Goal: Task Accomplishment & Management: Manage account settings

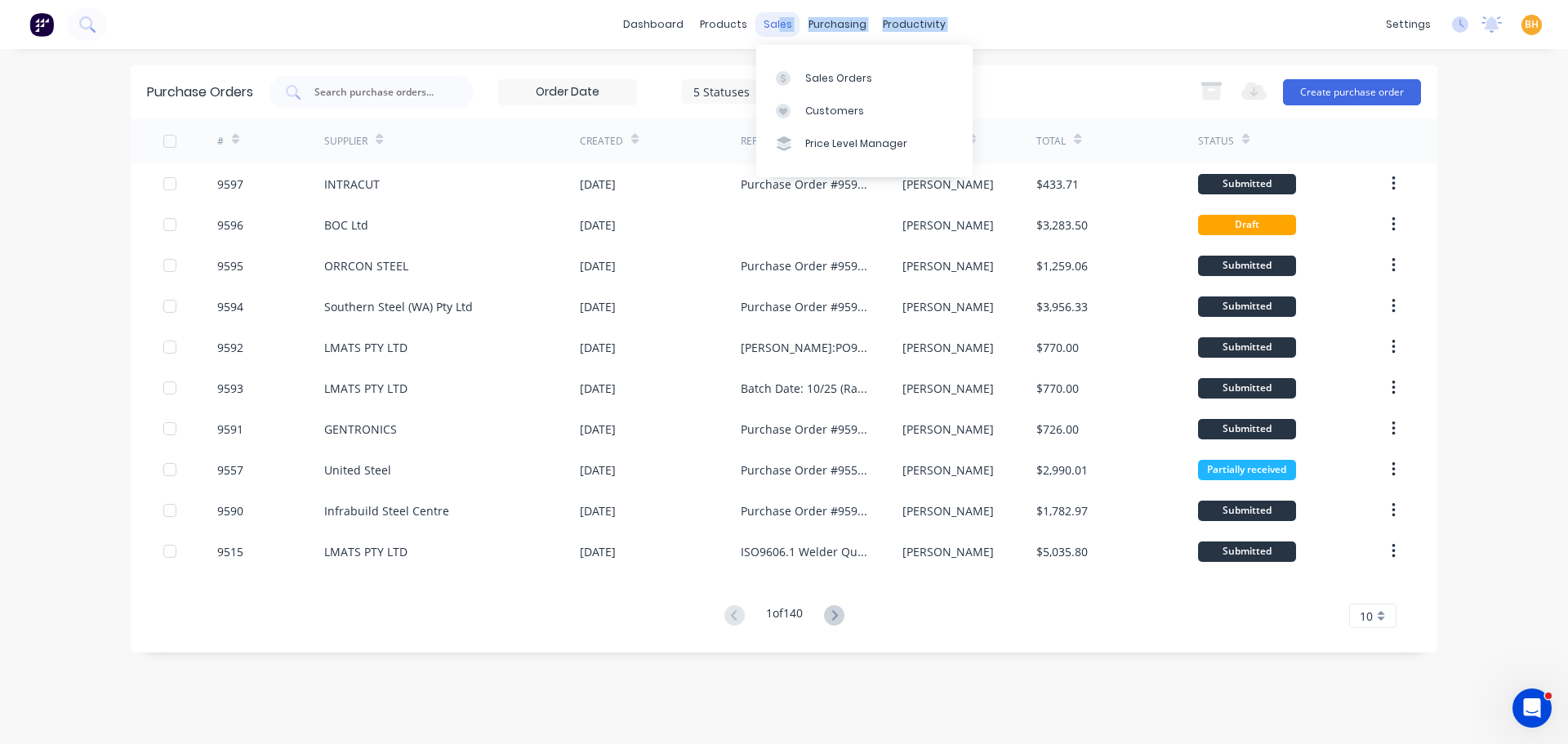
click at [778, 12] on div "dashboard products sales purchasing productivity dashboard products Product Cat…" at bounding box center [784, 24] width 1568 height 49
click at [733, 40] on div "dashboard products sales purchasing productivity dashboard products Product Cat…" at bounding box center [784, 24] width 1568 height 49
click at [791, 18] on div "sales" at bounding box center [778, 24] width 44 height 24
click at [843, 84] on div "Sales Orders" at bounding box center [838, 78] width 67 height 14
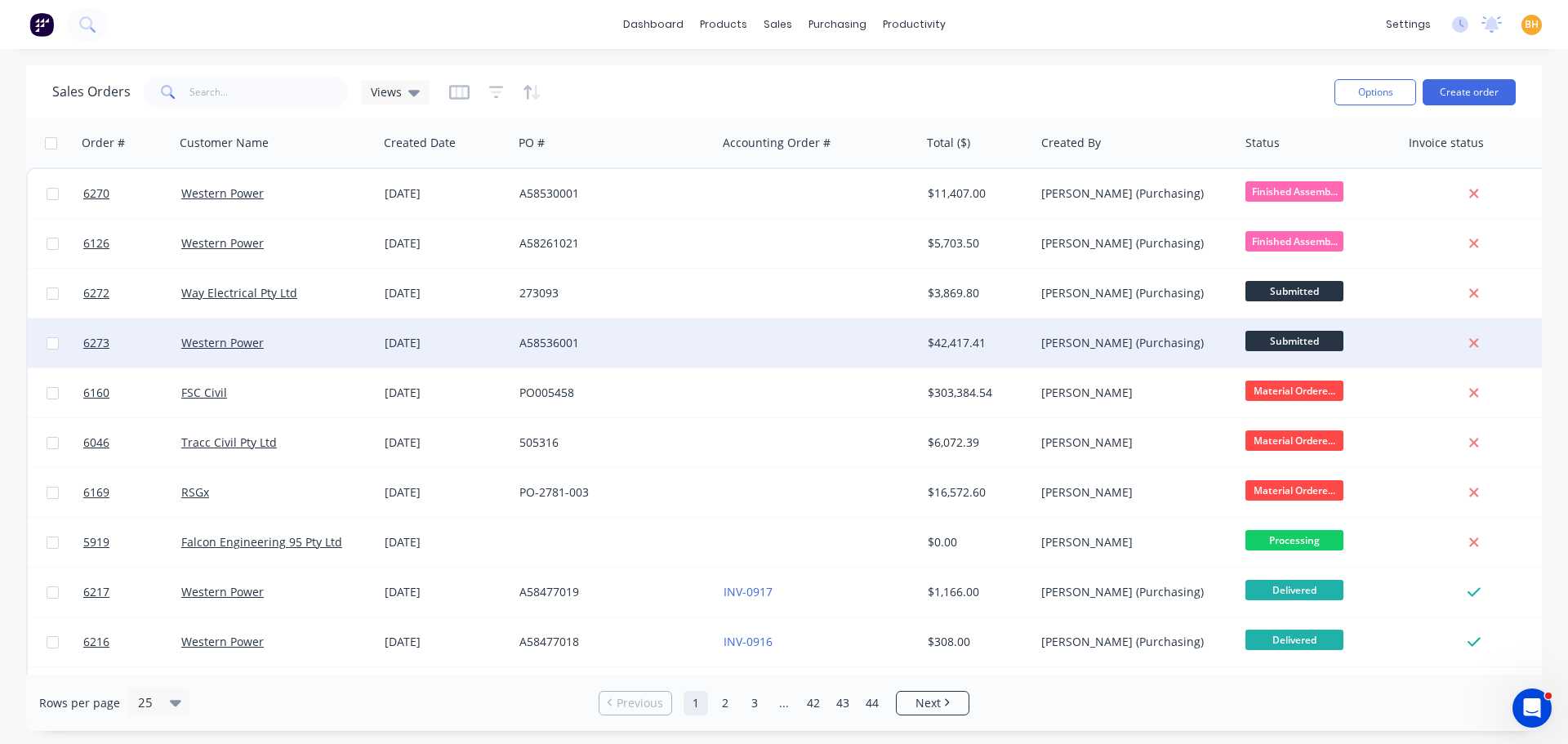
click at [323, 334] on div "Western Power" at bounding box center [276, 343] width 204 height 49
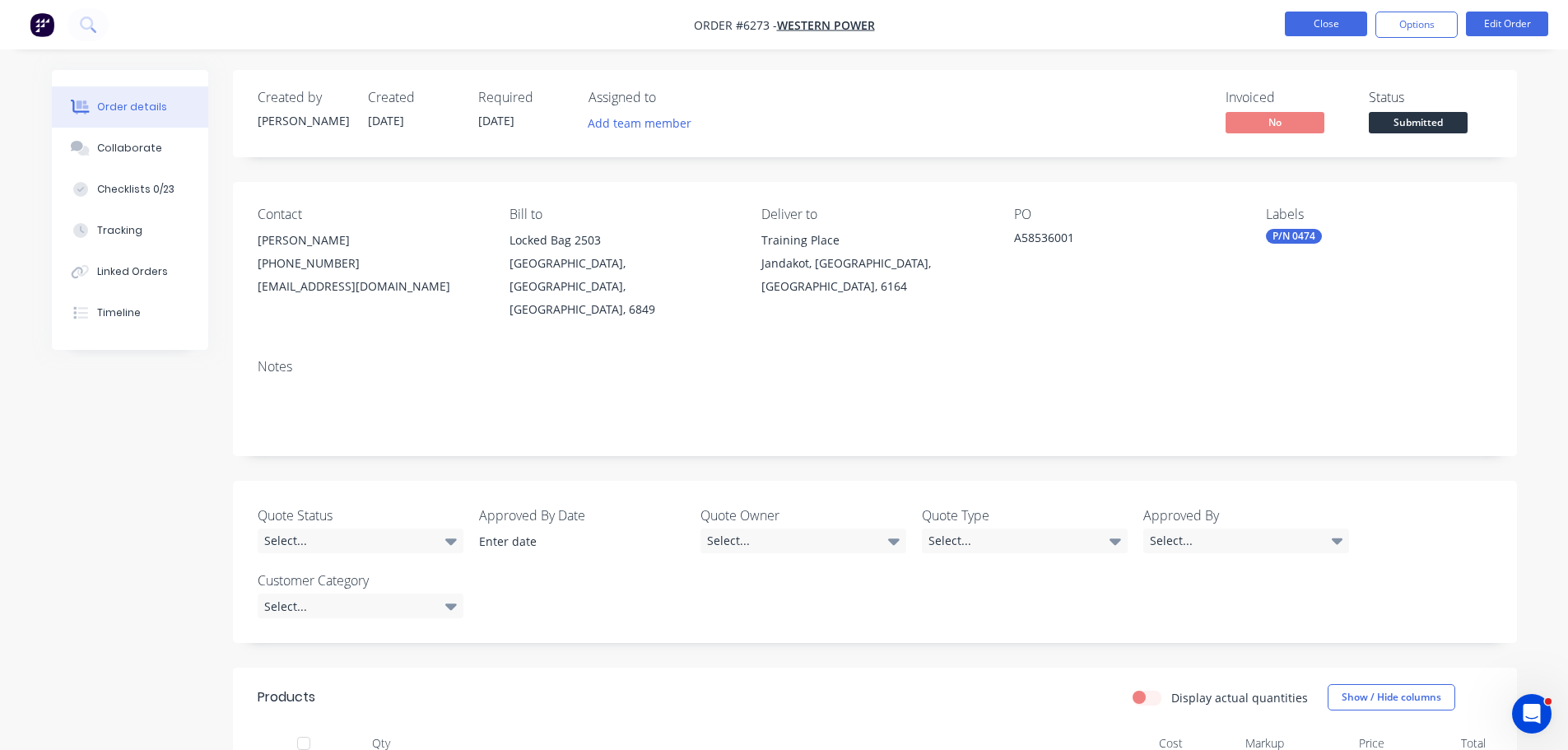
click at [1322, 23] on button "Close" at bounding box center [1325, 23] width 83 height 24
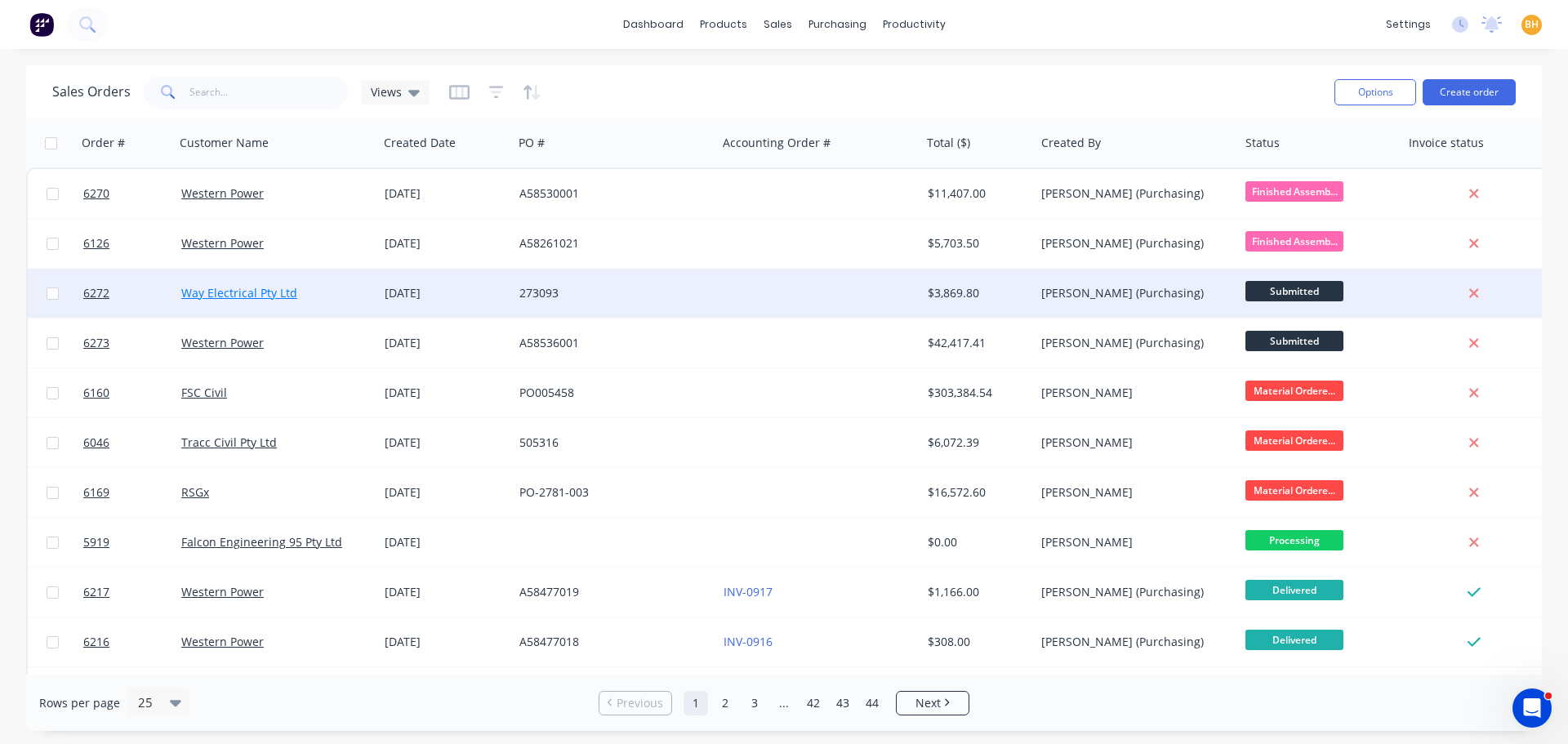
click at [241, 293] on link "Way Electrical Pty Ltd" at bounding box center [240, 293] width 116 height 15
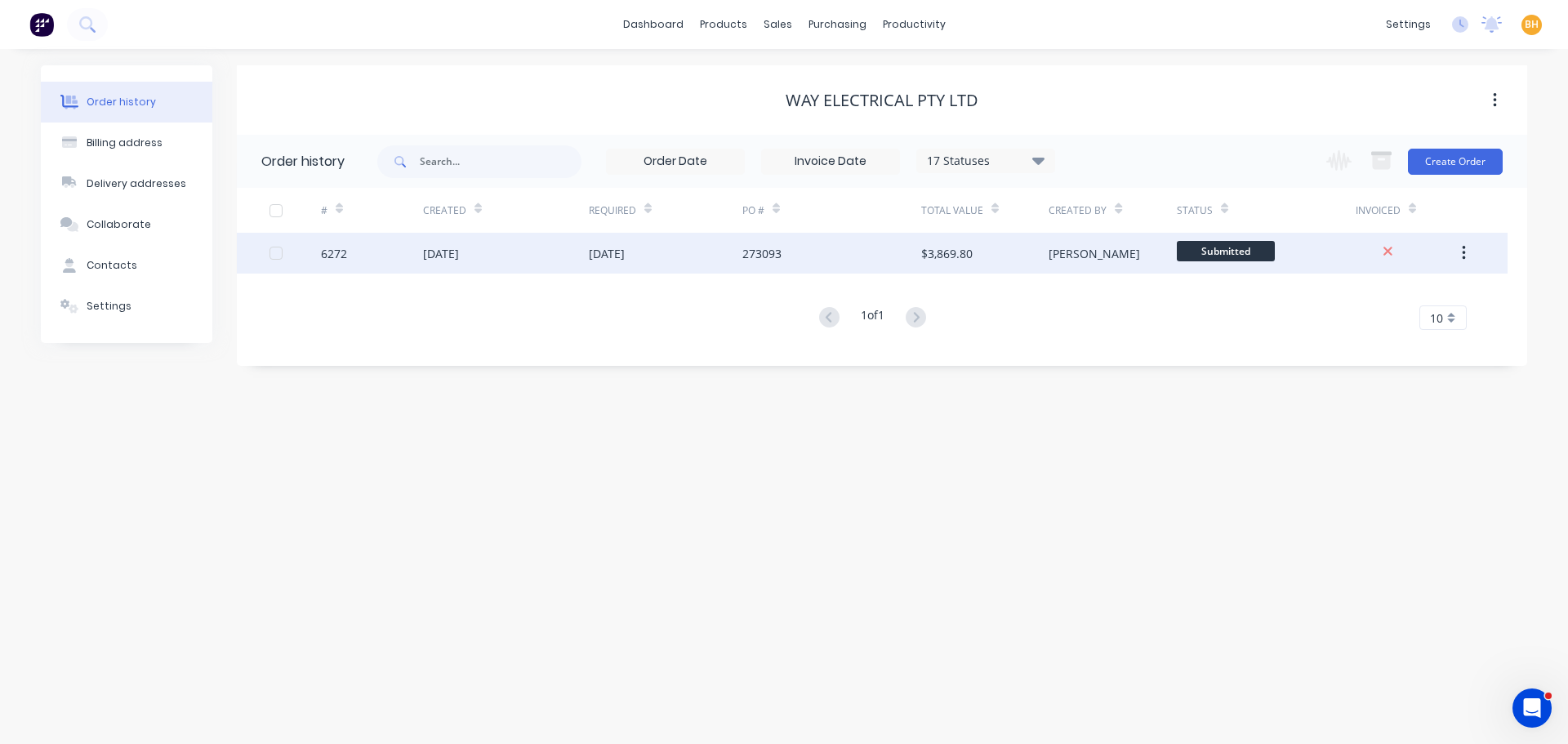
click at [508, 257] on div "[DATE]" at bounding box center [506, 253] width 166 height 41
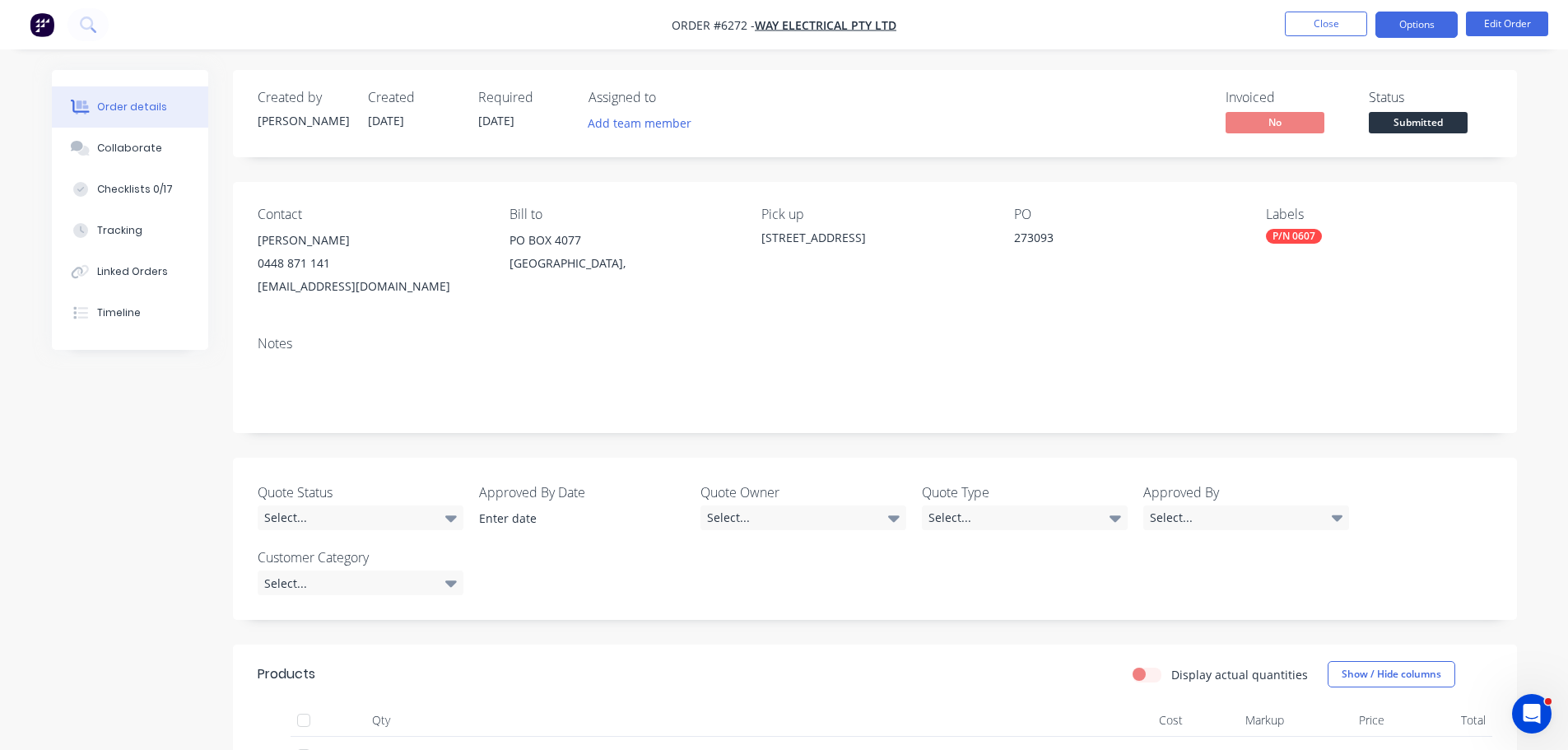
click at [1436, 19] on button "Options" at bounding box center [1416, 24] width 83 height 26
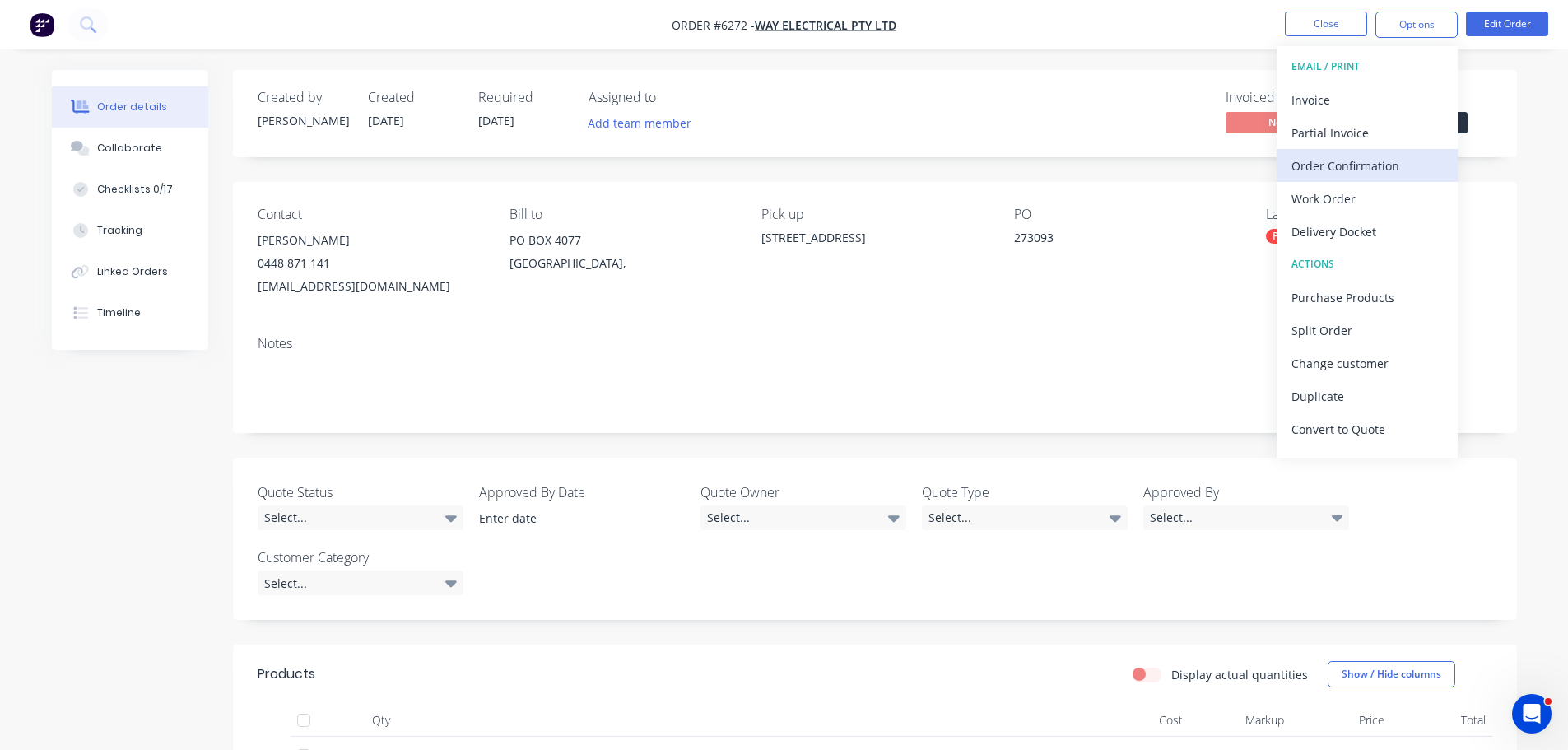
click at [1332, 165] on div "Order Confirmation" at bounding box center [1367, 166] width 152 height 24
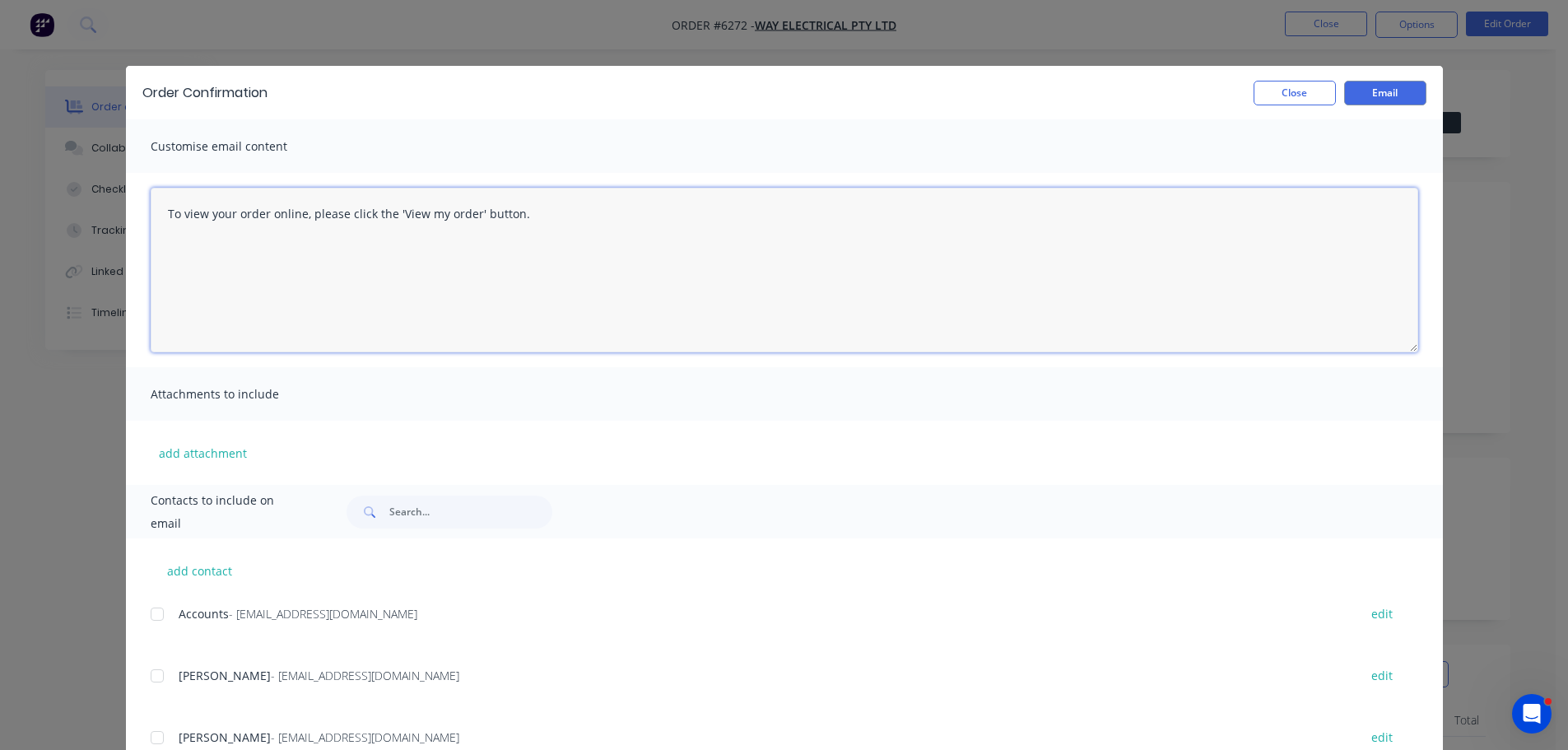
drag, startPoint x: 549, startPoint y: 210, endPoint x: 118, endPoint y: 243, distance: 432.3
click at [118, 243] on div "Order Confirmation Close Email Customise email content To view your order onlin…" at bounding box center [784, 375] width 1568 height 750
click at [183, 211] on textarea "Hi Sephen" at bounding box center [785, 270] width 1268 height 165
click at [238, 214] on textarea "Hi Stephen" at bounding box center [785, 270] width 1268 height 165
click at [173, 248] on textarea "Hi Stephen, PLease see the above order entered for Way Electrical" at bounding box center [785, 270] width 1268 height 165
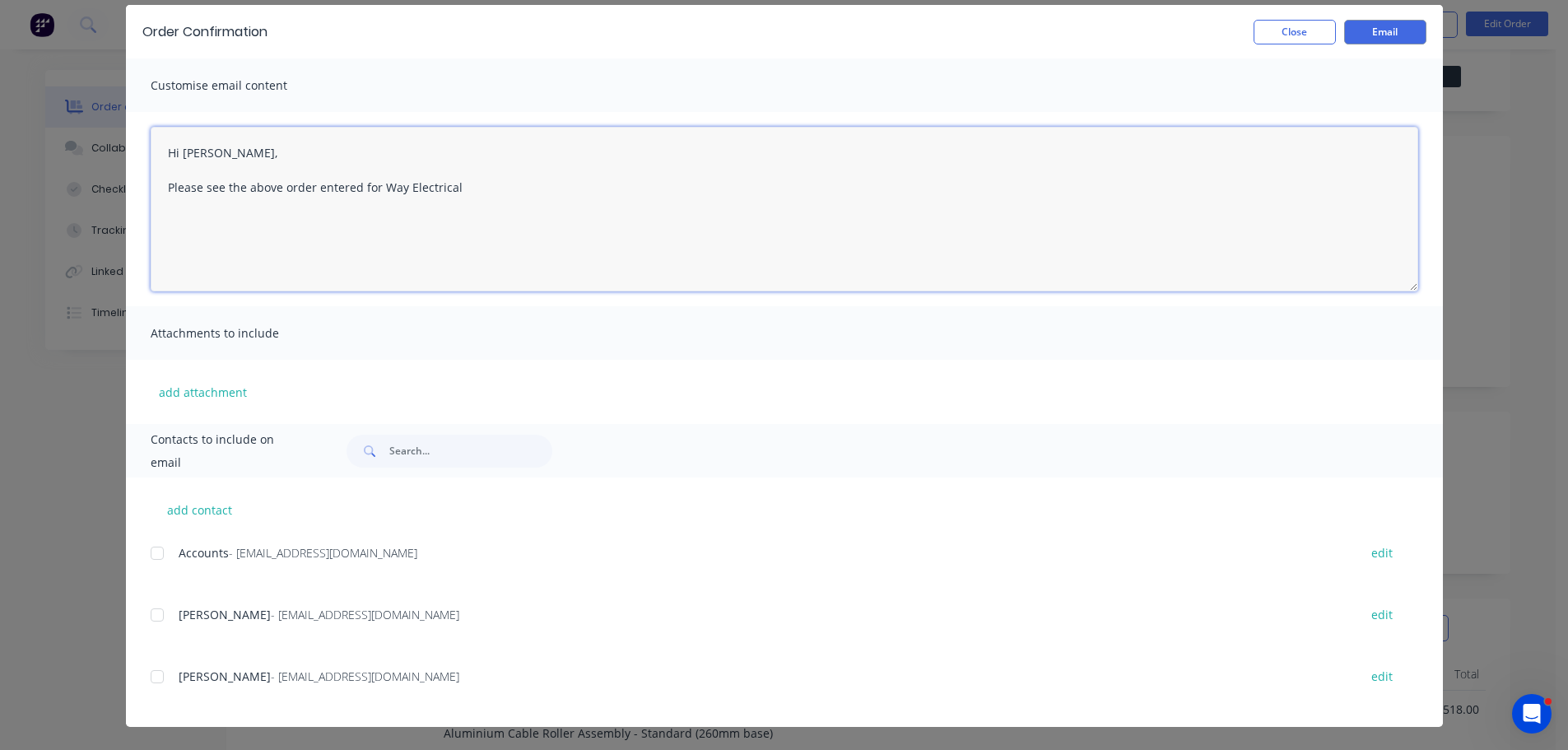
scroll to position [165, 0]
click at [170, 229] on textarea "Hi Stephen, Please see the above order entered for Way Electrical" at bounding box center [785, 208] width 1268 height 165
click at [159, 253] on textarea "Hi Stephen, Please see the above order entered for Way Electrical" at bounding box center [785, 208] width 1268 height 165
click at [476, 188] on textarea "Hi Stephen, Please see the above order entered for Way Electrical" at bounding box center [785, 208] width 1268 height 165
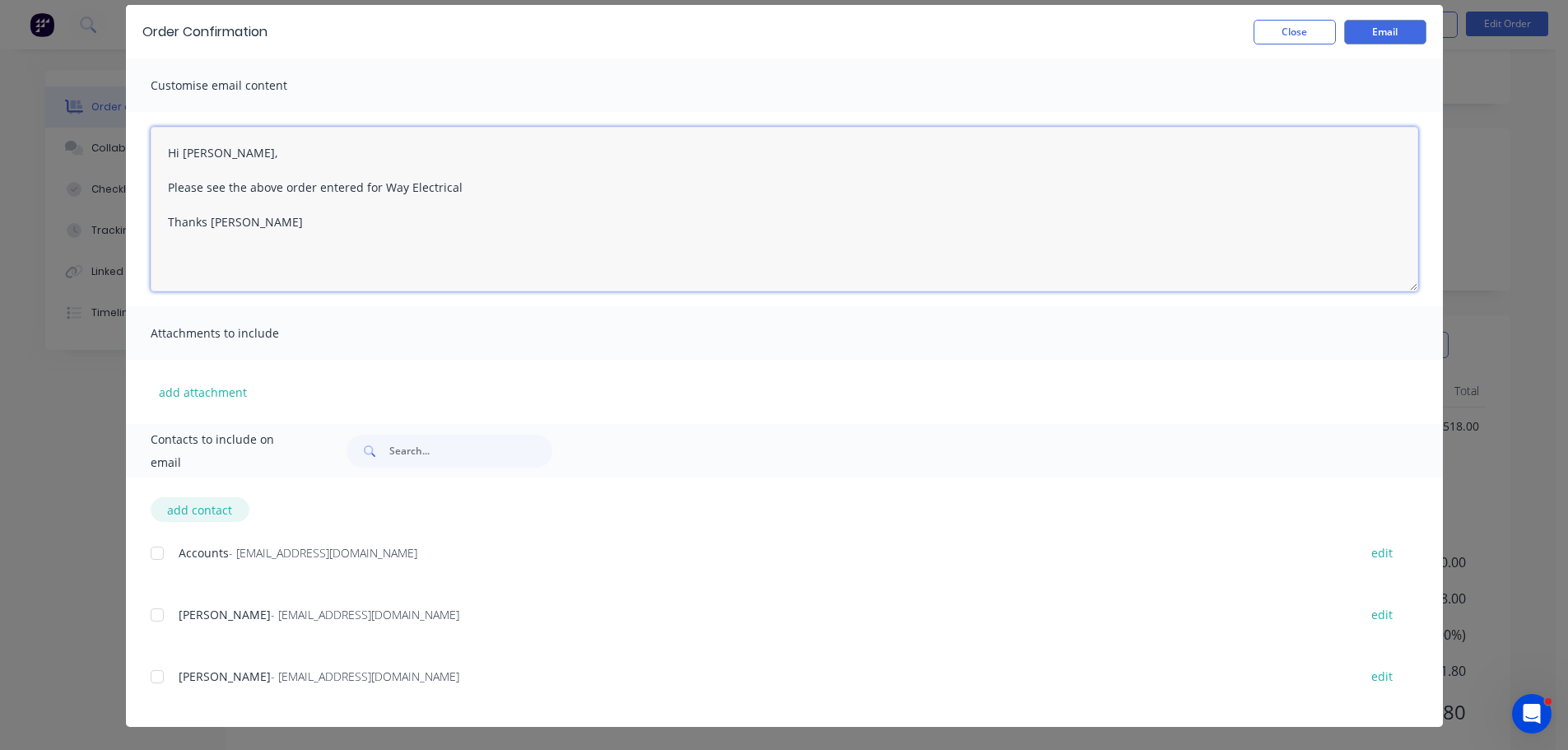
type textarea "Hi Stephen, Please see the above order entered for Way Electrical Thanks Bevan"
click at [194, 514] on button "add contact" at bounding box center [200, 509] width 98 height 24
select select "AU"
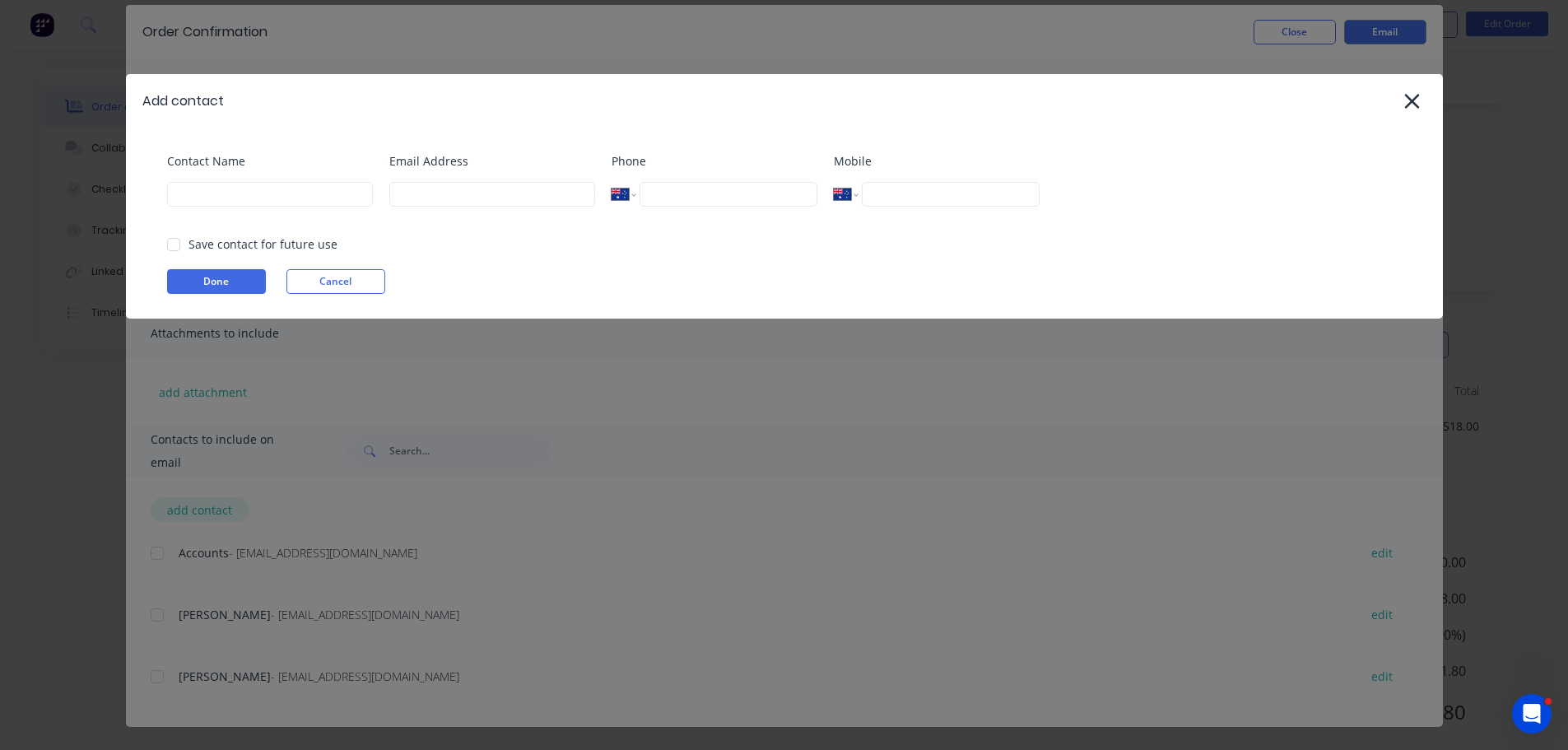
type textarea "To view your order online, please click the 'View my order' button."
click at [210, 203] on input at bounding box center [270, 194] width 205 height 24
type input "[PERSON_NAME]"
click at [394, 199] on input at bounding box center [492, 194] width 205 height 24
type input "daniel@falconeng95.com.au"
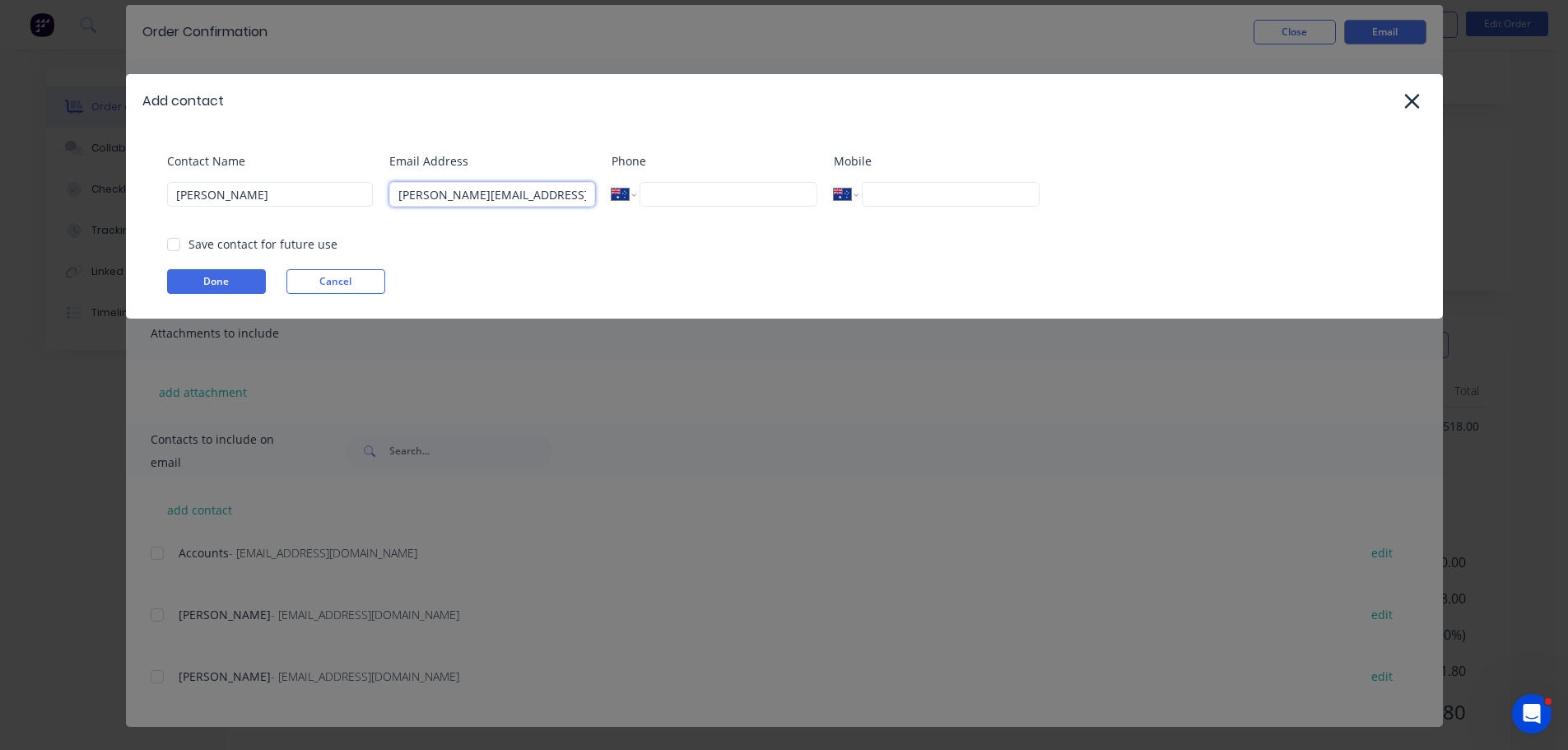
click at [176, 243] on div at bounding box center [173, 244] width 33 height 33
click at [215, 280] on button "Done" at bounding box center [216, 281] width 98 height 24
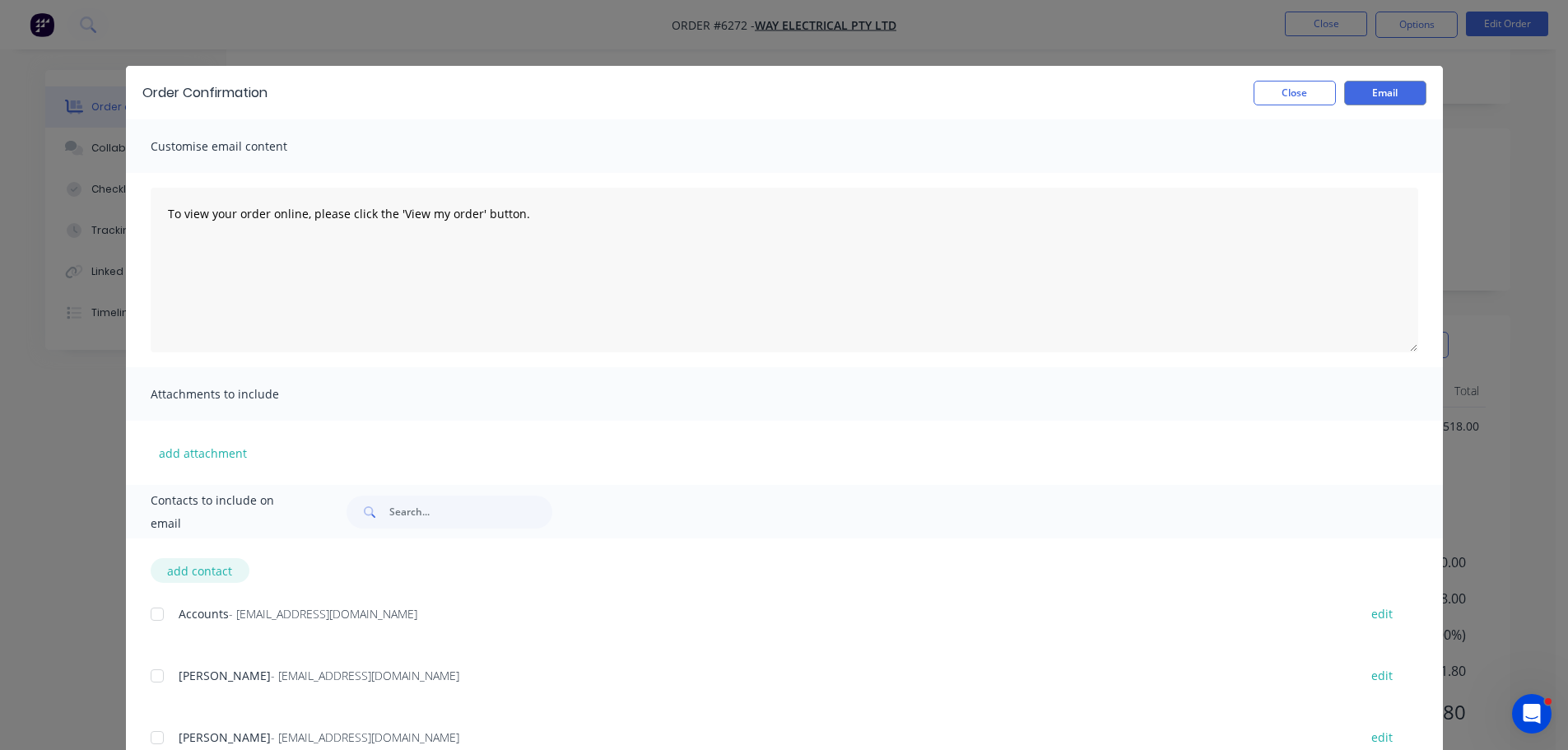
click at [185, 572] on button "add contact" at bounding box center [200, 570] width 98 height 24
select select "AU"
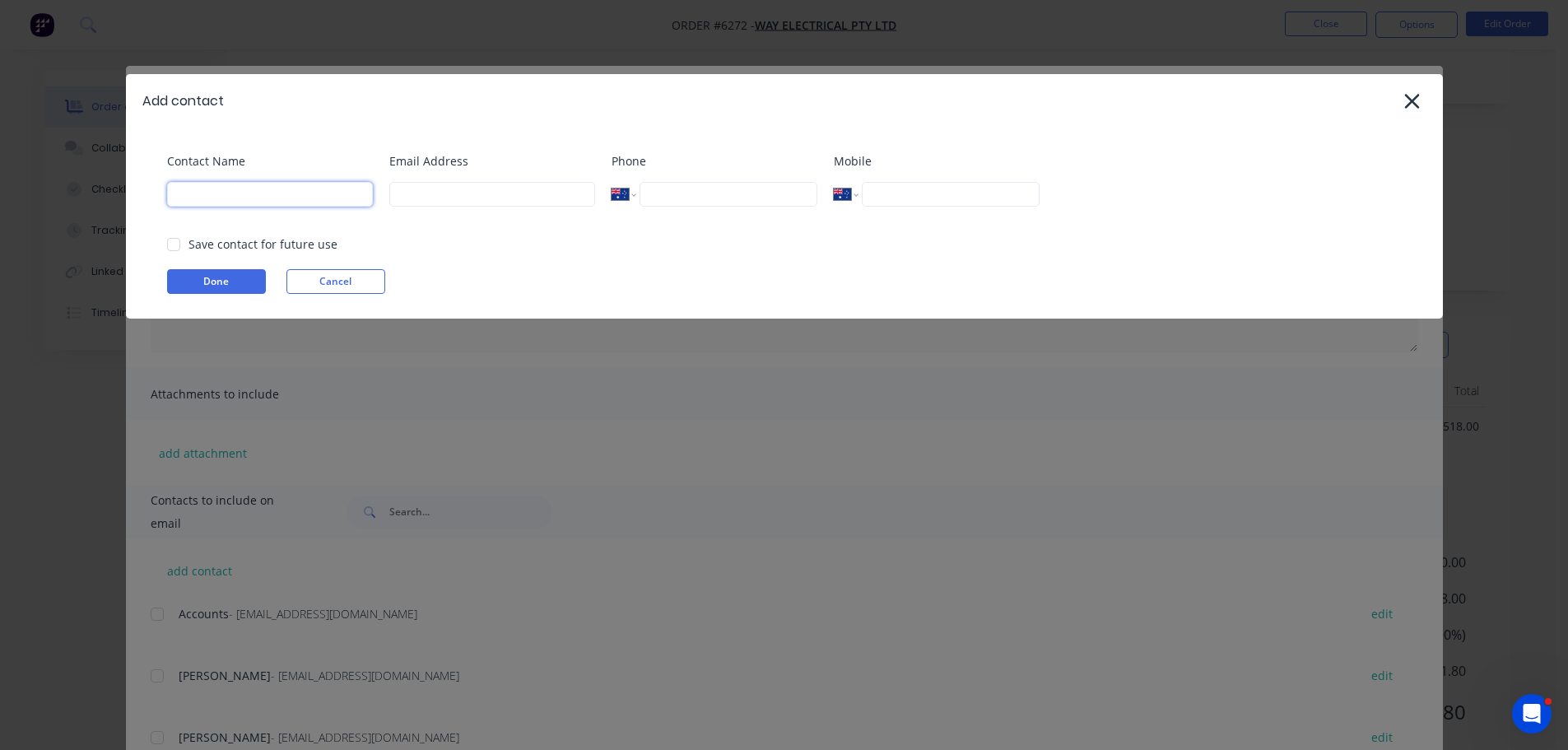
click at [237, 192] on input at bounding box center [270, 194] width 205 height 24
type input "Stores"
click at [417, 190] on input at bounding box center [492, 194] width 205 height 24
type input "stores@falconeng95.com.au"
click at [174, 241] on div at bounding box center [173, 244] width 33 height 33
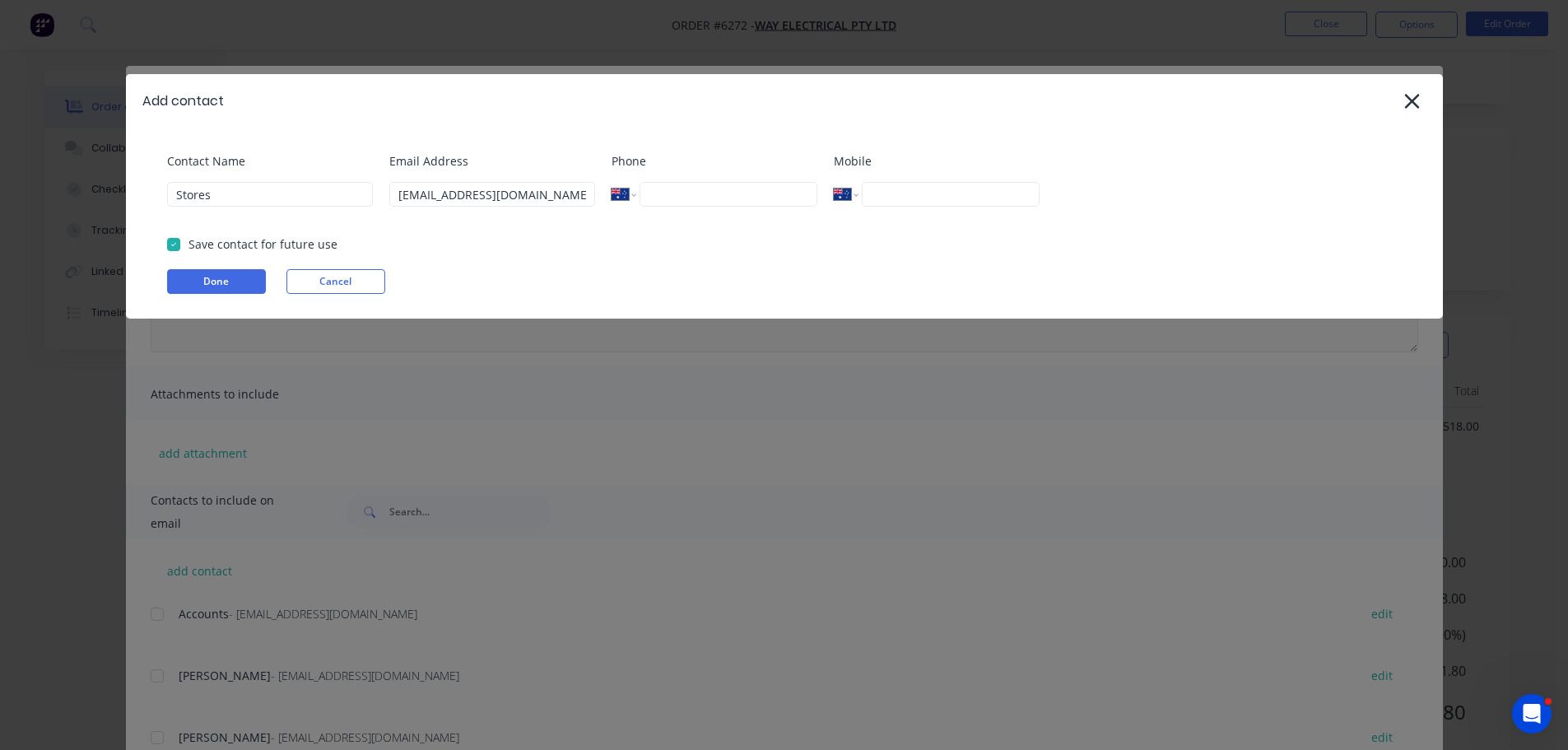
click at [208, 284] on button "Done" at bounding box center [216, 281] width 98 height 24
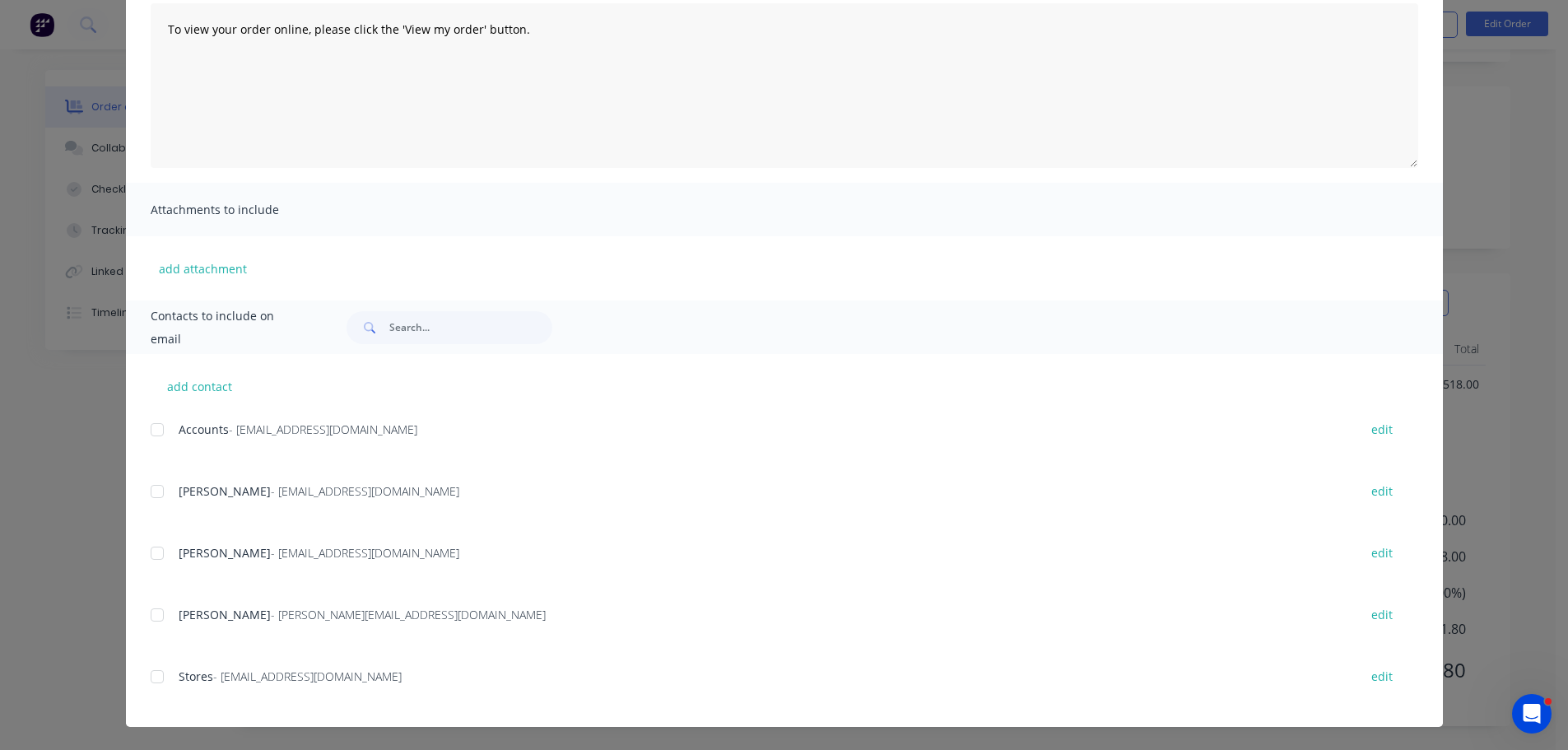
scroll to position [372, 0]
click at [150, 678] on div at bounding box center [158, 677] width 33 height 33
click at [147, 619] on div at bounding box center [158, 615] width 33 height 33
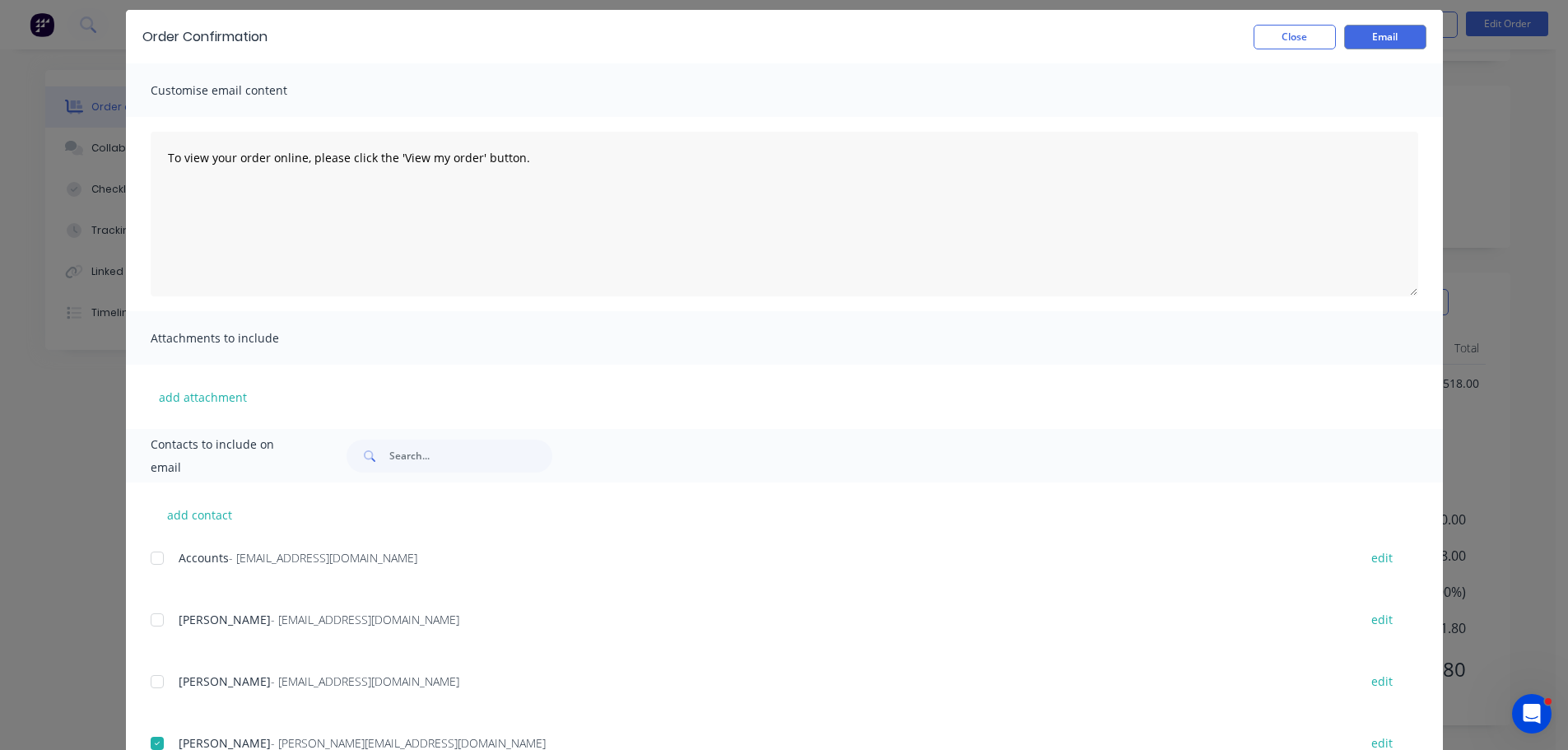
scroll to position [0, 0]
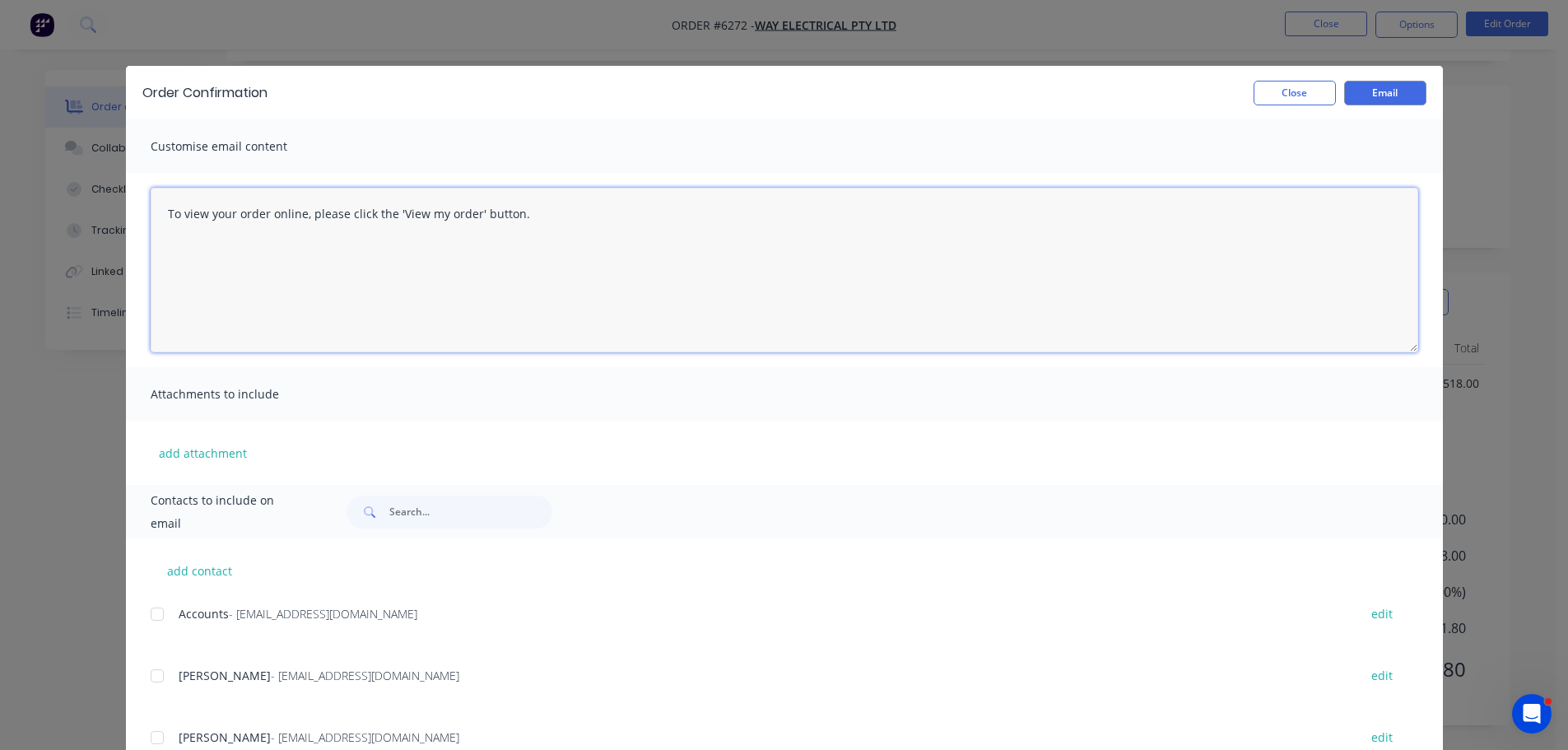
click at [515, 217] on textarea "To view your order online, please click the 'View my order' button." at bounding box center [785, 270] width 1268 height 165
type textarea "T"
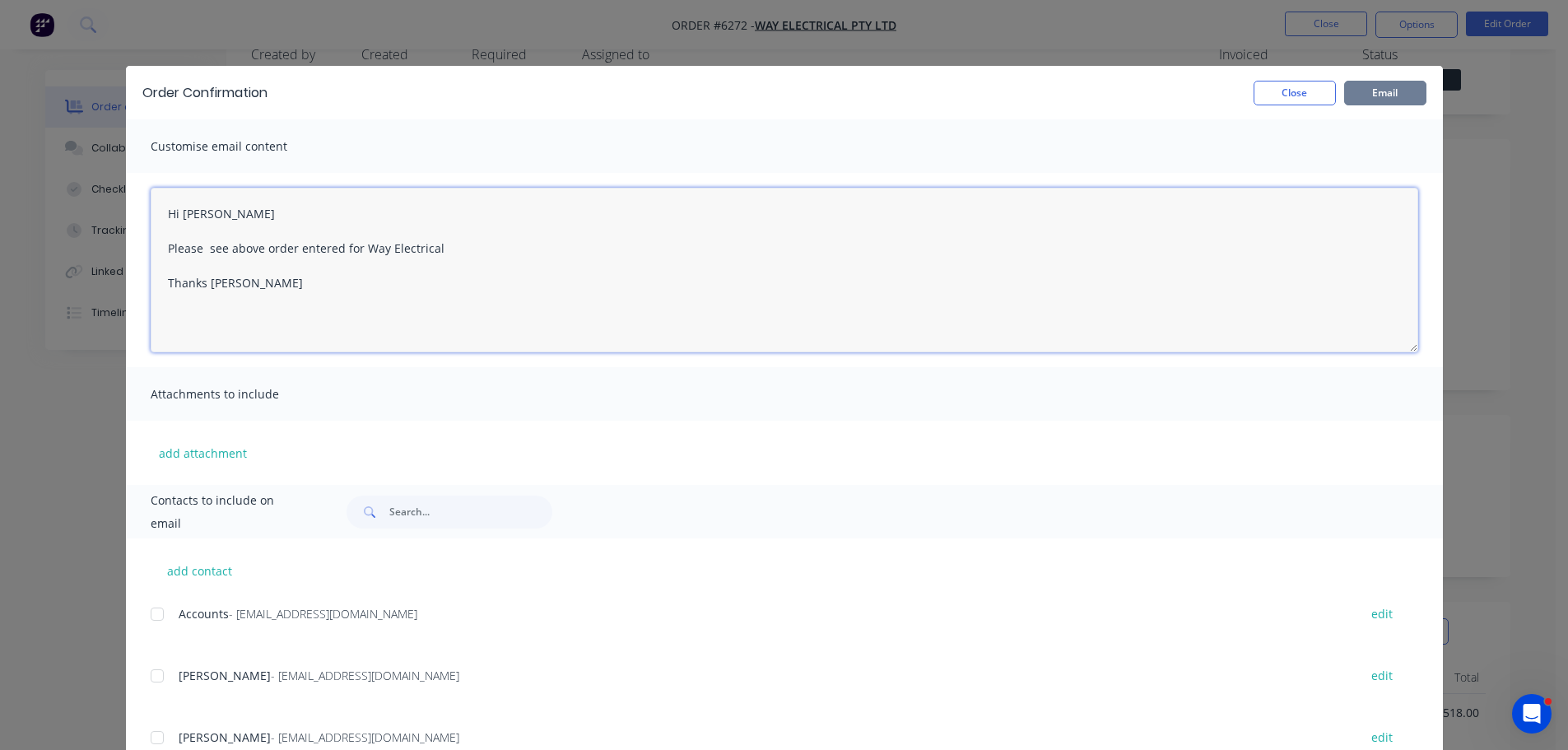
type textarea "Hi Stephen Please see above order entered for Way Electrical Thanks Bevan"
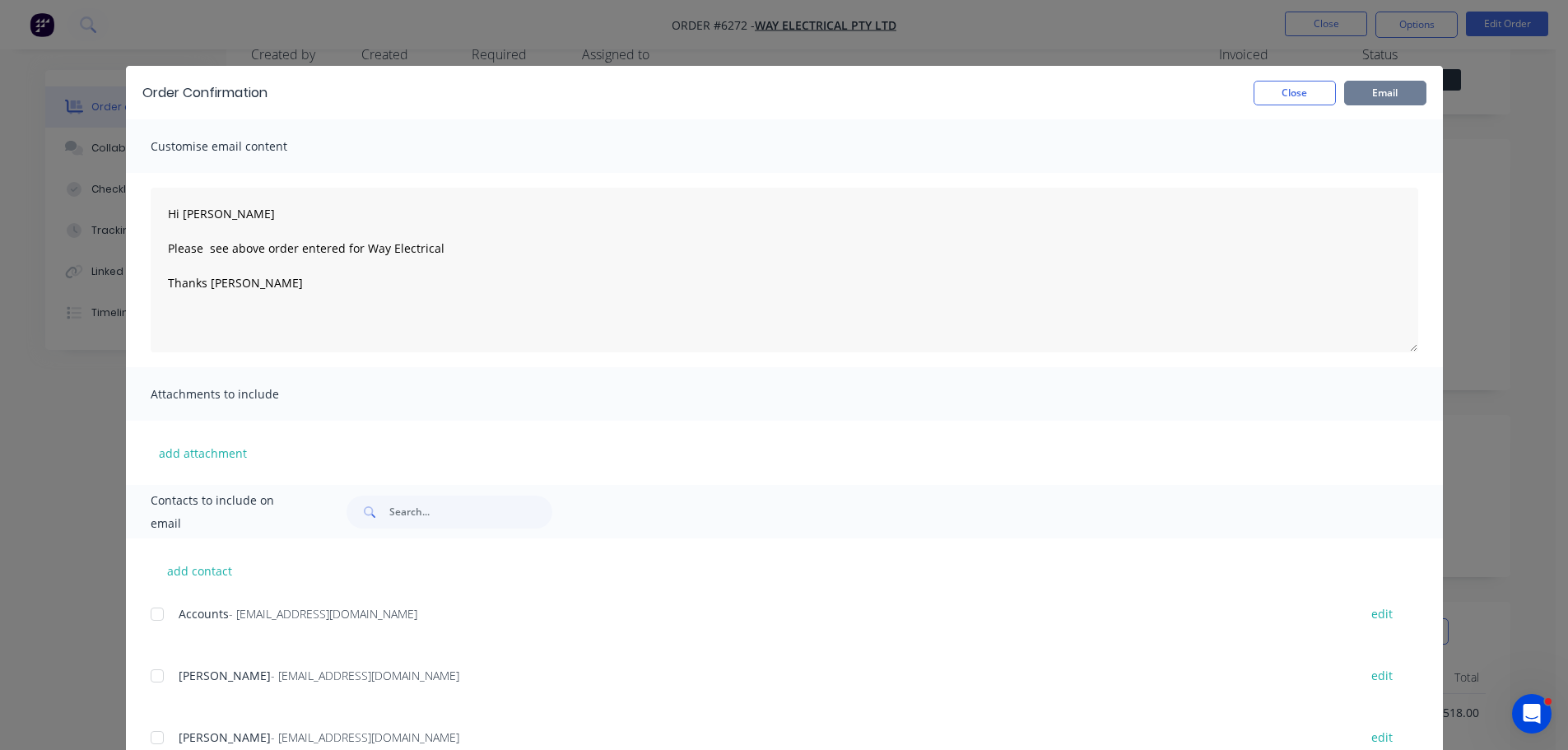
click at [1381, 88] on button "Email" at bounding box center [1385, 93] width 83 height 24
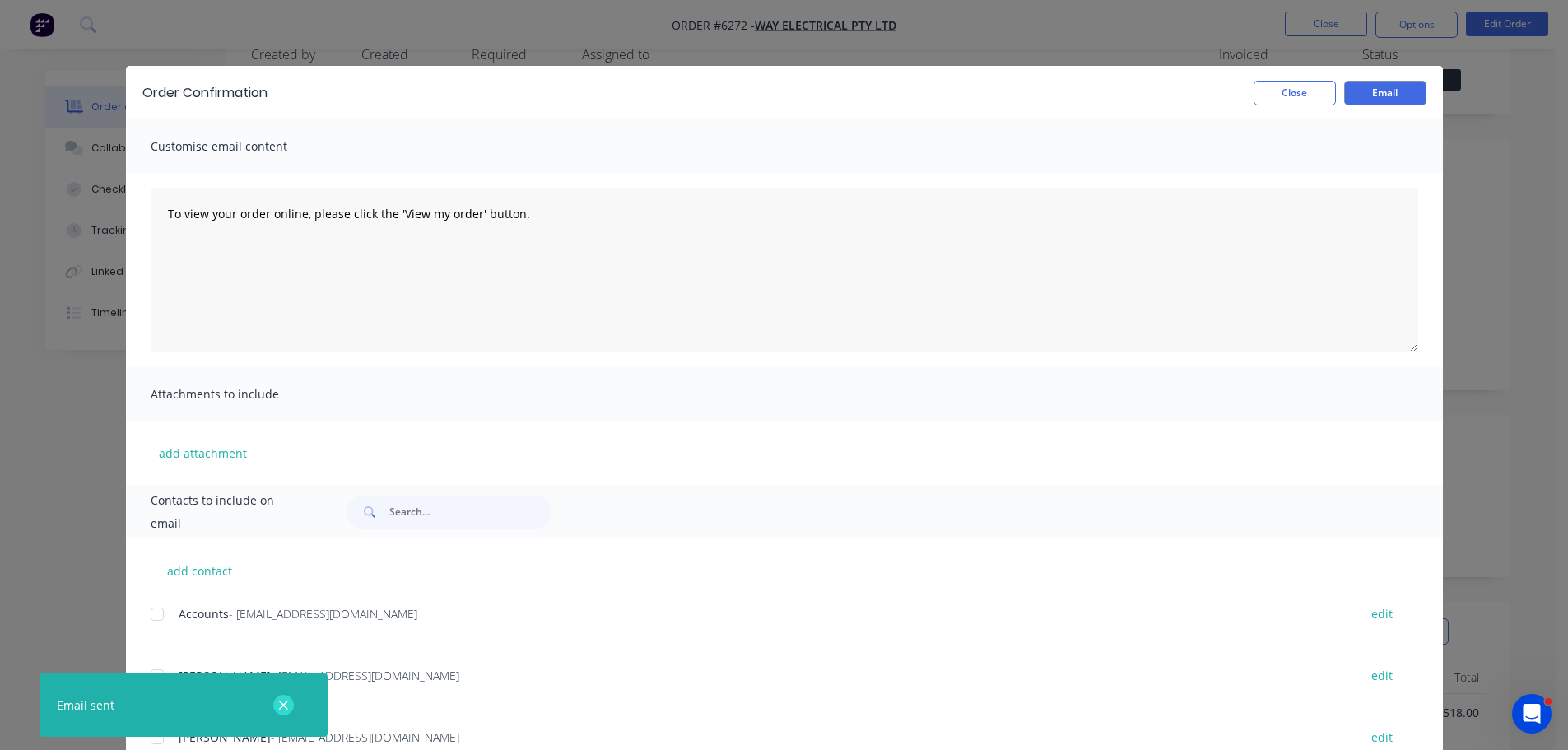
click at [287, 705] on icon "button" at bounding box center [283, 705] width 11 height 15
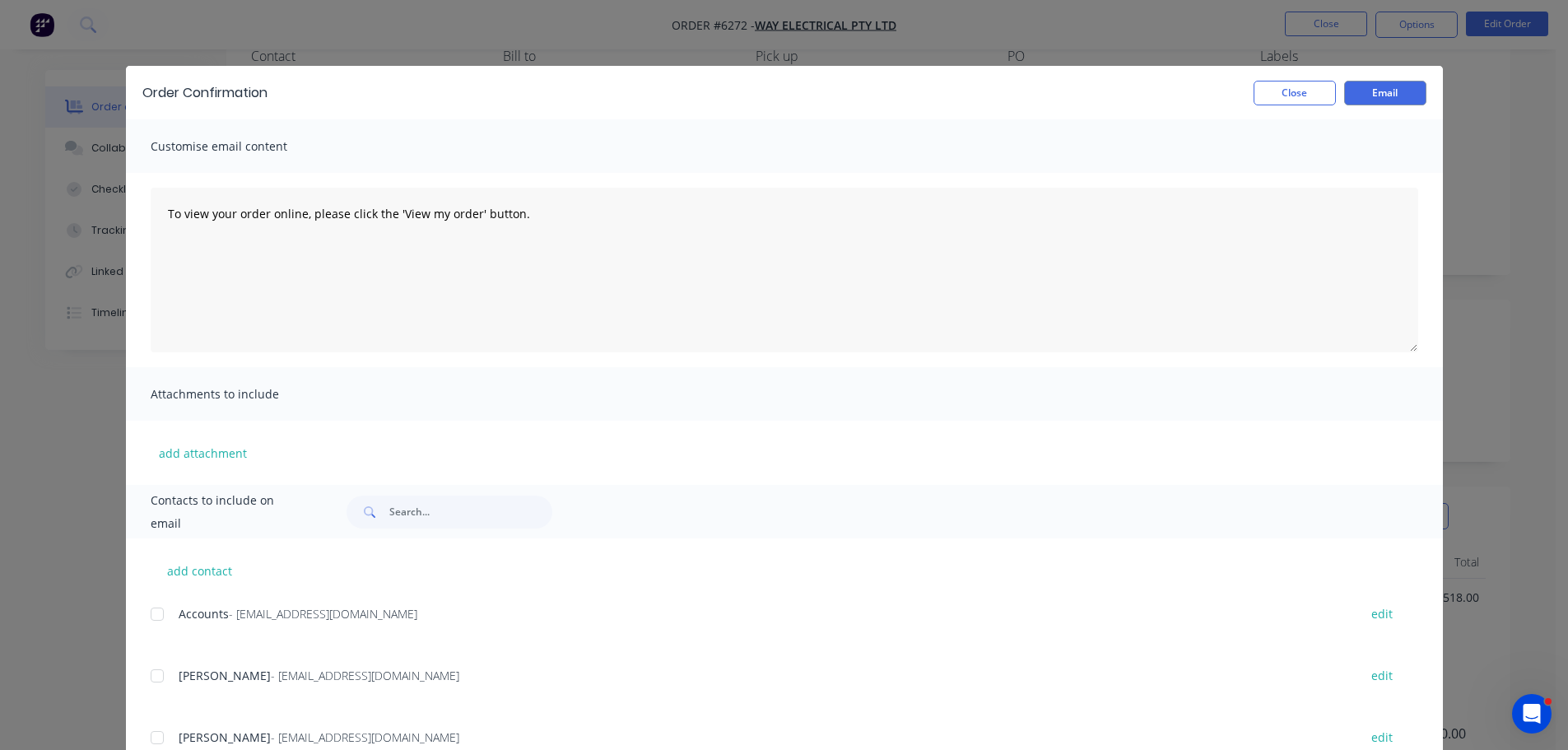
scroll to position [329, 0]
click at [1281, 93] on button "Close" at bounding box center [1294, 93] width 83 height 24
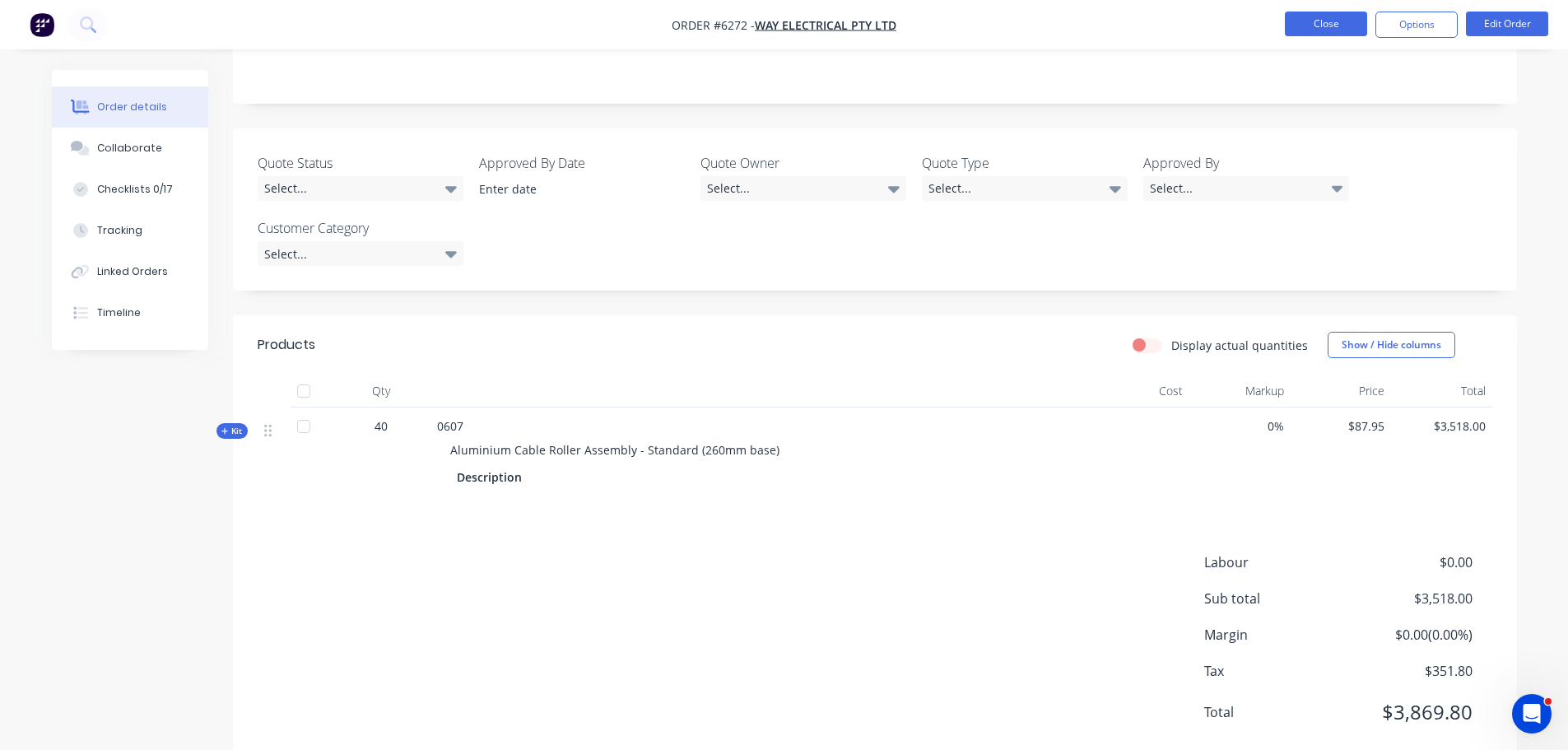
click at [1319, 29] on button "Close" at bounding box center [1325, 23] width 83 height 24
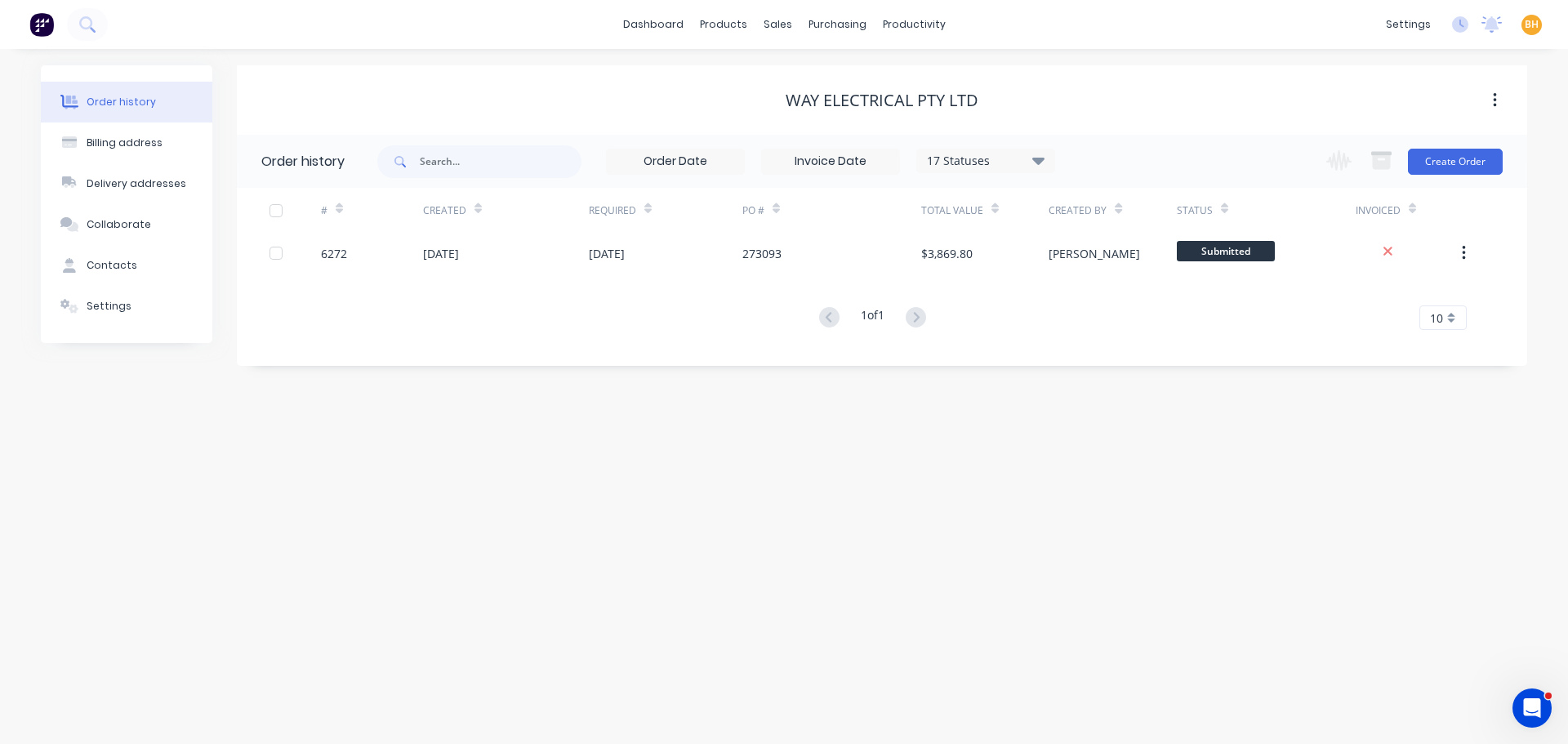
click at [1095, 96] on div "Way Electrical Pty Ltd" at bounding box center [881, 100] width 1290 height 19
click at [529, 57] on div "Order history Billing address Delivery addresses Collaborate Contacts Settings …" at bounding box center [784, 396] width 1568 height 695
click at [817, 30] on div "purchasing" at bounding box center [837, 24] width 74 height 24
click at [870, 81] on div "Purchase Orders" at bounding box center [891, 78] width 87 height 14
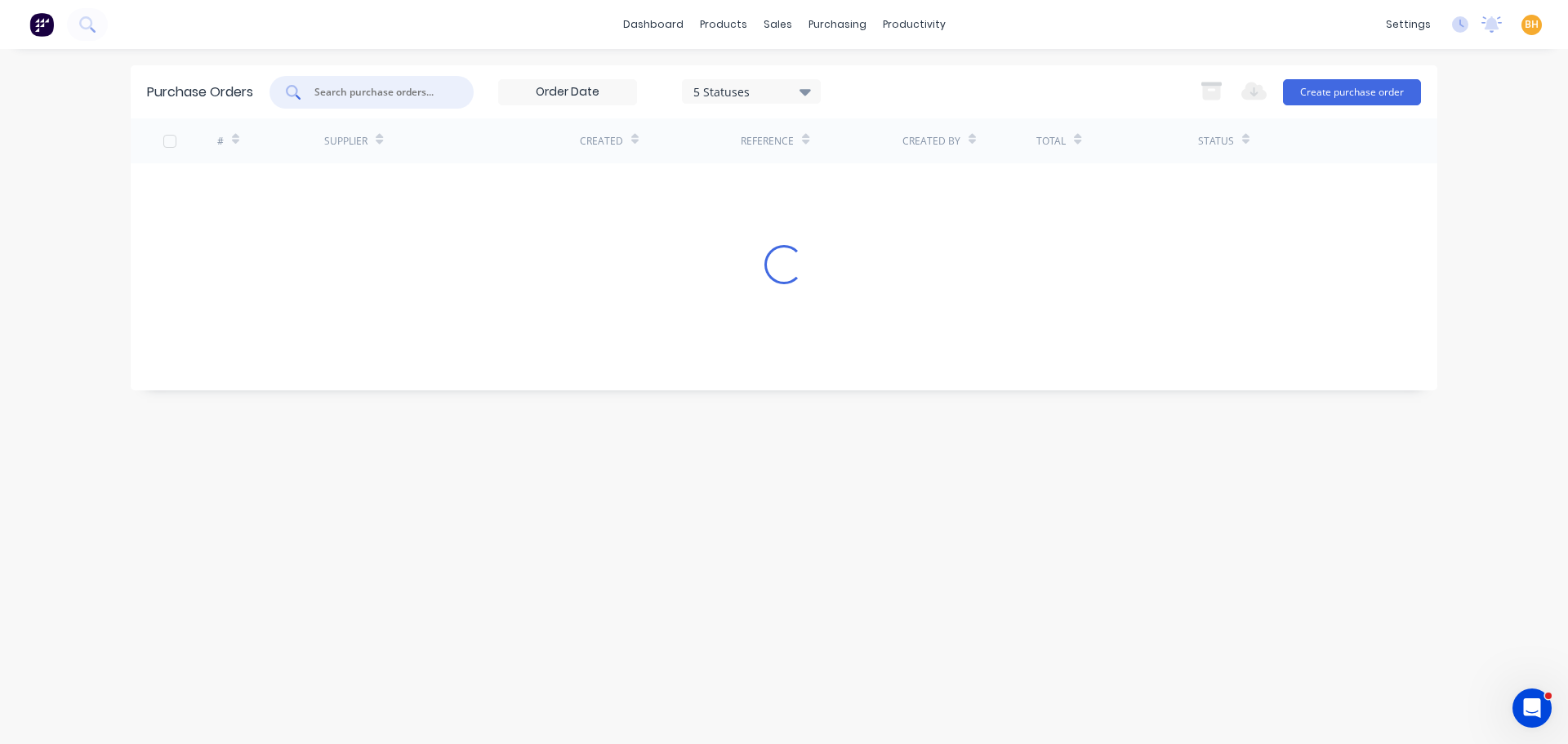
click at [379, 88] on input "text" at bounding box center [381, 92] width 135 height 16
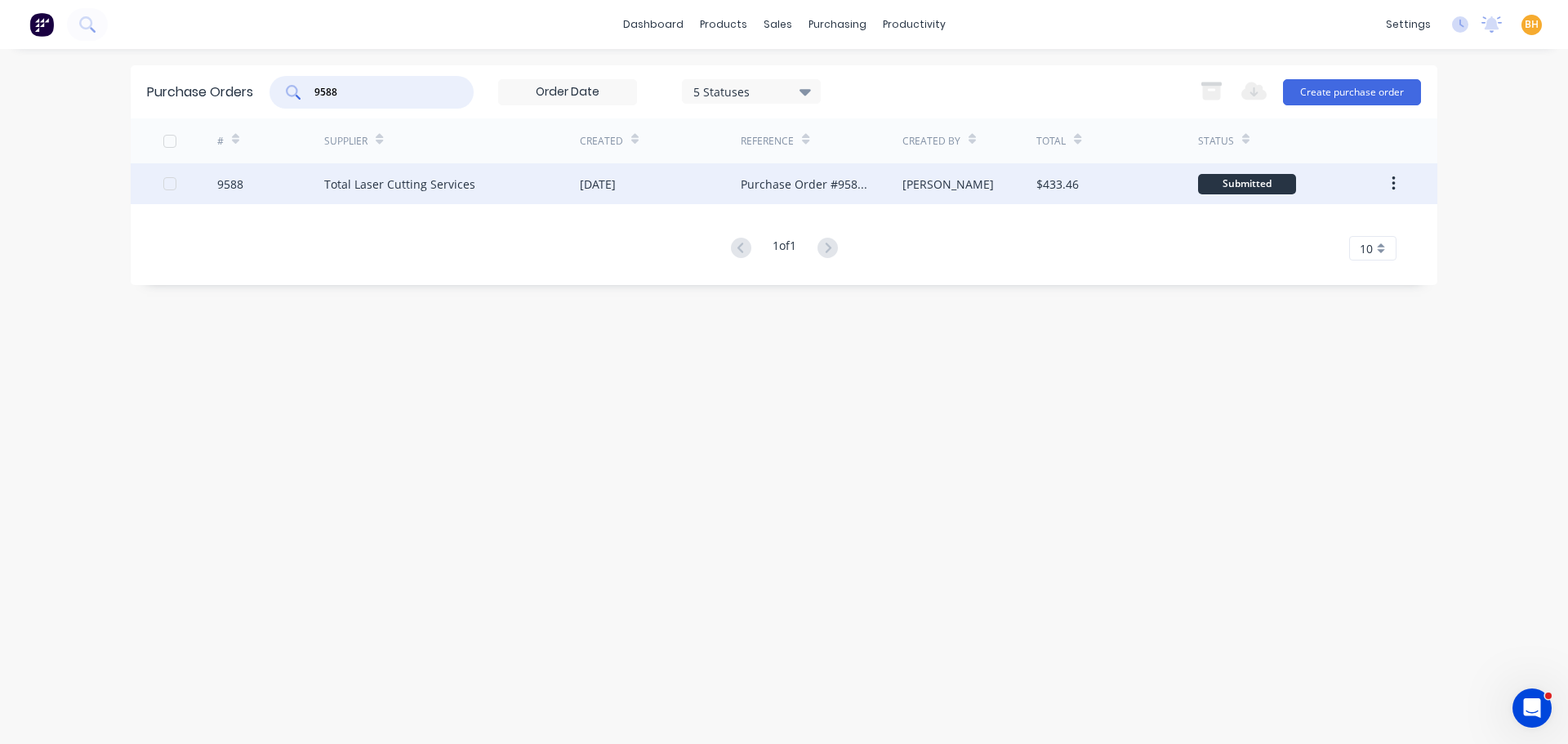
type input "9588"
click at [413, 183] on div "Total Laser Cutting Services" at bounding box center [400, 185] width 151 height 17
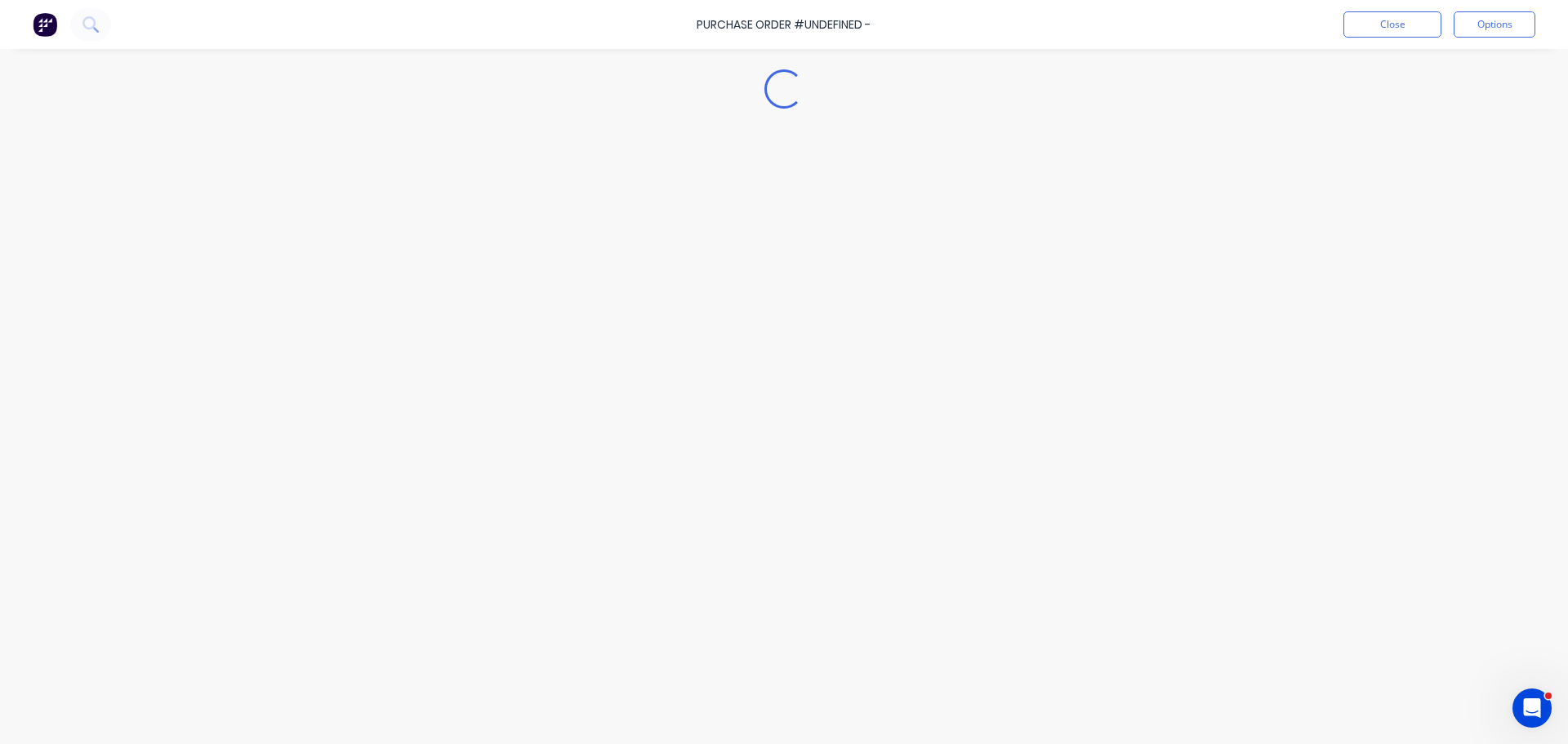
type textarea "x"
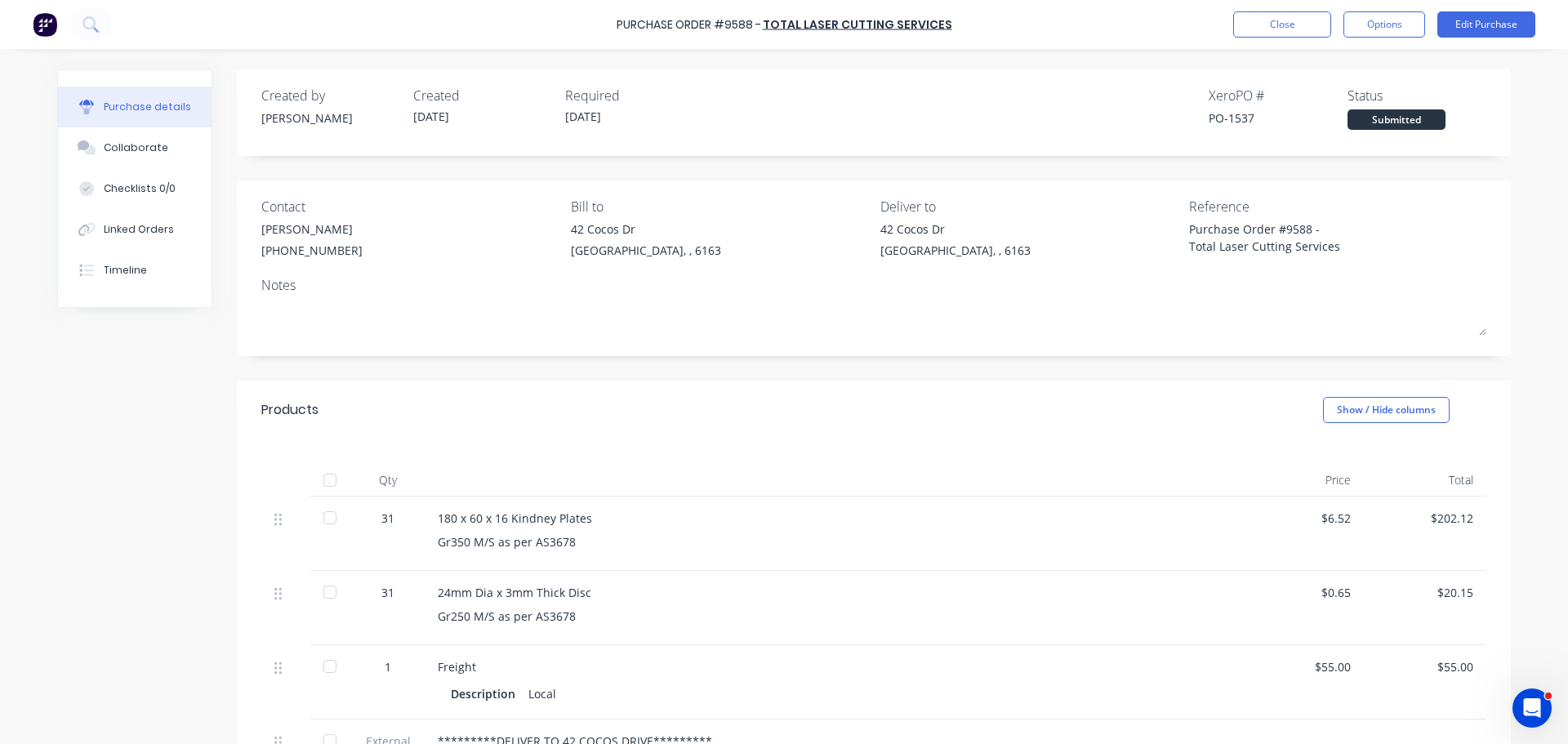
click at [318, 367] on div "Created by Bevan Created 25/08/25 Required 02/09/25 Xero PO # PO-1537 Status Su…" at bounding box center [873, 613] width 1274 height 1087
click at [319, 367] on div "Created by Bevan Created 25/08/25 Required 02/09/25 Xero PO # PO-1537 Status Su…" at bounding box center [873, 613] width 1274 height 1087
click at [540, 367] on div "Created by Bevan Created 25/08/25 Required 02/09/25 Xero PO # PO-1537 Status Su…" at bounding box center [873, 613] width 1274 height 1087
click at [1295, 18] on button "Close" at bounding box center [1281, 24] width 98 height 26
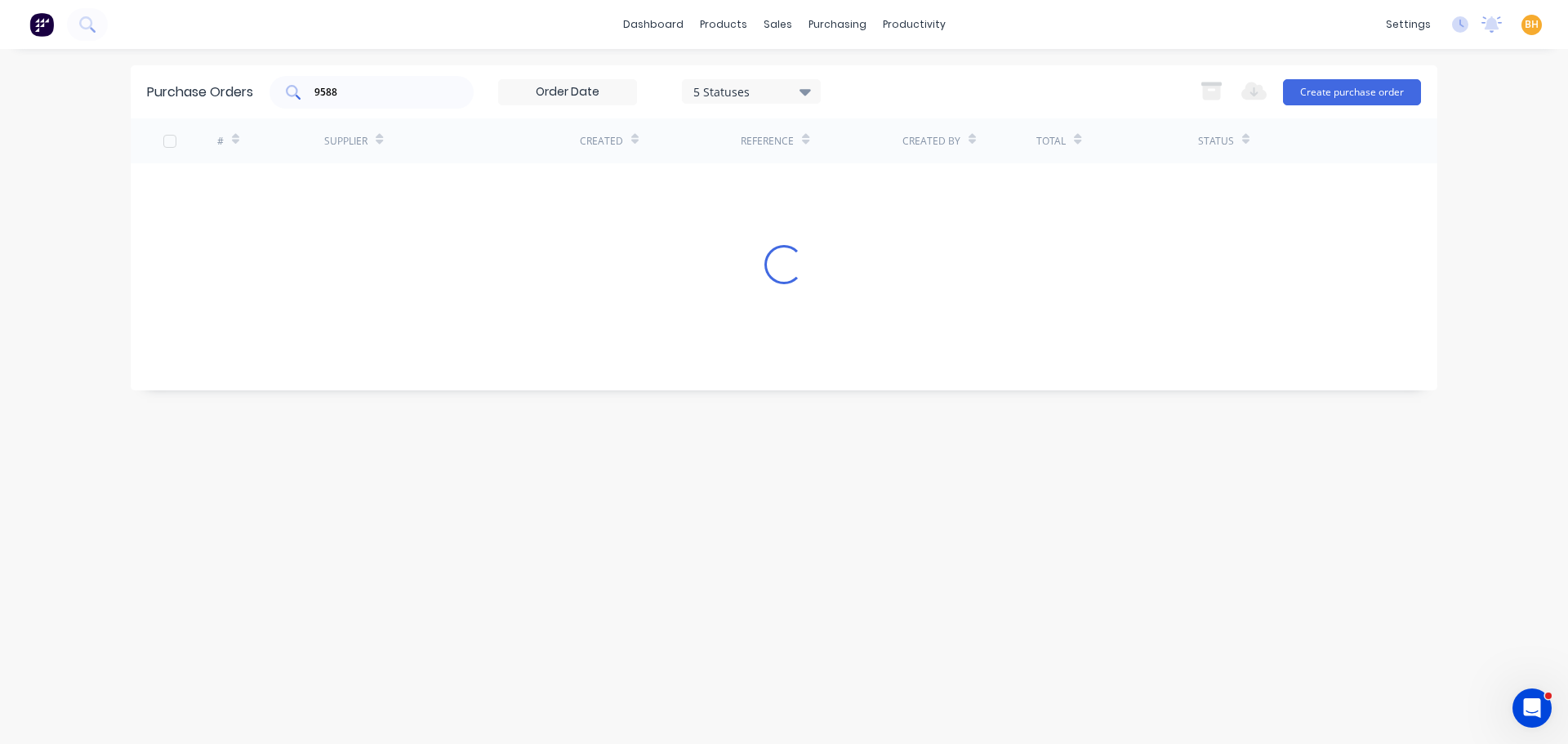
click at [379, 94] on input "9588" at bounding box center [381, 92] width 135 height 16
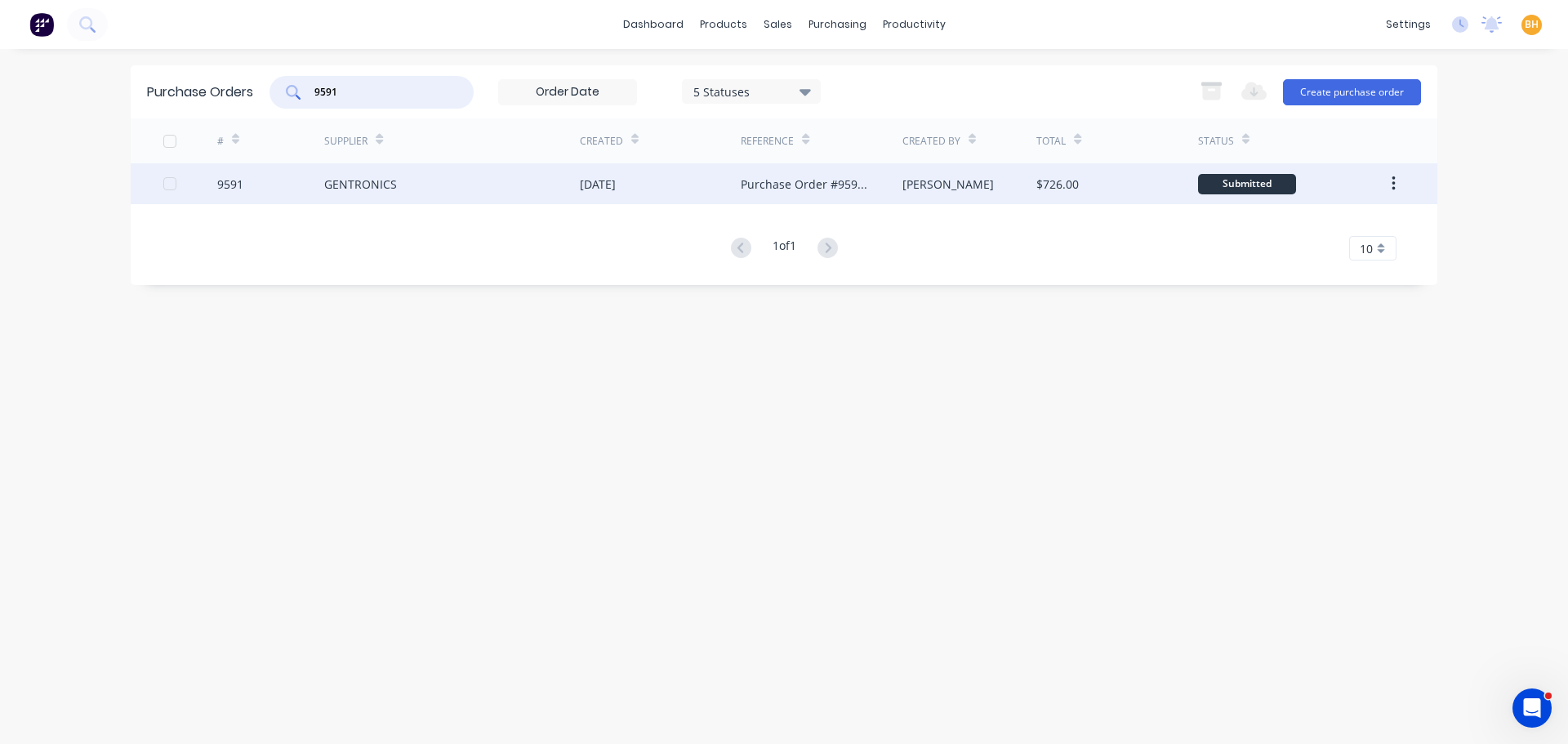
type input "9591"
click at [390, 182] on div "GENTRONICS" at bounding box center [360, 185] width 72 height 17
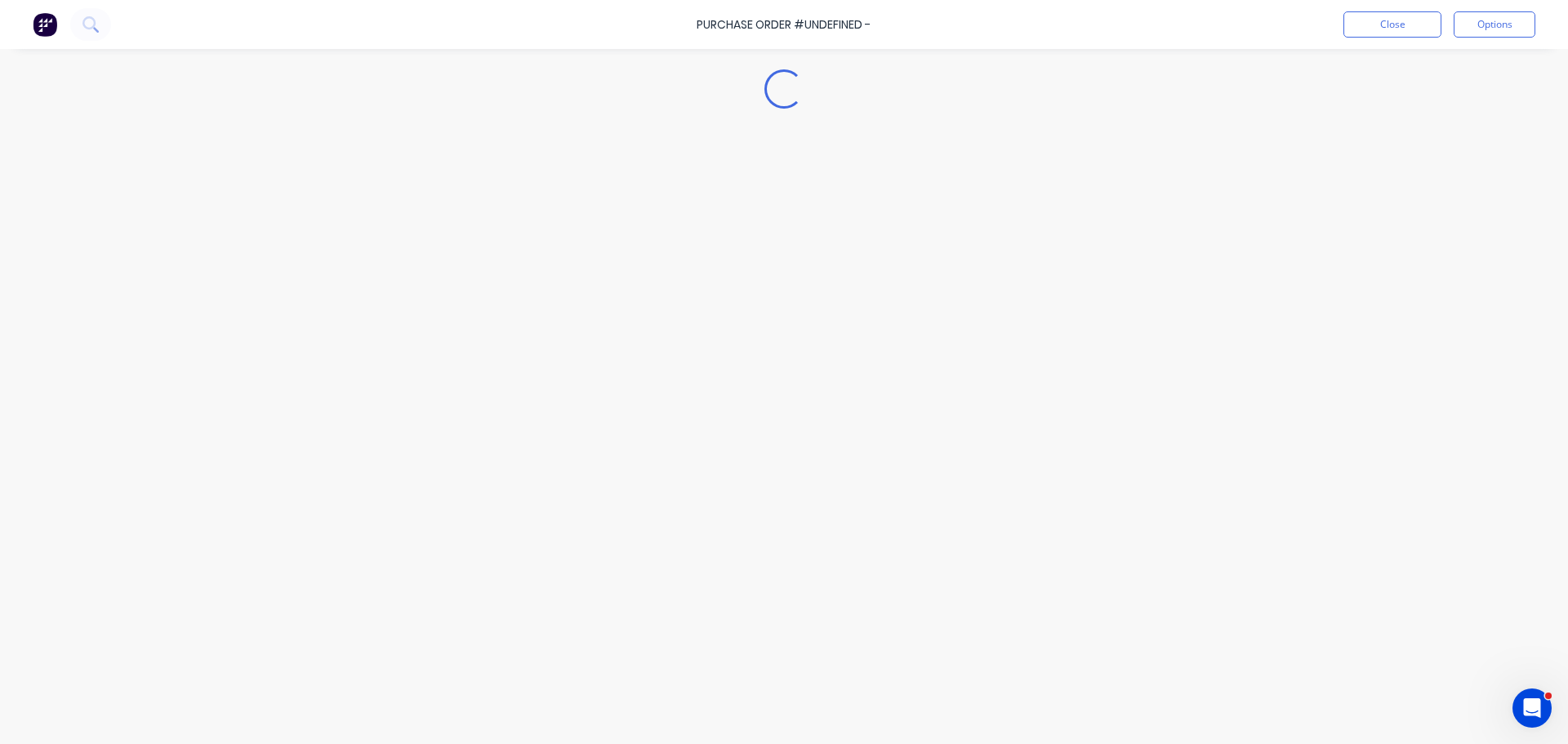
type textarea "x"
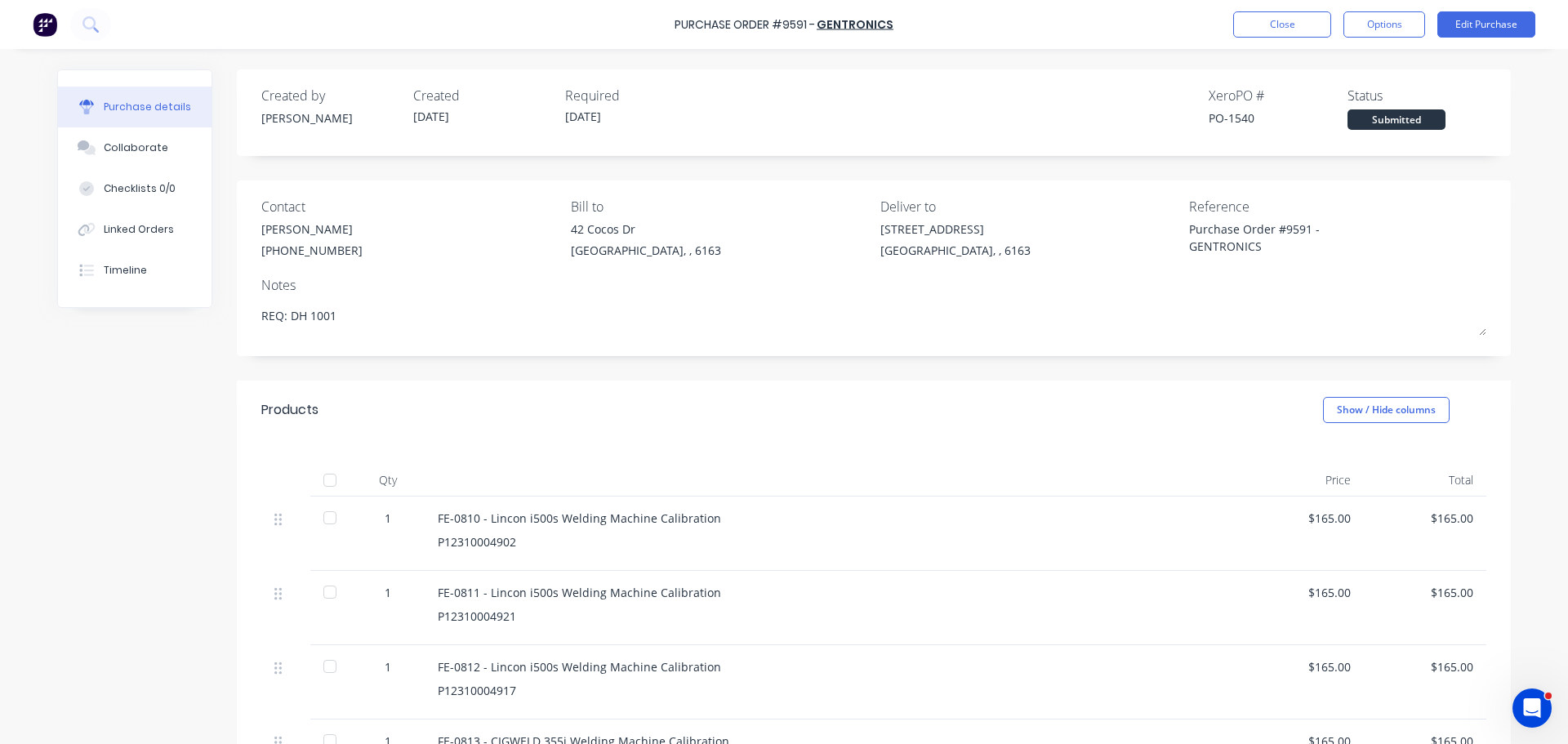
click at [666, 366] on div "Created by Bevan Created 26/08/25 Required 29/08/25 Xero PO # PO-1540 Status Su…" at bounding box center [873, 583] width 1274 height 1026
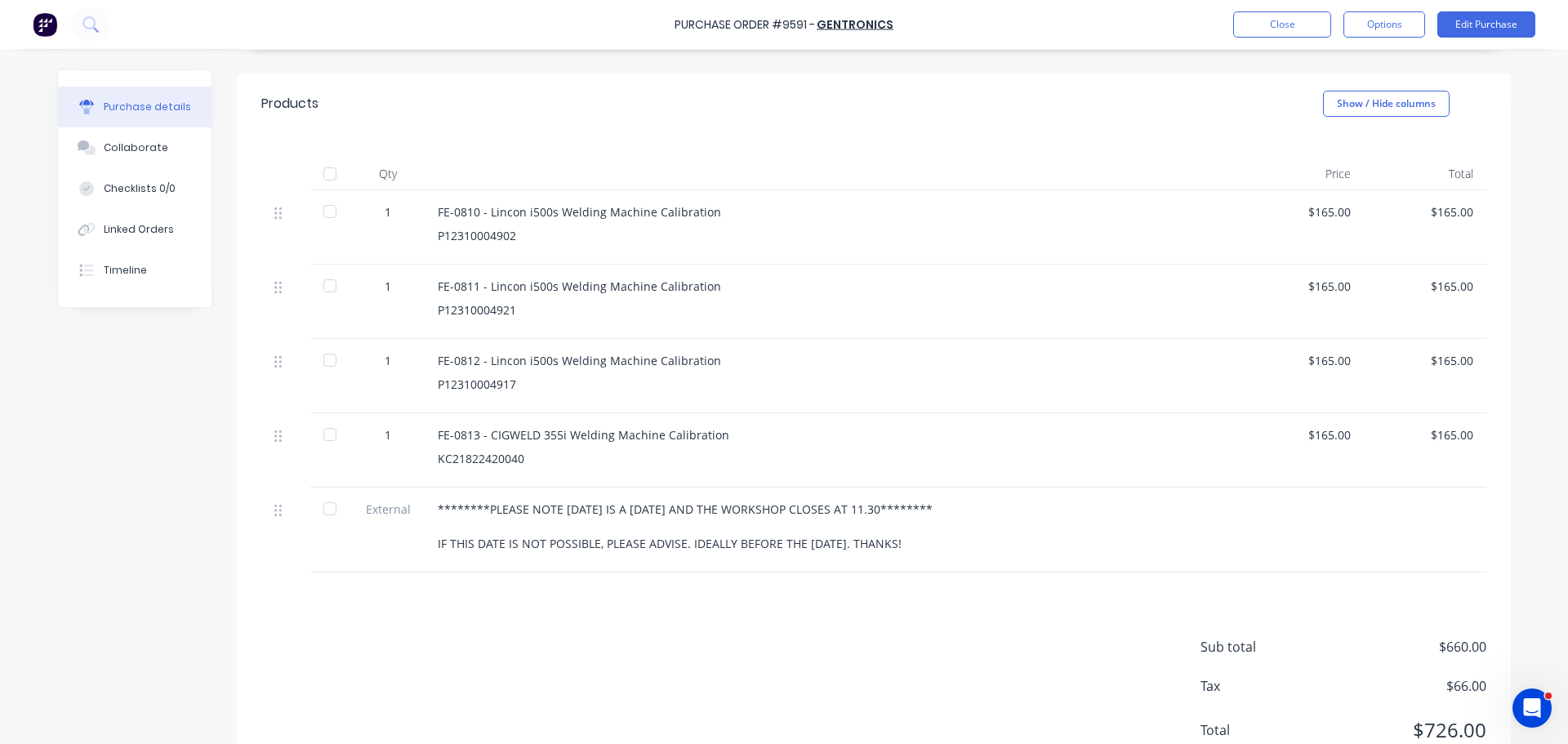
scroll to position [327, 0]
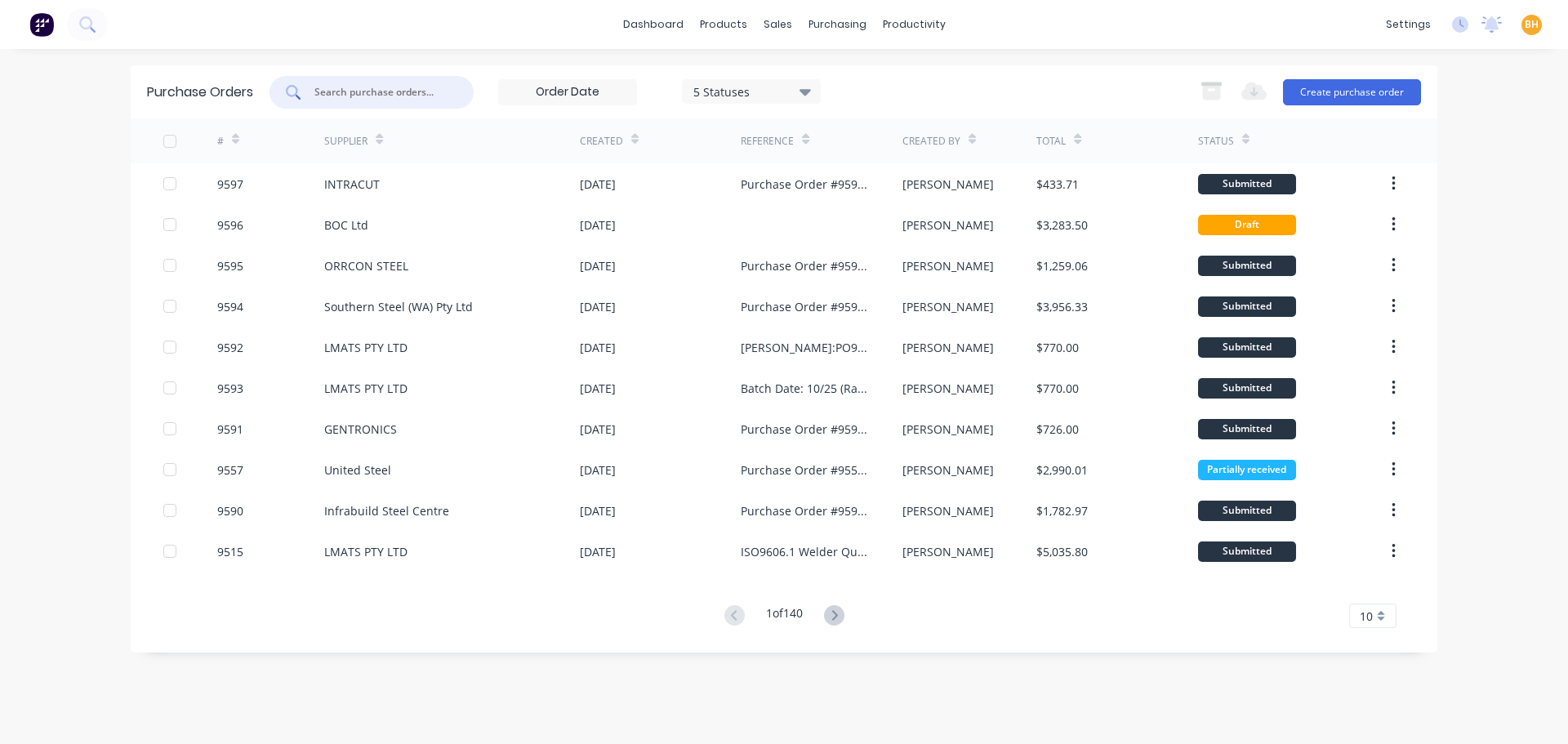
click at [343, 98] on input "text" at bounding box center [381, 92] width 135 height 16
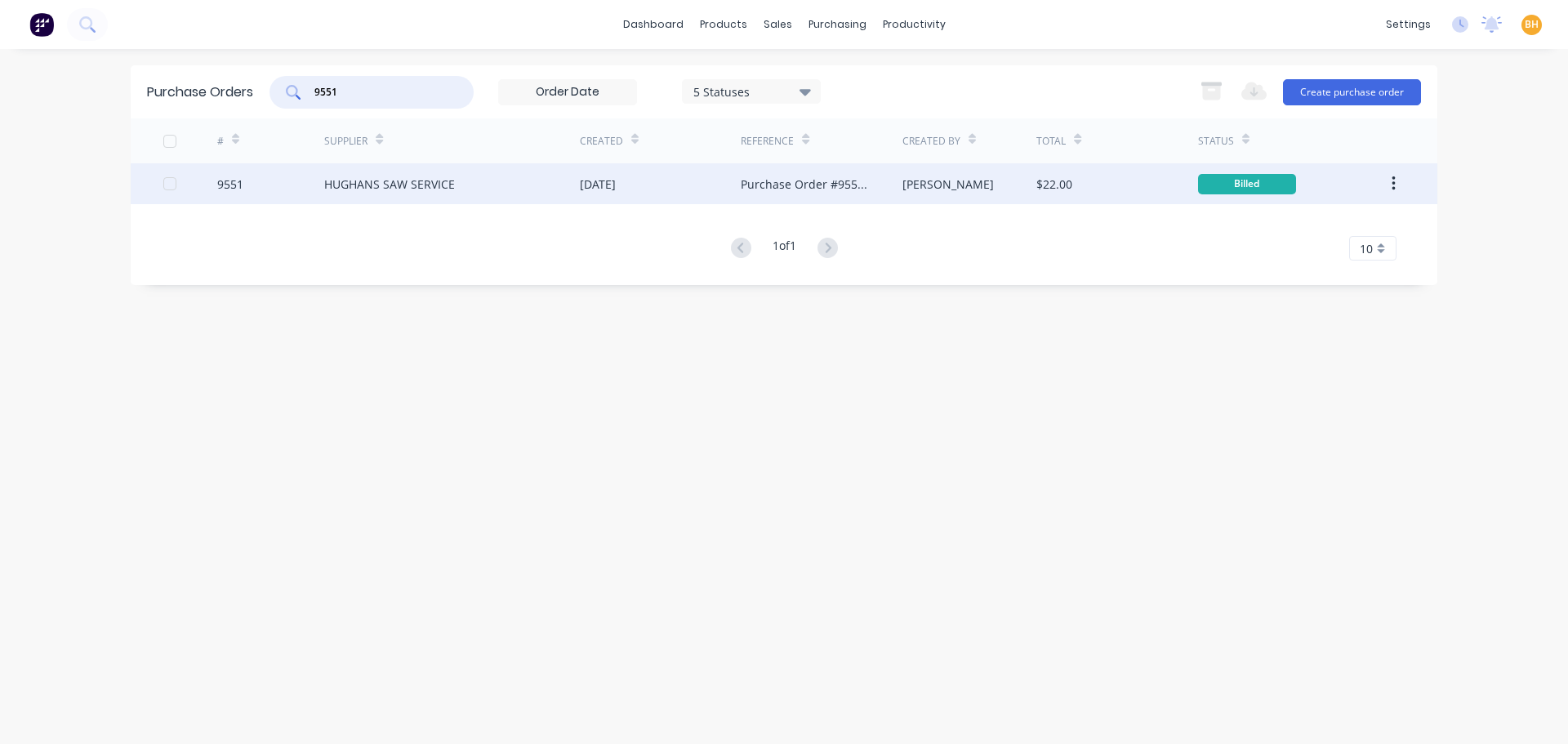
type input "9551"
click at [422, 182] on div "HUGHANS SAW SERVICE" at bounding box center [389, 185] width 130 height 17
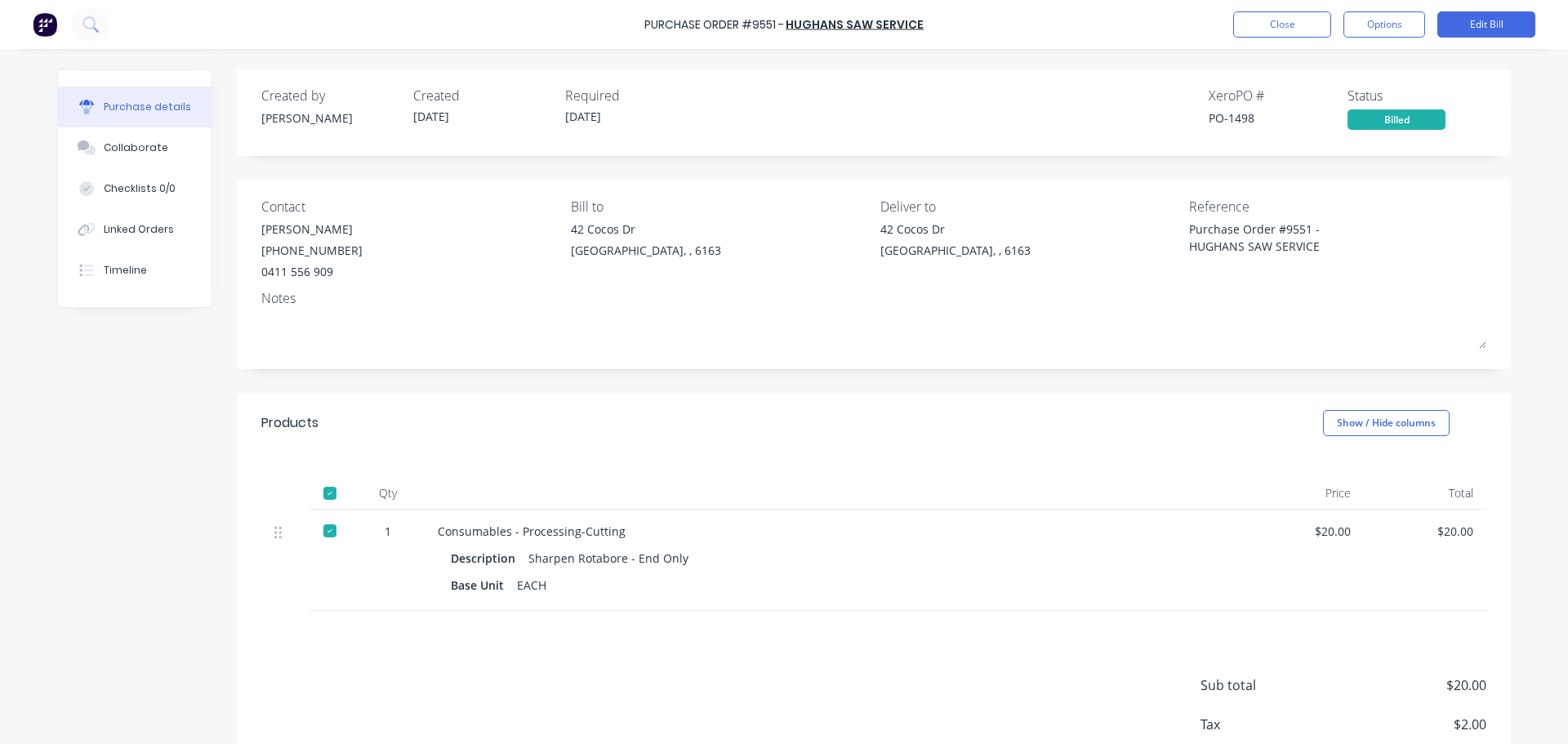
scroll to position [100, 0]
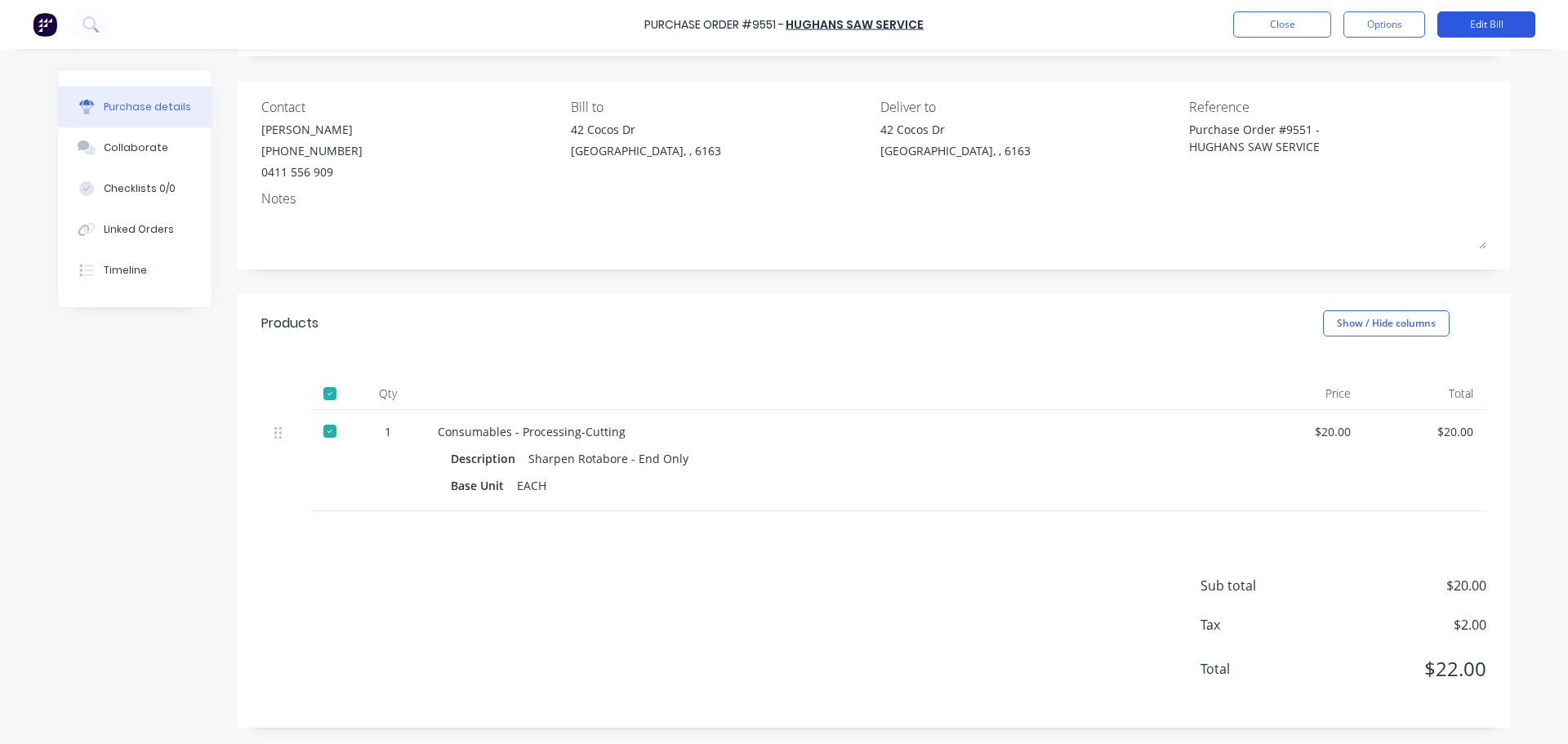
click at [1500, 21] on button "Edit Bill" at bounding box center [1486, 24] width 98 height 26
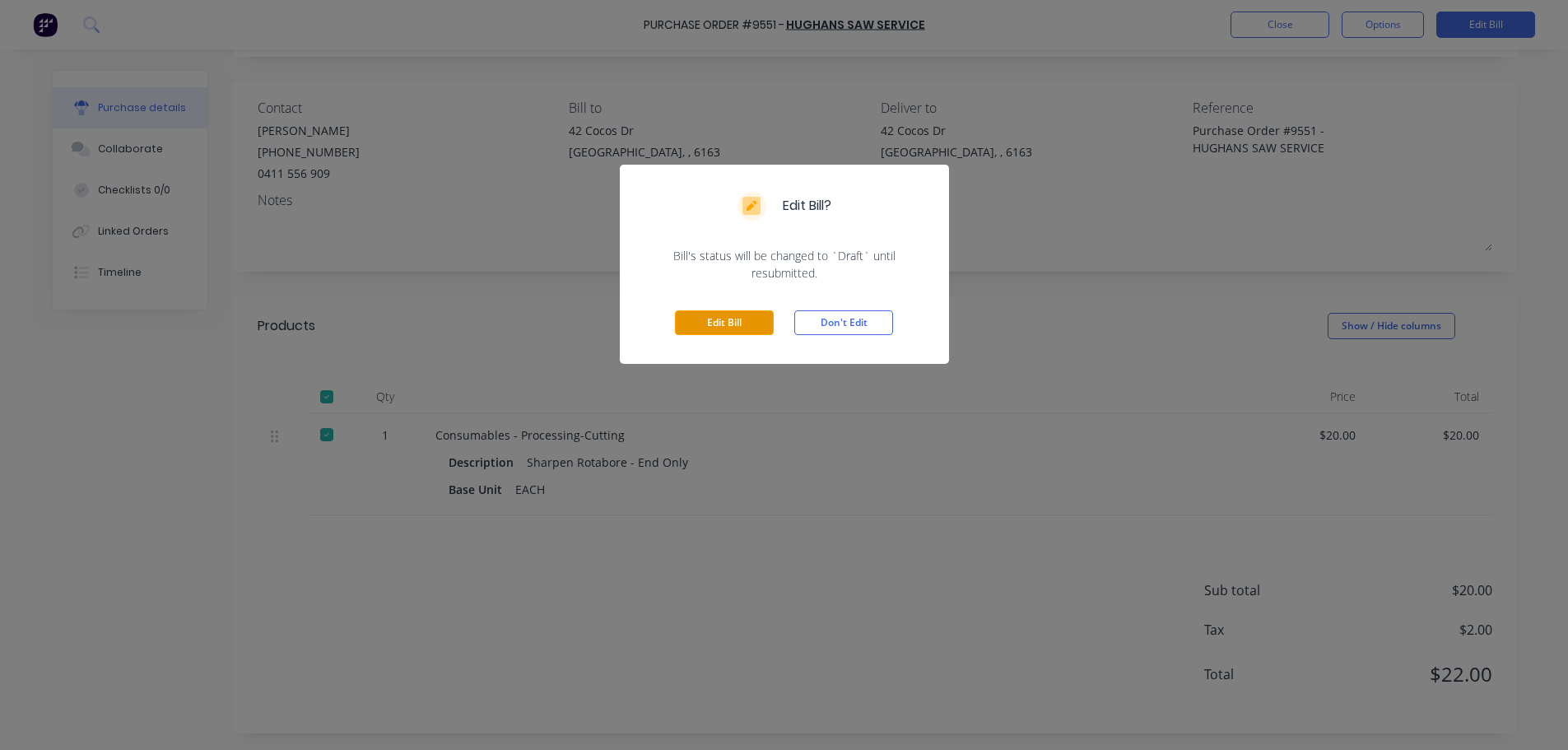
click at [716, 325] on button "Edit Bill" at bounding box center [724, 322] width 98 height 24
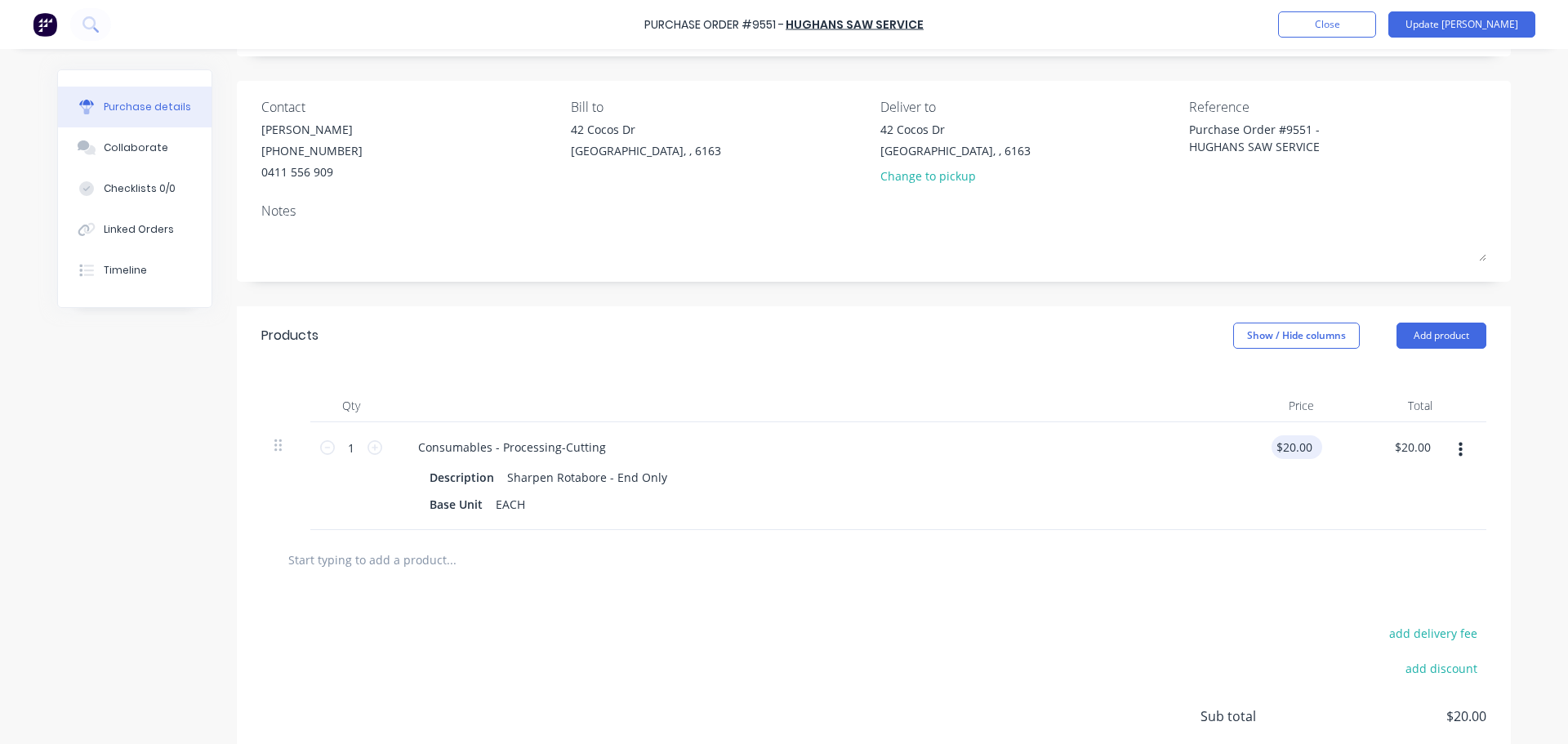
type textarea "x"
click at [1300, 445] on input "20.0000" at bounding box center [1294, 447] width 44 height 24
type input "2"
type input "59"
type textarea "x"
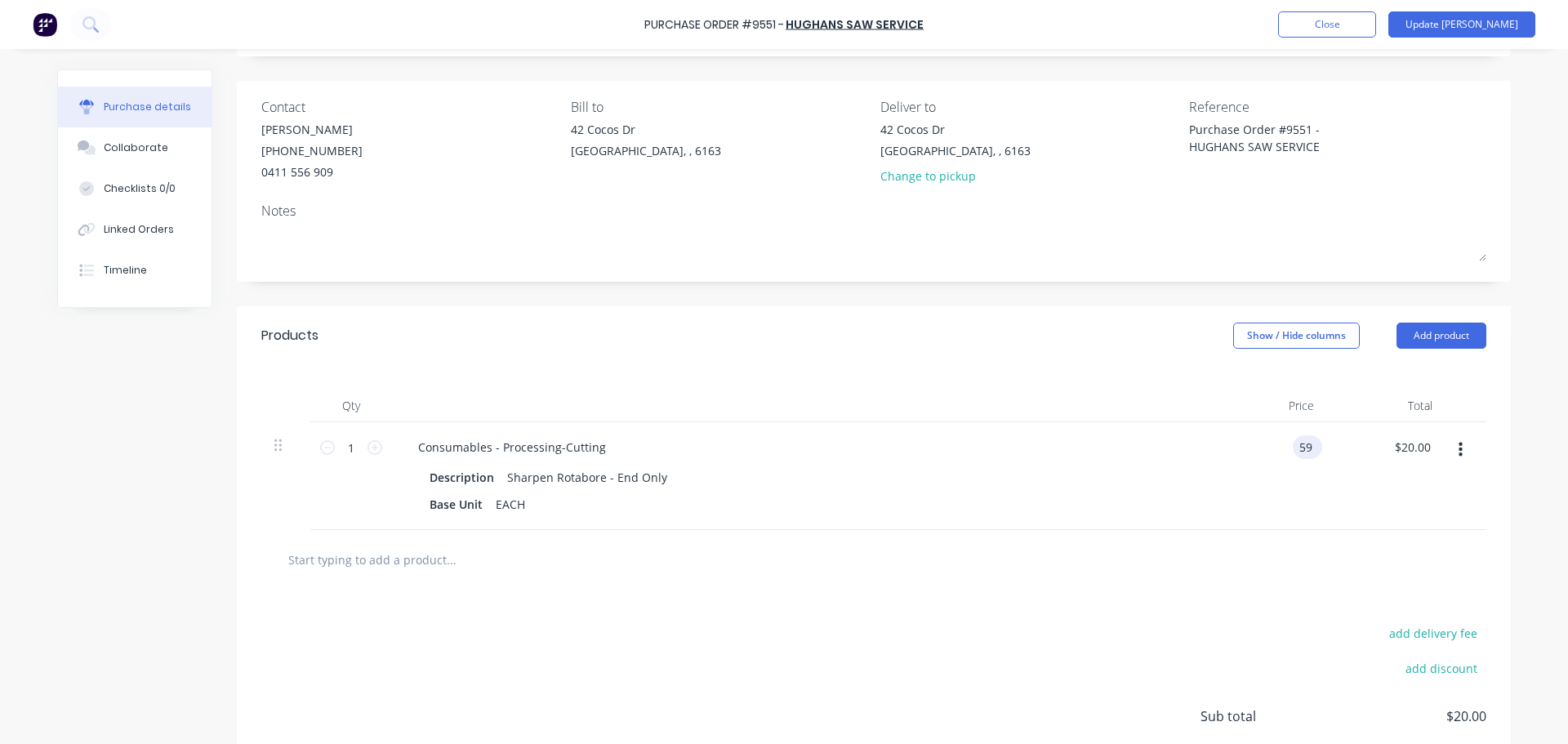
type input "$59.00"
type input "59.00"
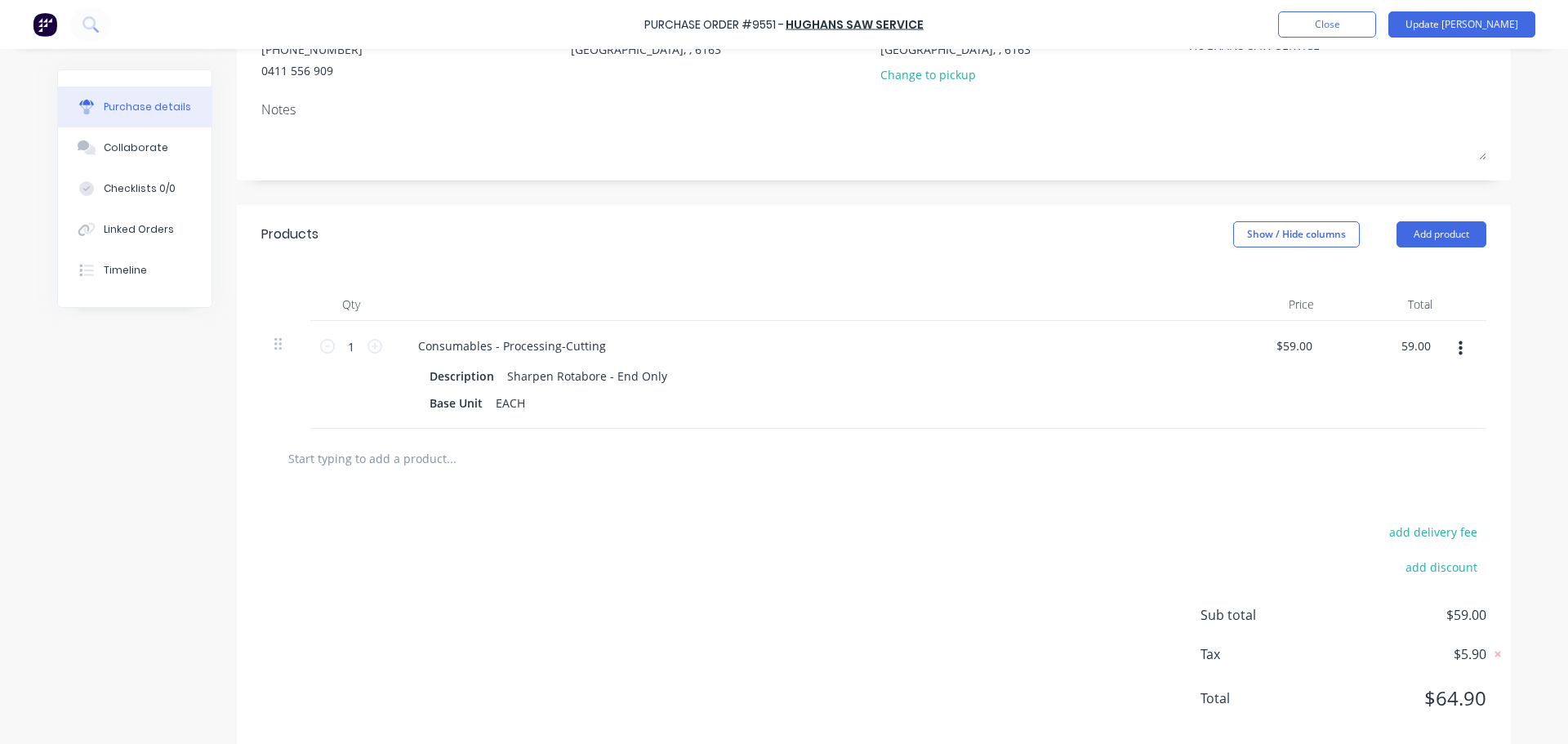
scroll to position [230, 0]
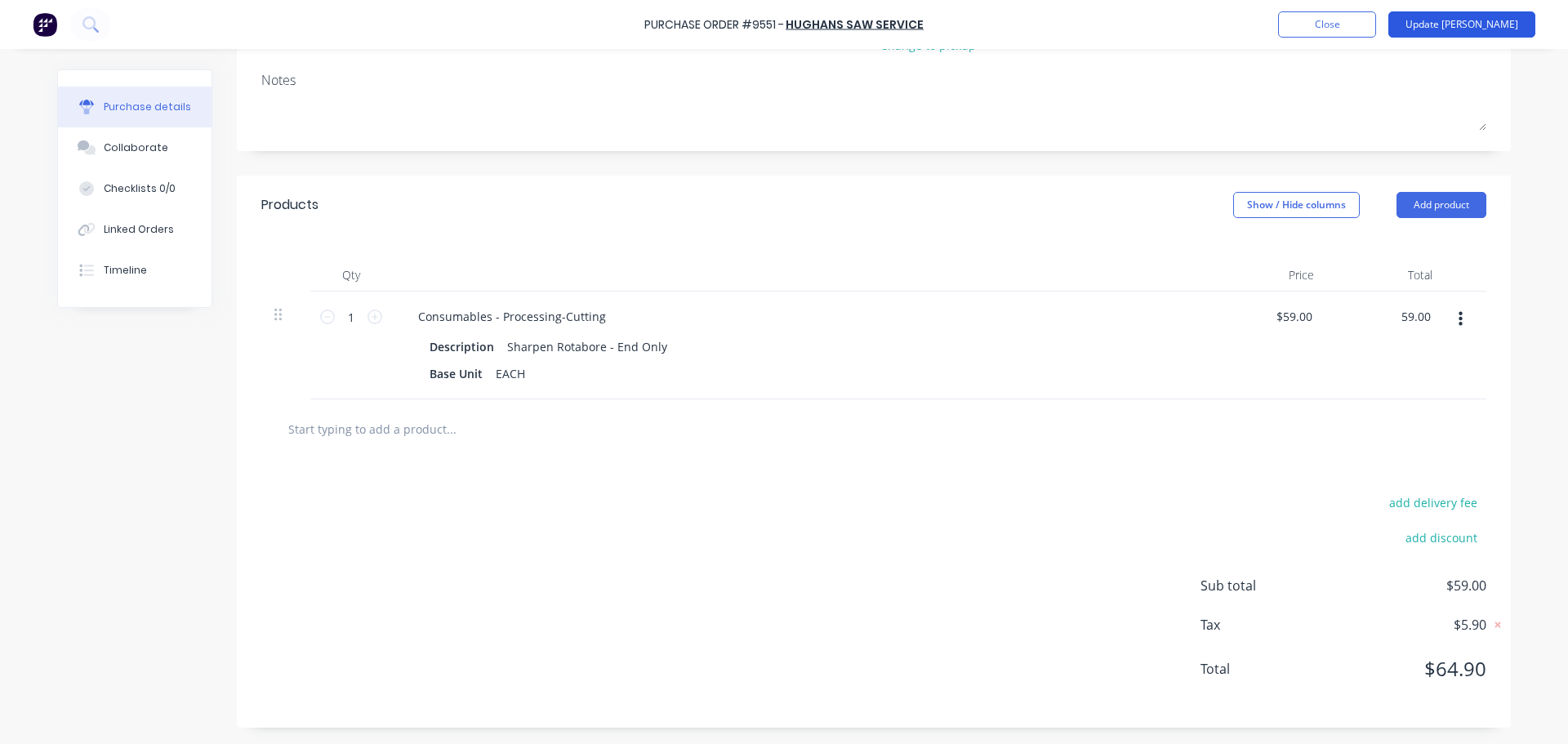
type textarea "x"
type input "$59.00"
click at [1494, 29] on button "Update Bill" at bounding box center [1462, 24] width 147 height 26
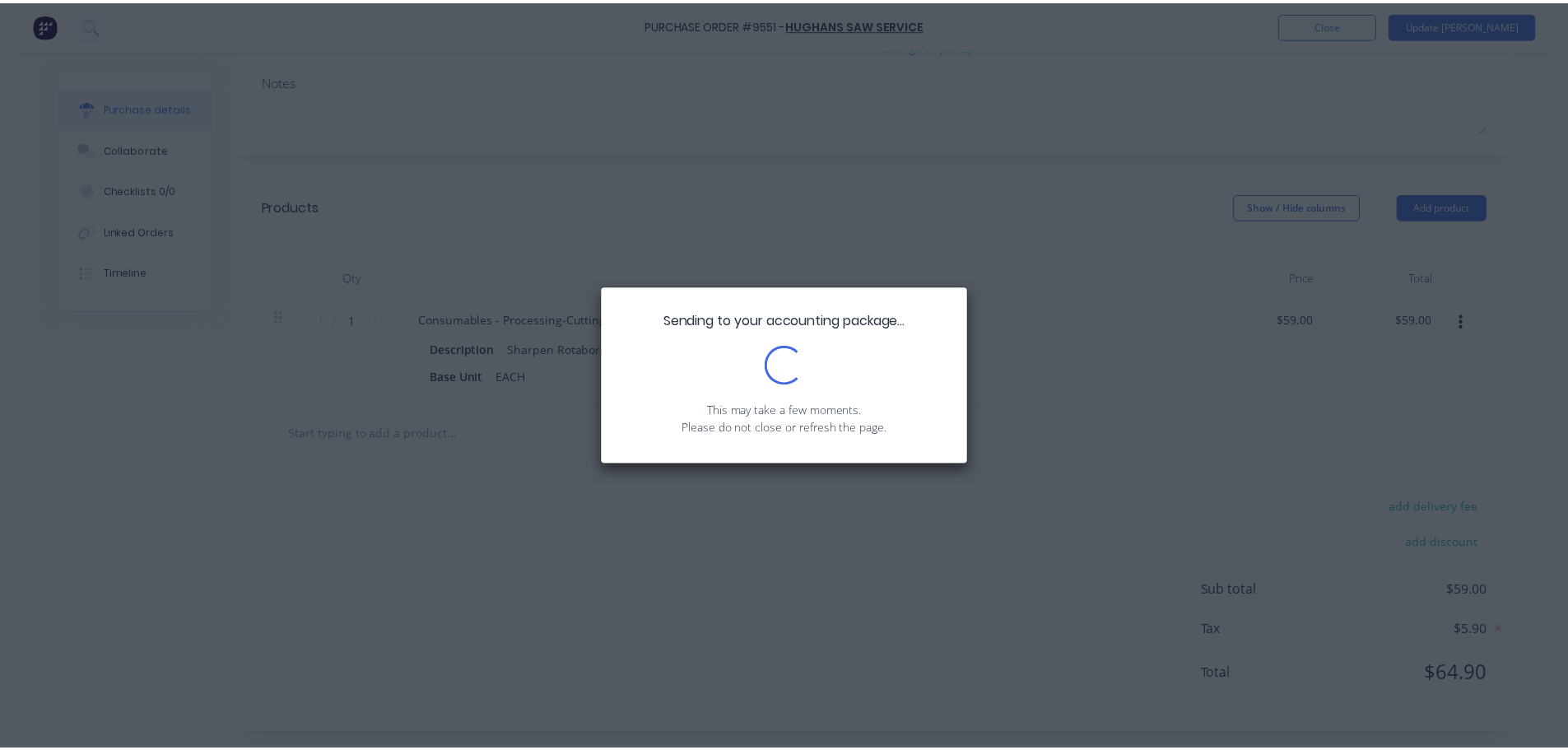
scroll to position [0, 0]
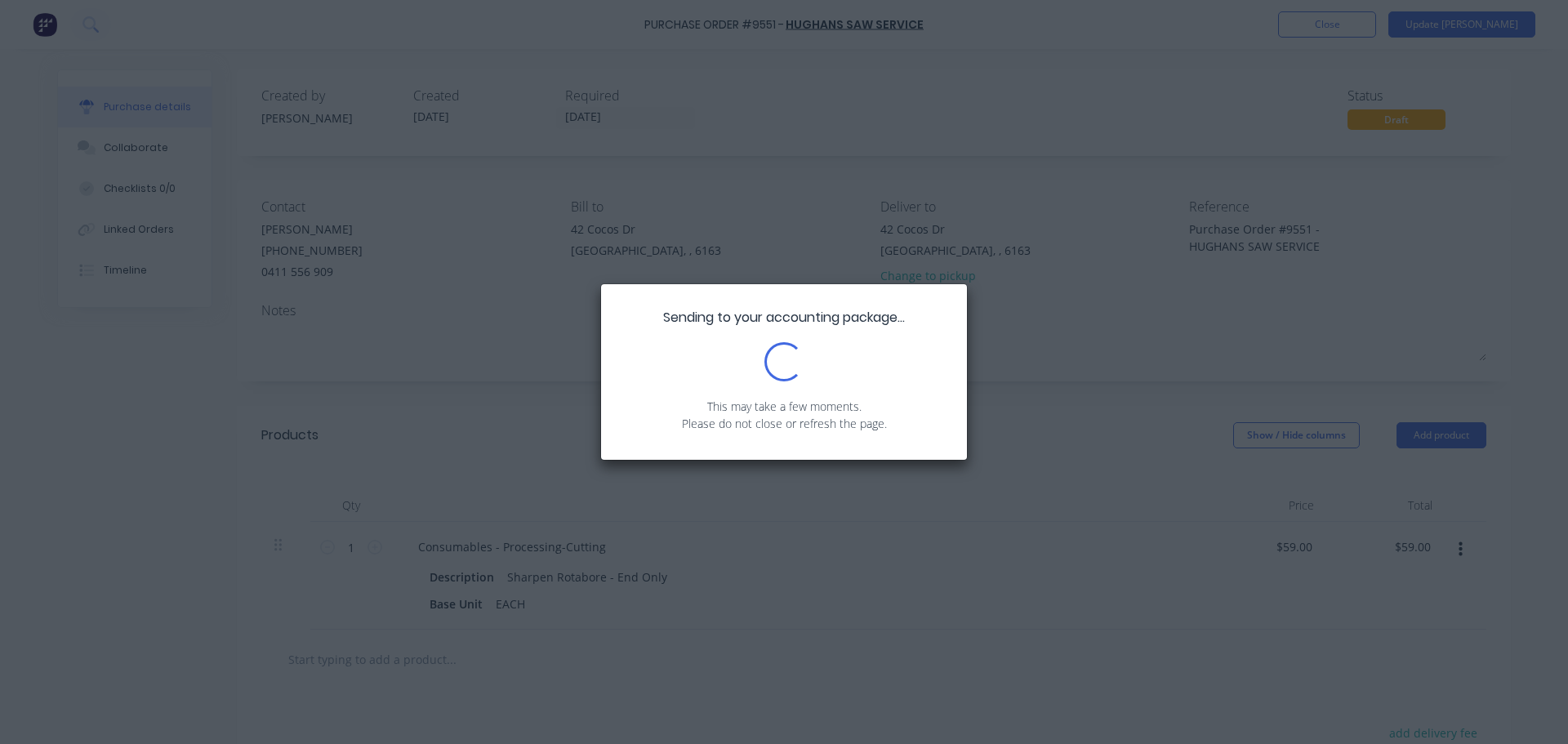
type textarea "x"
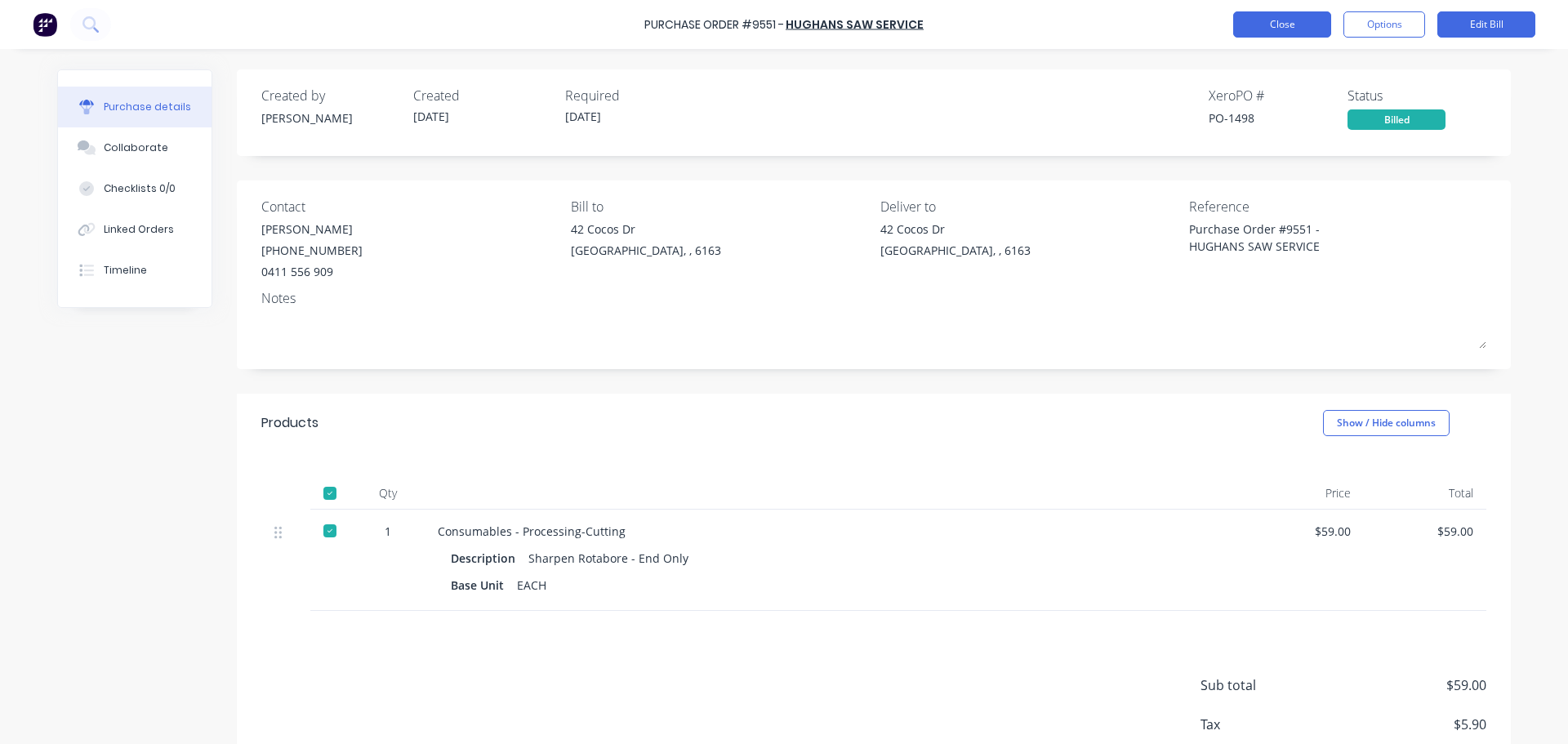
click at [1255, 26] on button "Close" at bounding box center [1281, 24] width 98 height 26
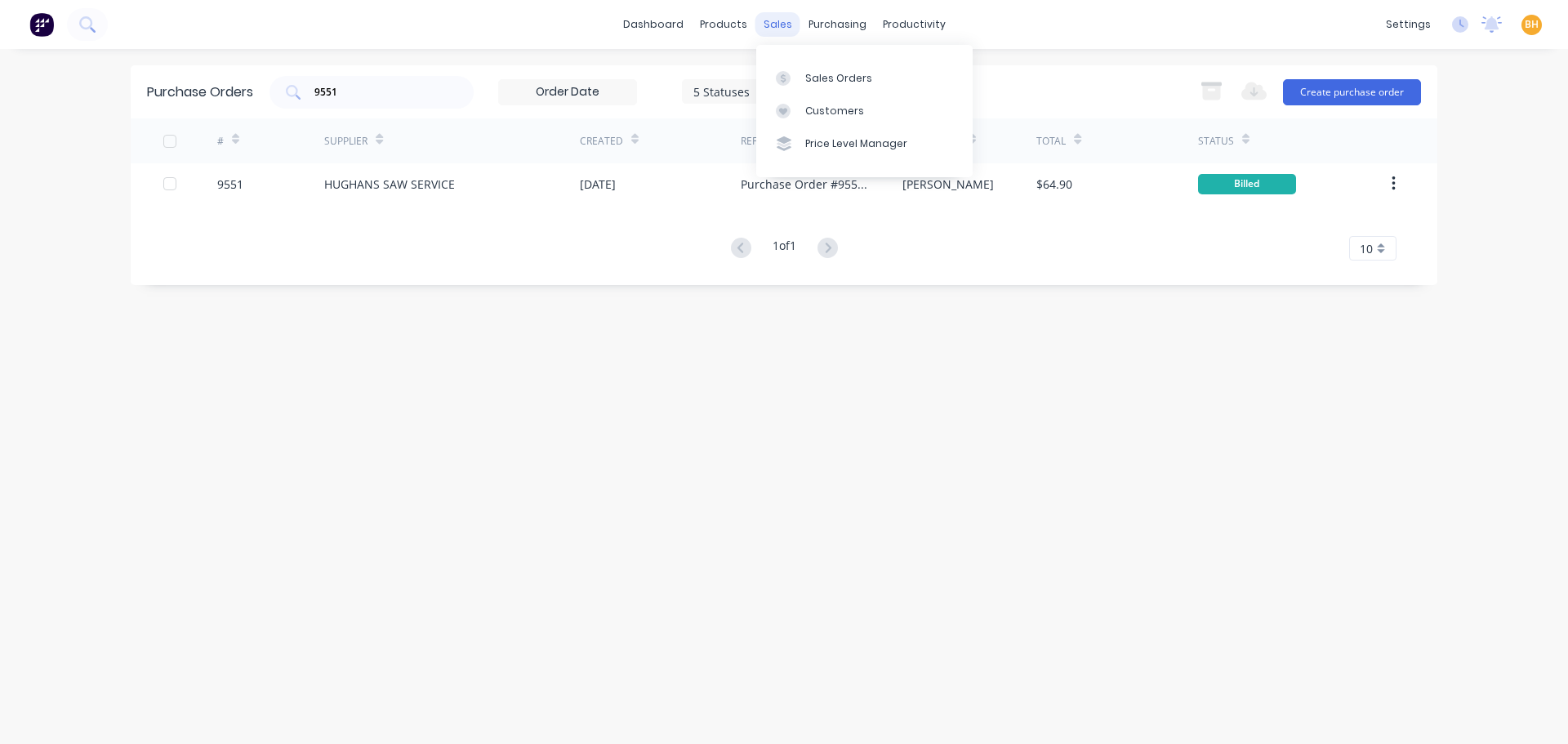
click at [789, 23] on div "sales" at bounding box center [778, 24] width 44 height 24
click at [762, 34] on div "sales" at bounding box center [778, 24] width 44 height 24
click at [765, 29] on div "sales" at bounding box center [778, 24] width 44 height 24
click at [815, 77] on div "Sales Orders" at bounding box center [838, 78] width 67 height 14
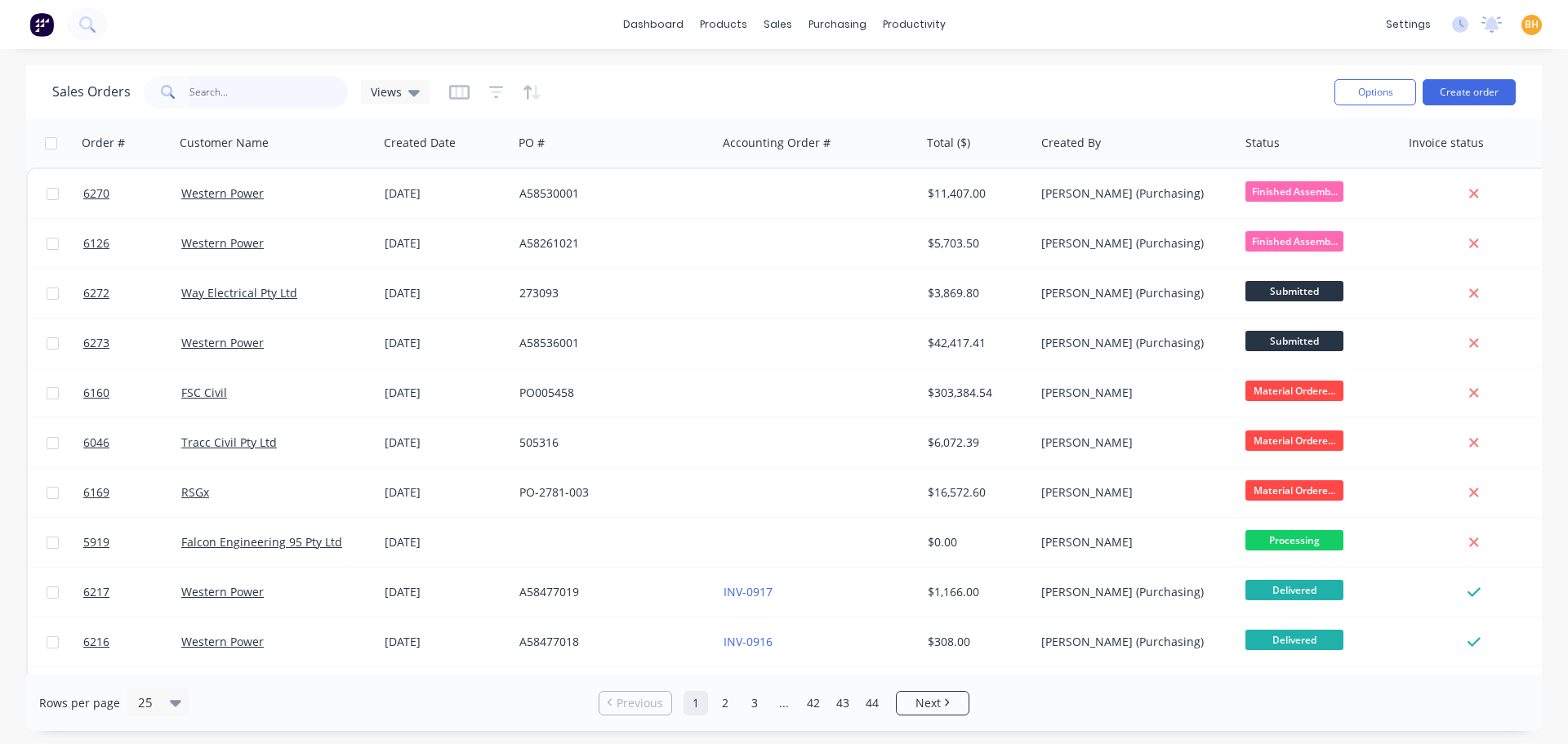
click at [241, 85] on input "text" at bounding box center [269, 93] width 159 height 33
click at [205, 95] on input "text" at bounding box center [269, 93] width 159 height 33
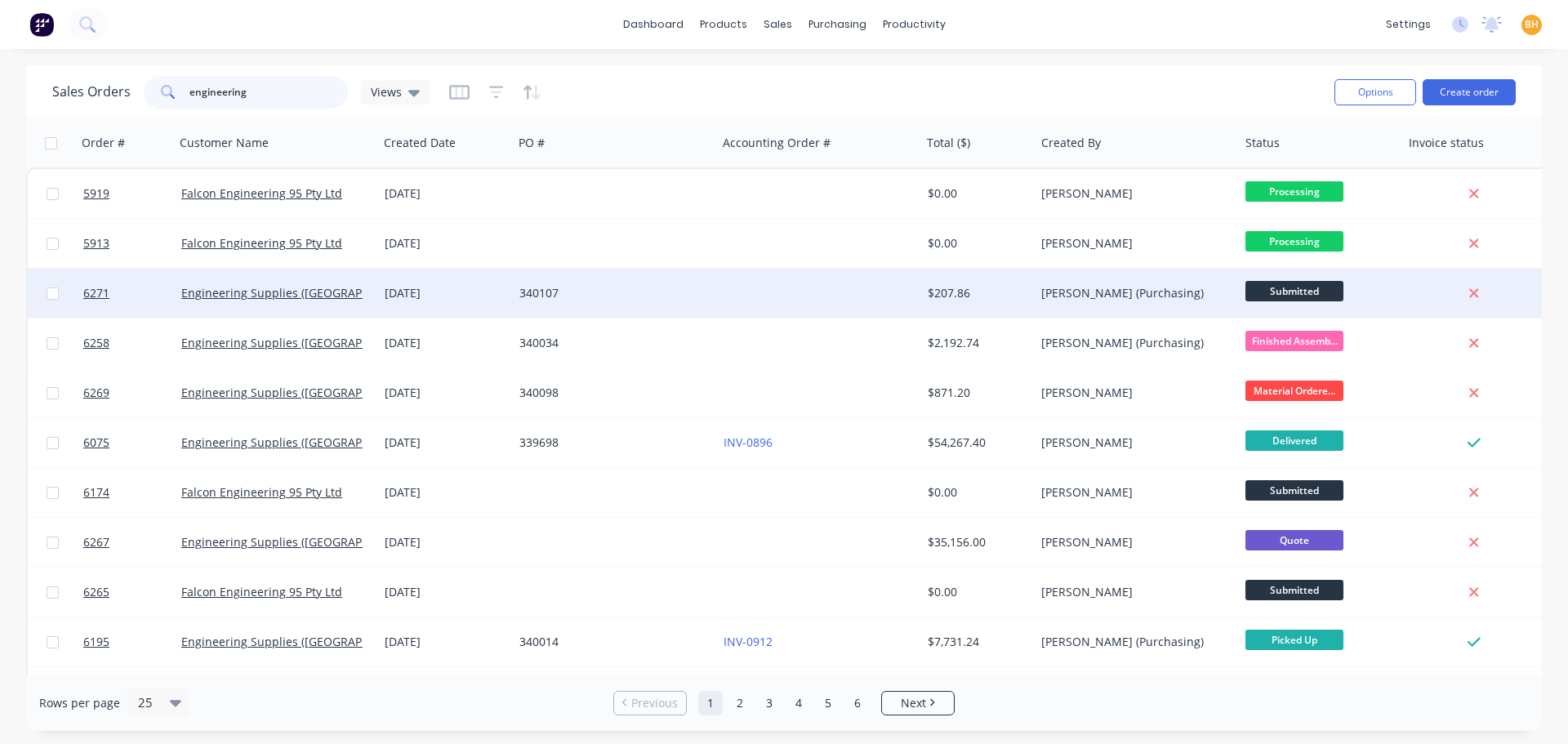
type input "engineering"
click at [332, 311] on div "Engineering Supplies ([GEOGRAPHIC_DATA]) Pty Ltd" at bounding box center [276, 293] width 204 height 49
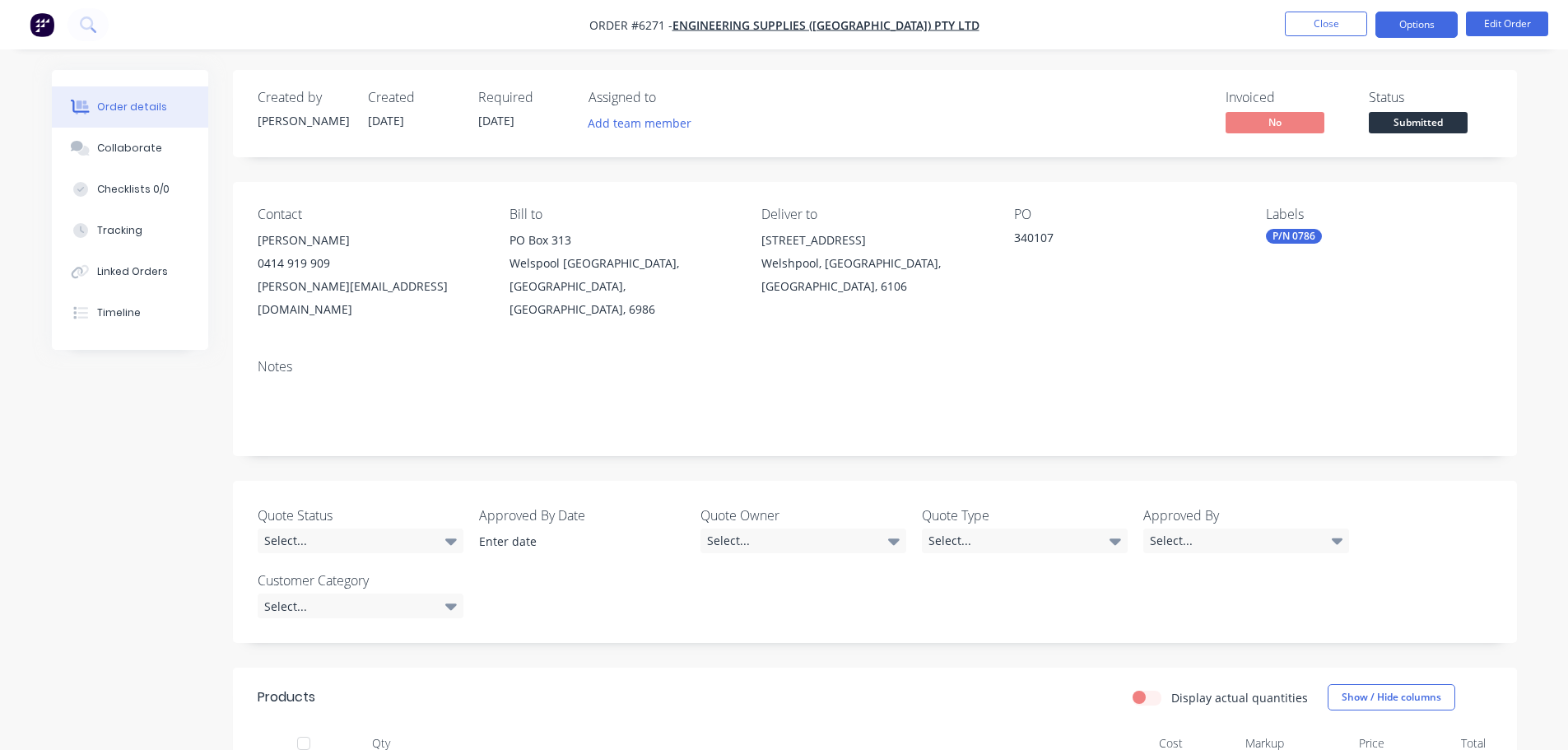
click at [1427, 25] on button "Options" at bounding box center [1416, 24] width 83 height 26
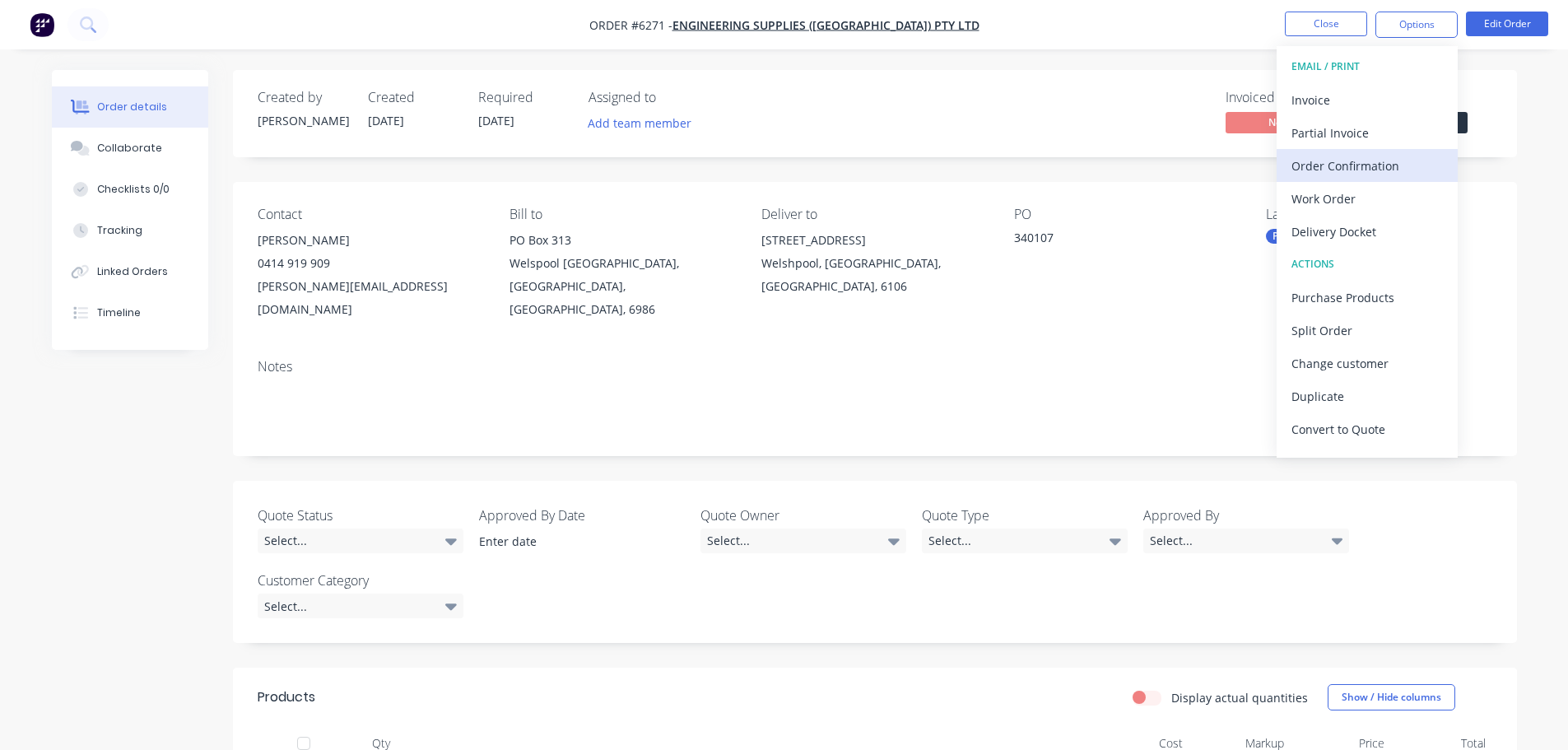
click at [1358, 168] on div "Order Confirmation" at bounding box center [1367, 166] width 152 height 24
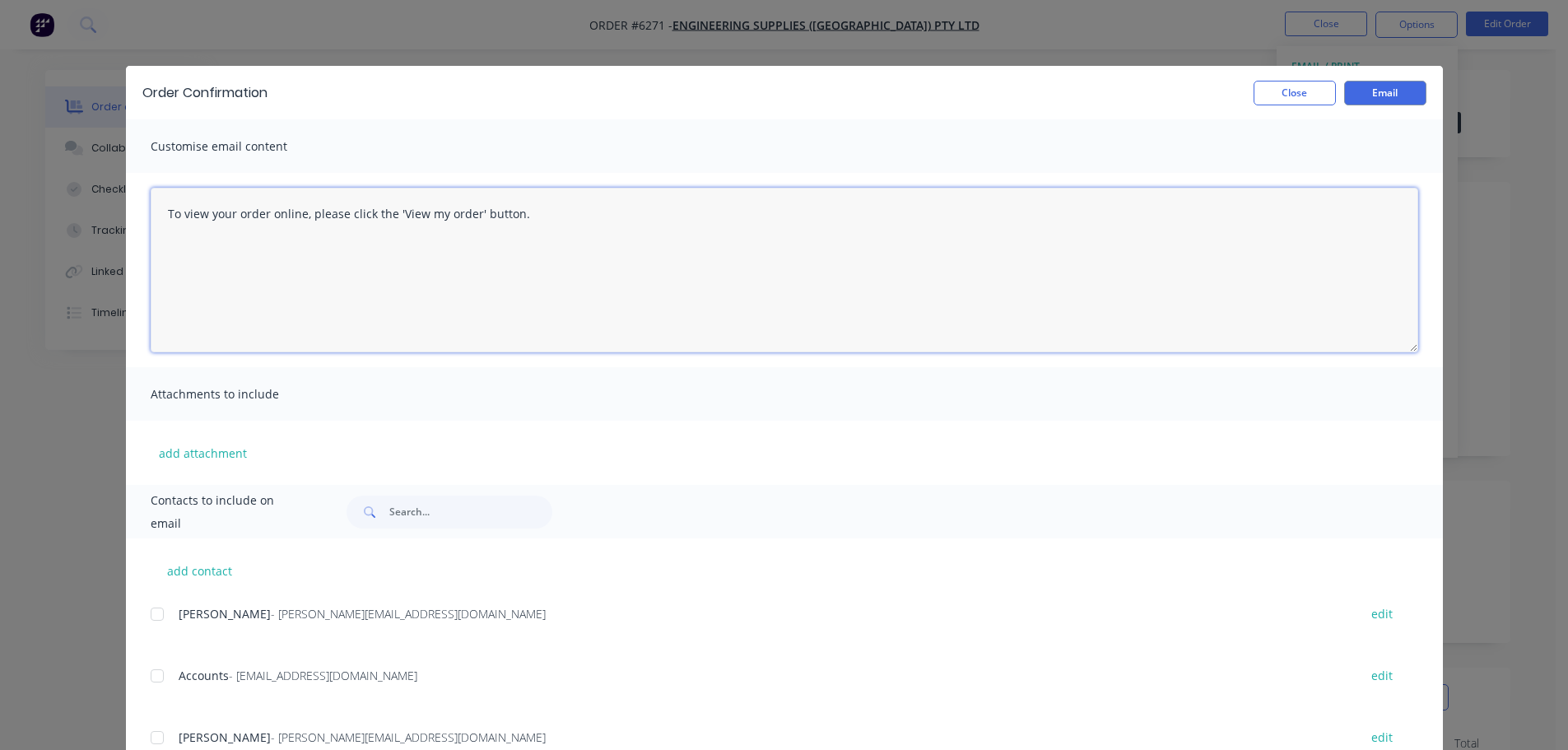
click at [532, 210] on textarea "To view your order online, please click the 'View my order' button." at bounding box center [785, 270] width 1268 height 165
type textarea "T"
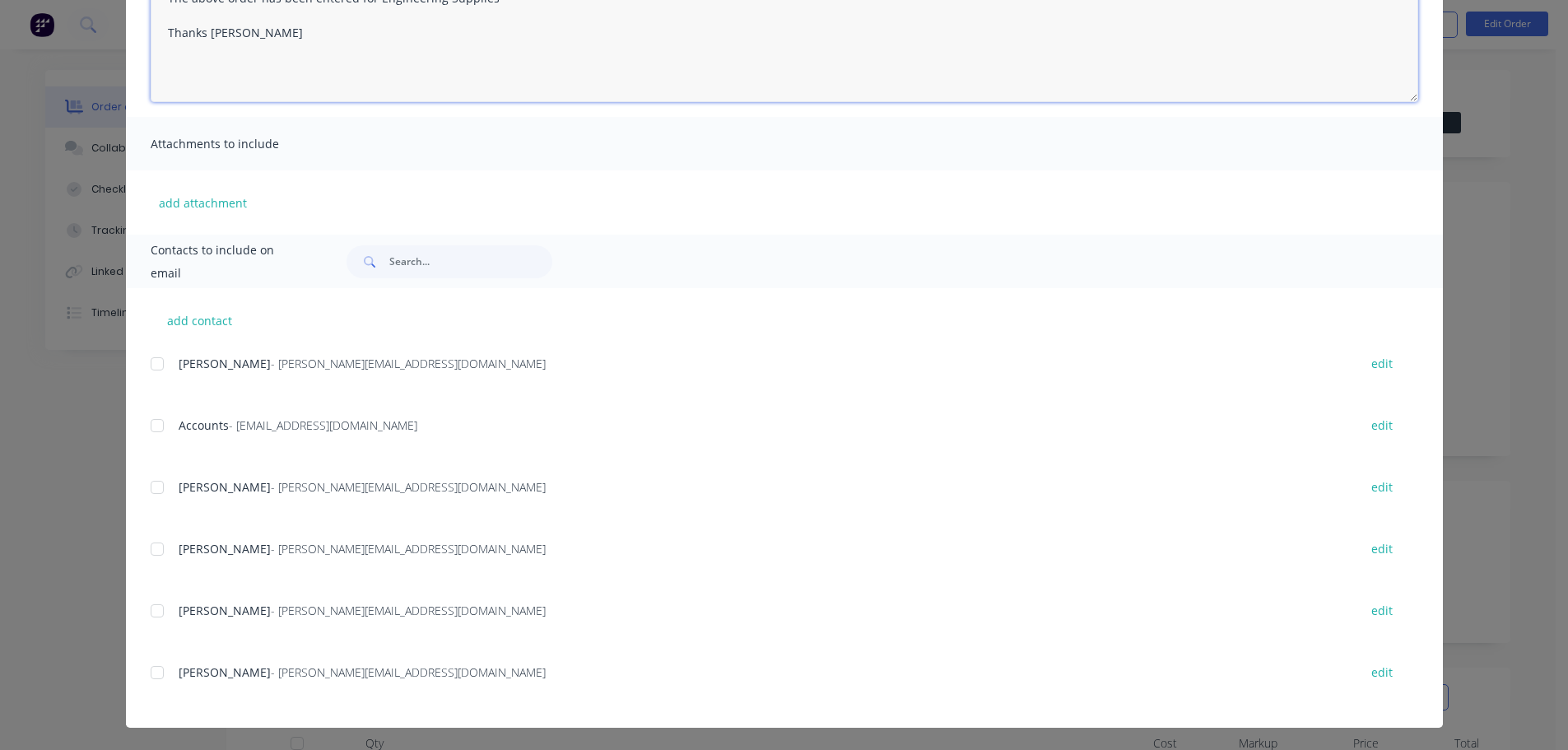
click at [148, 486] on div at bounding box center [158, 487] width 33 height 33
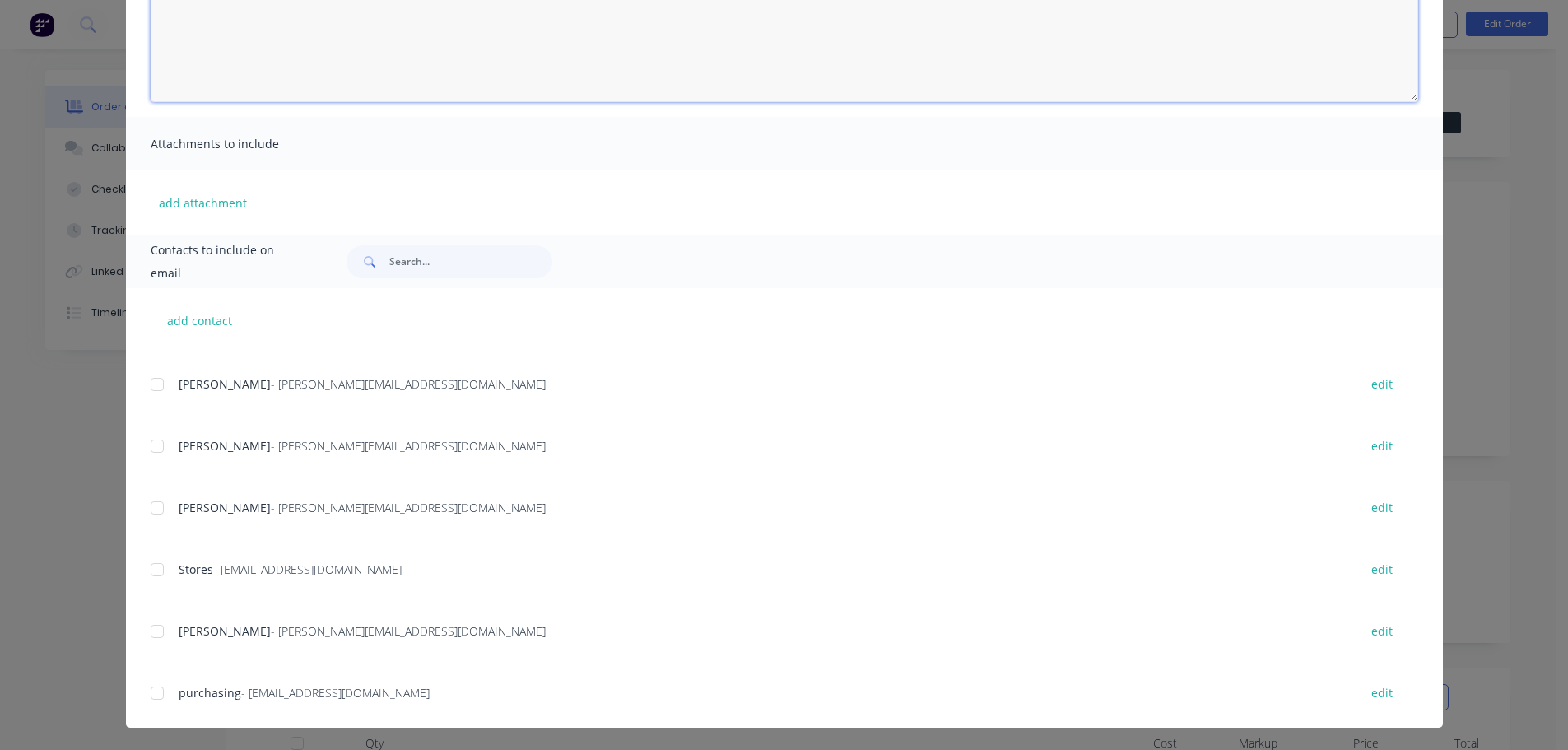
scroll to position [247, 0]
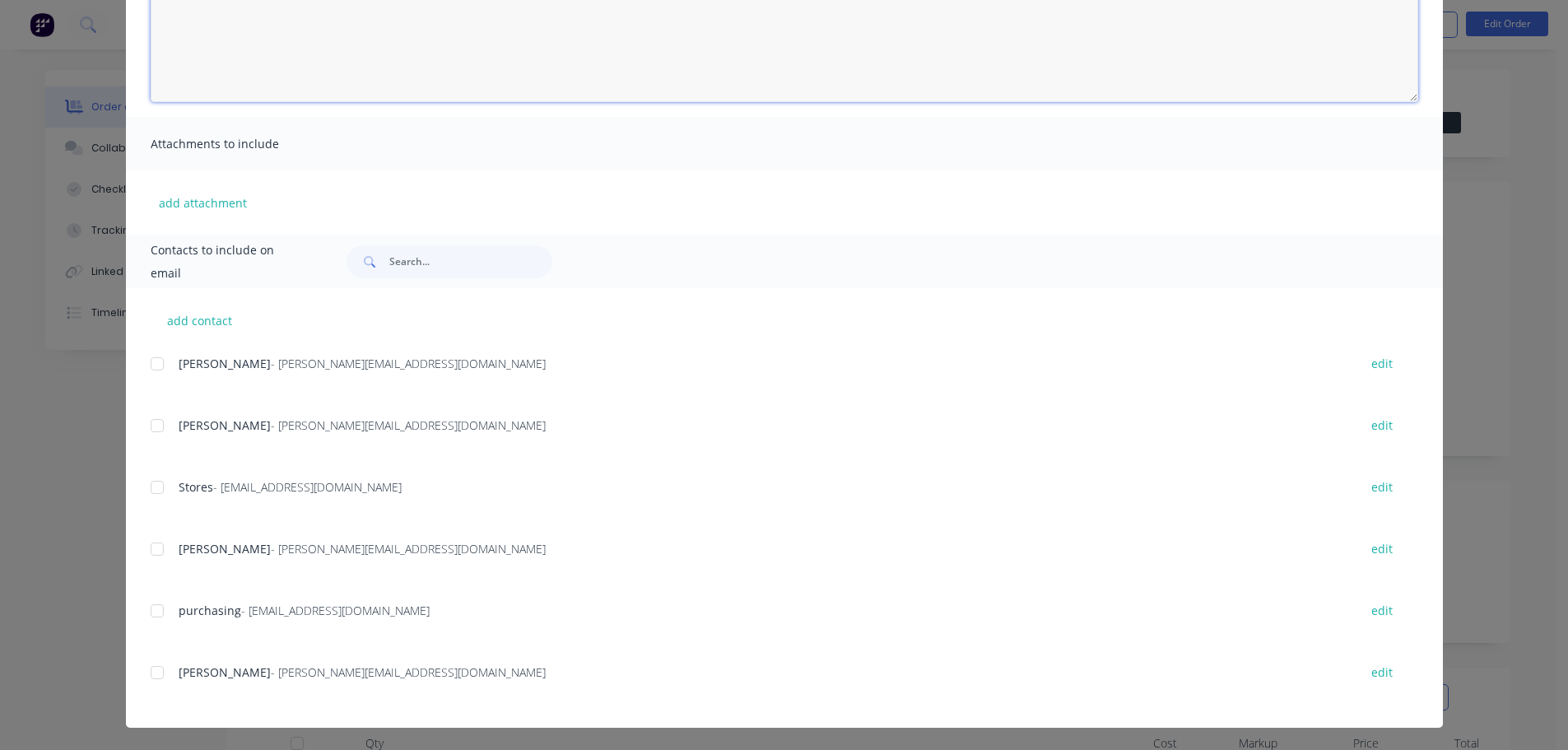
click at [157, 484] on div at bounding box center [158, 487] width 33 height 33
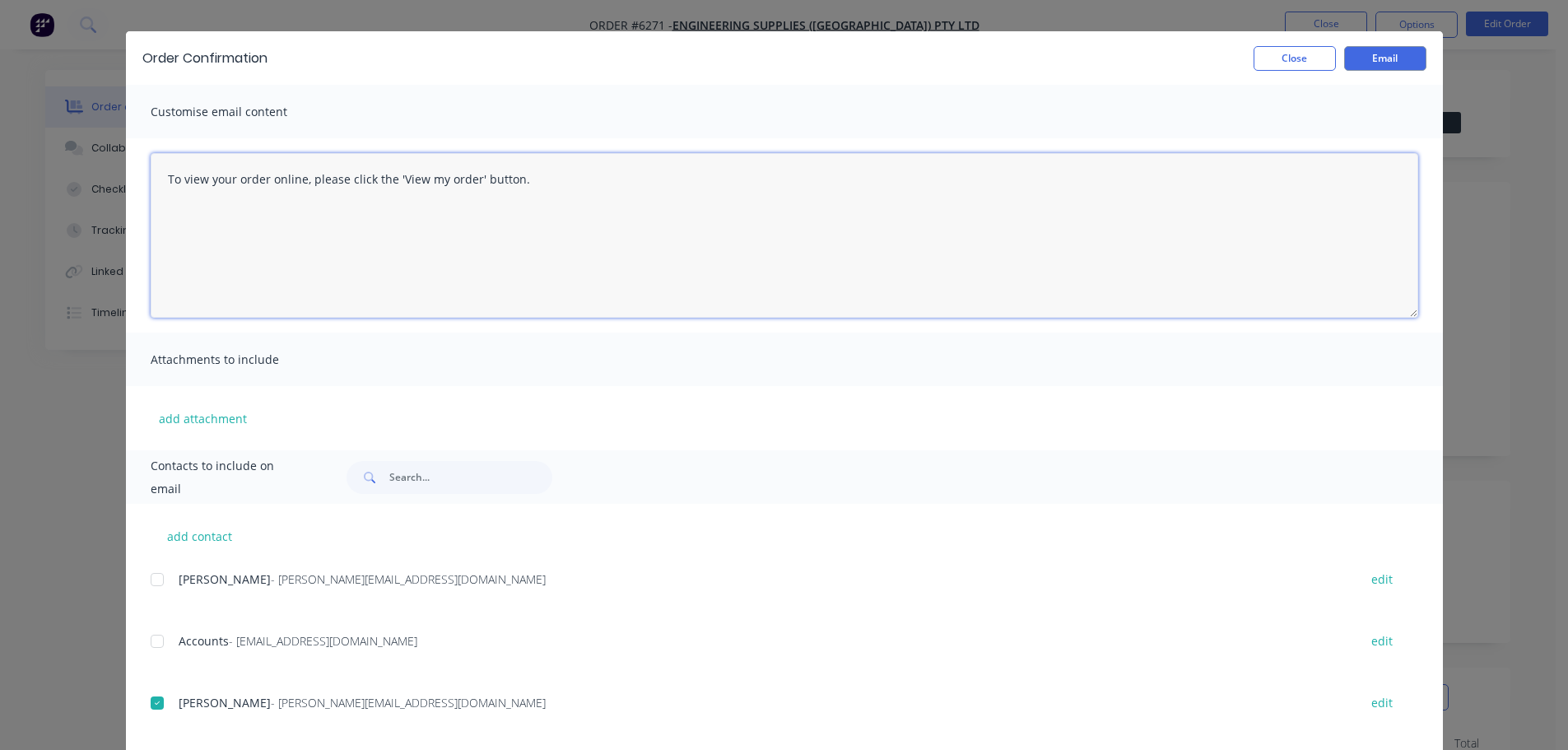
scroll to position [0, 0]
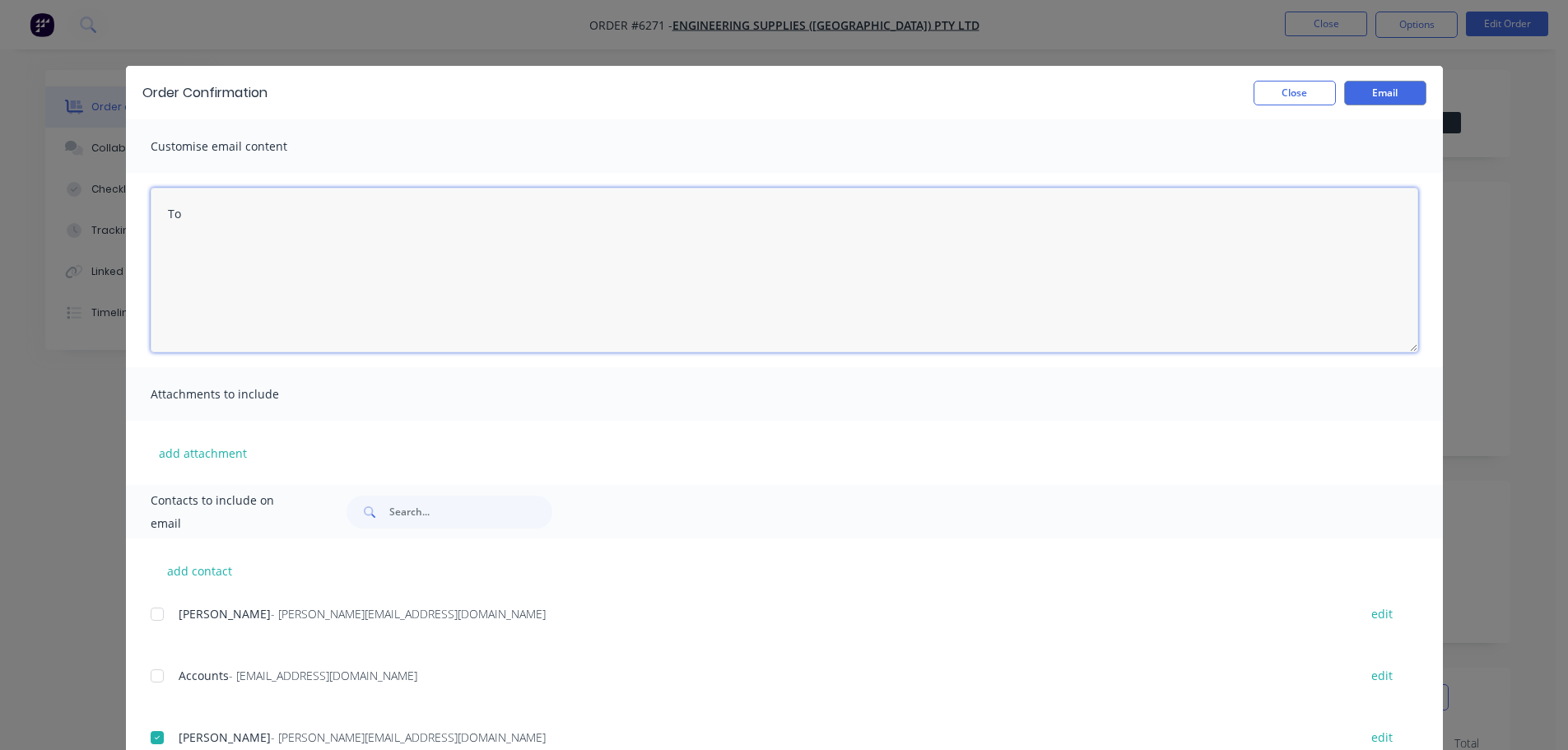
type textarea "T"
type textarea "Hi Stephen The above order has been entered for Engineering Supplies Thanks Bev…"
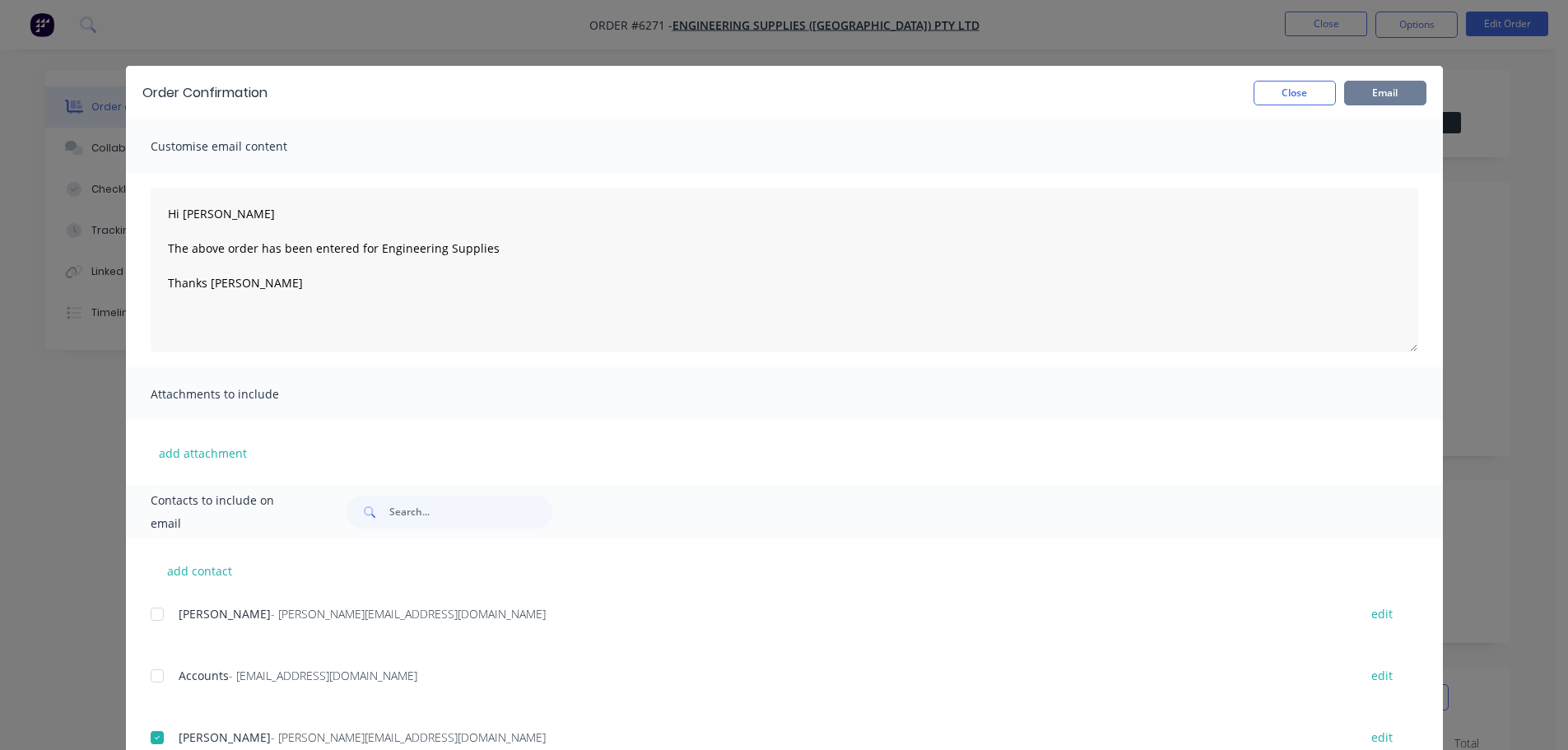
click at [1397, 94] on button "Email" at bounding box center [1385, 93] width 83 height 24
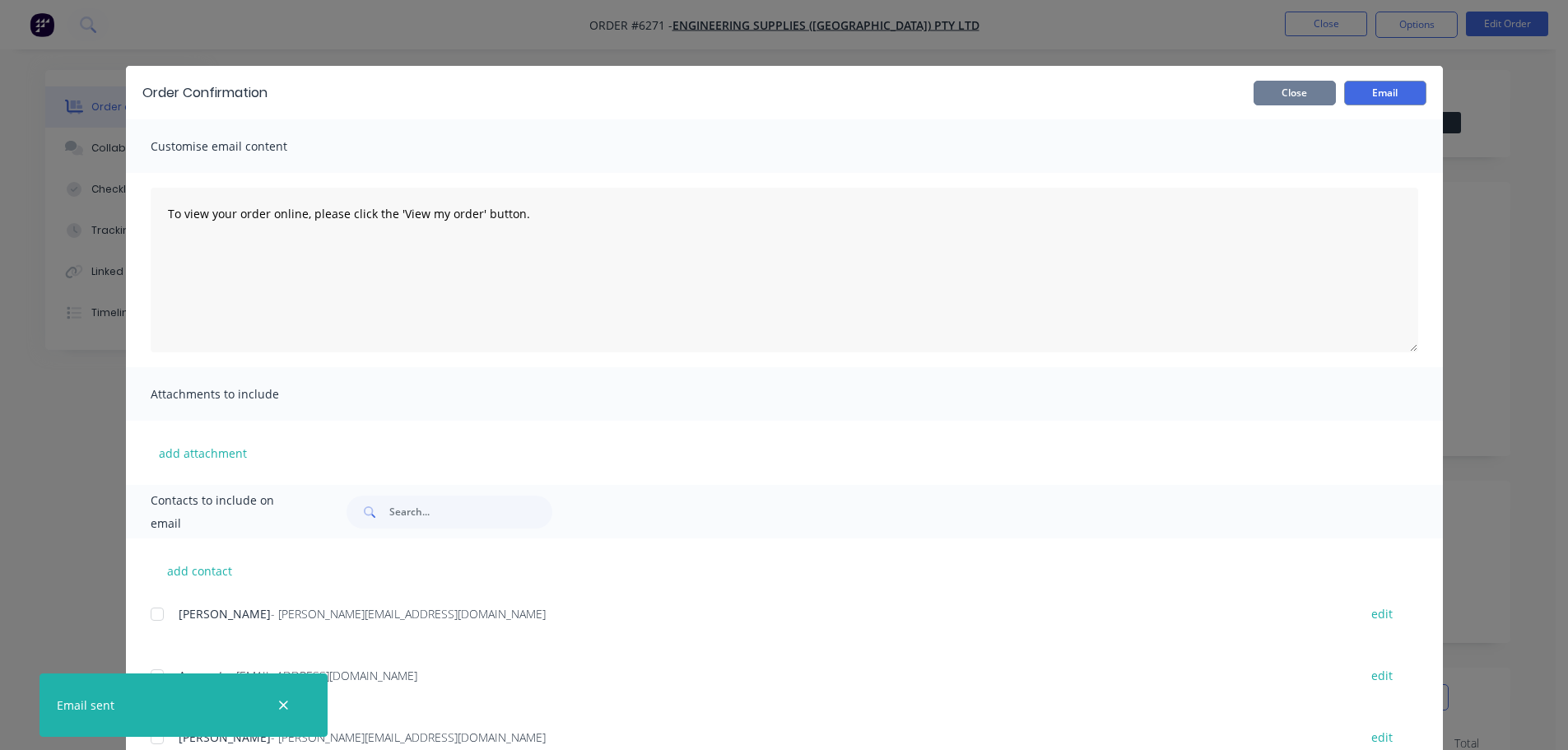
click at [1294, 93] on button "Close" at bounding box center [1294, 93] width 83 height 24
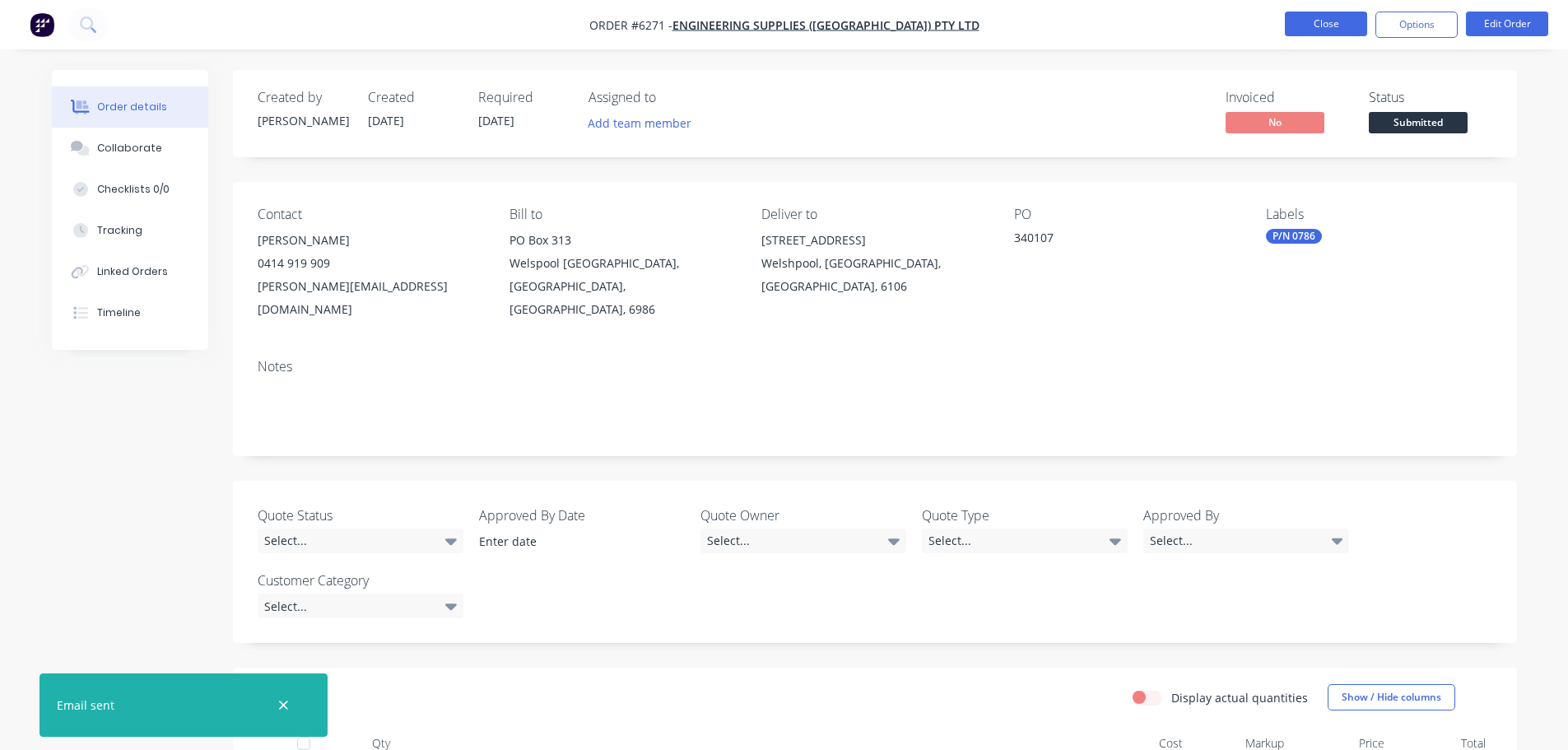
click at [1332, 20] on button "Close" at bounding box center [1325, 23] width 83 height 24
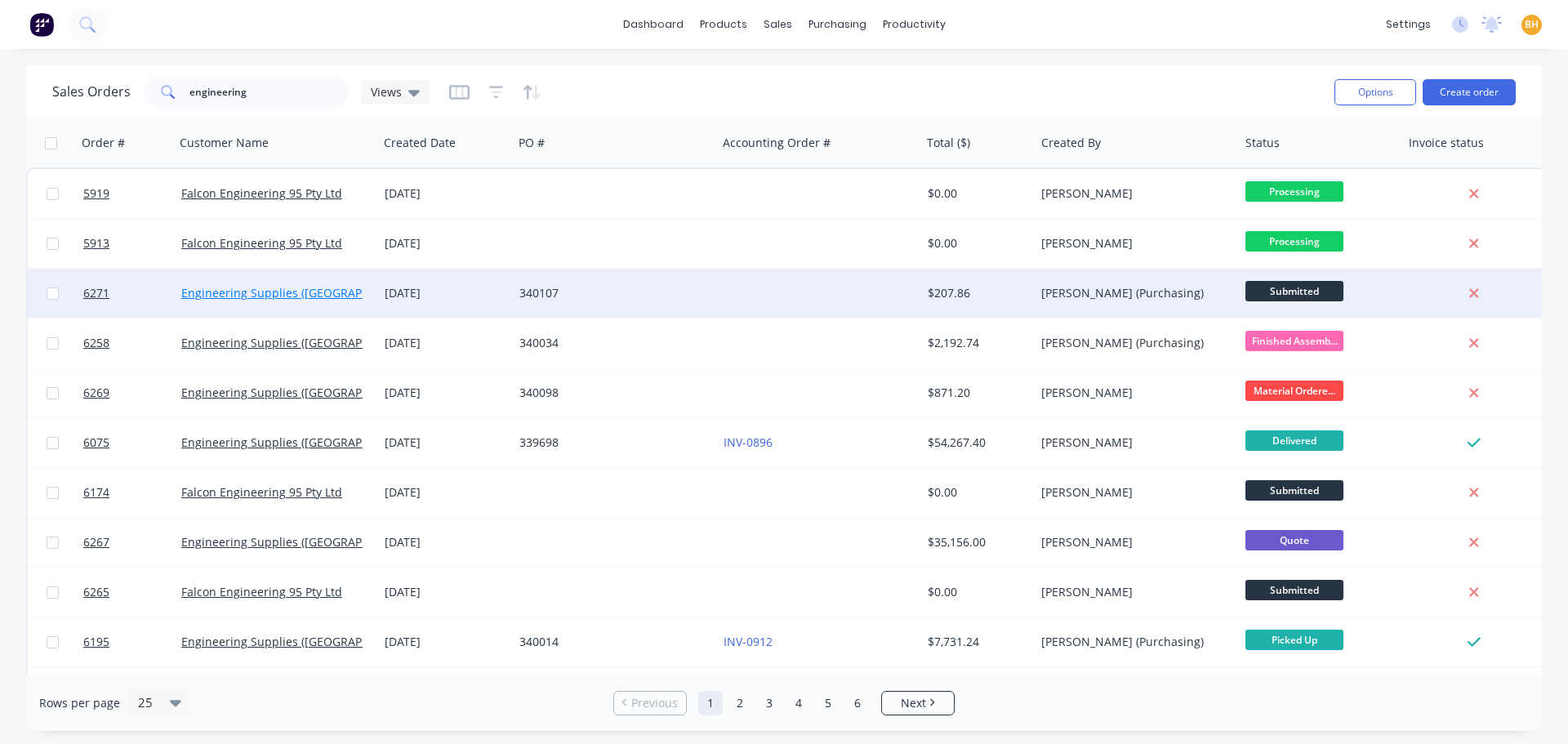
click at [329, 296] on link "Engineering Supplies ([GEOGRAPHIC_DATA]) Pty Ltd" at bounding box center [321, 293] width 279 height 15
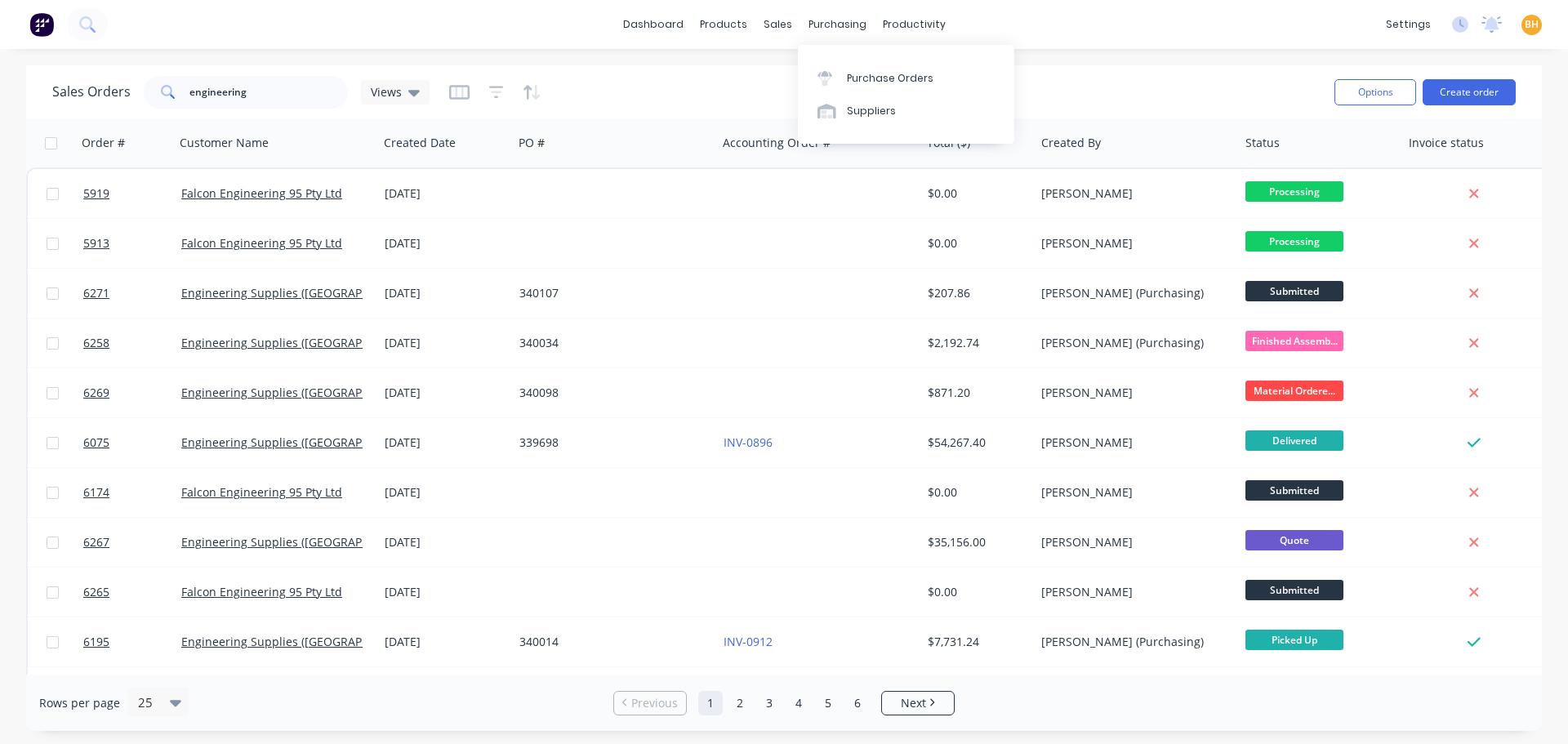
click at [837, 23] on div "purchasing" at bounding box center [837, 24] width 74 height 24
click at [877, 71] on link "Purchase Orders" at bounding box center [906, 77] width 216 height 33
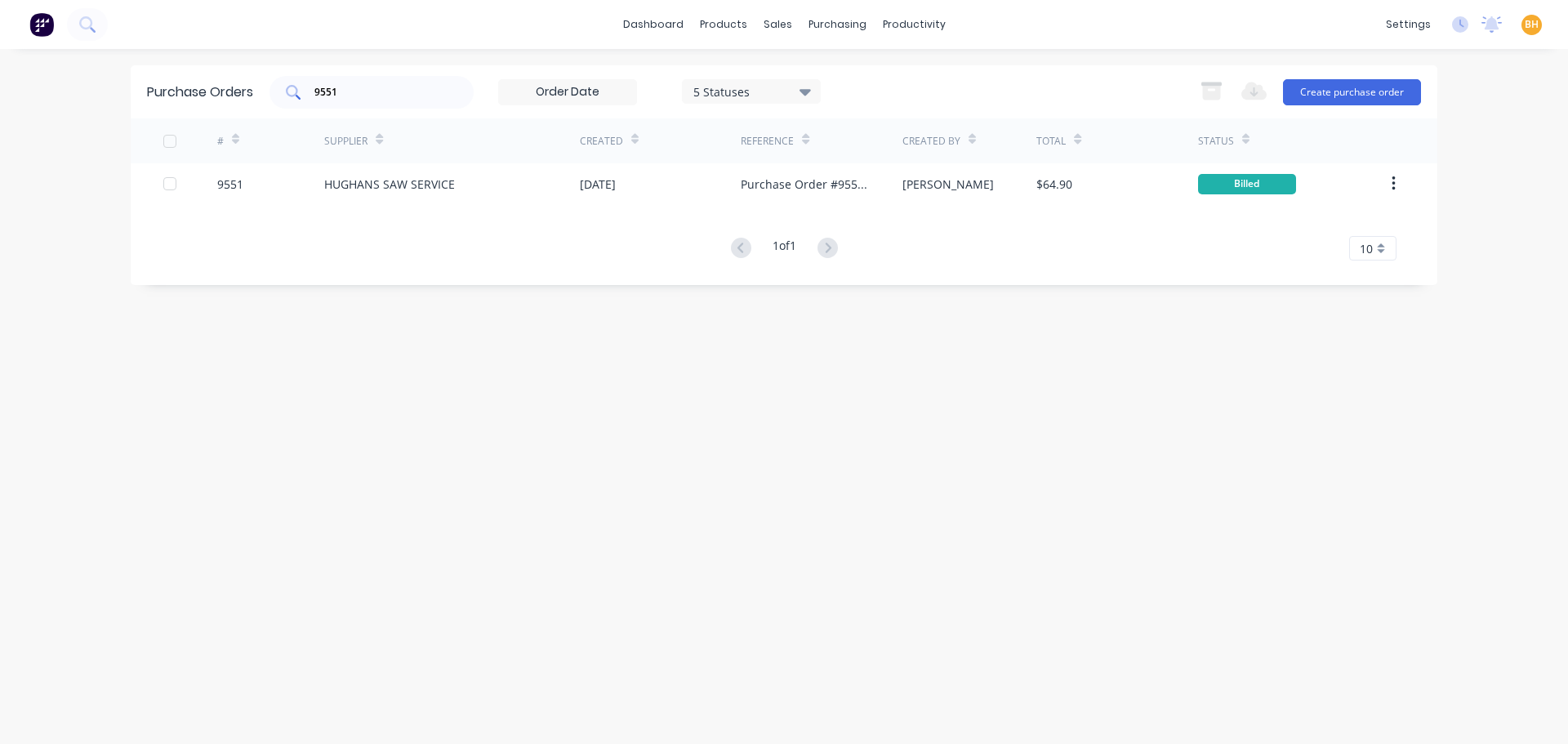
click at [387, 98] on input "9551" at bounding box center [381, 92] width 135 height 16
type input "9"
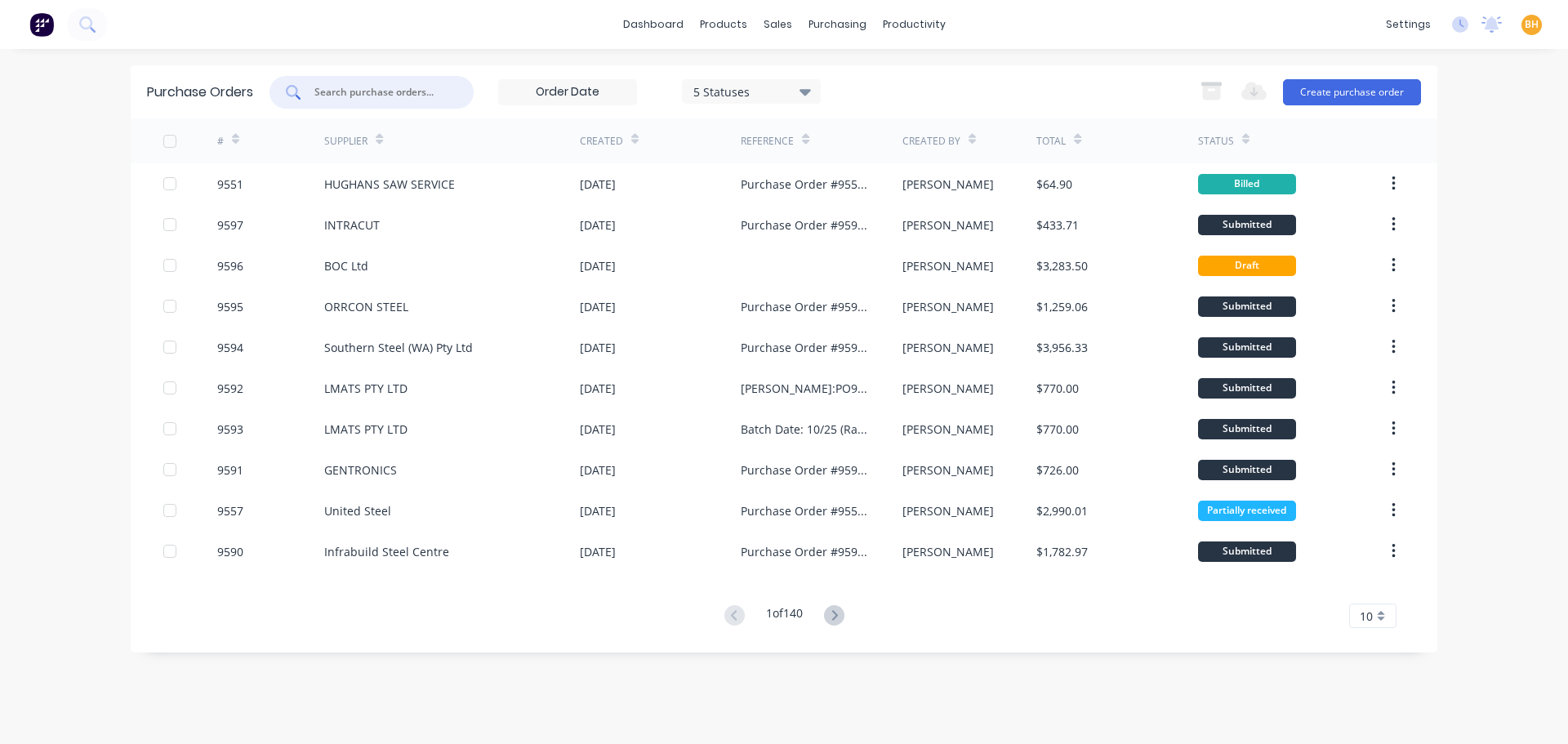
click at [45, 161] on div "dashboard products sales purchasing productivity dashboard products Product Cat…" at bounding box center [784, 372] width 1568 height 744
click at [837, 29] on div "purchasing" at bounding box center [837, 24] width 74 height 24
click at [863, 73] on div "Purchase Orders" at bounding box center [891, 78] width 87 height 14
click at [1356, 107] on div "Export to Excel (XLSX) Create purchase order" at bounding box center [1306, 93] width 230 height 33
click at [1352, 96] on button "Create purchase order" at bounding box center [1352, 92] width 138 height 26
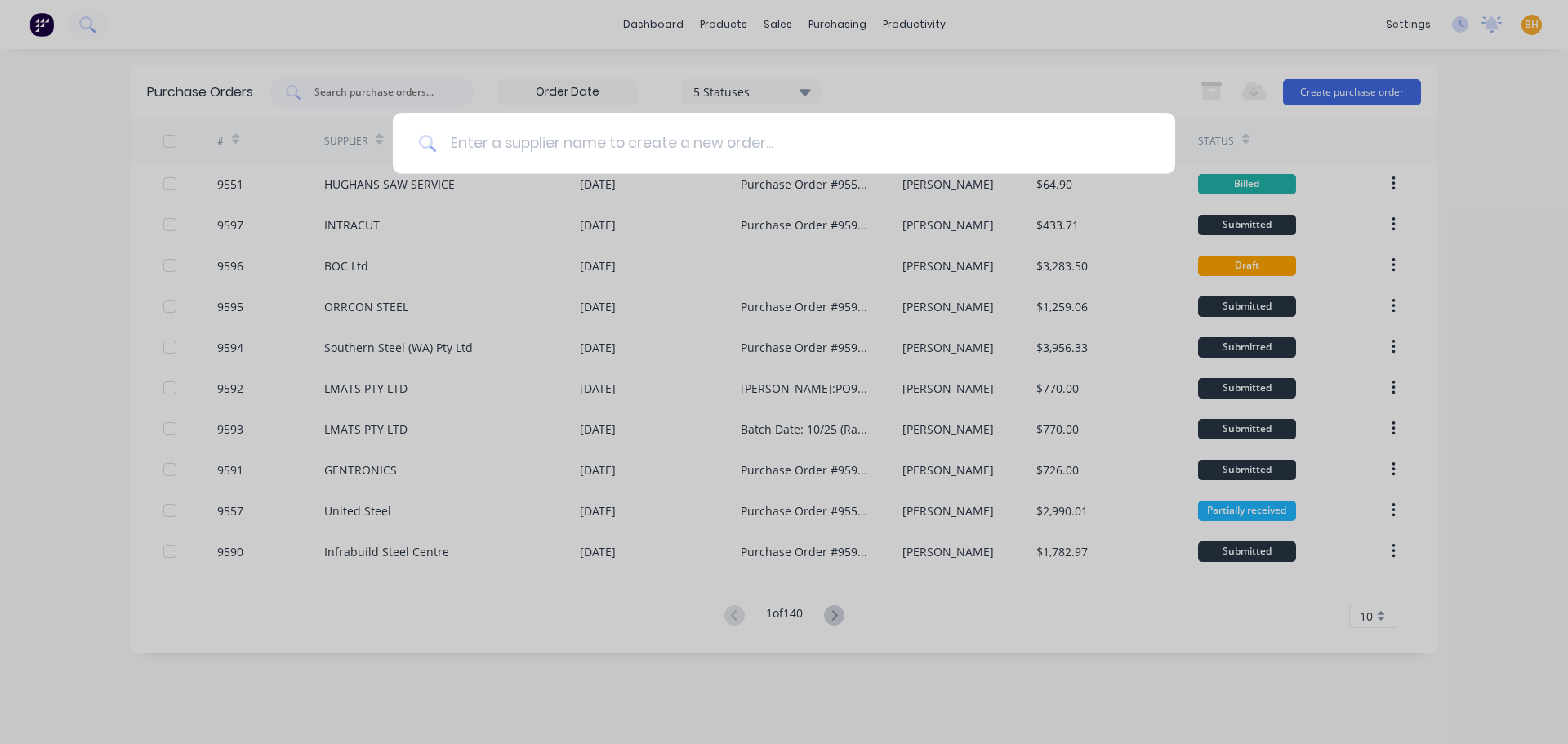
click at [486, 146] on input at bounding box center [792, 143] width 712 height 61
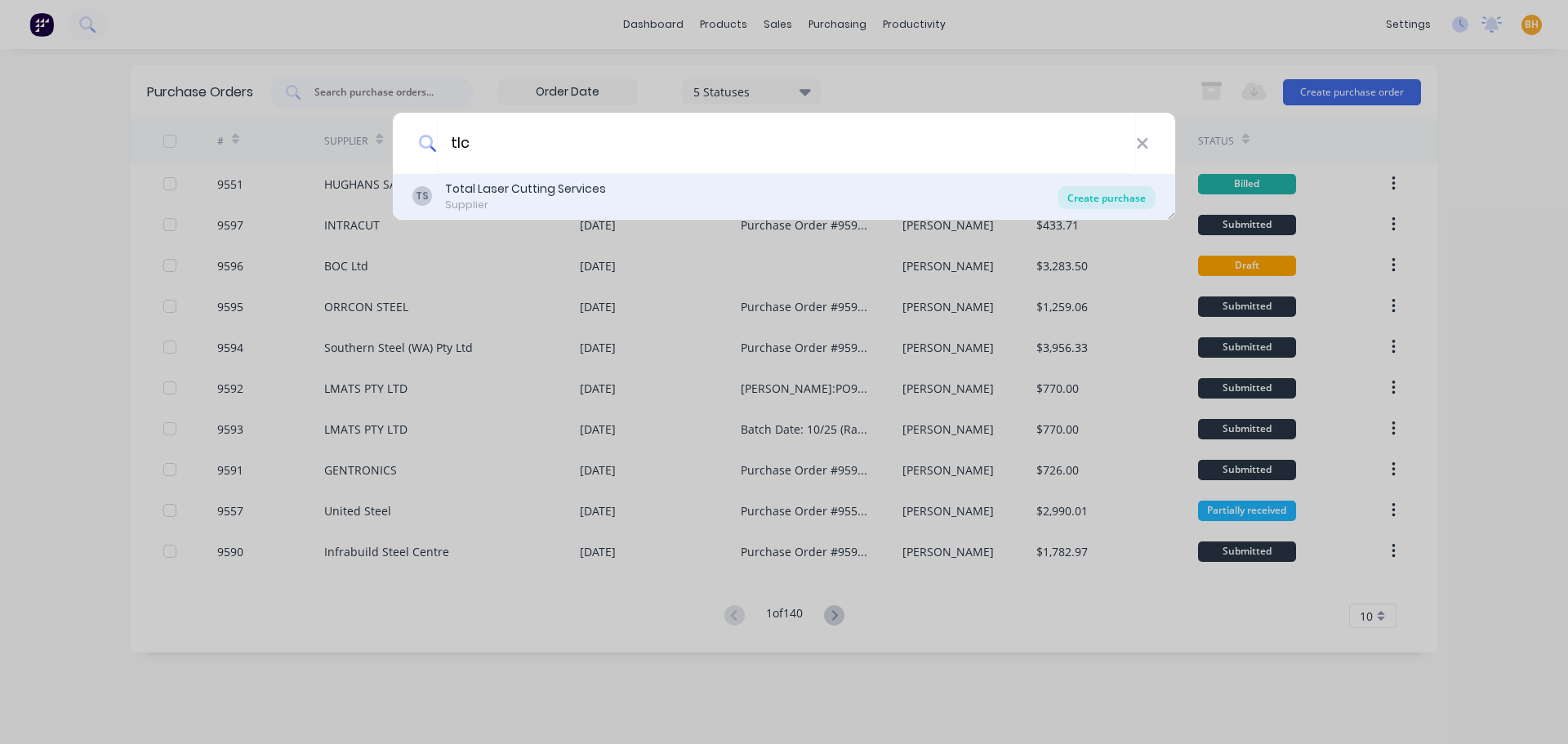
type input "tlc"
click at [1097, 191] on div "Create purchase" at bounding box center [1106, 198] width 98 height 23
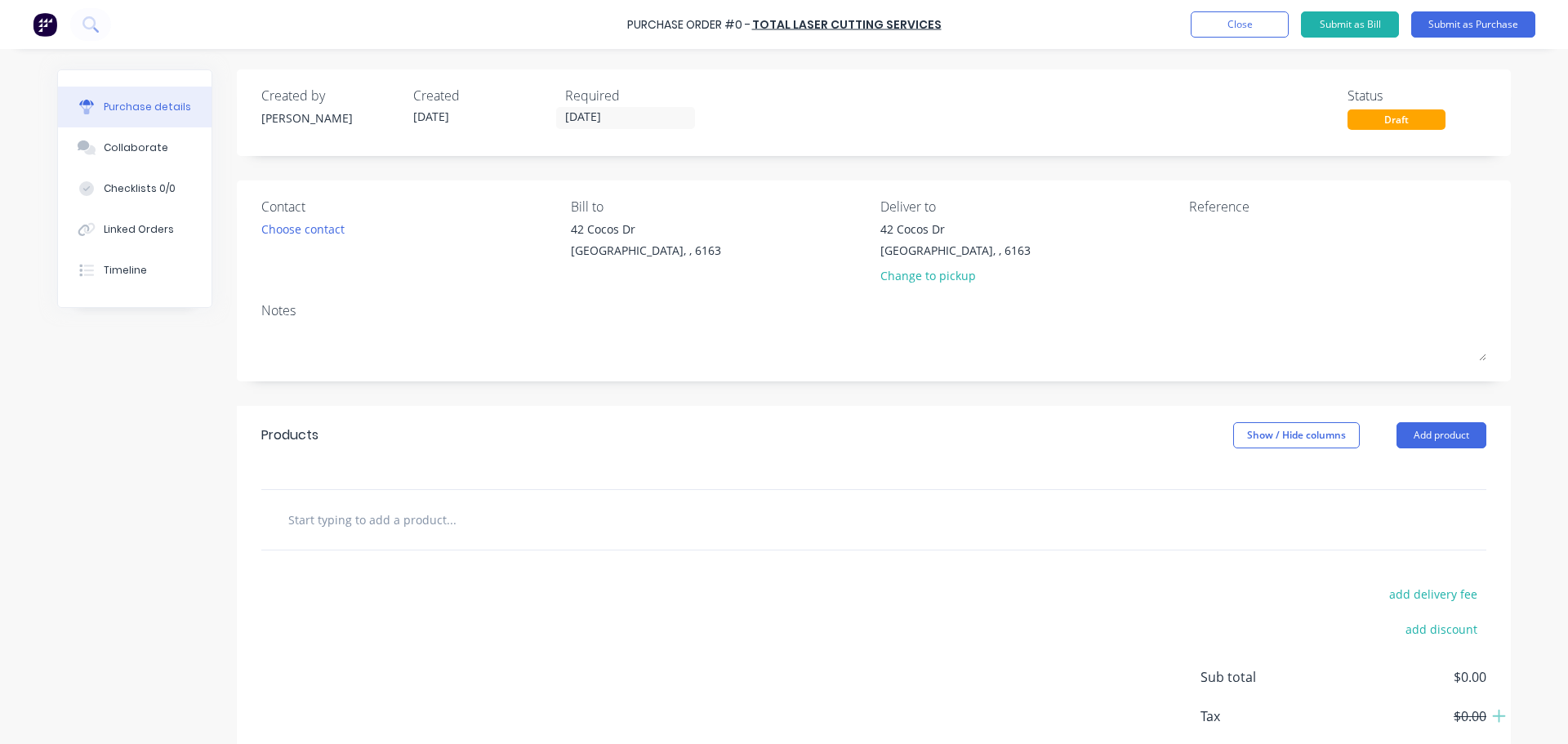
click at [566, 106] on div "Required 27/08/25" at bounding box center [635, 108] width 139 height 44
click at [574, 124] on input "27/08/25" at bounding box center [625, 118] width 137 height 20
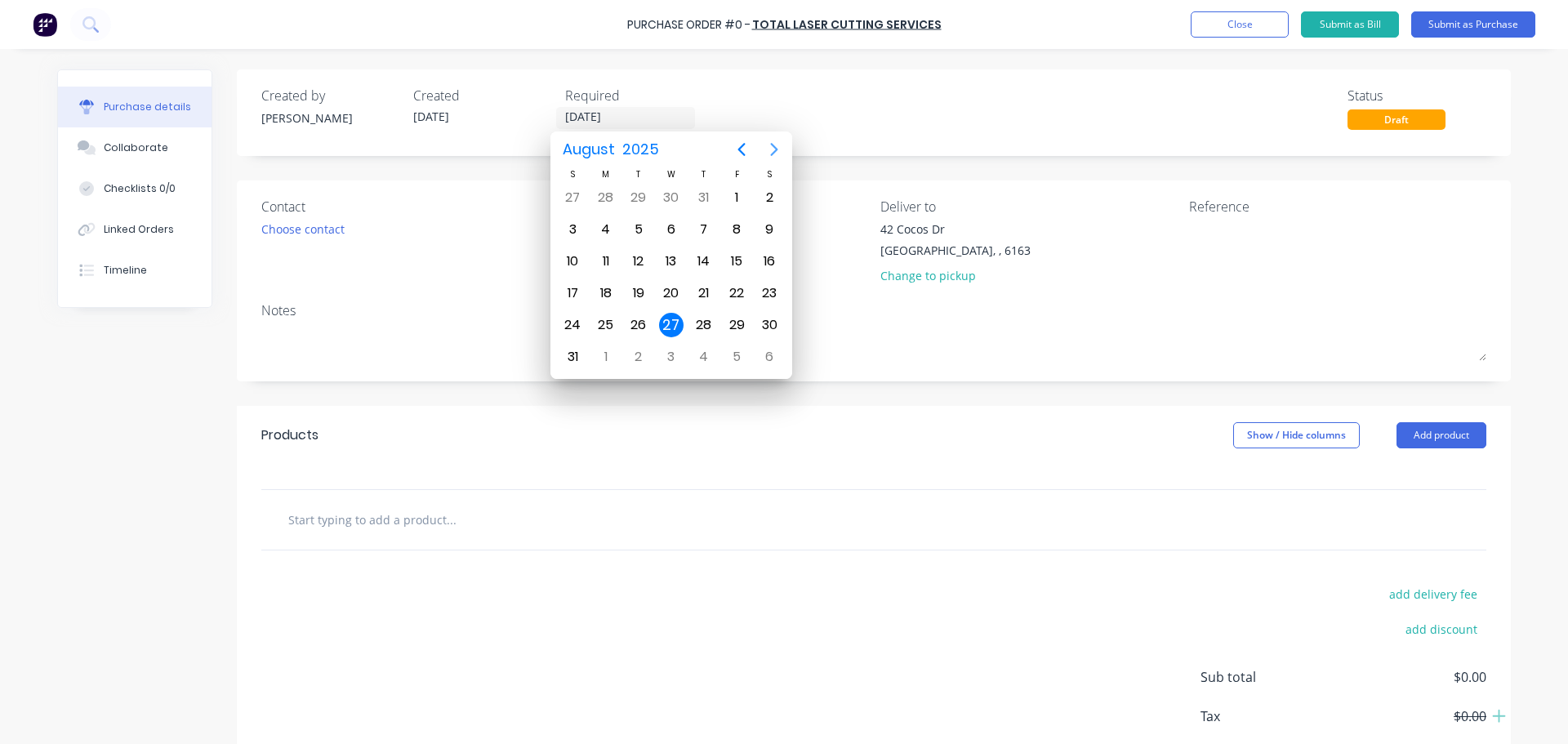
click at [774, 148] on icon "Next page" at bounding box center [774, 150] width 19 height 19
click at [733, 194] on div "5" at bounding box center [736, 197] width 24 height 24
type input "05/09/25"
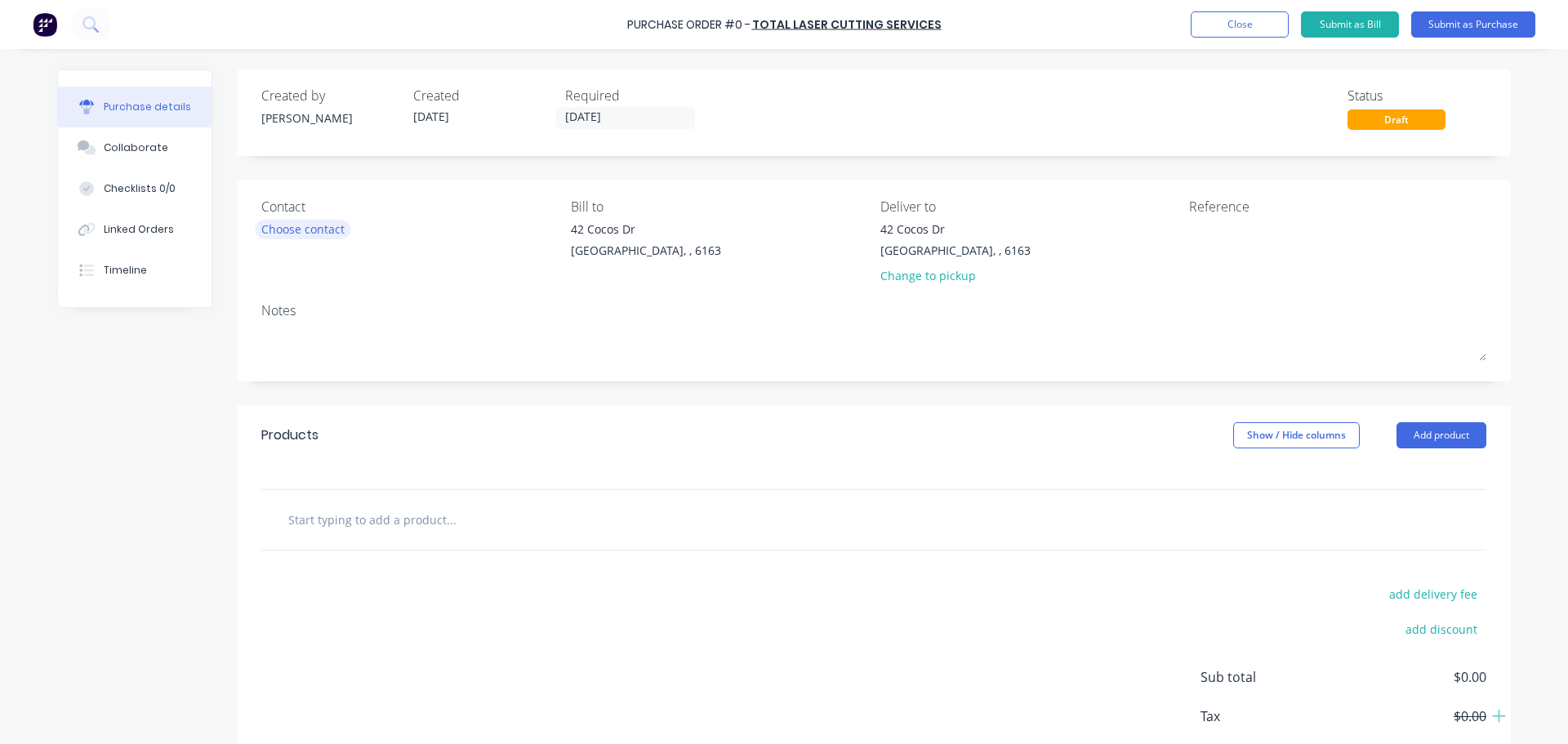
click at [299, 229] on div "Choose contact" at bounding box center [302, 229] width 83 height 17
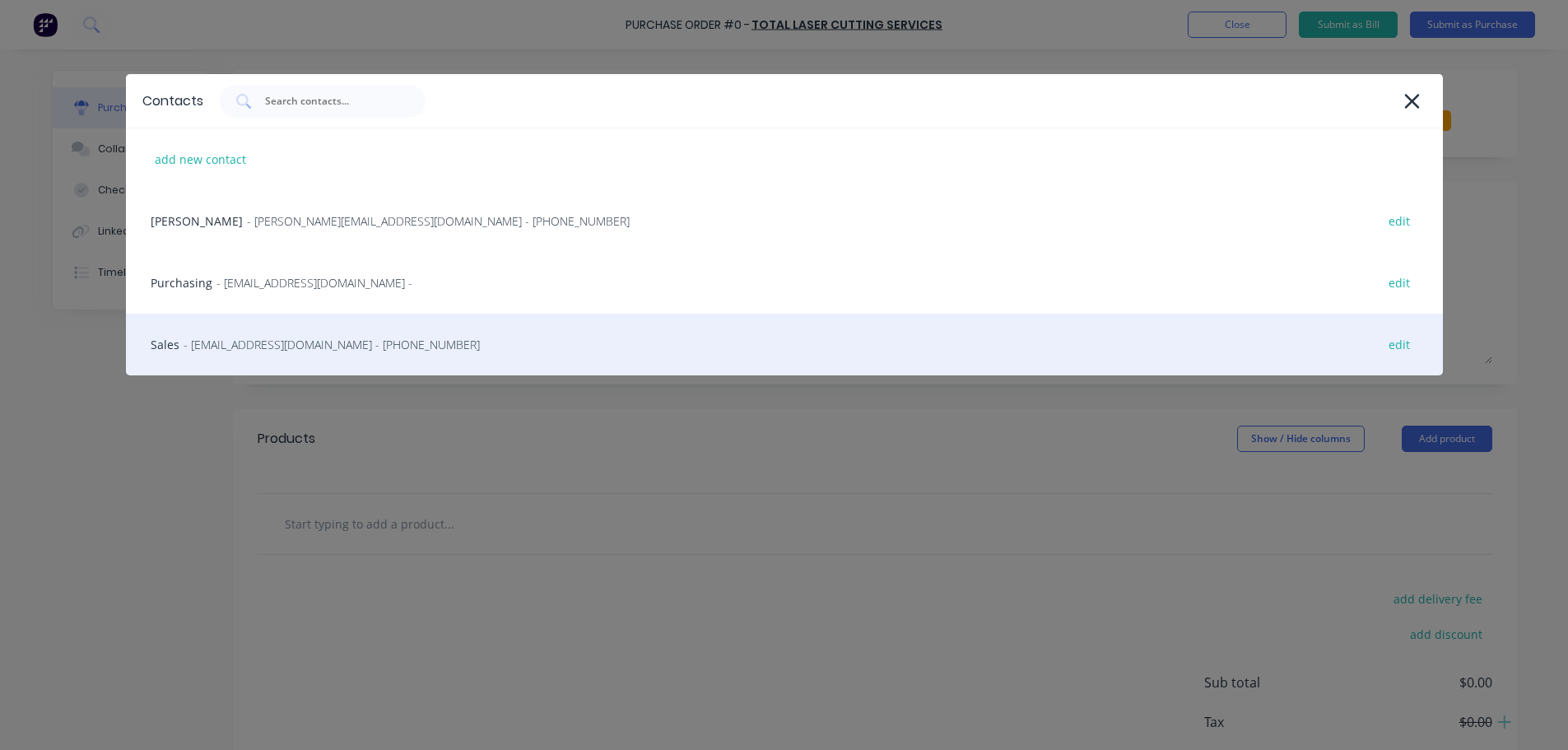
click at [233, 339] on span "- sales@tlcservices.com.au - (08) 9379 0811" at bounding box center [331, 345] width 296 height 18
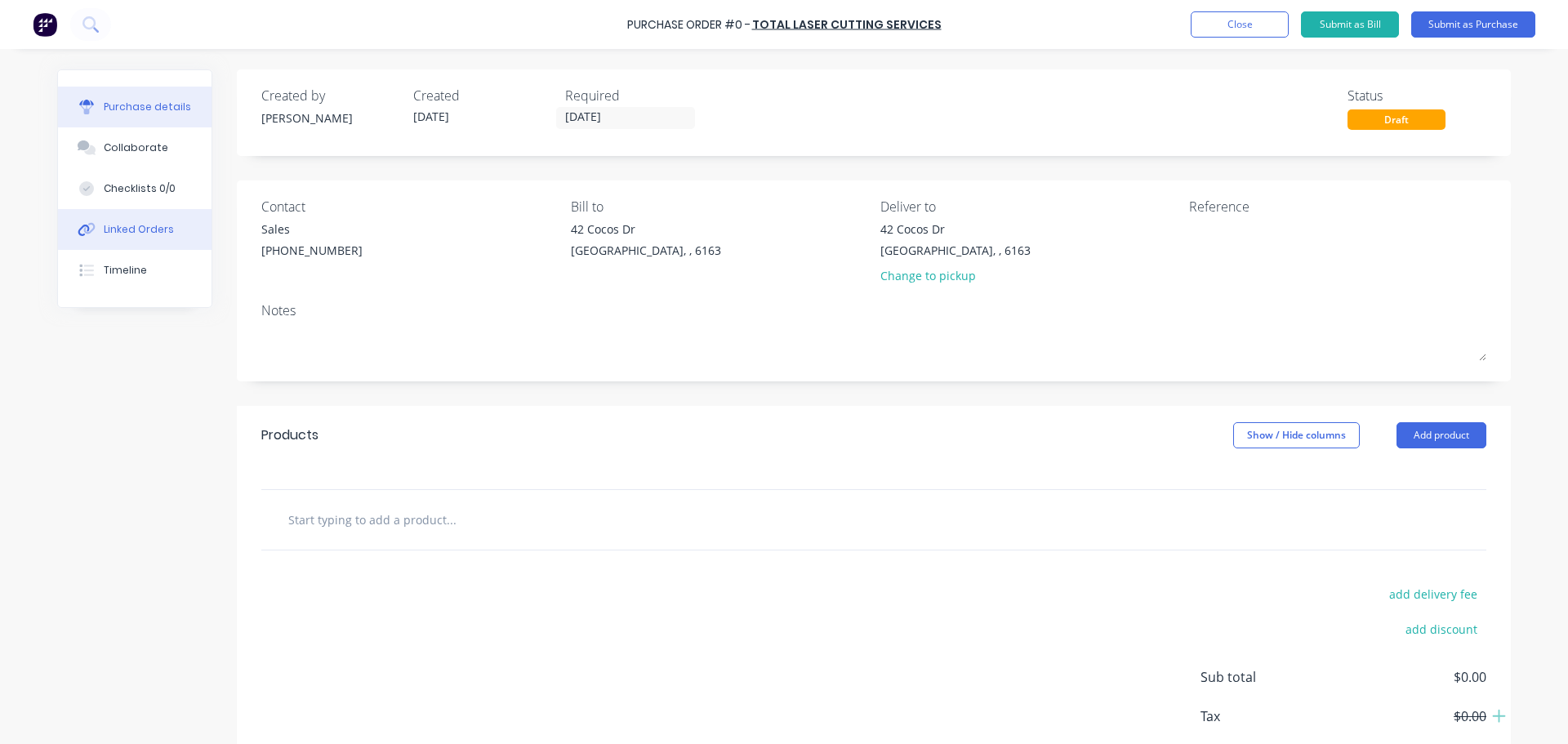
click at [133, 237] on button "Linked Orders" at bounding box center [134, 229] width 154 height 41
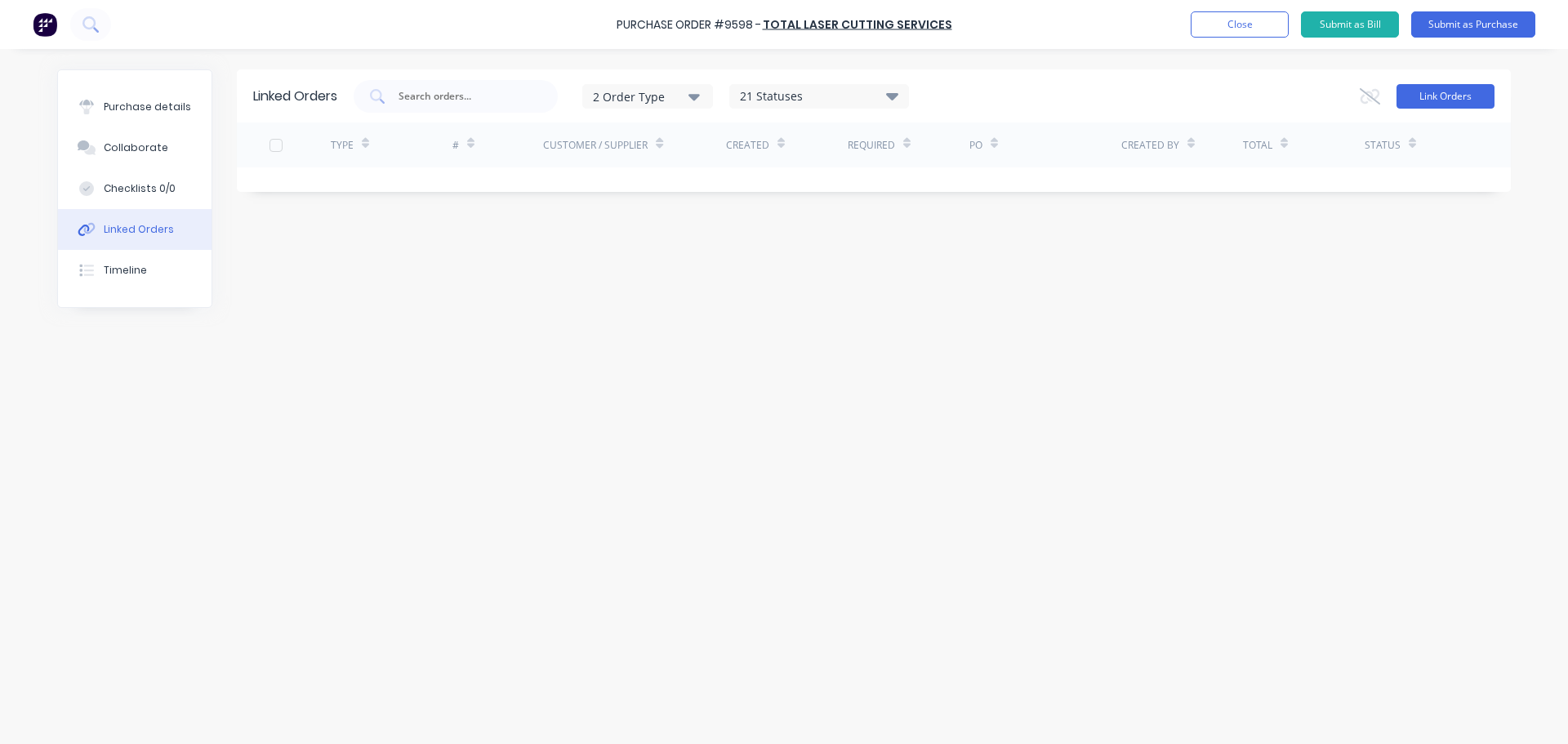
click at [1440, 93] on button "Link Orders" at bounding box center [1444, 96] width 98 height 24
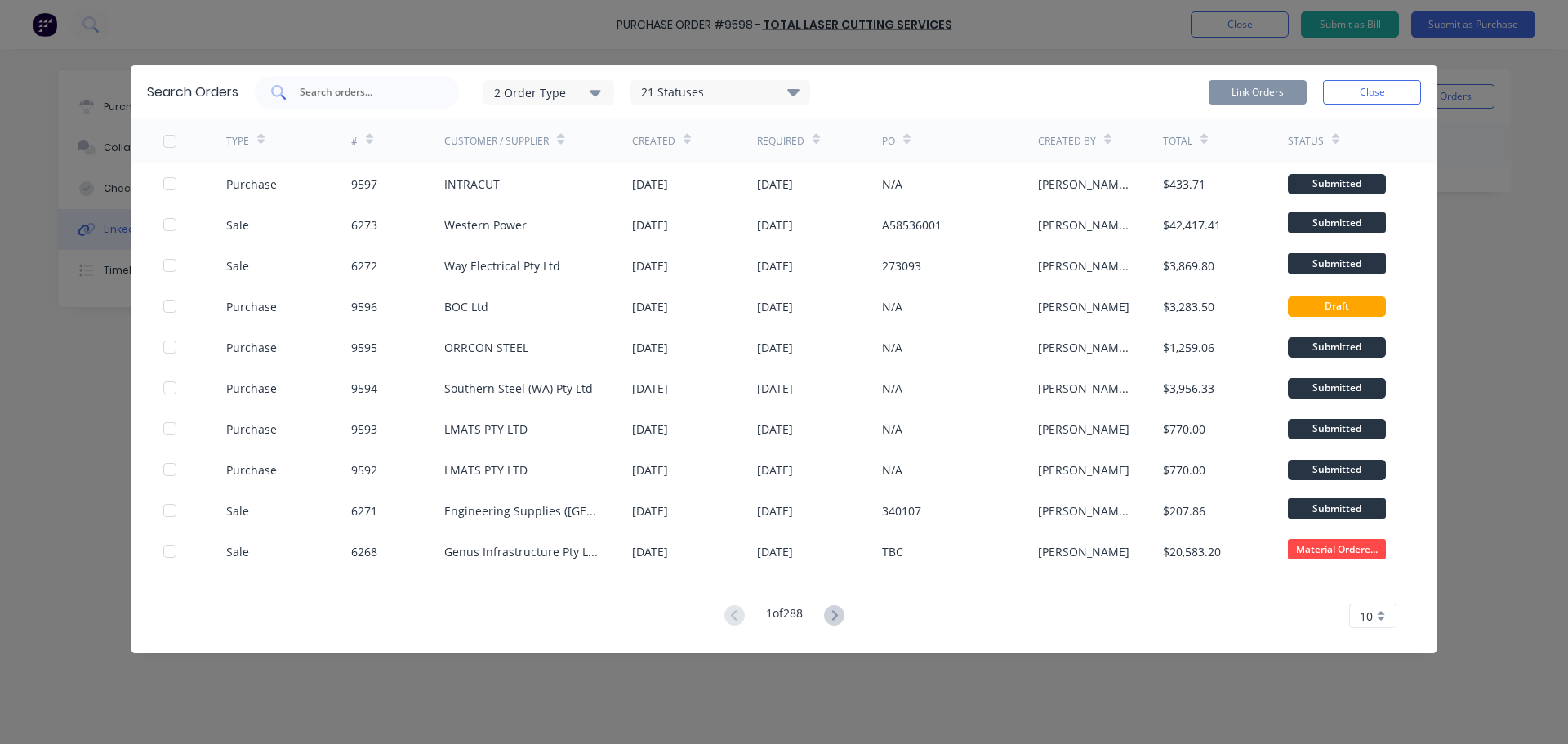
click at [358, 91] on input "text" at bounding box center [366, 92] width 135 height 16
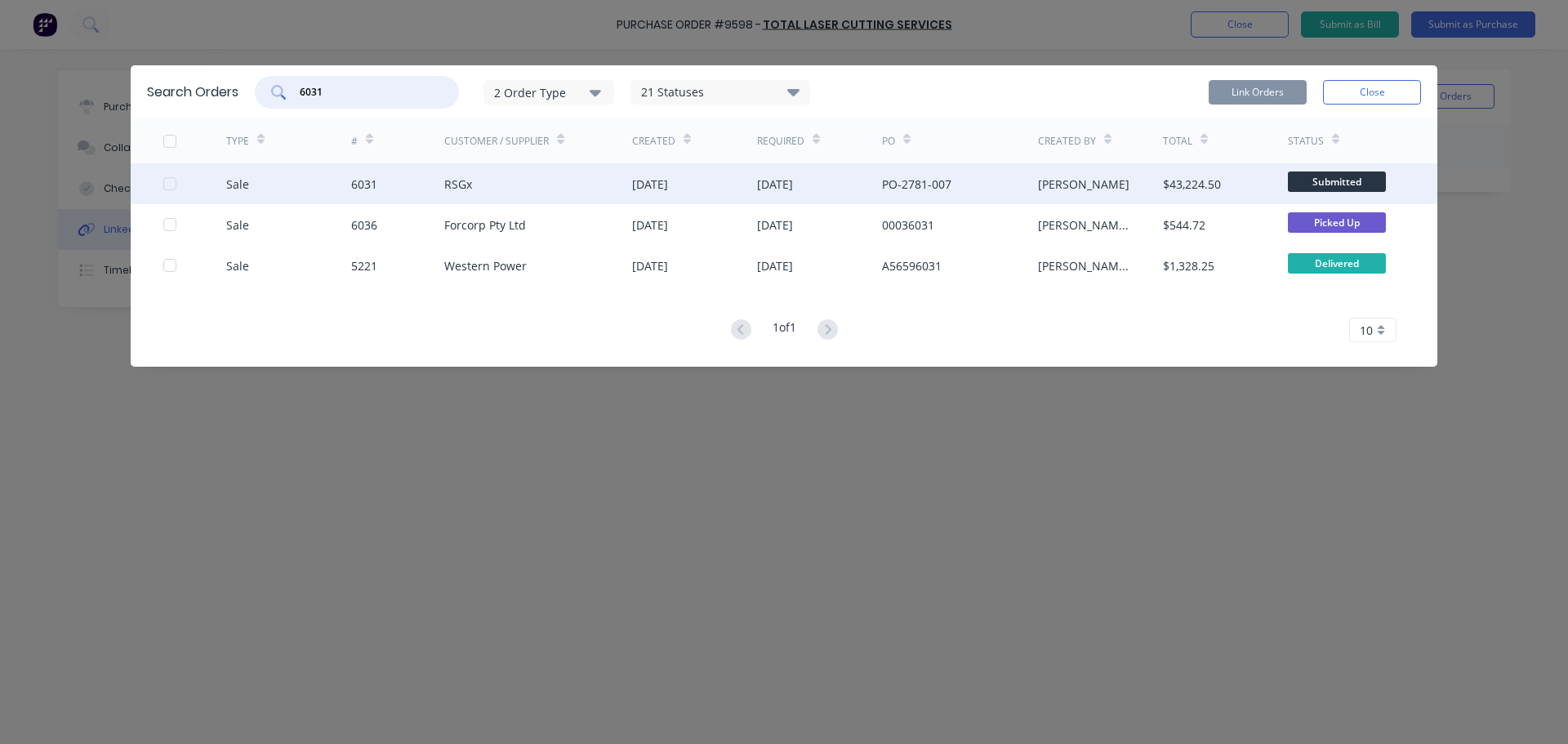
click at [171, 181] on div at bounding box center [170, 184] width 33 height 33
type input "6031"
click at [1264, 88] on button "Link Orders" at bounding box center [1257, 92] width 98 height 24
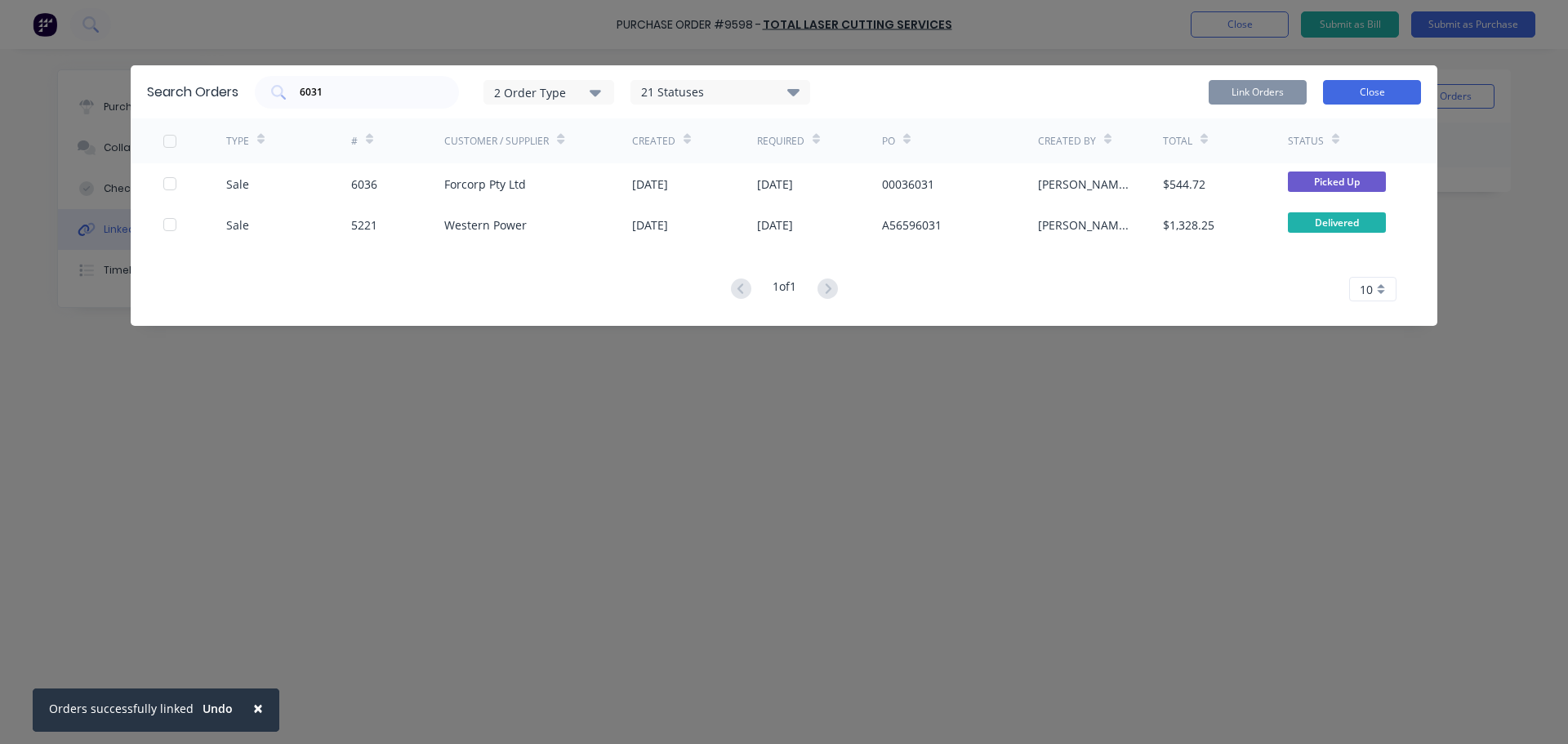
click at [1382, 90] on button "Close" at bounding box center [1371, 92] width 98 height 24
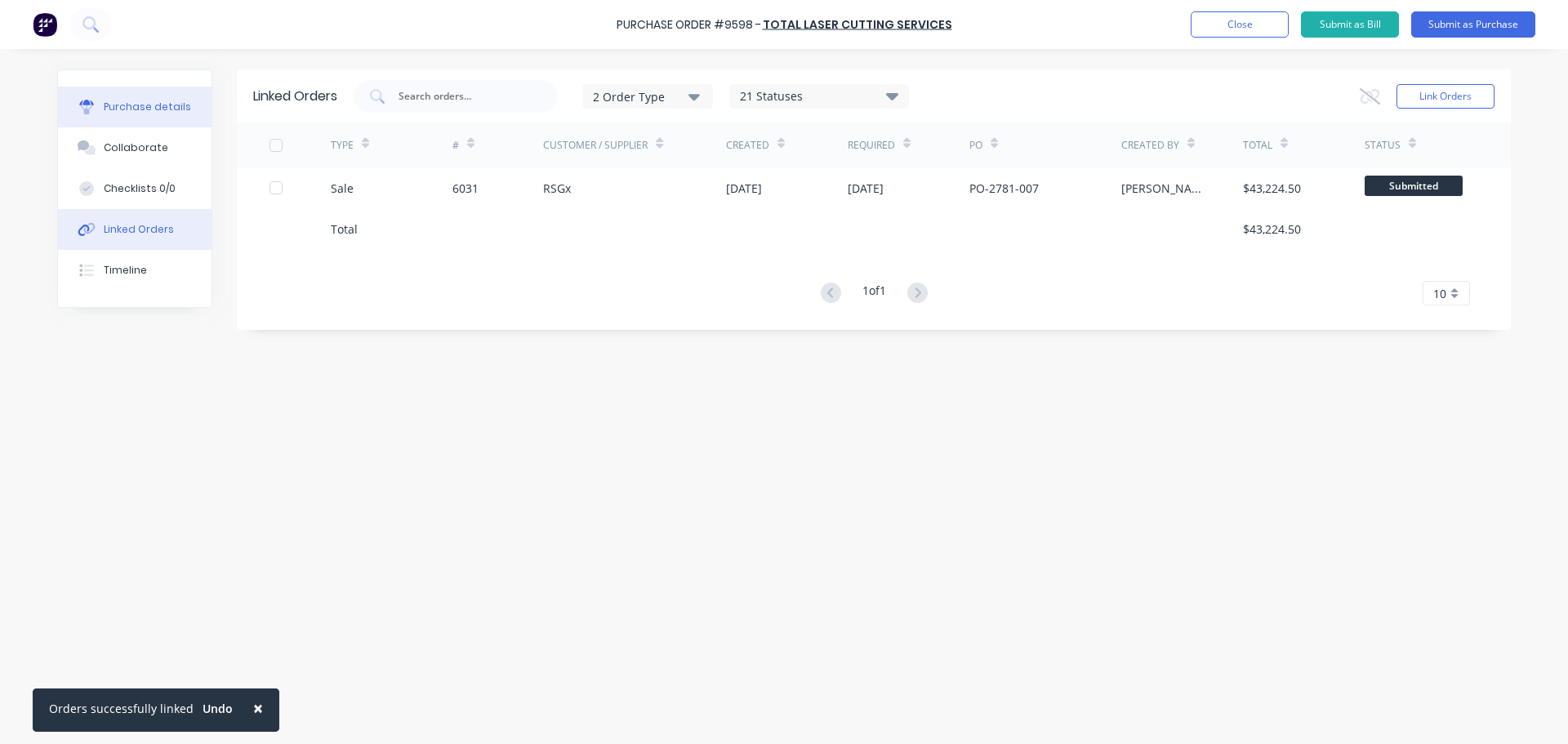
click at [113, 103] on div "Purchase details" at bounding box center [147, 106] width 87 height 14
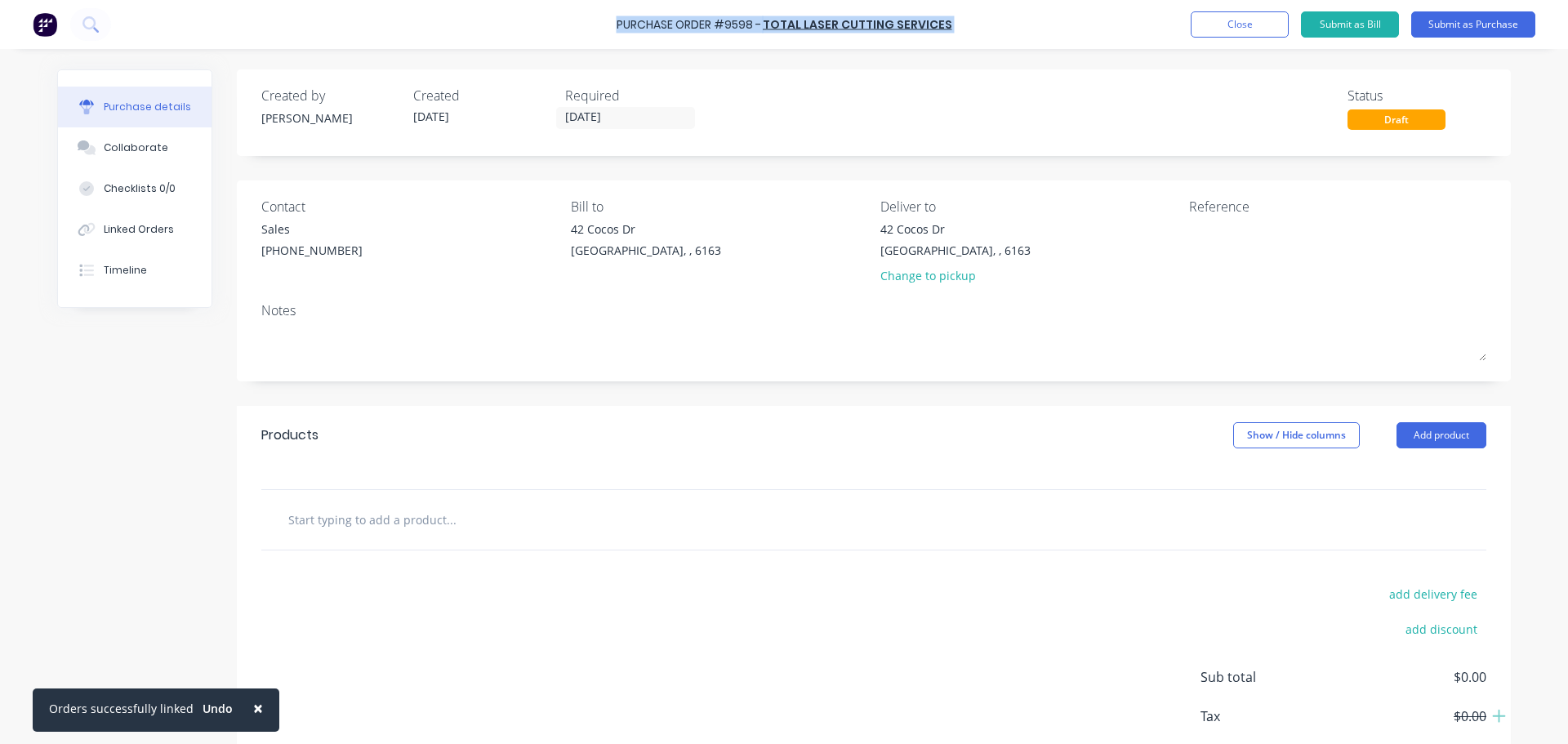
drag, startPoint x: 620, startPoint y: 24, endPoint x: 954, endPoint y: 33, distance: 334.1
click at [954, 33] on div "Purchase Order #9598 - Total Laser Cutting Services Add product Close Submit as…" at bounding box center [784, 24] width 1568 height 49
copy div "Purchase Order #9598 - Total Laser Cutting Services Add product Close Submit as…"
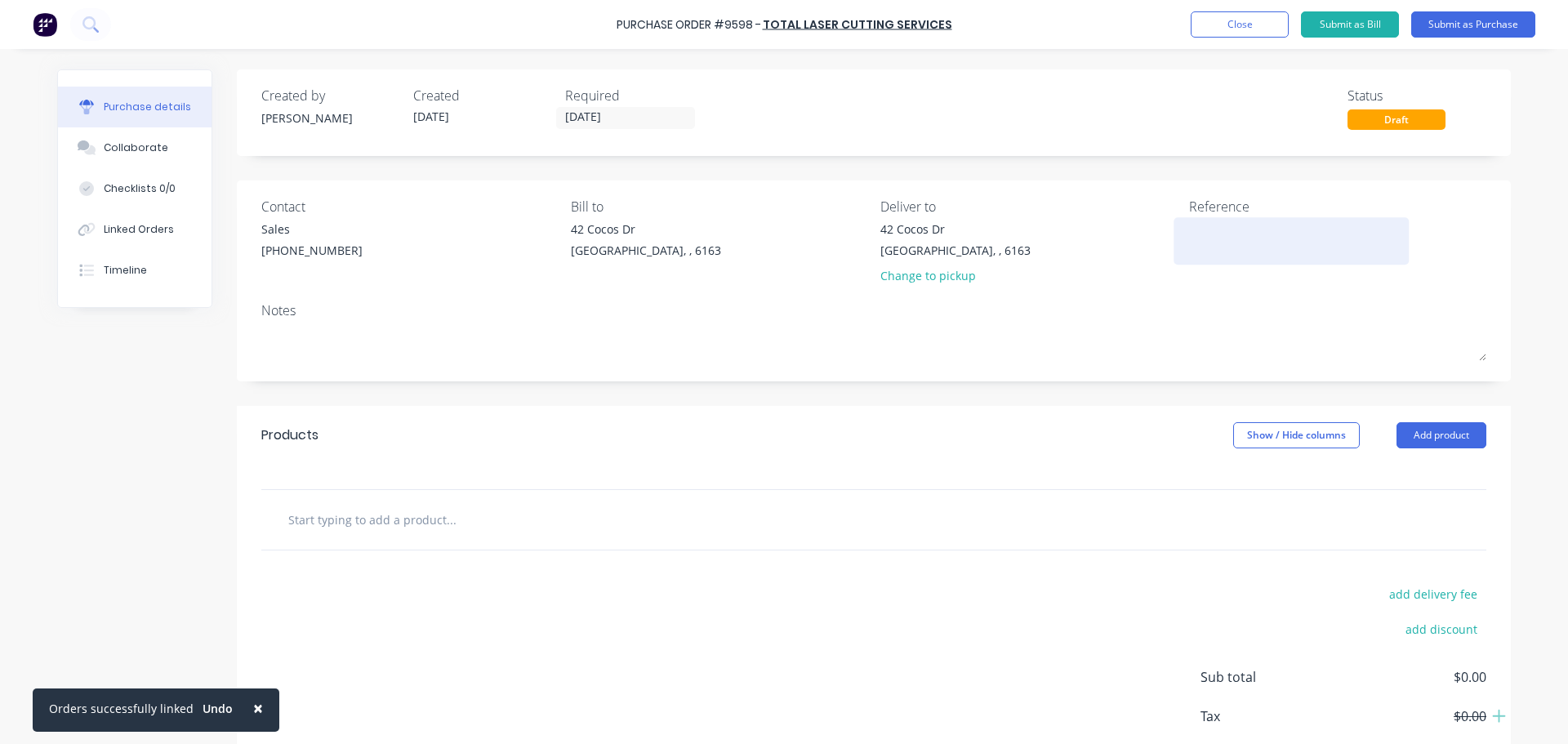
click at [1195, 246] on textarea at bounding box center [1291, 239] width 204 height 37
paste textarea "Purchase Order #9598 - Total Laser Cutting Services"
type textarea "x"
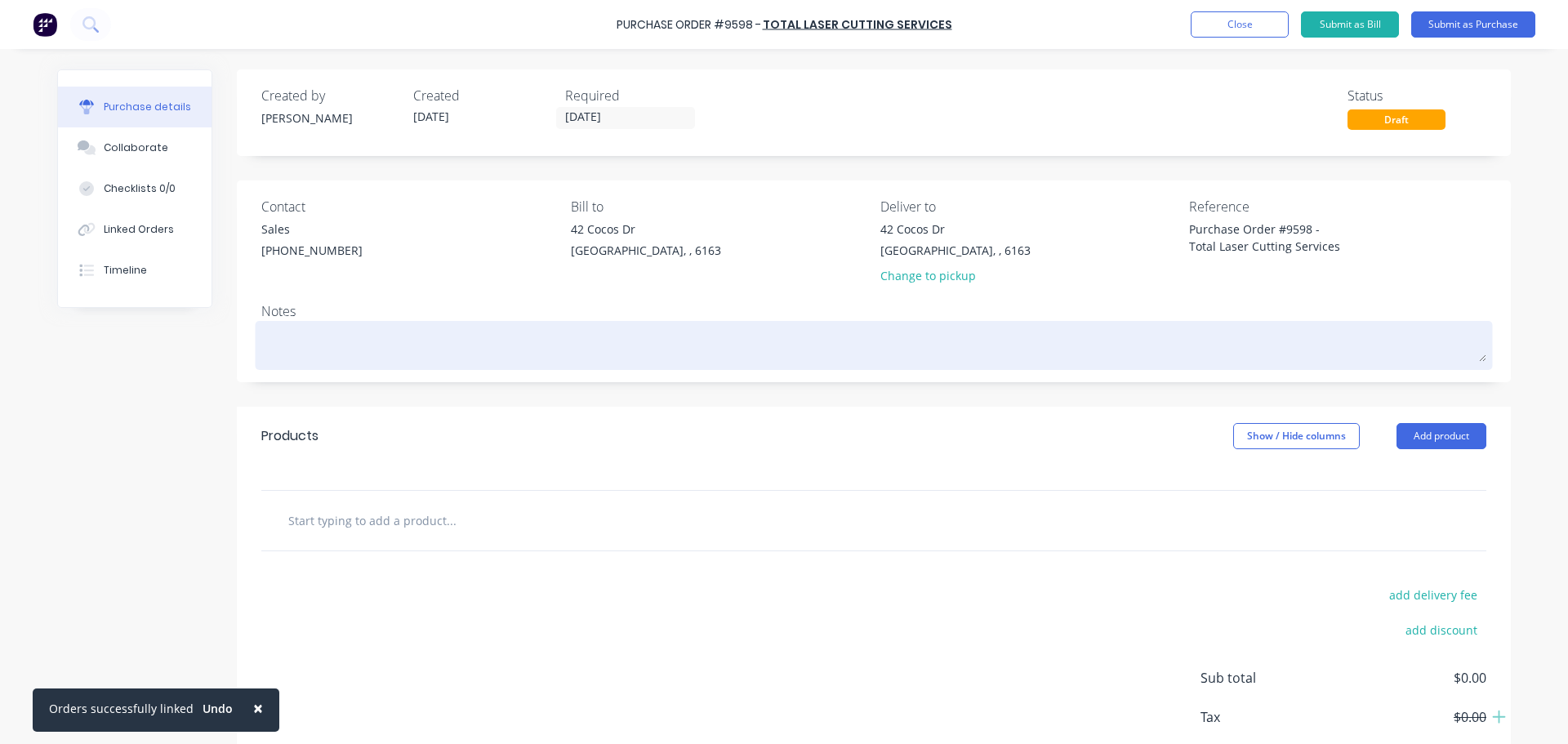
type textarea "Purchase Order #9598 - Total Laser Cutting Services"
type textarea "x"
type textarea "Purchase Order #9598 - Total Laser Cutting Services"
click at [1140, 361] on div at bounding box center [873, 345] width 1225 height 41
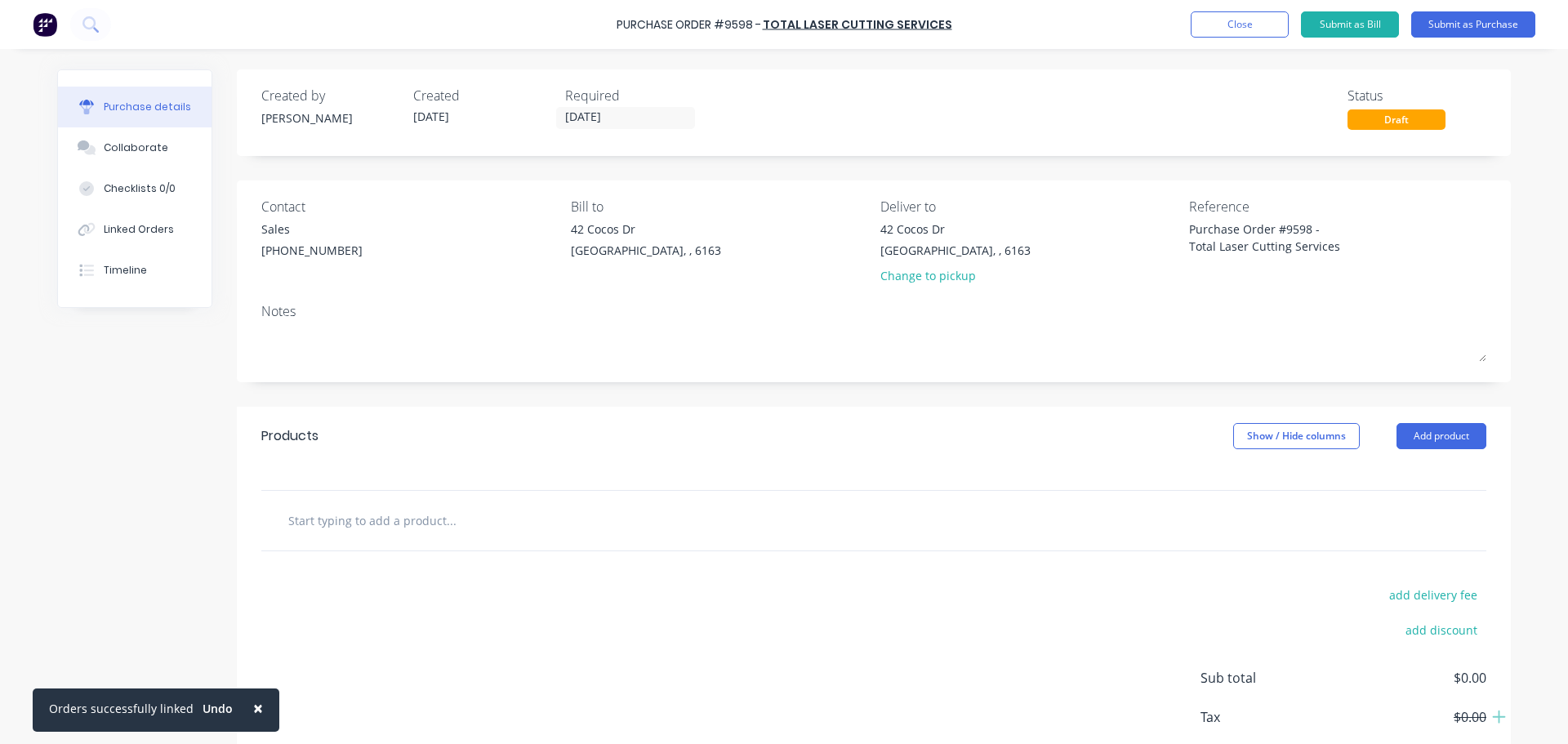
click at [841, 455] on div "Products Show / Hide columns Add product" at bounding box center [873, 436] width 1274 height 59
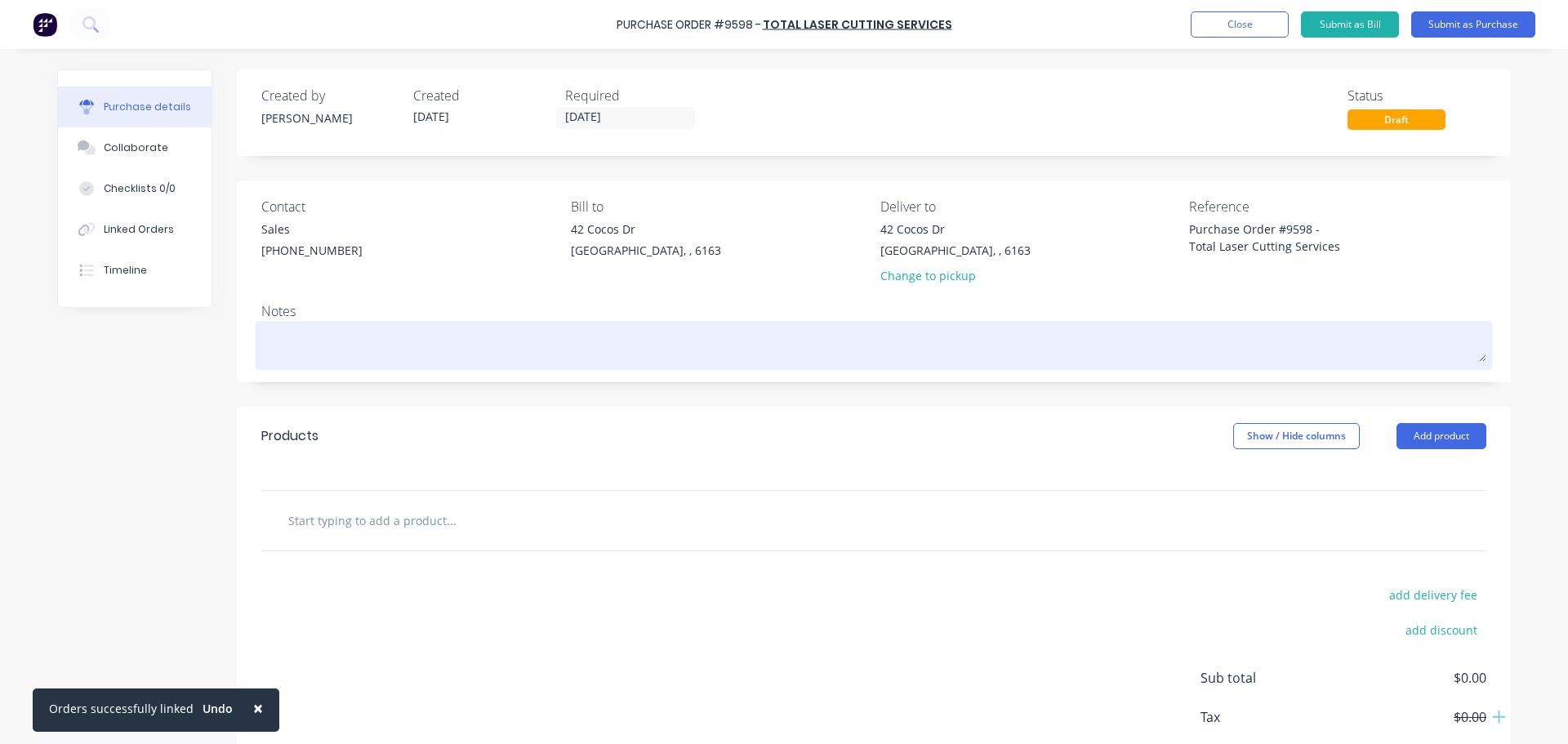
click at [281, 353] on textarea at bounding box center [873, 343] width 1225 height 37
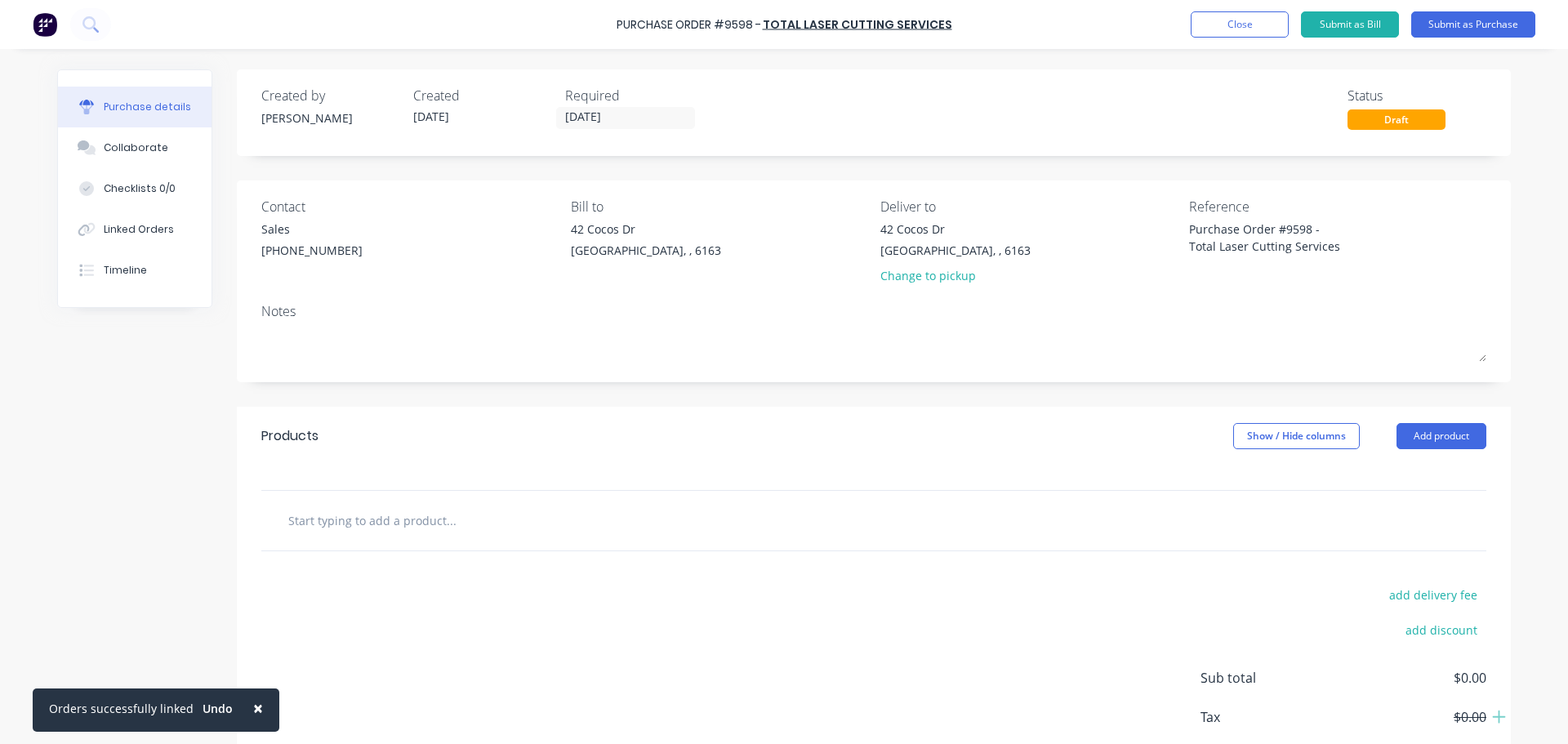
scroll to position [82, 0]
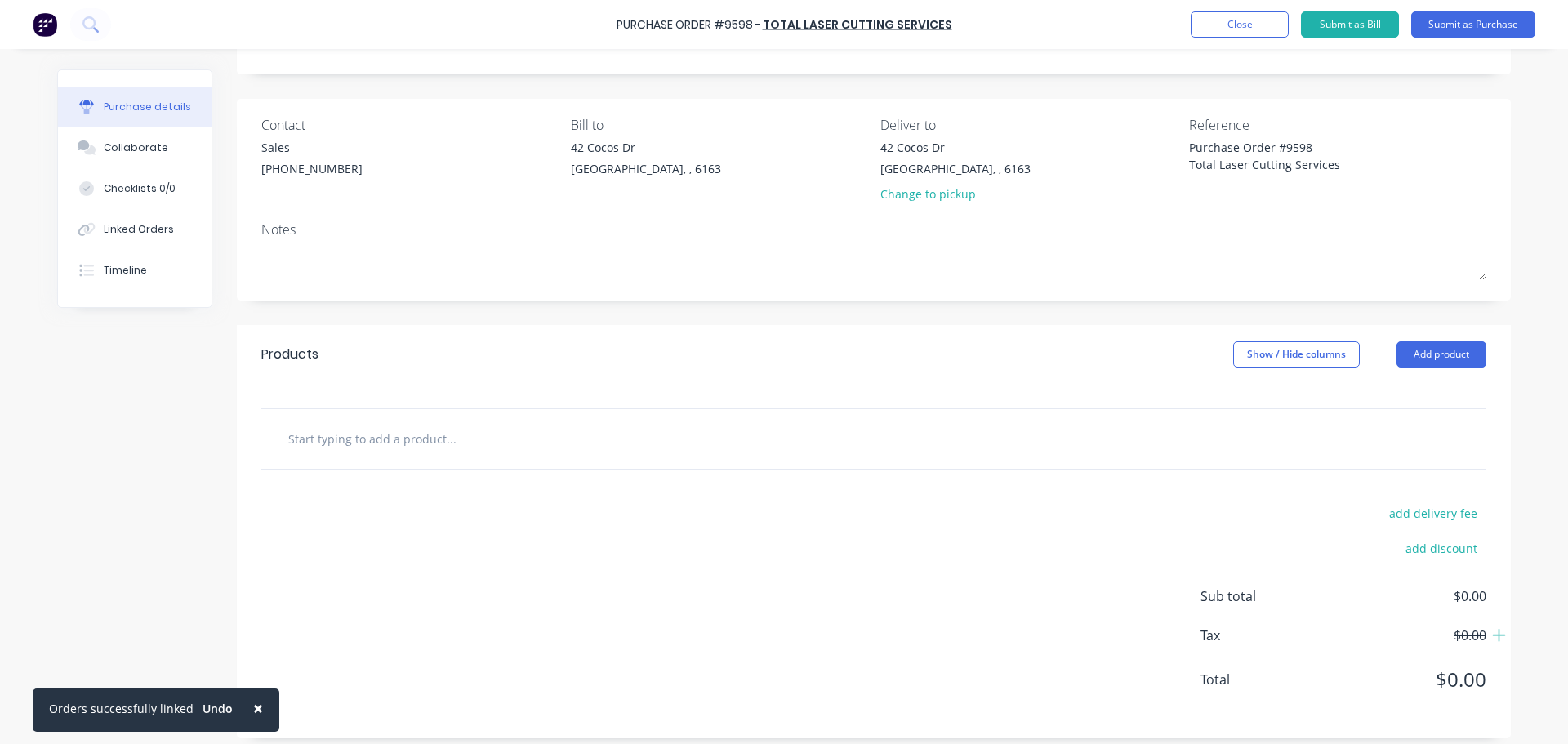
click at [515, 443] on input "text" at bounding box center [451, 439] width 327 height 33
type textarea "x"
type input "1"
type textarea "x"
type input "12"
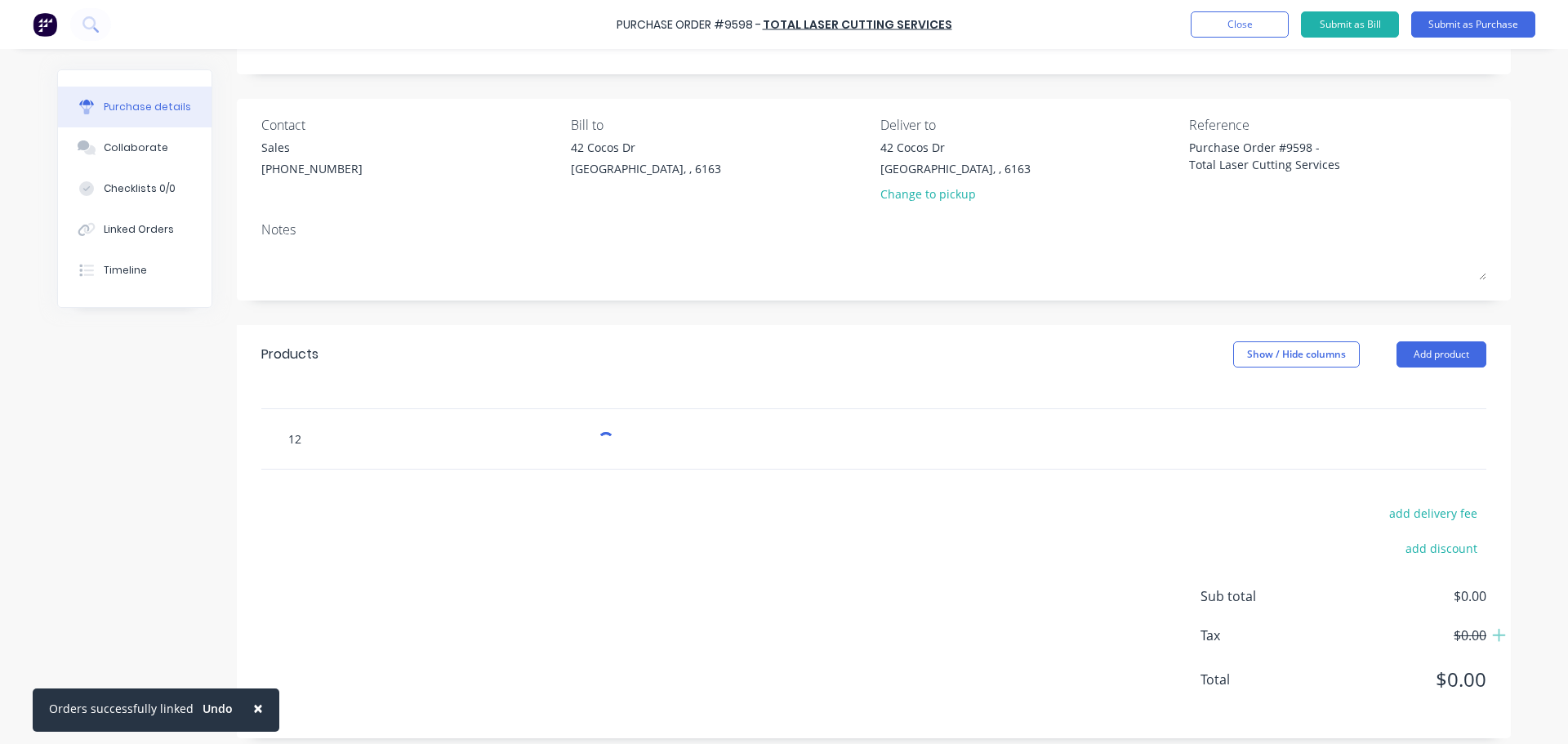
type textarea "x"
type input "120"
type textarea "x"
type input "120x"
type textarea "x"
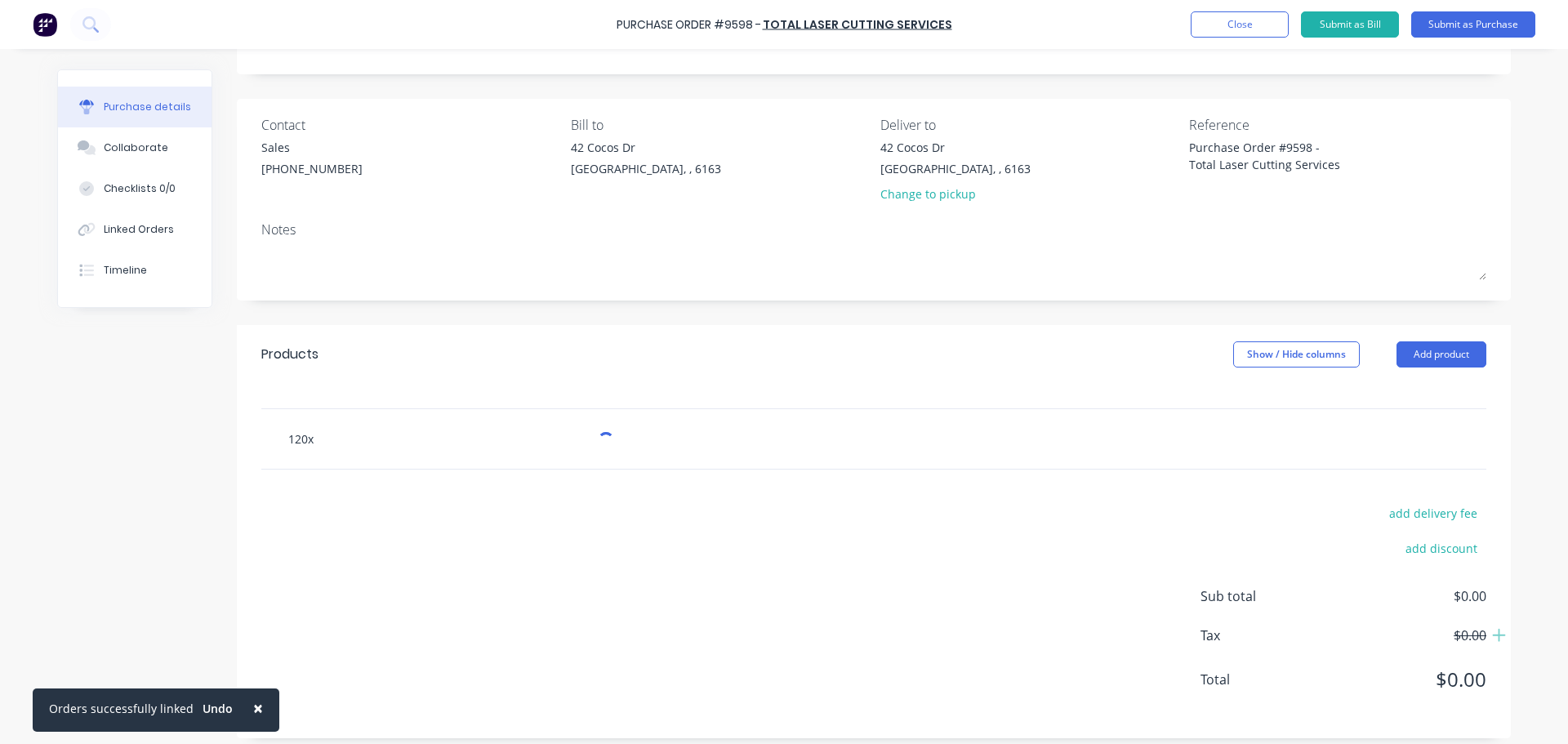
type input "120x1"
type textarea "x"
type input "120x12"
type textarea "x"
type input "120x120"
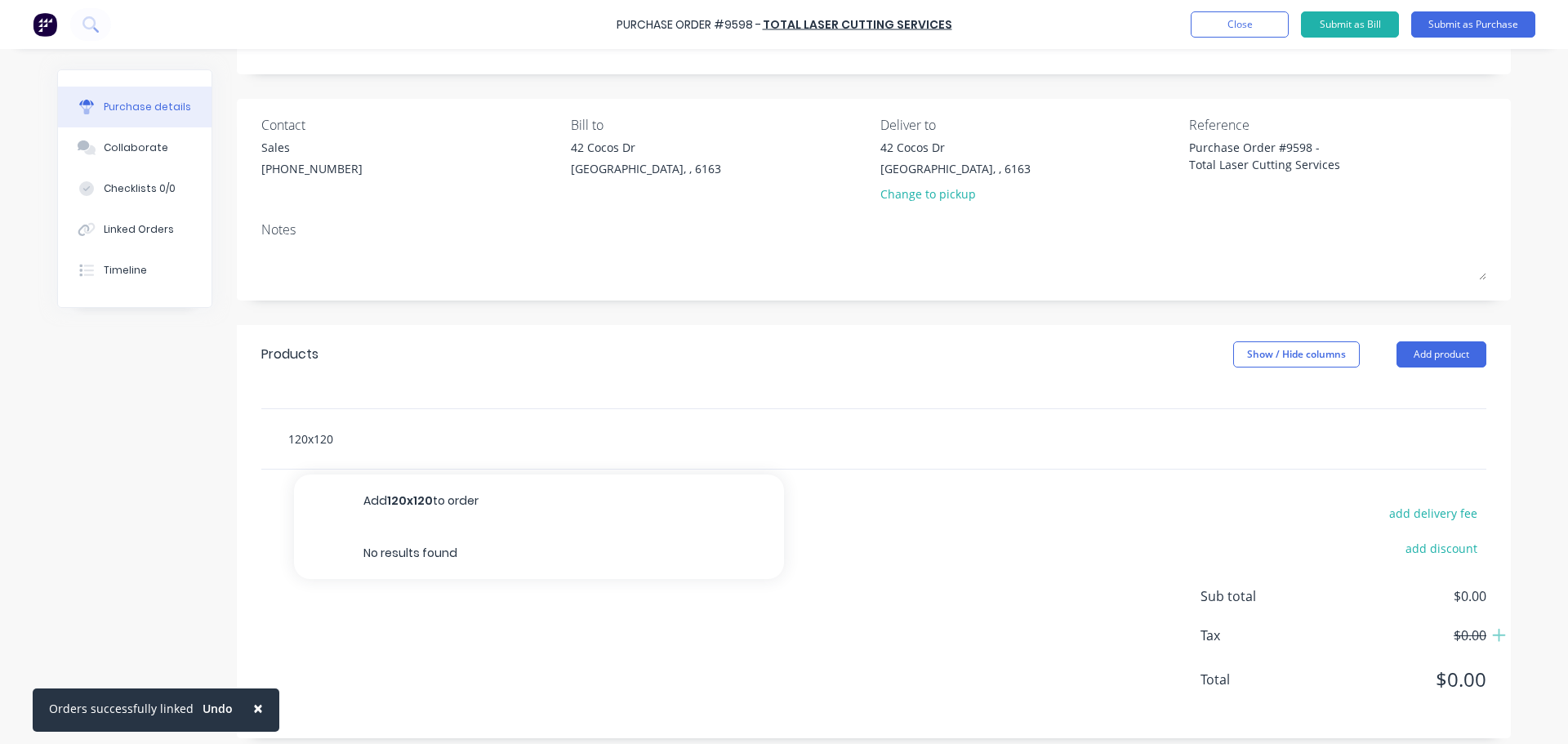
type textarea "x"
type input "120x120x"
type textarea "x"
type input "120x120x8"
type textarea "x"
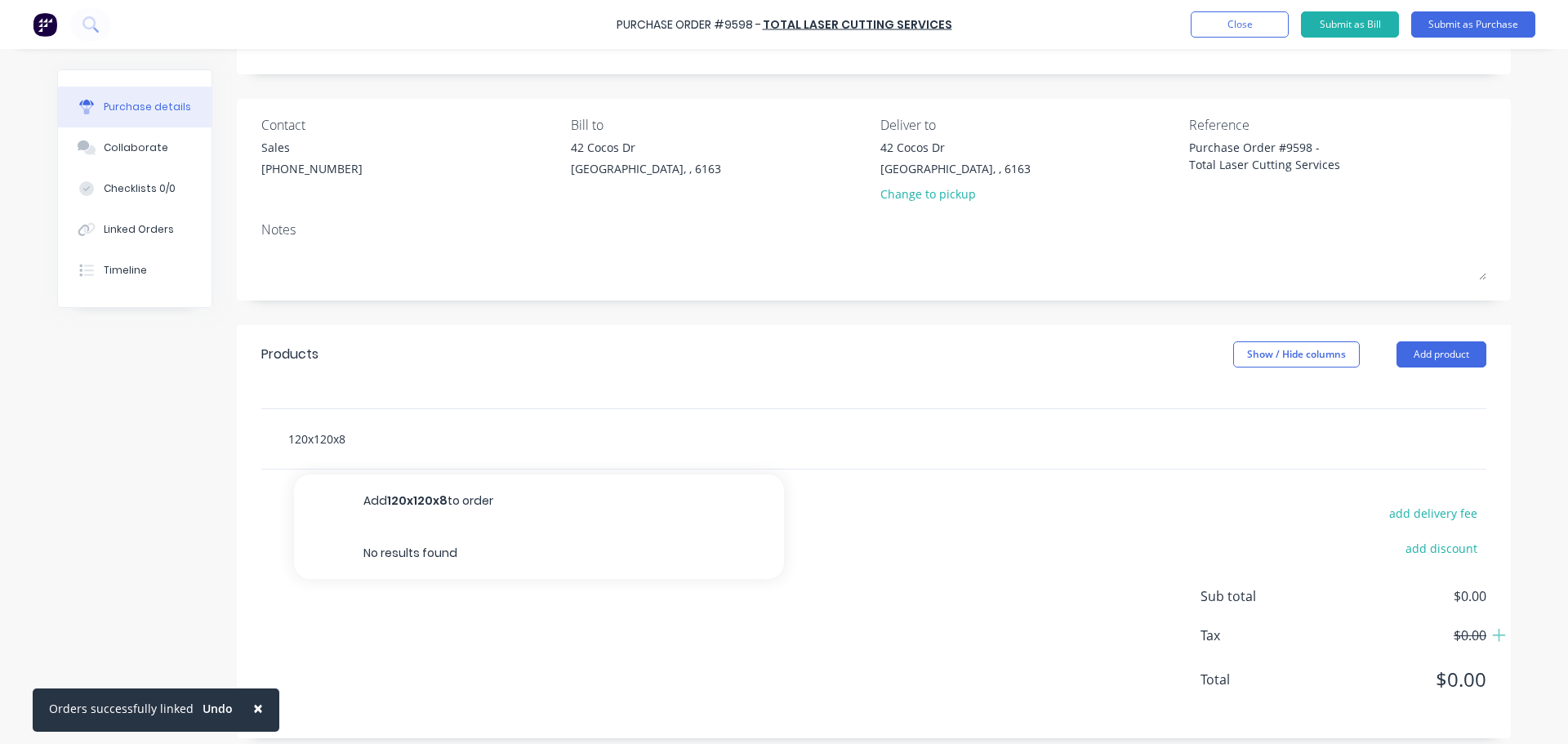
type input "120x120x"
type textarea "x"
type input "120x120x8"
type textarea "x"
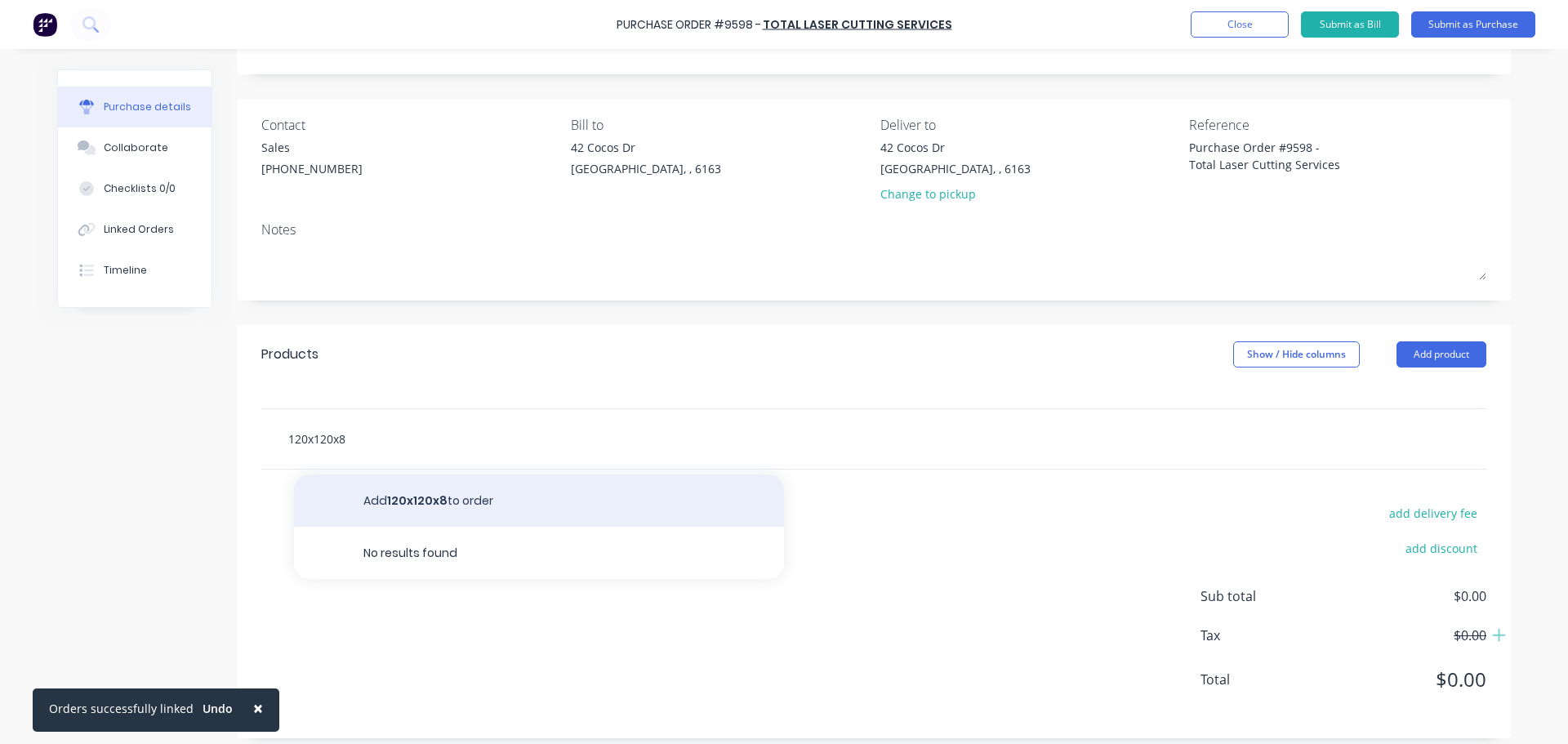
type input "120x120x8"
click at [430, 511] on button "Add 120x120x8 to order" at bounding box center [538, 501] width 490 height 52
type textarea "x"
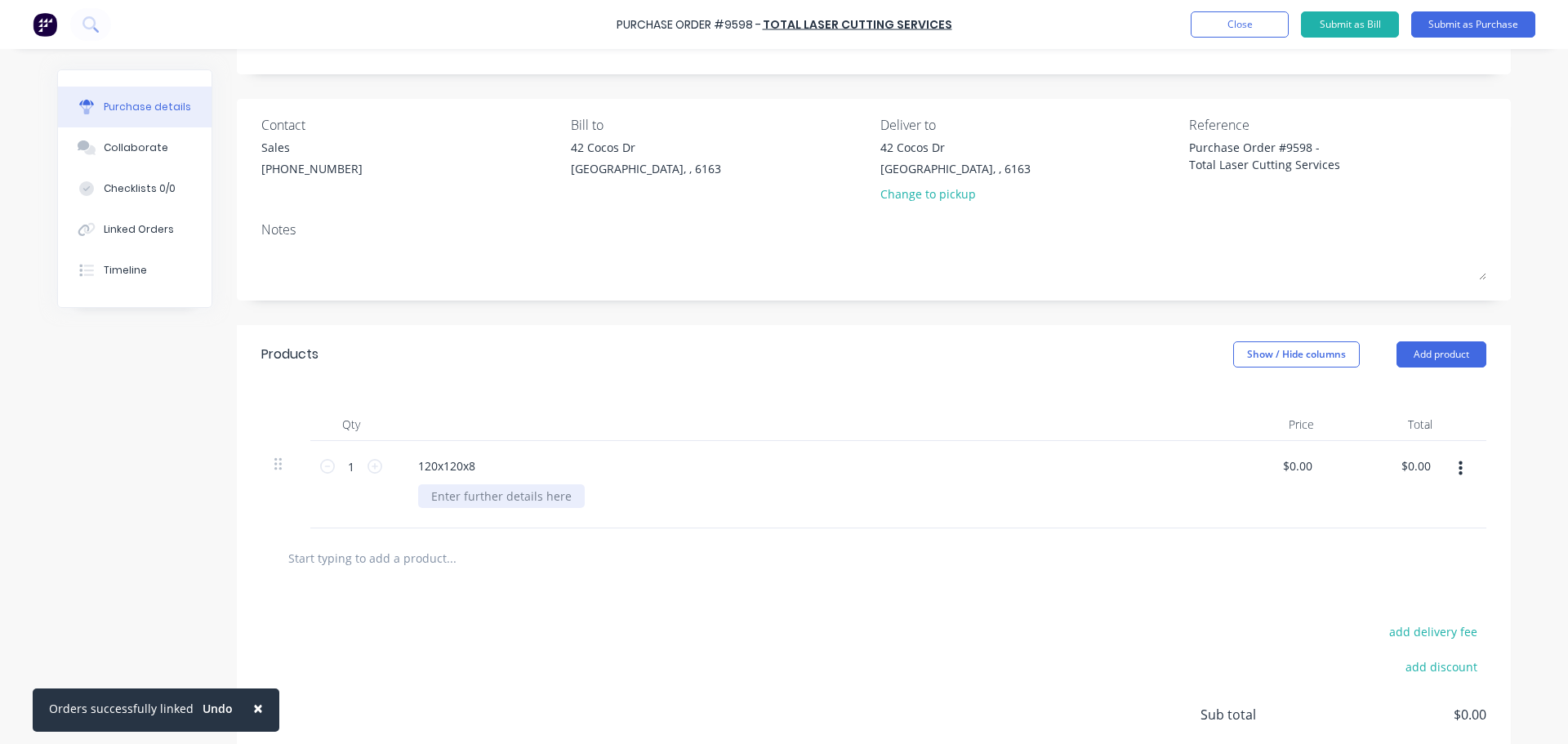
click at [454, 501] on div at bounding box center [501, 496] width 166 height 24
type textarea "x"
click at [473, 466] on div "120x120x8" at bounding box center [446, 466] width 83 height 24
type textarea "x"
click at [446, 500] on div at bounding box center [501, 496] width 166 height 24
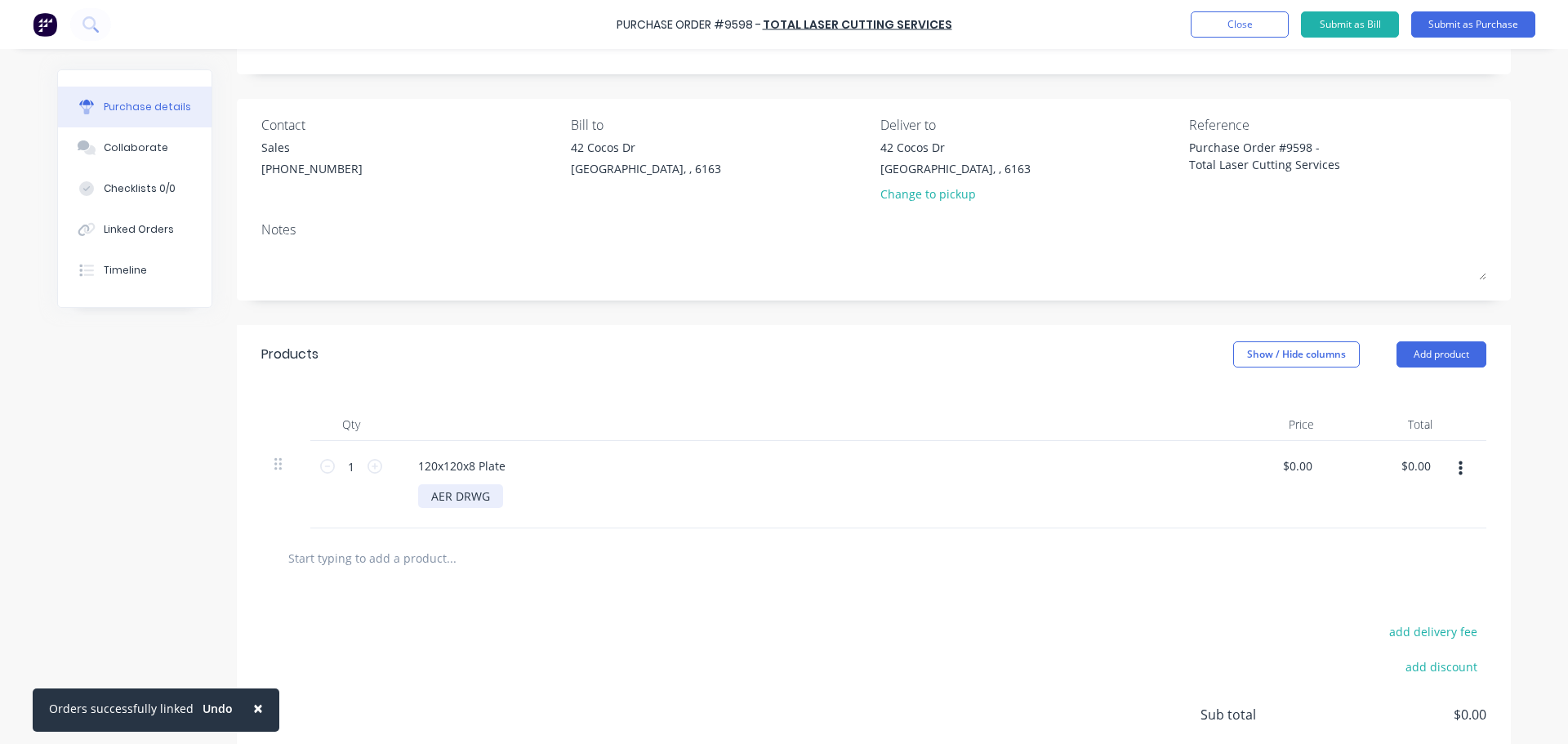
click at [462, 499] on div "AER DRWG" at bounding box center [461, 496] width 85 height 24
click at [432, 499] on div "AER DWG" at bounding box center [457, 496] width 77 height 24
click at [499, 499] on div "AS PER DWG" at bounding box center [465, 496] width 94 height 24
click at [253, 712] on span "×" at bounding box center [258, 708] width 10 height 23
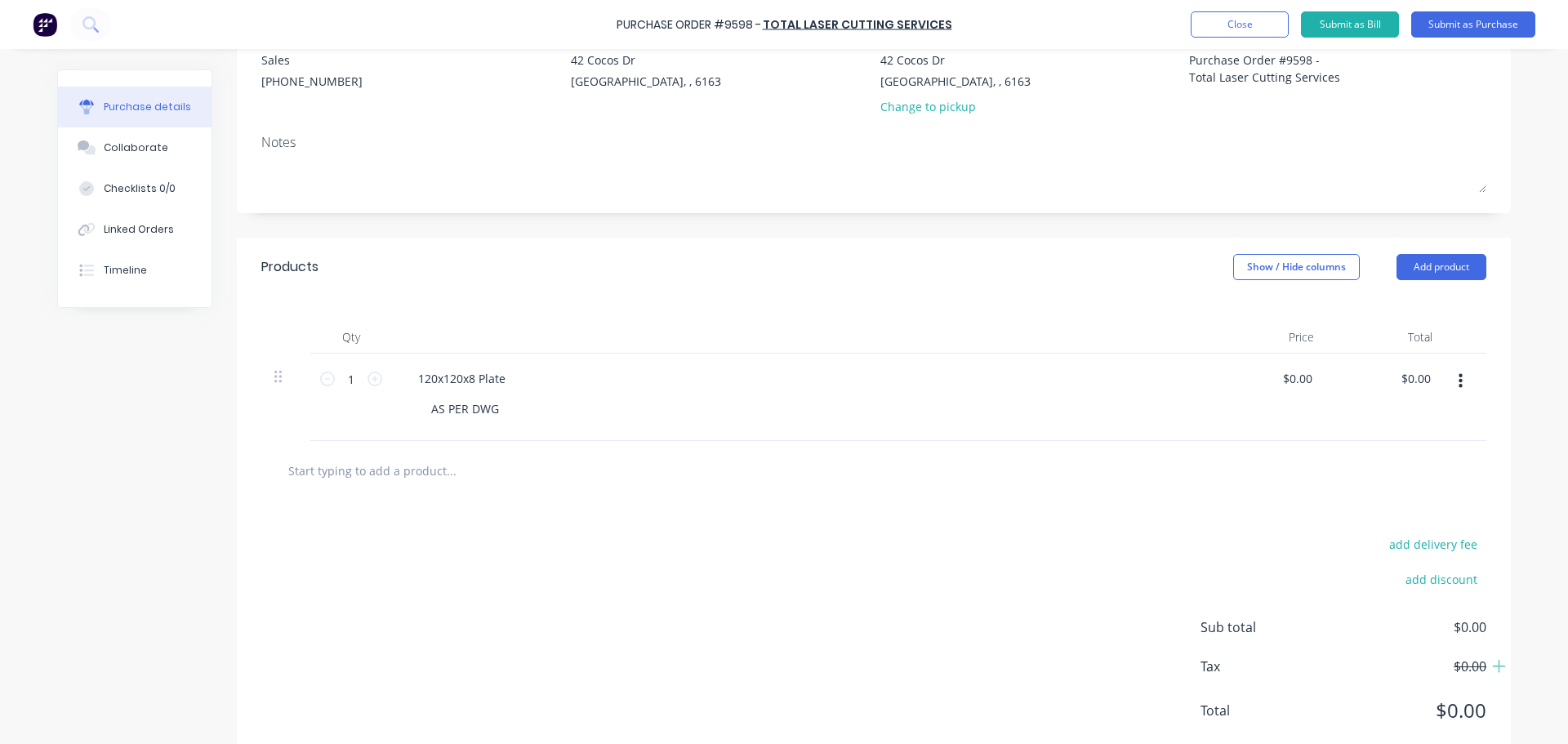
scroll to position [211, 0]
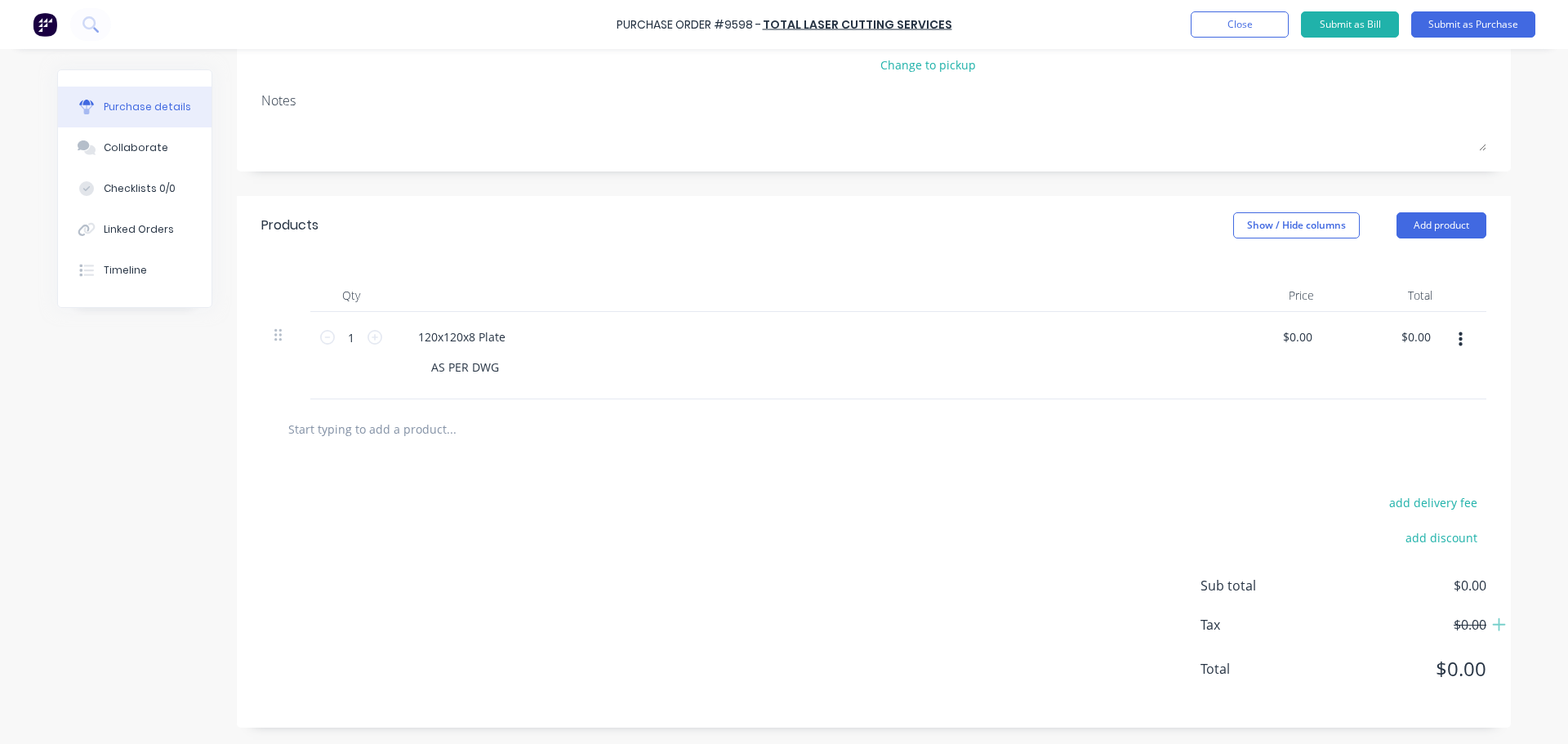
click at [377, 419] on input "text" at bounding box center [451, 429] width 327 height 33
type textarea "x"
type input "2"
type textarea "x"
type input "28"
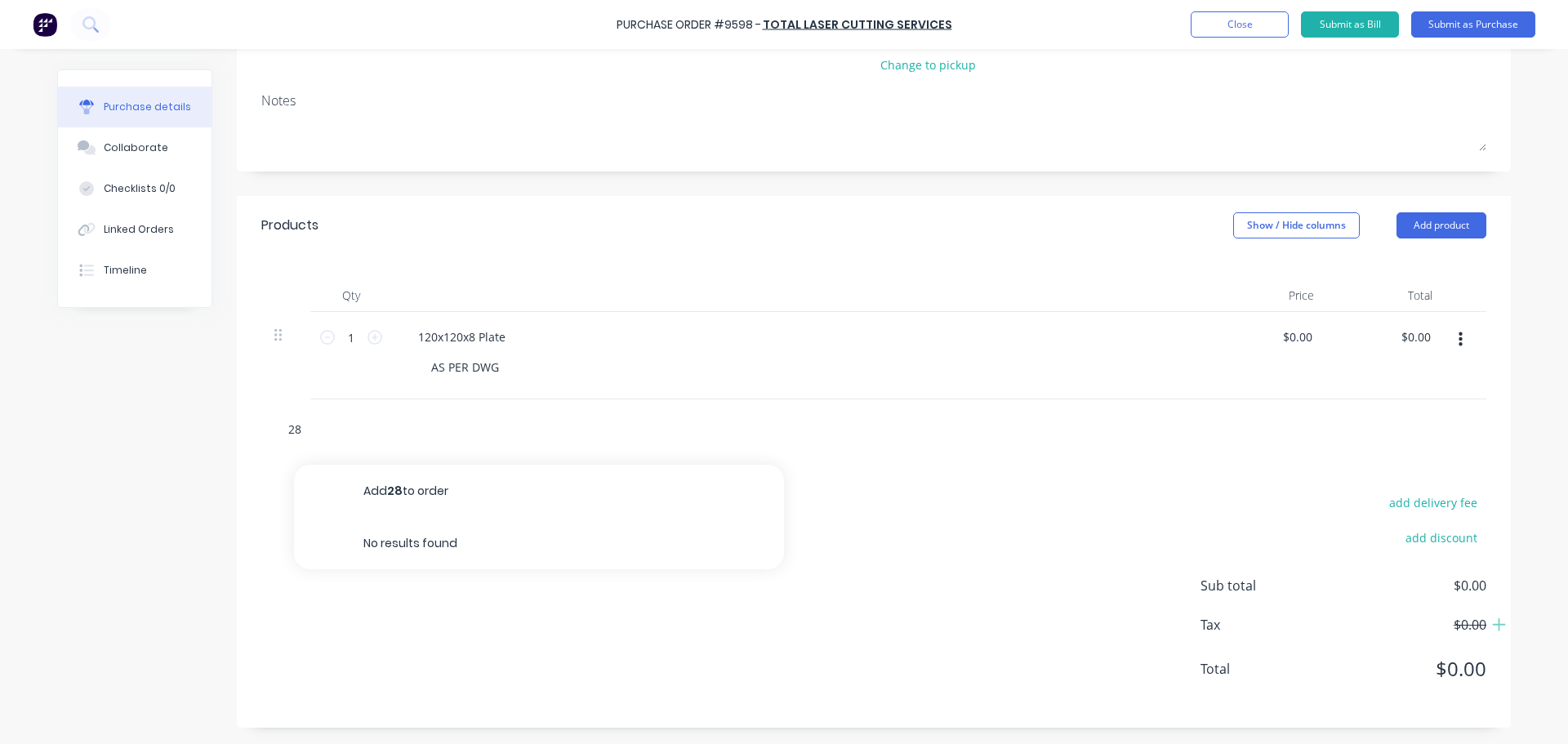
type textarea "x"
type input "280"
type textarea "x"
type input "280X"
type textarea "x"
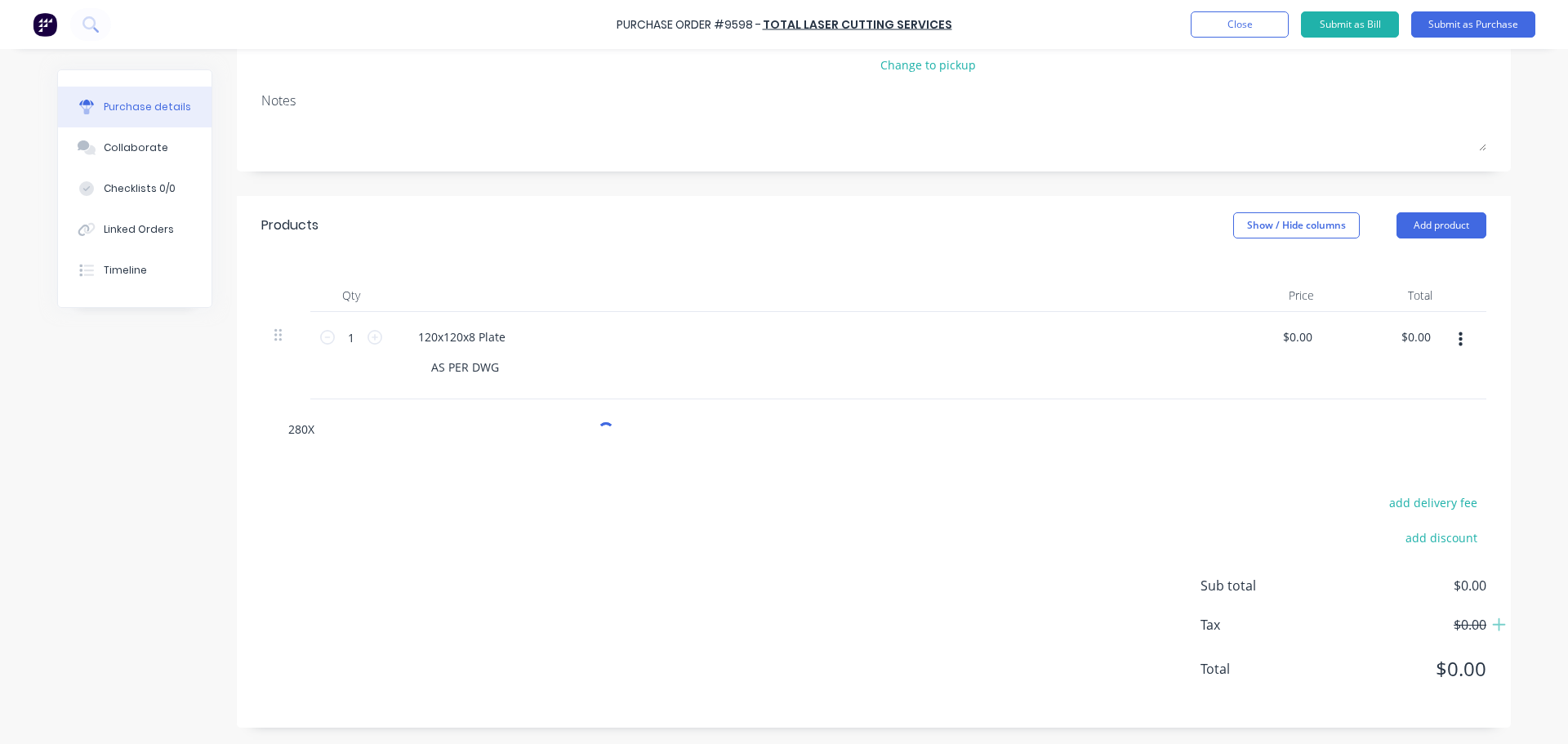
type input "280X4"
type textarea "x"
type input "280X40"
type textarea "x"
type input "280X40X"
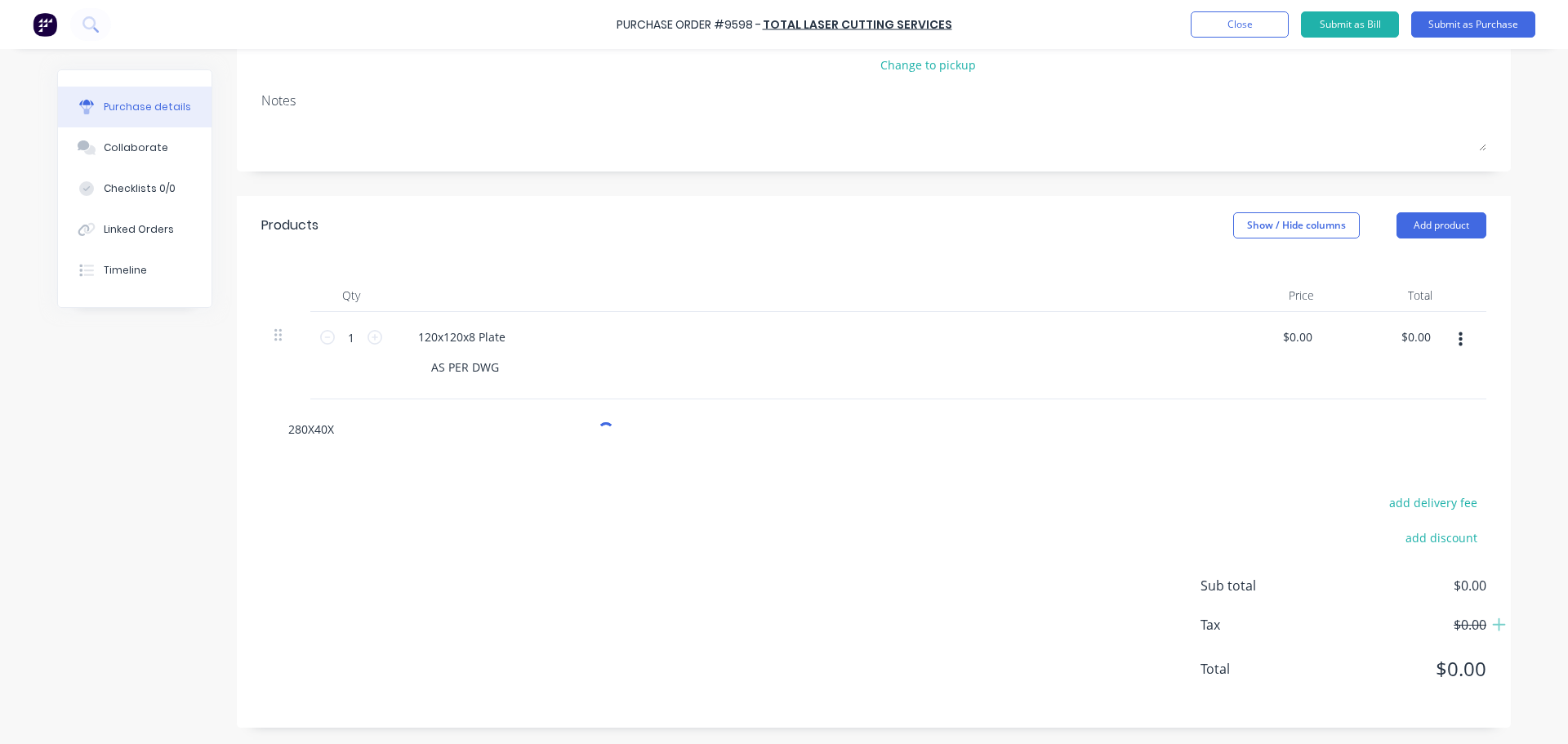
type textarea "x"
type input "280X40X6"
type textarea "x"
type input "280X40X6"
type textarea "x"
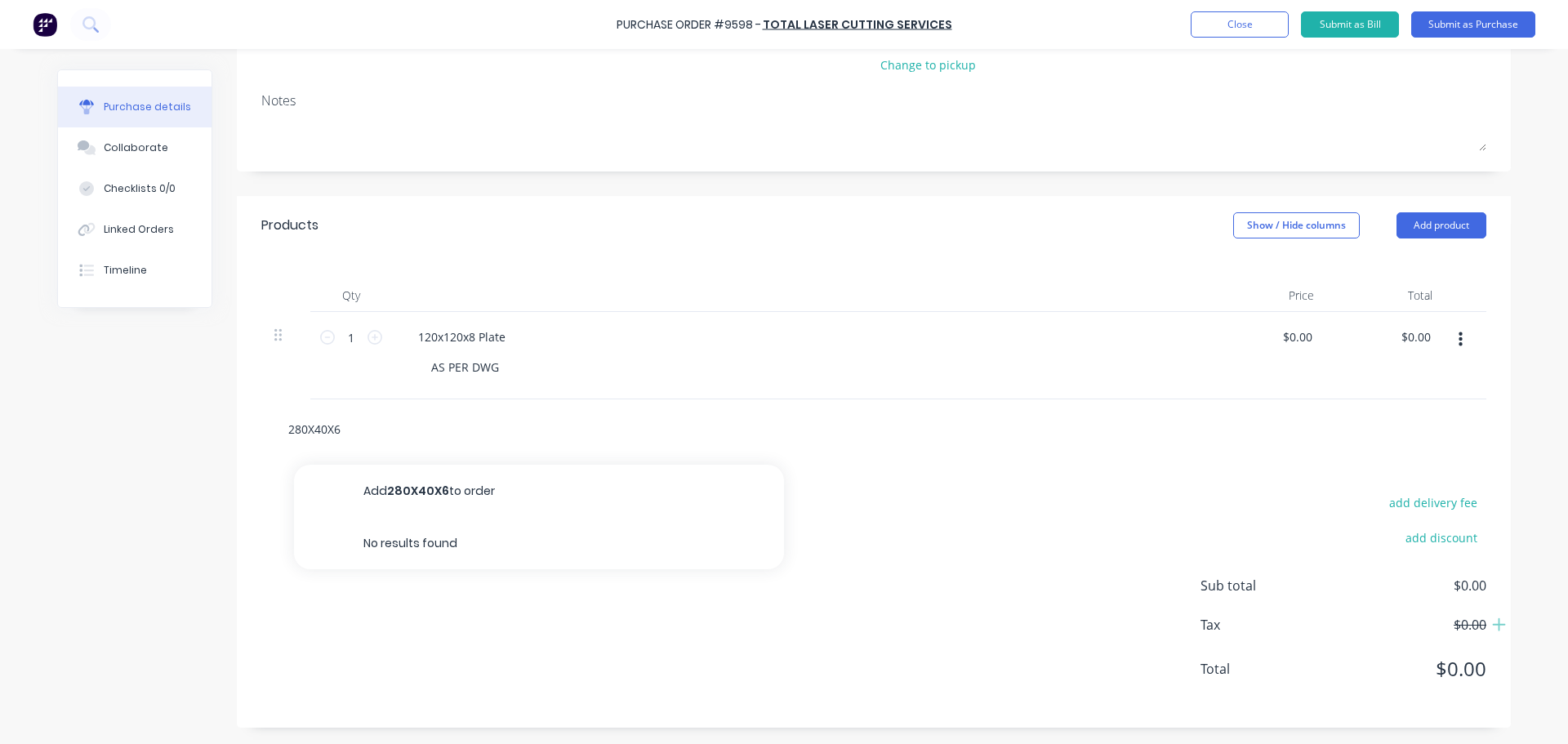
type input "280X40X6 P"
type textarea "x"
type input "280X40X6 PL"
type textarea "x"
type input "280X40X6 PLA"
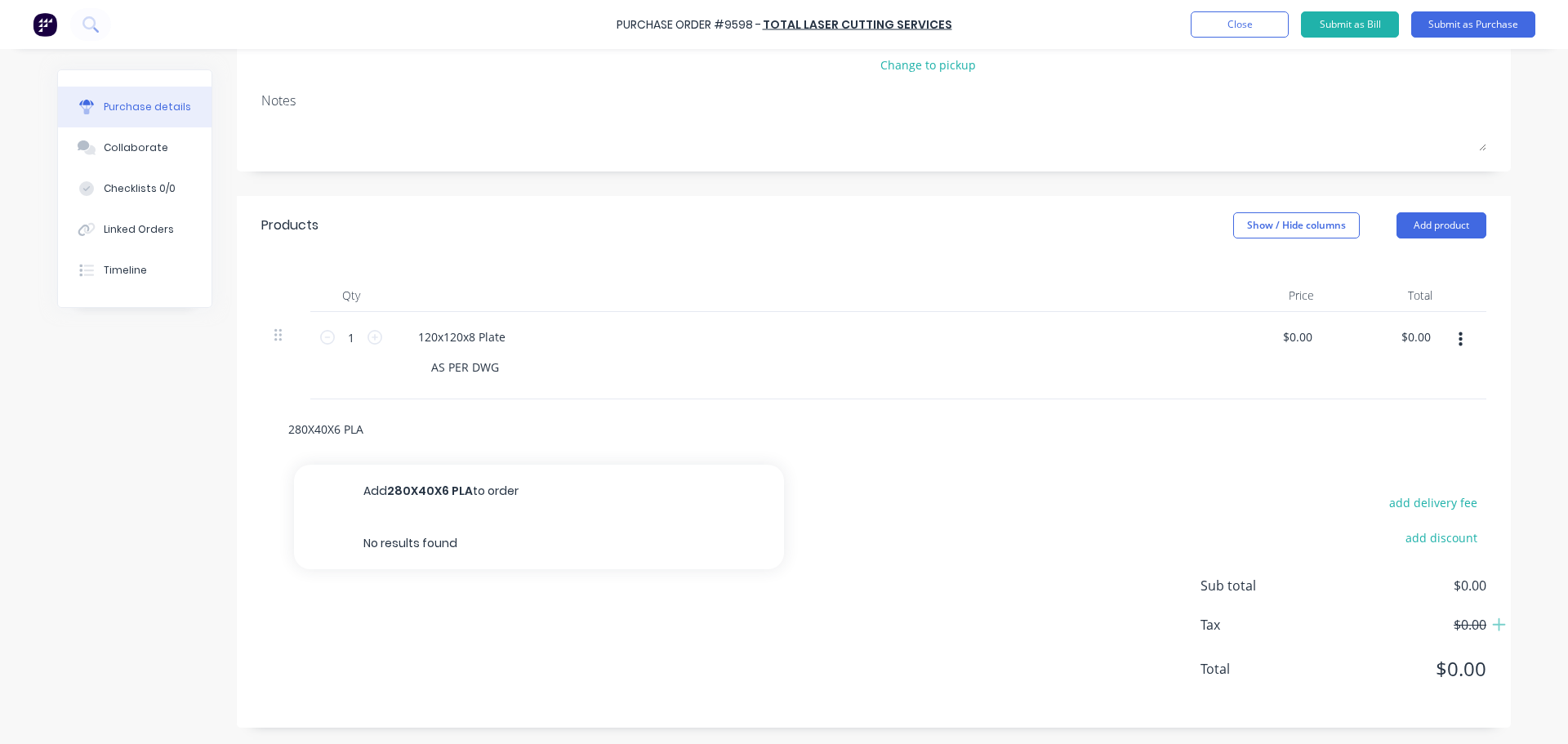
type textarea "x"
type input "280X40X6 PLAT"
type textarea "x"
type input "280X40X6 PLATE"
type textarea "x"
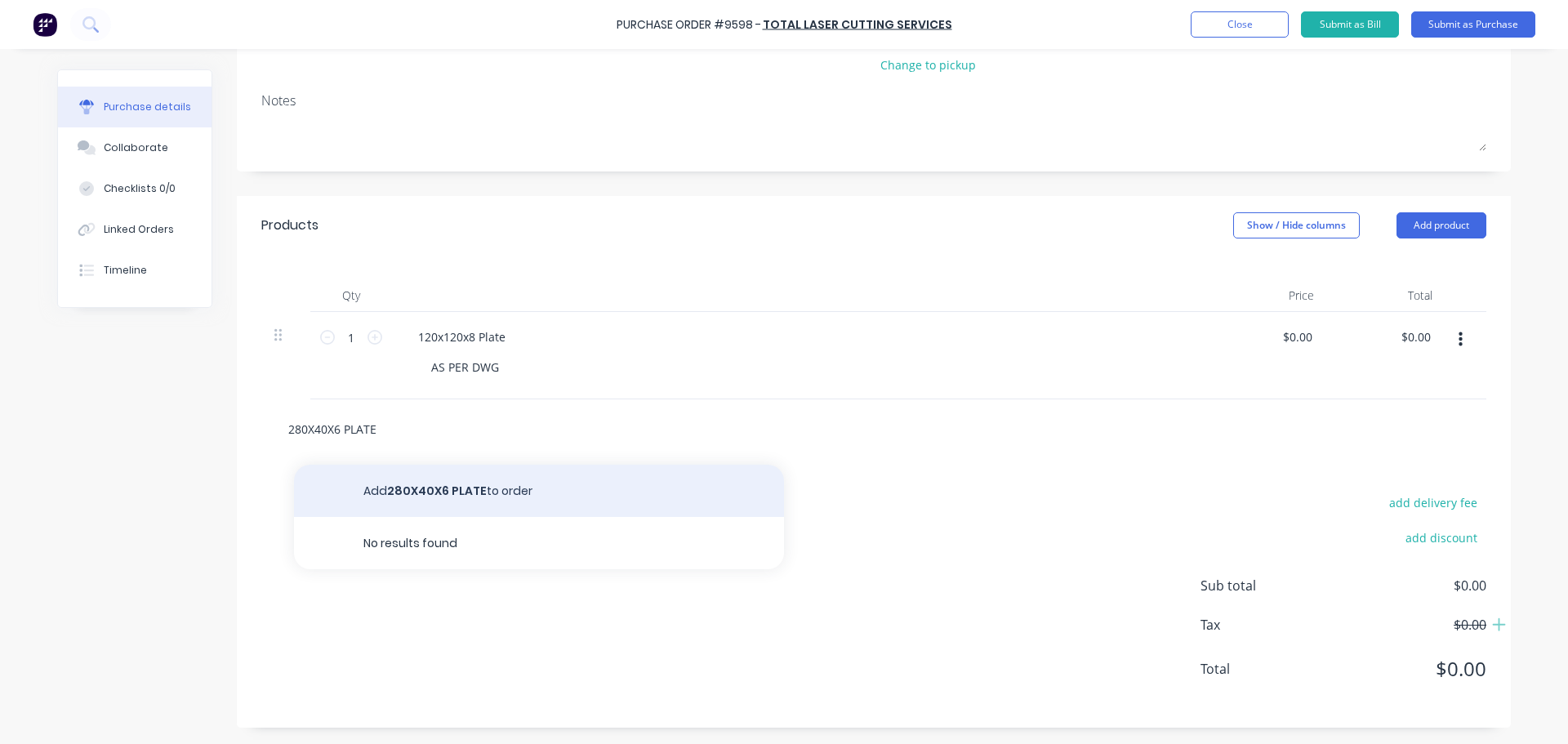
type input "280X40X6 PLATE"
click at [440, 487] on button "Add 280X40X6 PLATE to order" at bounding box center [538, 491] width 490 height 52
type textarea "x"
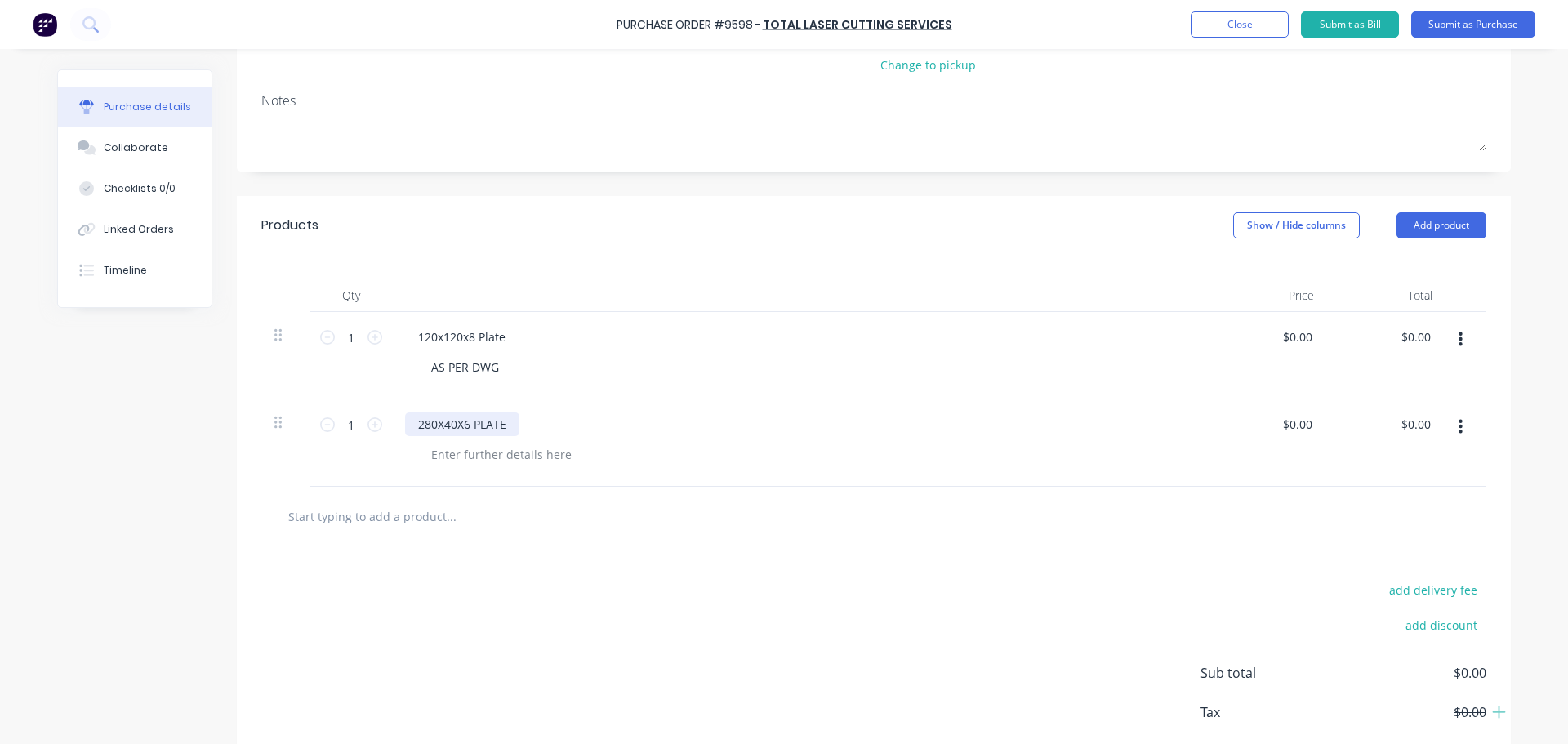
type textarea "x"
click at [505, 424] on div "280X40X6 PLATE" at bounding box center [462, 424] width 114 height 24
type textarea "x"
click at [463, 456] on div at bounding box center [501, 454] width 166 height 24
type textarea "x"
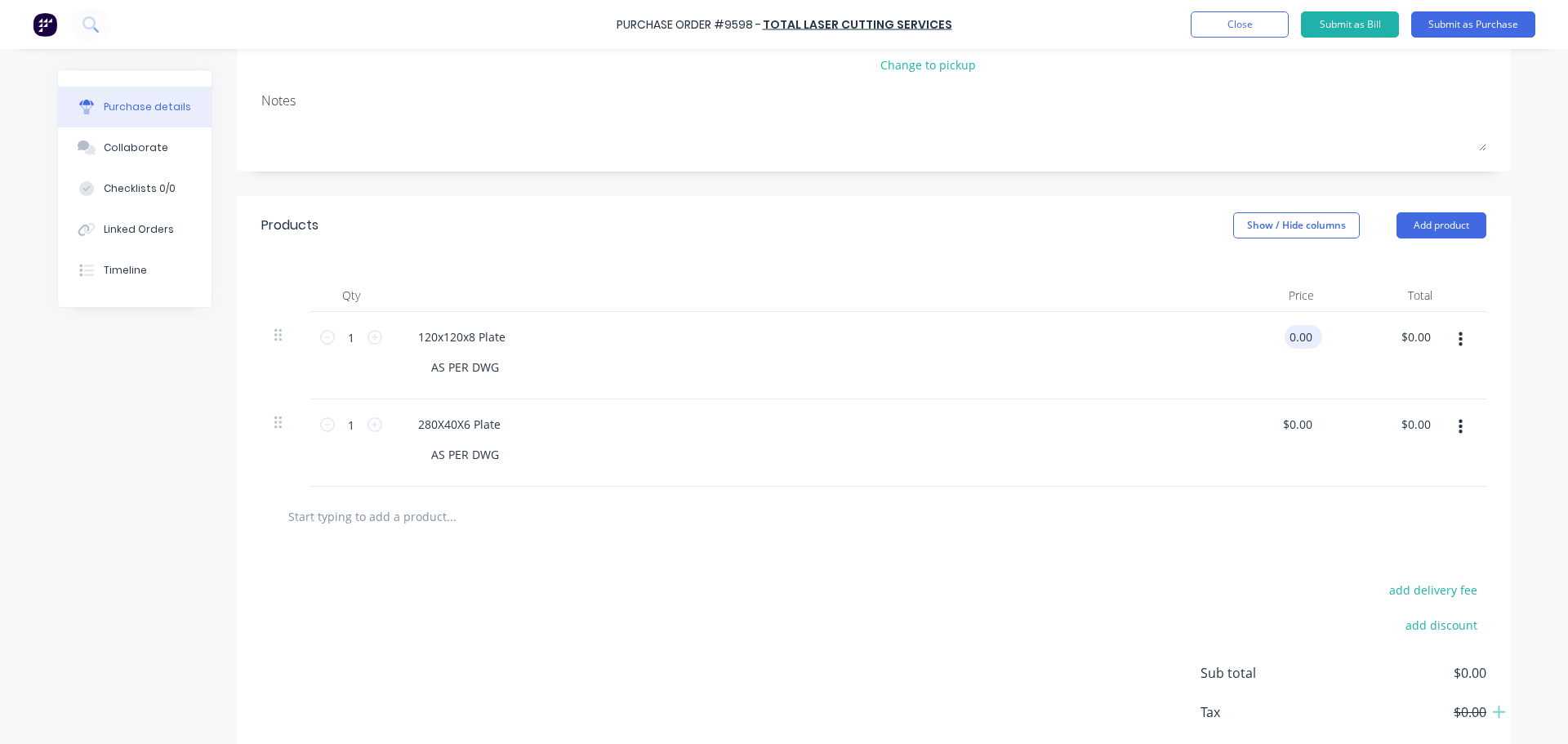
click at [1299, 340] on input "0.00" at bounding box center [1300, 336] width 31 height 24
type input "$0.00"
type input "0.00"
type input "0.0000"
type input "$0.00"
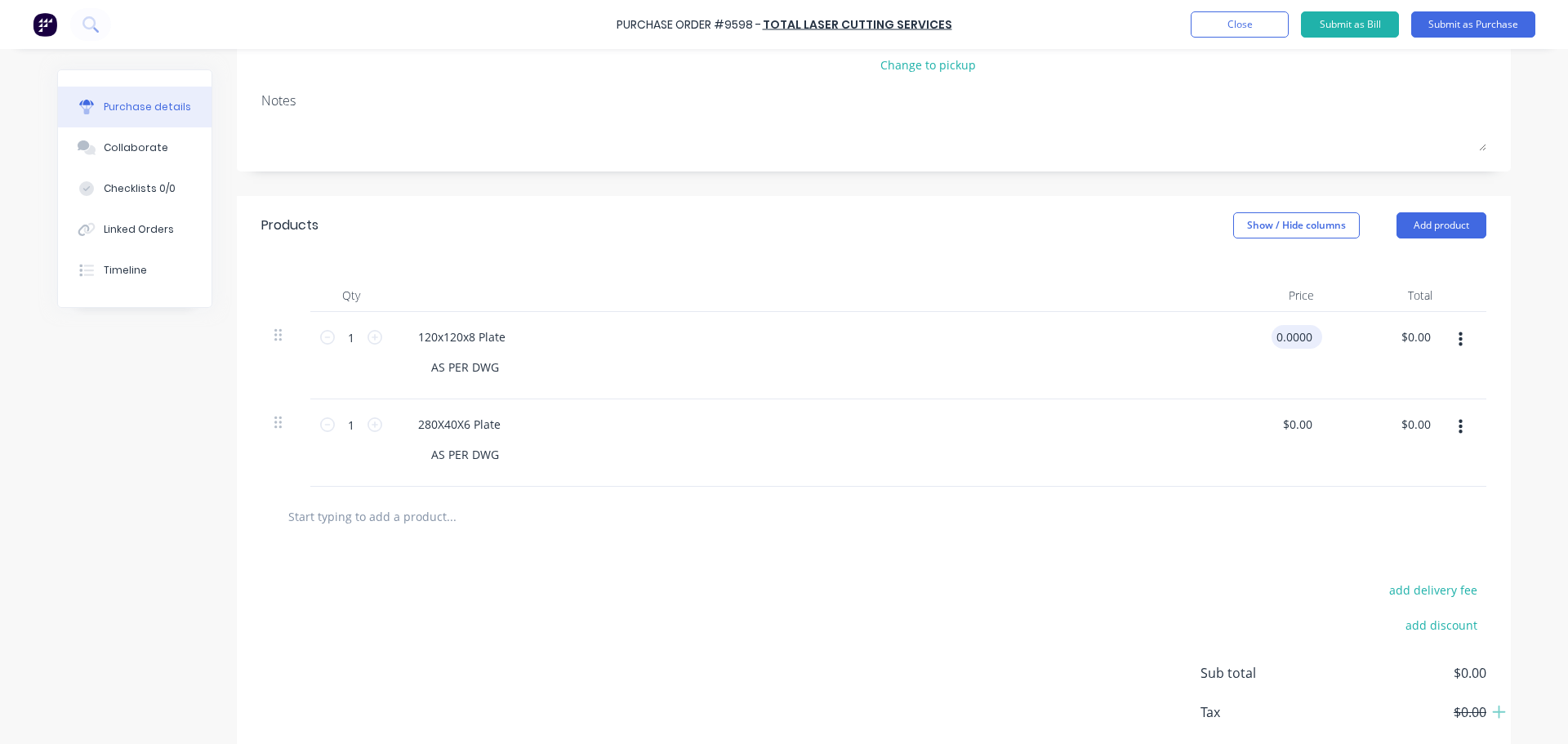
click at [1306, 338] on input "0.0000" at bounding box center [1294, 336] width 44 height 24
type input "0"
type input "$4.31"
click at [354, 340] on input "1" at bounding box center [352, 336] width 33 height 24
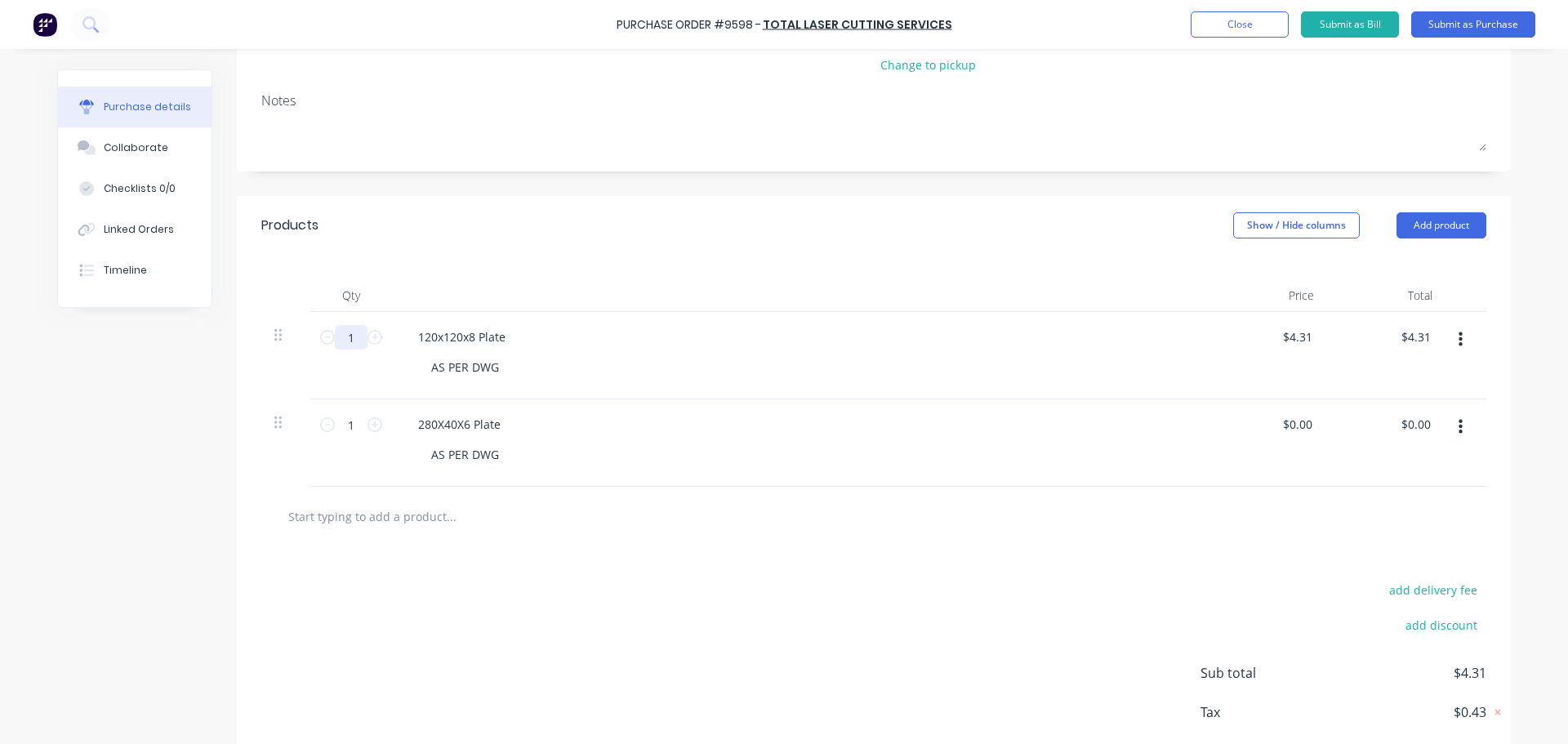
type input "18"
type input "$77.58"
type input "18"
click at [572, 337] on div "120x120x8 Plate" at bounding box center [800, 336] width 790 height 24
click at [371, 427] on icon at bounding box center [374, 424] width 14 height 14
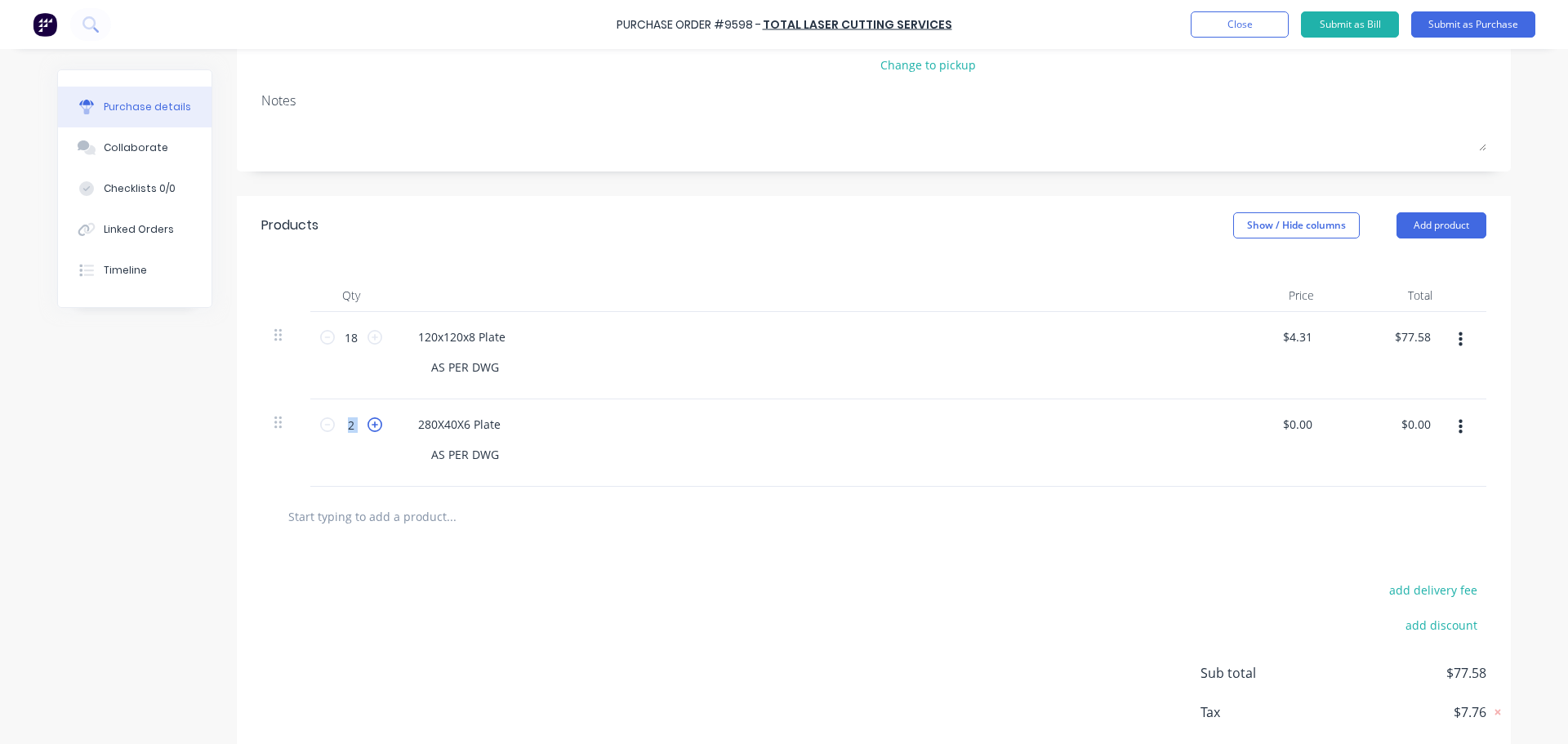
click at [371, 426] on icon at bounding box center [374, 424] width 14 height 14
type input "3"
click at [1306, 427] on input "0.00" at bounding box center [1297, 424] width 38 height 24
click at [1297, 422] on input "0.00" at bounding box center [1300, 424] width 31 height 24
type input "0"
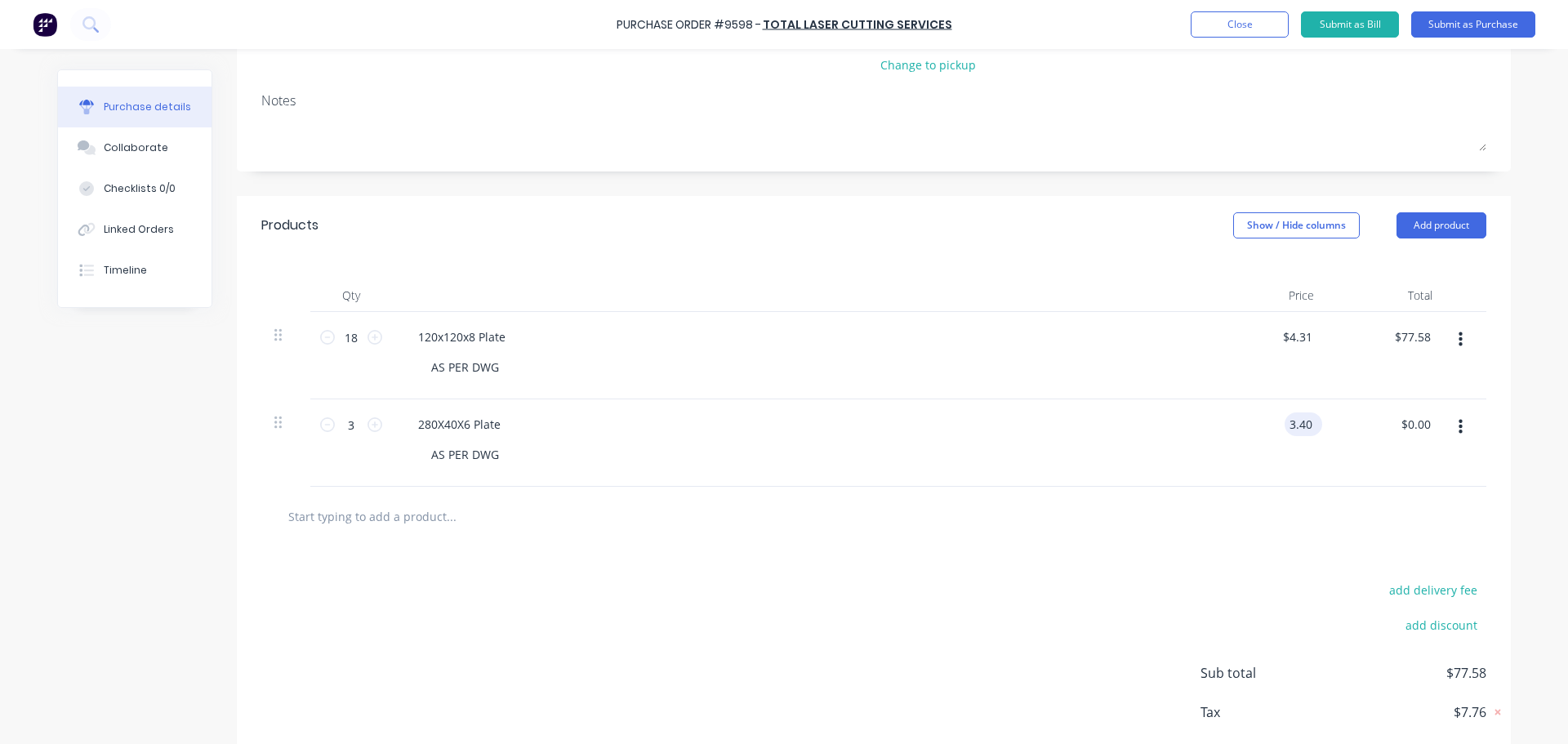
type input "$3.40"
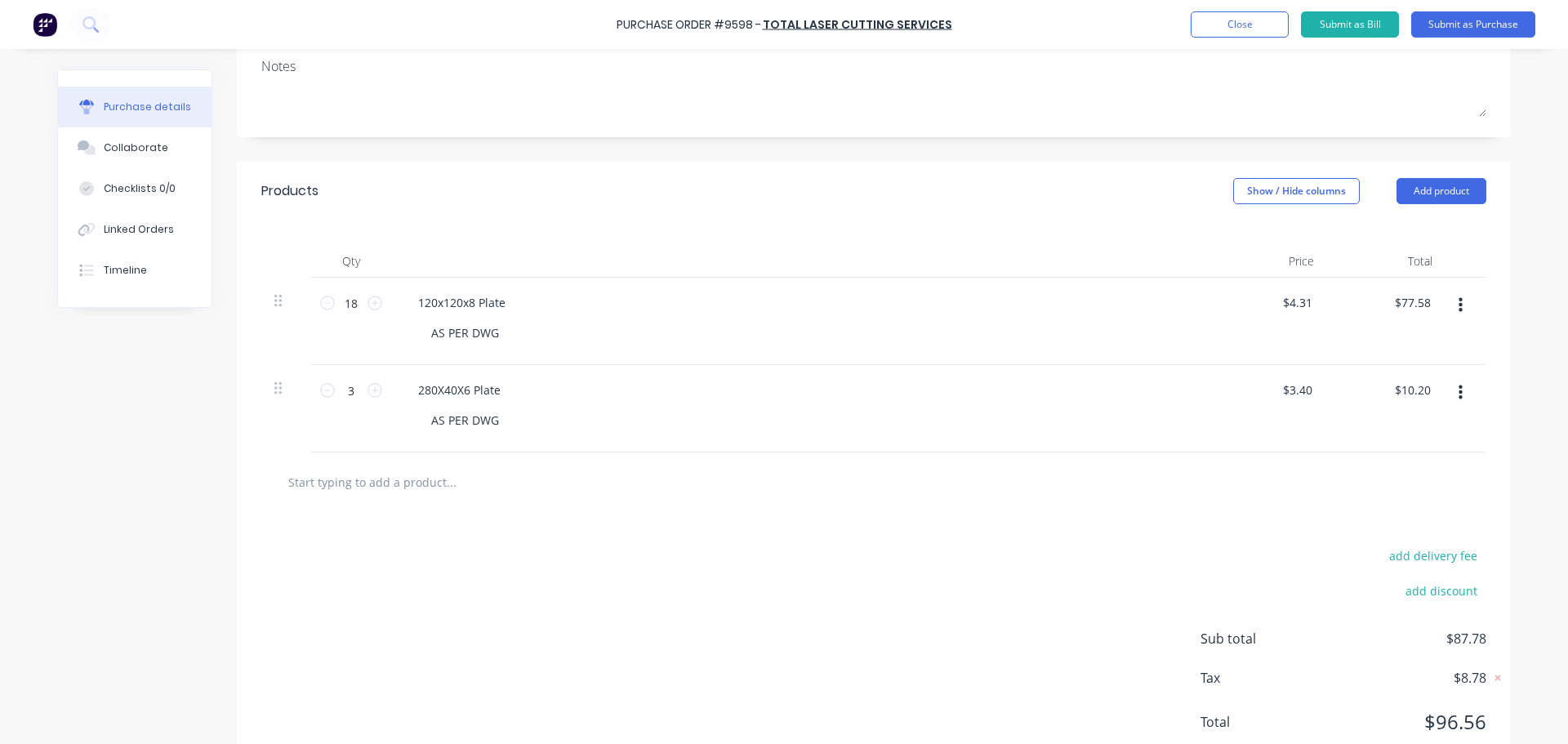
scroll to position [299, 0]
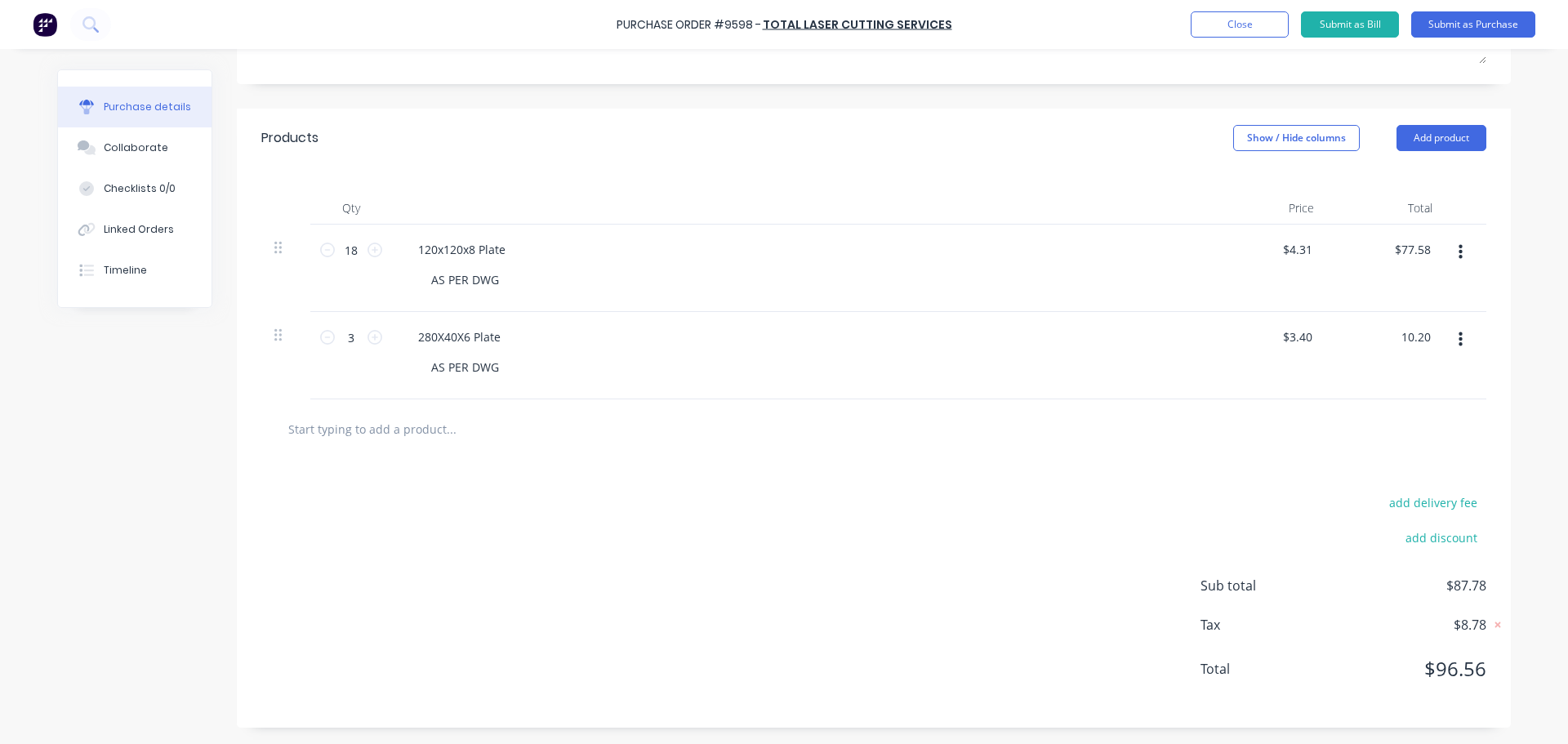
type input "$10.20"
click at [425, 437] on input "text" at bounding box center [451, 429] width 327 height 33
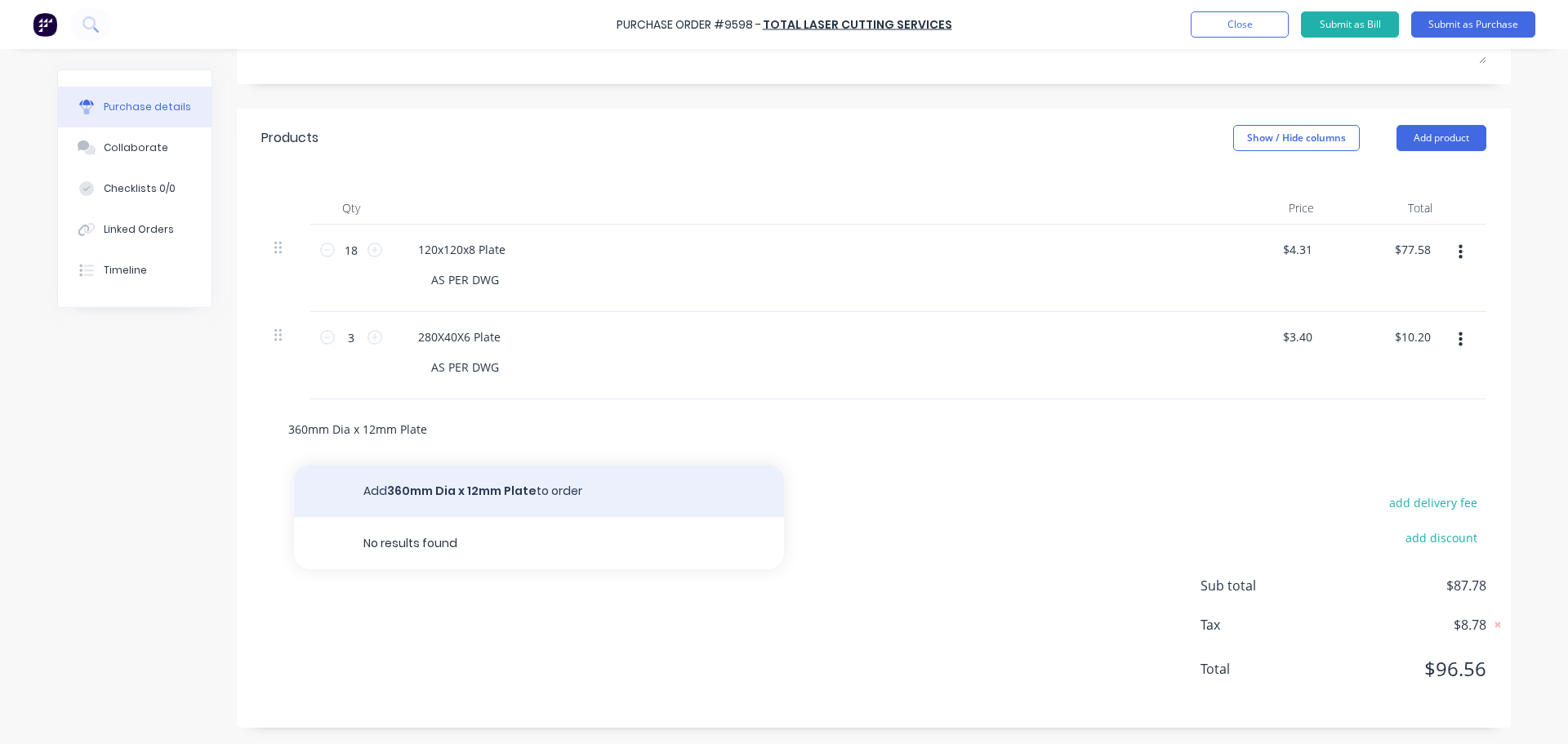
type input "360mm Dia x 12mm Plate"
click at [524, 489] on button "Add 360mm Dia x 12mm Plate to order" at bounding box center [538, 491] width 490 height 52
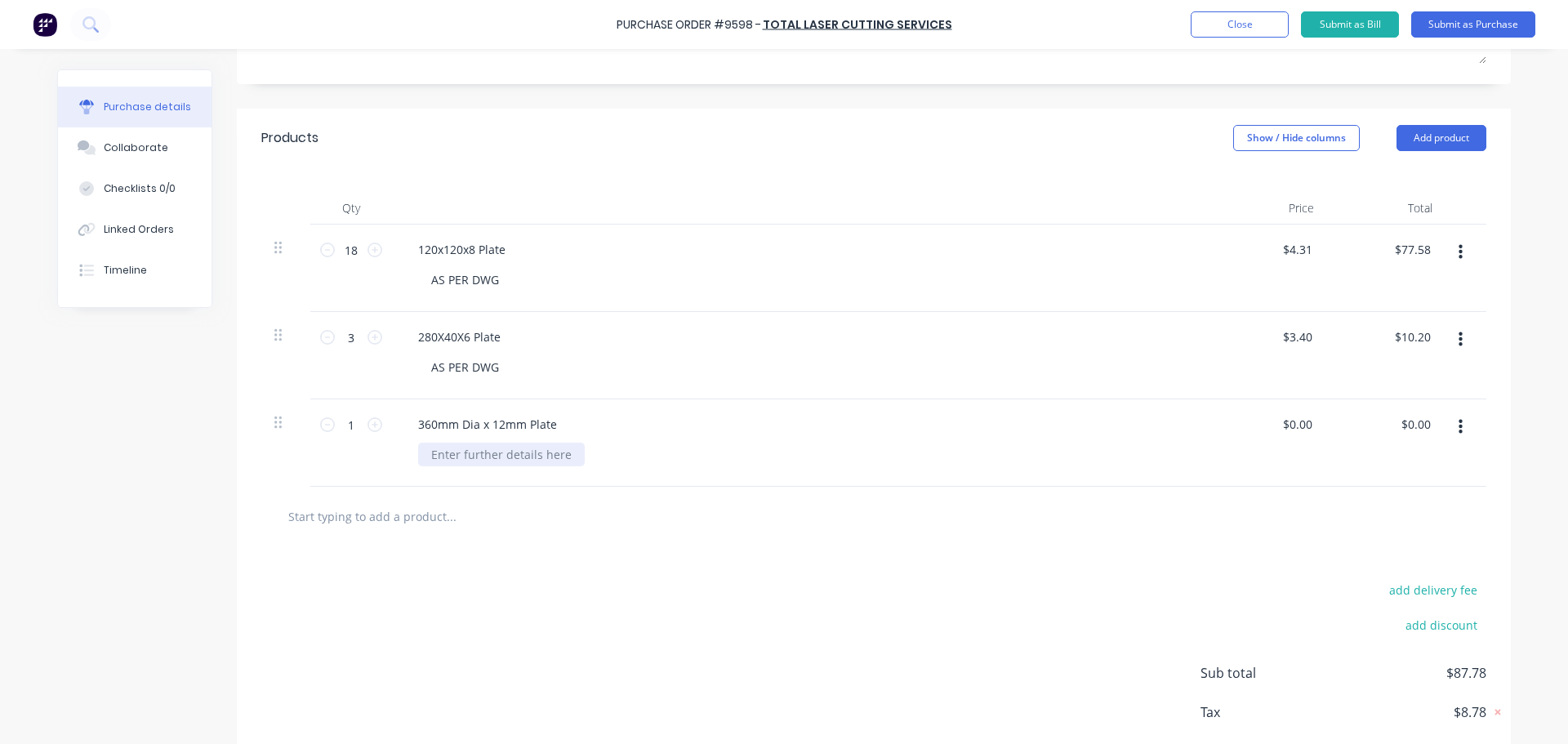
click at [477, 452] on div at bounding box center [501, 454] width 166 height 24
click at [1300, 419] on input "0.00" at bounding box center [1297, 424] width 38 height 24
type input "0"
type input "$34.63"
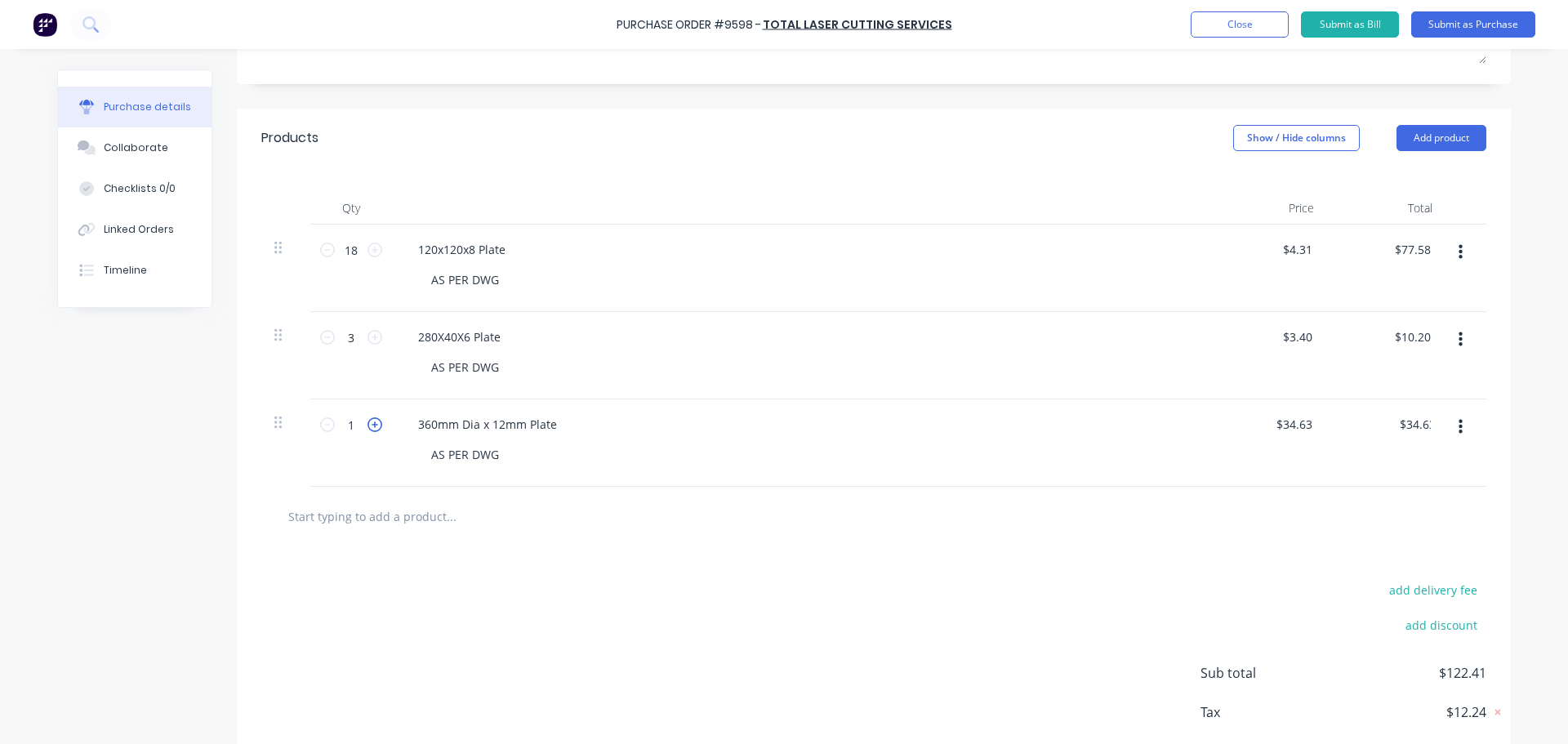
click at [367, 425] on icon at bounding box center [374, 424] width 14 height 14
type input "2"
type input "$69.26"
click at [367, 425] on icon at bounding box center [374, 424] width 14 height 14
type input "3"
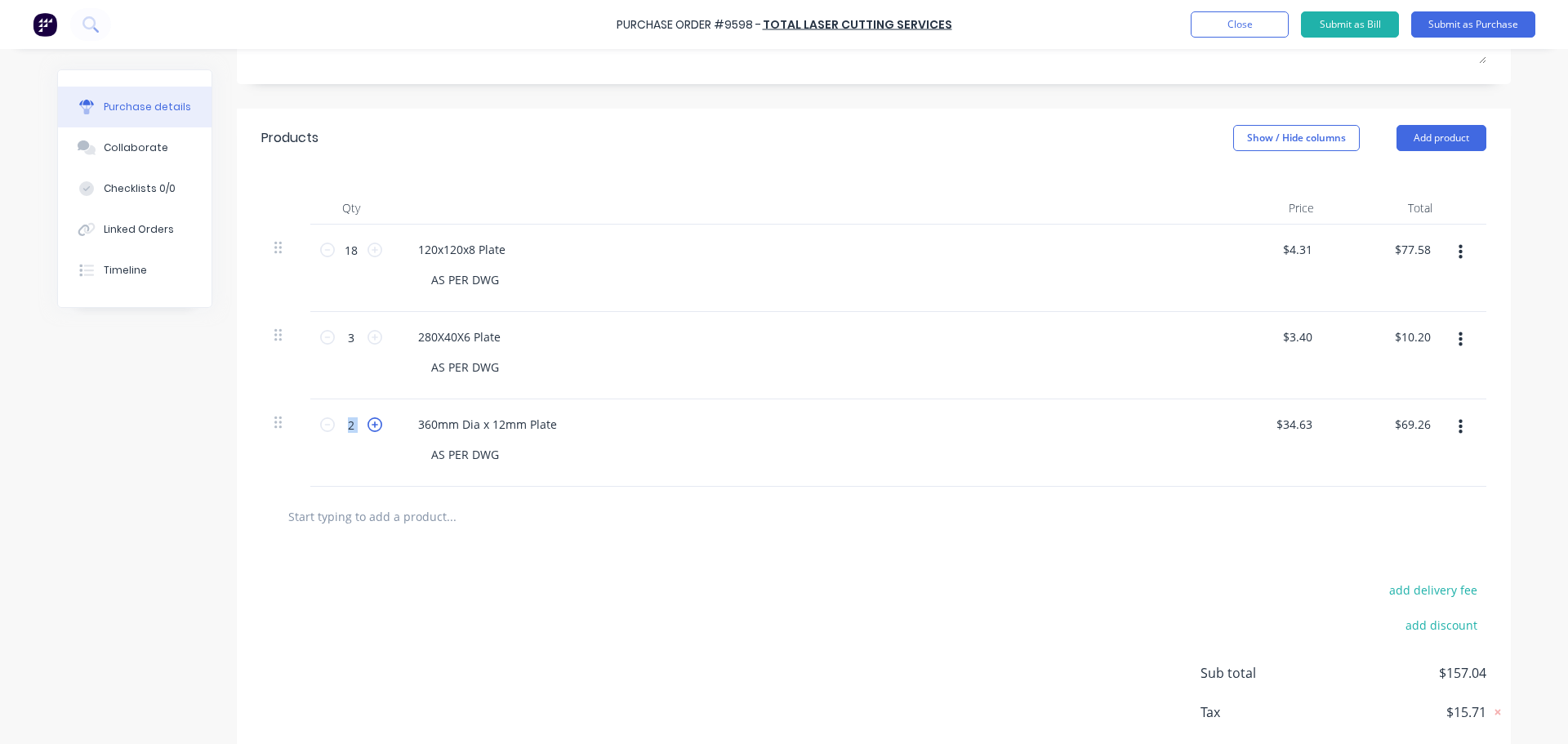
type input "$103.89"
click at [367, 425] on icon at bounding box center [374, 424] width 14 height 14
type input "4"
type input "$138.52"
click at [325, 432] on div "4 4" at bounding box center [351, 424] width 55 height 24
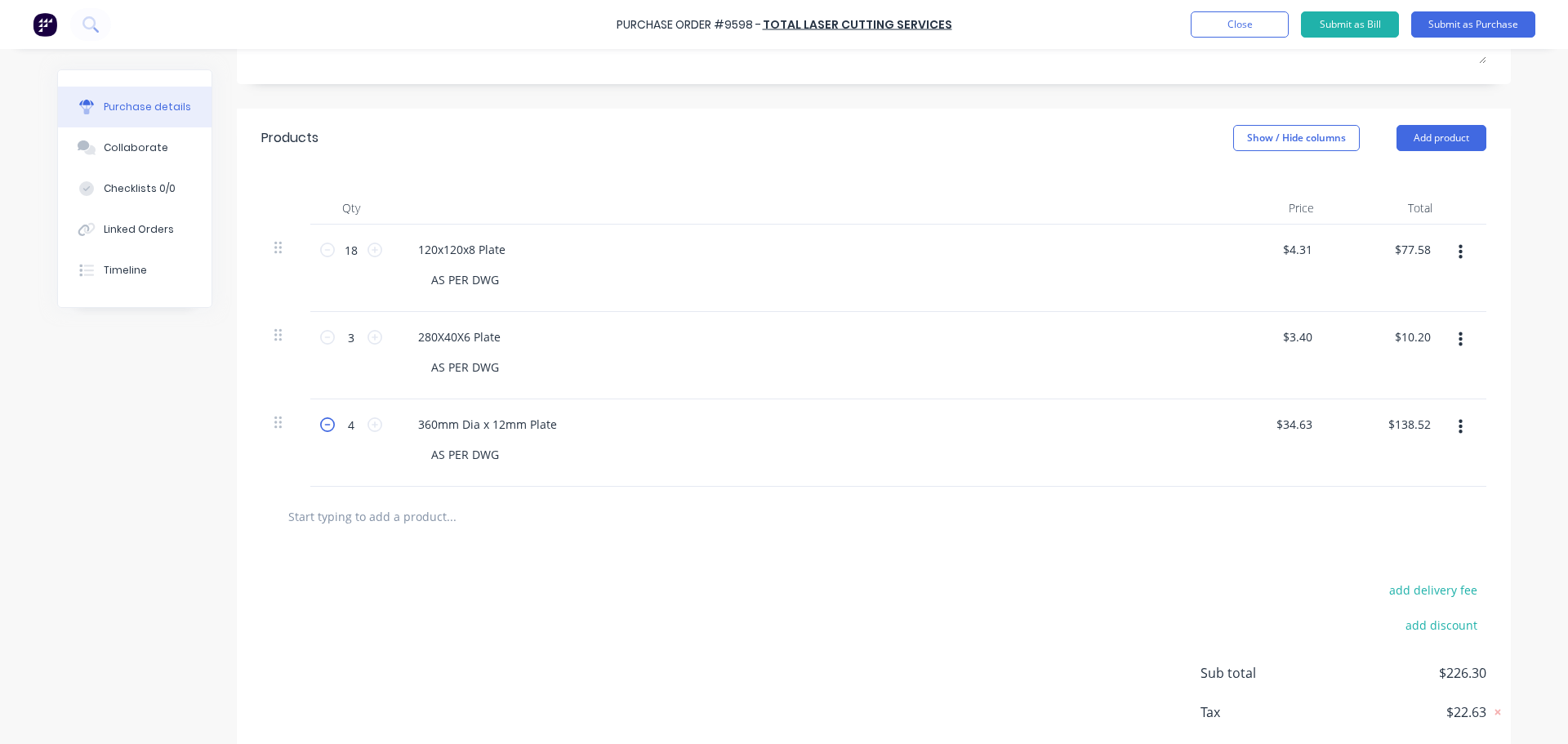
click at [322, 430] on icon at bounding box center [327, 424] width 14 height 14
type input "3"
type input "$103.89"
click at [782, 585] on div "add delivery fee add discount Sub total $191.67 Tax $19.17 Total $210.84" at bounding box center [873, 680] width 1274 height 269
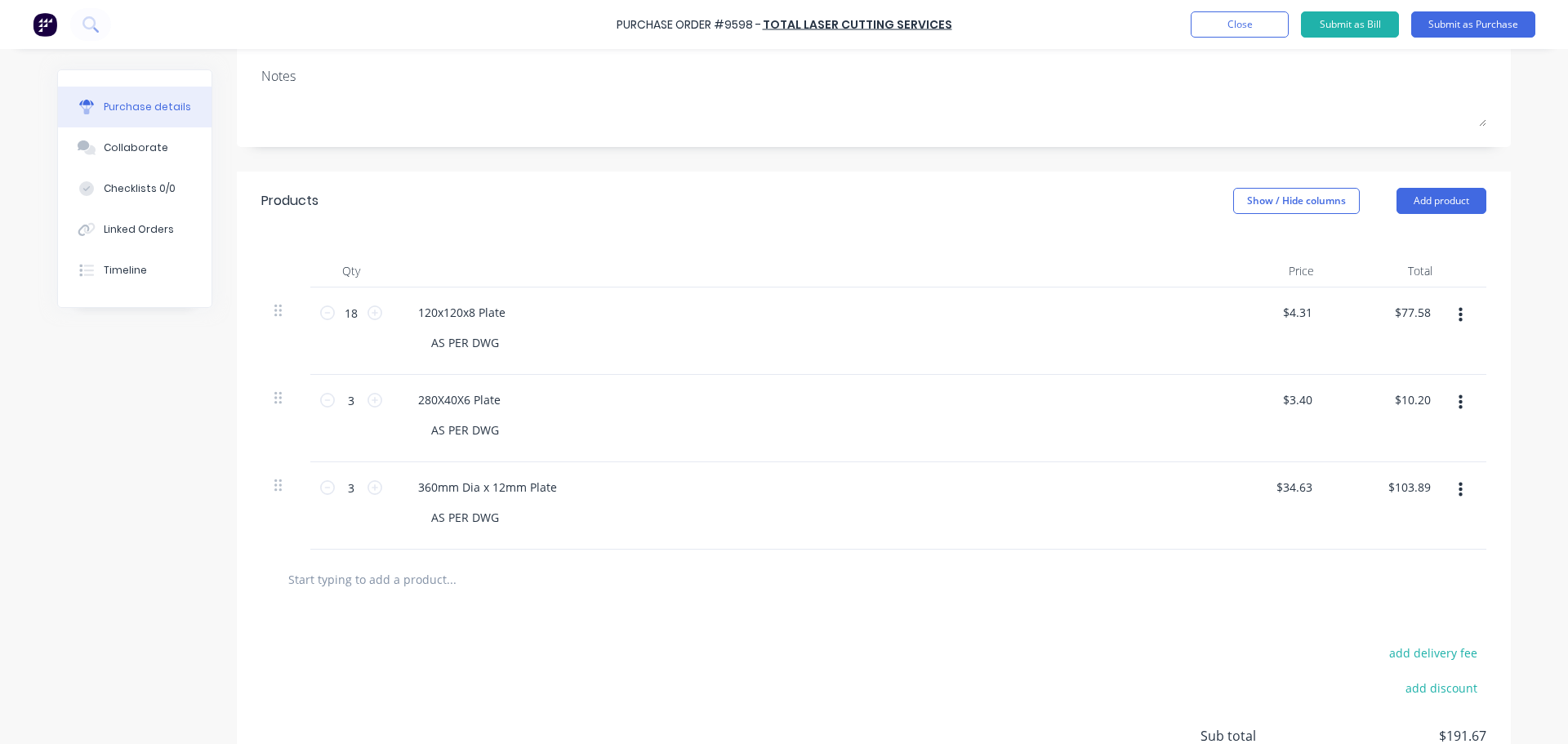
scroll to position [140, 0]
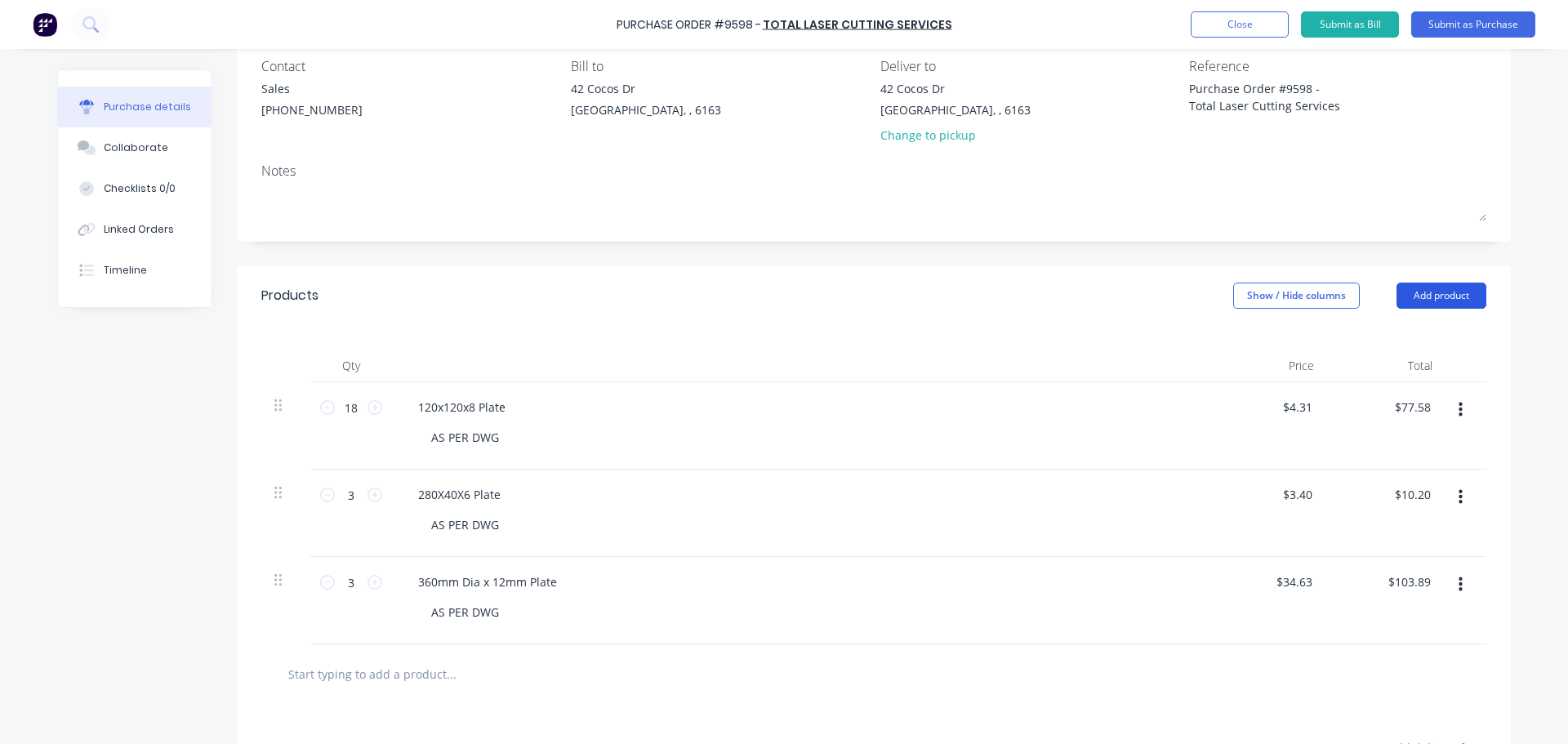
click at [1413, 295] on button "Add product" at bounding box center [1440, 295] width 90 height 26
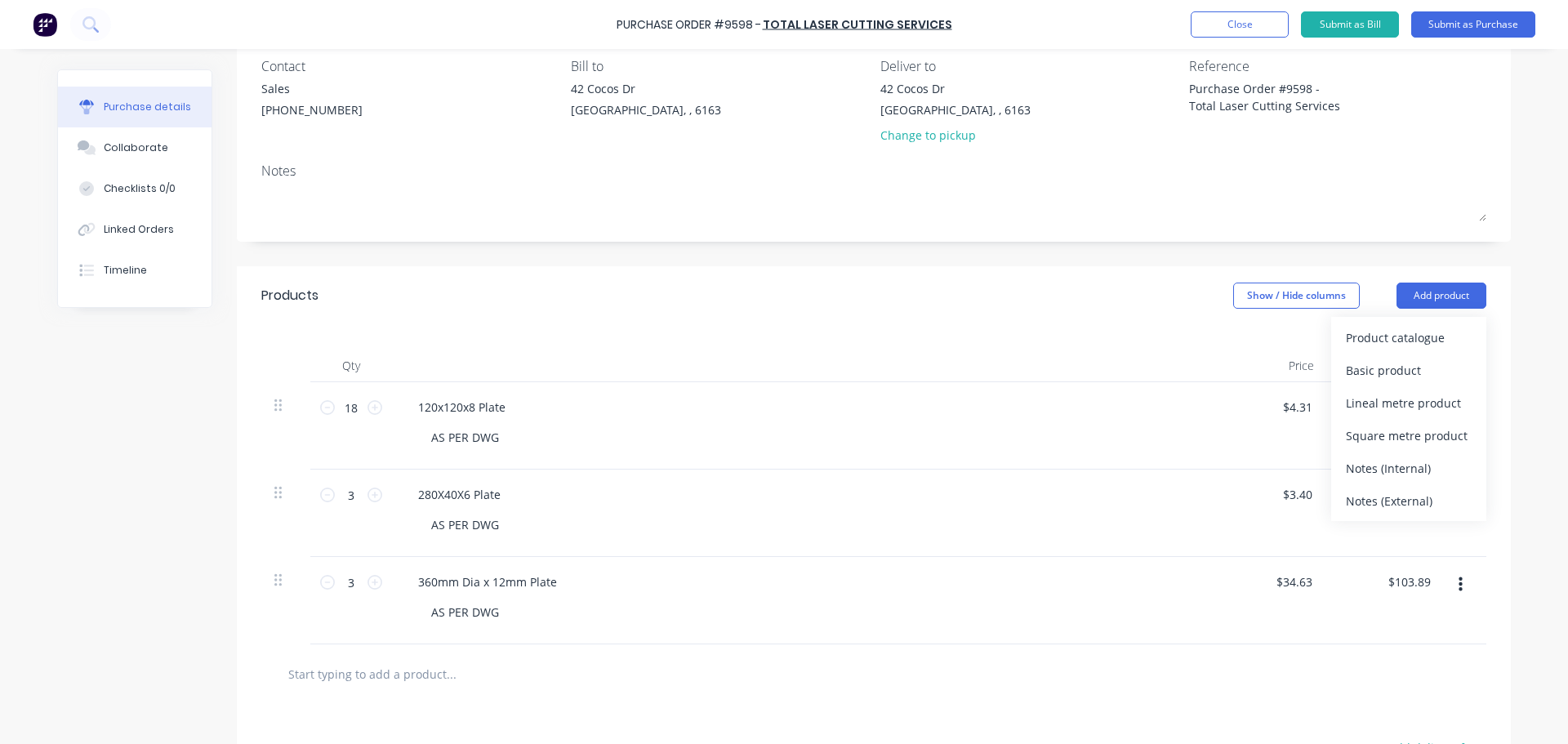
click at [1119, 379] on div at bounding box center [800, 366] width 816 height 33
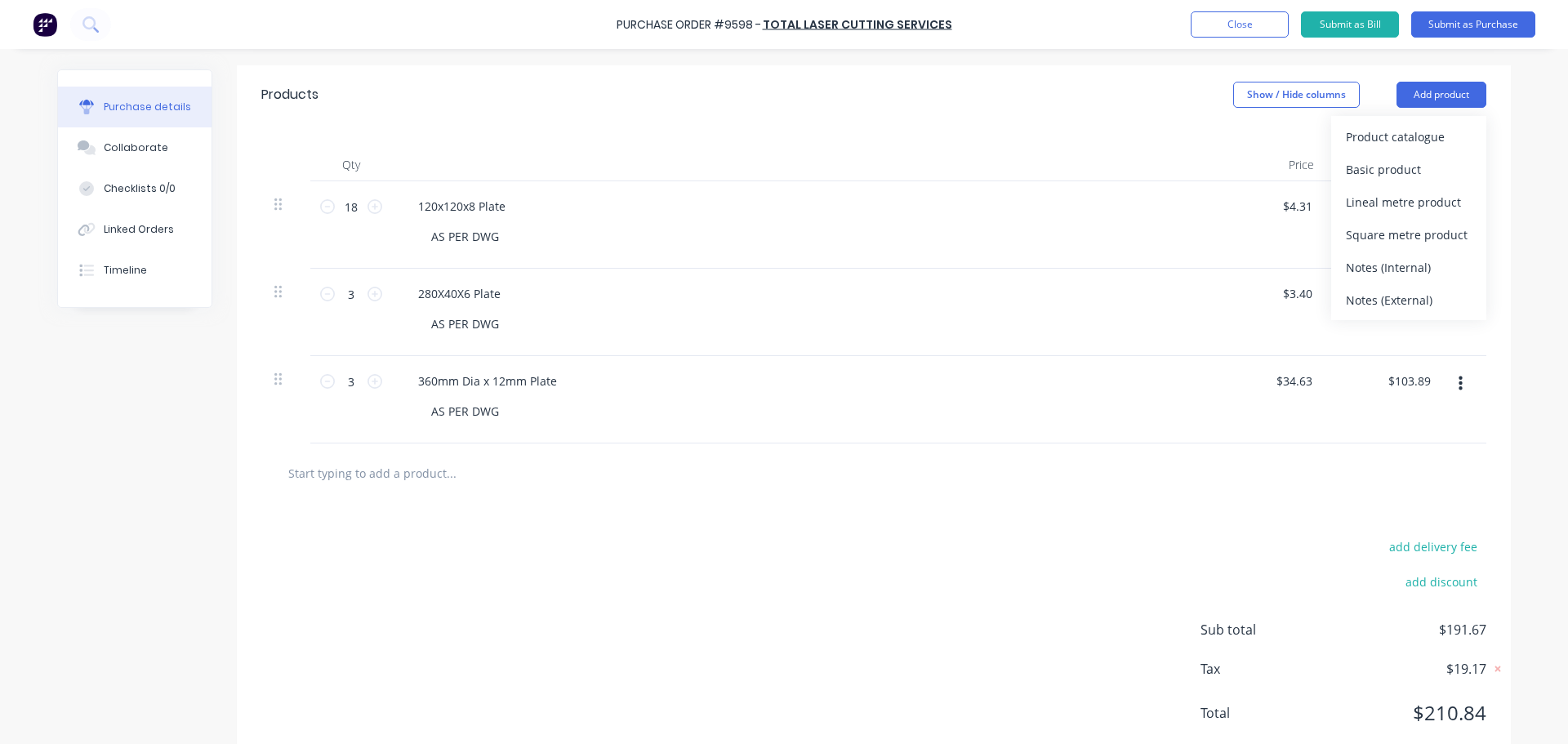
scroll to position [386, 0]
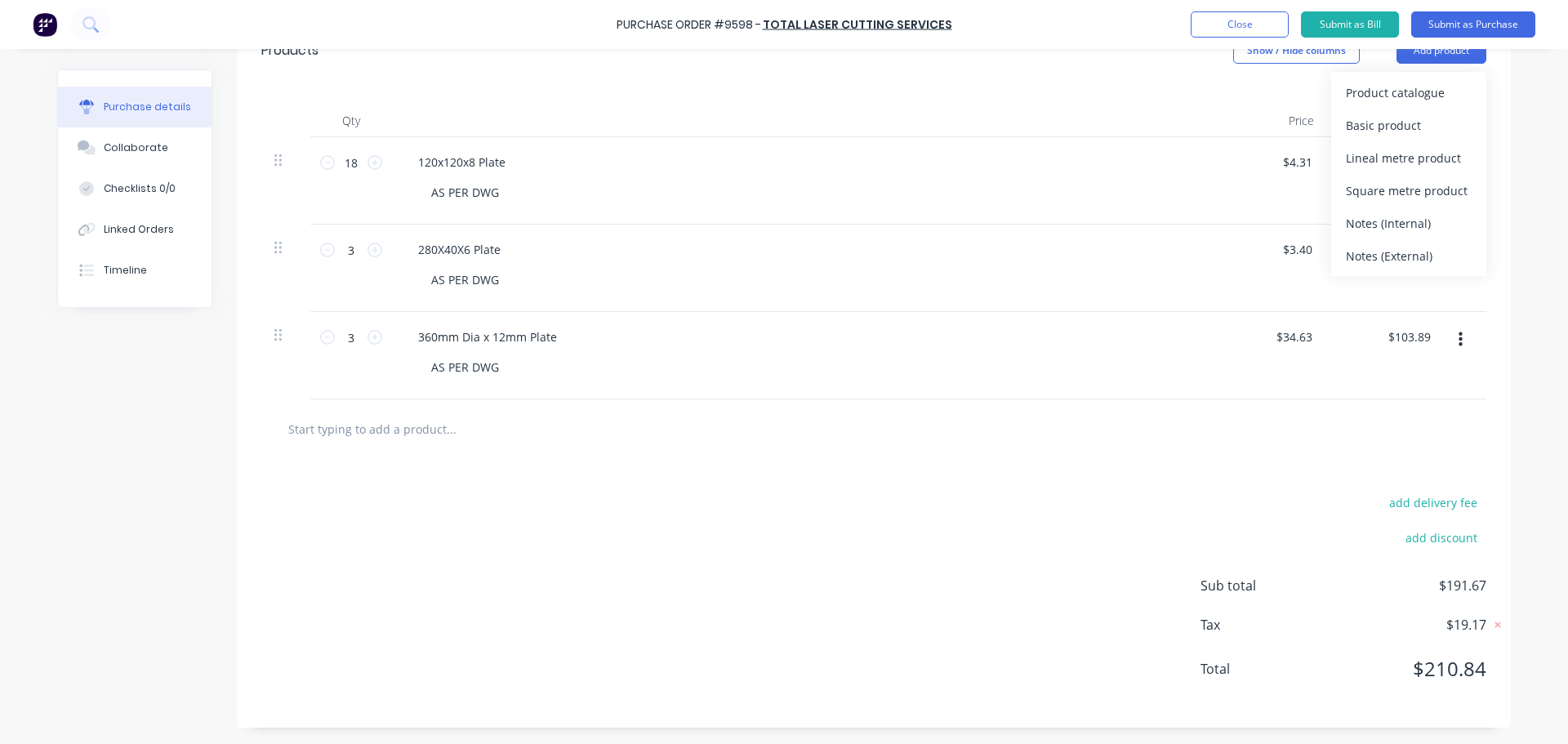
click at [383, 426] on input "text" at bounding box center [451, 429] width 327 height 33
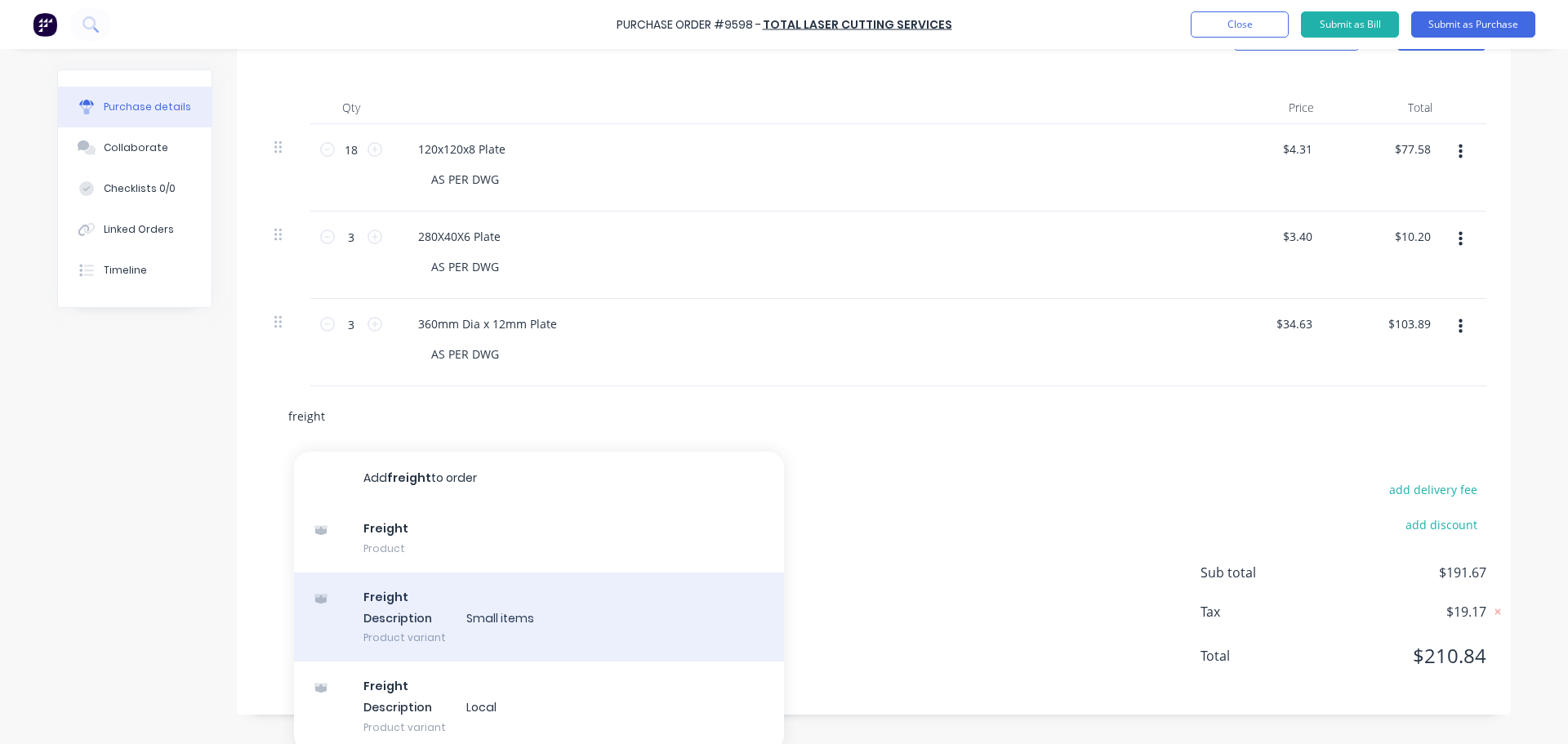
scroll to position [406, 0]
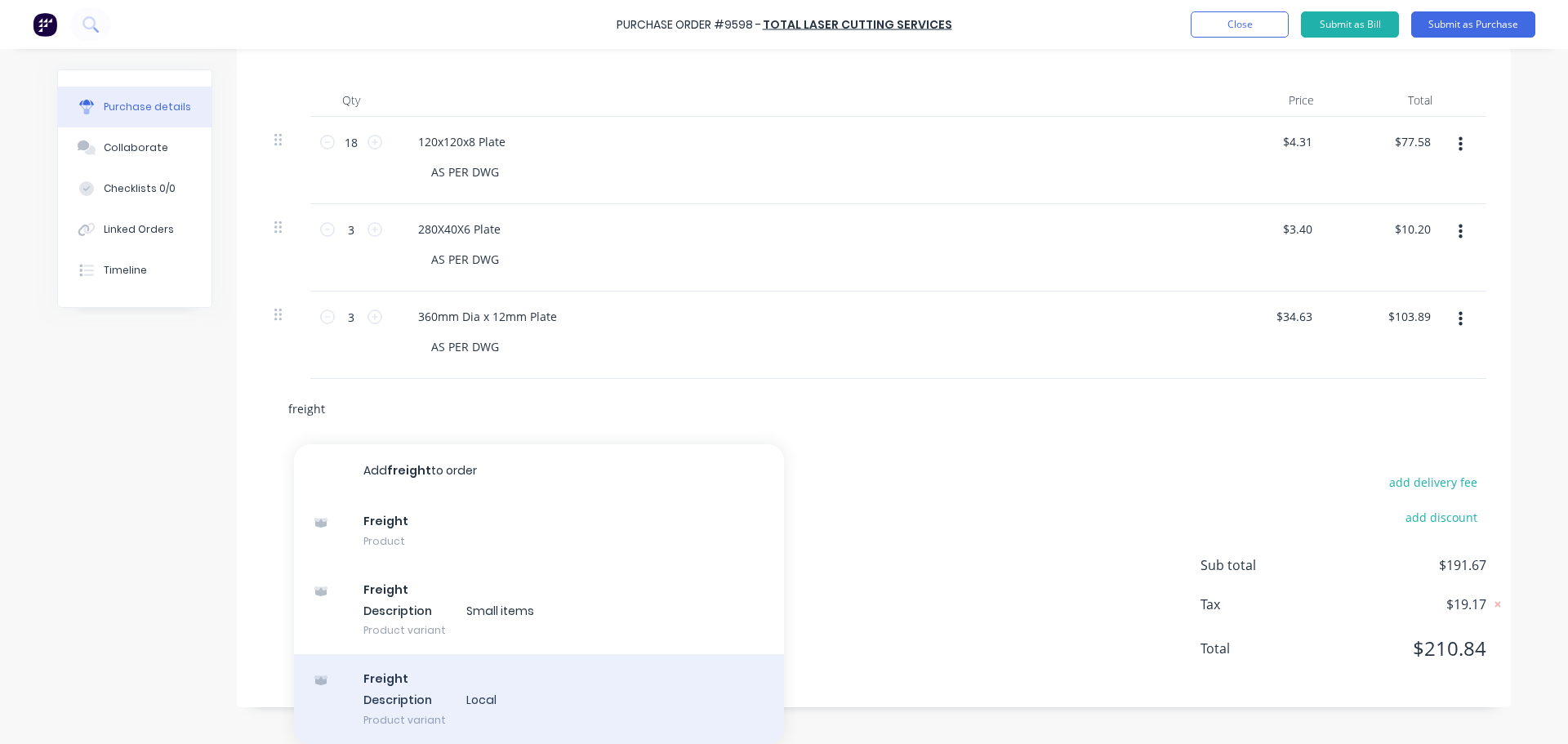
type input "freight"
click at [435, 681] on div "Freight Description Local Product variant" at bounding box center [538, 699] width 490 height 90
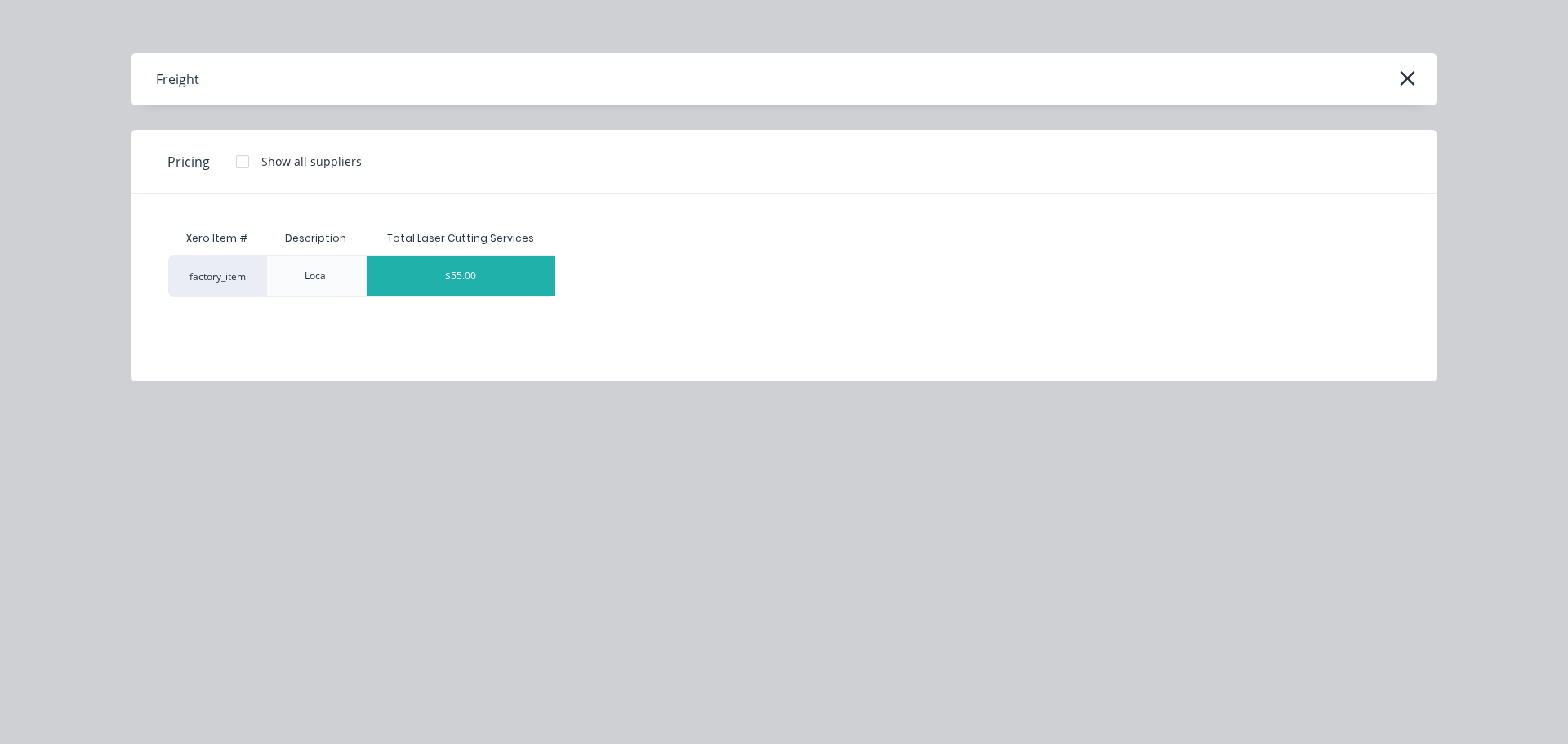
click at [419, 262] on div "$55.00" at bounding box center [461, 276] width 187 height 41
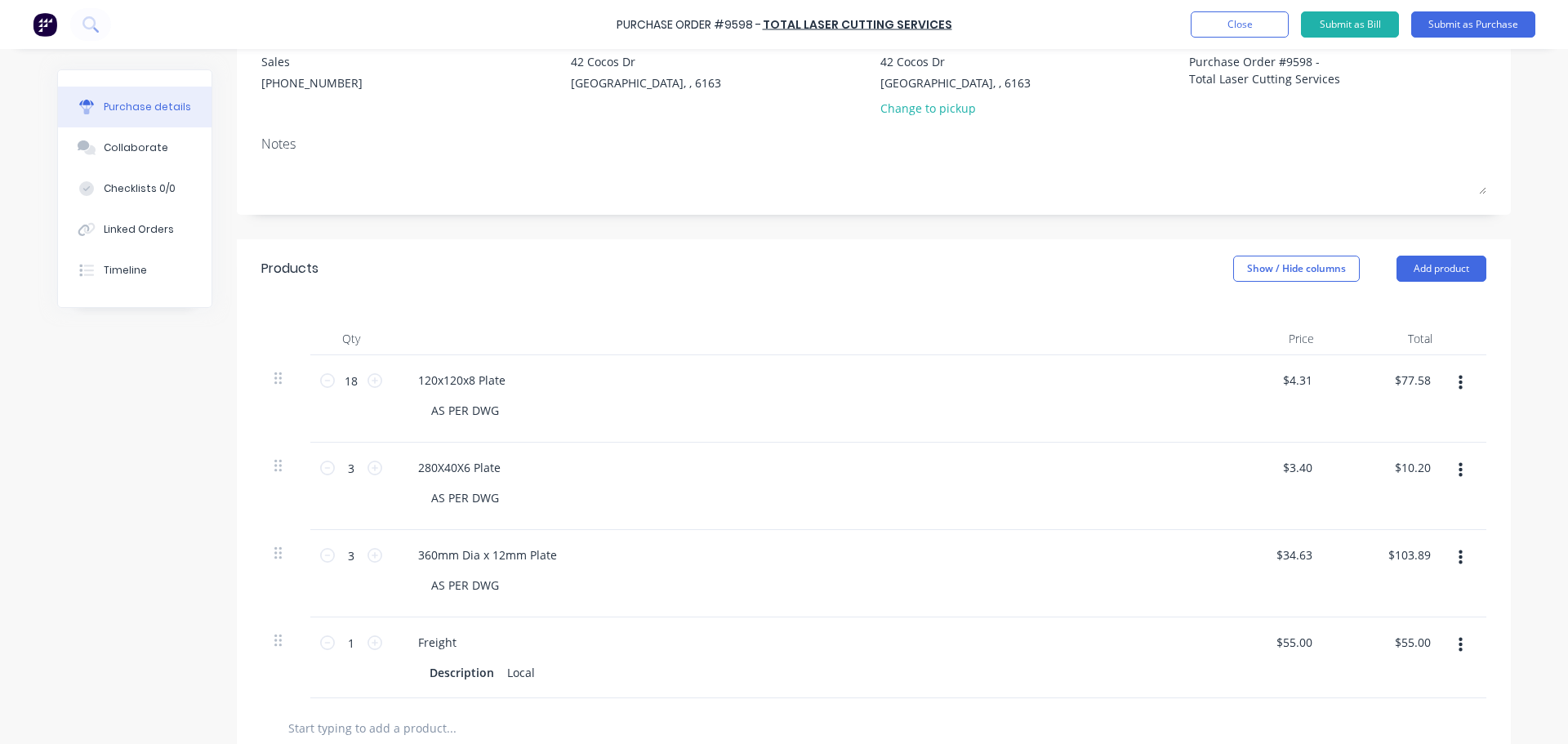
scroll to position [79, 0]
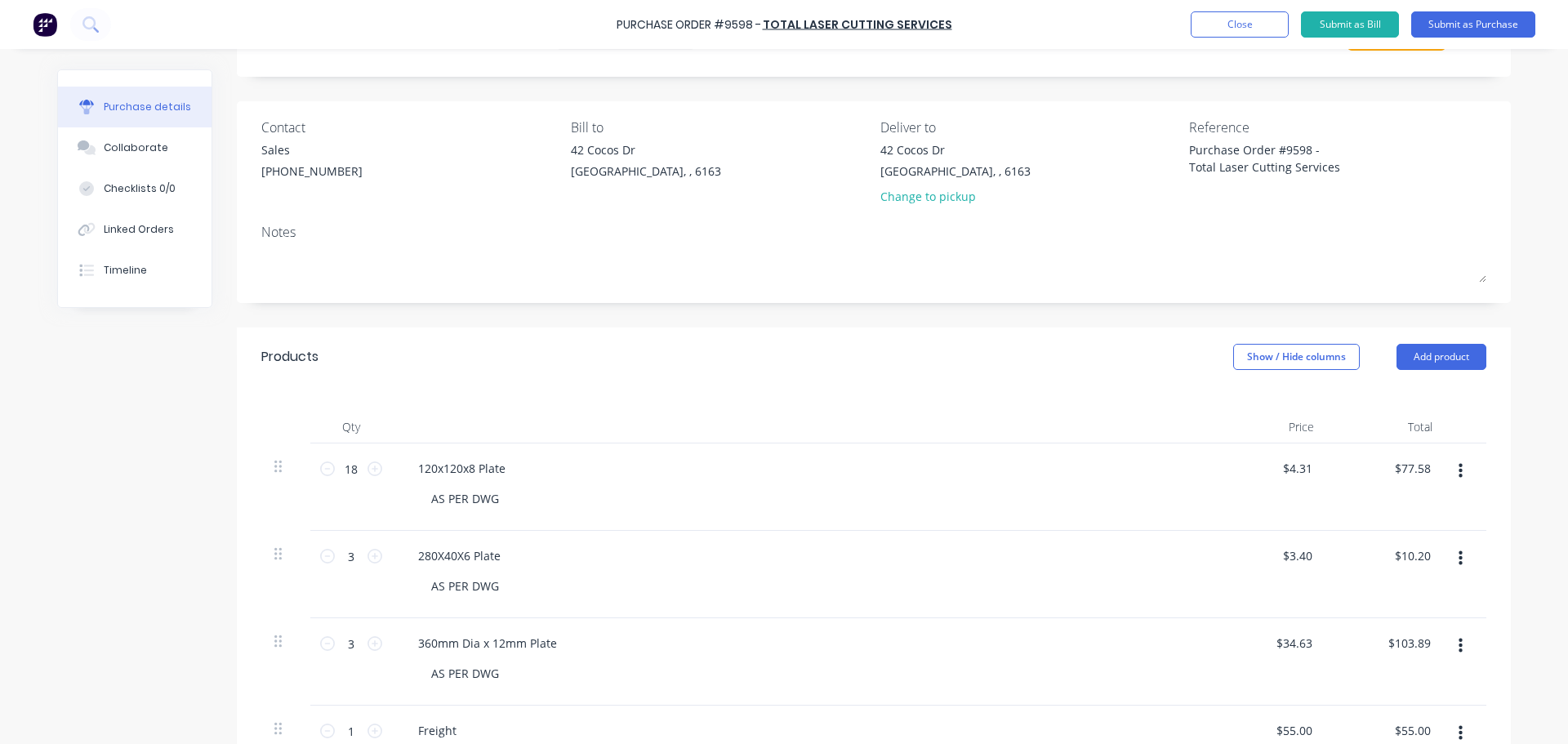
click at [1407, 343] on div "Products Show / Hide columns Add product" at bounding box center [873, 357] width 1274 height 59
click at [1417, 348] on button "Add product" at bounding box center [1440, 357] width 90 height 26
click at [1395, 554] on div "Notes (External)" at bounding box center [1409, 562] width 126 height 24
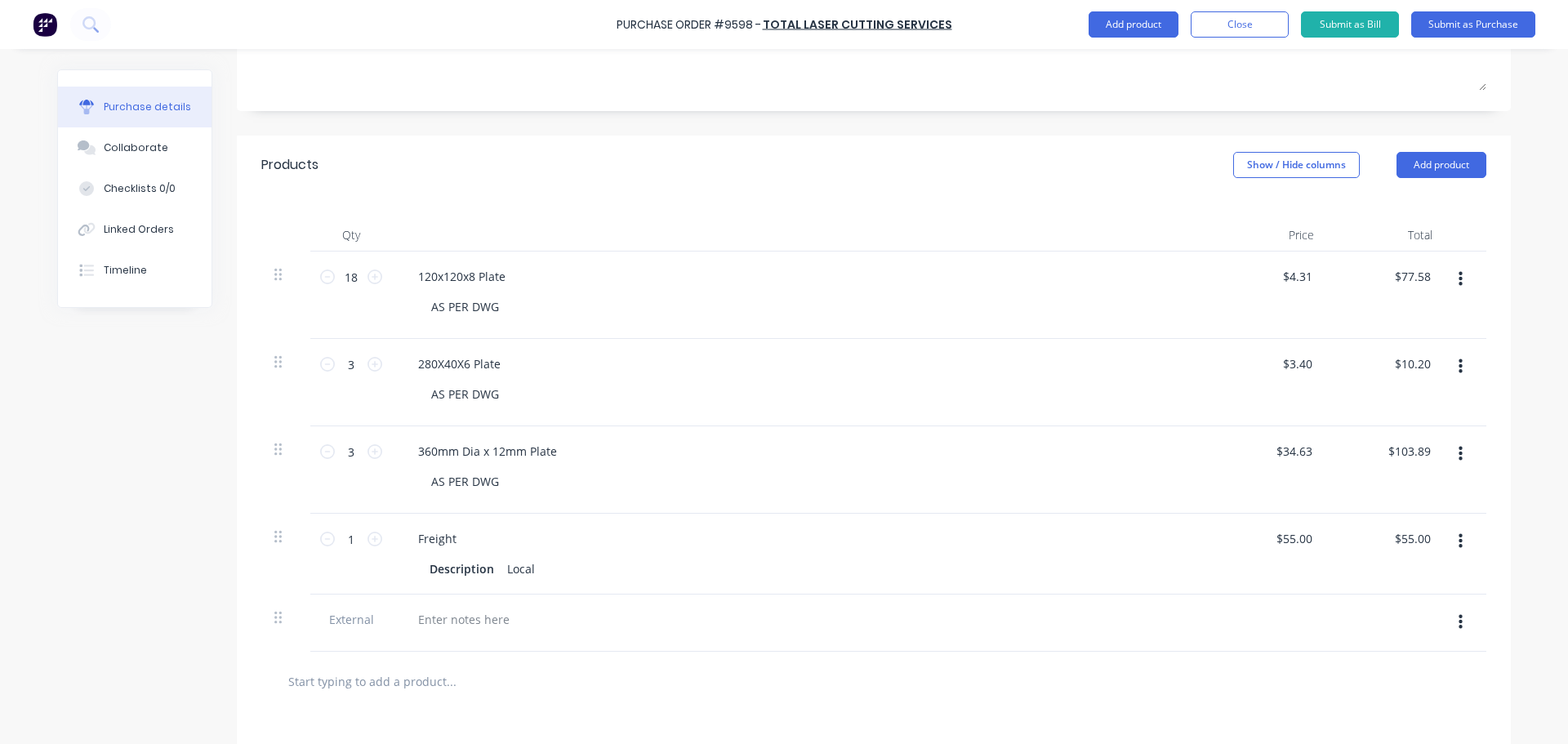
scroll to position [524, 0]
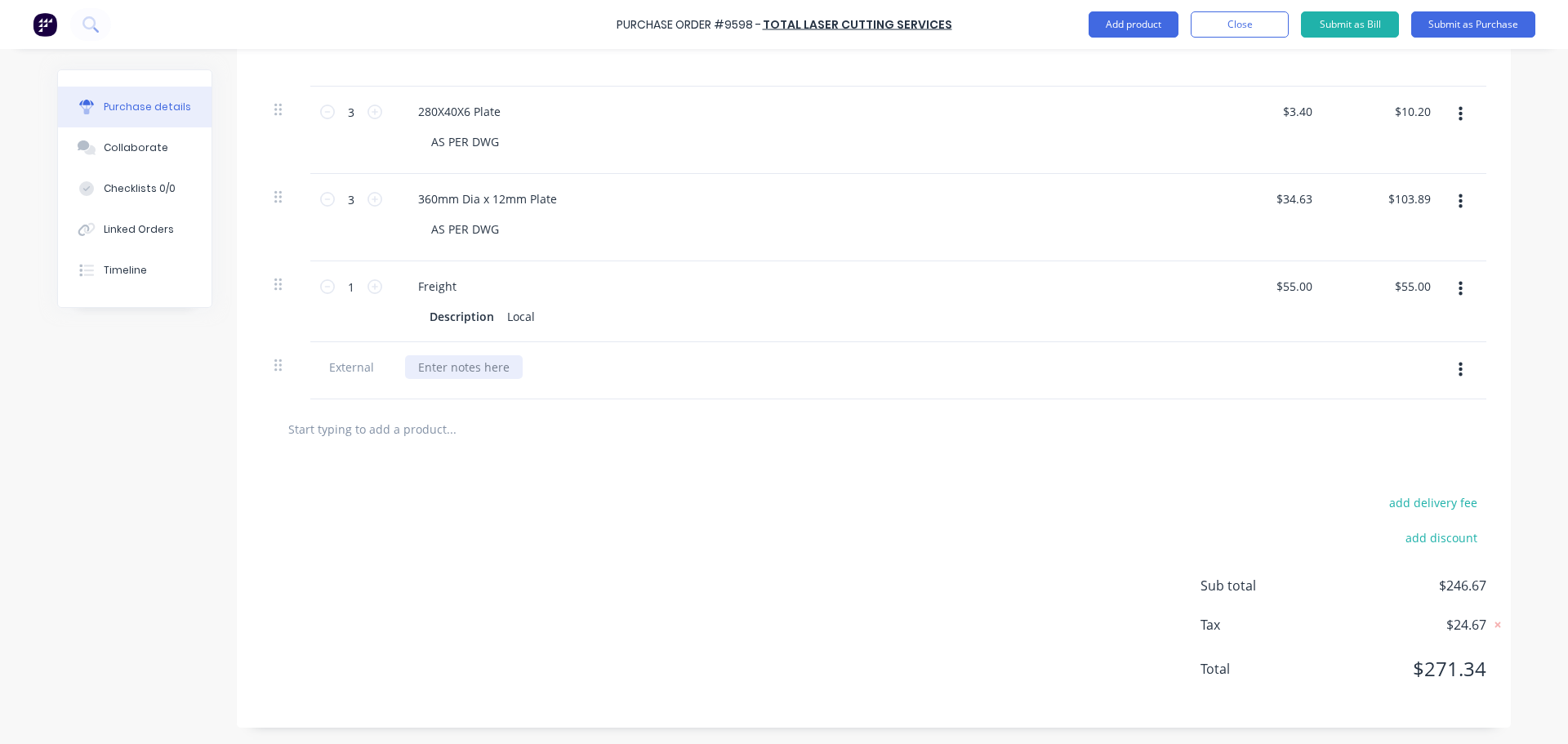
click at [445, 363] on div at bounding box center [464, 367] width 118 height 24
click at [410, 368] on div "*******DELIVER TO 42 C0CS DRIVE*******" at bounding box center [549, 367] width 288 height 24
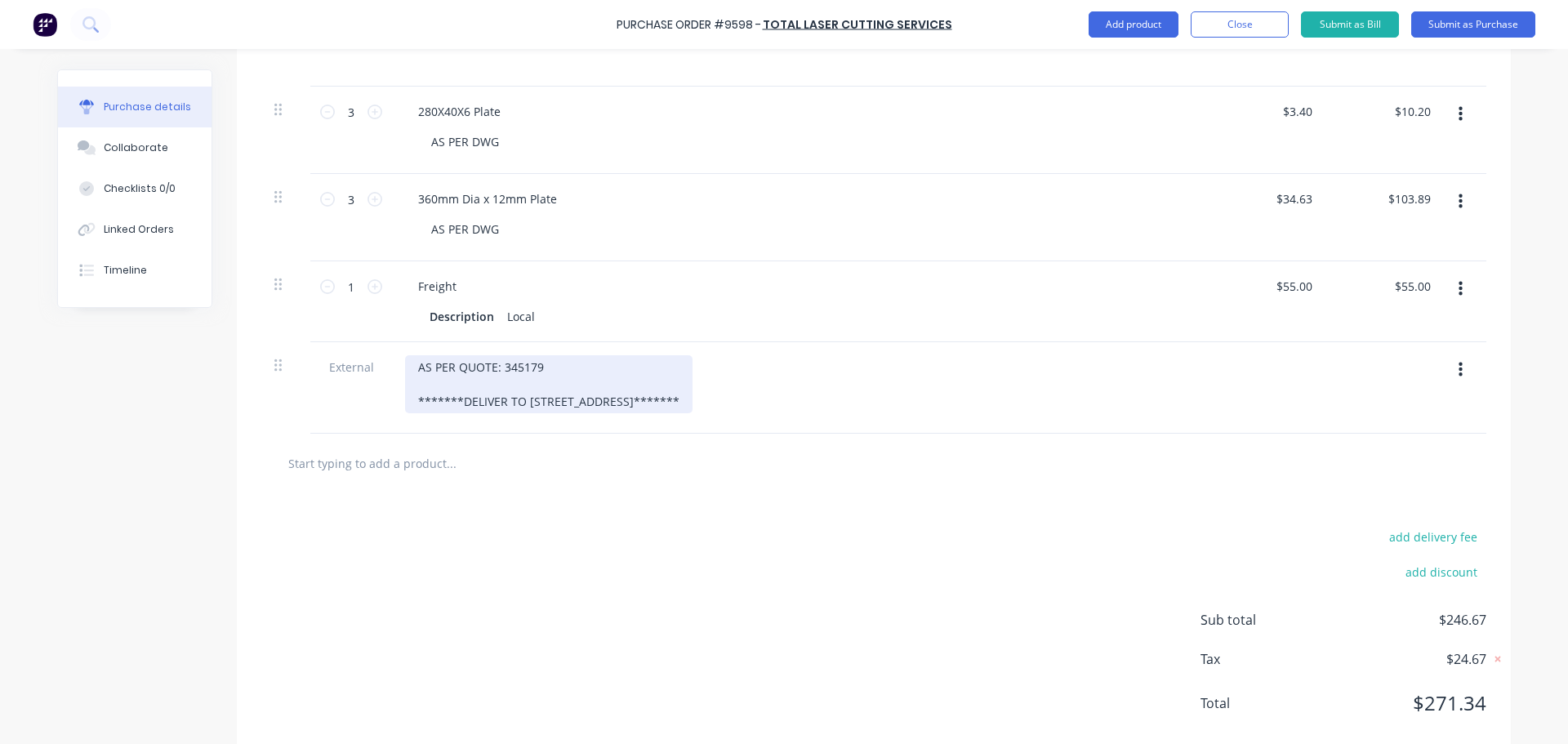
click at [549, 404] on div "AS PER QUOTE: 345179 *******DELIVER TO 42 C0CS DRIVE*******" at bounding box center [549, 385] width 288 height 58
click at [561, 404] on div "AS PER QUOTE: 345179 *******DELIVER TO 42 COCS DRIVE*******" at bounding box center [549, 385] width 288 height 58
click at [659, 403] on div "AS PER QUOTE: 345179 *******DELIVER TO 42 COCOS DRIVE*******" at bounding box center [549, 385] width 288 height 58
click at [556, 372] on div "AS PER QUOTE: 345179 *******DELIVER TO 42 COCOS DRIVE*******" at bounding box center [549, 385] width 288 height 58
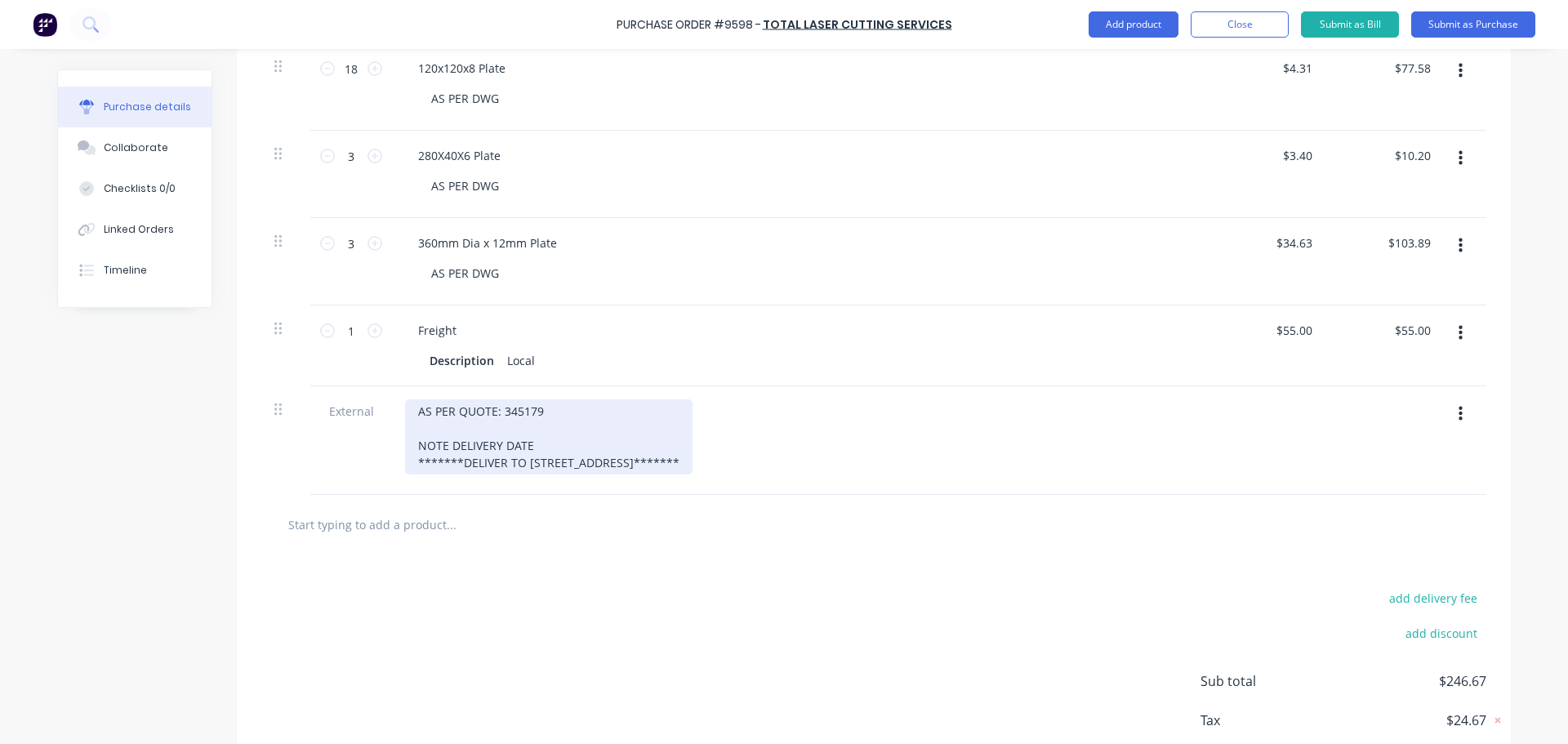
scroll to position [490, 0]
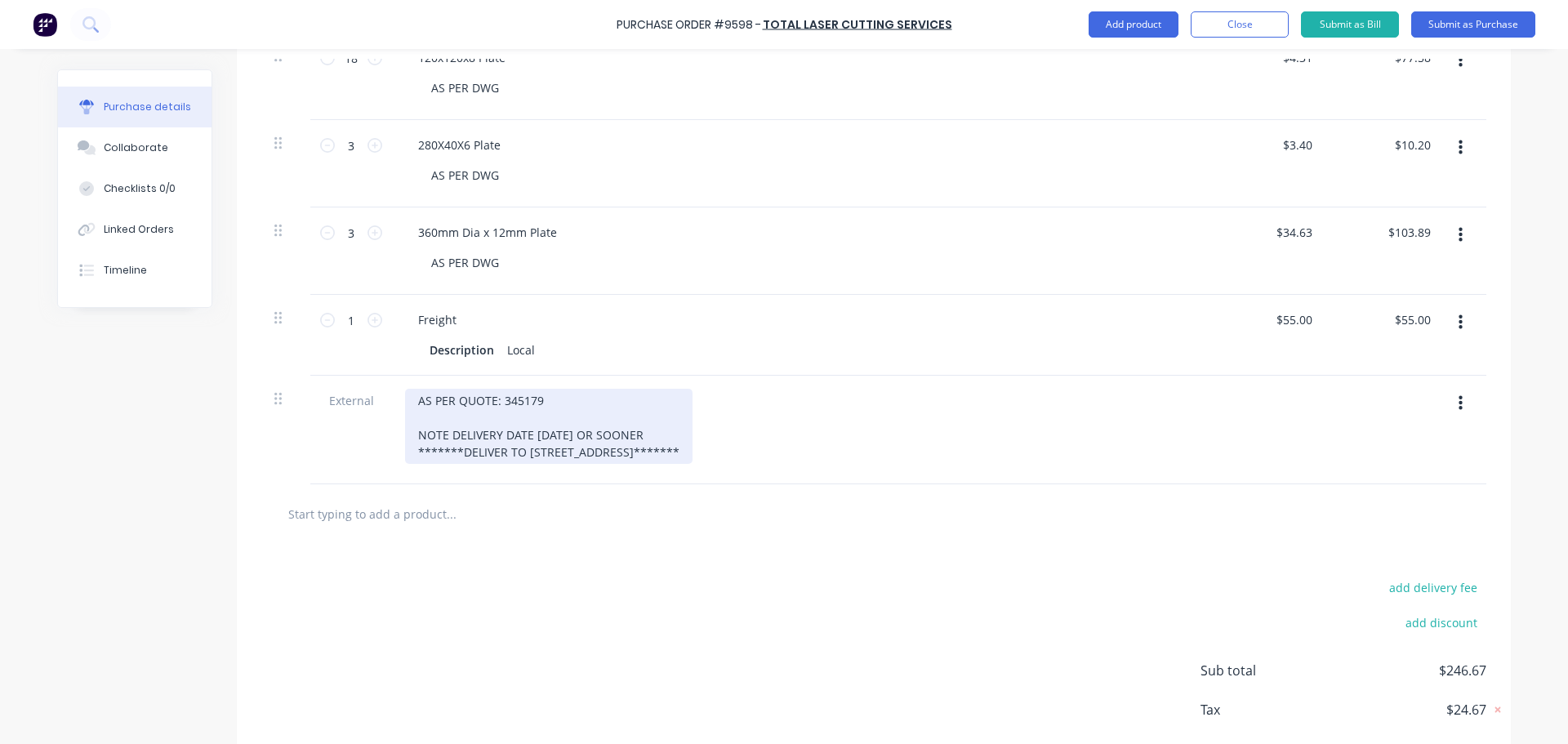
click at [657, 464] on div "AS PER QUOTE: 345179 NOTE DELIVERY DATE 05/09/25 OR SOONER *******DELIVER TO 42…" at bounding box center [549, 426] width 288 height 75
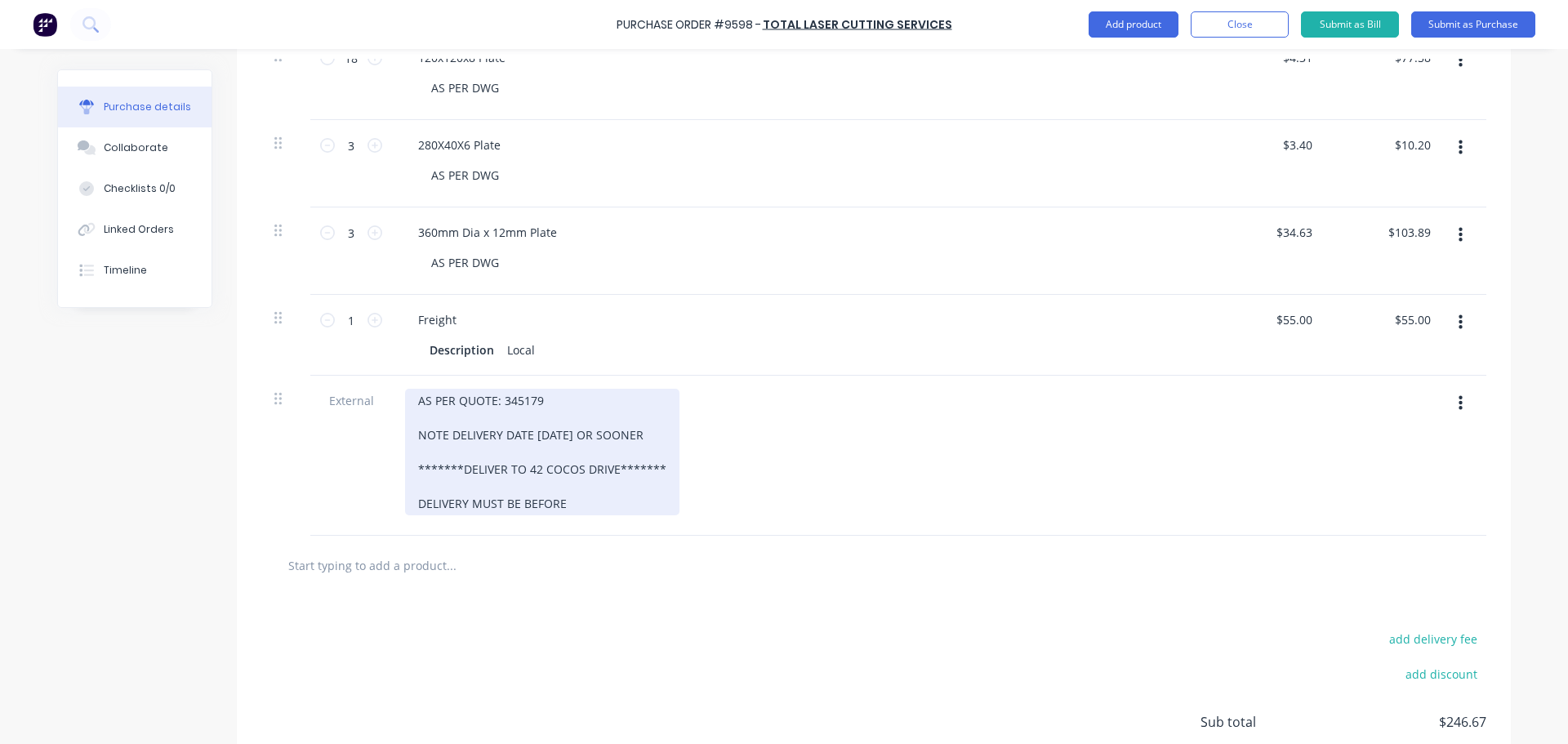
click at [575, 504] on div "AS PER QUOTE: 345179 NOTE DELIVERY DATE 05/09/25 OR SOONER *******DELIVER TO 42…" at bounding box center [542, 451] width 274 height 127
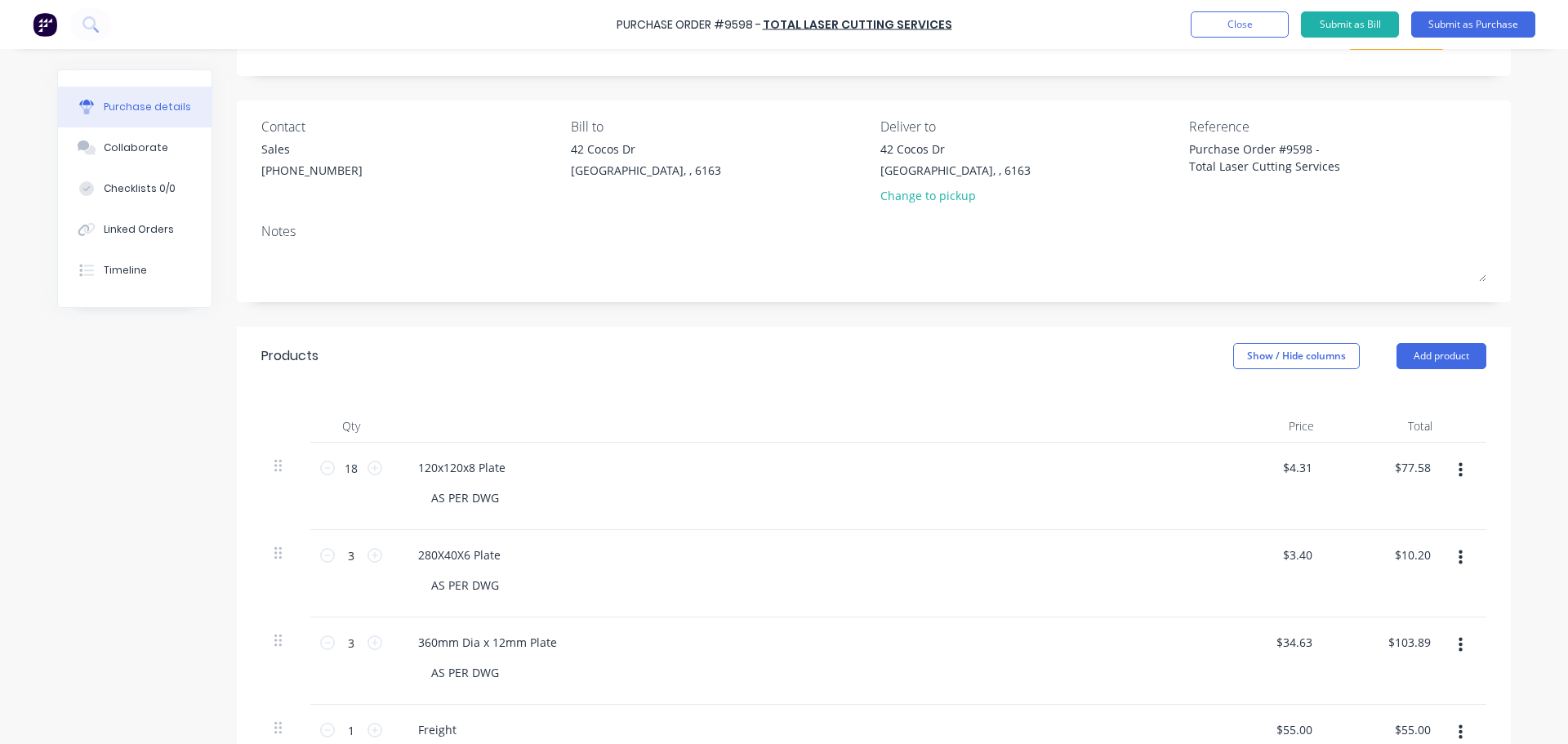
scroll to position [0, 0]
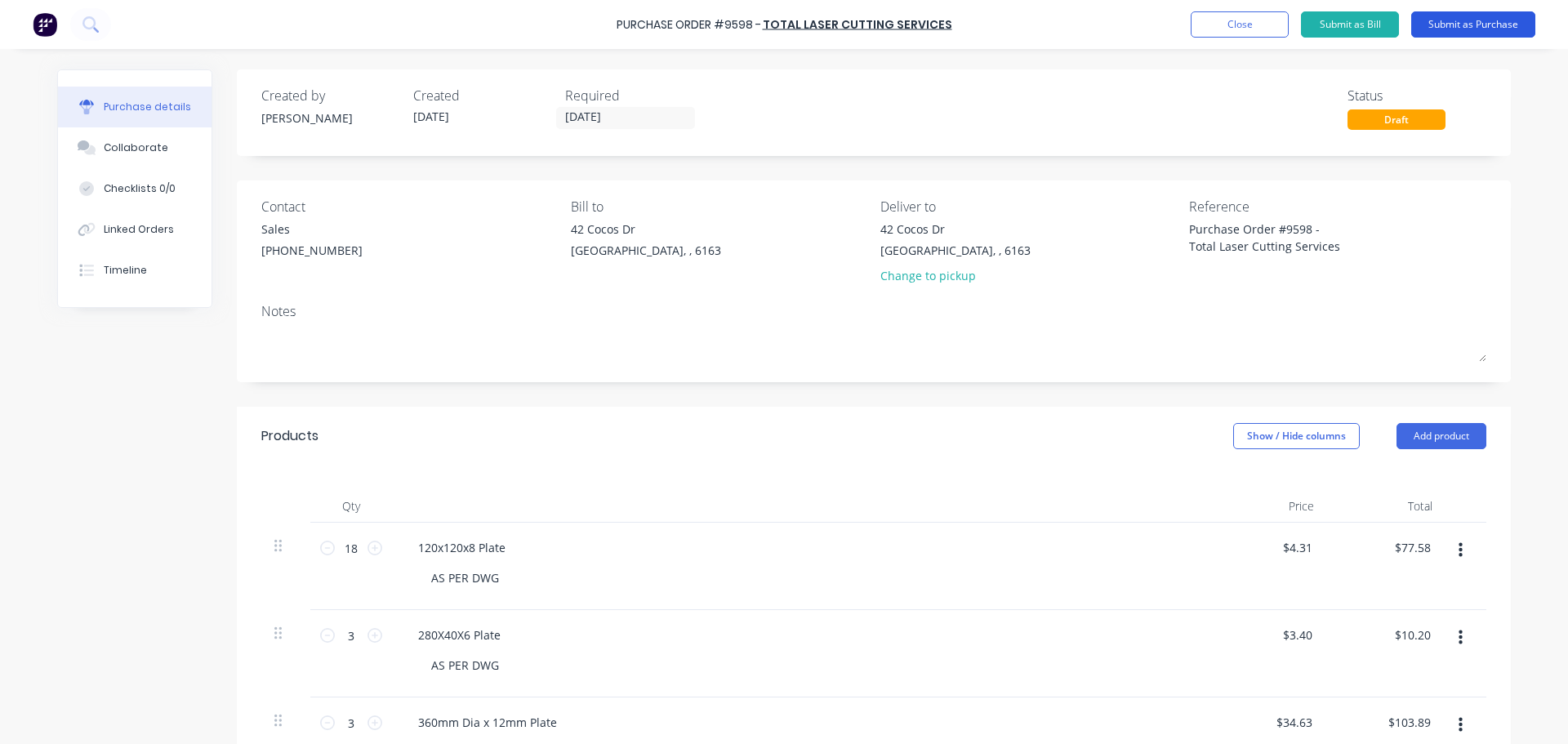
click at [1488, 30] on button "Submit as Purchase" at bounding box center [1473, 24] width 124 height 26
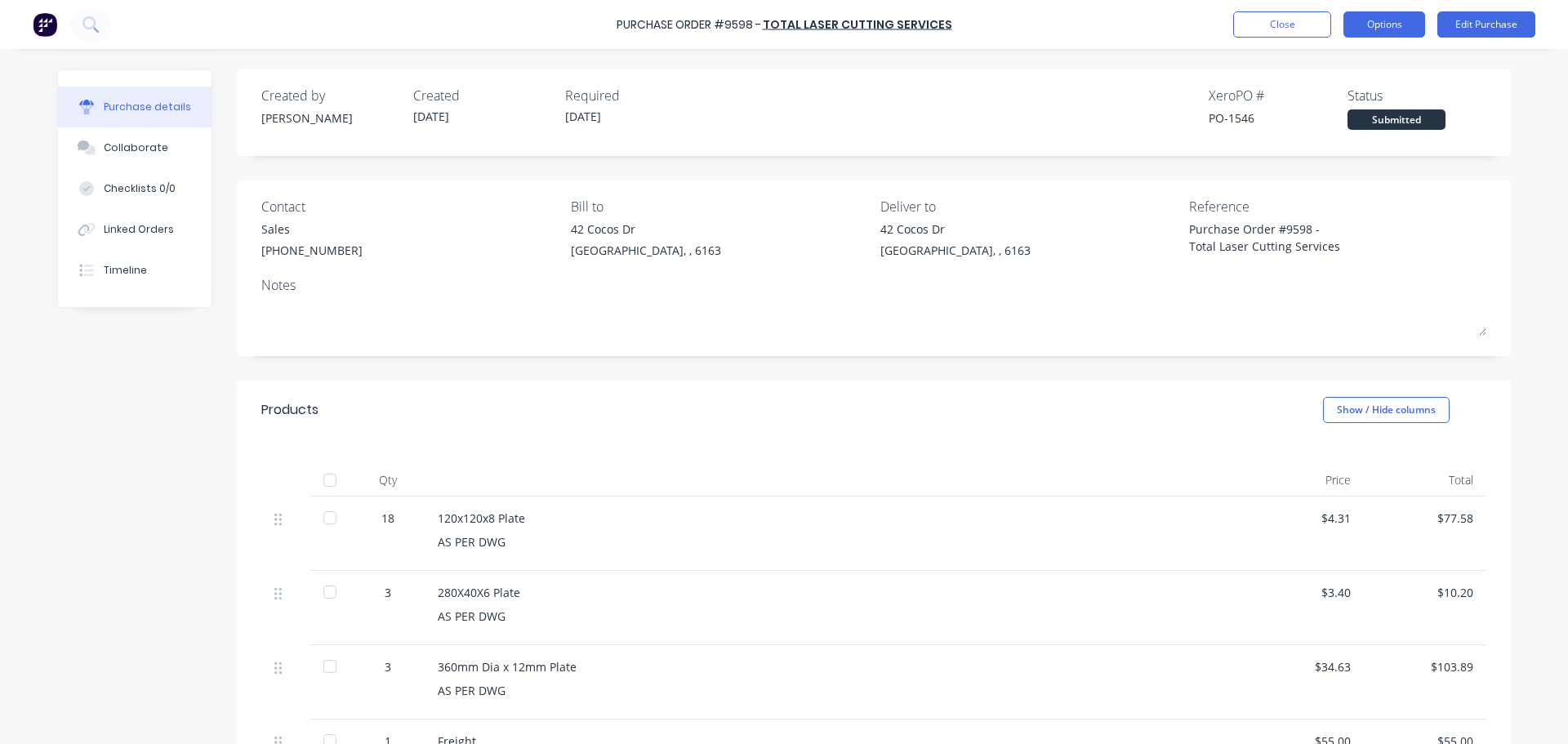
click at [1366, 27] on button "Options" at bounding box center [1383, 24] width 82 height 26
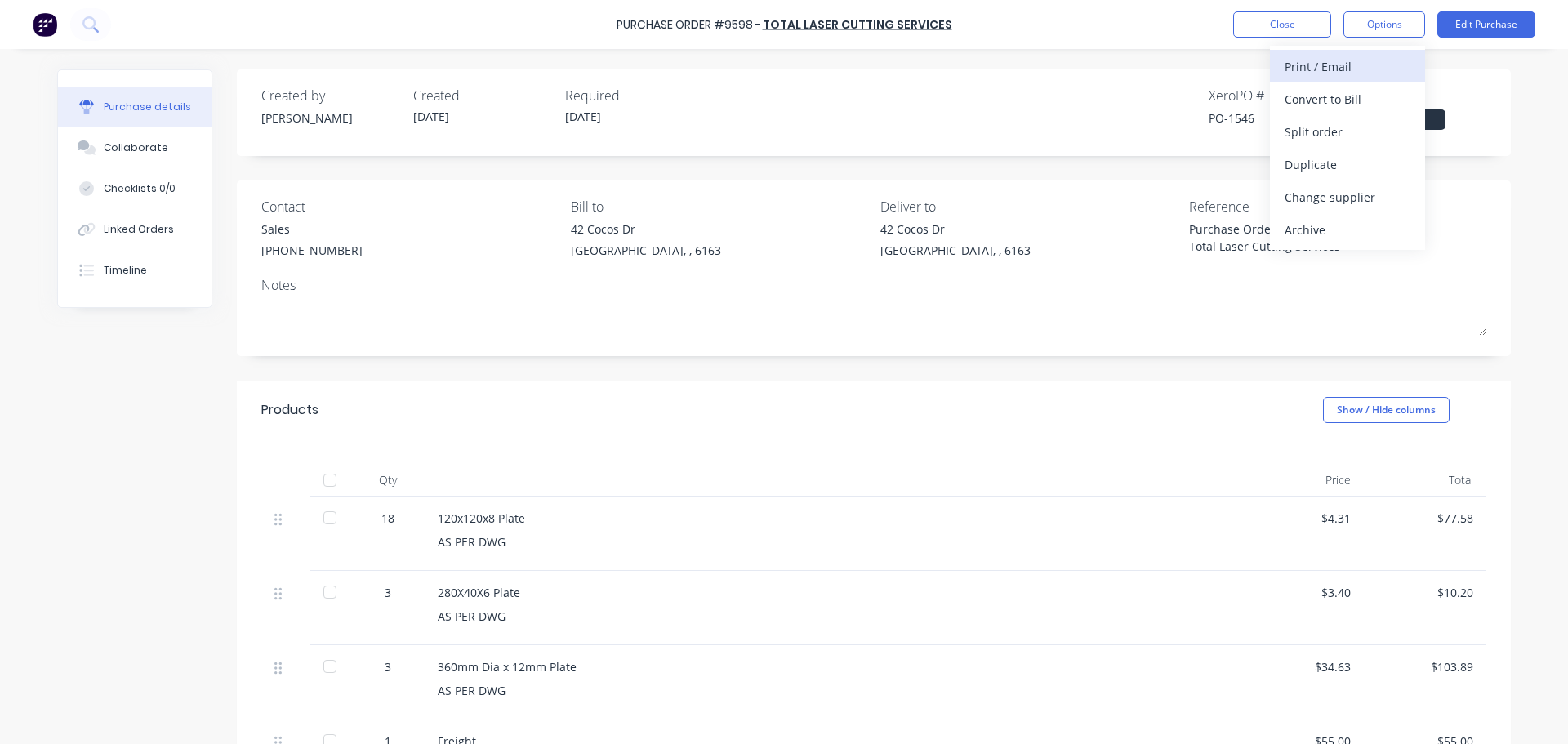
click at [1311, 61] on div "Print / Email" at bounding box center [1348, 67] width 126 height 24
click at [1311, 93] on div "With pricing" at bounding box center [1348, 99] width 126 height 24
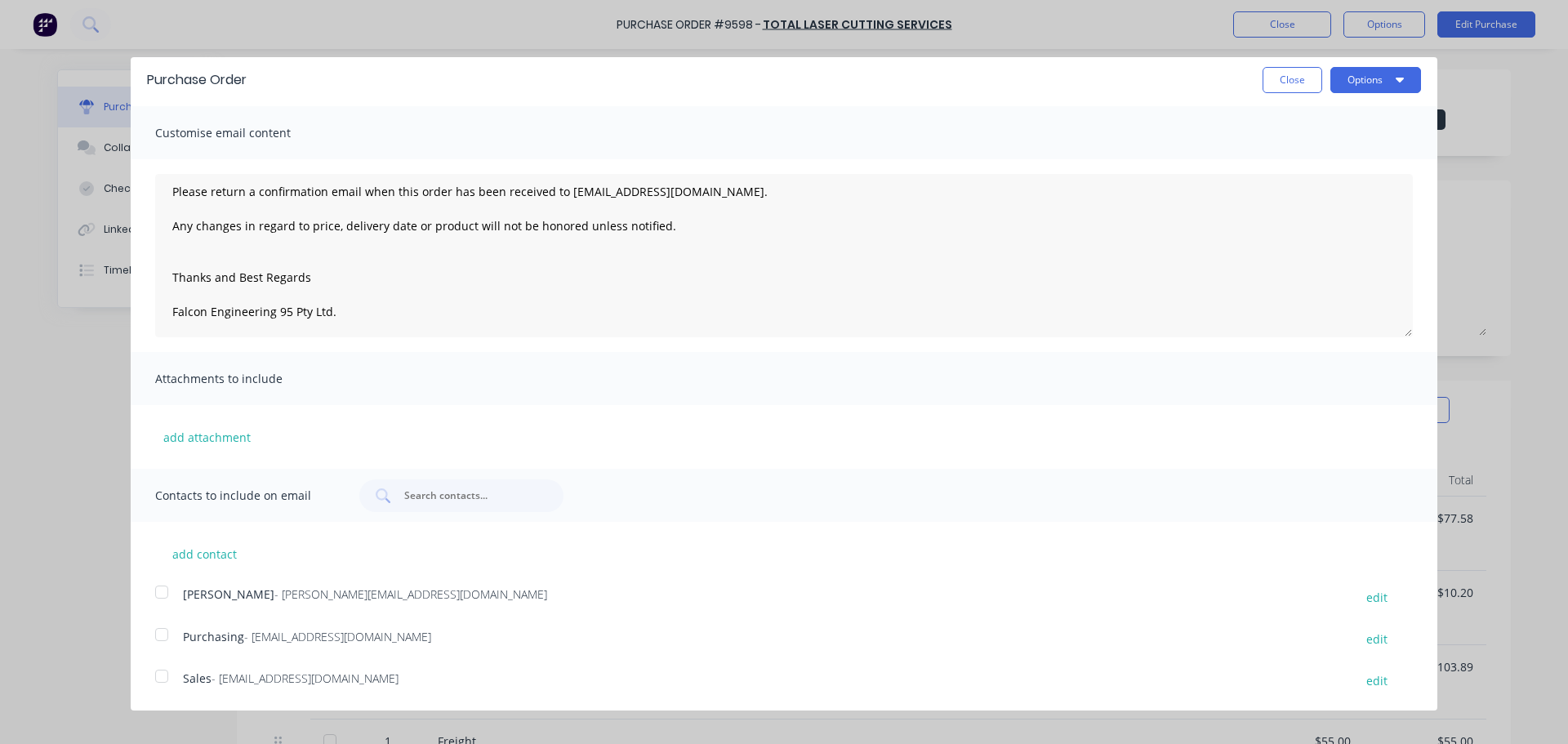
scroll to position [5, 0]
click at [164, 677] on div at bounding box center [161, 675] width 33 height 33
click at [166, 631] on div at bounding box center [161, 634] width 33 height 33
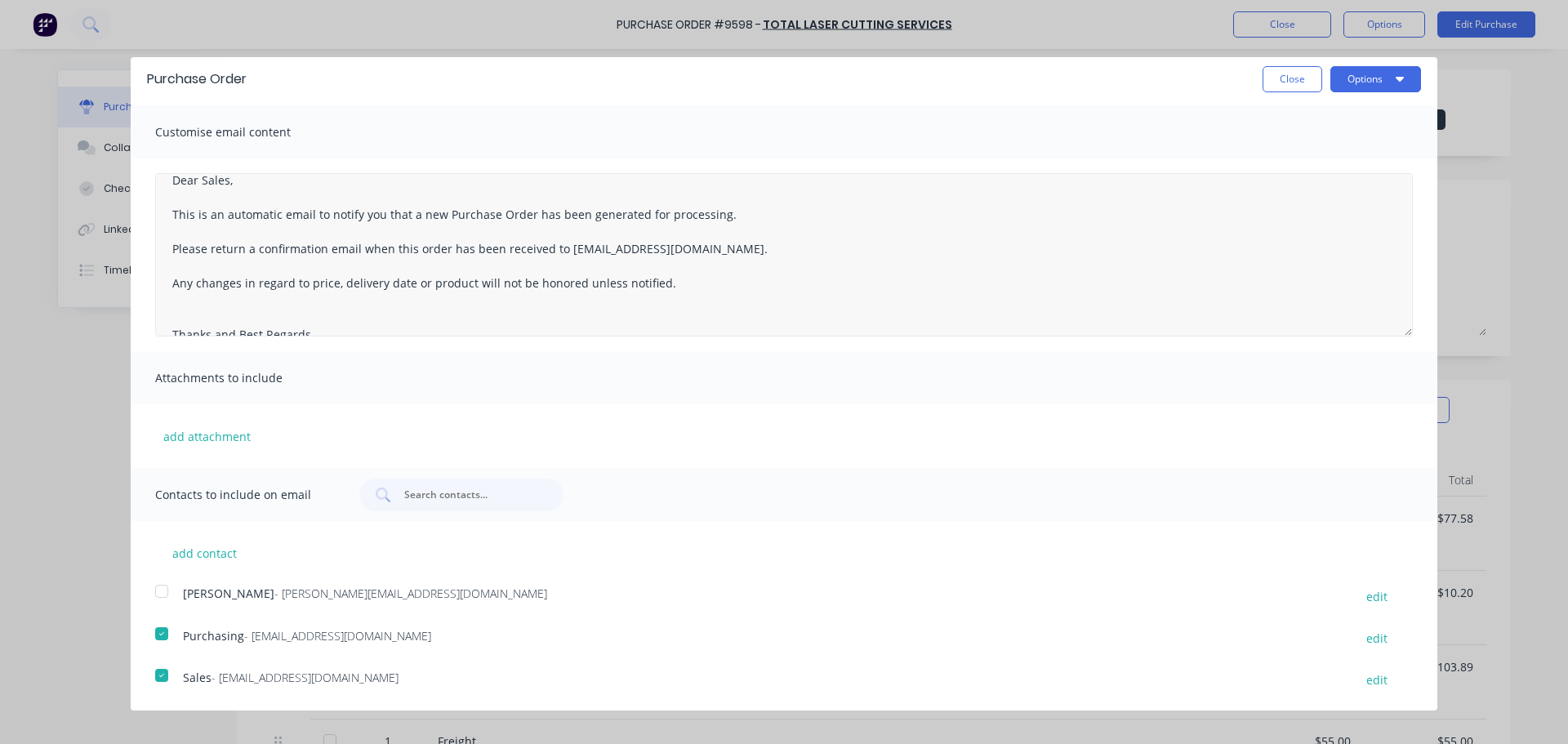
scroll to position [0, 0]
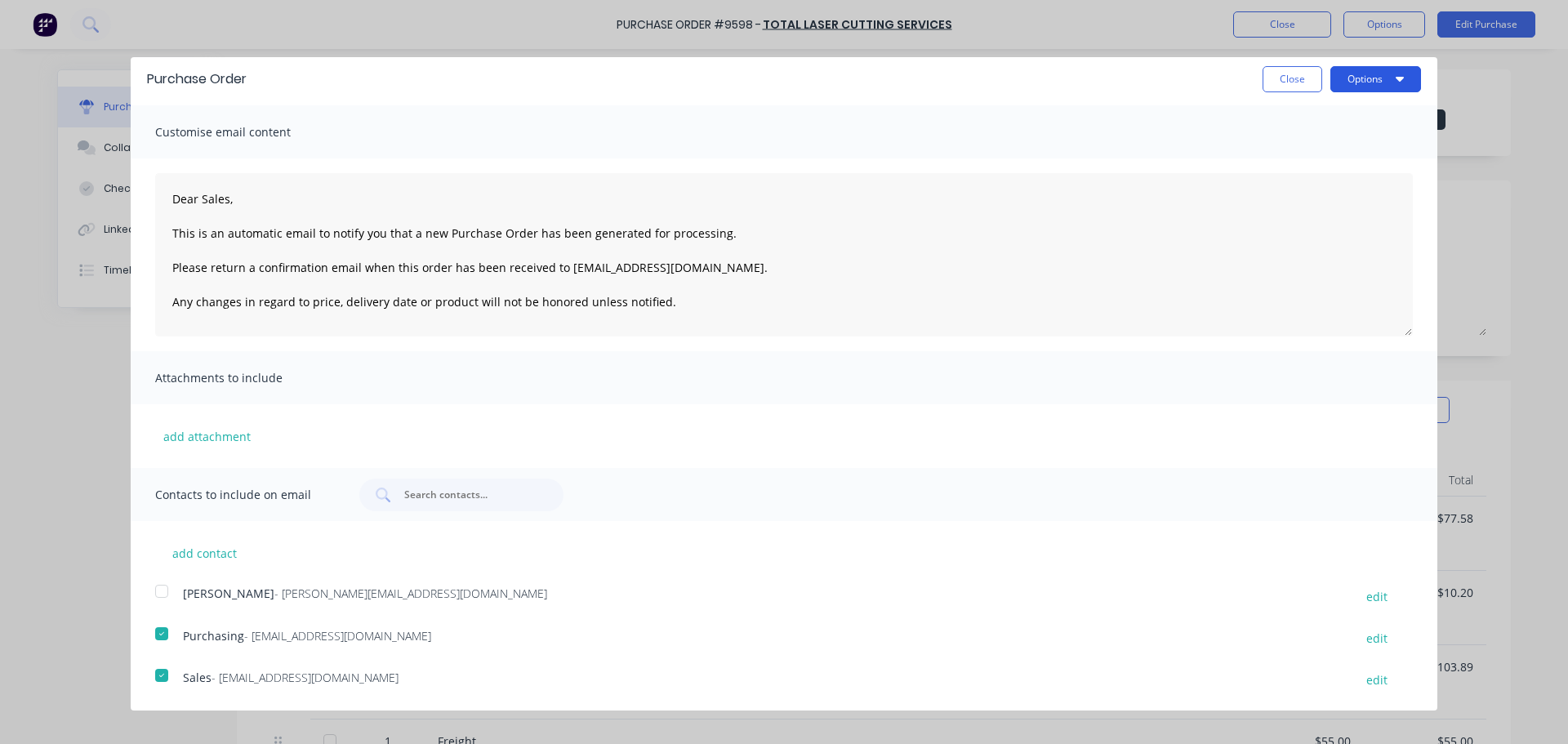
click at [1359, 77] on button "Options" at bounding box center [1376, 78] width 91 height 26
click at [1283, 153] on div "Email" at bounding box center [1343, 153] width 126 height 24
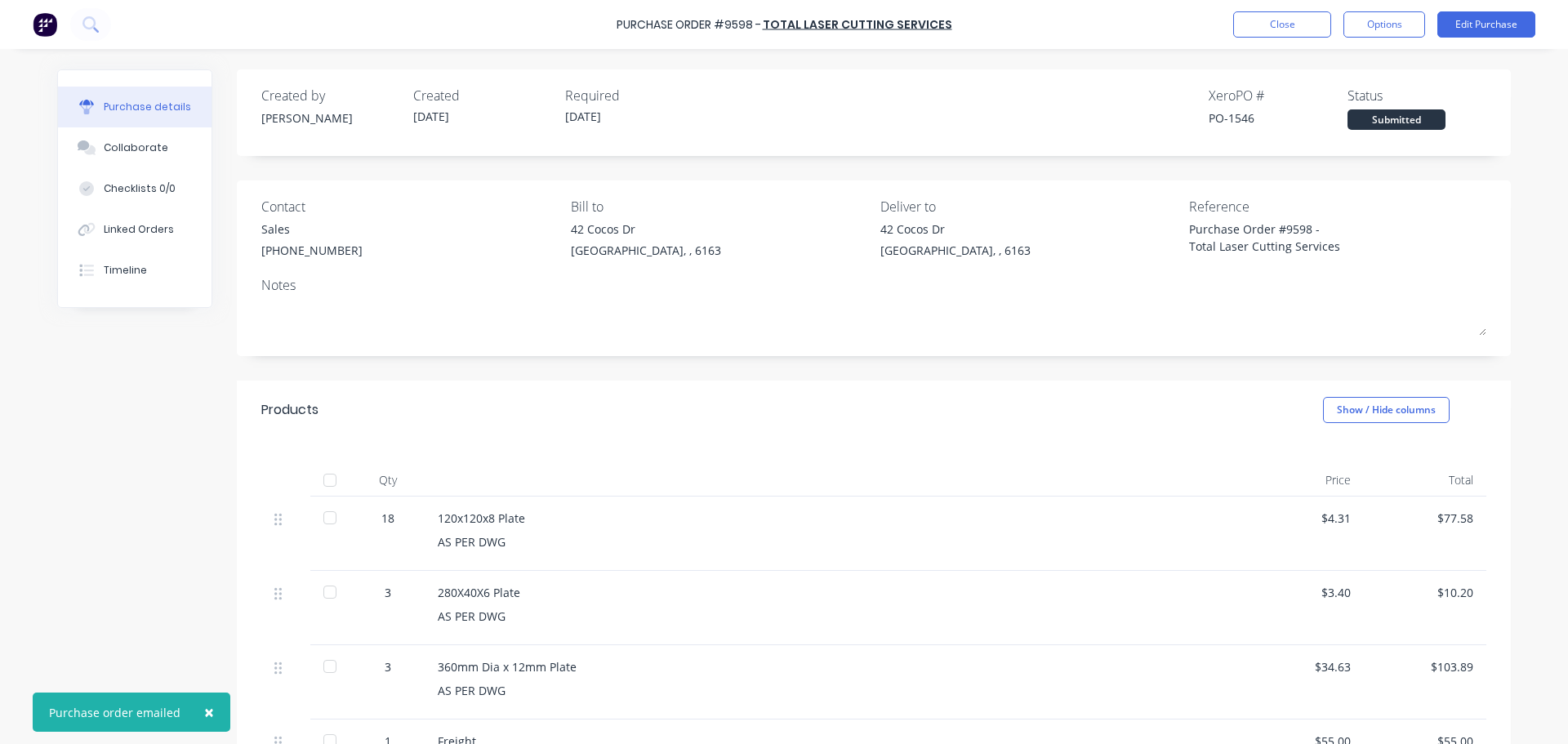
click at [198, 715] on button "×" at bounding box center [209, 712] width 43 height 40
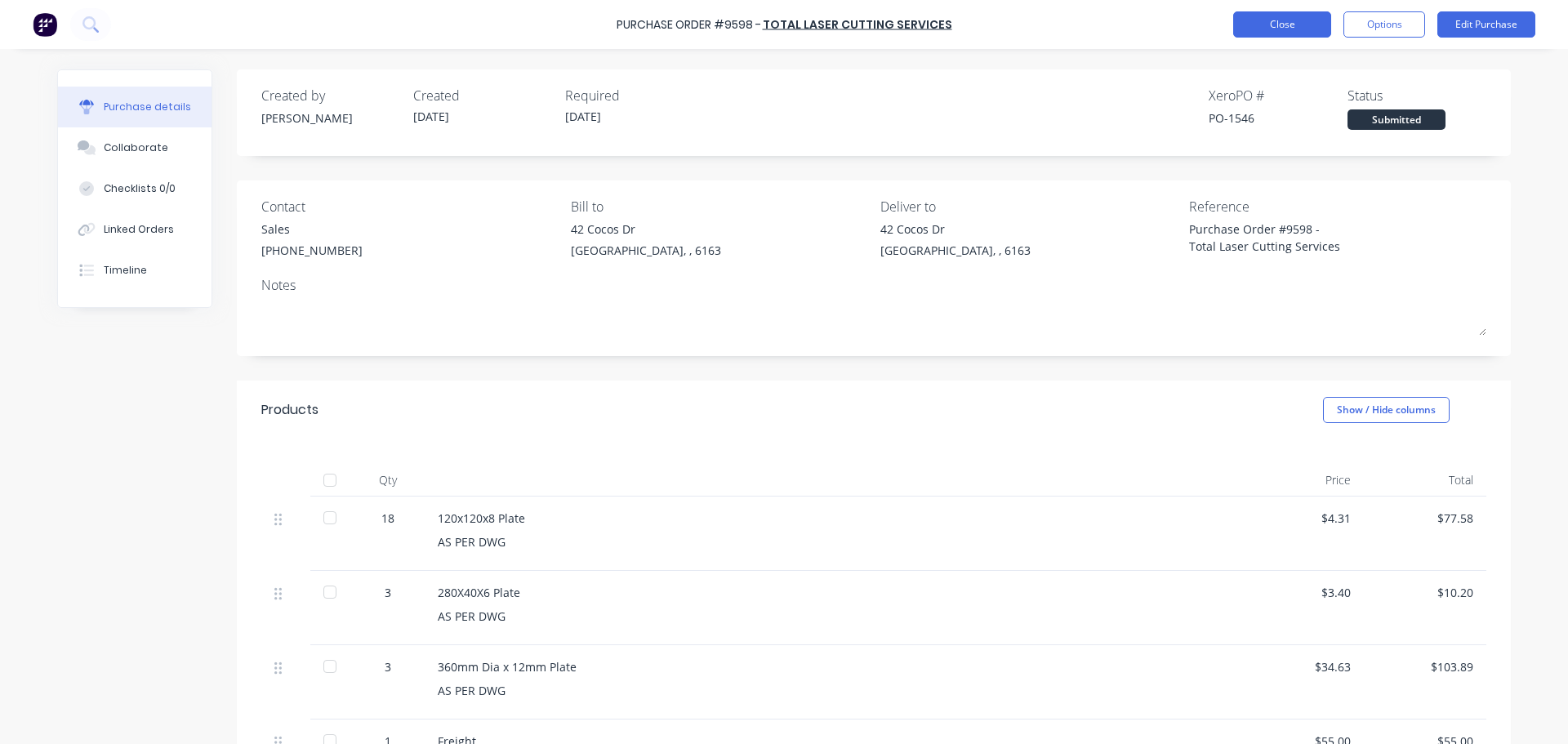
click at [1290, 28] on button "Close" at bounding box center [1281, 24] width 98 height 26
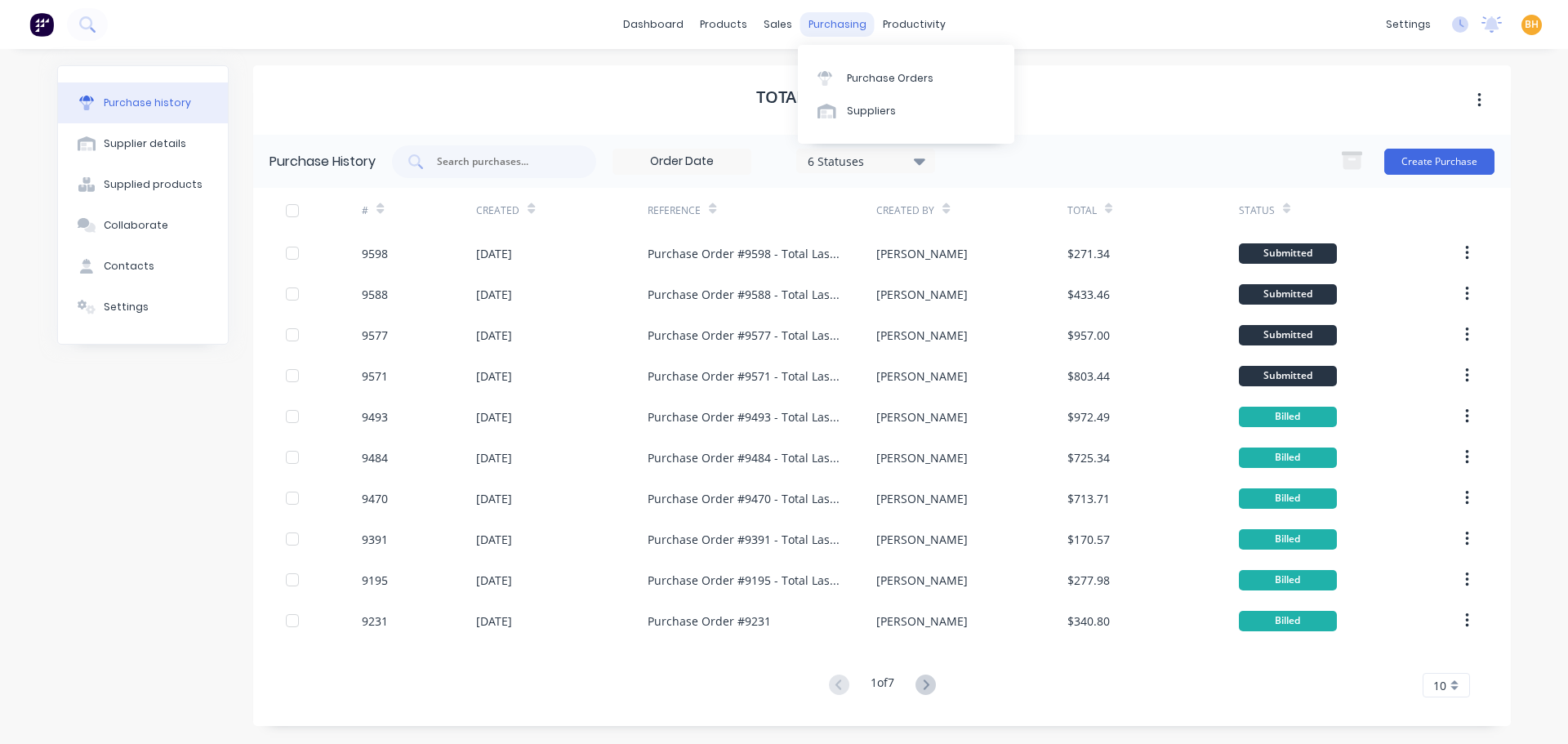
click at [811, 23] on div "purchasing" at bounding box center [837, 24] width 74 height 24
click at [904, 76] on div "Purchase Orders" at bounding box center [891, 78] width 87 height 14
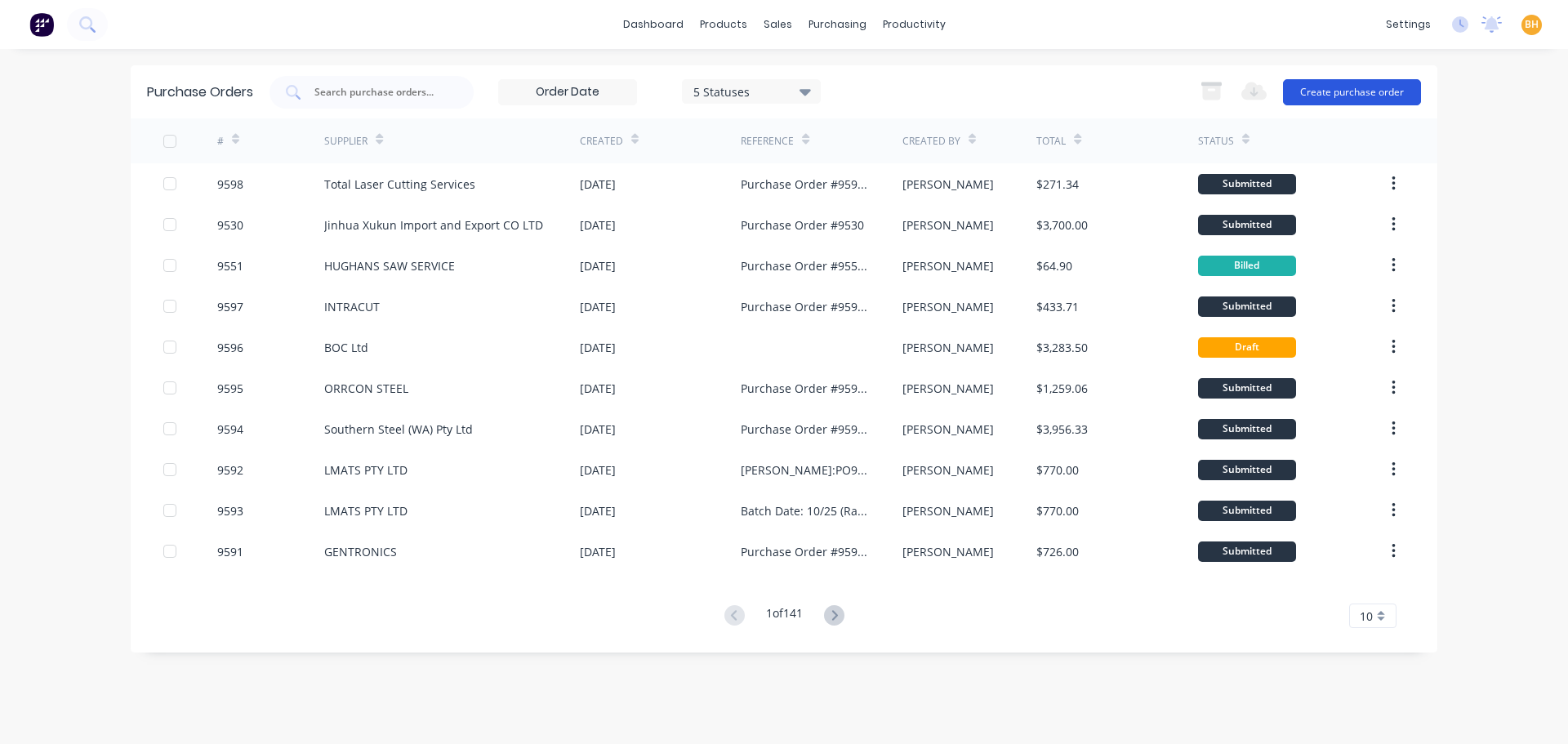
click at [1366, 96] on button "Create purchase order" at bounding box center [1352, 92] width 138 height 26
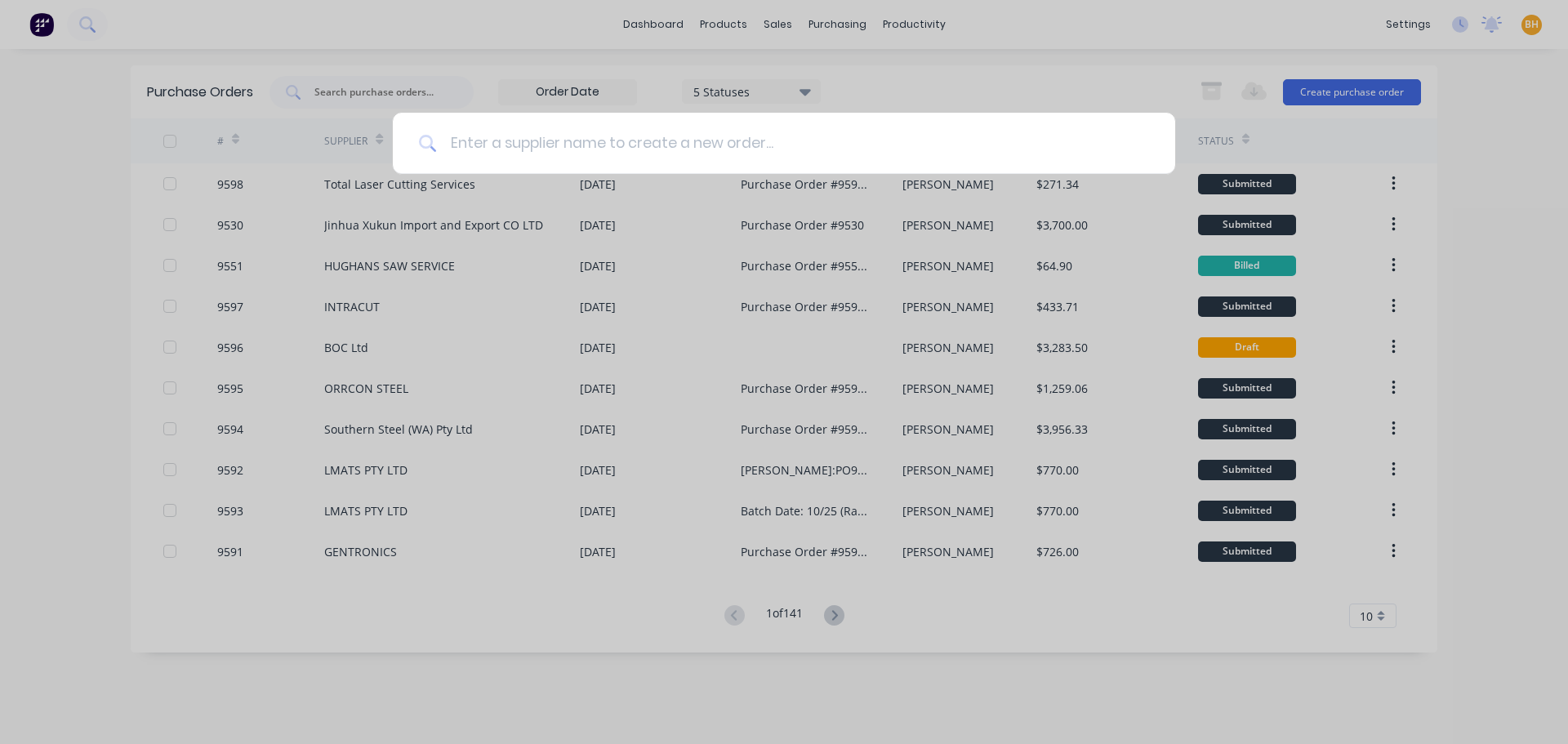
click at [495, 140] on input at bounding box center [792, 143] width 712 height 61
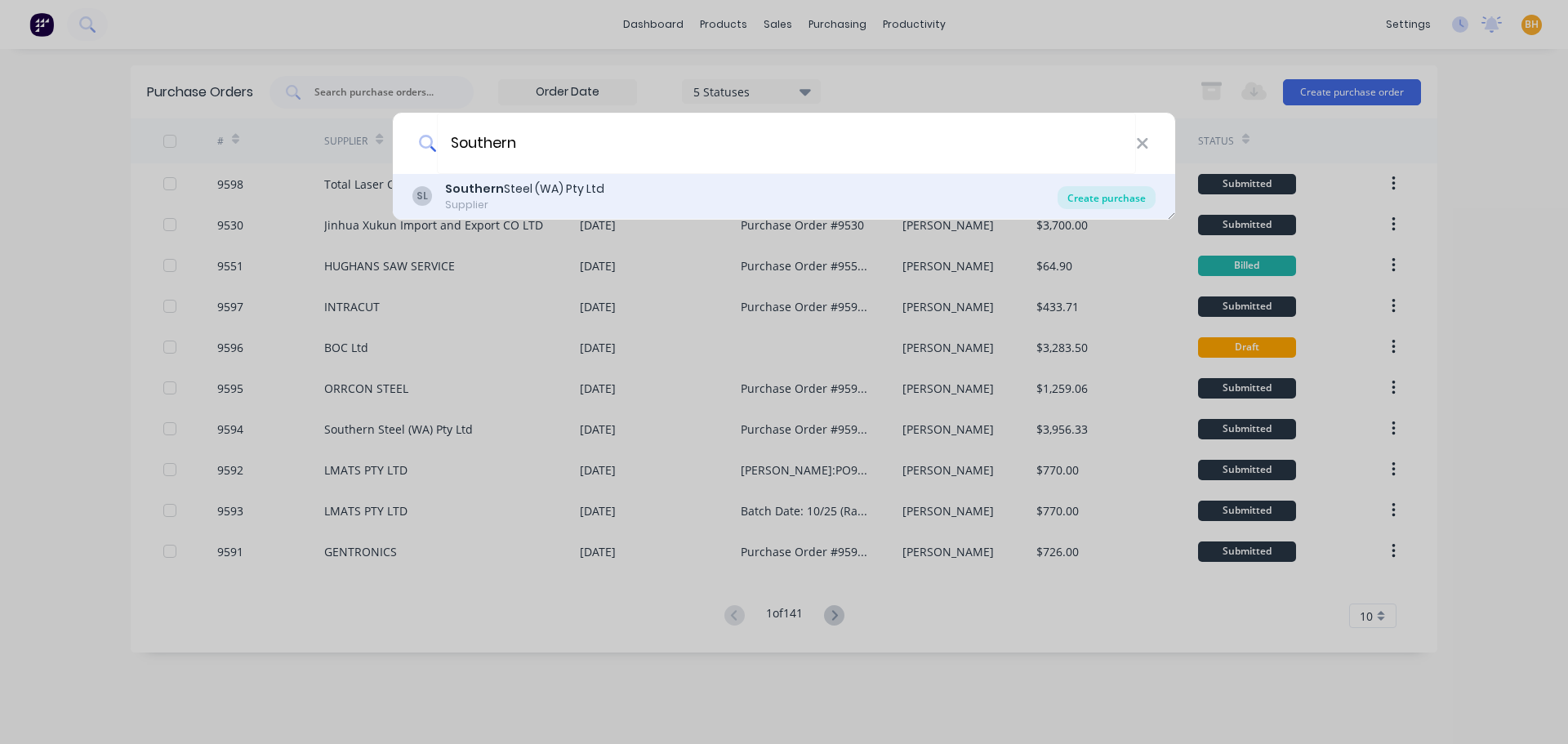
type input "Southern"
click at [1116, 192] on div "Create purchase" at bounding box center [1106, 198] width 98 height 23
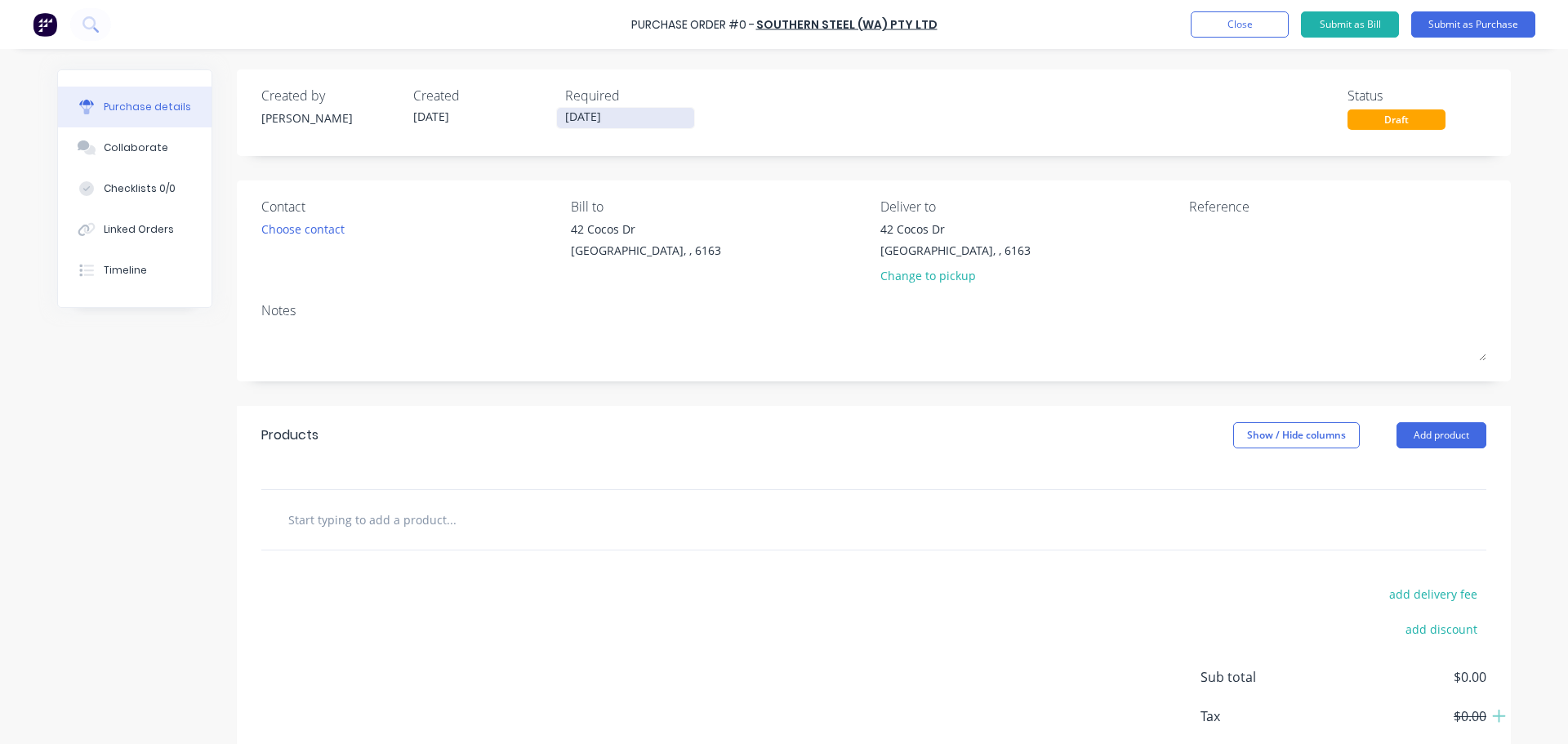
click at [572, 120] on input "27/08/25" at bounding box center [625, 118] width 137 height 20
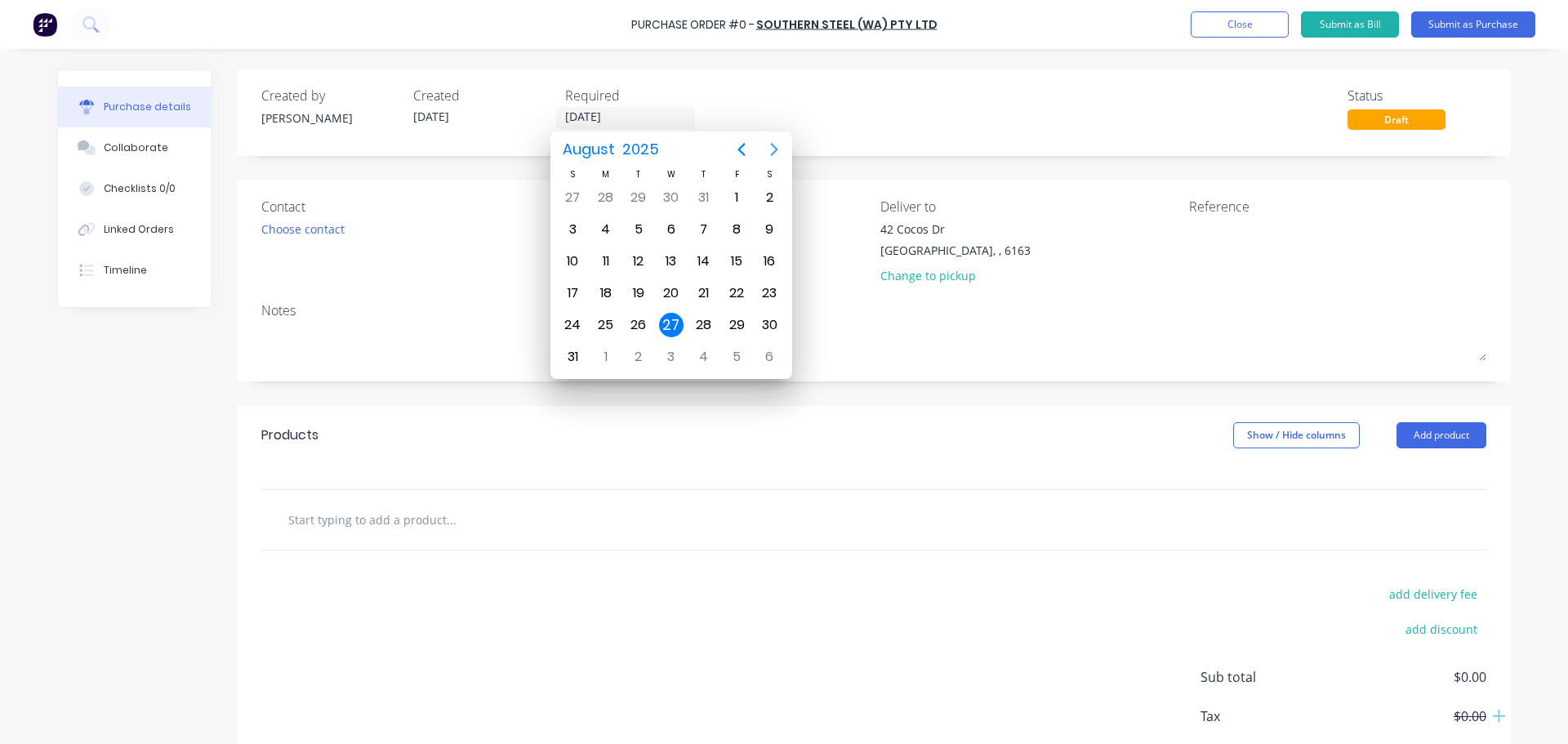
click at [780, 153] on icon "Next page" at bounding box center [774, 150] width 19 height 19
click at [618, 198] on div "Sep 1" at bounding box center [605, 197] width 33 height 31
type input "01/09/25"
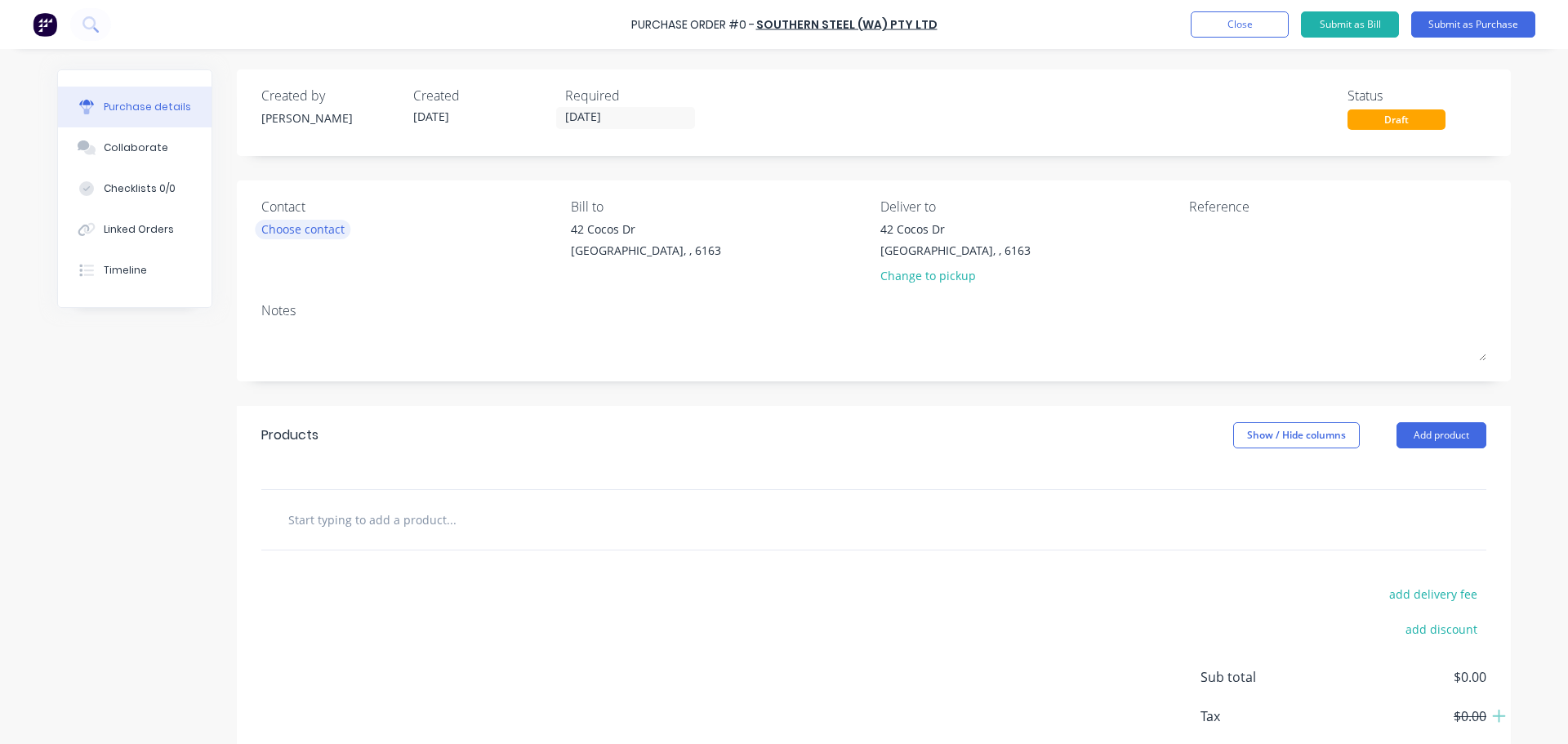
click at [299, 228] on div "Choose contact" at bounding box center [302, 229] width 83 height 17
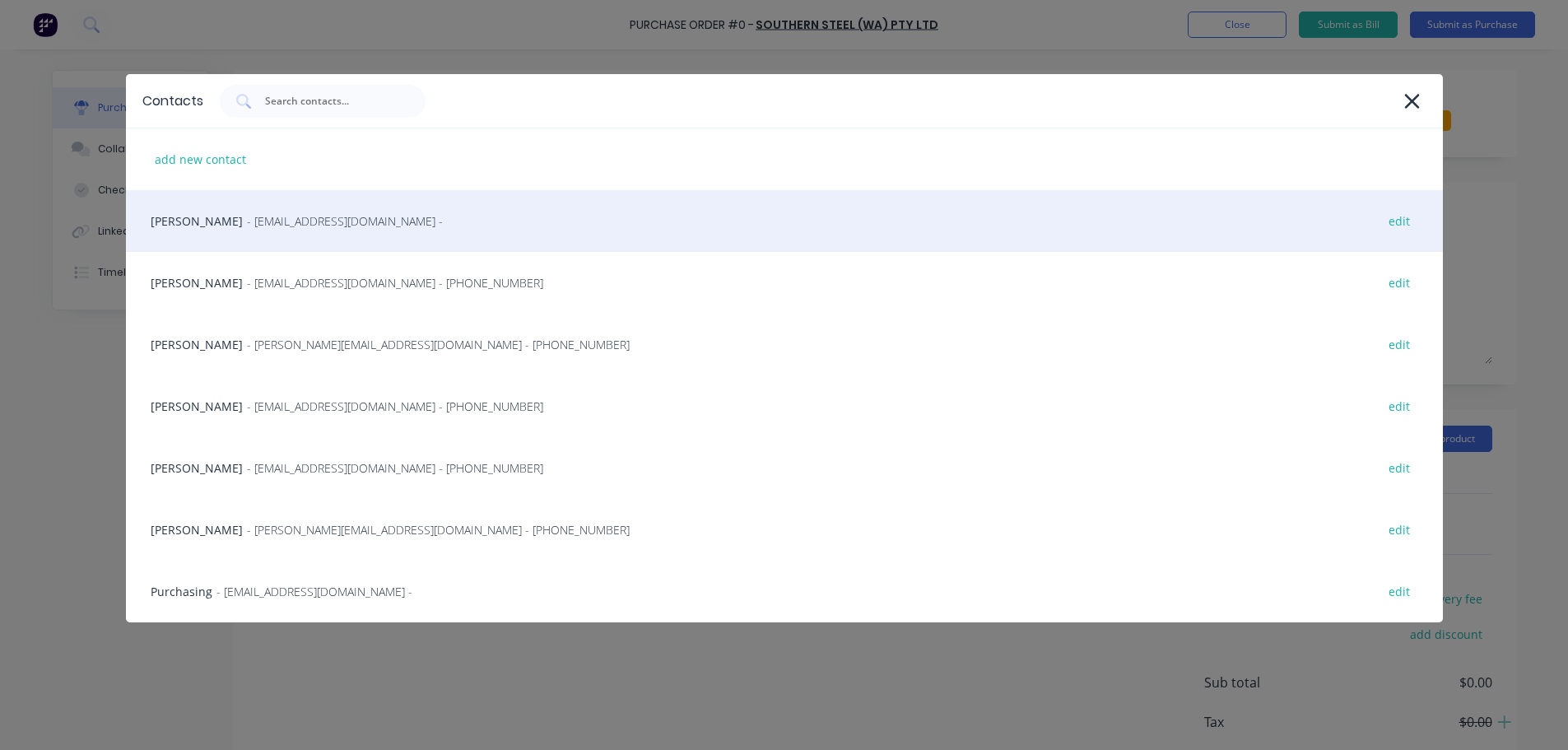
click at [322, 223] on span "- bhaigh@southernsteelwa.com.au -" at bounding box center [345, 221] width 196 height 18
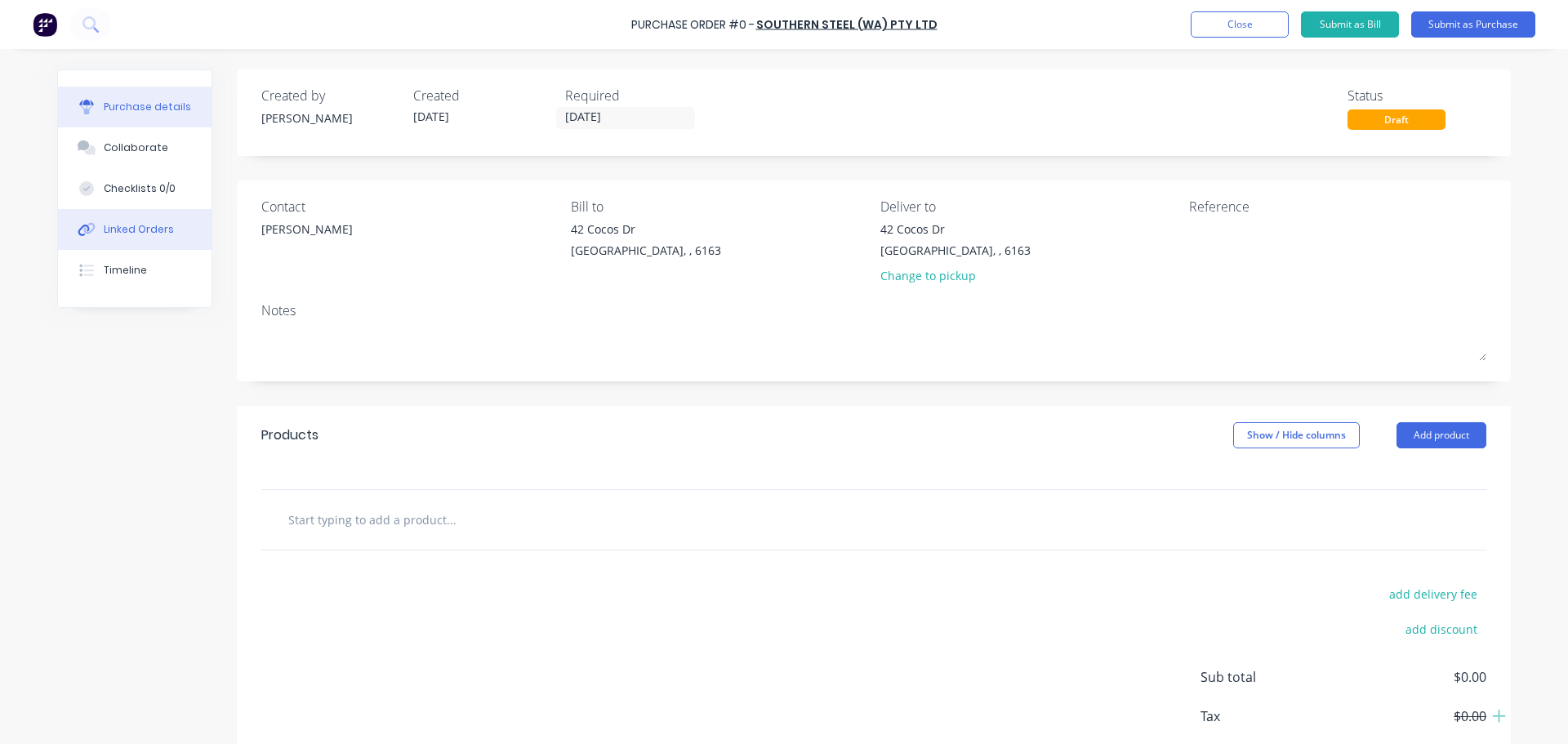
click at [113, 230] on div "Linked Orders" at bounding box center [138, 229] width 71 height 14
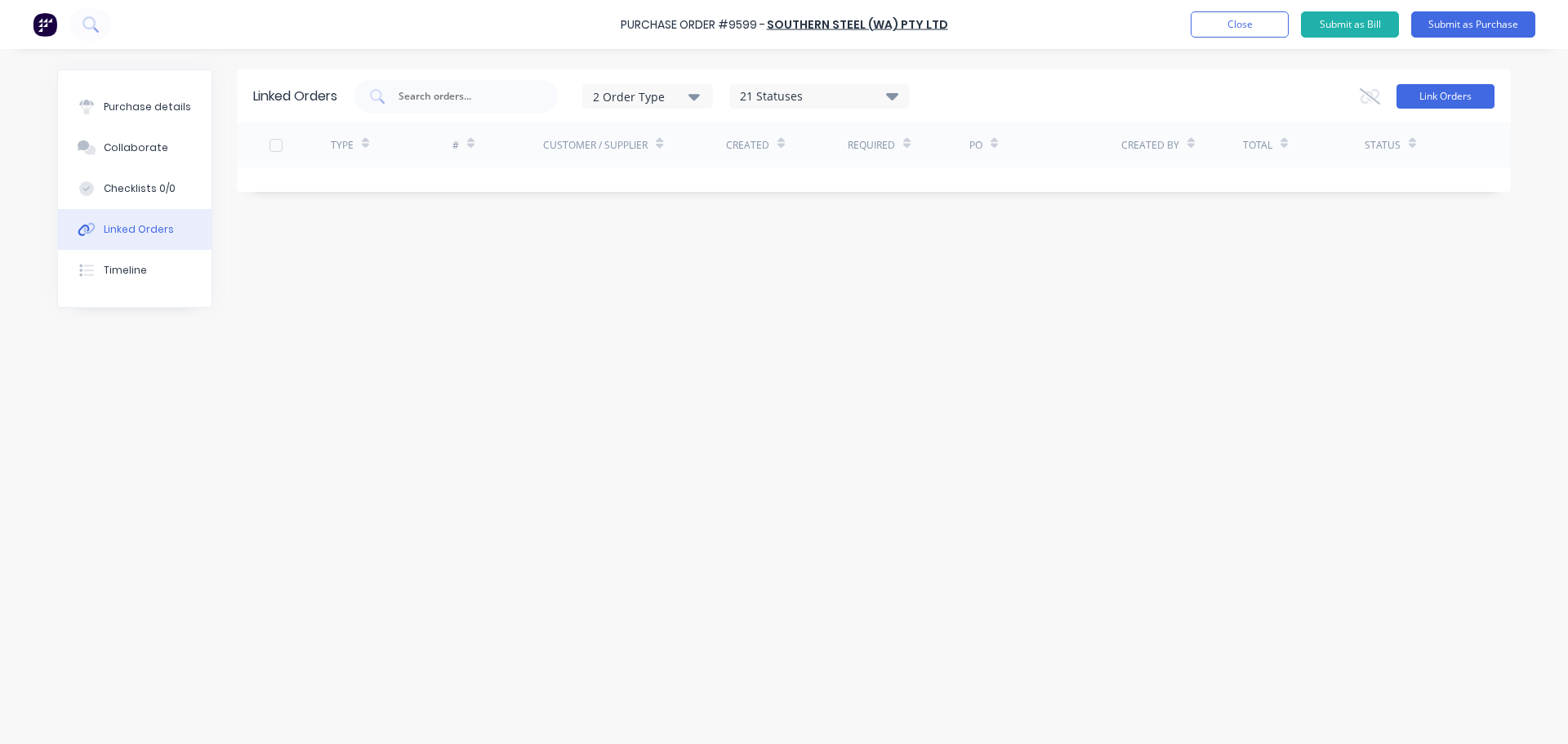
click at [1462, 92] on button "Link Orders" at bounding box center [1444, 96] width 98 height 24
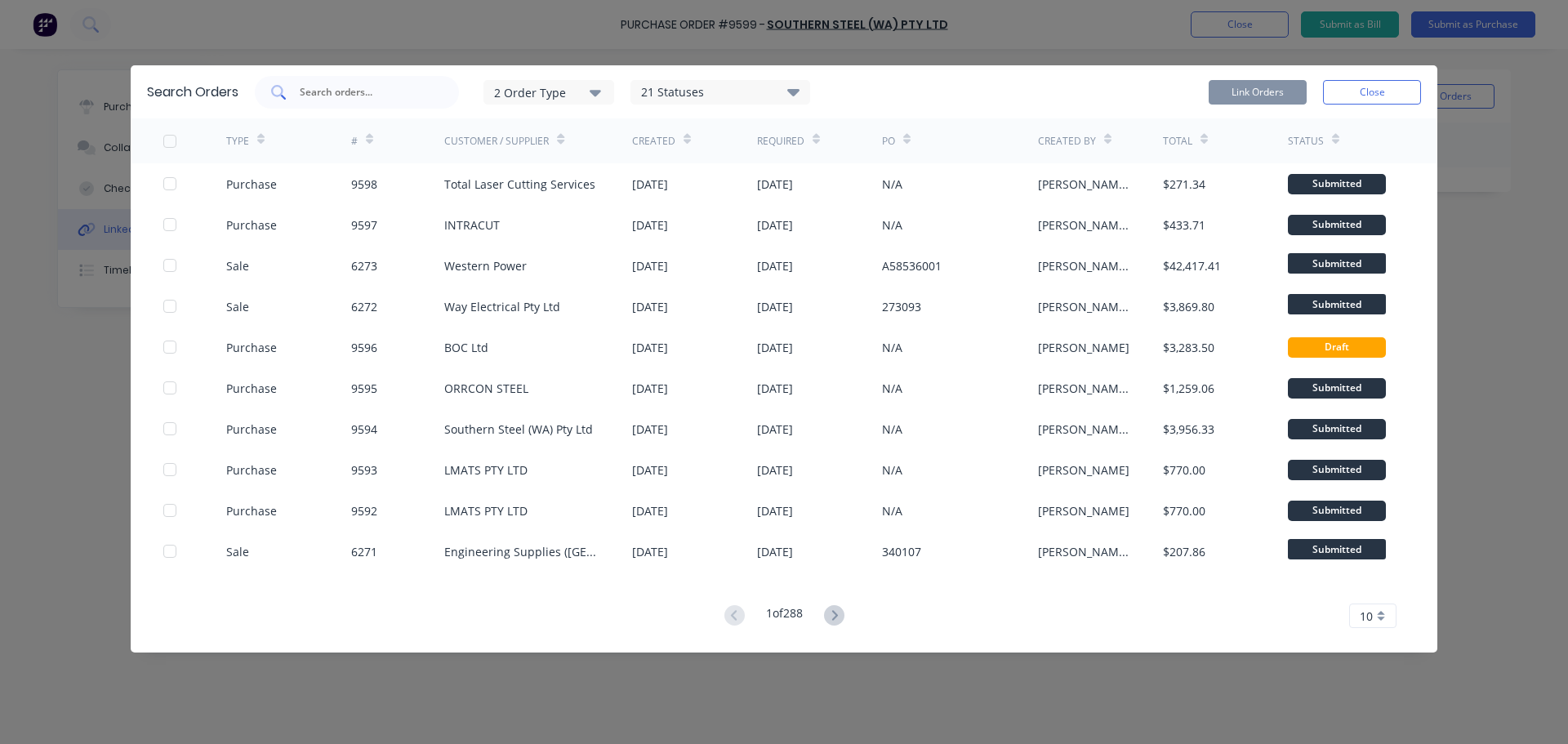
click at [340, 85] on input "text" at bounding box center [366, 92] width 135 height 16
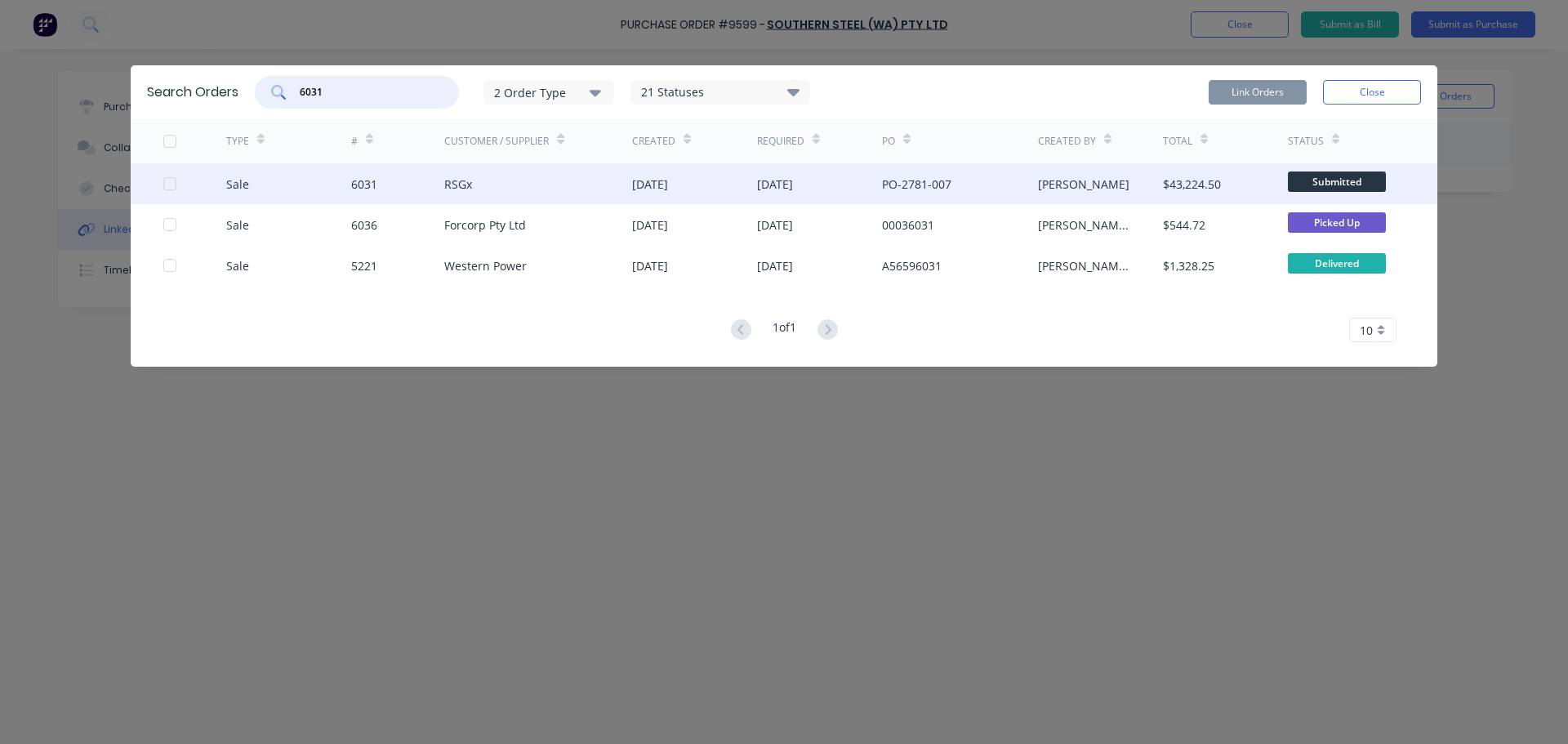
click at [167, 182] on div at bounding box center [170, 184] width 33 height 33
type input "6031"
click at [1251, 89] on button "Link Orders" at bounding box center [1257, 92] width 98 height 24
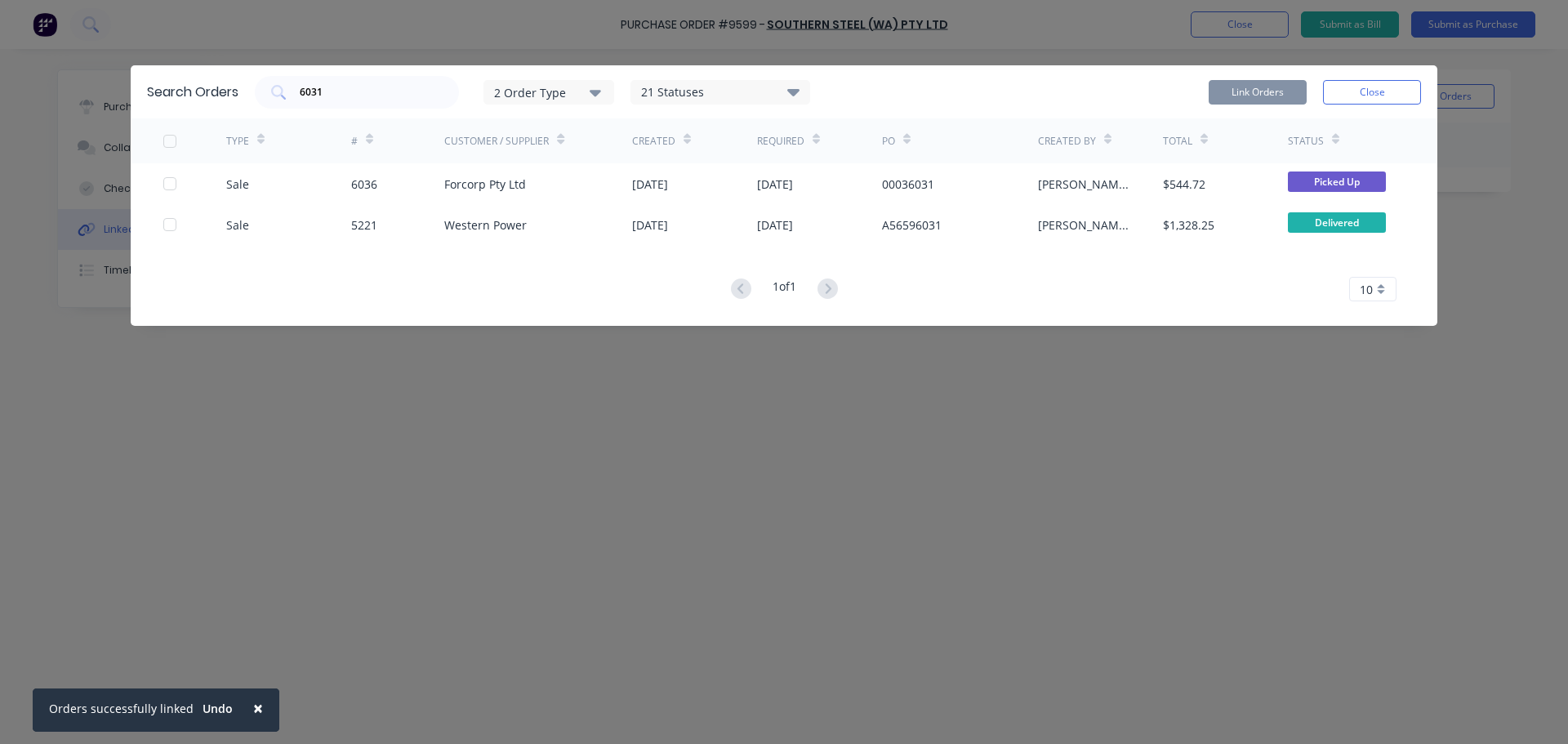
click at [1380, 87] on button "Close" at bounding box center [1371, 92] width 98 height 24
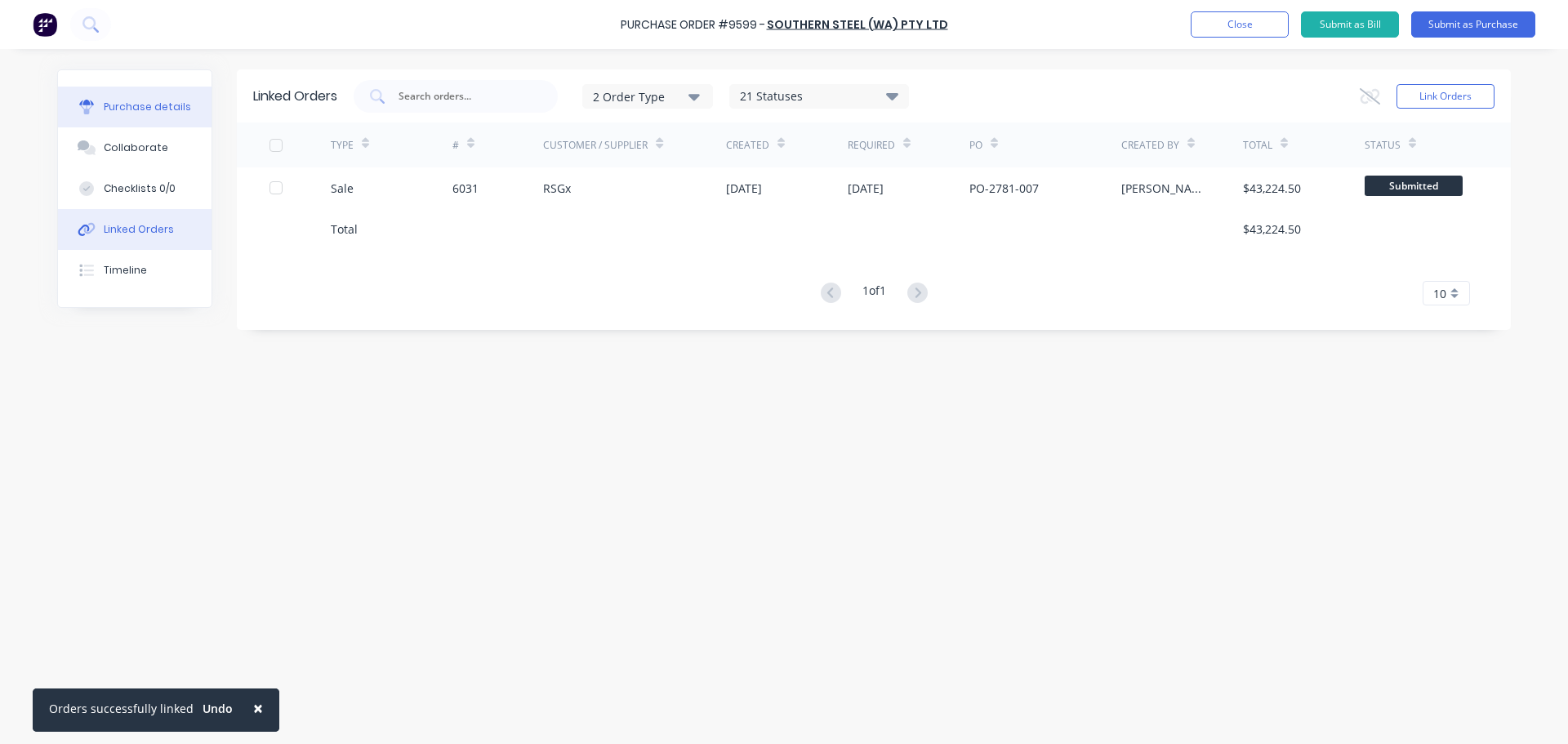
click at [133, 104] on div "Purchase details" at bounding box center [147, 106] width 87 height 14
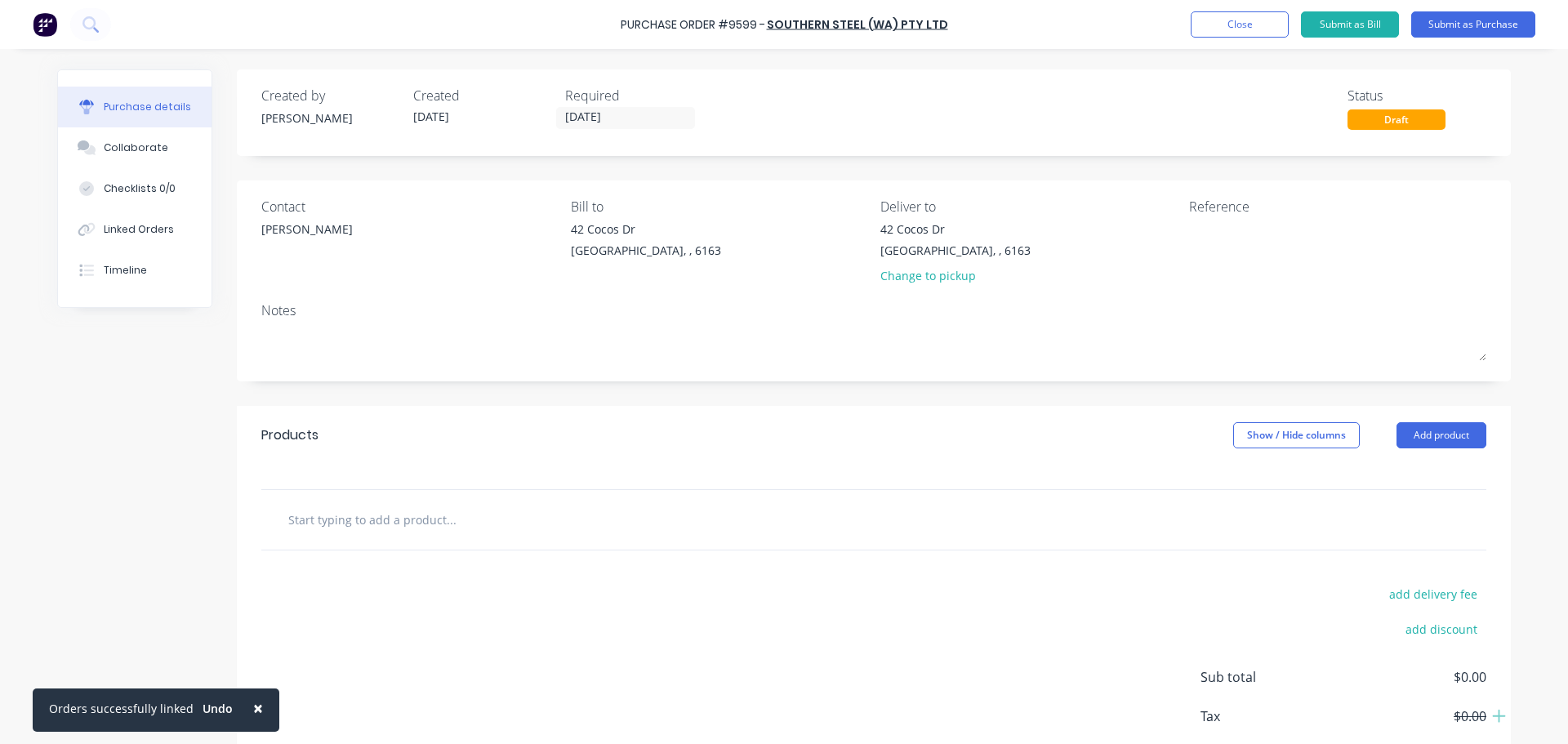
click at [625, 23] on div "Purchase Order #9599 - Southern Steel (WA) Pty Ltd Add product Close Submit as …" at bounding box center [784, 24] width 1568 height 49
click at [626, 24] on div "Purchase Order #9599 - Southern Steel (WA) Pty Ltd Add product Close Submit as …" at bounding box center [784, 24] width 1568 height 49
drag, startPoint x: 625, startPoint y: 24, endPoint x: 954, endPoint y: 24, distance: 329.0
click at [954, 24] on div "Purchase Order #9599 - Southern Steel (WA) Pty Ltd Add product Close Submit as …" at bounding box center [784, 24] width 1568 height 49
copy div "Purchase Order #9599 - Southern Steel (WA) Pty Ltd Add product Close Submit as …"
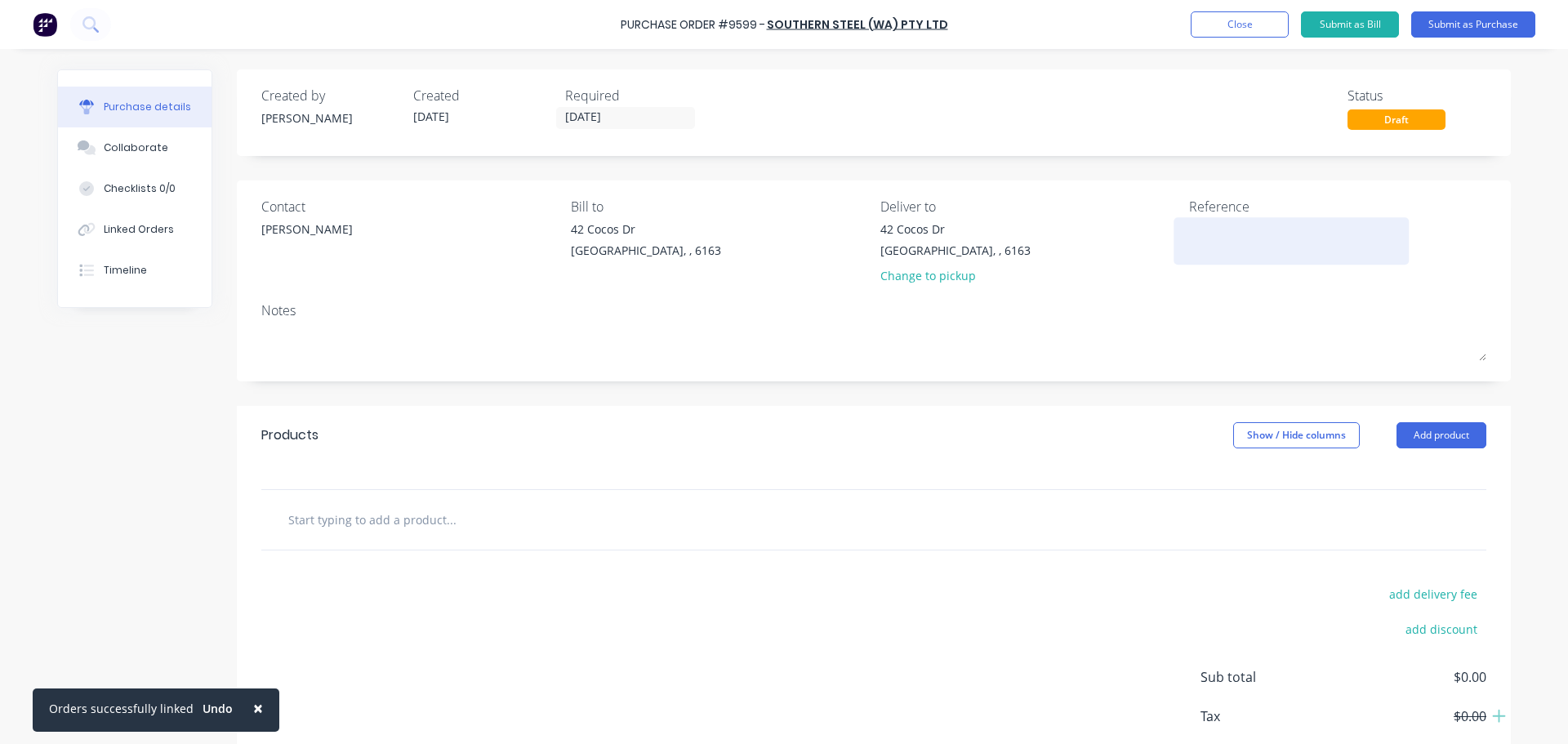
click at [1211, 241] on textarea at bounding box center [1291, 239] width 204 height 37
paste textarea "Purchase Order #9599 - Southern Steel (WA) Pty Ltd"
type textarea "Purchase Order #9599 - Southern Steel (WA) Pty Ltd"
click at [369, 503] on div at bounding box center [873, 521] width 1225 height 60
click at [385, 516] on input "text" at bounding box center [451, 521] width 327 height 33
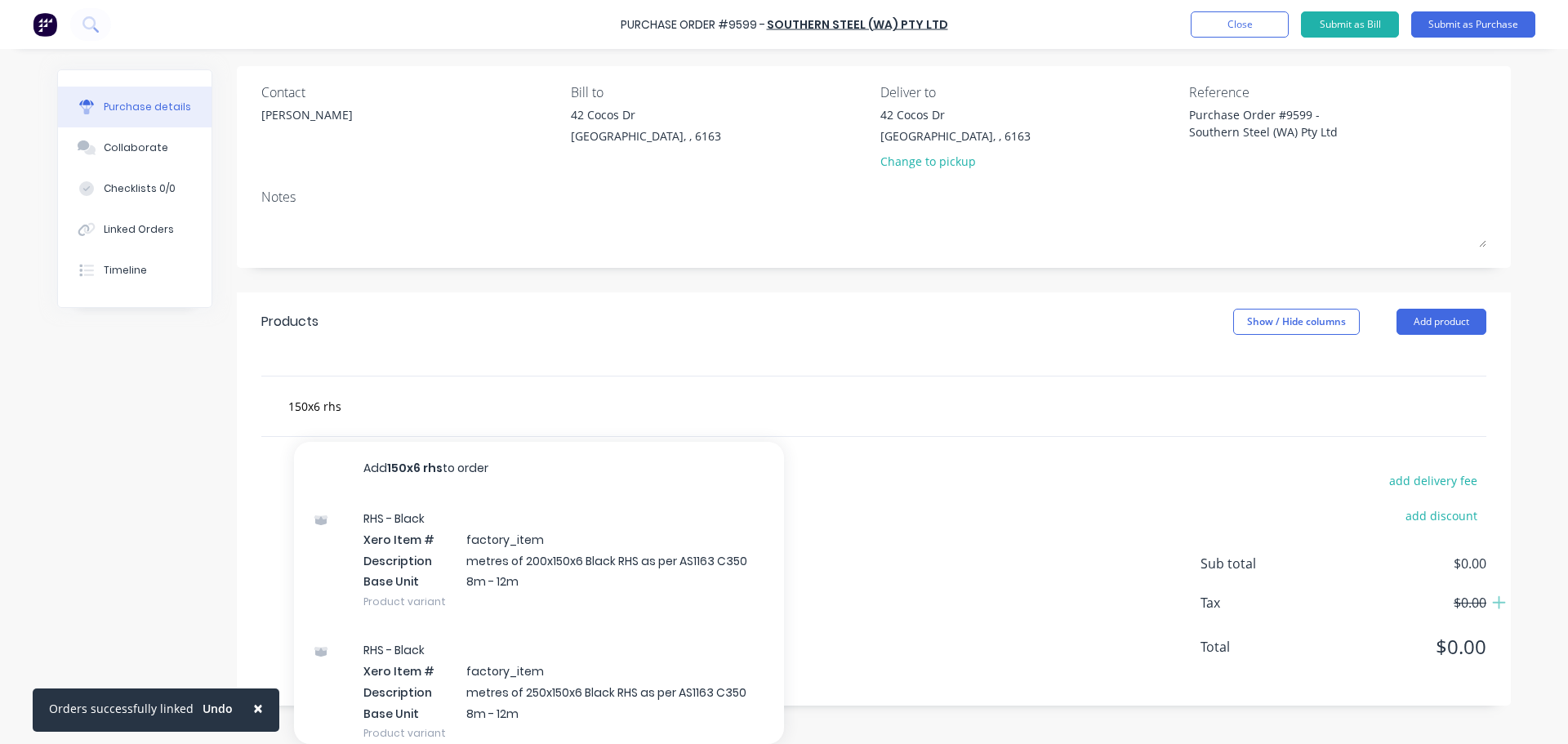
click at [278, 405] on div "150x6 rhs Add 150x6 rhs to order RHS - Black Xero Item # factory_item Descripti…" at bounding box center [519, 406] width 490 height 33
click at [288, 408] on input "150x6 rhs" at bounding box center [451, 406] width 327 height 33
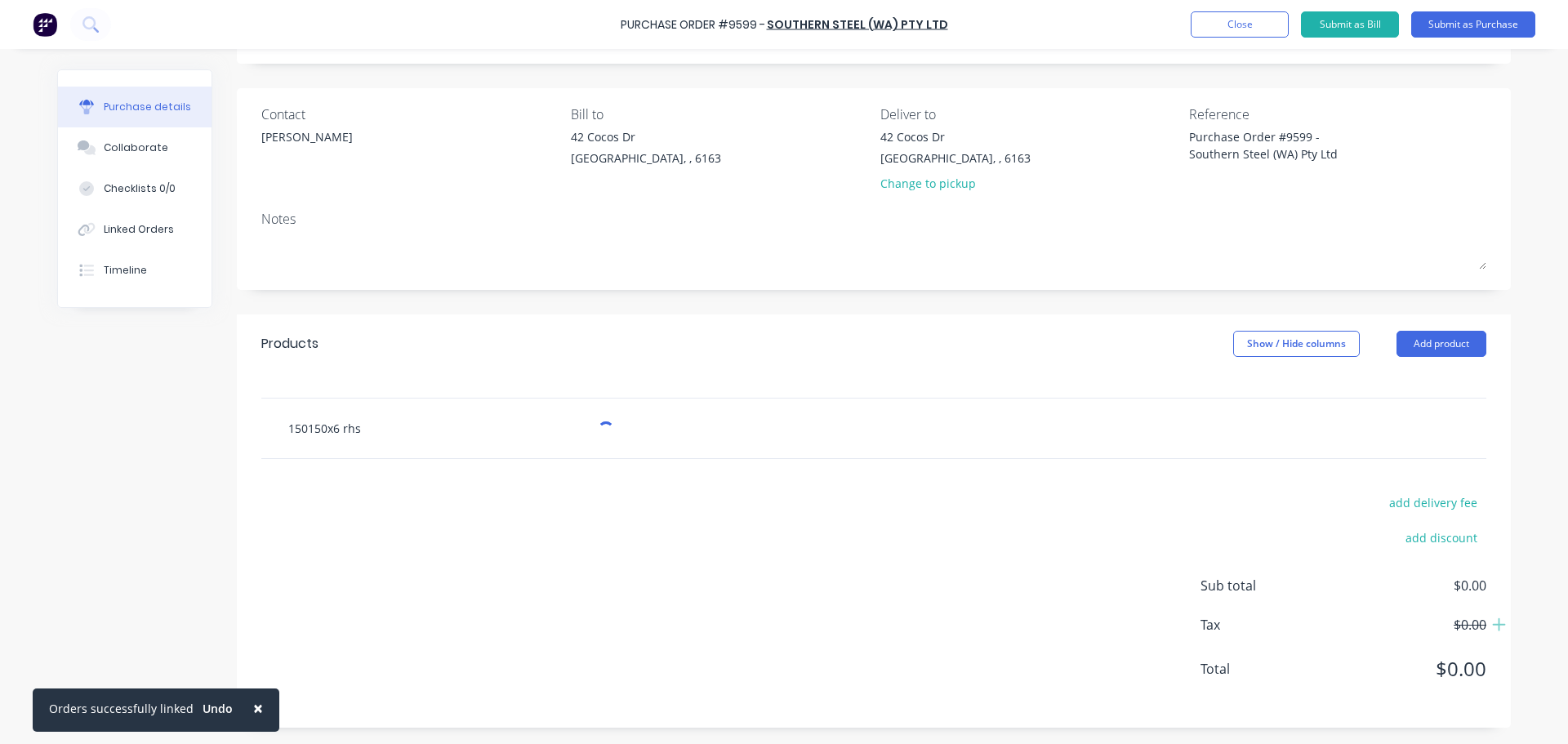
scroll to position [93, 0]
click at [371, 431] on input "150x150x6 rhs" at bounding box center [451, 428] width 327 height 33
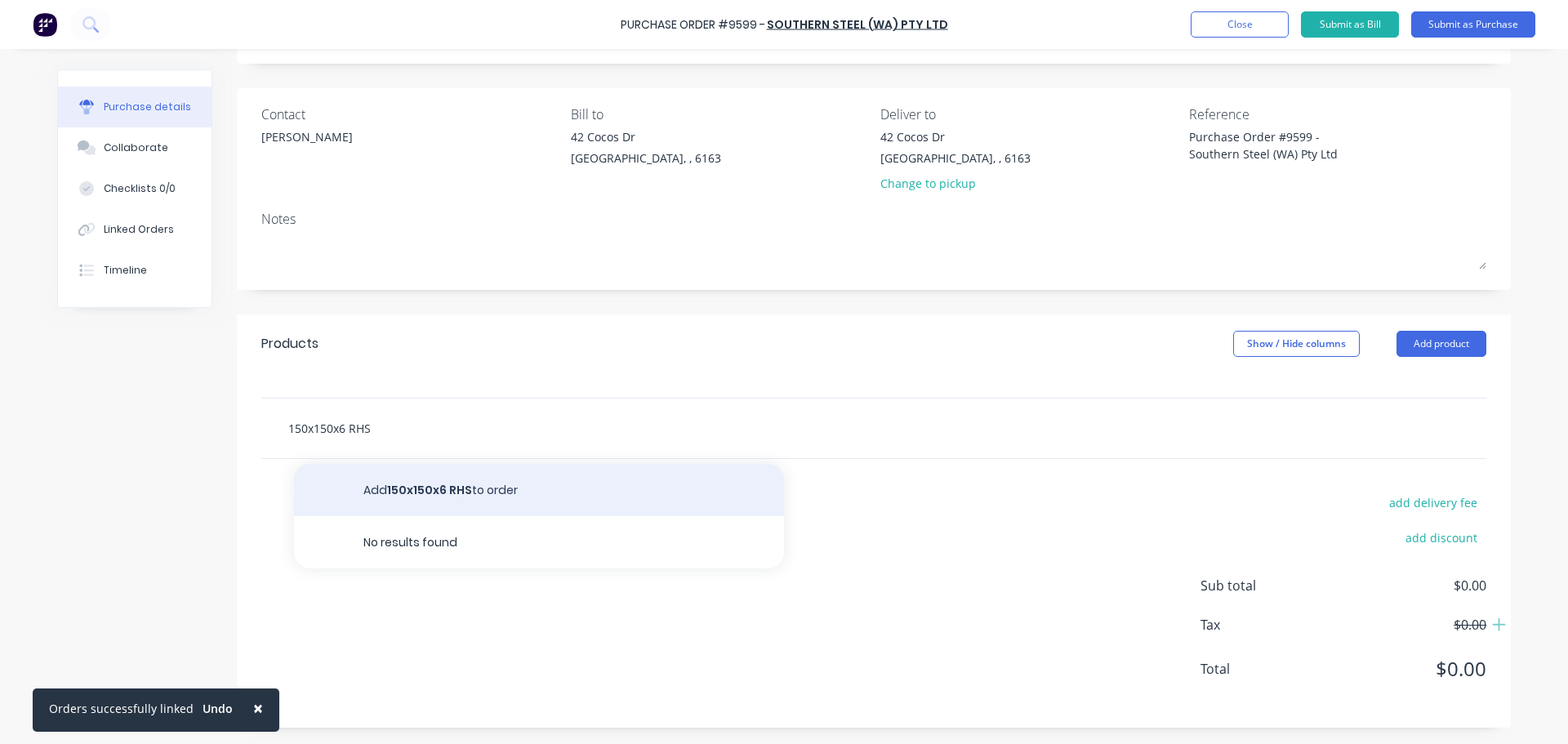
type input "150x150x6 RHS"
click at [504, 497] on button "Add 150x150x6 RHS to order" at bounding box center [538, 490] width 490 height 52
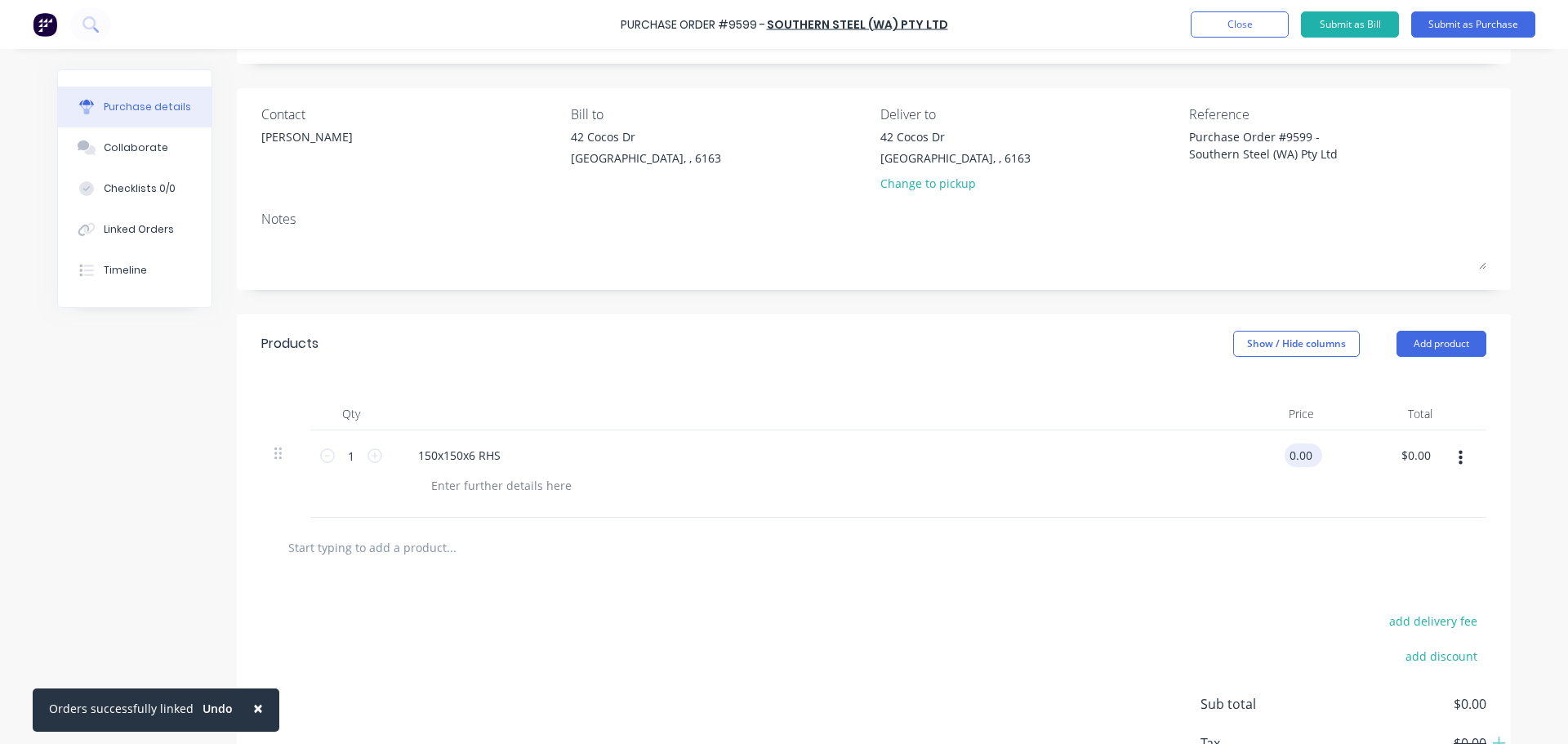
click at [1304, 460] on input "0.00" at bounding box center [1300, 455] width 31 height 24
type input "$0.00"
click at [372, 457] on icon at bounding box center [374, 455] width 14 height 14
click at [370, 456] on icon at bounding box center [374, 455] width 14 height 14
type input "3"
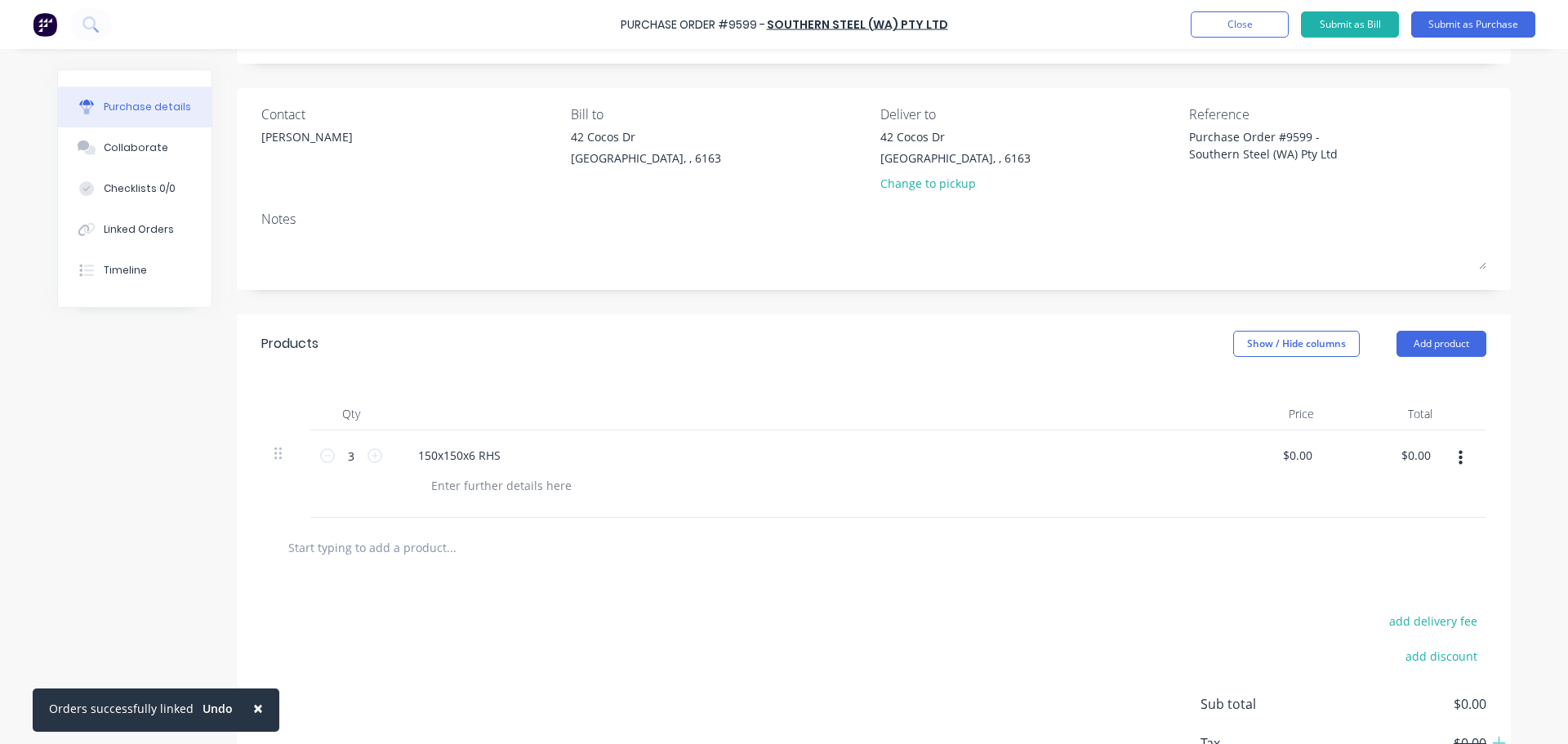
click at [253, 709] on span "×" at bounding box center [258, 708] width 10 height 23
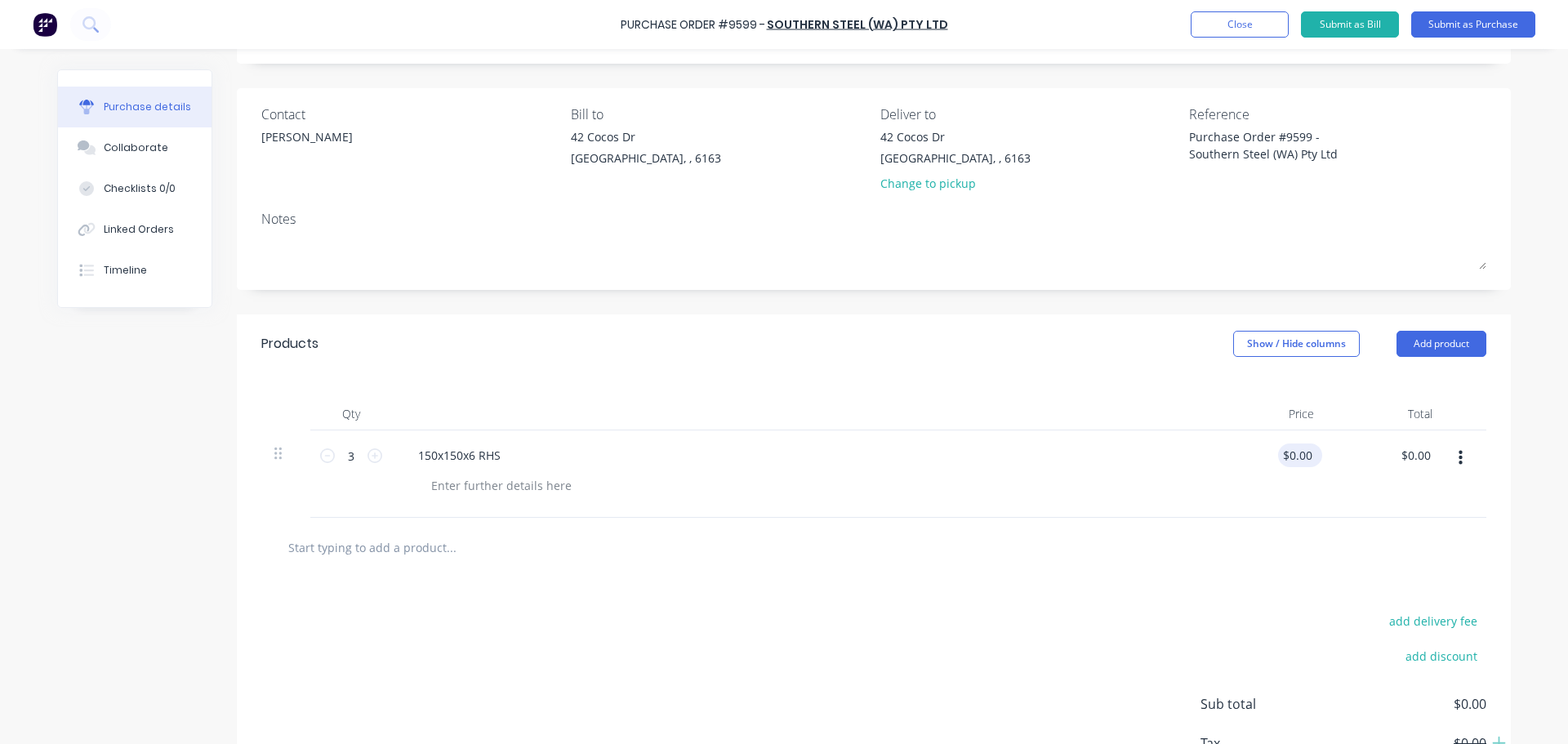
type input "0"
click at [1308, 459] on input "0" at bounding box center [1297, 455] width 38 height 24
type input "$440.16"
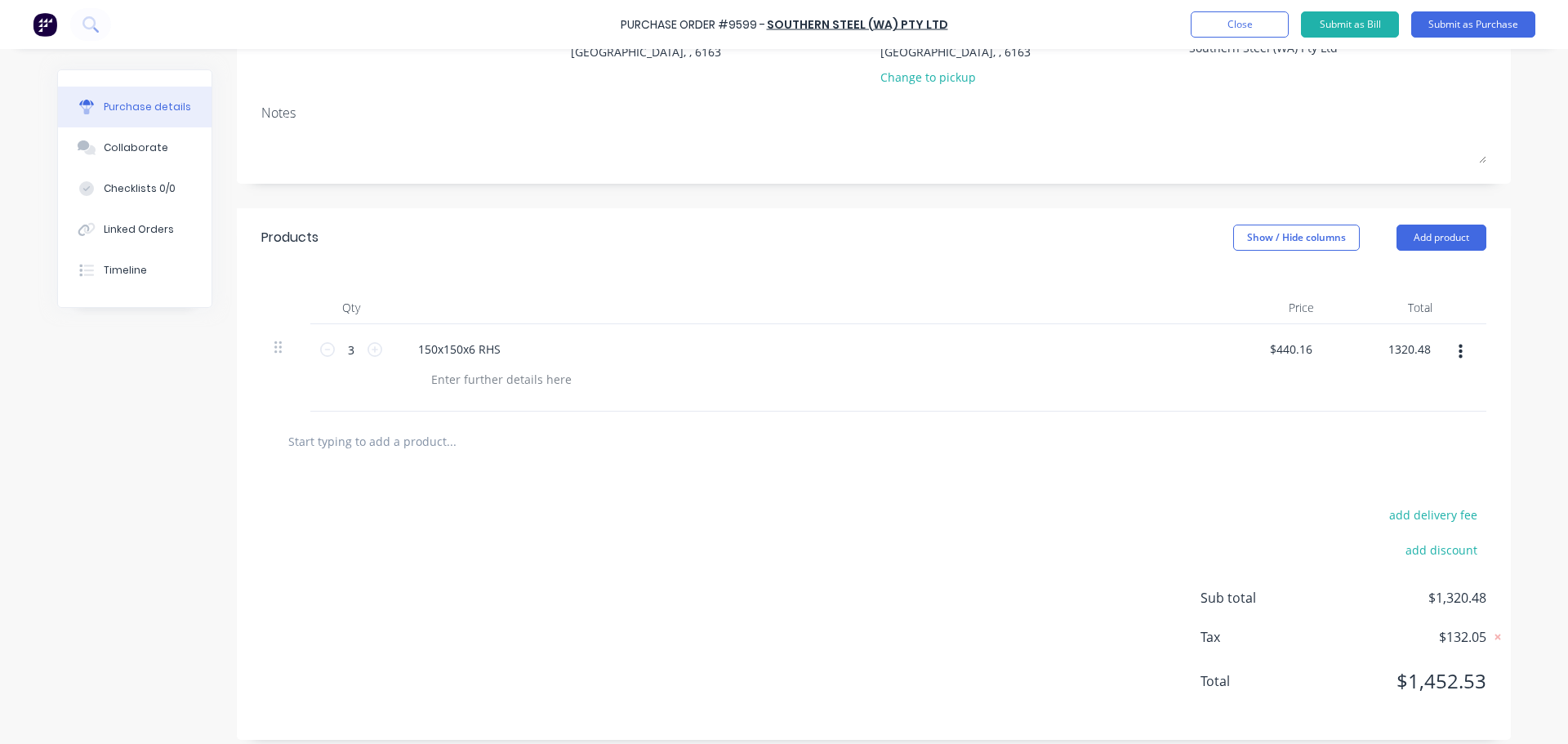
scroll to position [211, 0]
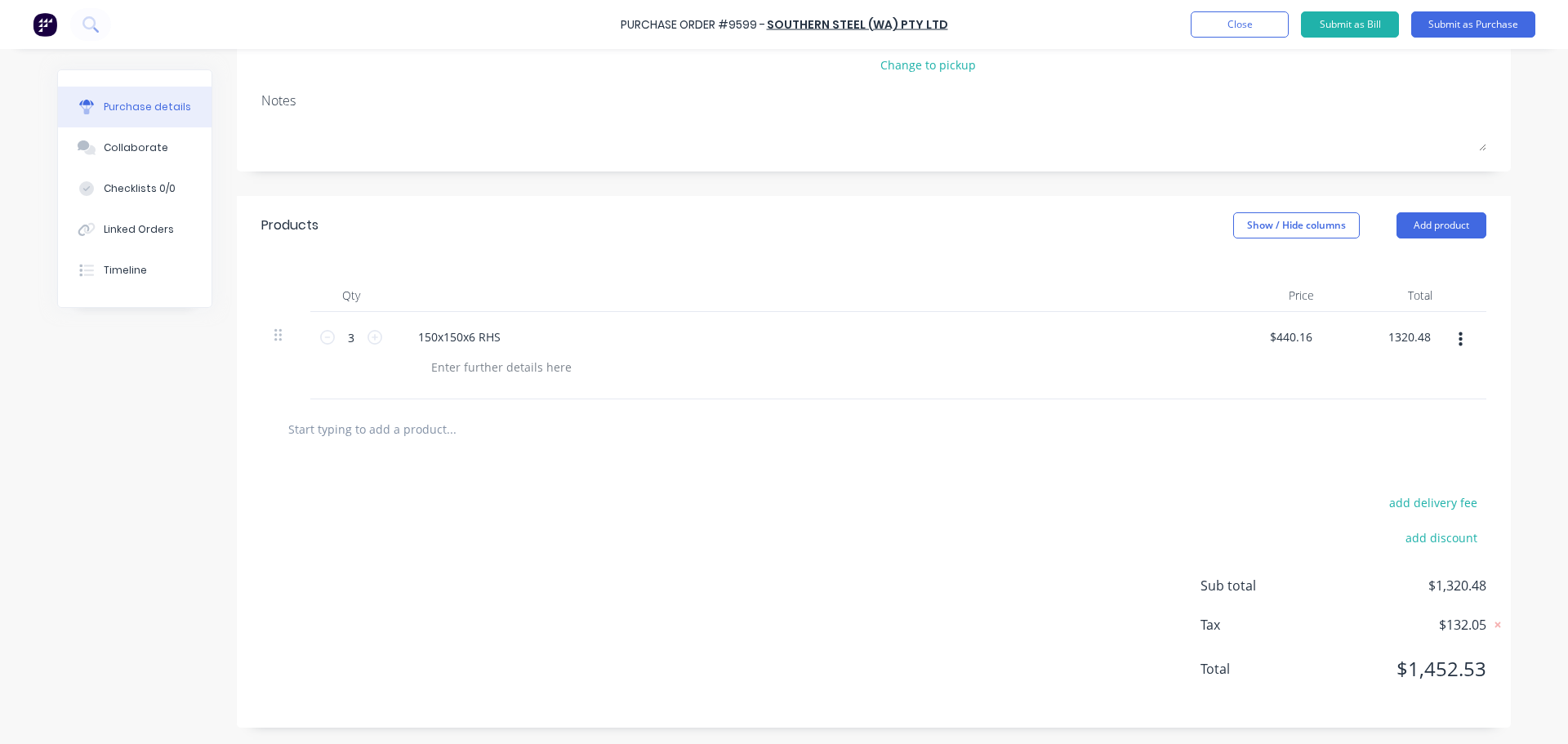
type input "$1,320.48"
click at [386, 428] on input "text" at bounding box center [451, 429] width 327 height 33
click at [461, 361] on div at bounding box center [501, 367] width 166 height 24
click at [401, 430] on input "text" at bounding box center [451, 429] width 327 height 33
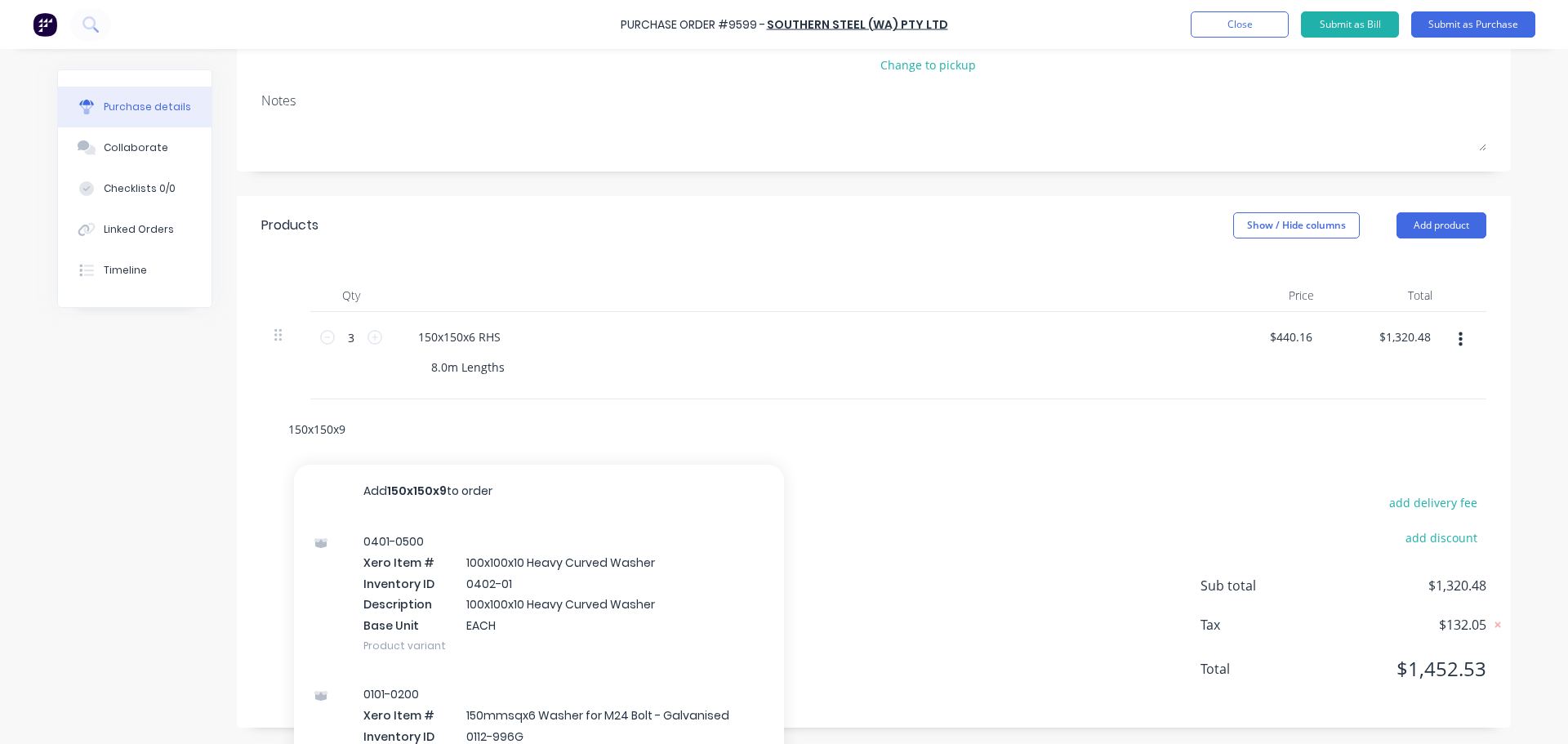
click at [359, 426] on input "150x150x9" at bounding box center [451, 429] width 327 height 33
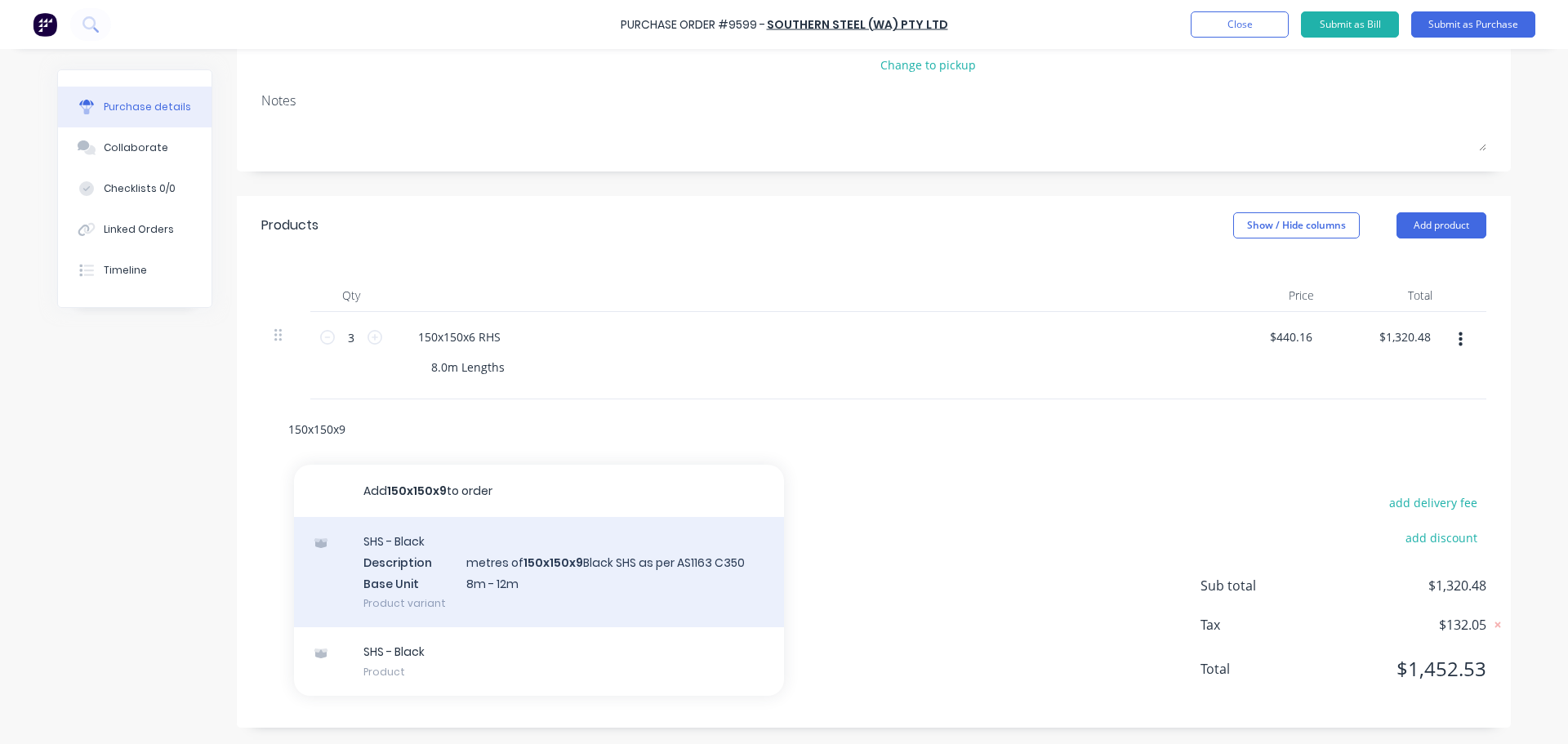
type input "150x150x9"
click at [515, 563] on div "SHS - Black Description metres of 150x150x9 Black SHS as per AS1163 C350 Base U…" at bounding box center [538, 572] width 490 height 110
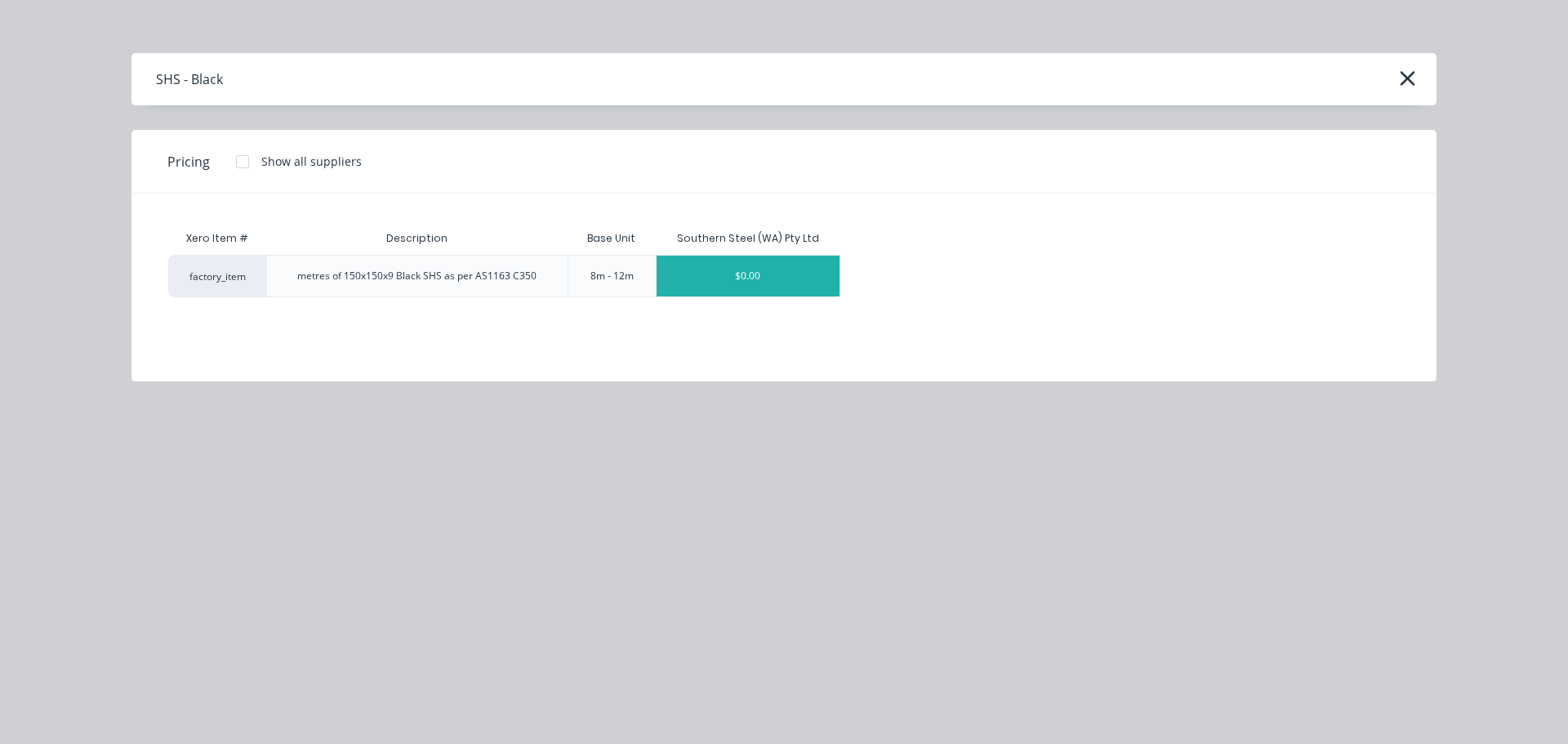
click at [696, 288] on div "$0.00" at bounding box center [748, 276] width 183 height 41
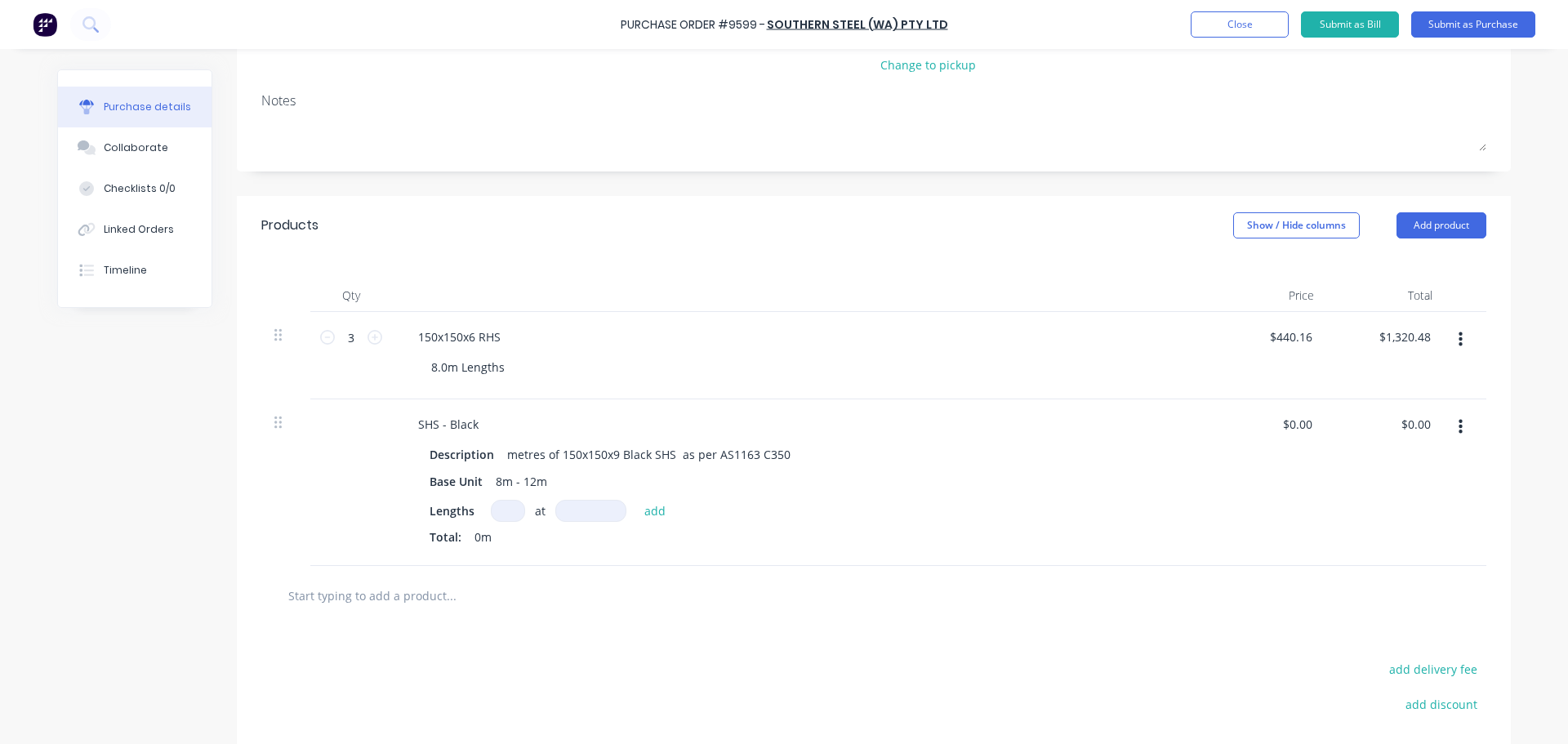
click at [493, 514] on input at bounding box center [508, 510] width 35 height 22
type input "2"
click at [563, 511] on input at bounding box center [591, 510] width 71 height 22
type input "8000mm"
click at [652, 504] on button "add" at bounding box center [655, 510] width 39 height 19
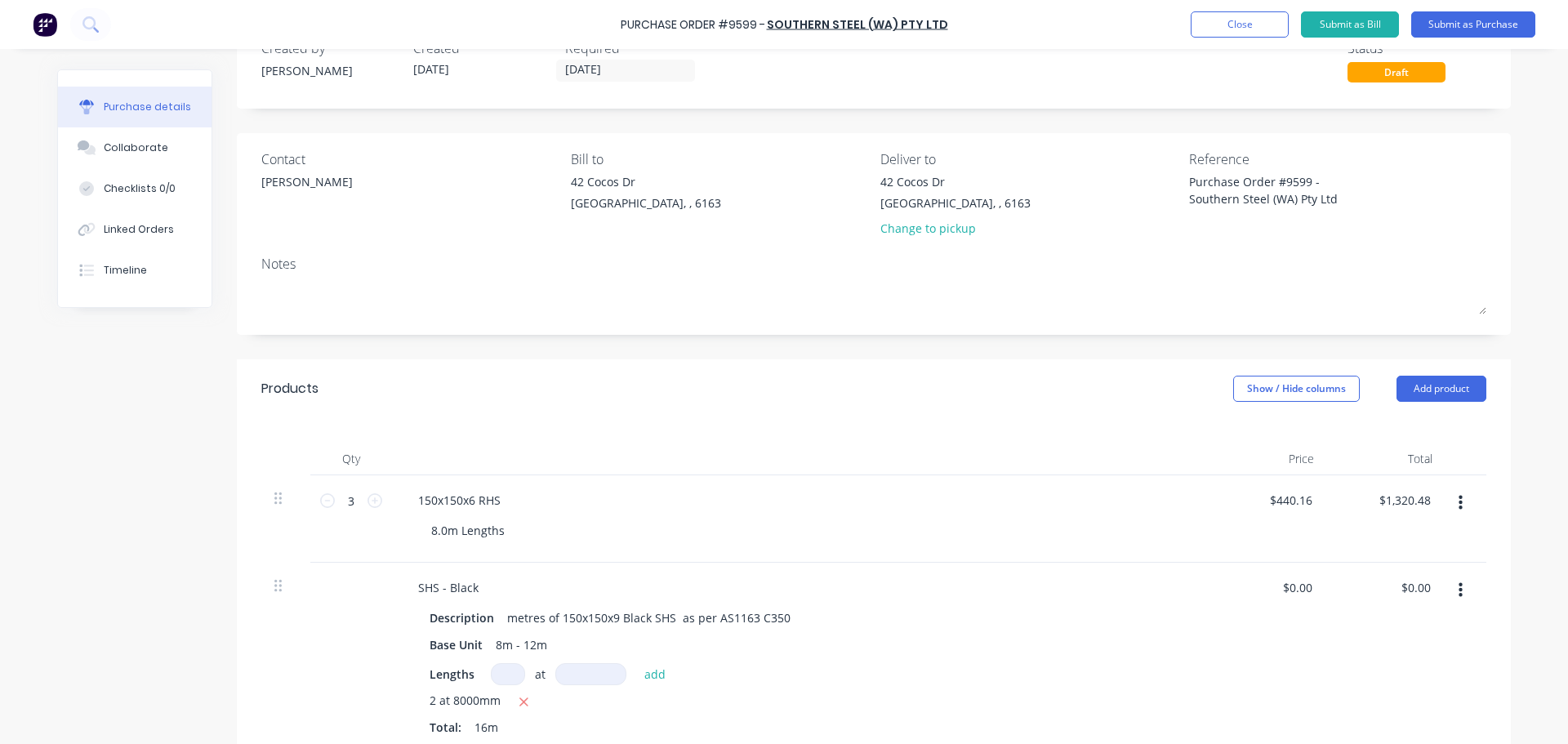
scroll to position [293, 0]
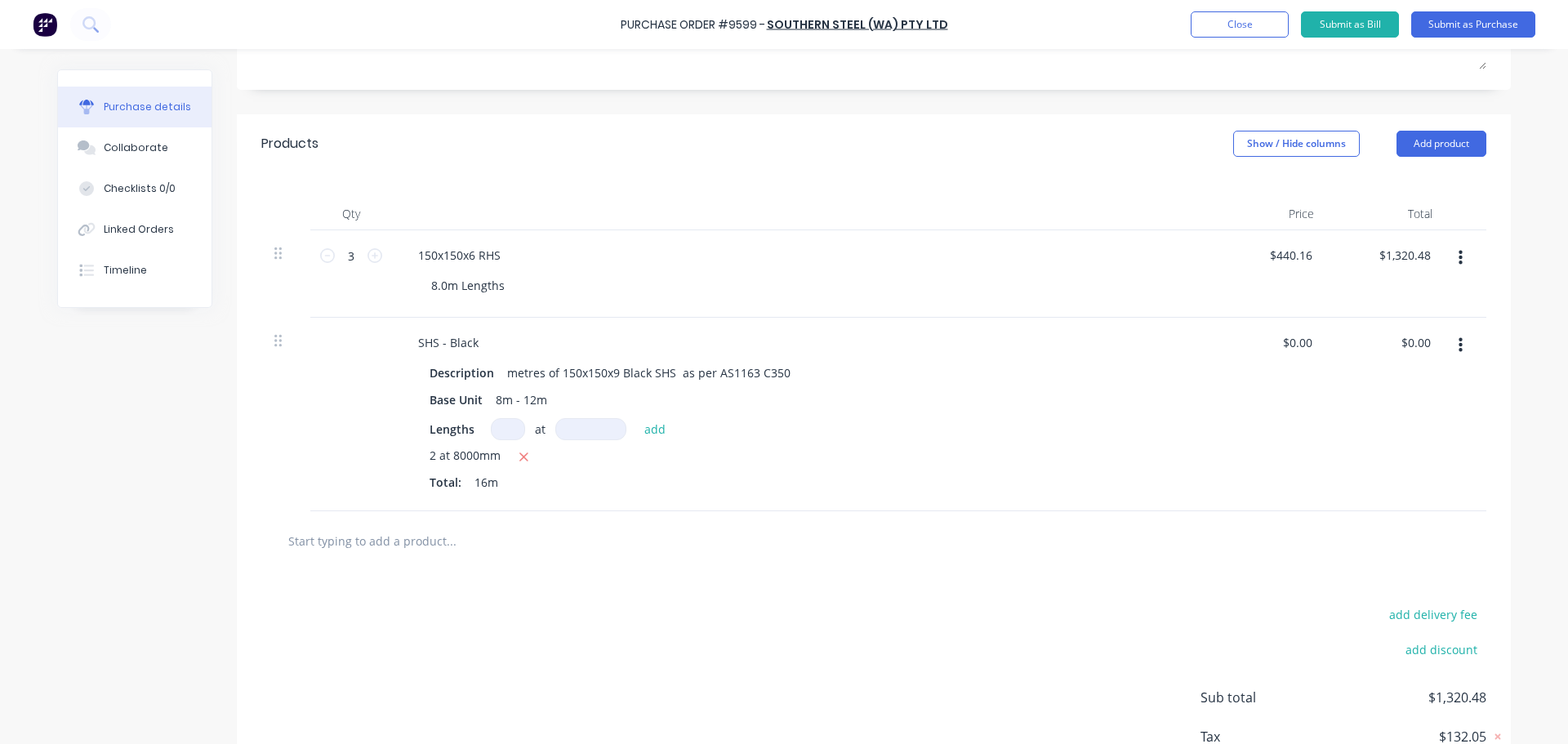
click at [1011, 596] on div "add delivery fee add discount Sub total $1,320.48 Tax $132.05 Total $1,452.53" at bounding box center [873, 705] width 1274 height 269
click at [370, 542] on input "text" at bounding box center [451, 541] width 327 height 33
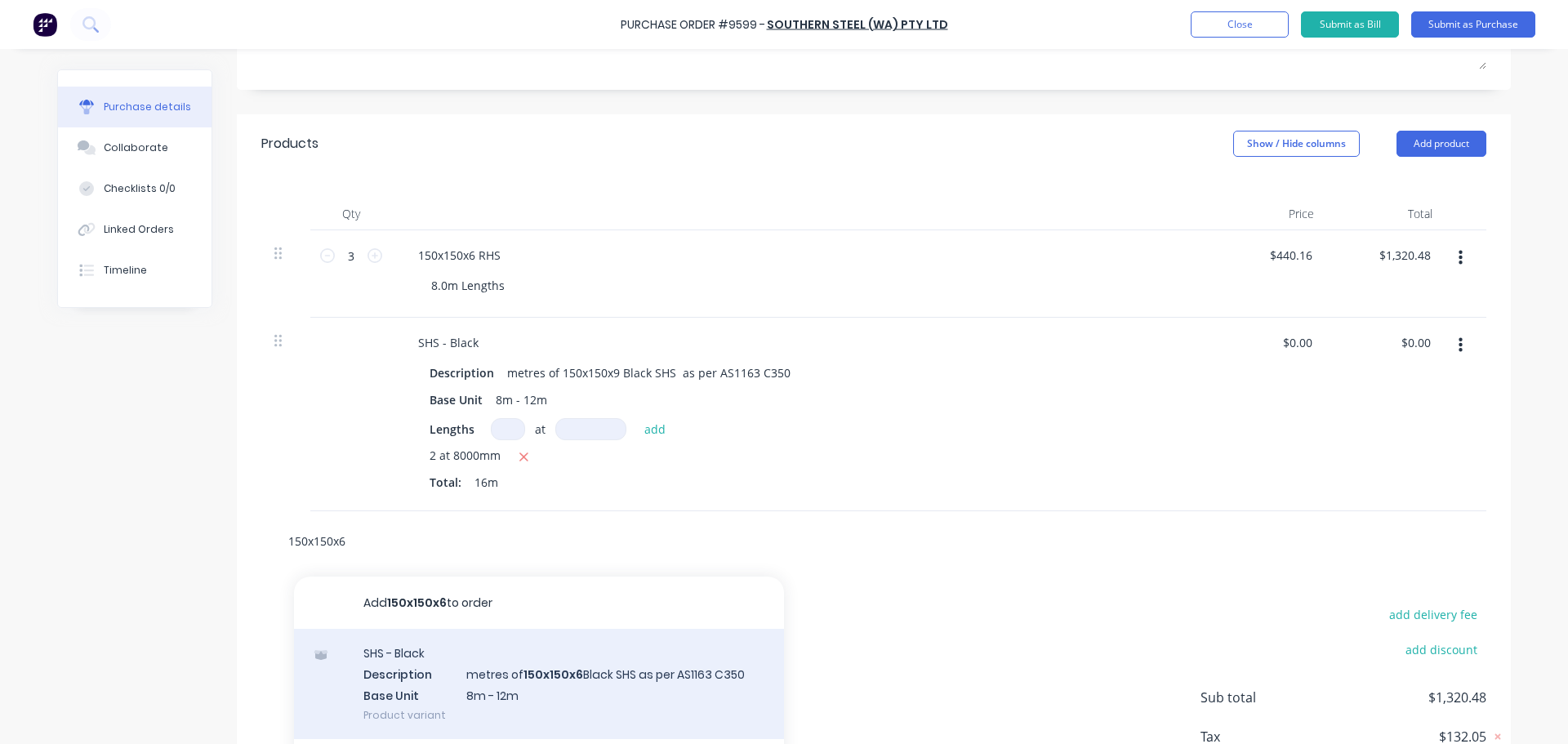
type input "150x150x6"
click at [582, 672] on div "SHS - Black Description metres of 150x150x6 Black SHS as per AS1163 C350 Base U…" at bounding box center [538, 684] width 490 height 110
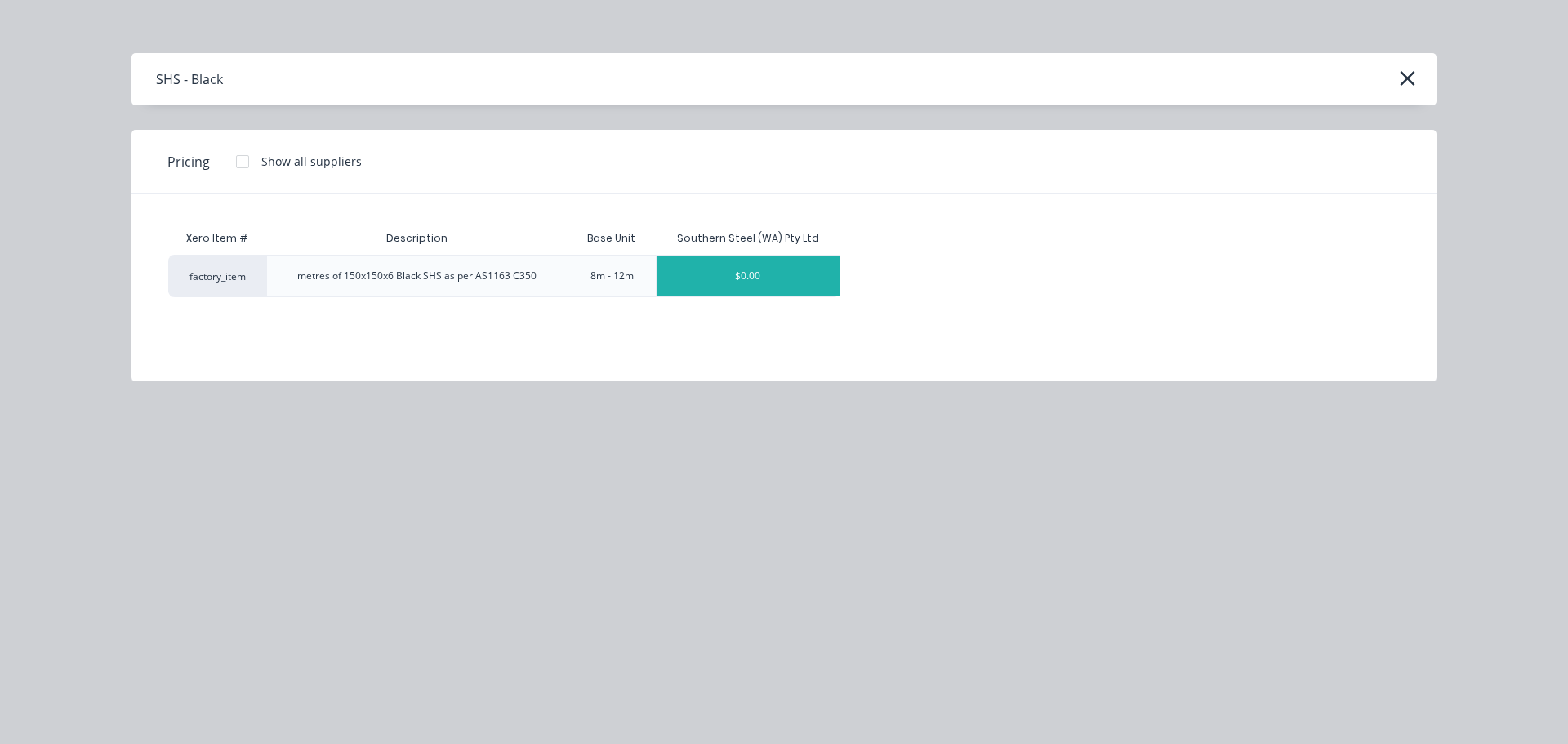
click at [735, 280] on div "$0.00" at bounding box center [748, 276] width 183 height 41
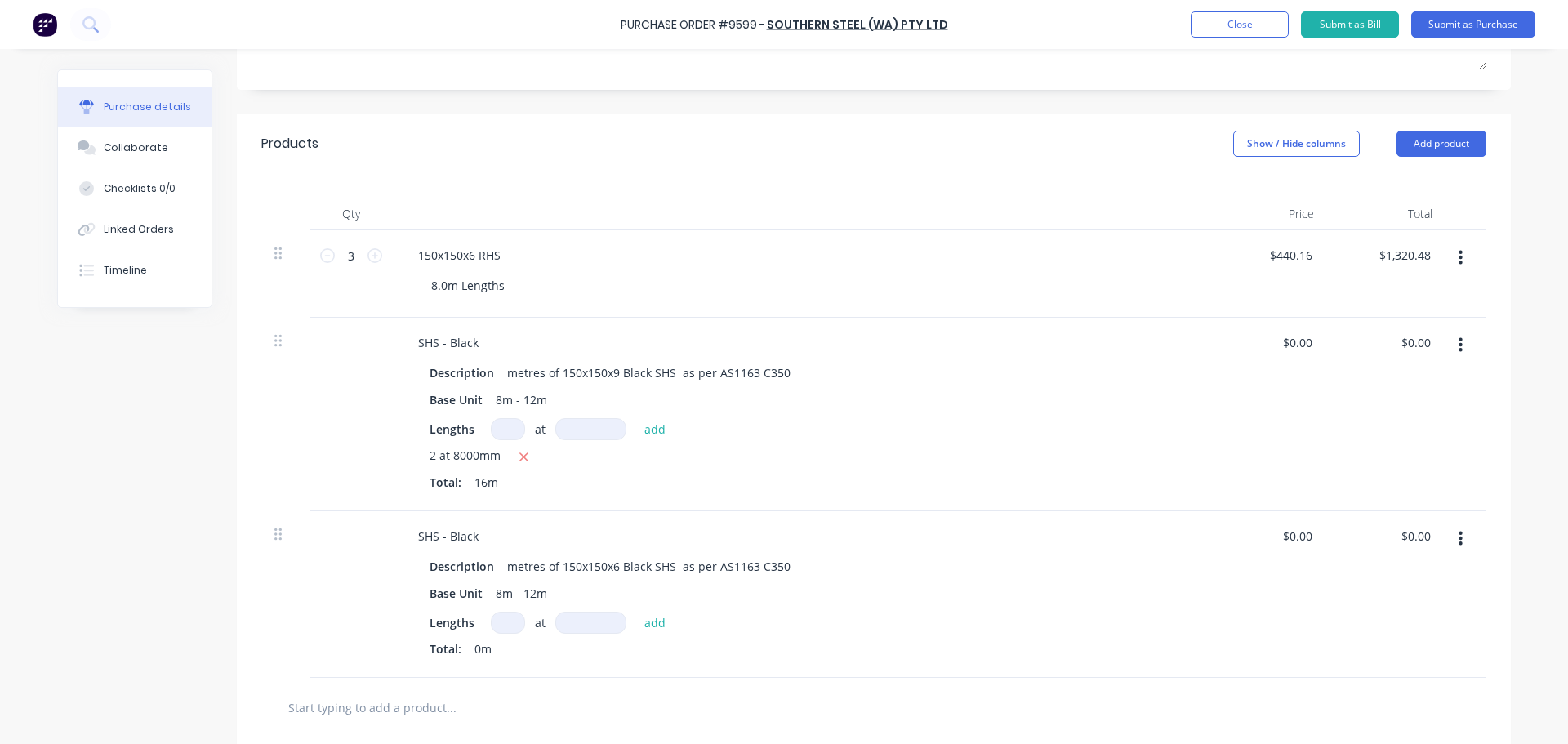
click at [1449, 256] on button "button" at bounding box center [1461, 258] width 39 height 29
click at [1365, 404] on button "Delete" at bounding box center [1411, 399] width 139 height 33
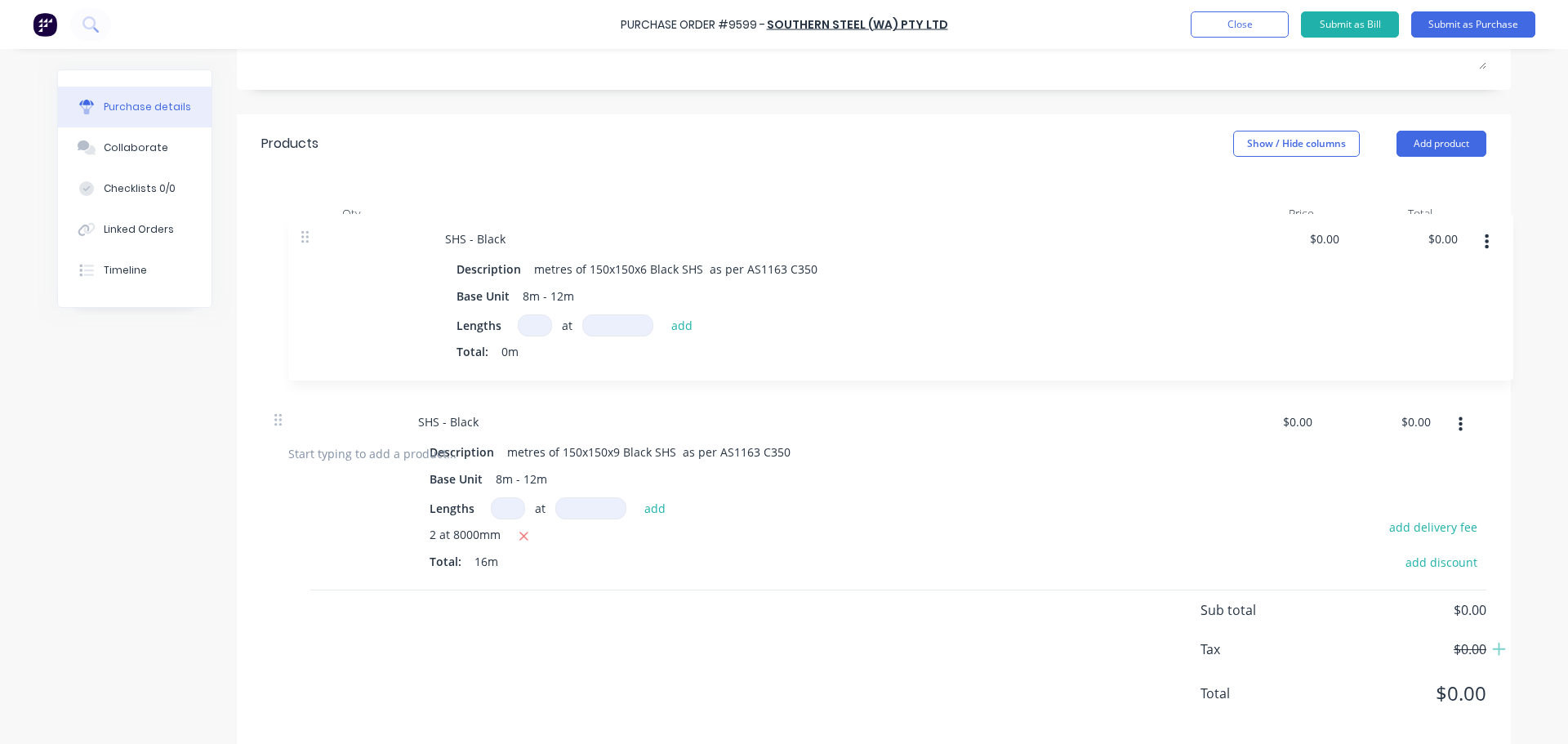
drag, startPoint x: 271, startPoint y: 452, endPoint x: 306, endPoint y: 235, distance: 219.8
click at [306, 235] on div "SHS - Black Description metres of 150x150x9 Black SHS as per AS1163 C350 Base U…" at bounding box center [873, 327] width 1225 height 193
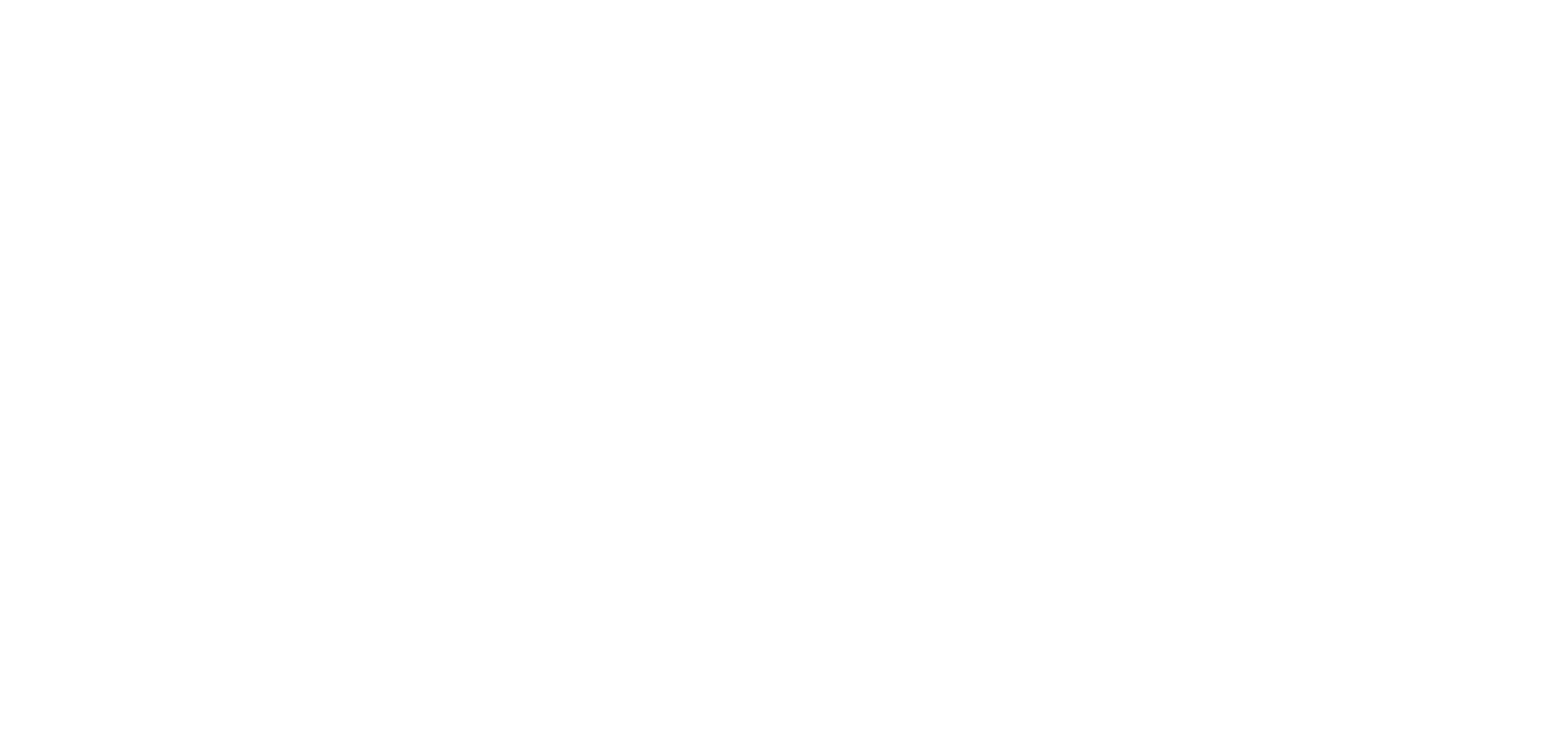
click at [485, 0] on html "x" at bounding box center [784, 0] width 1568 height 0
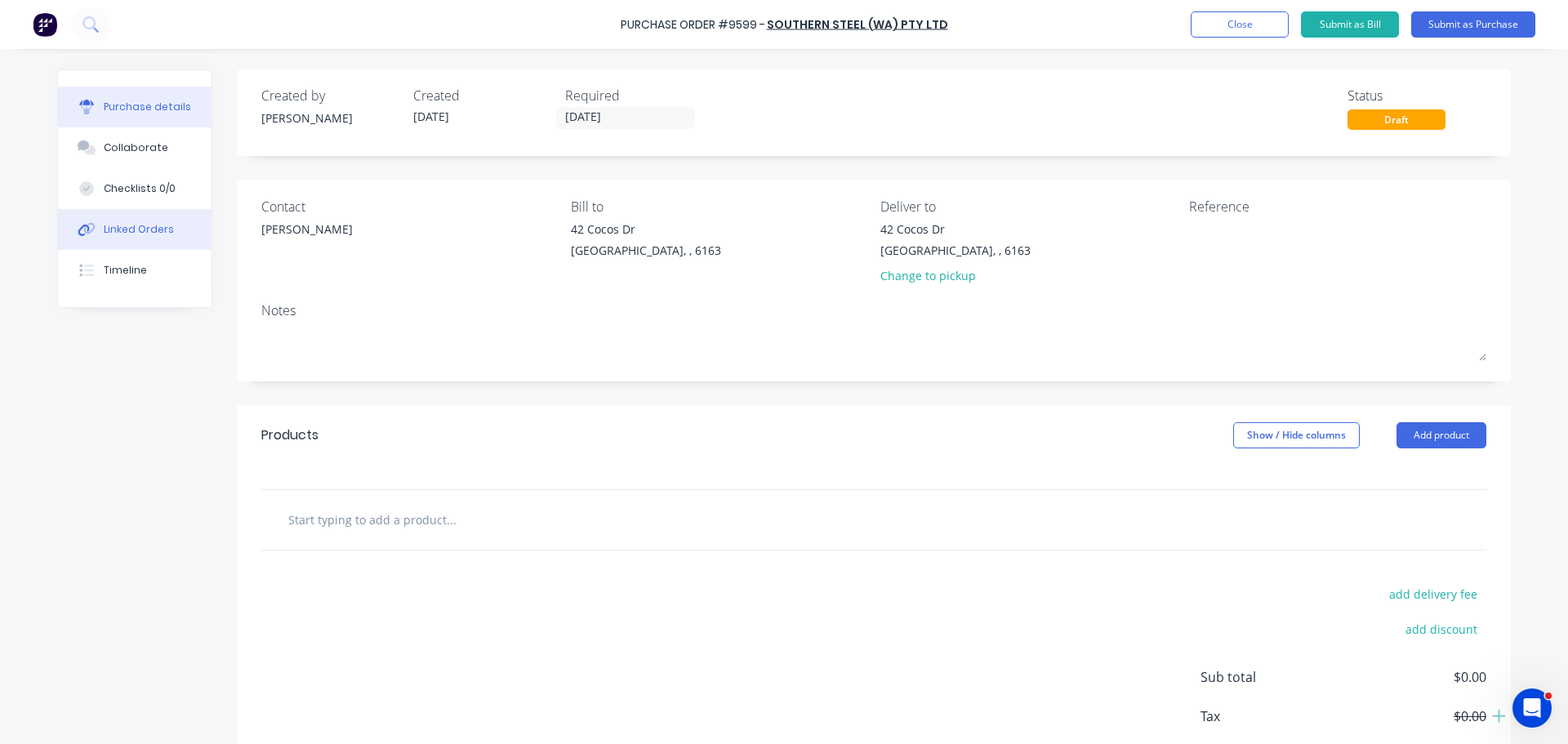
click at [120, 229] on div "Linked Orders" at bounding box center [138, 229] width 71 height 14
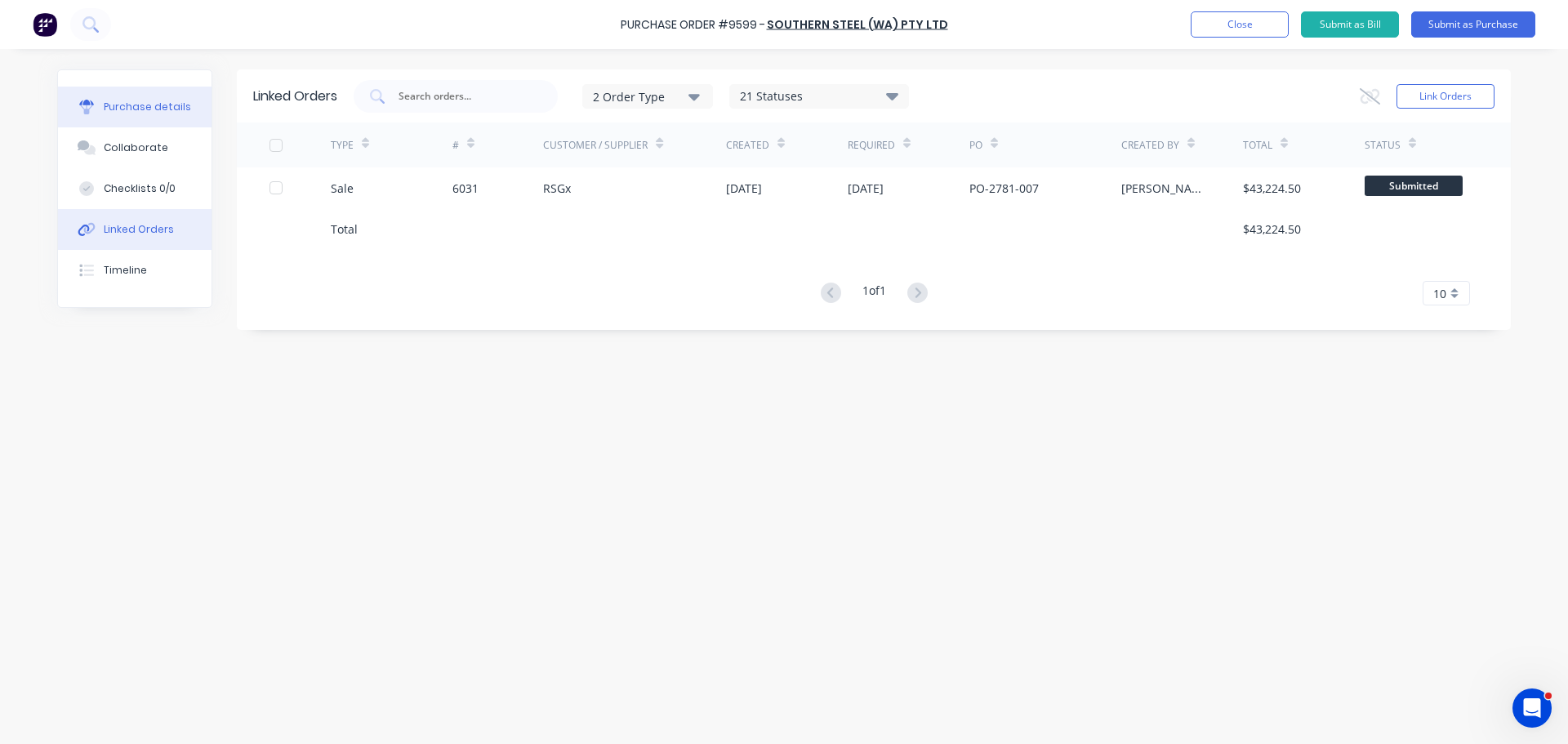
click at [161, 119] on button "Purchase details" at bounding box center [134, 107] width 154 height 41
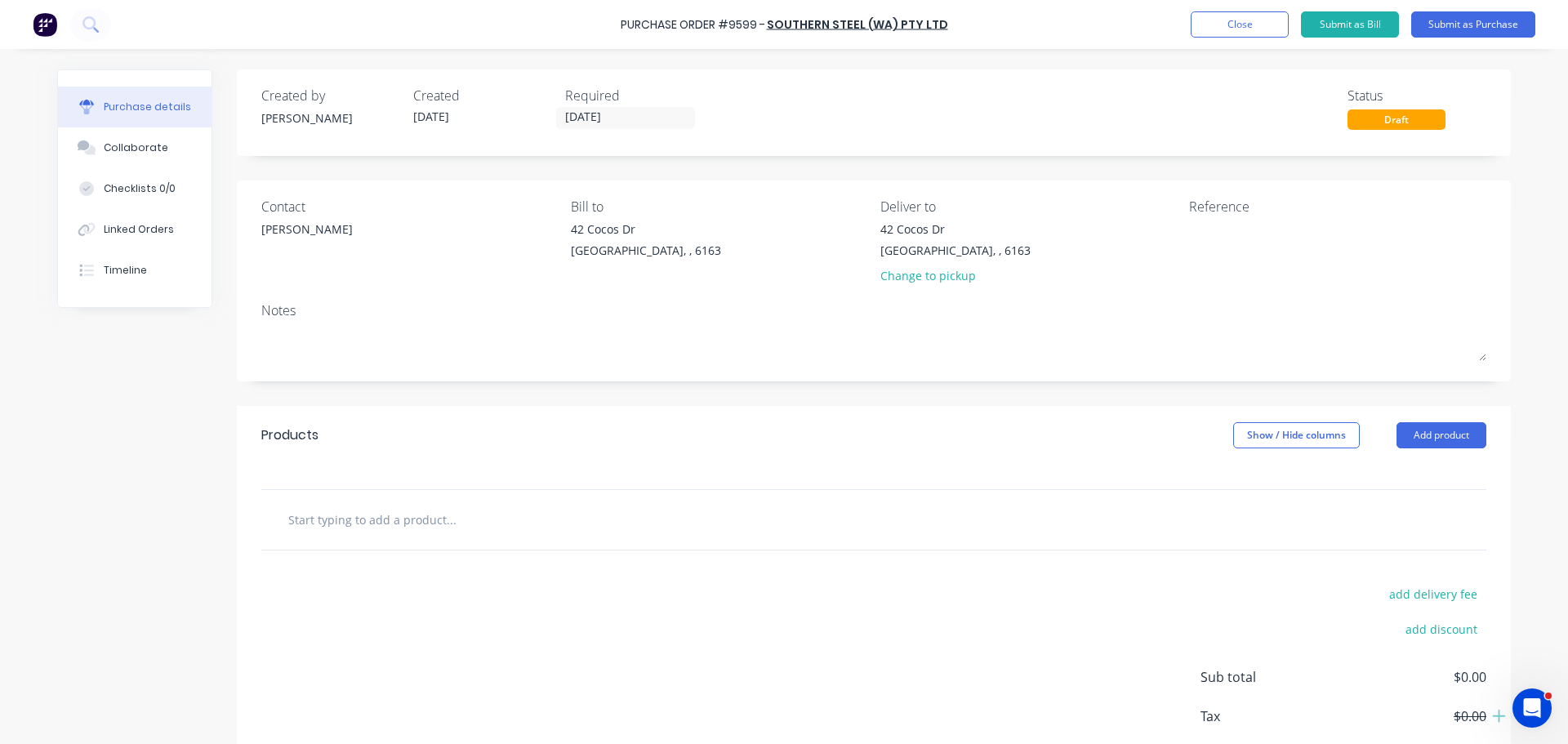
click at [624, 24] on div "Purchase Order #9599 - Southern Steel (WA) Pty Ltd Add product Close Submit as …" at bounding box center [784, 24] width 1568 height 49
click at [630, 24] on div "Purchase Order #9599 -" at bounding box center [693, 25] width 145 height 17
click at [972, 29] on div "Purchase Order #9599 - Southern Steel (WA) Pty Ltd Add product Close Submit as …" at bounding box center [784, 24] width 1568 height 49
drag, startPoint x: 946, startPoint y: 23, endPoint x: 877, endPoint y: 25, distance: 69.0
click at [920, 24] on div "Purchase Order #9599 - Southern Steel (WA) Pty Ltd Add product Close Submit as …" at bounding box center [784, 24] width 1568 height 49
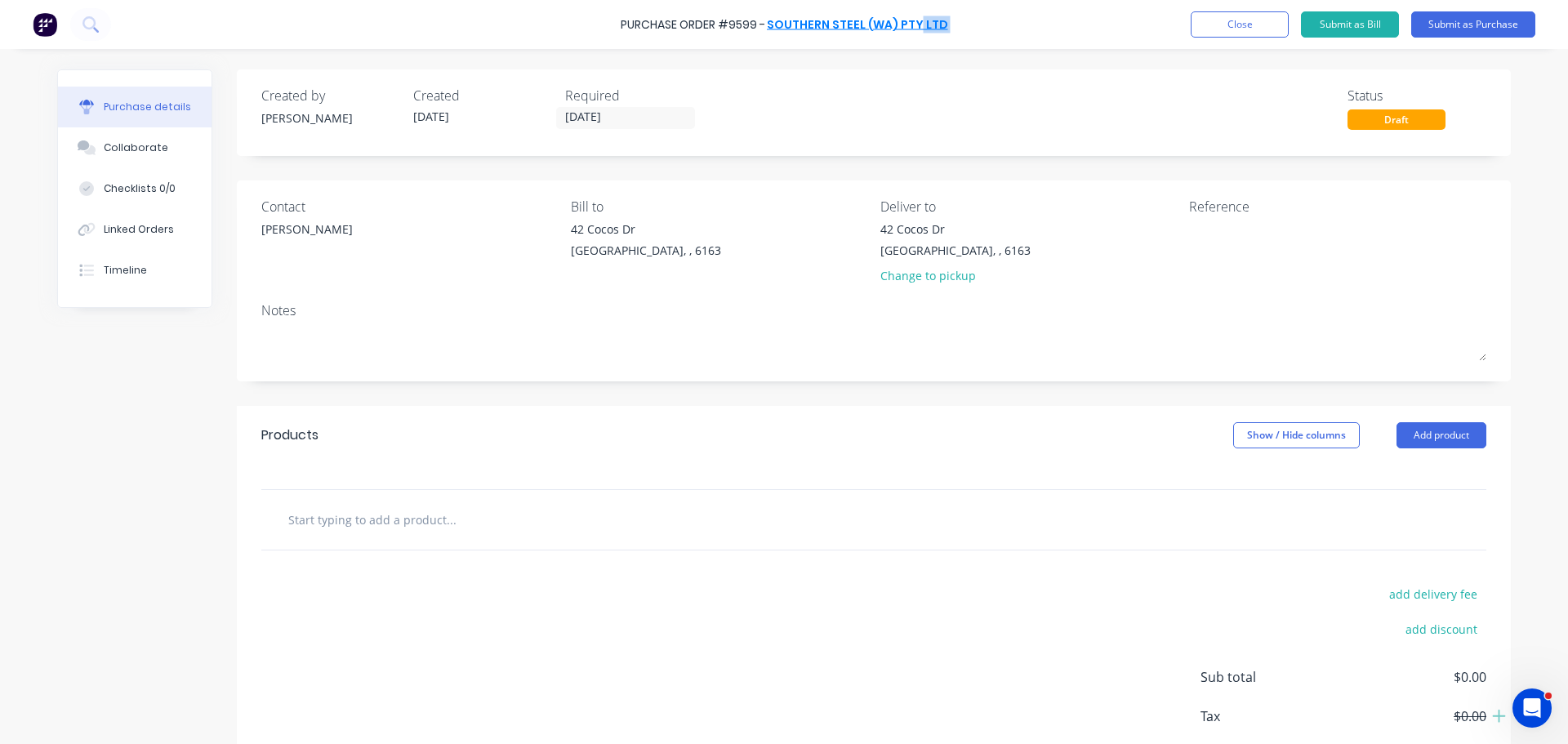
click at [939, 20] on link "Southern Steel (WA) Pty Ltd" at bounding box center [858, 24] width 182 height 16
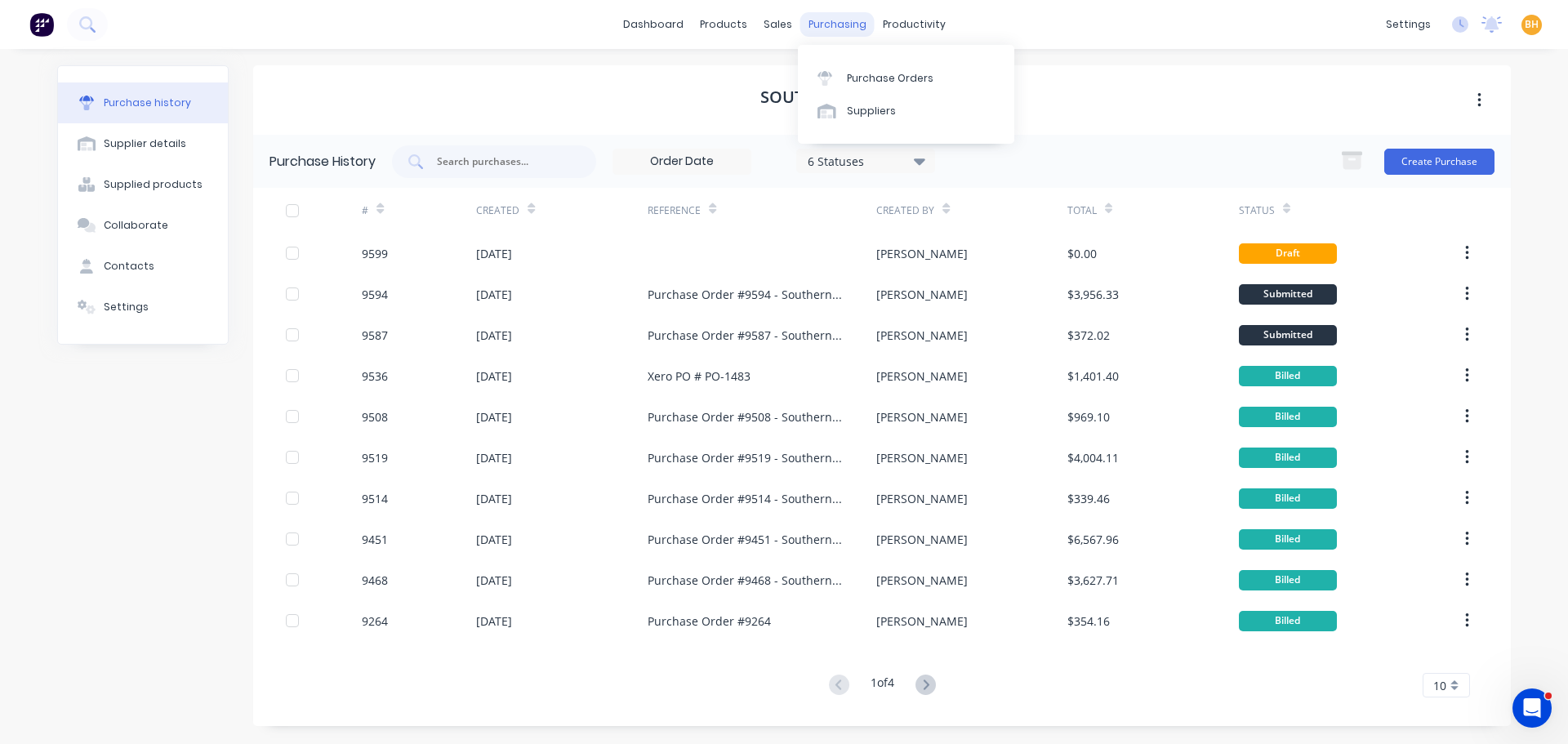
click at [839, 24] on div "purchasing" at bounding box center [837, 24] width 74 height 24
click at [870, 82] on div "Purchase Orders" at bounding box center [891, 78] width 87 height 14
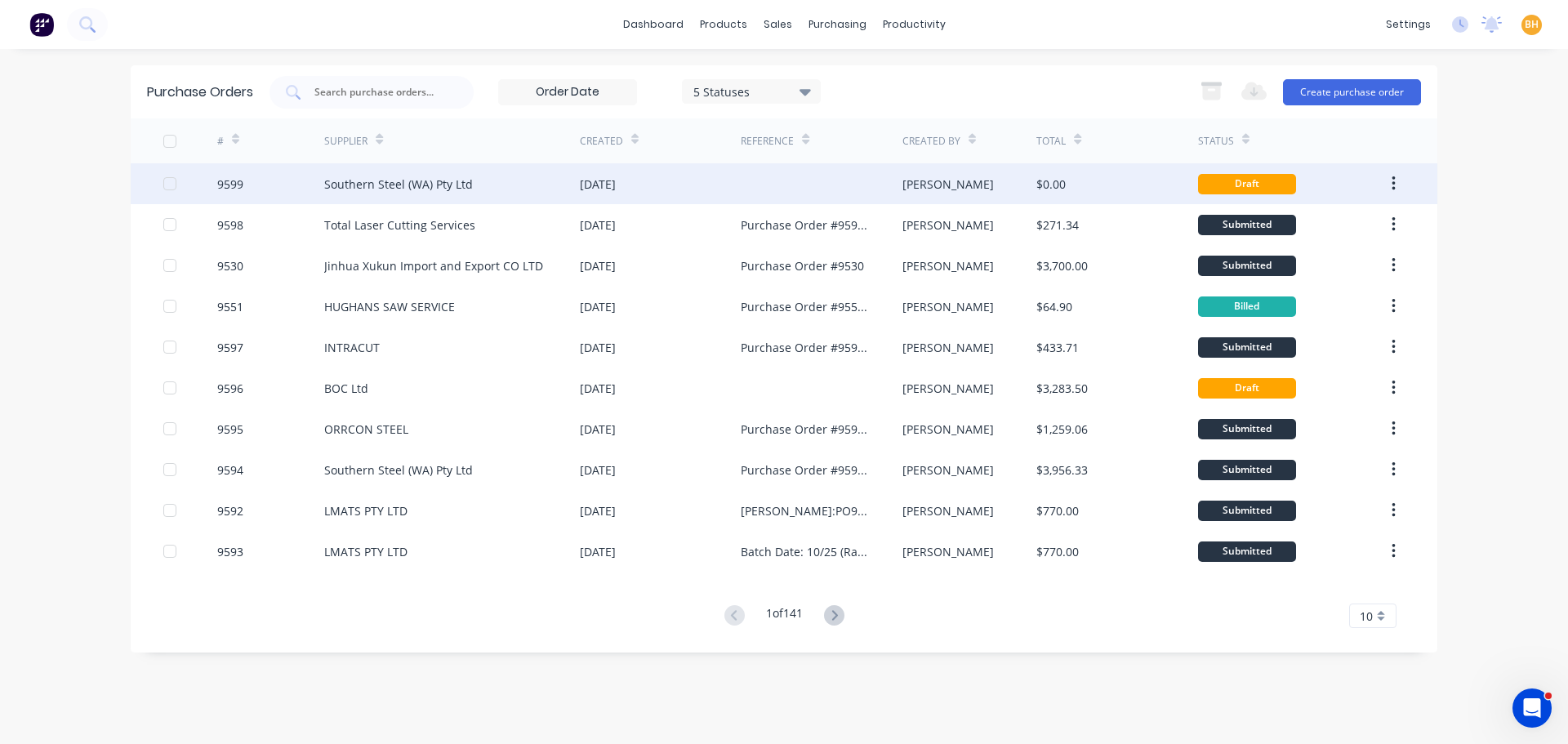
click at [452, 191] on div "Southern Steel (WA) Pty Ltd" at bounding box center [399, 185] width 149 height 17
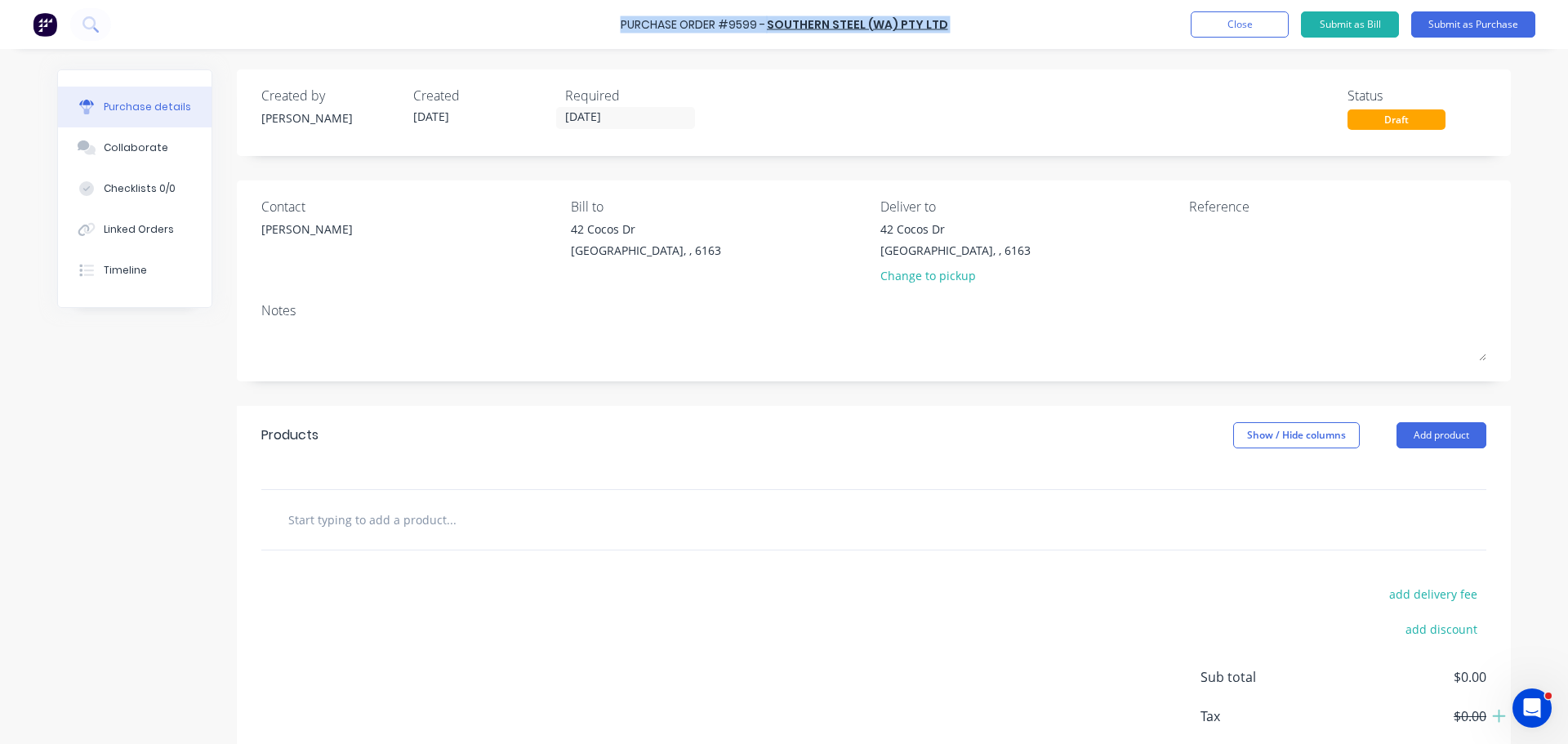
drag, startPoint x: 627, startPoint y: 20, endPoint x: 950, endPoint y: 36, distance: 323.4
click at [950, 36] on div "Purchase Order #9599 - Southern Steel (WA) Pty Ltd Add product Close Submit as …" at bounding box center [784, 24] width 1568 height 49
copy div "Purchase Order #9599 - Southern Steel (WA) Pty Ltd Add product Close Submit as …"
click at [1192, 234] on textarea at bounding box center [1291, 239] width 204 height 37
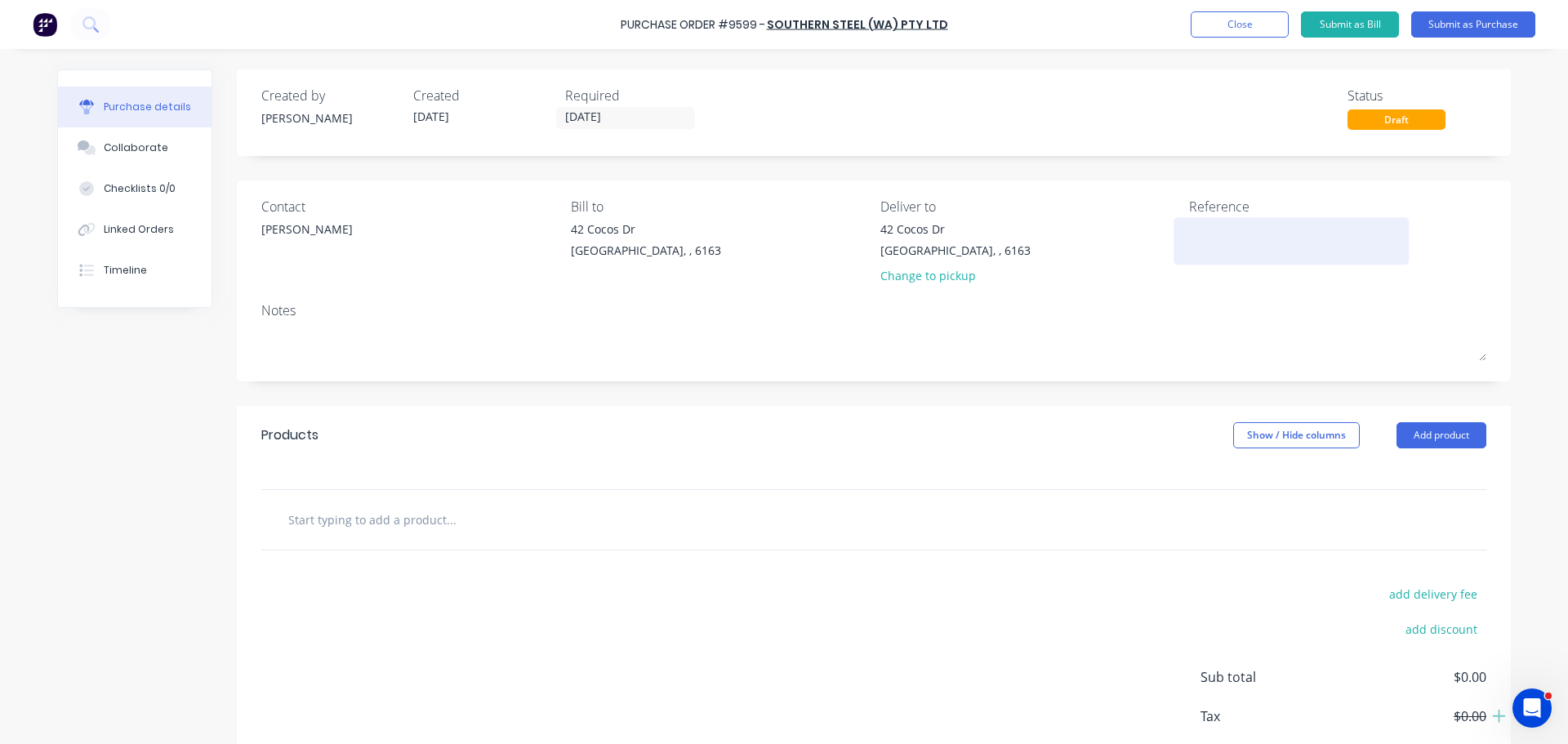
paste textarea "Purchase Order #9599 - Southern Steel (WA) Pty Ltd"
type textarea "x"
type textarea "Purchase Order #9599 - Southern Steel (WA) Pty Ltd"
type textarea "x"
type textarea "Purchase Order #9599 - Southern Steel (WA) Pty Ltd"
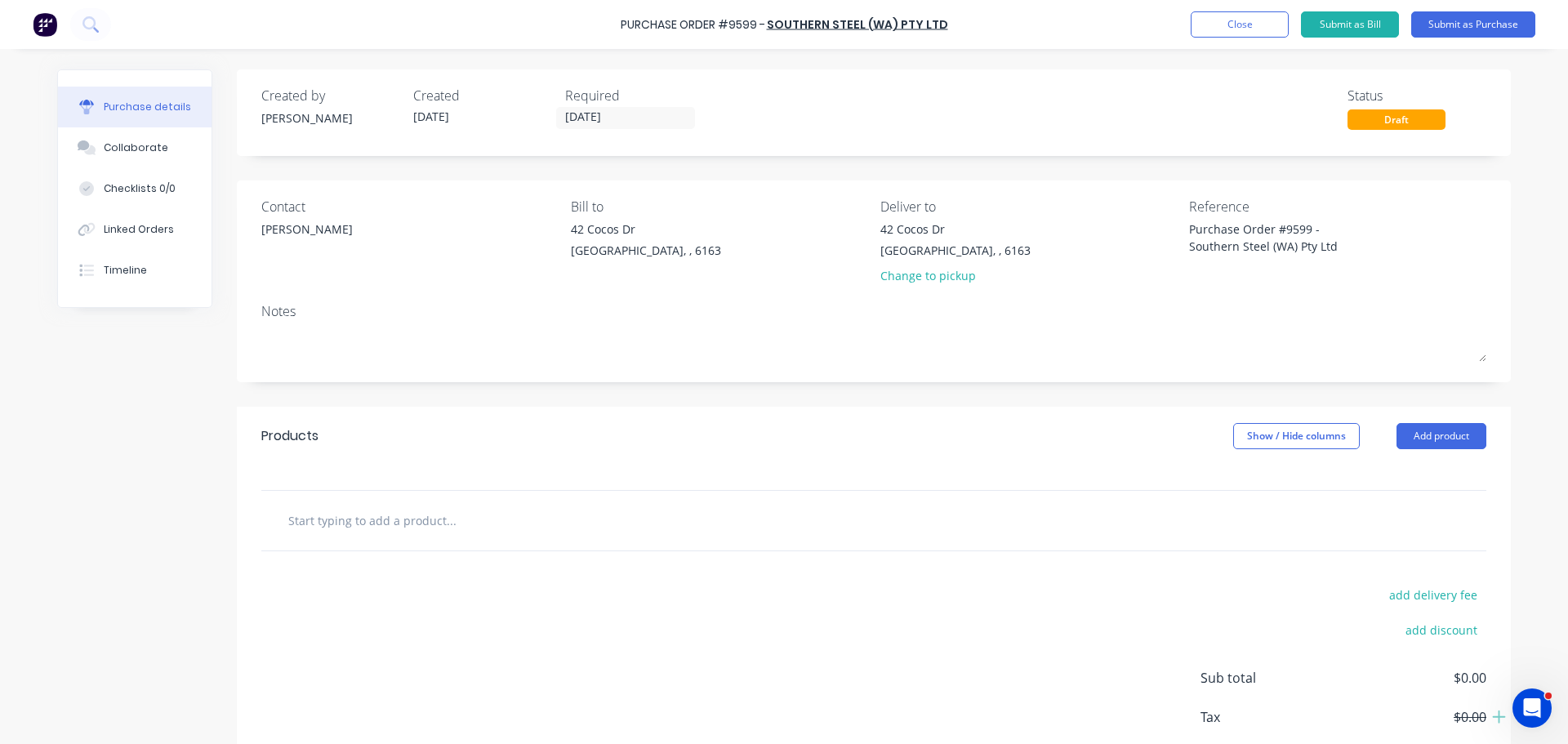
click at [1101, 309] on div "Notes" at bounding box center [873, 311] width 1225 height 19
click at [447, 524] on input "text" at bounding box center [451, 521] width 327 height 33
type textarea "x"
type input "1"
type textarea "x"
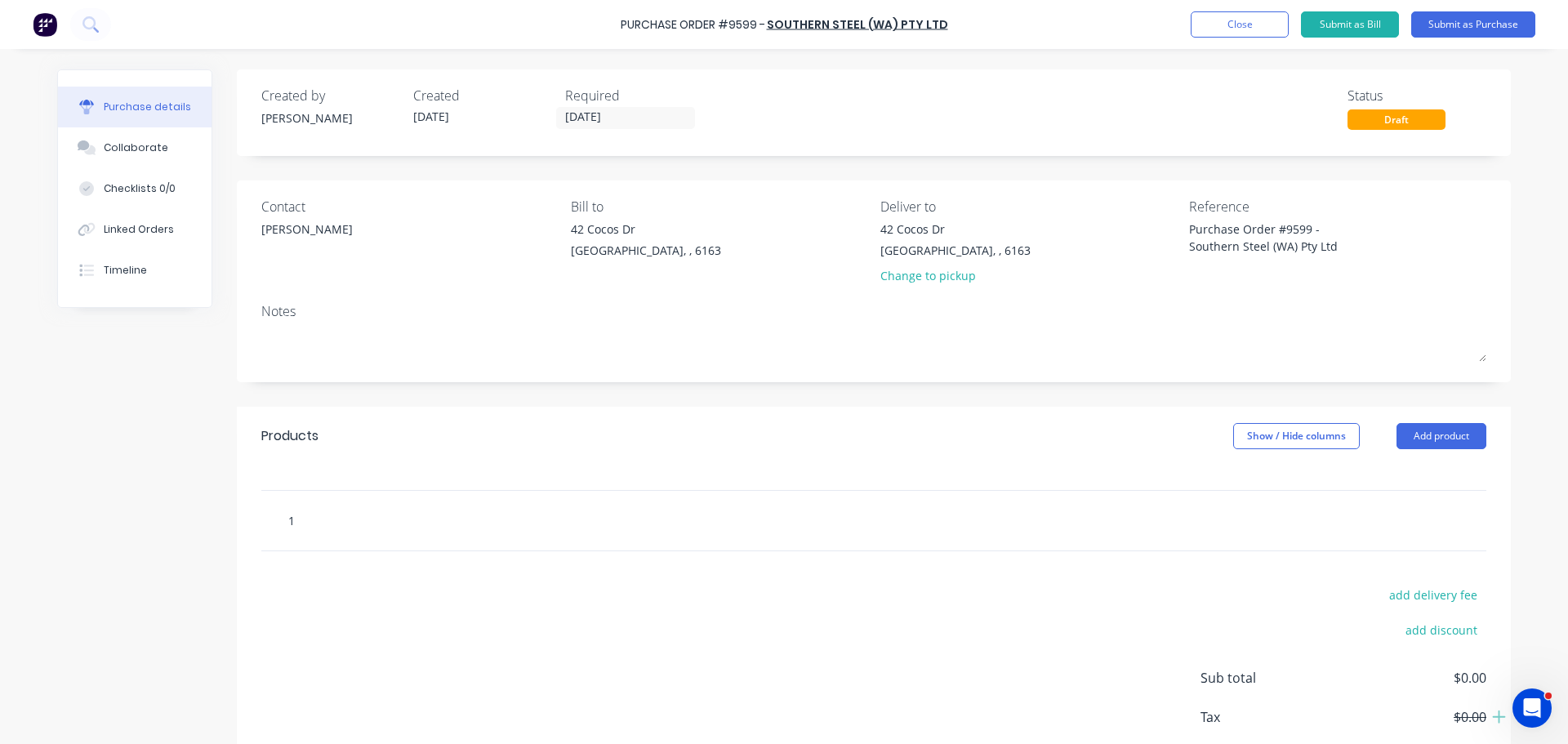
type input "15"
type textarea "x"
type input "150"
type textarea "x"
type input "150x"
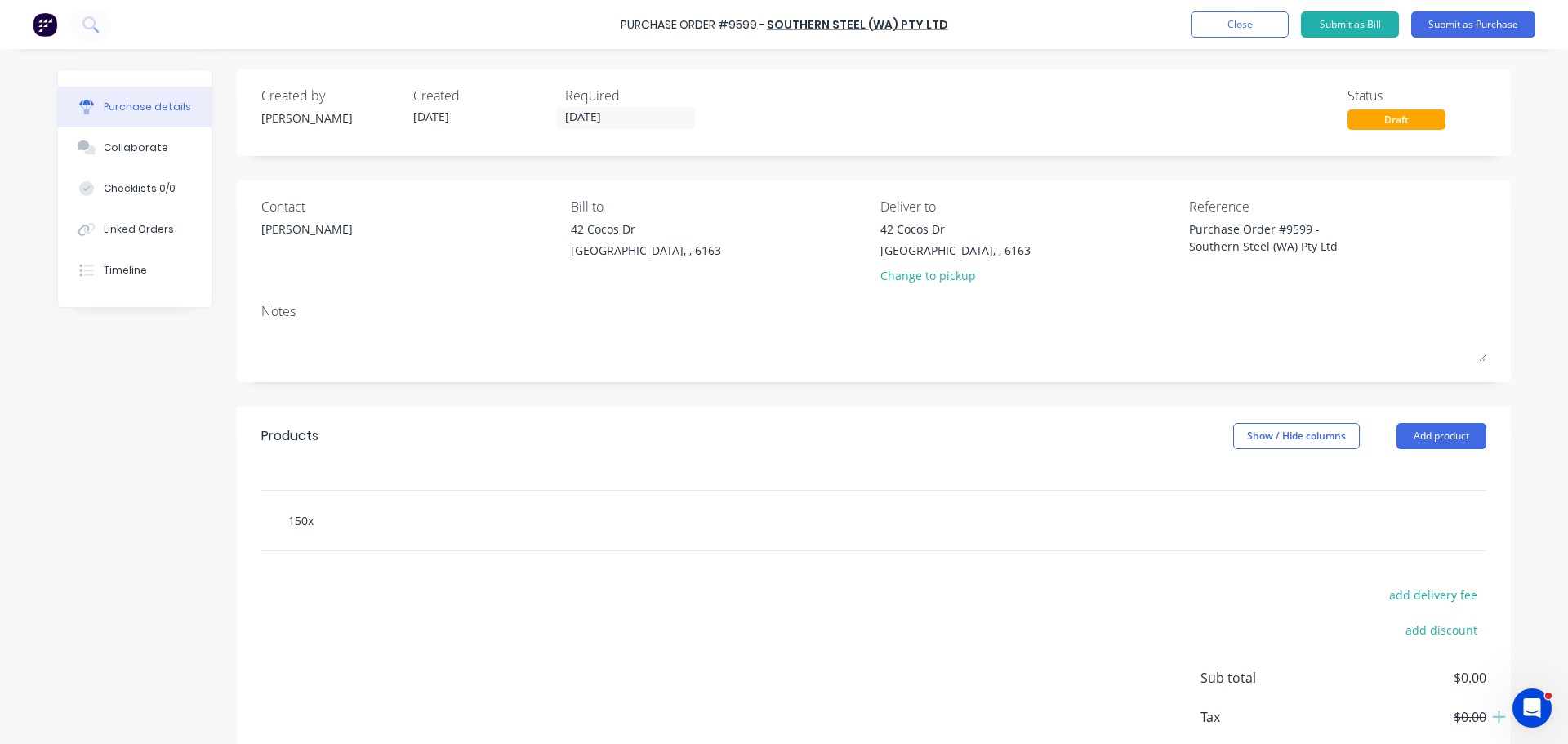
type textarea "x"
type input "150x1"
type textarea "x"
type input "150x15"
type textarea "x"
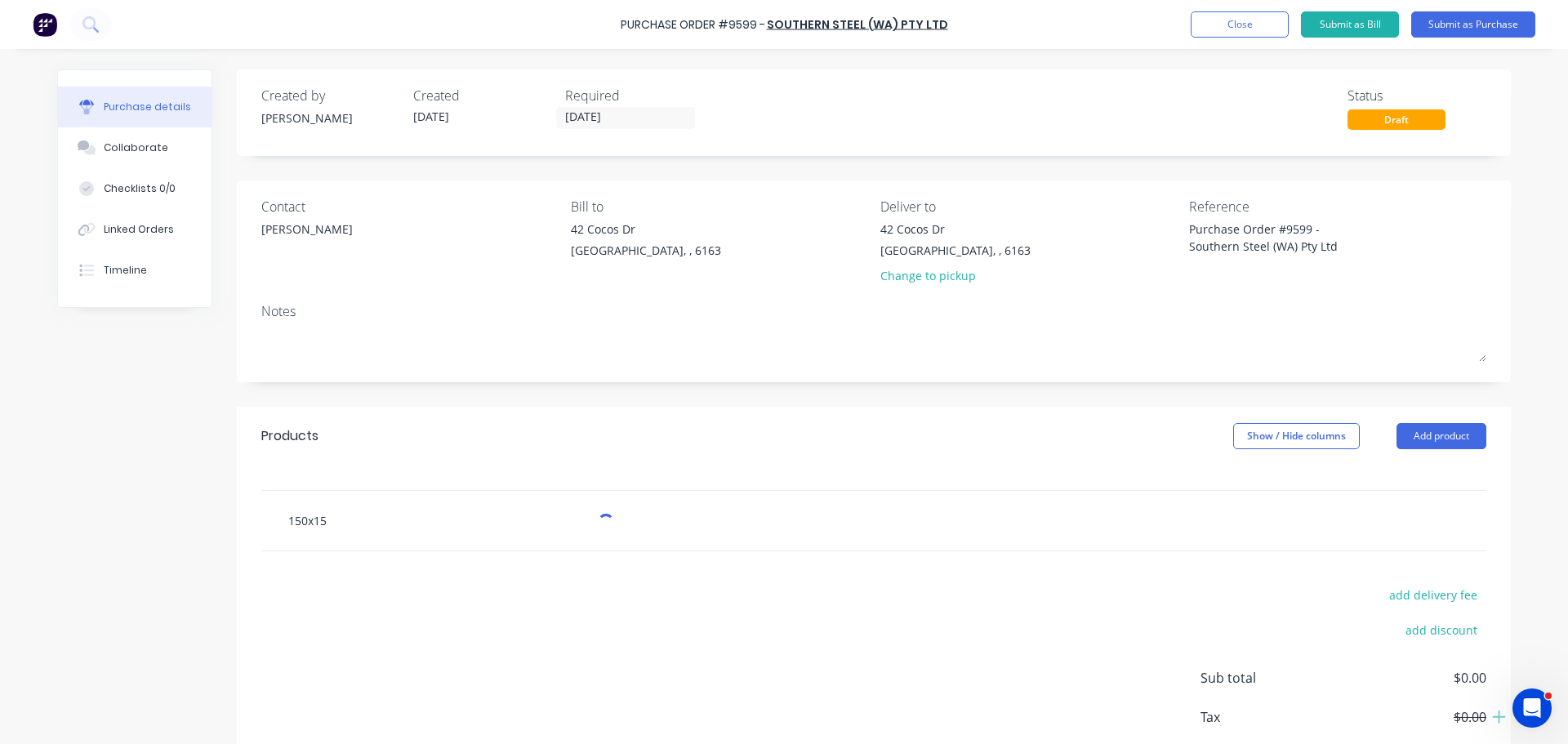
type input "150x150"
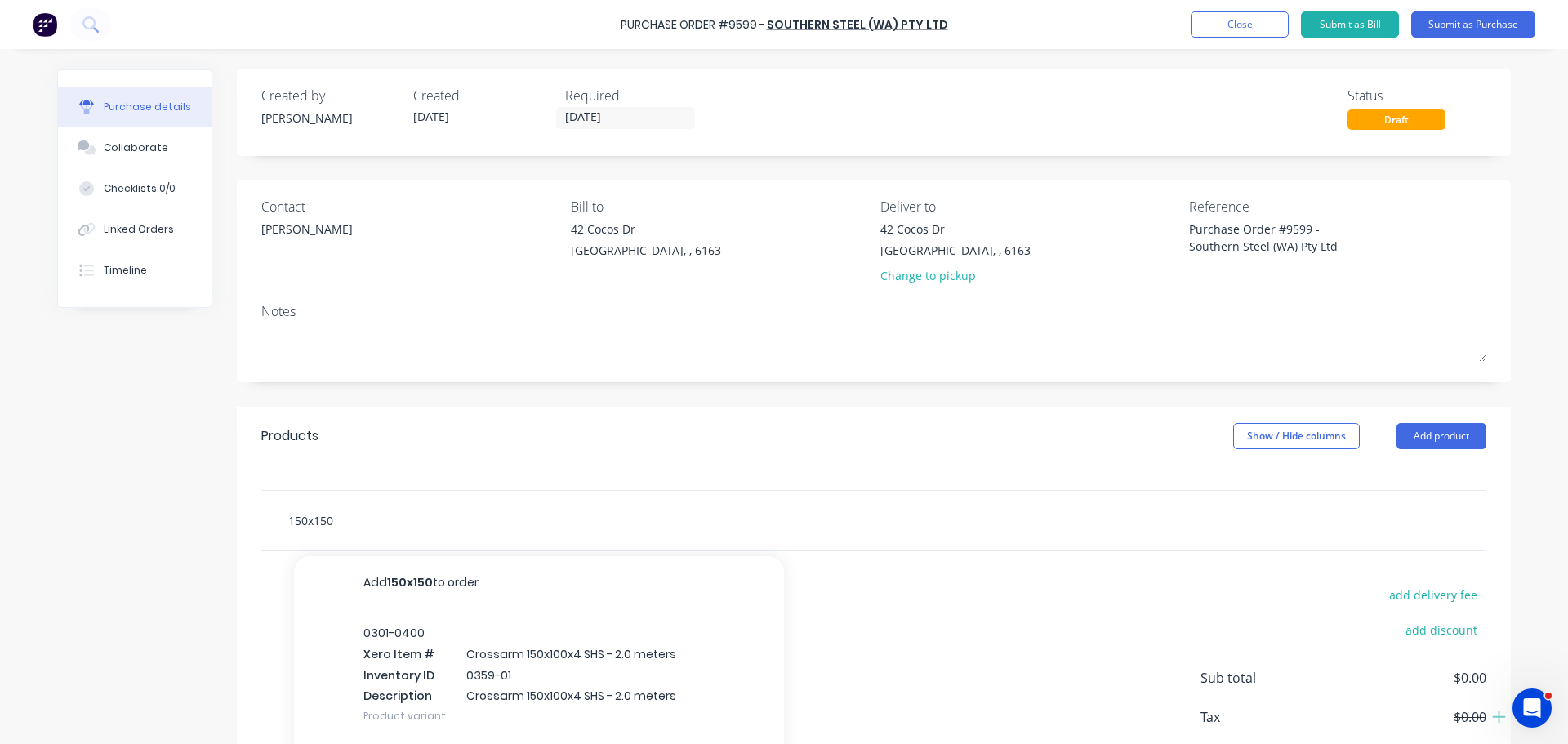
type textarea "x"
type input "150x150x"
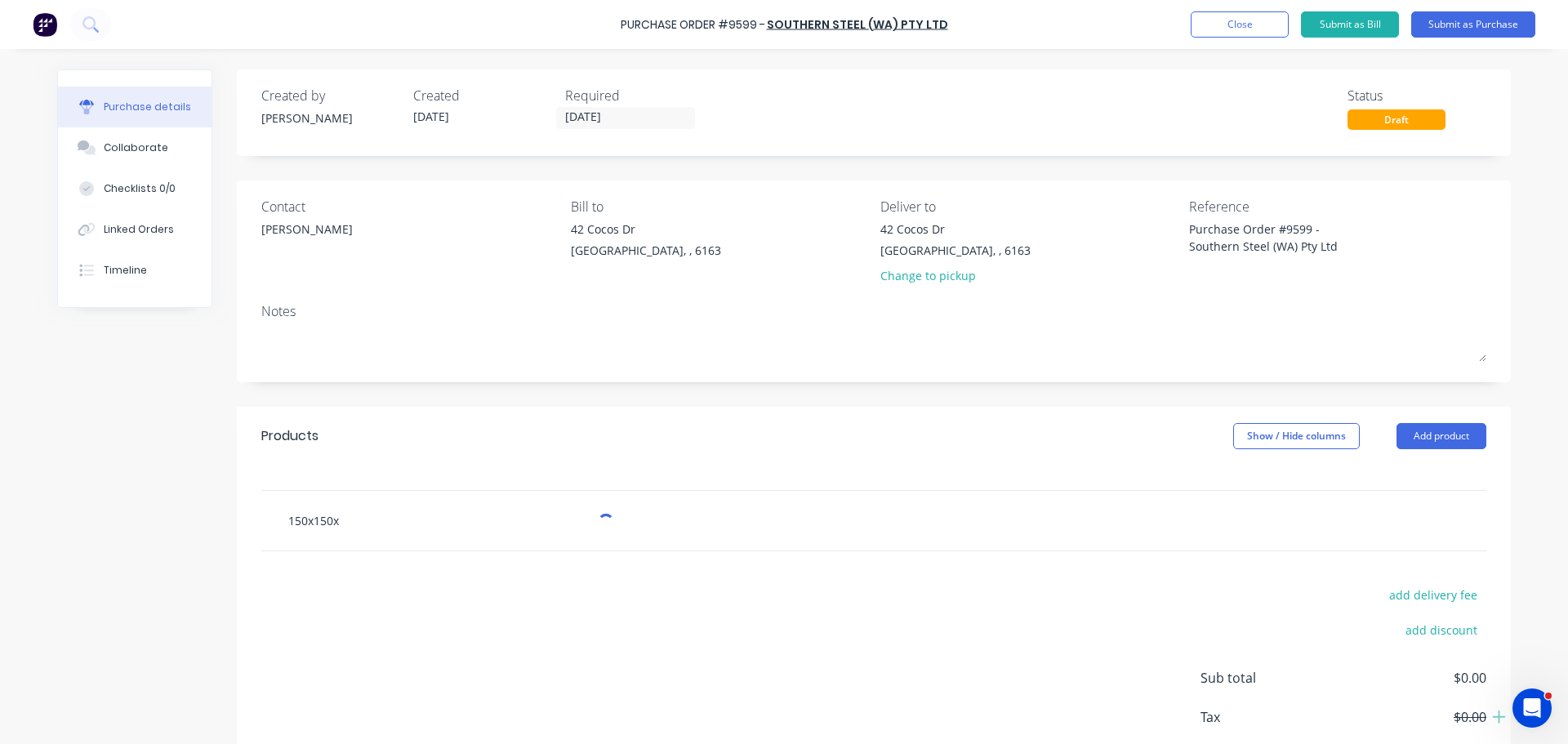
type textarea "x"
type input "150x150x6"
type textarea "x"
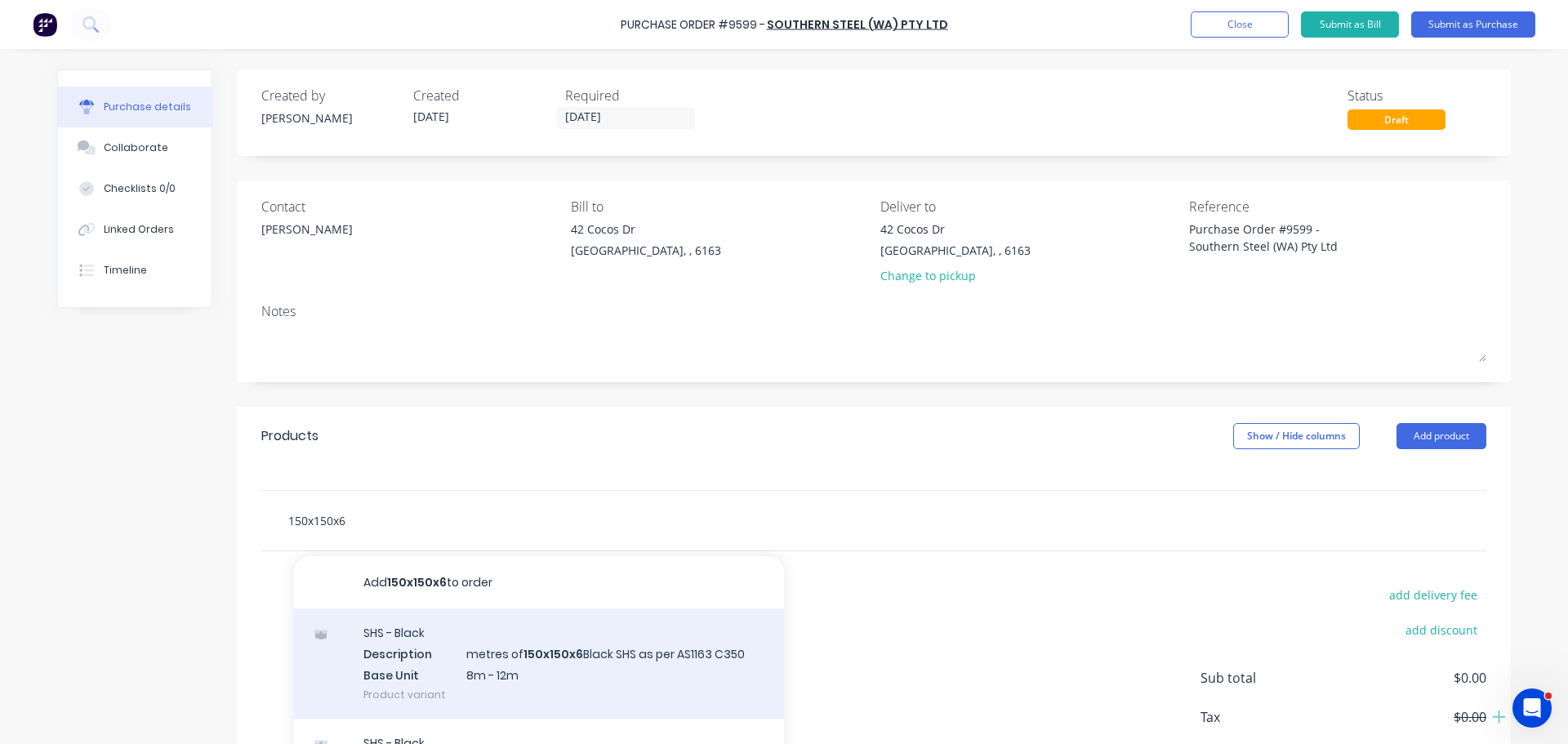
type input "150x150x6"
click at [466, 666] on div "SHS - Black Description metres of 150x150x6 Black SHS as per AS1163 C350 Base U…" at bounding box center [538, 664] width 490 height 110
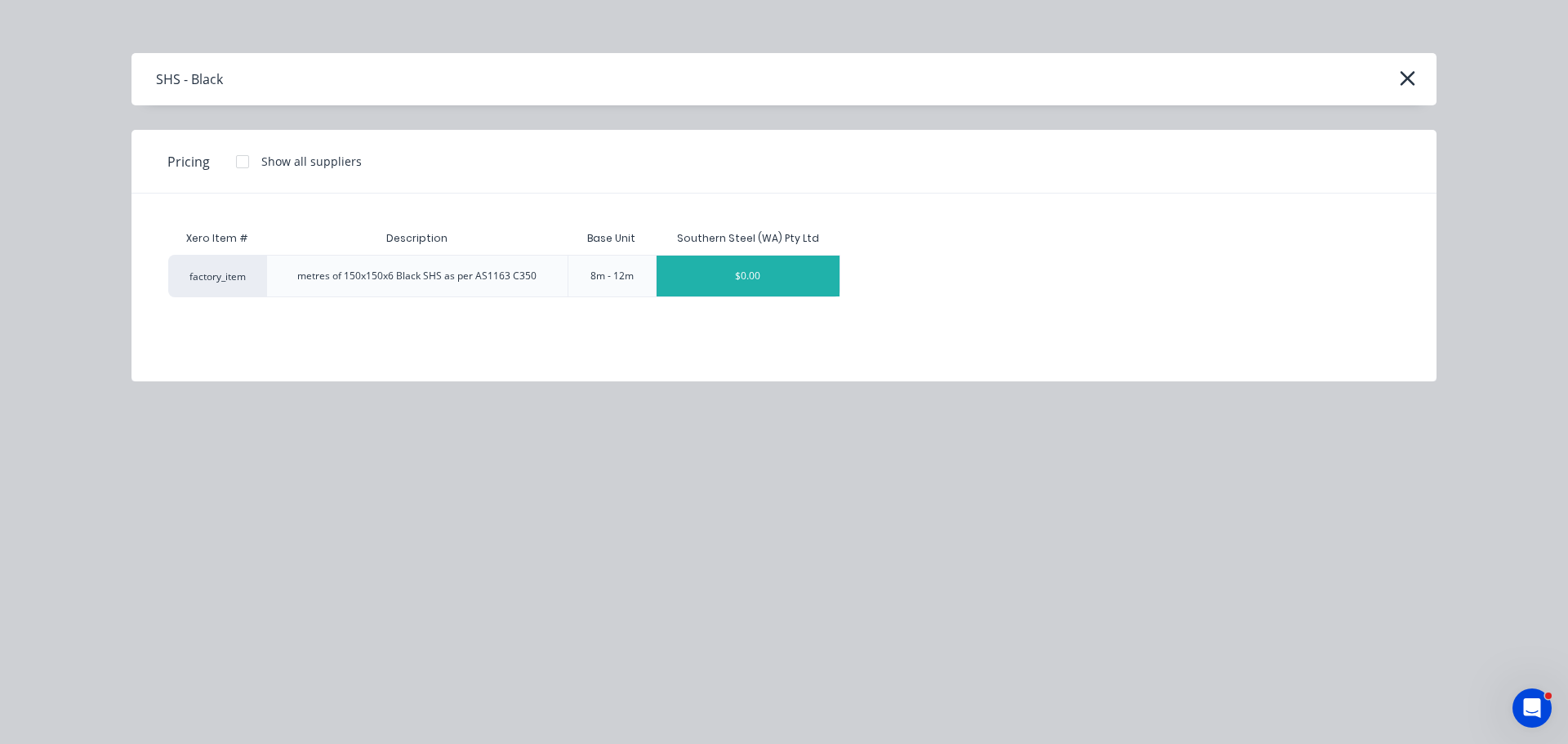
click at [728, 281] on div "$0.00" at bounding box center [748, 276] width 183 height 41
type textarea "x"
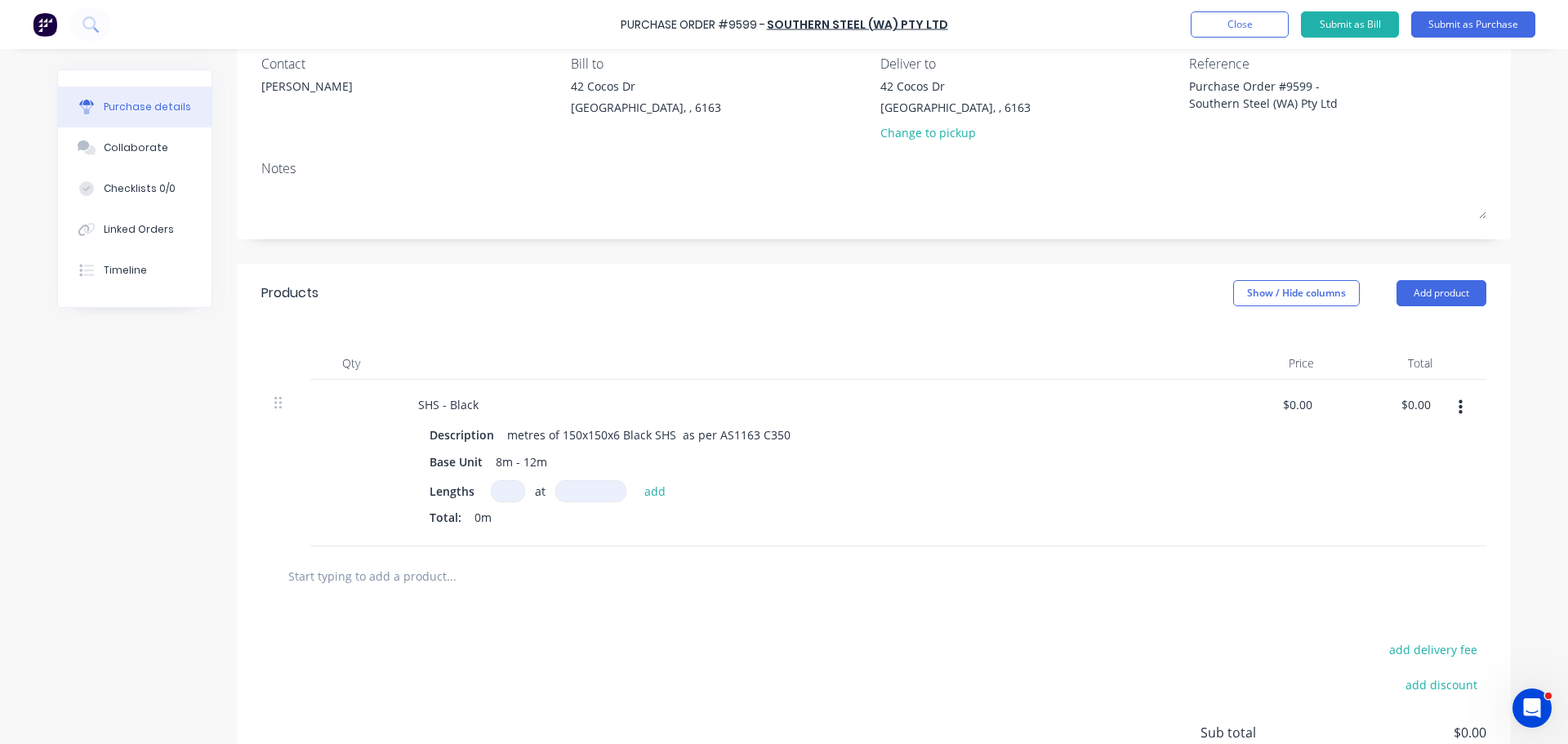
scroll to position [163, 0]
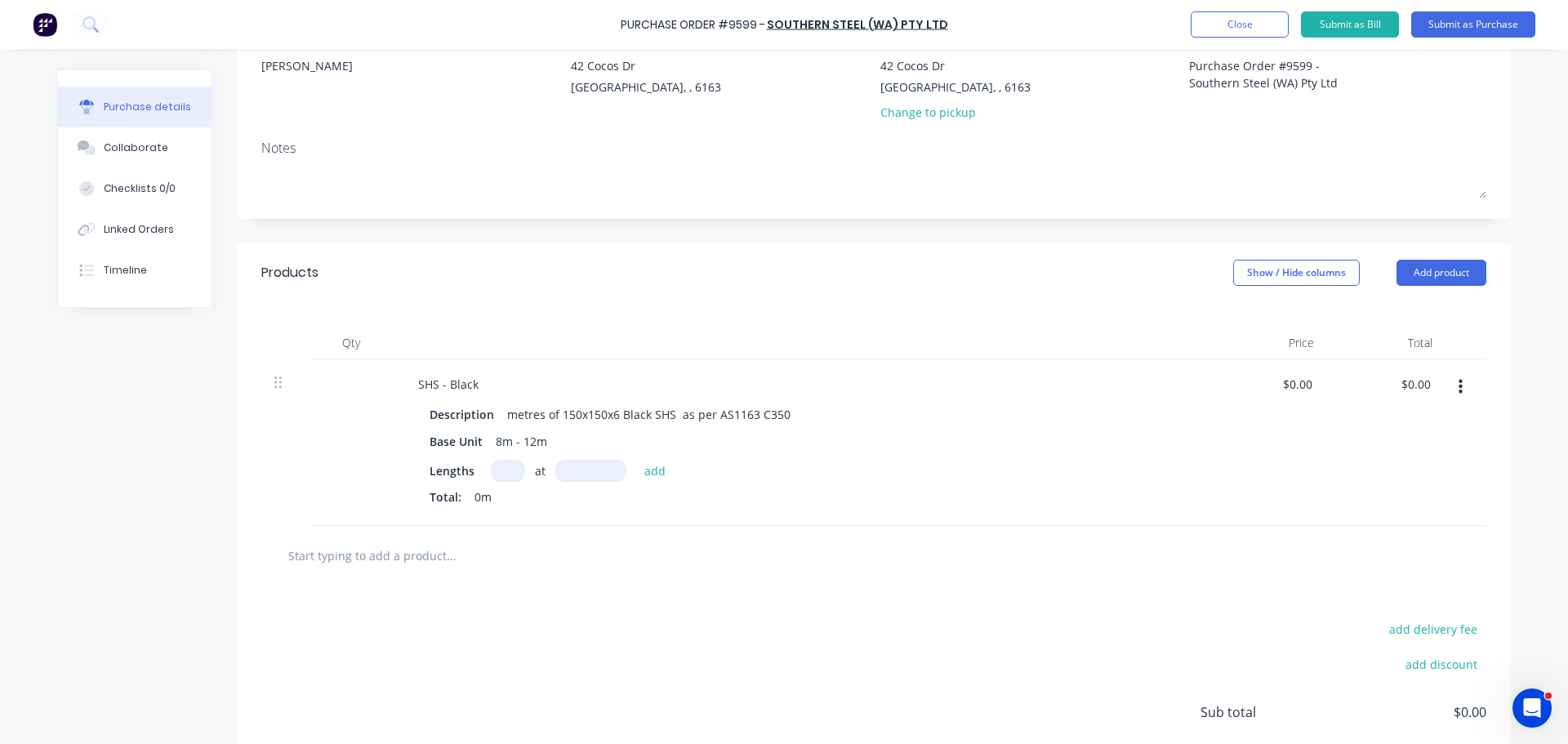
click at [504, 464] on input at bounding box center [508, 471] width 35 height 22
type textarea "x"
type input "3"
type textarea "x"
type input "3"
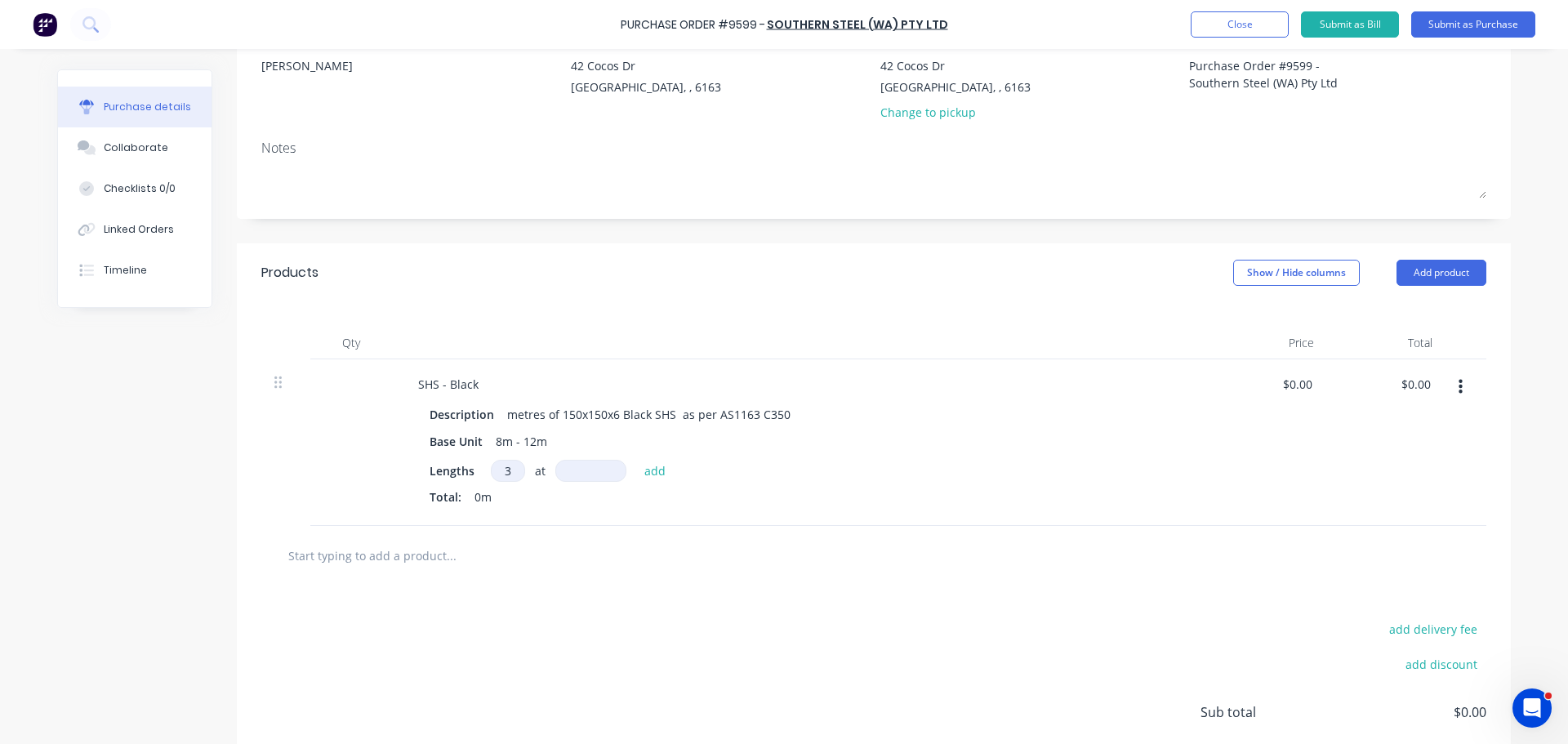
click at [577, 472] on input at bounding box center [591, 471] width 71 height 22
type textarea "x"
type input "80"
type textarea "x"
type input "800"
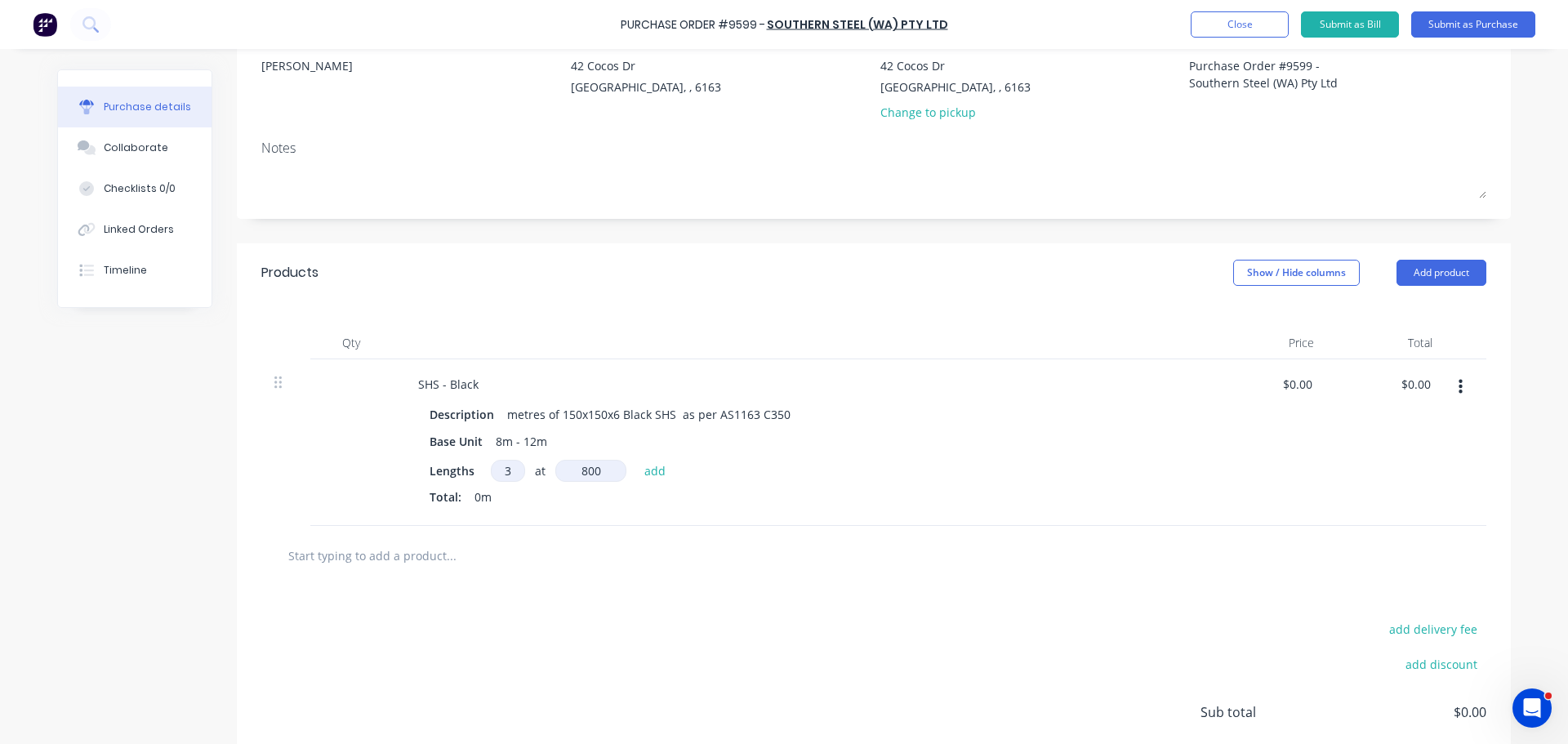
type textarea "x"
type input "8000"
type textarea "x"
type input "8000mm"
click at [646, 472] on button "add" at bounding box center [655, 471] width 39 height 19
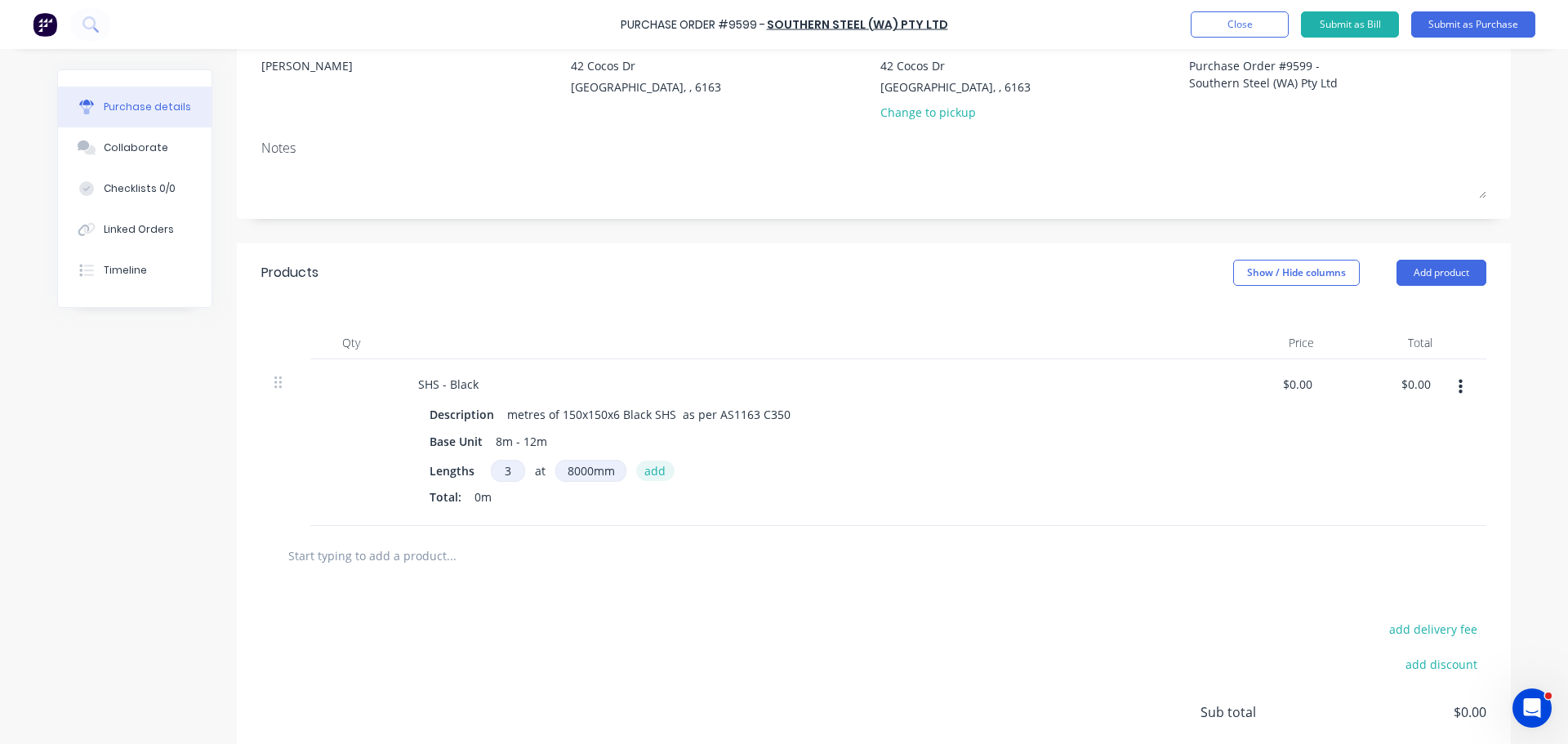
type textarea "x"
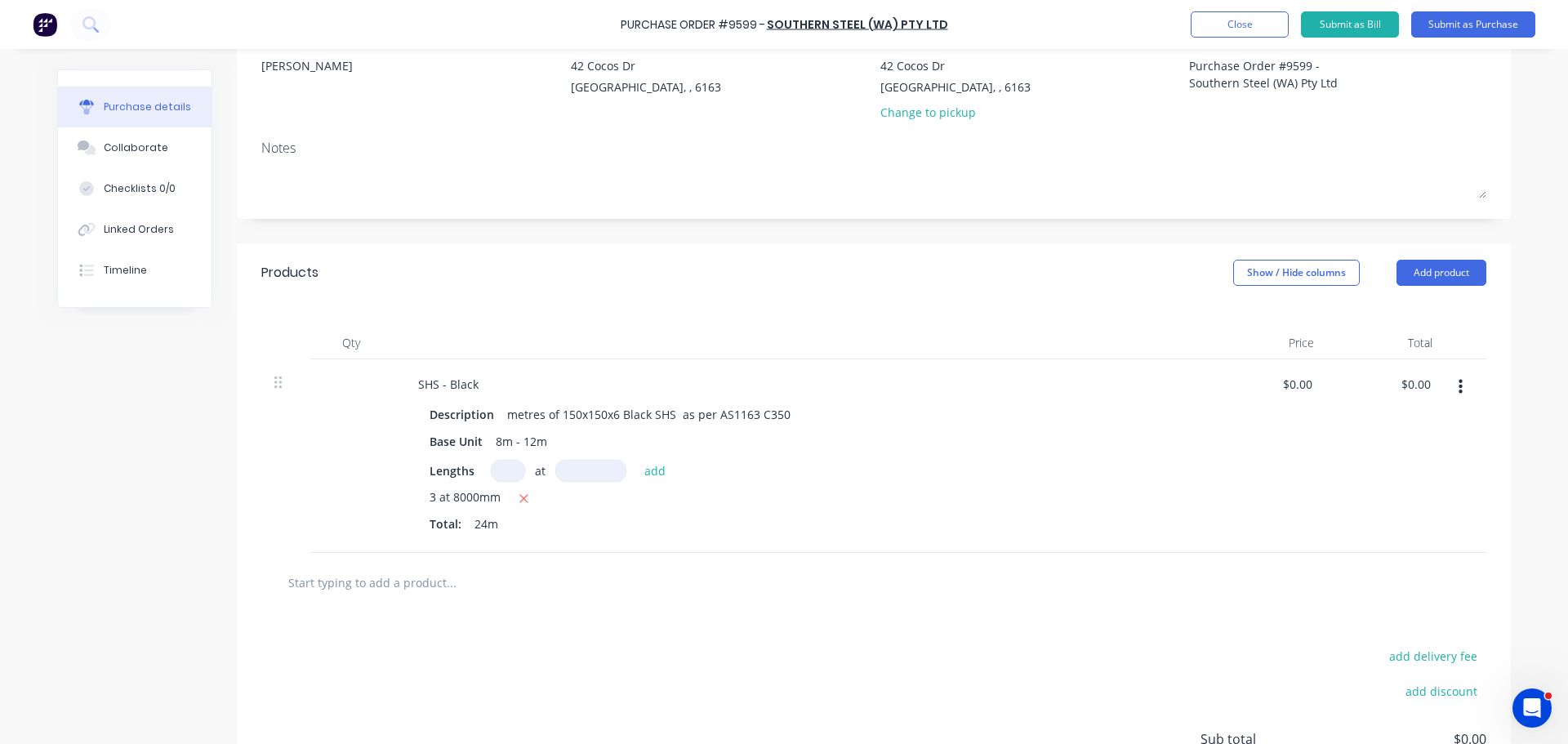
click at [1125, 557] on div at bounding box center [873, 583] width 1225 height 60
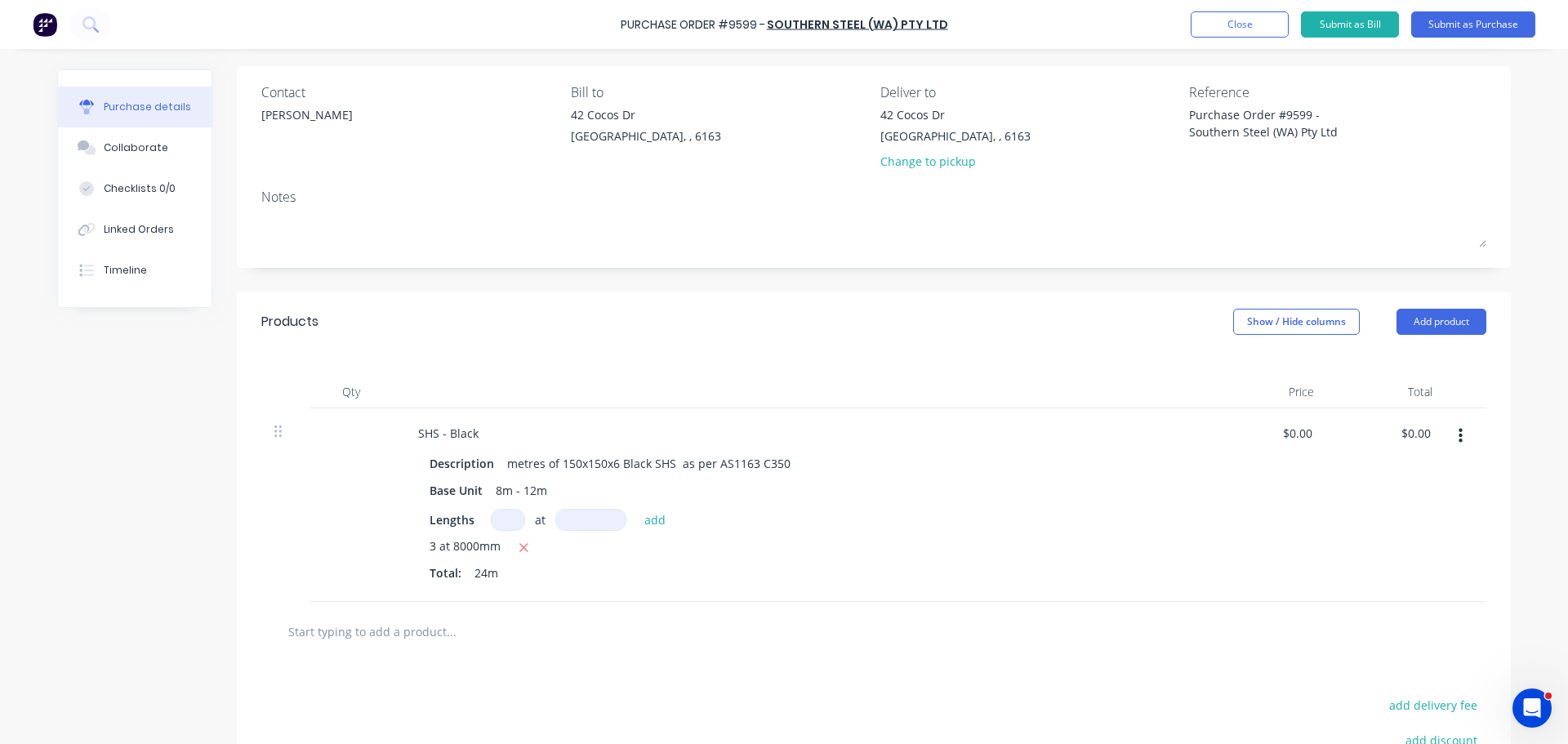
scroll to position [82, 0]
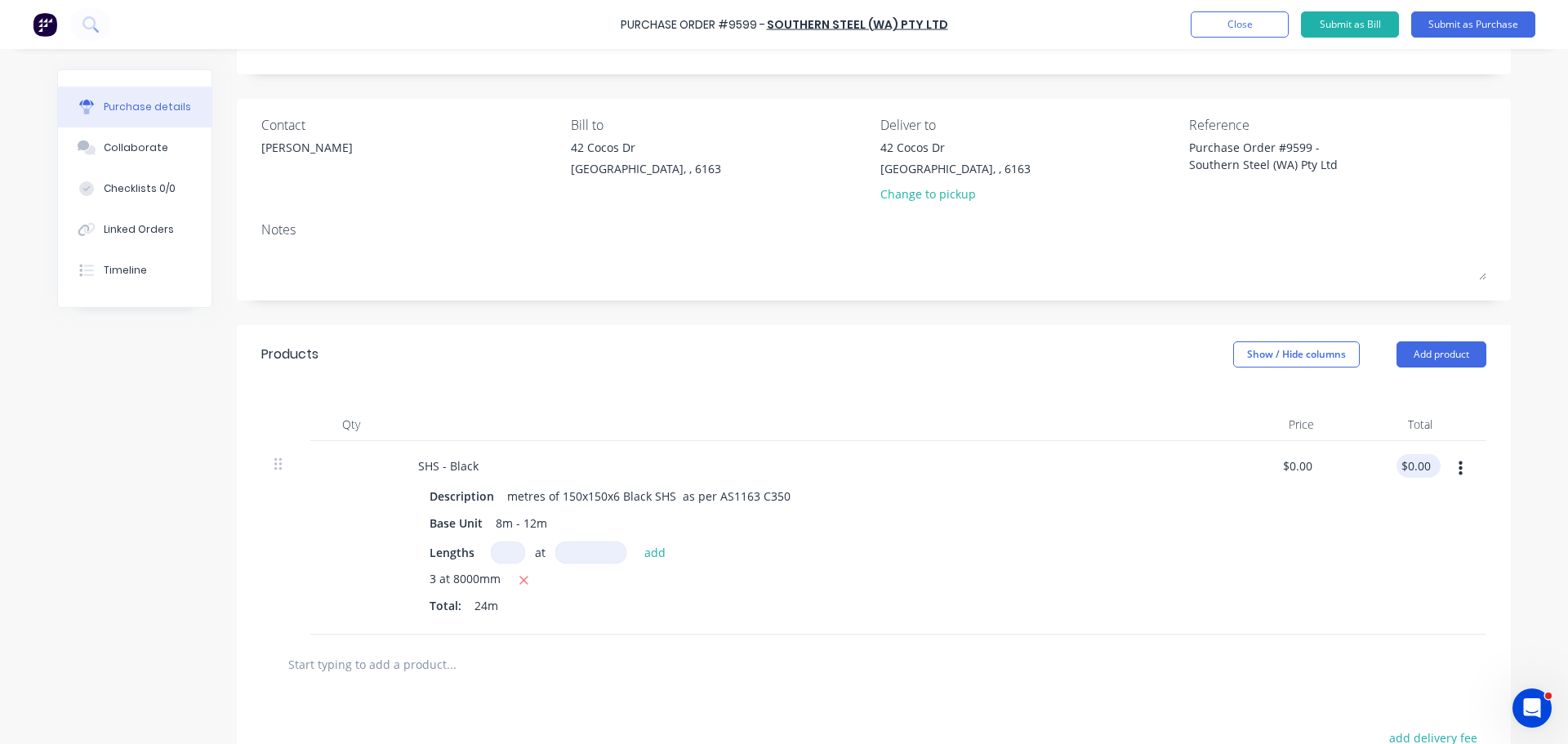
type textarea "x"
click at [1423, 464] on input "0.00" at bounding box center [1414, 466] width 38 height 24
type input "0"
type input "1320.48"
type textarea "x"
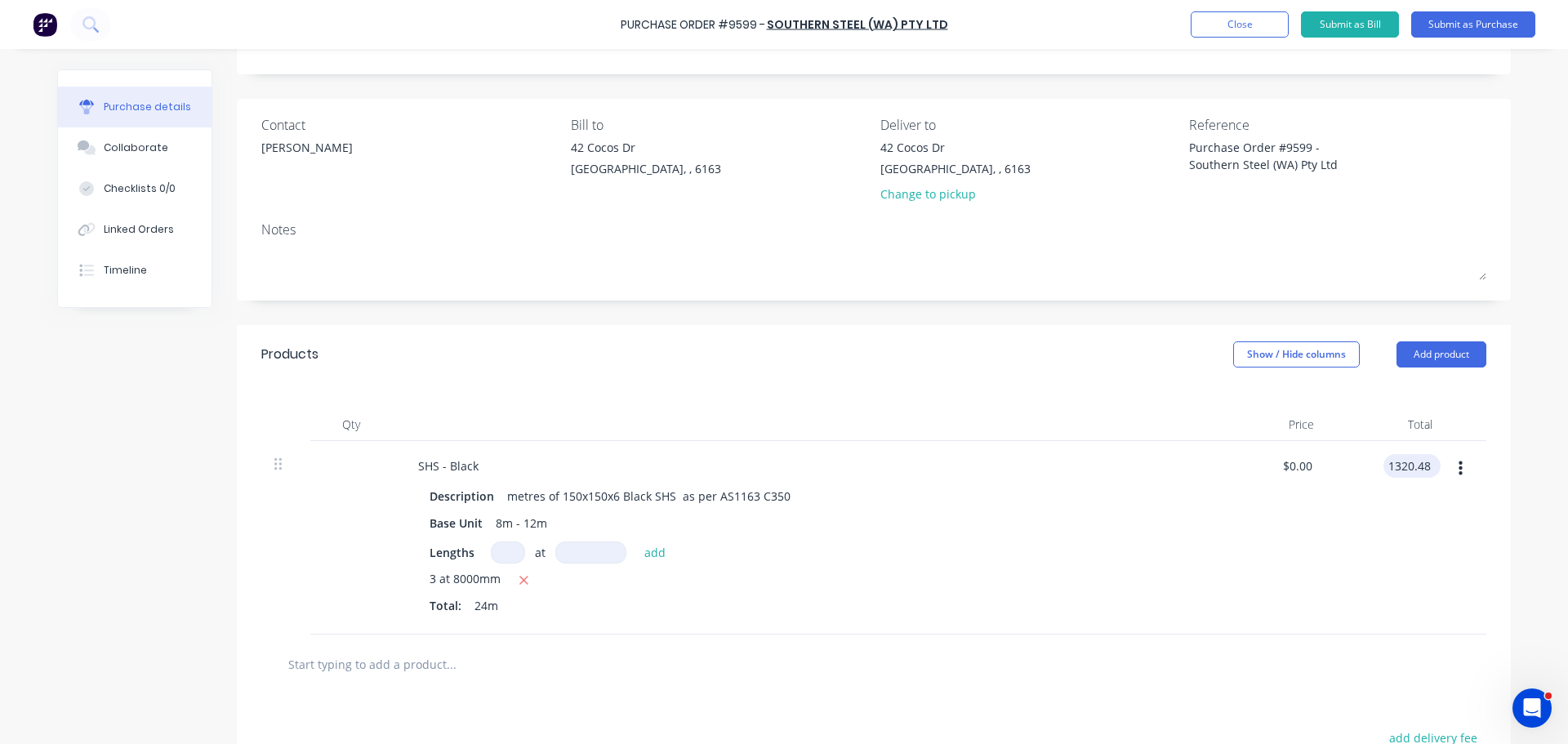
type input "$55.02"
type input "$1,320.48"
click at [1264, 596] on div "$55.02 $55.02" at bounding box center [1268, 537] width 119 height 193
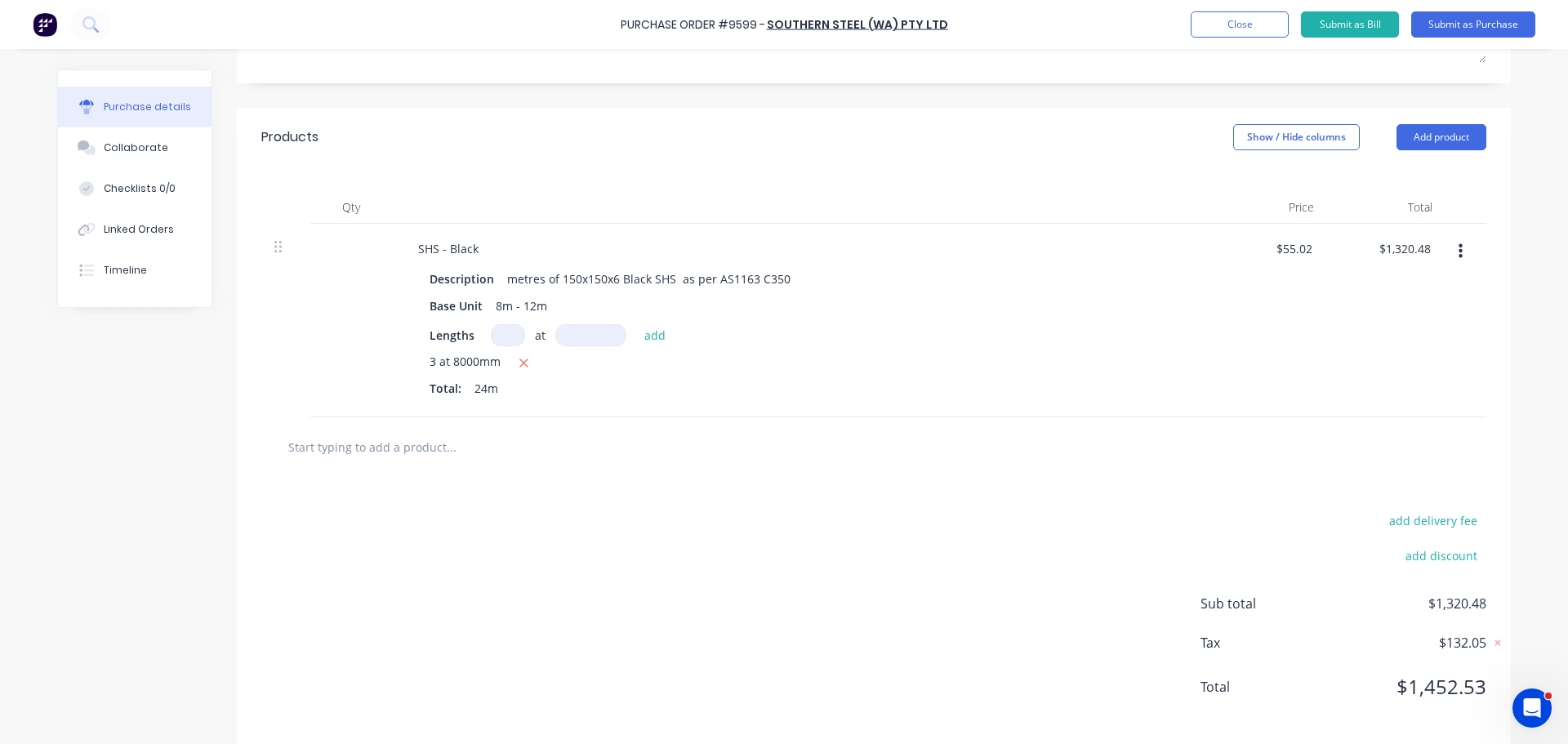
scroll to position [317, 0]
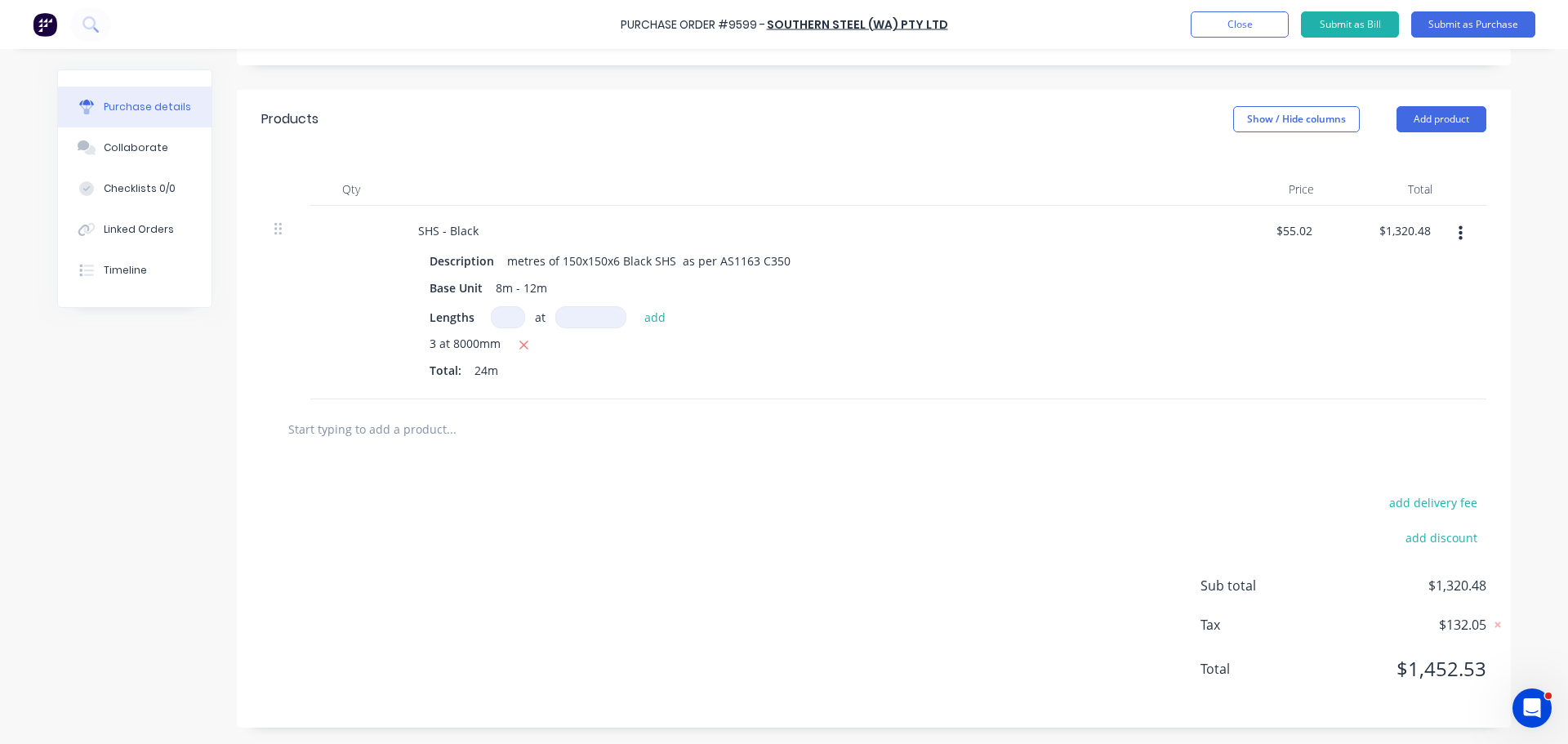
click at [330, 431] on input "text" at bounding box center [451, 429] width 327 height 33
type textarea "x"
type input "1"
type textarea "x"
type input "15"
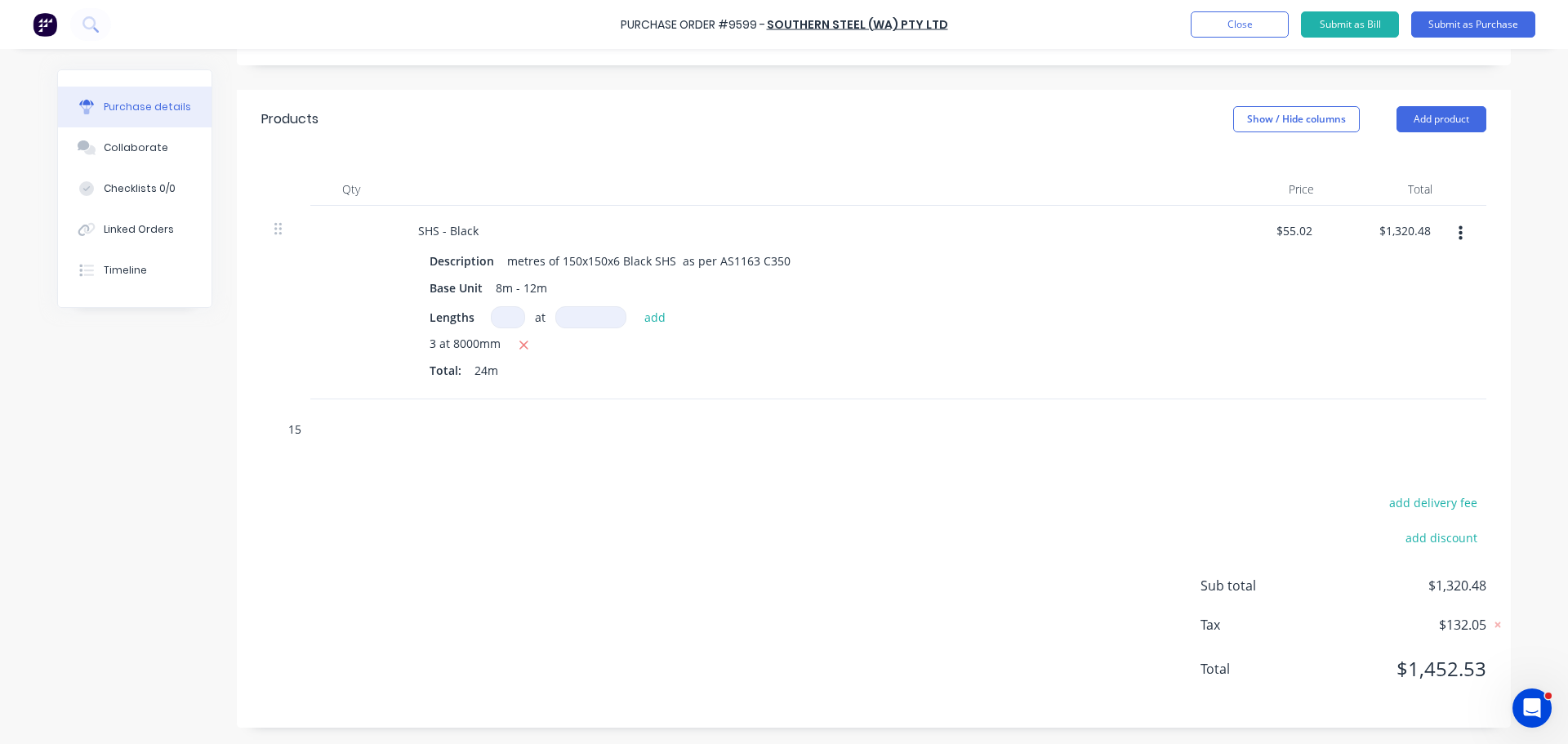
type textarea "x"
type input "159"
type textarea "x"
type input "15"
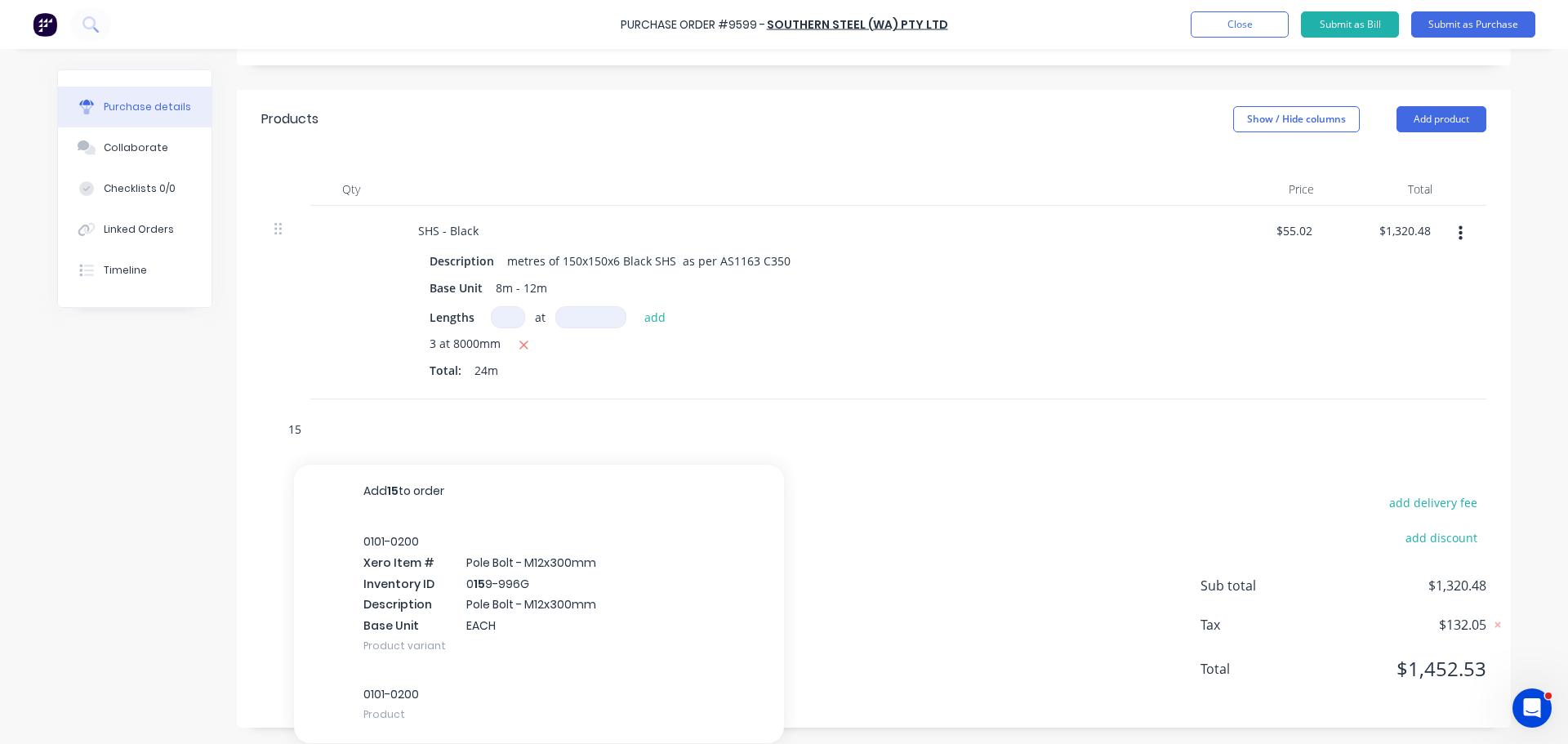
type textarea "x"
type input "150x"
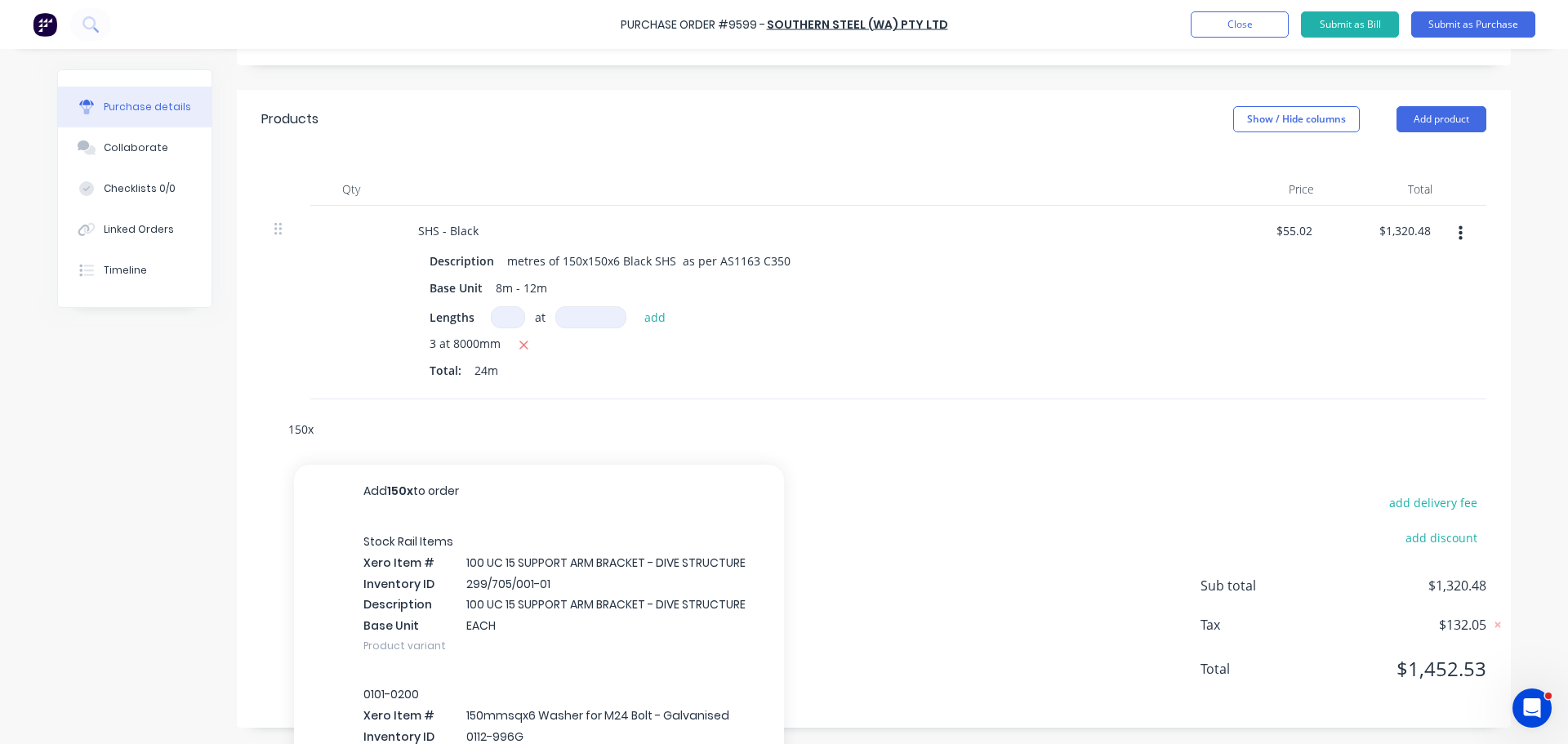
type textarea "x"
type input "150x1"
type textarea "x"
type input "150x15"
type textarea "x"
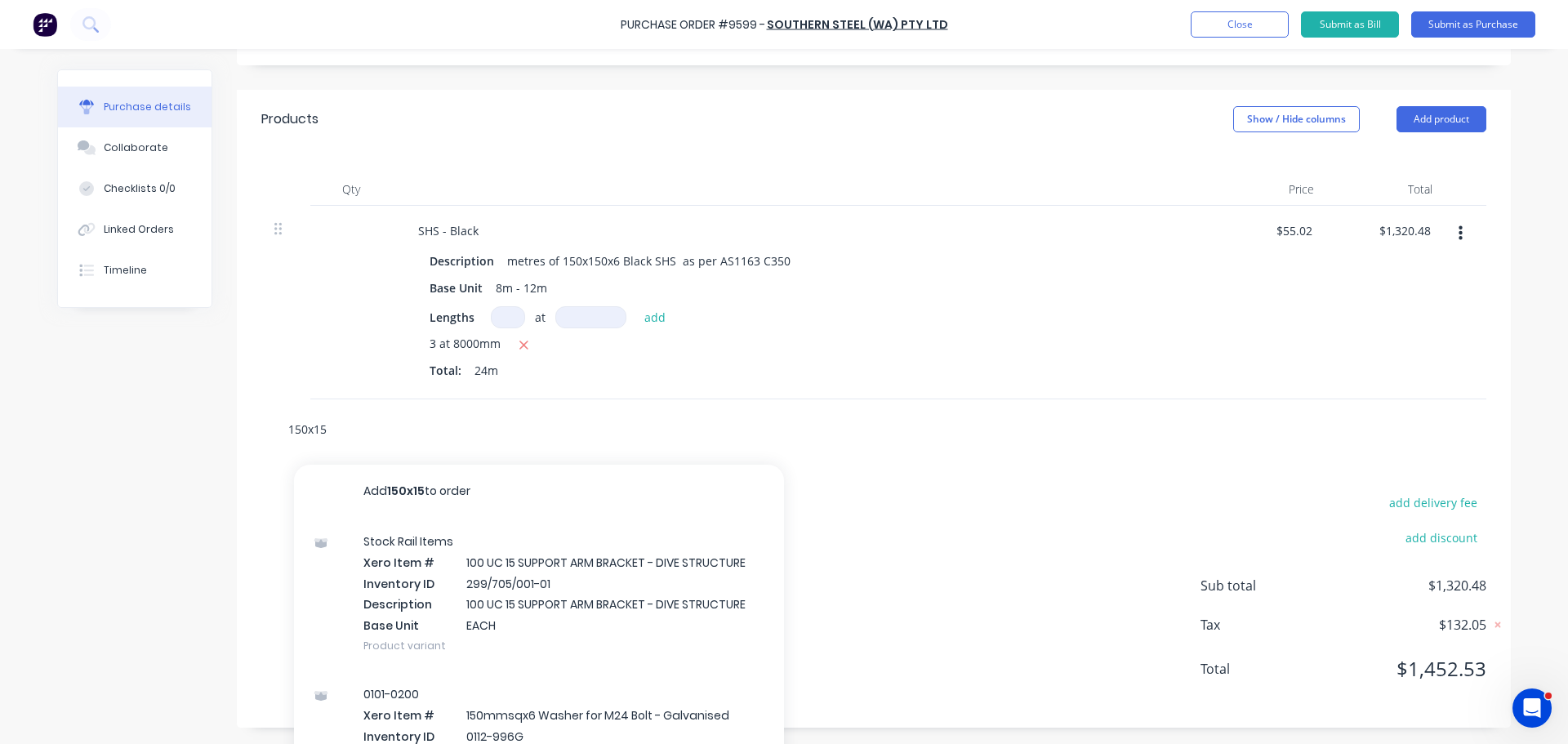
type input "150x150"
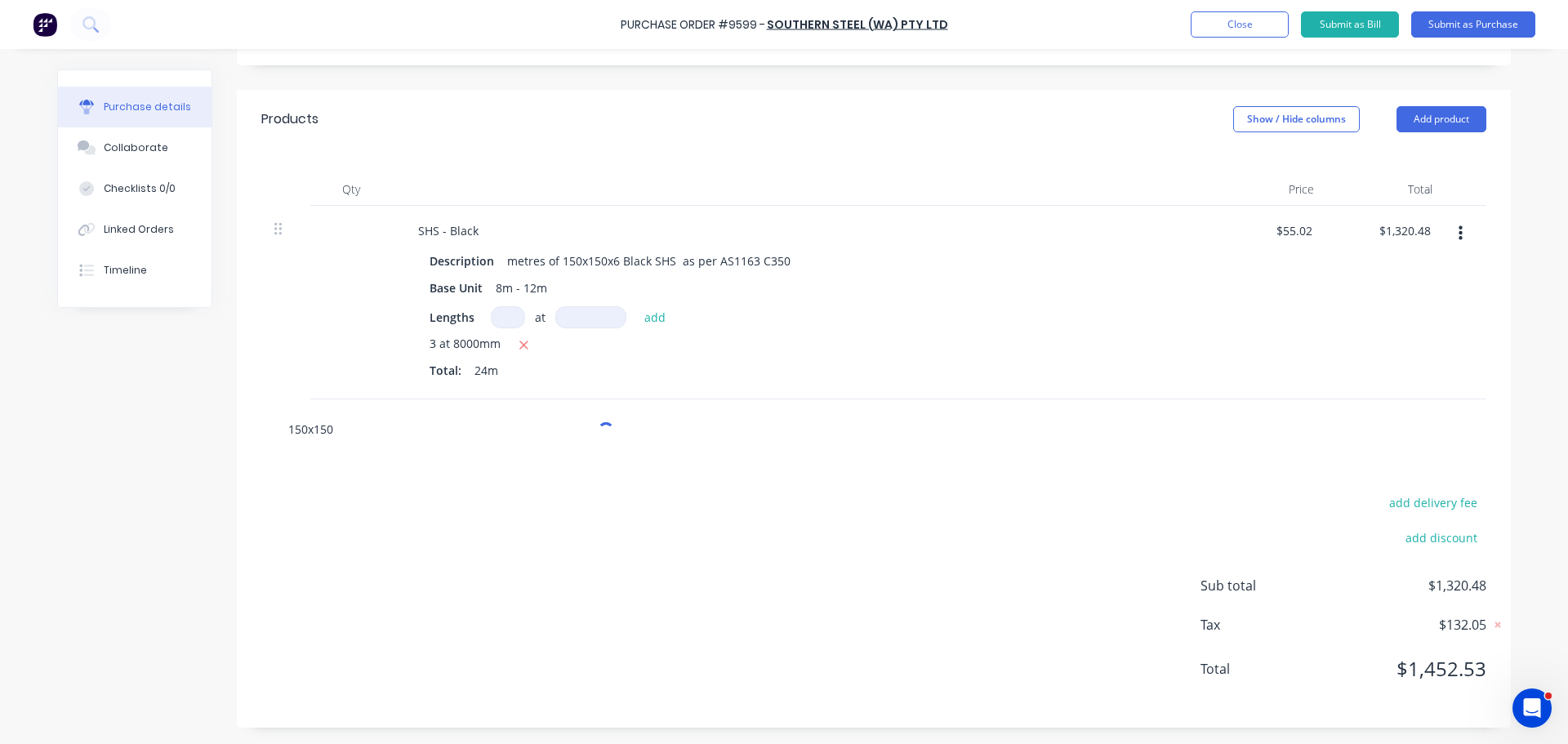
type textarea "x"
type input "150x150x"
type textarea "x"
type input "150x150x9"
type textarea "x"
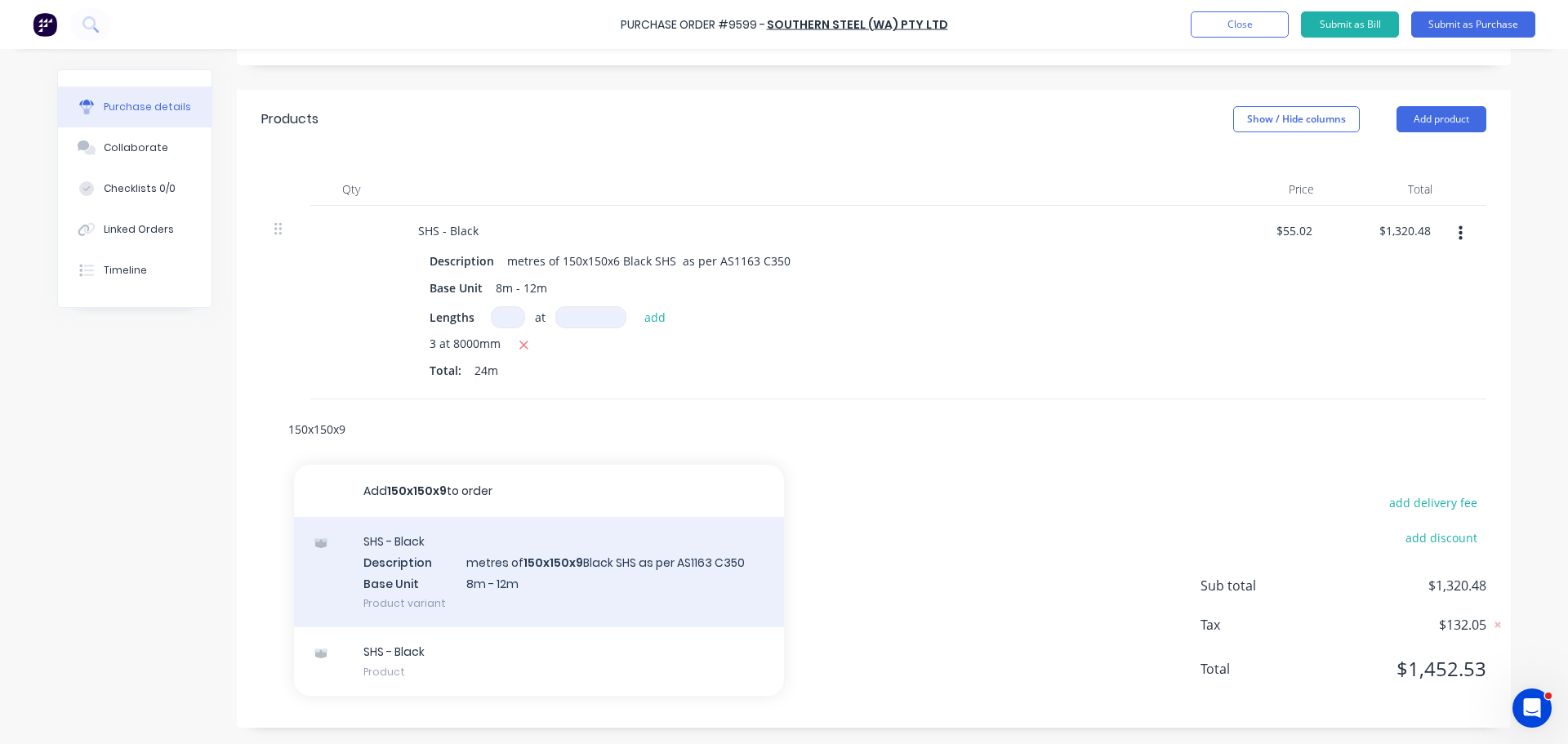
type input "150x150x9"
click at [588, 578] on div "SHS - Black Description metres of 150x150x9 Black SHS as per AS1163 C350 Base U…" at bounding box center [538, 572] width 490 height 110
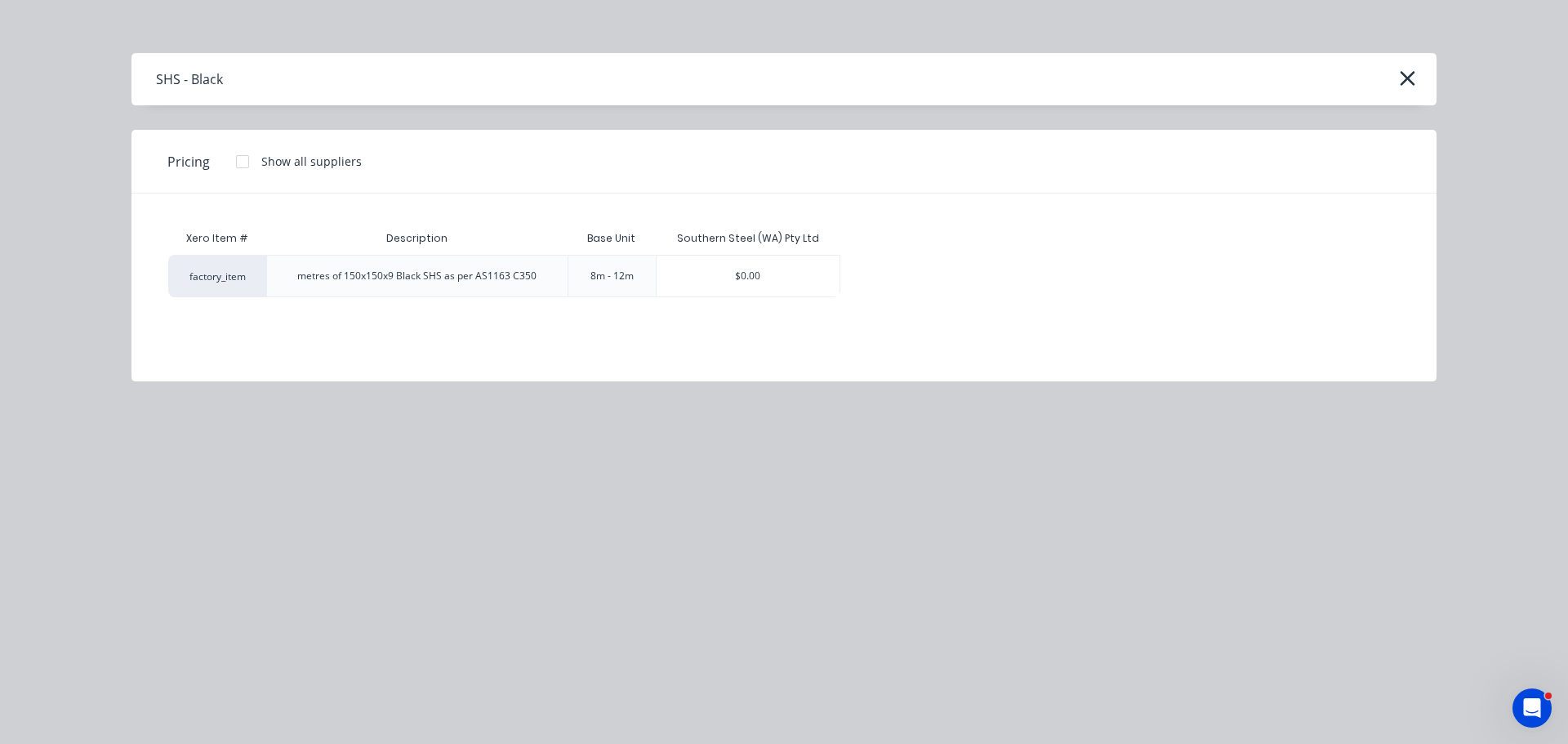
click at [730, 282] on div "$0.00" at bounding box center [748, 276] width 183 height 41
type textarea "x"
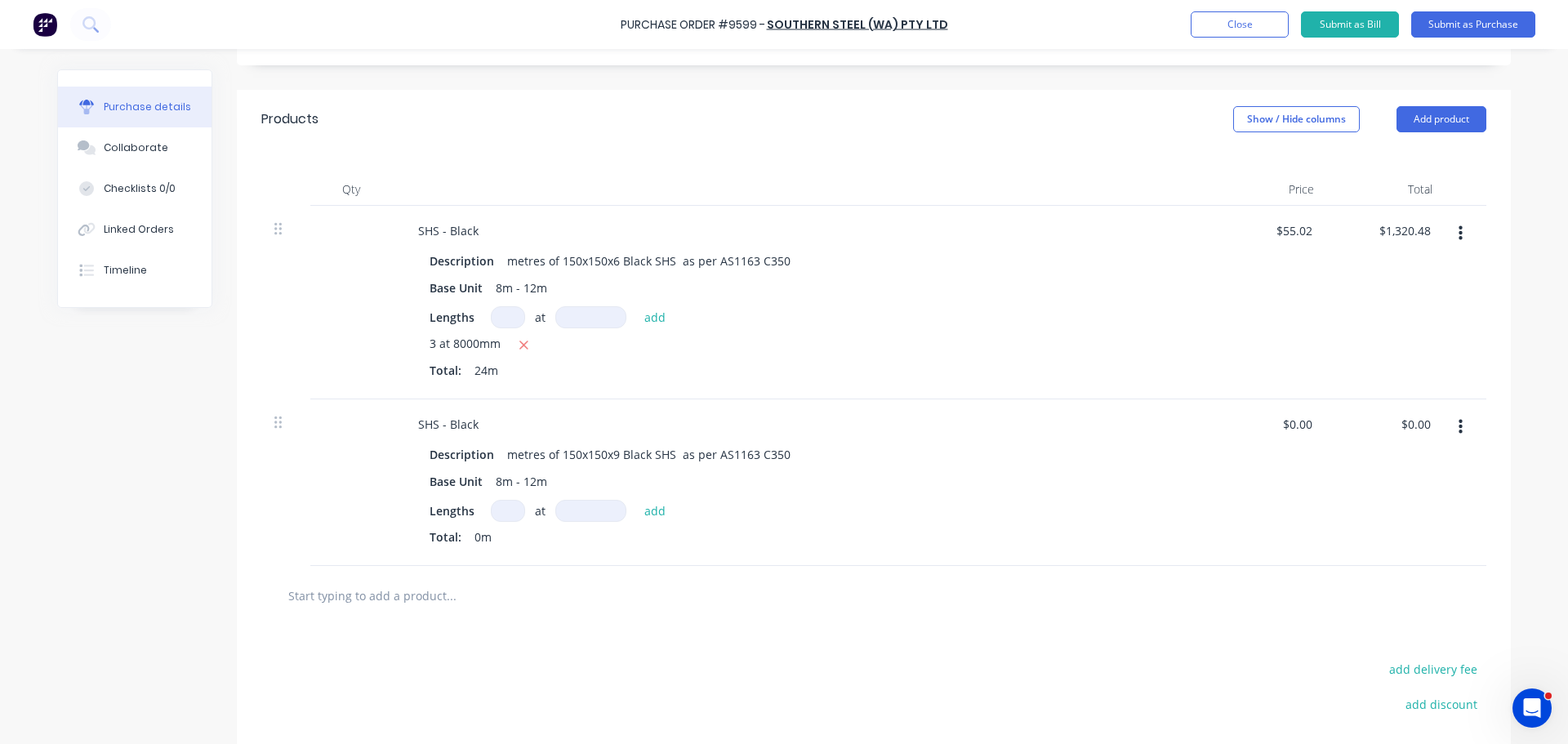
click at [501, 509] on input at bounding box center [508, 510] width 35 height 22
type textarea "x"
type input "2"
type textarea "x"
type input "2"
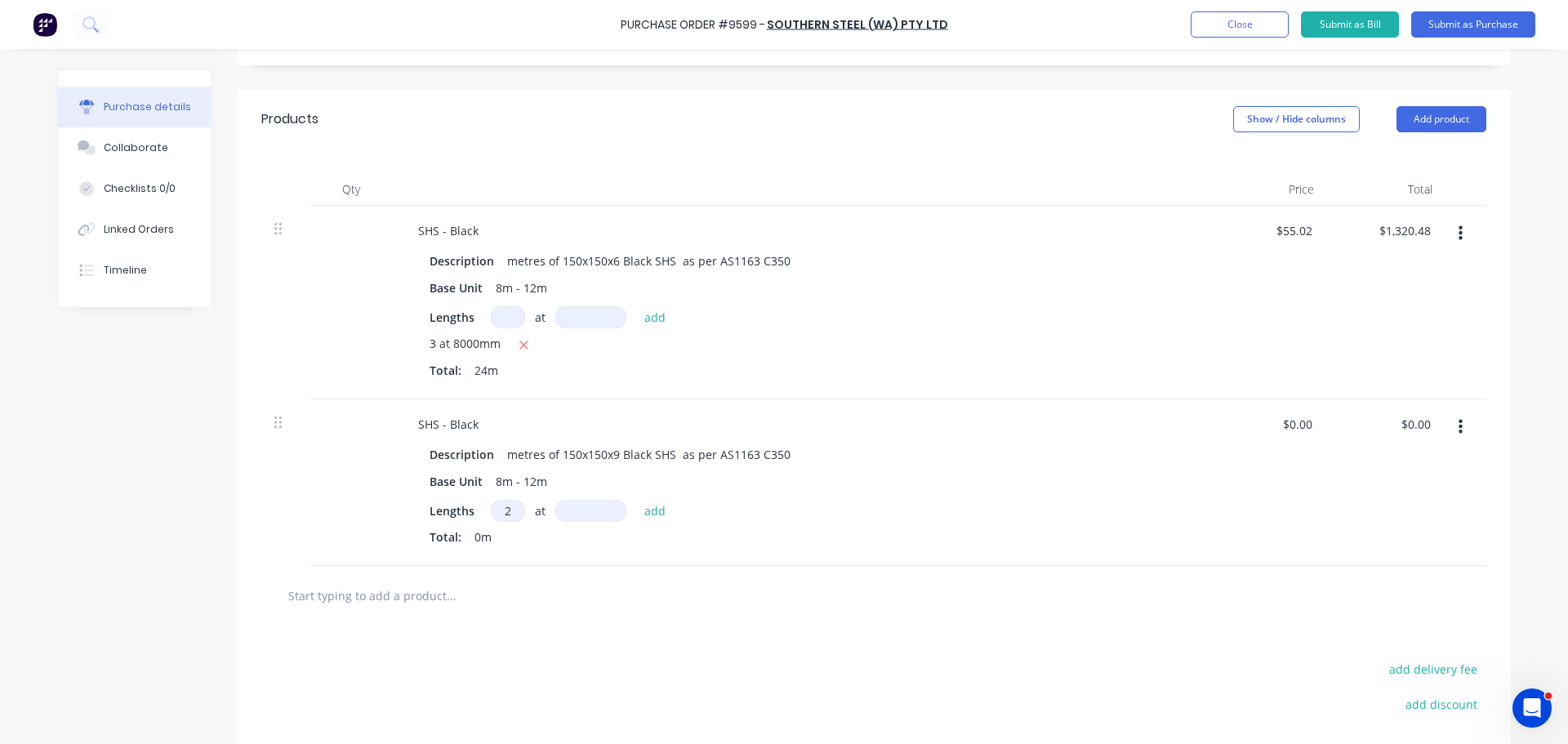
click at [563, 514] on input at bounding box center [591, 510] width 71 height 22
type textarea "x"
type input "8"
type textarea "x"
type input "80"
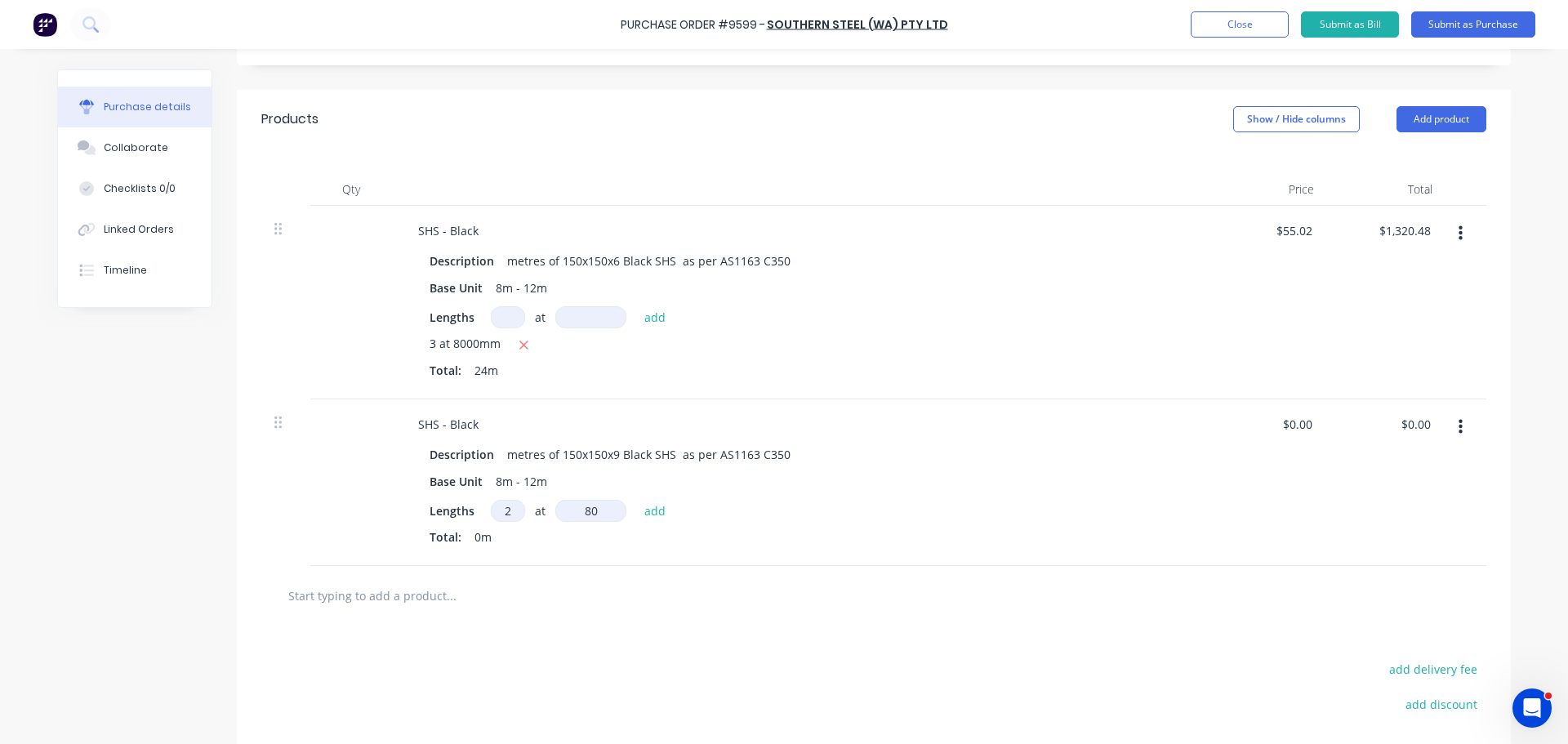
type textarea "x"
type input "800"
type textarea "x"
type input "8000"
type textarea "x"
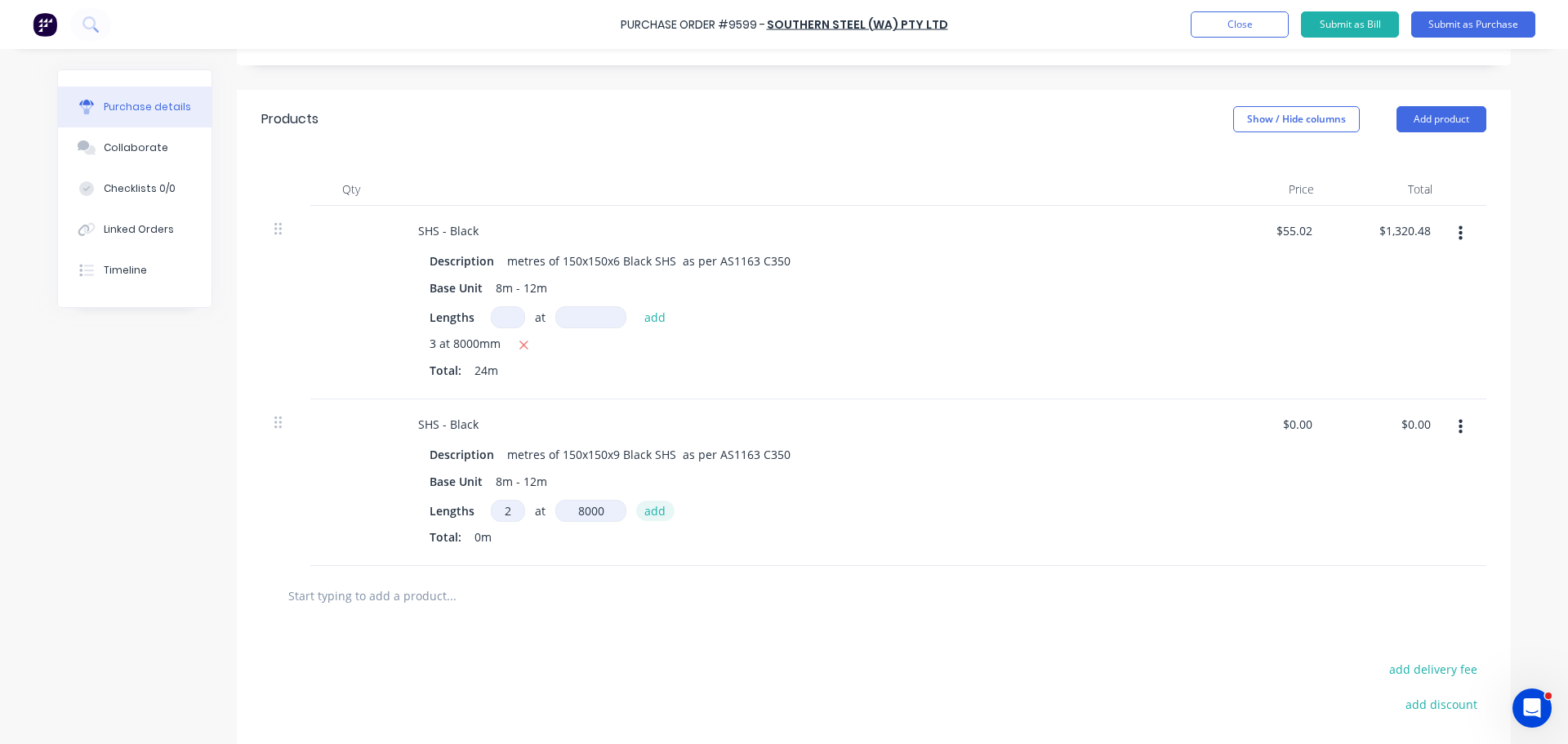
type input "8000mm"
click at [648, 508] on button "add" at bounding box center [655, 510] width 39 height 19
type textarea "x"
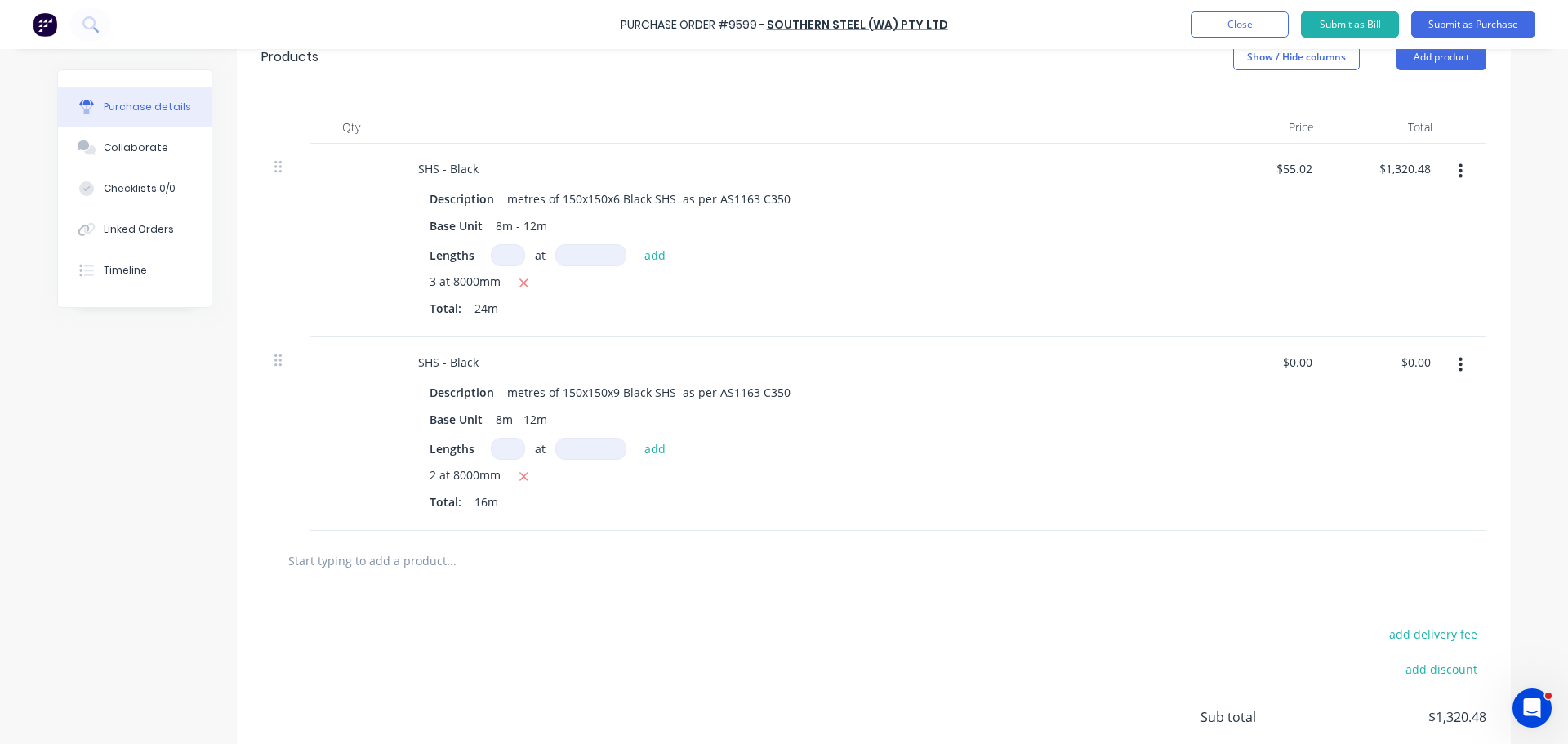
scroll to position [398, 0]
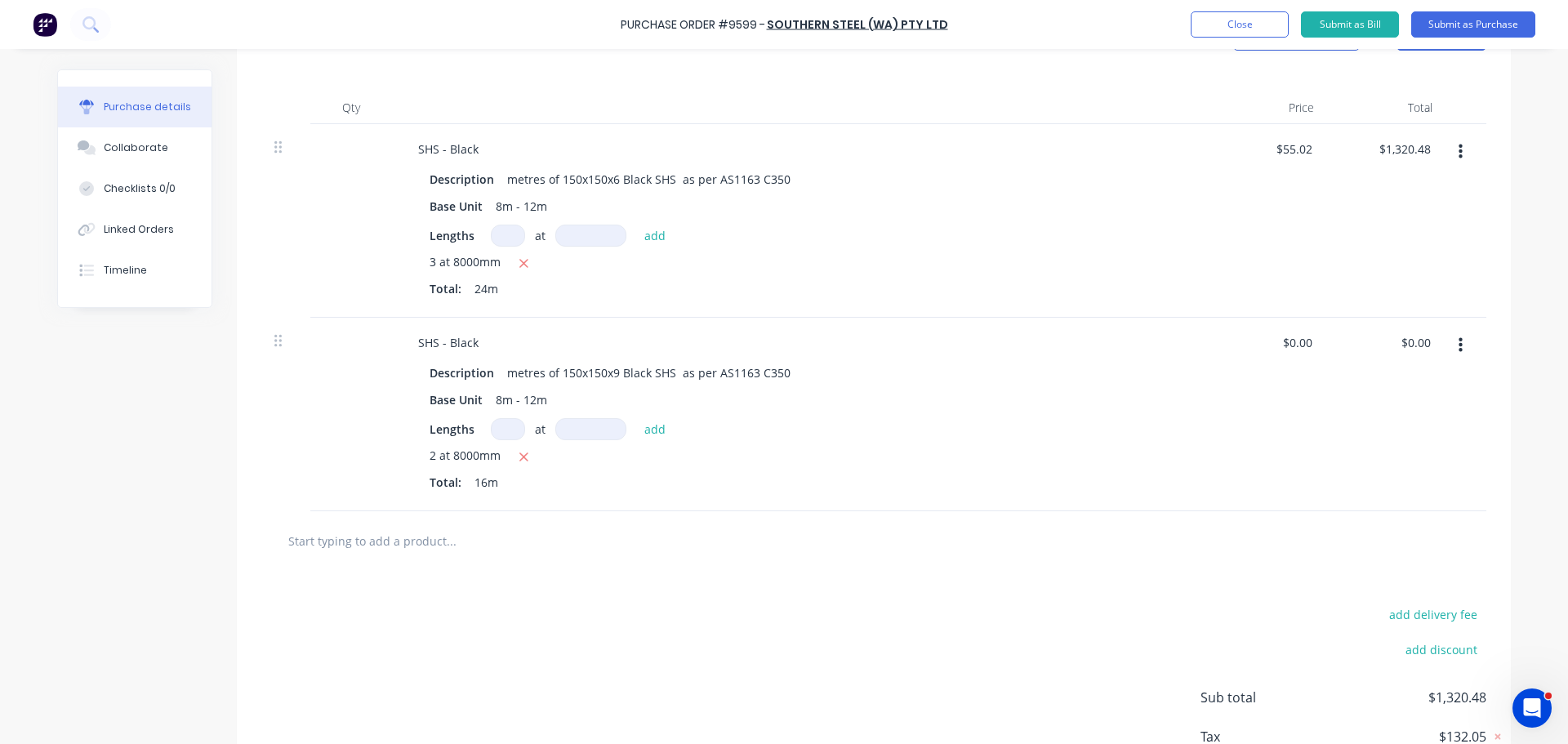
click at [396, 544] on input "text" at bounding box center [451, 541] width 327 height 33
type textarea "x"
type input "f"
type textarea "x"
type input "fr"
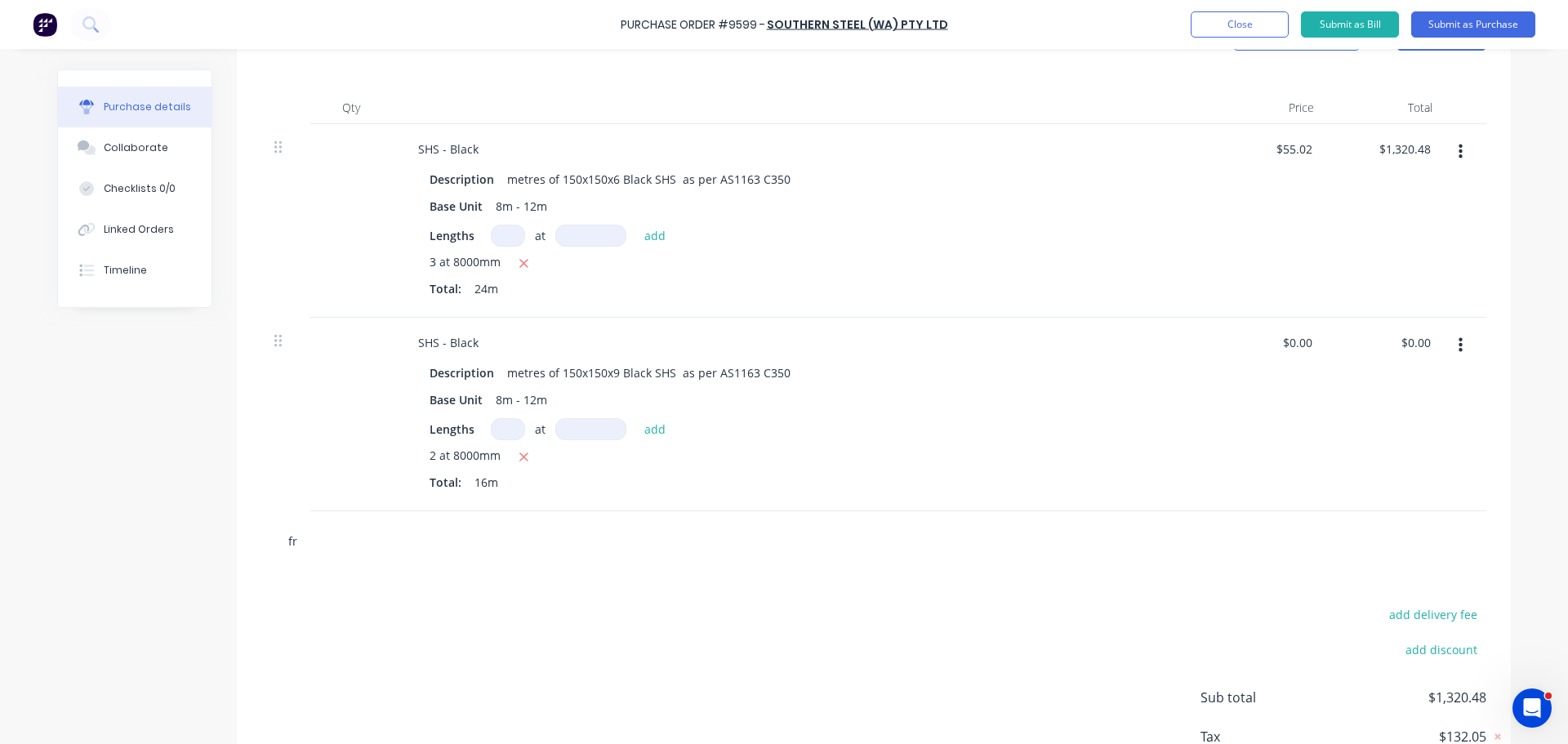
type textarea "x"
type input "fre"
type textarea "x"
type input "frei"
type textarea "x"
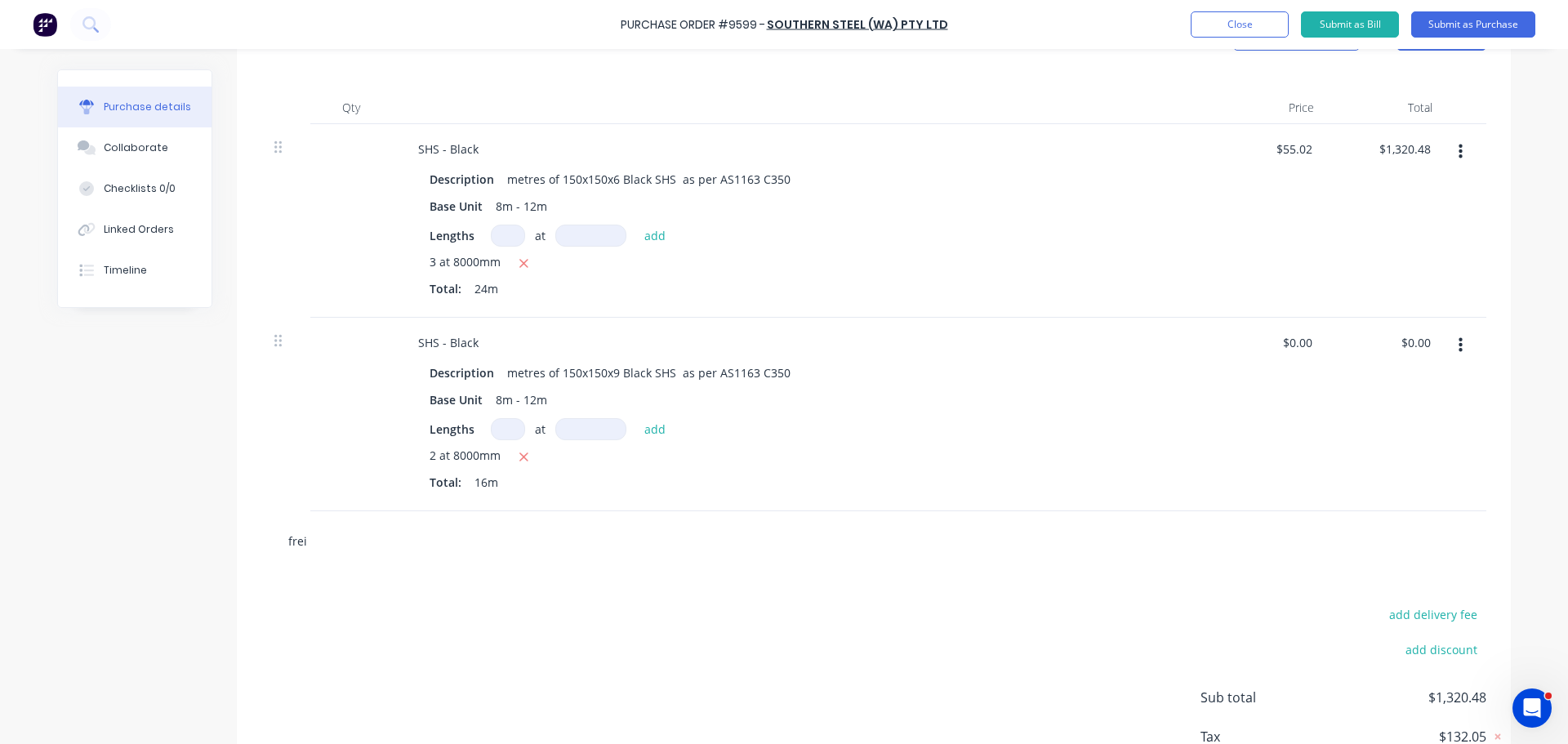
type input "freig"
type textarea "x"
type input "freigh"
type textarea "x"
type input "freight"
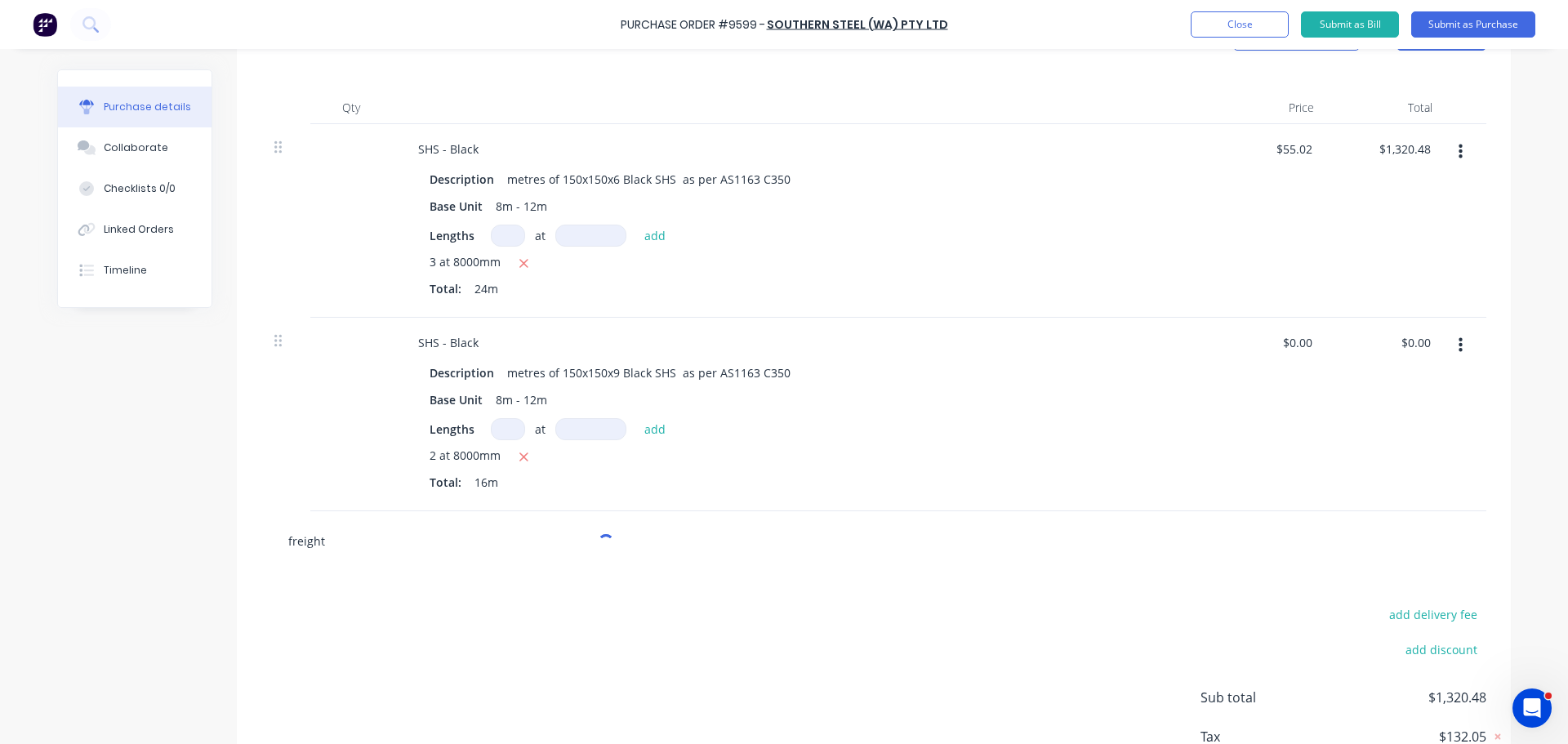
type textarea "x"
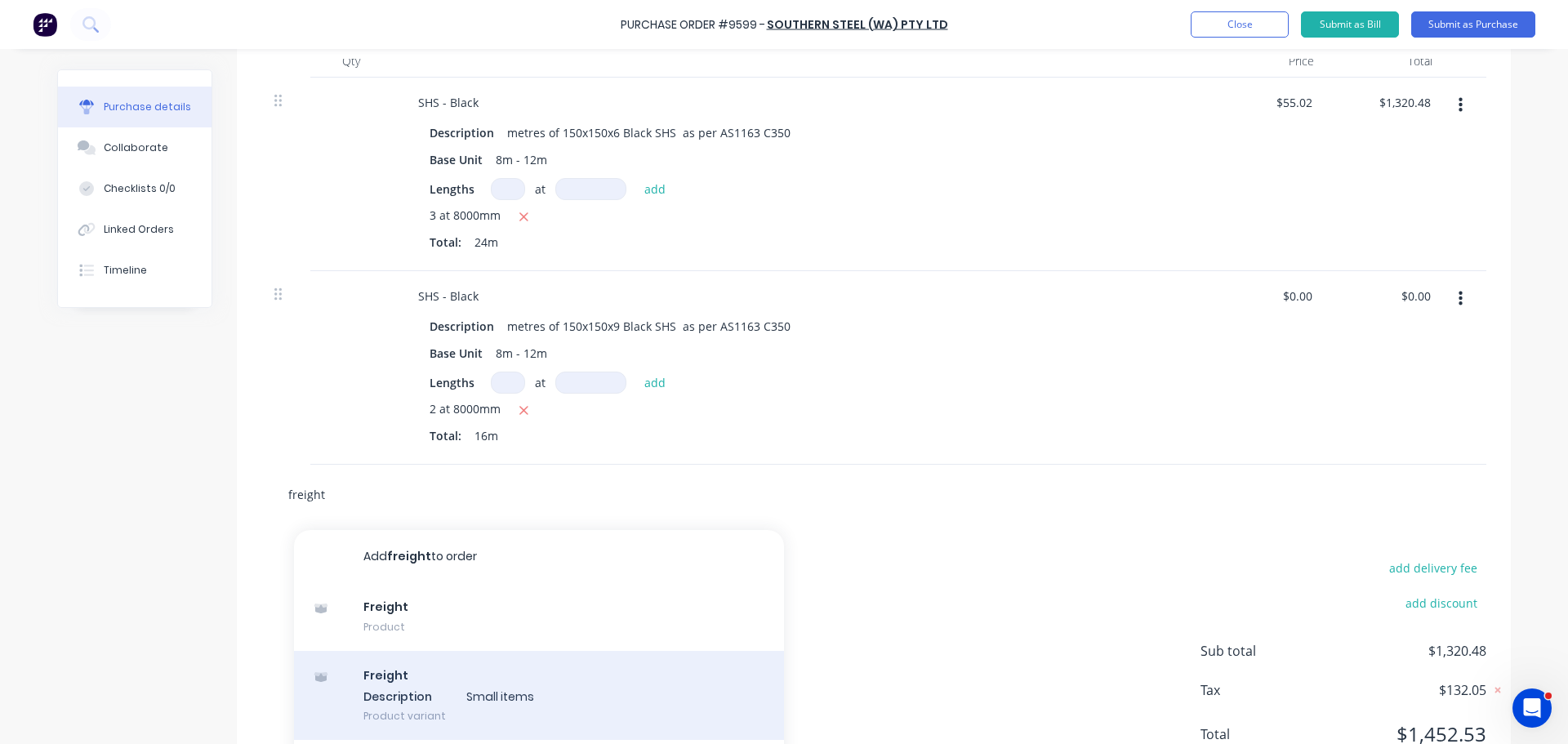
scroll to position [530, 0]
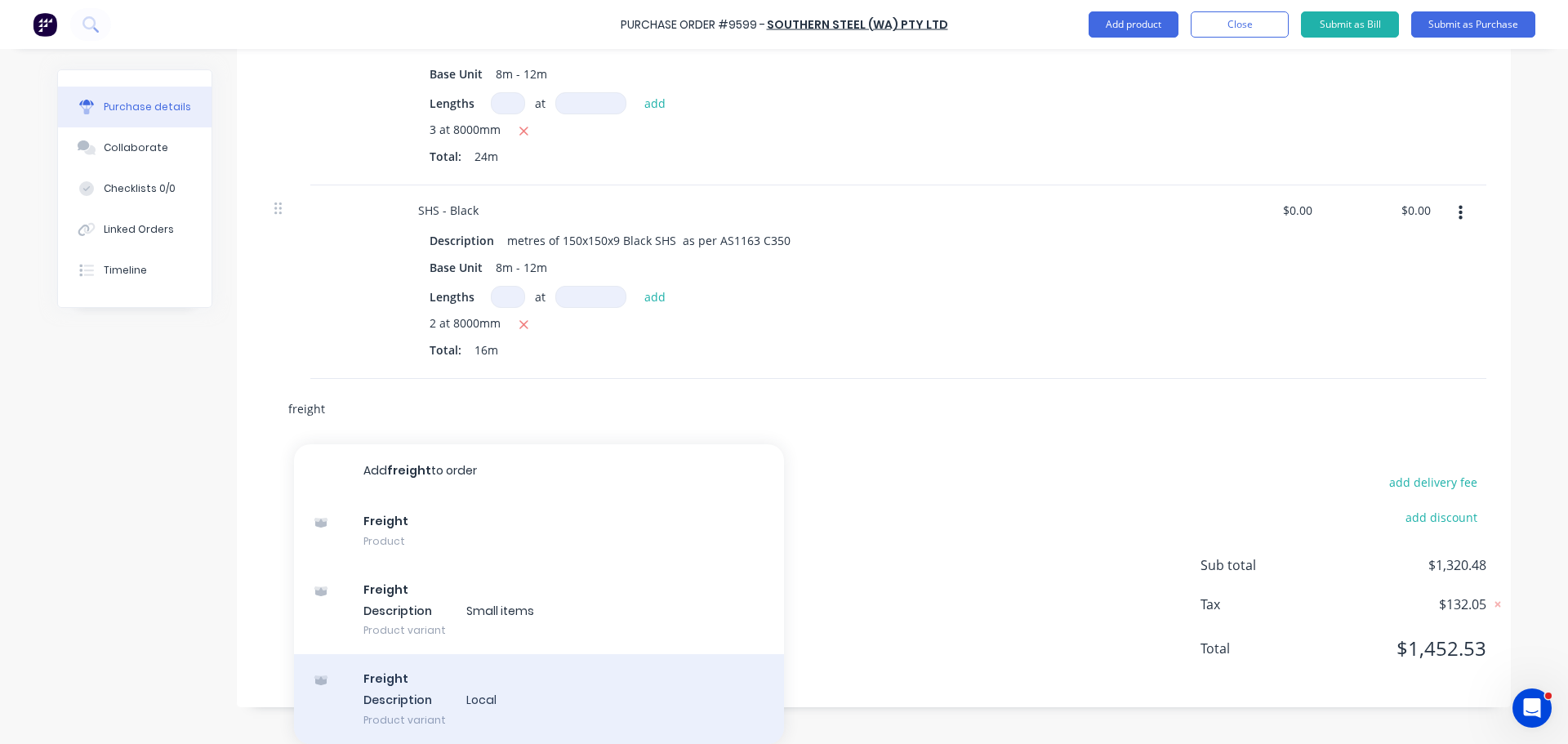
type input "freight"
click at [433, 707] on div "Freight Description Local Product variant" at bounding box center [538, 699] width 490 height 90
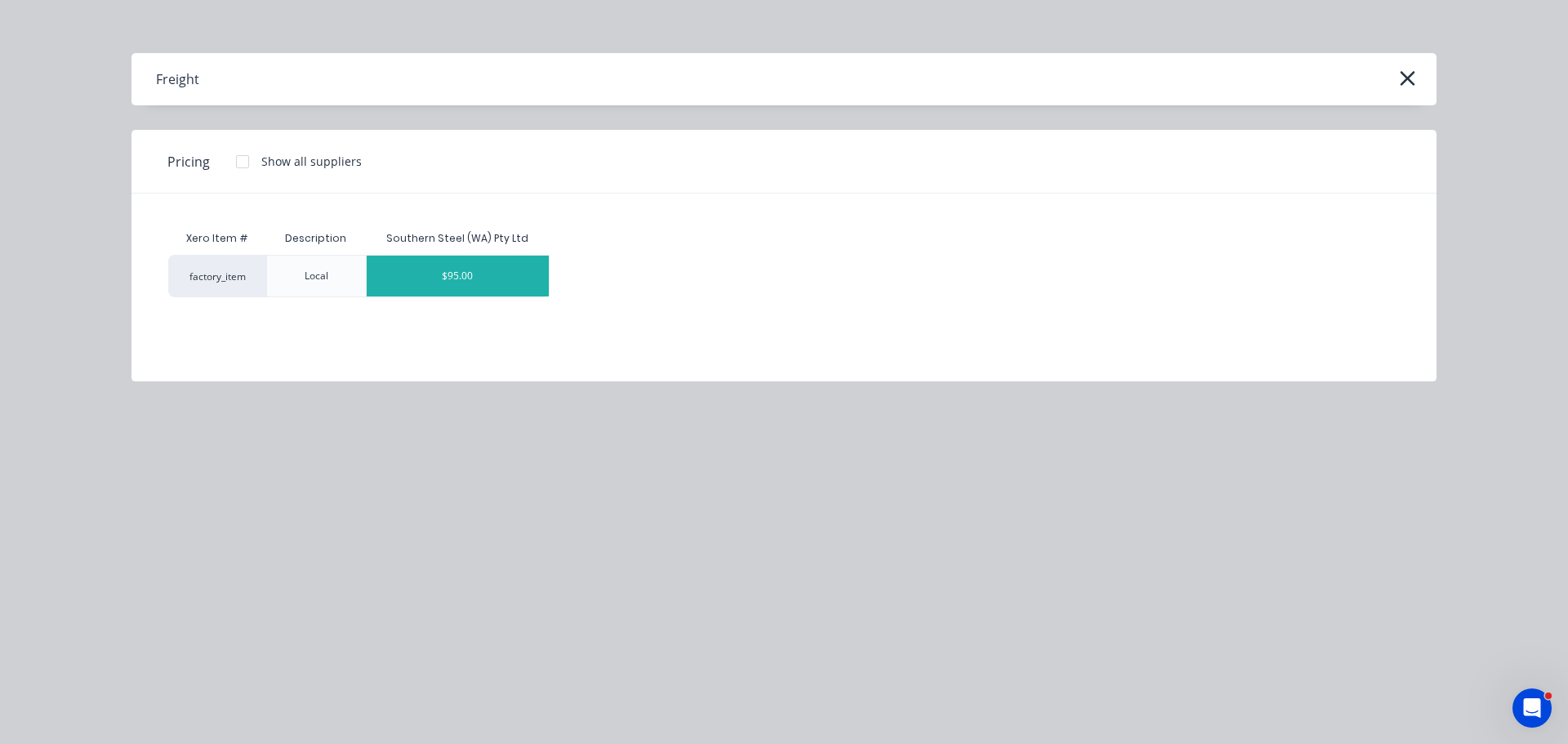
click at [430, 280] on div "$95.00" at bounding box center [458, 276] width 183 height 41
type textarea "x"
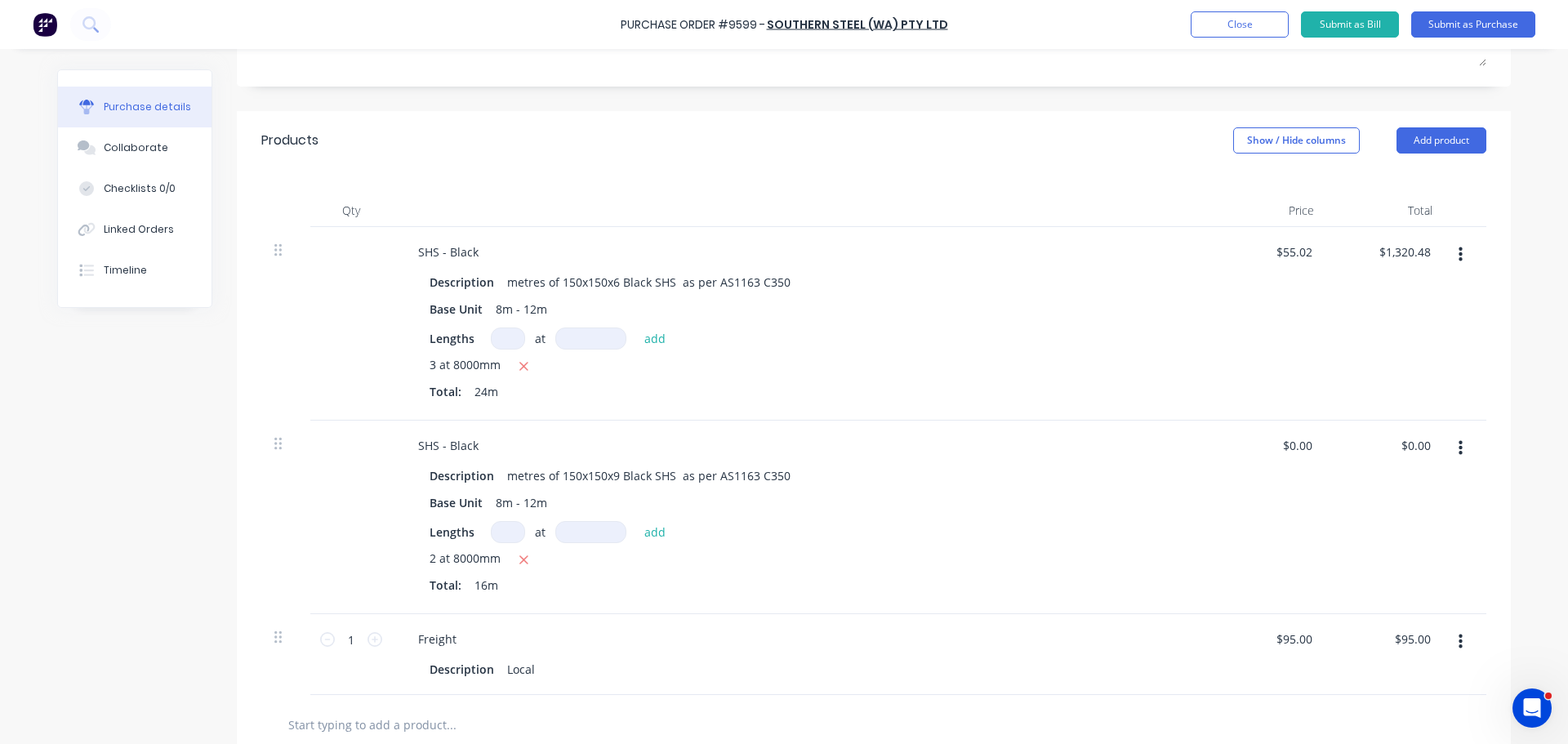
scroll to position [123, 0]
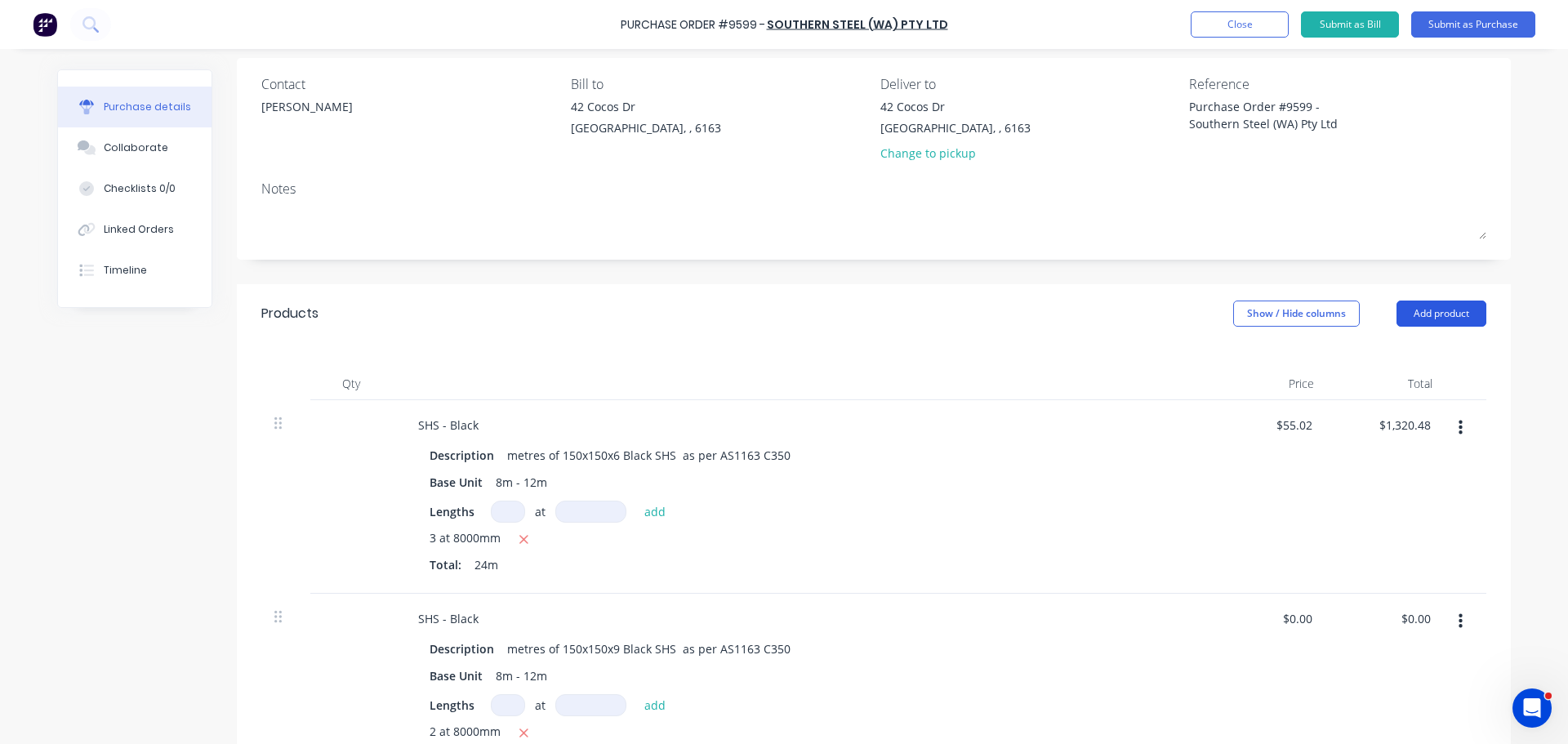
click at [1440, 316] on button "Add product" at bounding box center [1440, 313] width 90 height 26
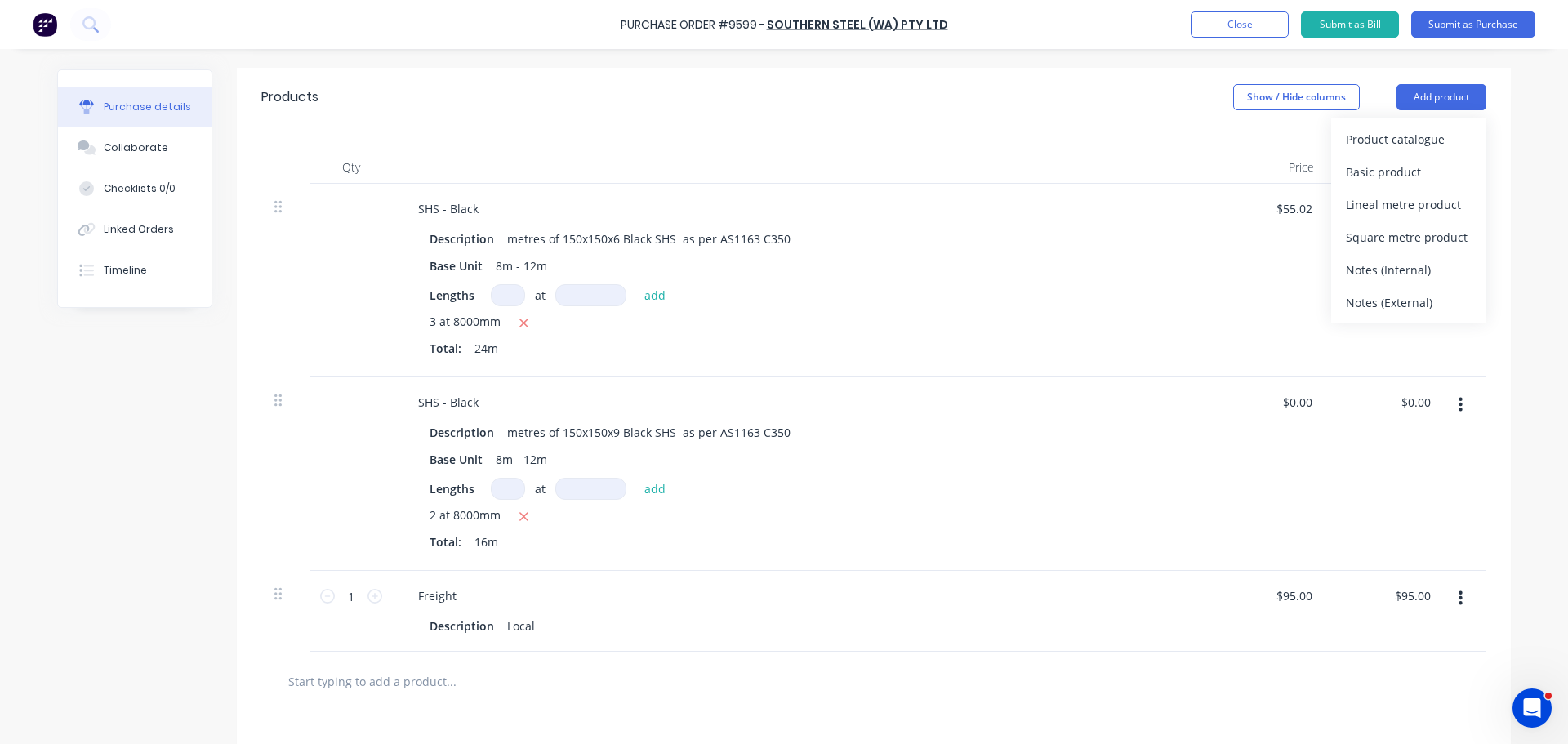
scroll to position [265, 0]
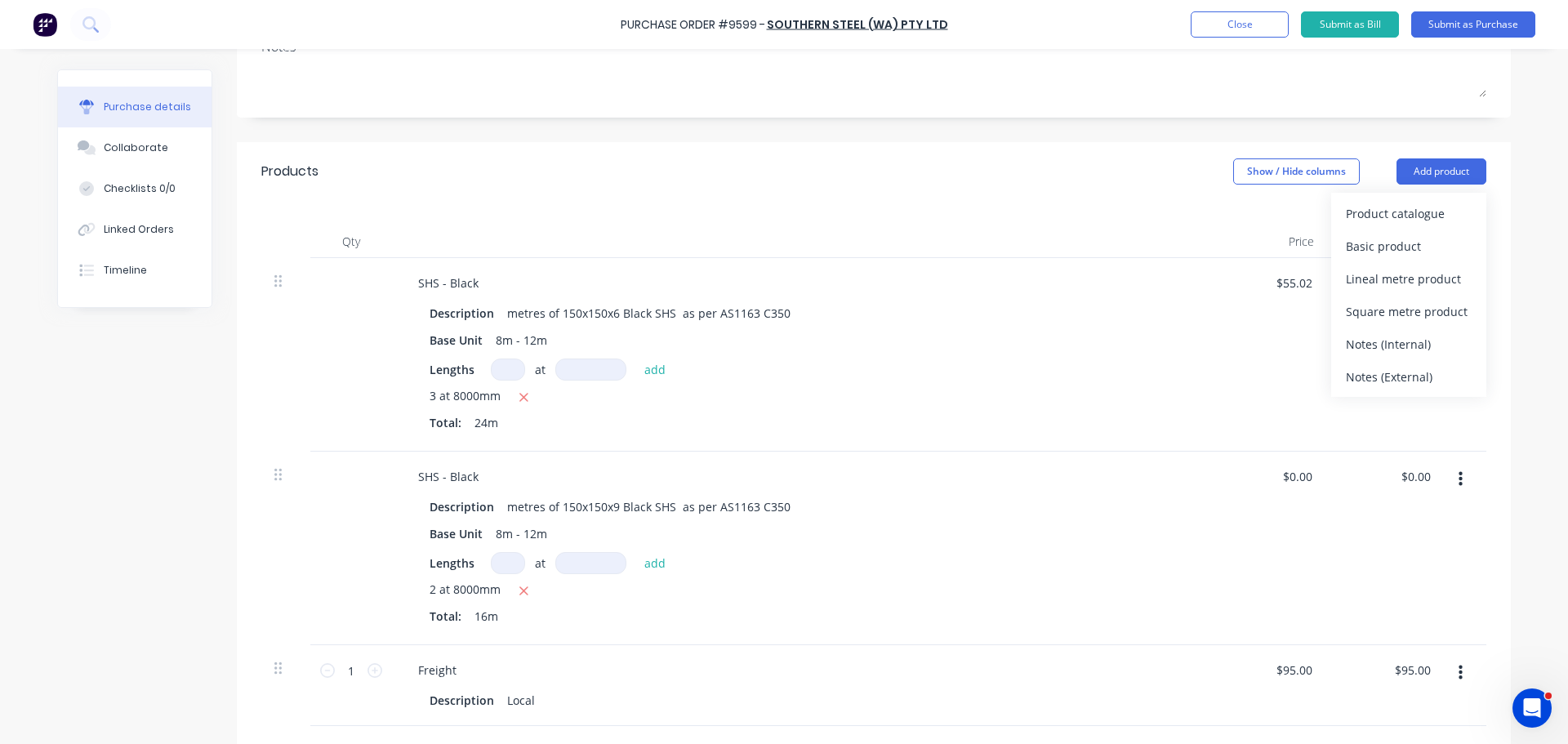
click at [1058, 198] on div "Products Show / Hide columns Add product Product catalogue Basic product Lineal…" at bounding box center [873, 171] width 1274 height 59
click at [1365, 371] on div "Notes (External)" at bounding box center [1409, 377] width 126 height 24
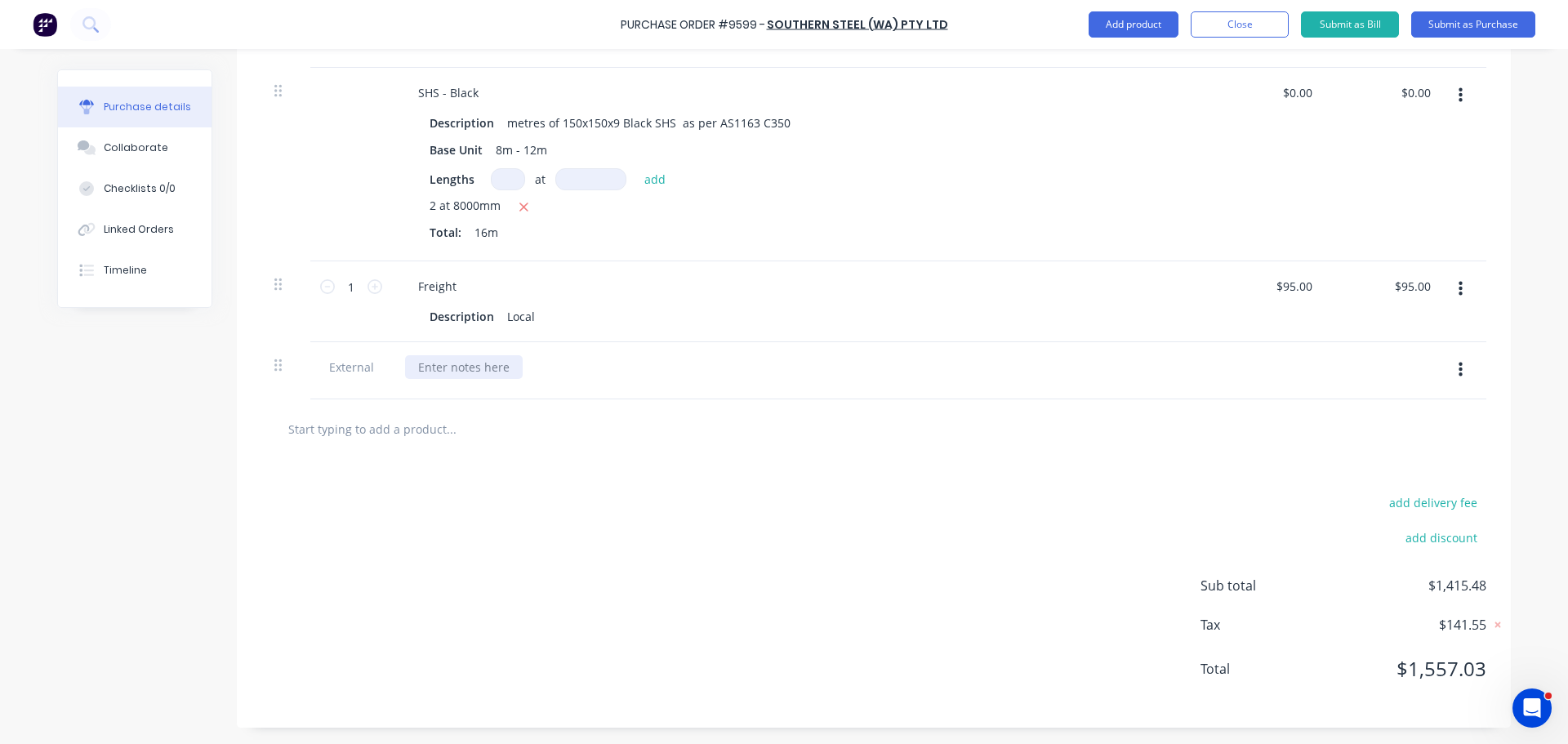
type textarea "x"
click at [466, 373] on div at bounding box center [464, 367] width 118 height 24
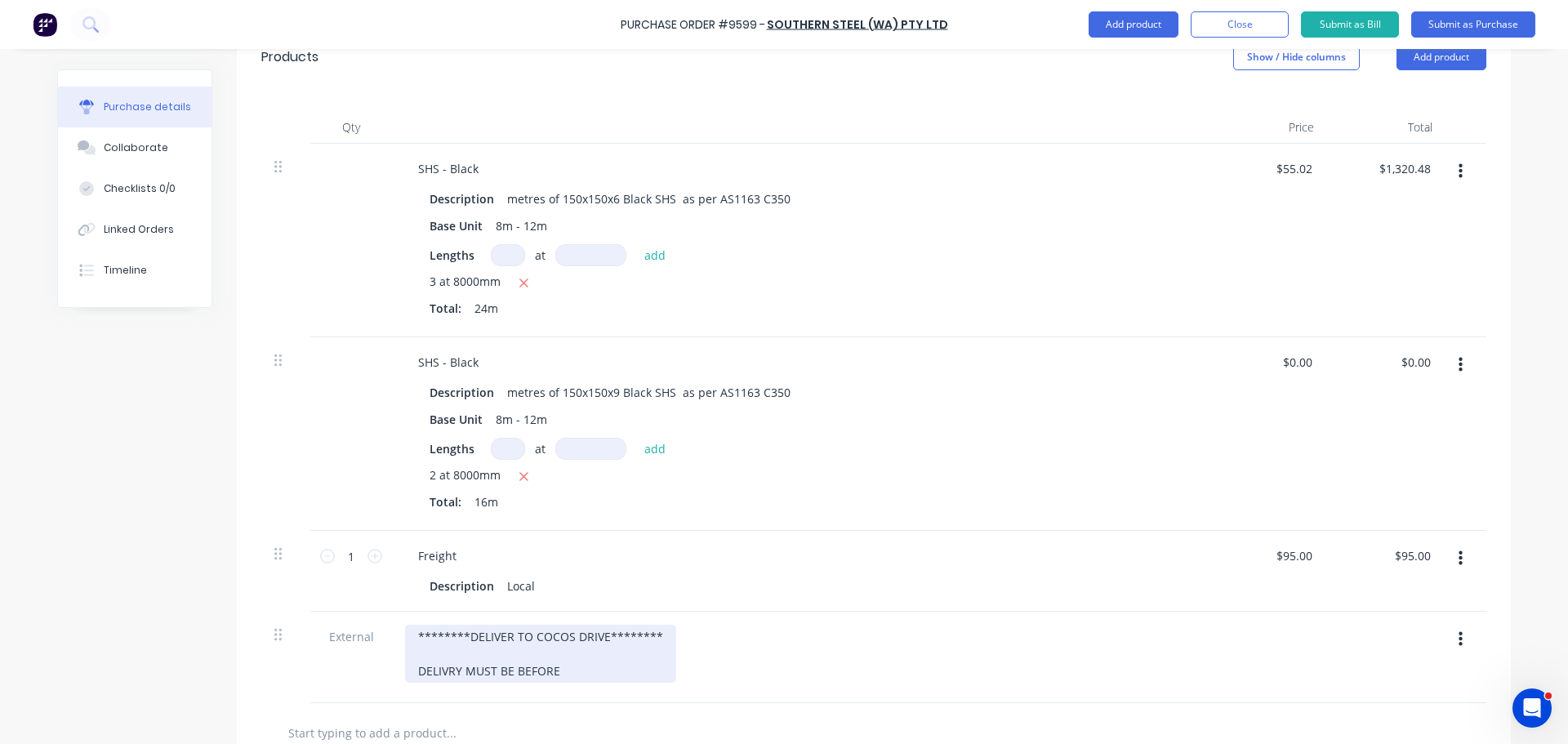
scroll to position [572, 0]
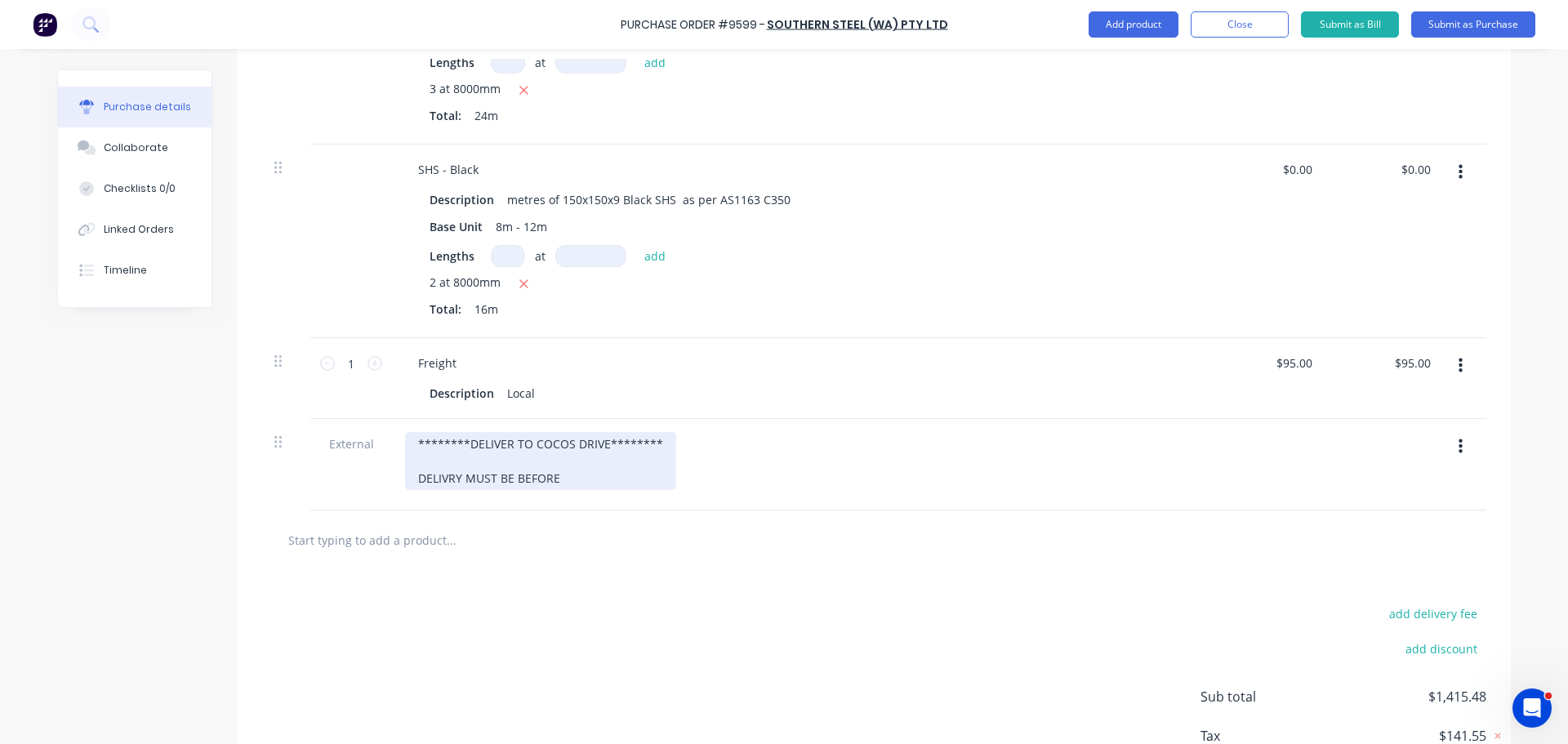
click at [566, 481] on div "********DELIVER TO COCOS DRIVE******** DELIVRY MUST BE BEFORE" at bounding box center [540, 461] width 271 height 58
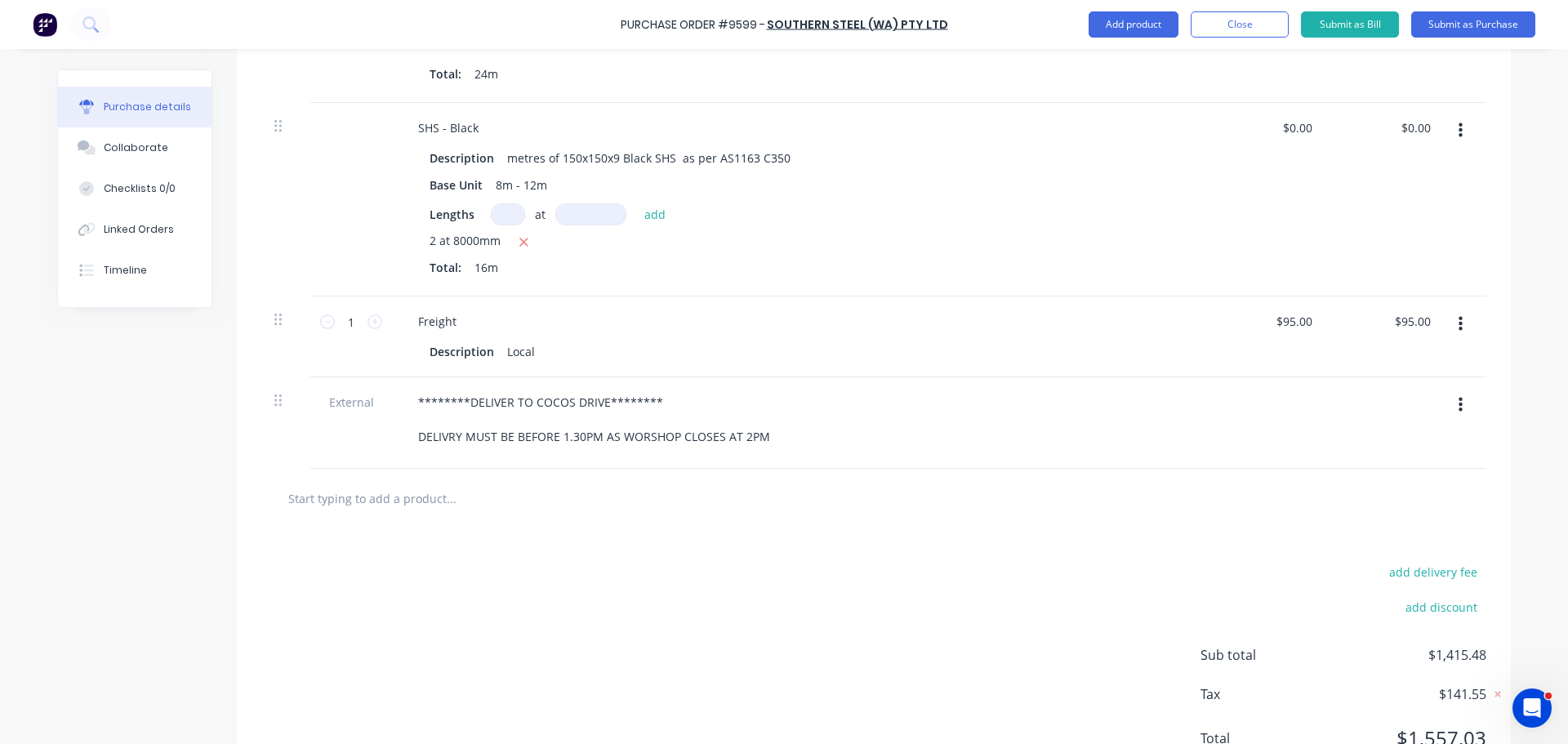
scroll to position [653, 0]
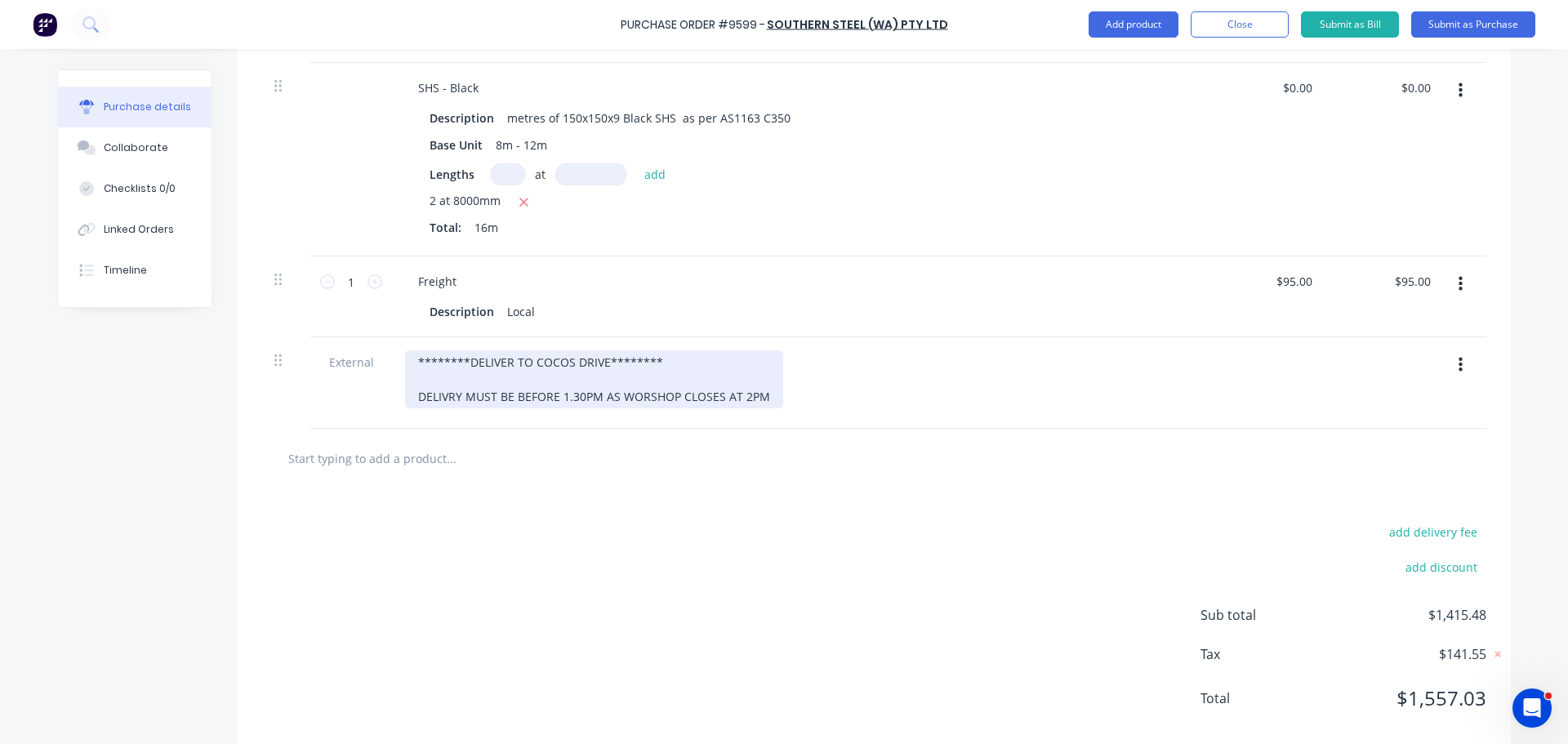
click at [758, 399] on div "********DELIVER TO COCOS DRIVE******** DELIVRY MUST BE BEFORE 1.30PM AS WORSHOP…" at bounding box center [593, 380] width 378 height 58
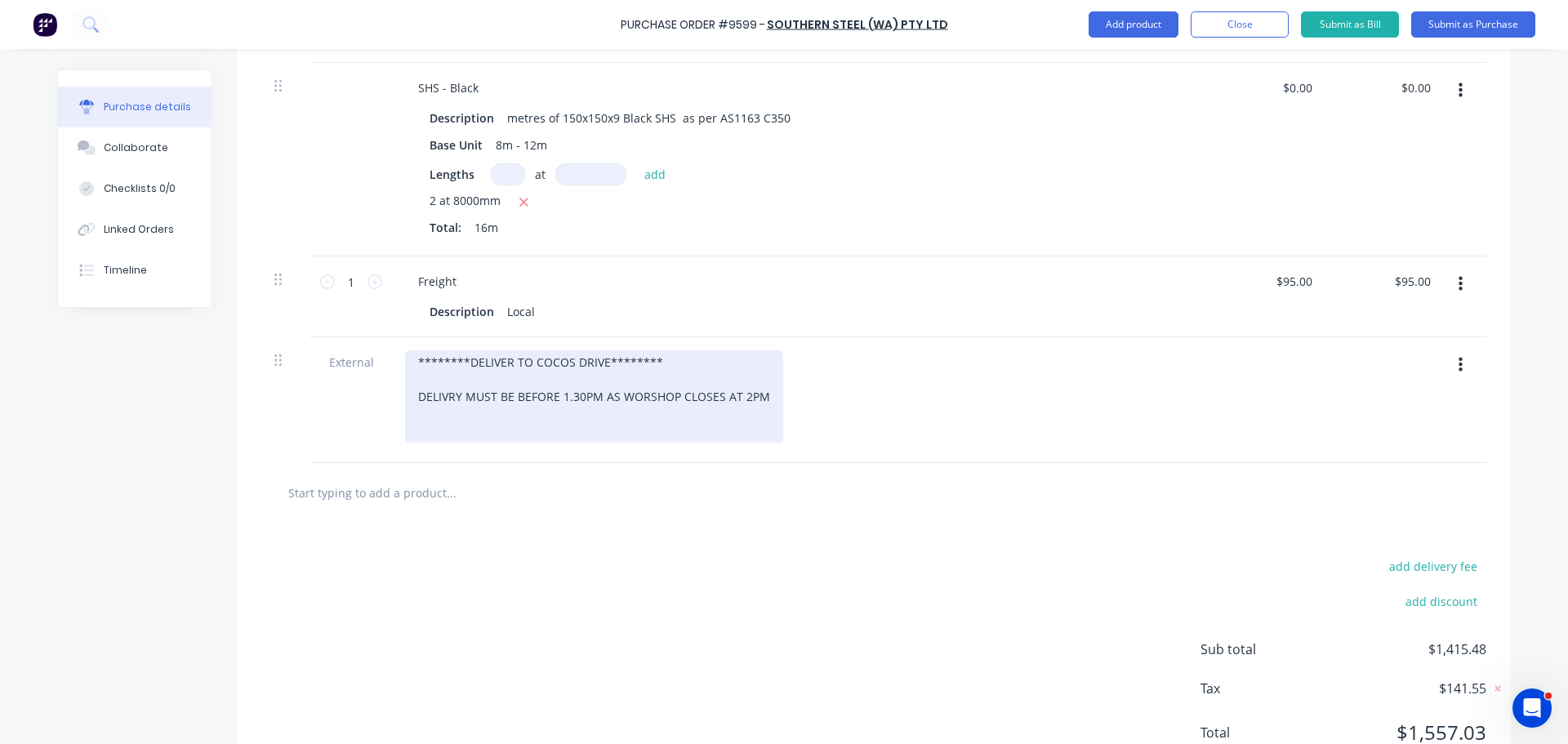
click at [444, 396] on div "********DELIVER TO COCOS DRIVE******** DELIVRY MUST BE BEFORE 1.30PM AS WORSHOP…" at bounding box center [593, 397] width 378 height 93
click at [411, 429] on div "********DELIVER TO COCOS DRIVE******** DELIVERY MUST BE BEFORE 1.30PM AS WORSHO…" at bounding box center [597, 397] width 385 height 93
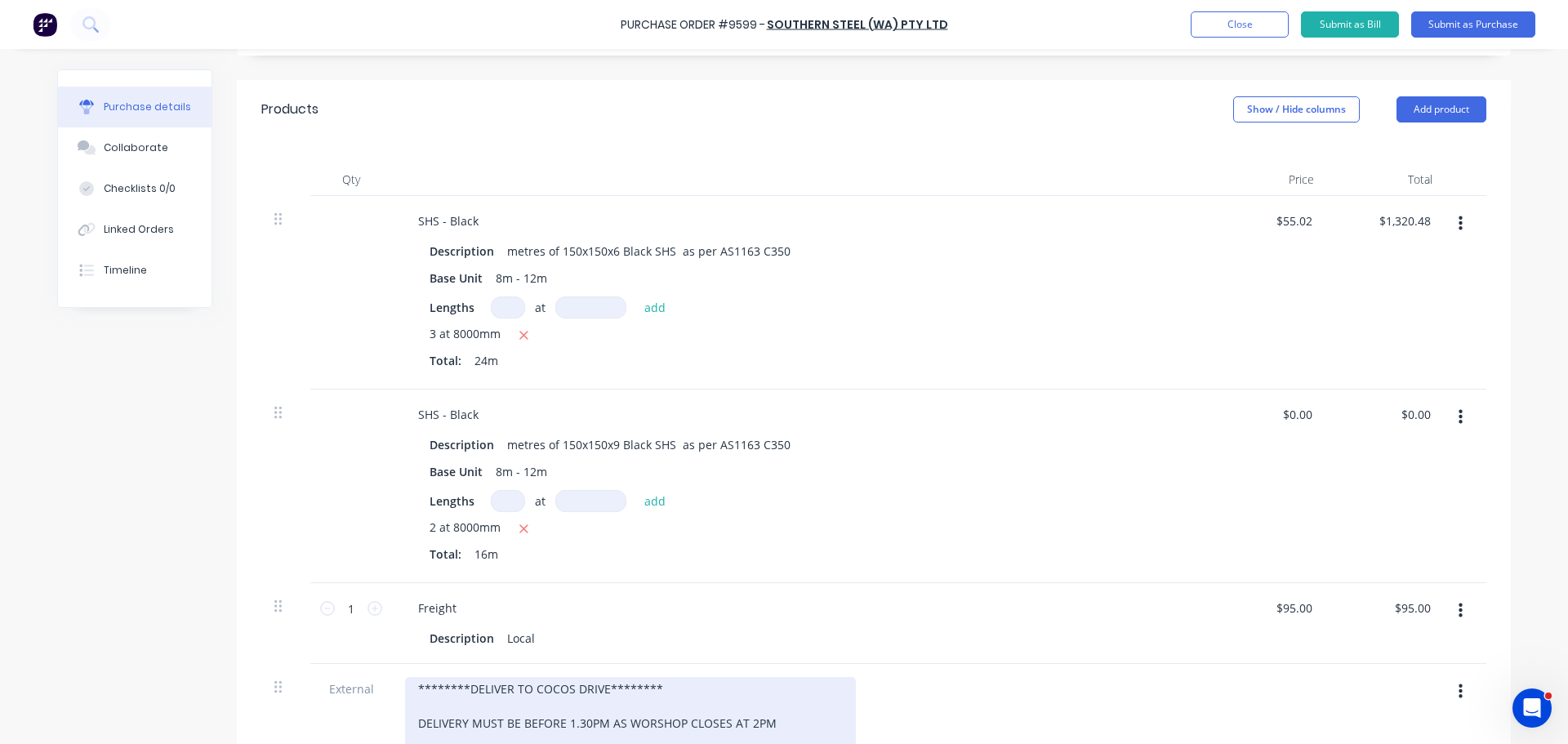
scroll to position [490, 0]
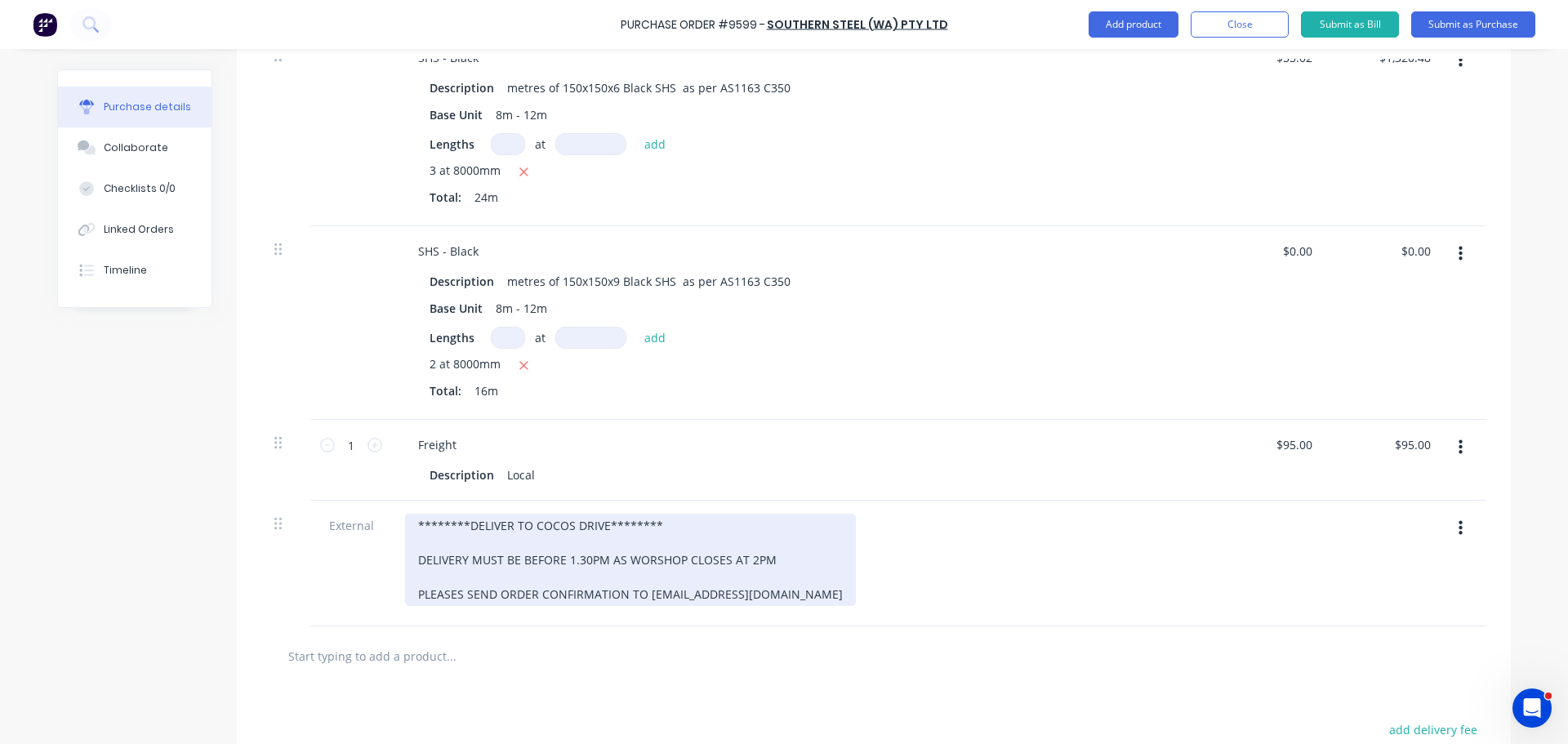
click at [410, 530] on div "********DELIVER TO COCOS DRIVE******** DELIVERY MUST BE BEFORE 1.30PM AS WORSHO…" at bounding box center [630, 560] width 451 height 93
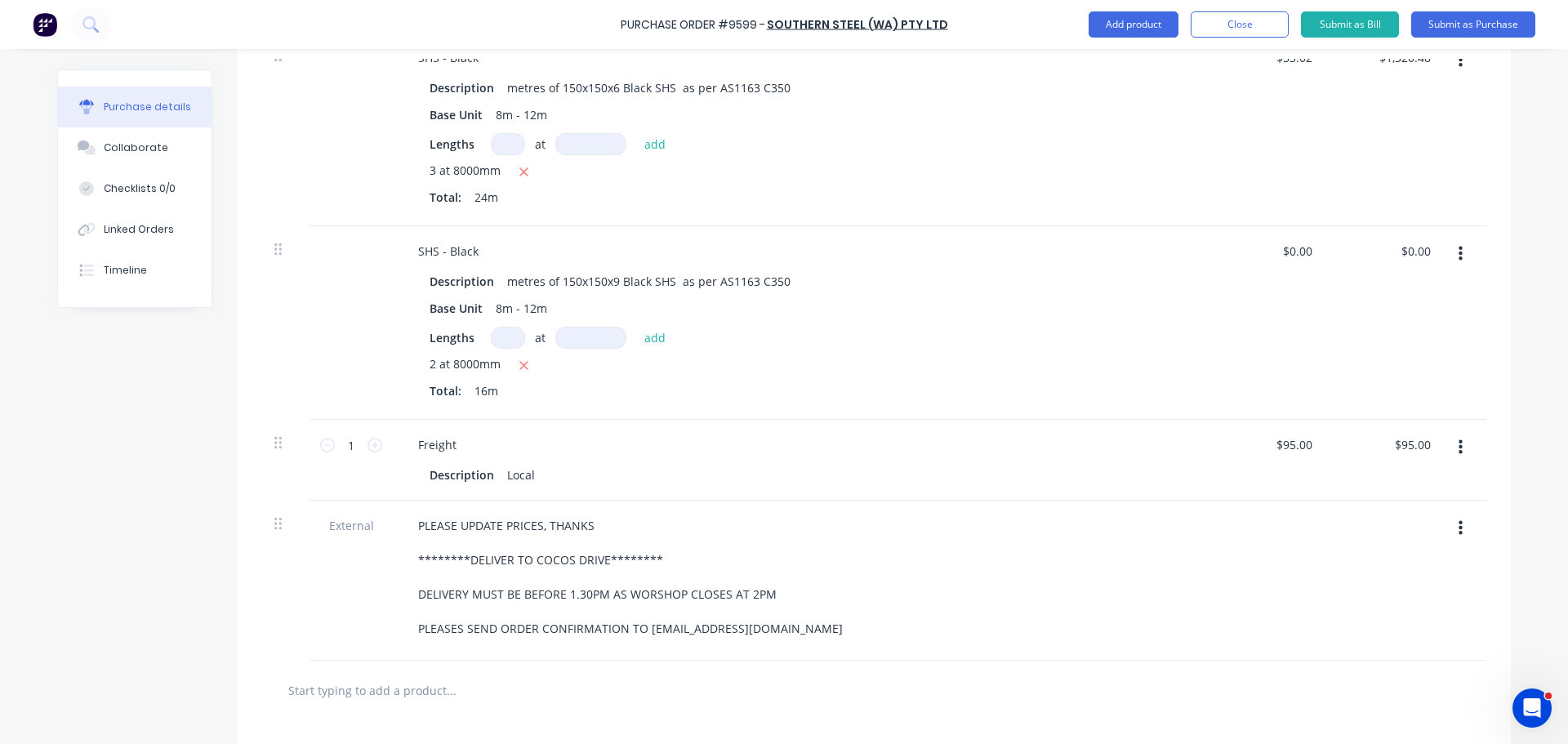
click at [1021, 619] on div "PLEASE UPDATE PRICES, THANKS ********DELIVER TO COCOS DRIVE******** DELIVERY MU…" at bounding box center [800, 577] width 790 height 127
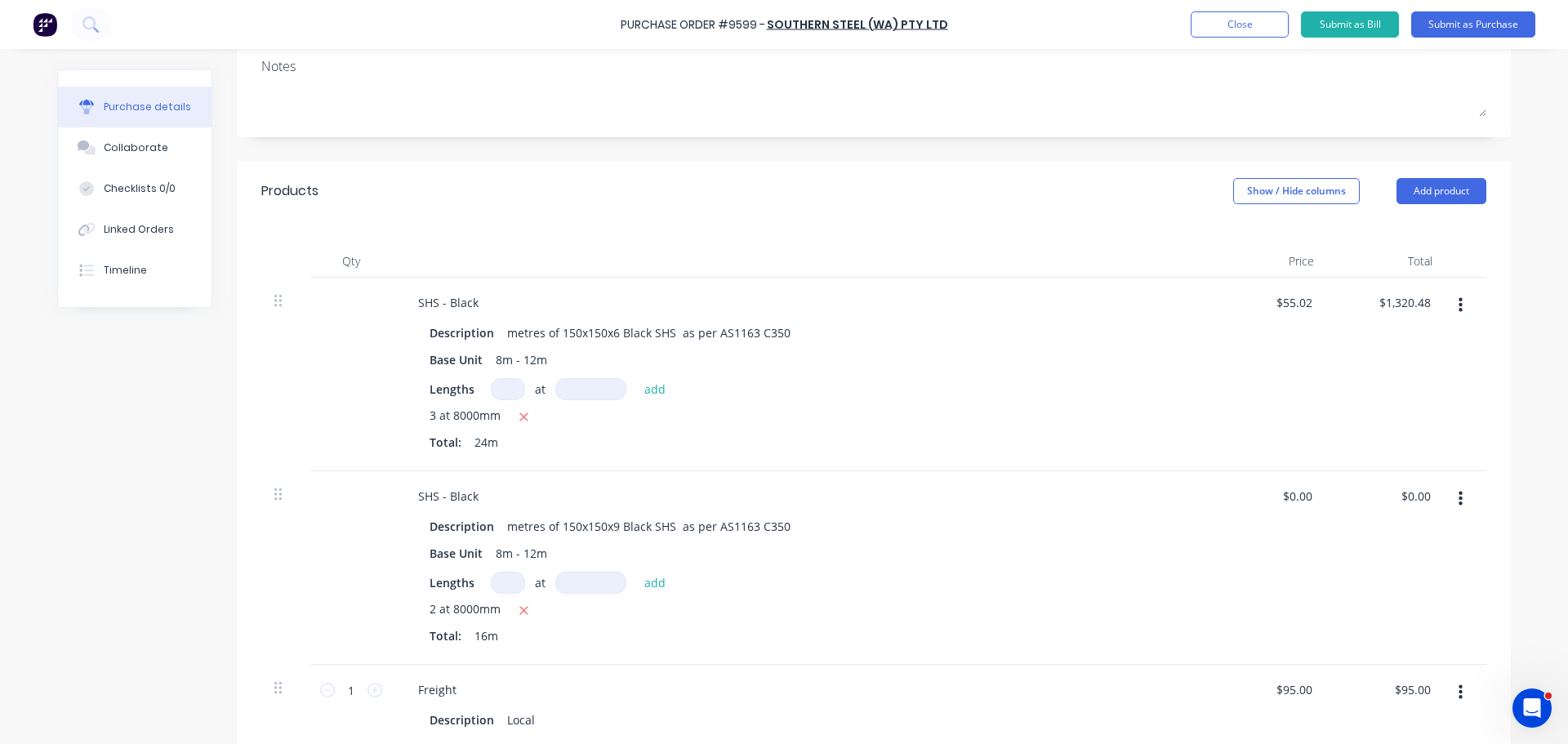
scroll to position [0, 0]
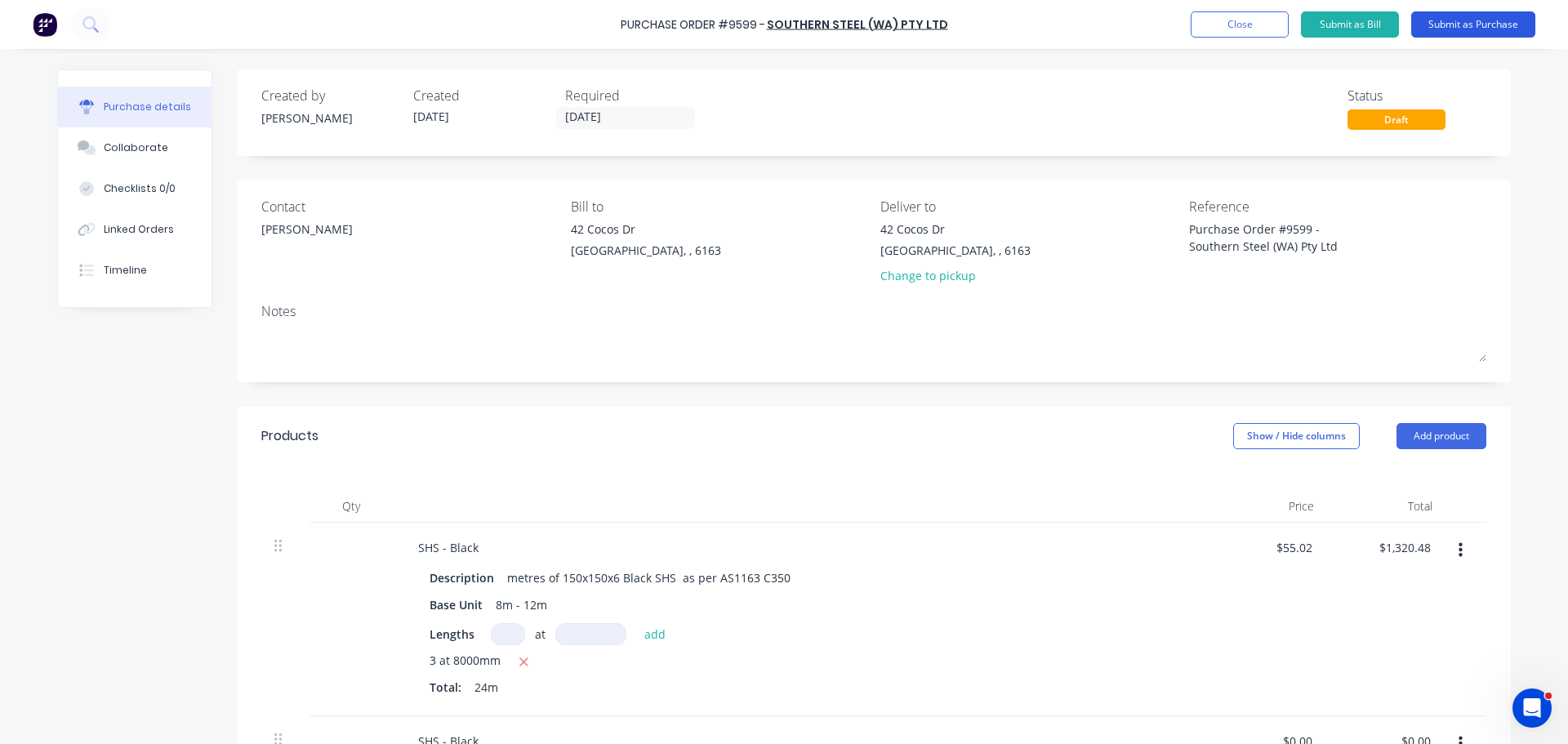
click at [1467, 20] on button "Submit as Purchase" at bounding box center [1473, 24] width 124 height 26
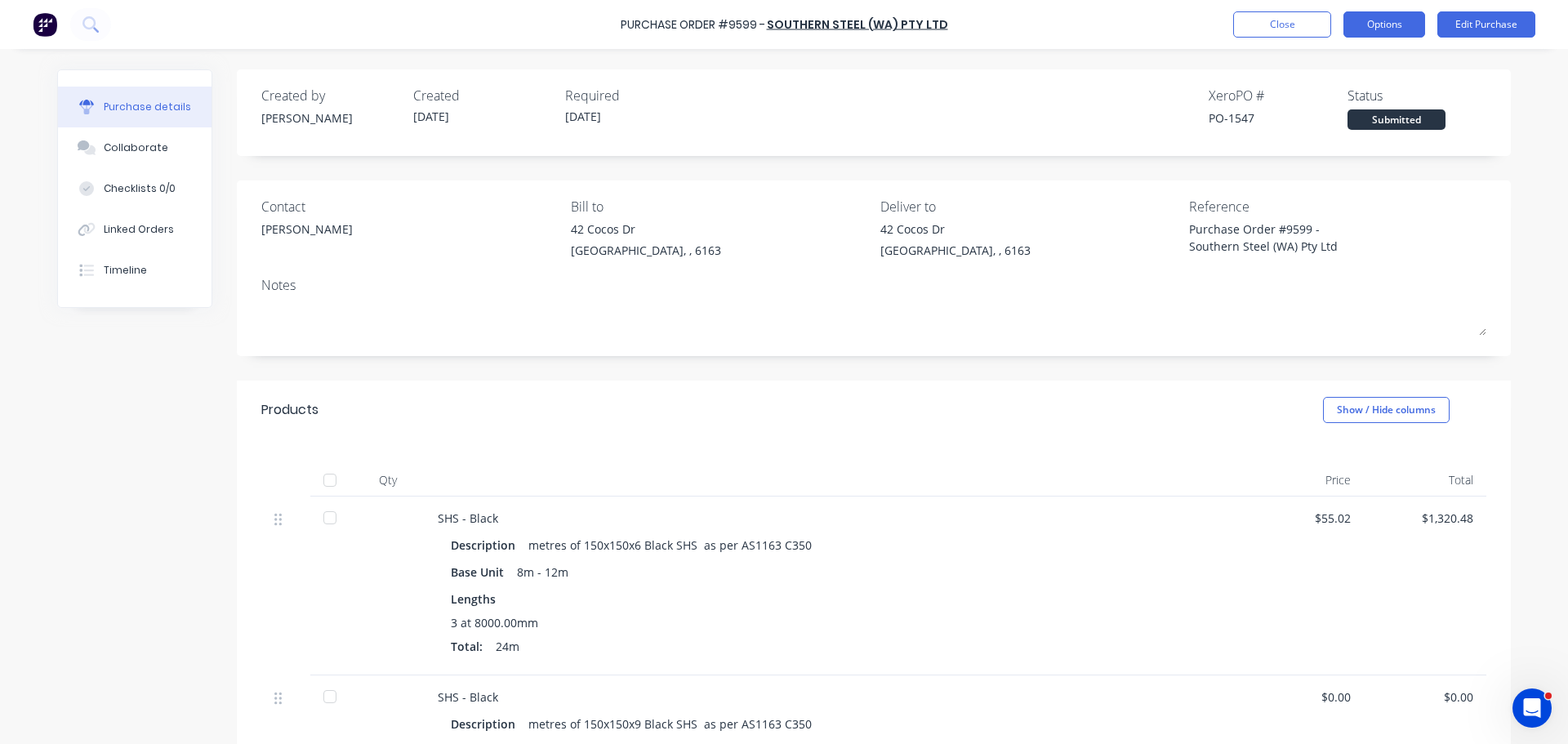
click at [1367, 24] on button "Options" at bounding box center [1383, 24] width 82 height 26
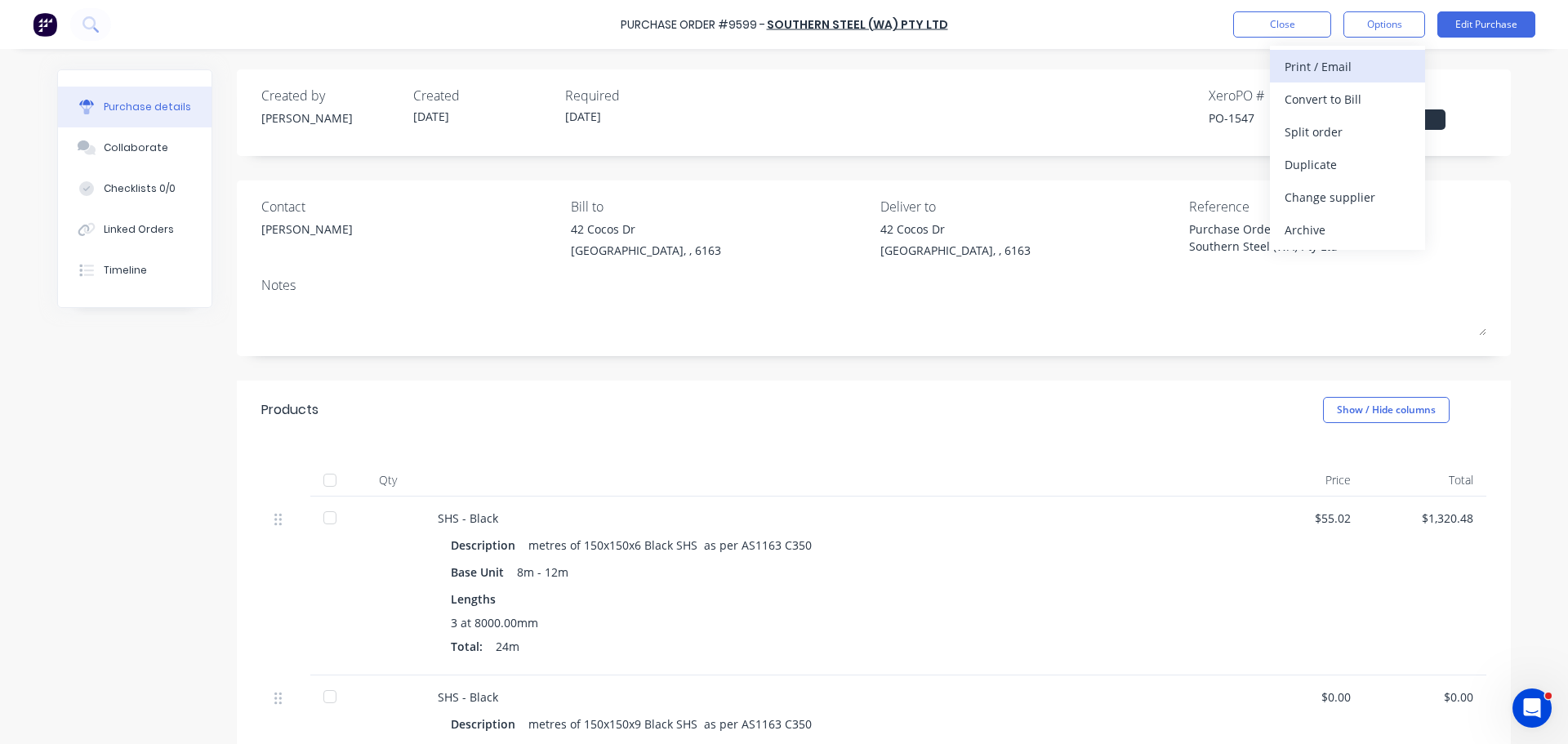
click at [1319, 68] on div "Print / Email" at bounding box center [1348, 67] width 126 height 24
click at [1306, 103] on div "With pricing" at bounding box center [1348, 99] width 126 height 24
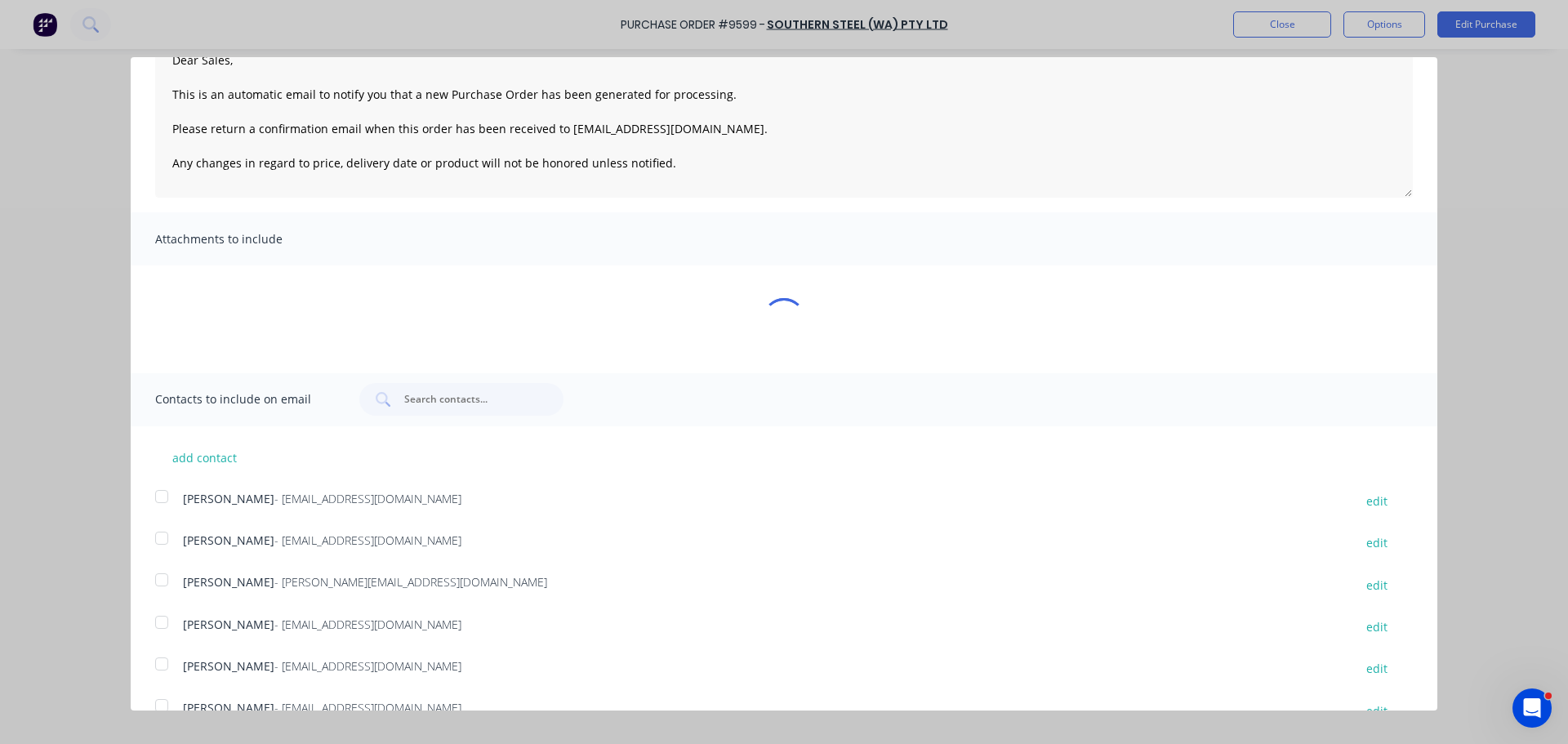
scroll to position [172, 0]
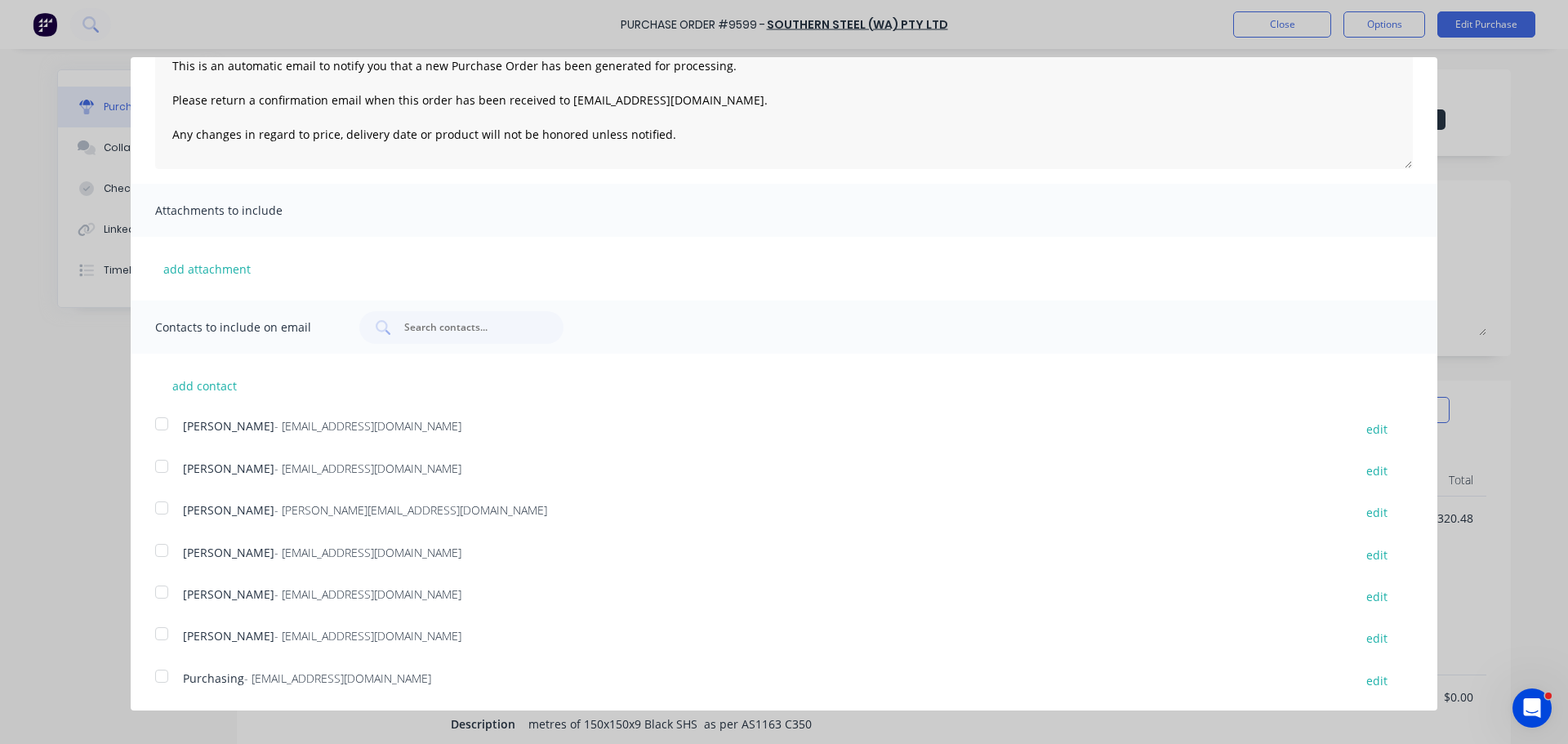
click at [159, 425] on div at bounding box center [161, 424] width 33 height 33
click at [162, 676] on div at bounding box center [161, 676] width 33 height 33
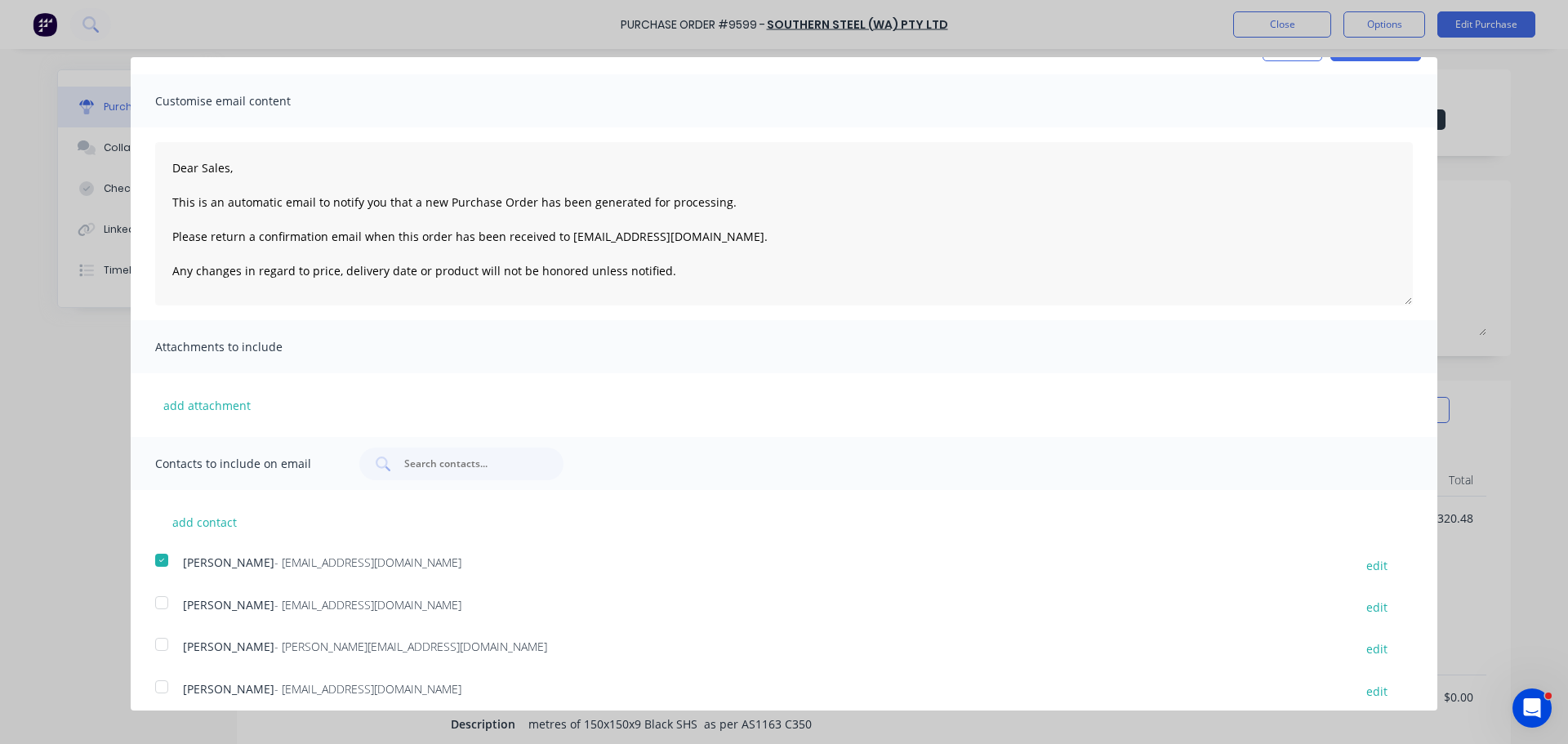
scroll to position [0, 0]
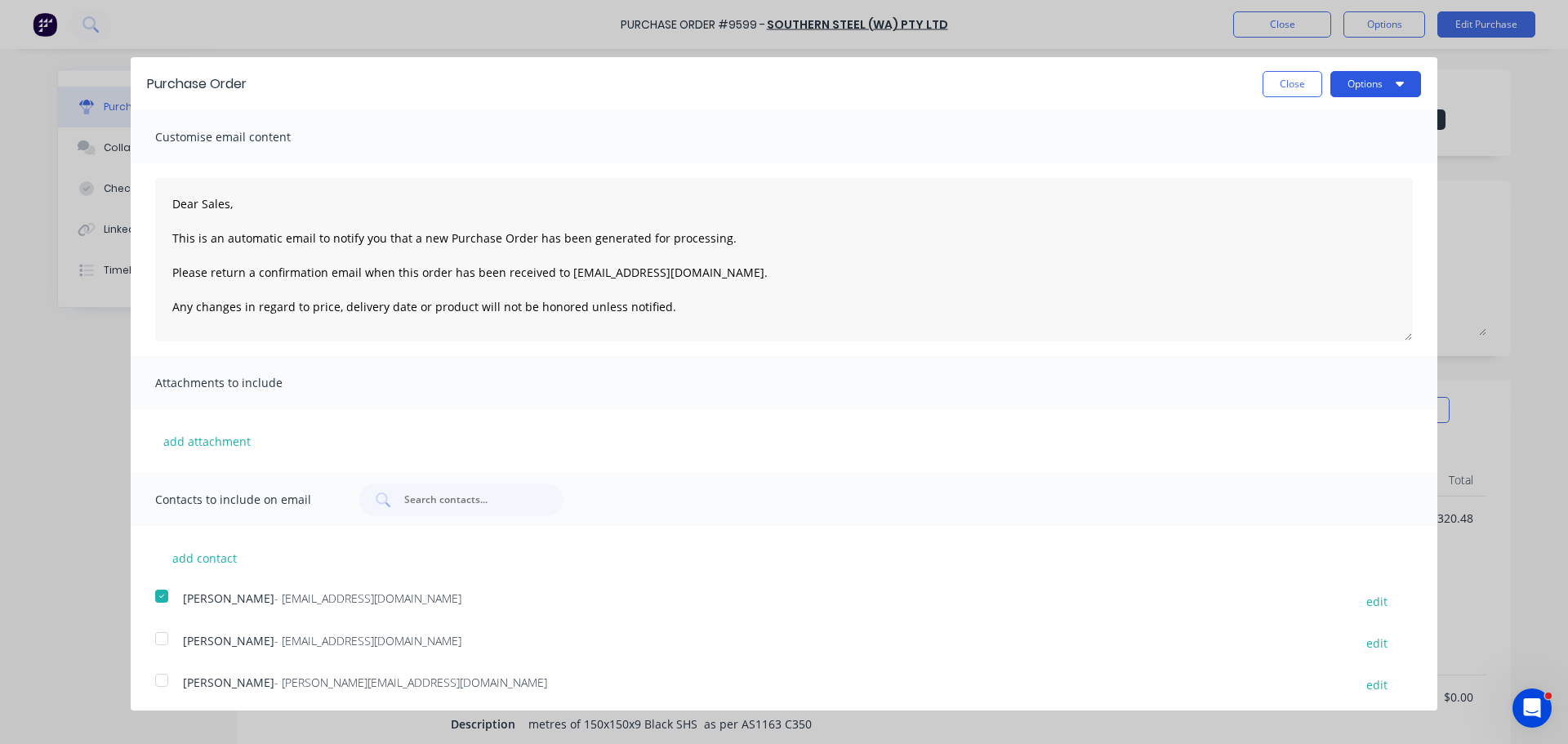
click at [1392, 76] on button "Options" at bounding box center [1376, 84] width 91 height 26
click at [1280, 157] on div "Email" at bounding box center [1343, 157] width 126 height 24
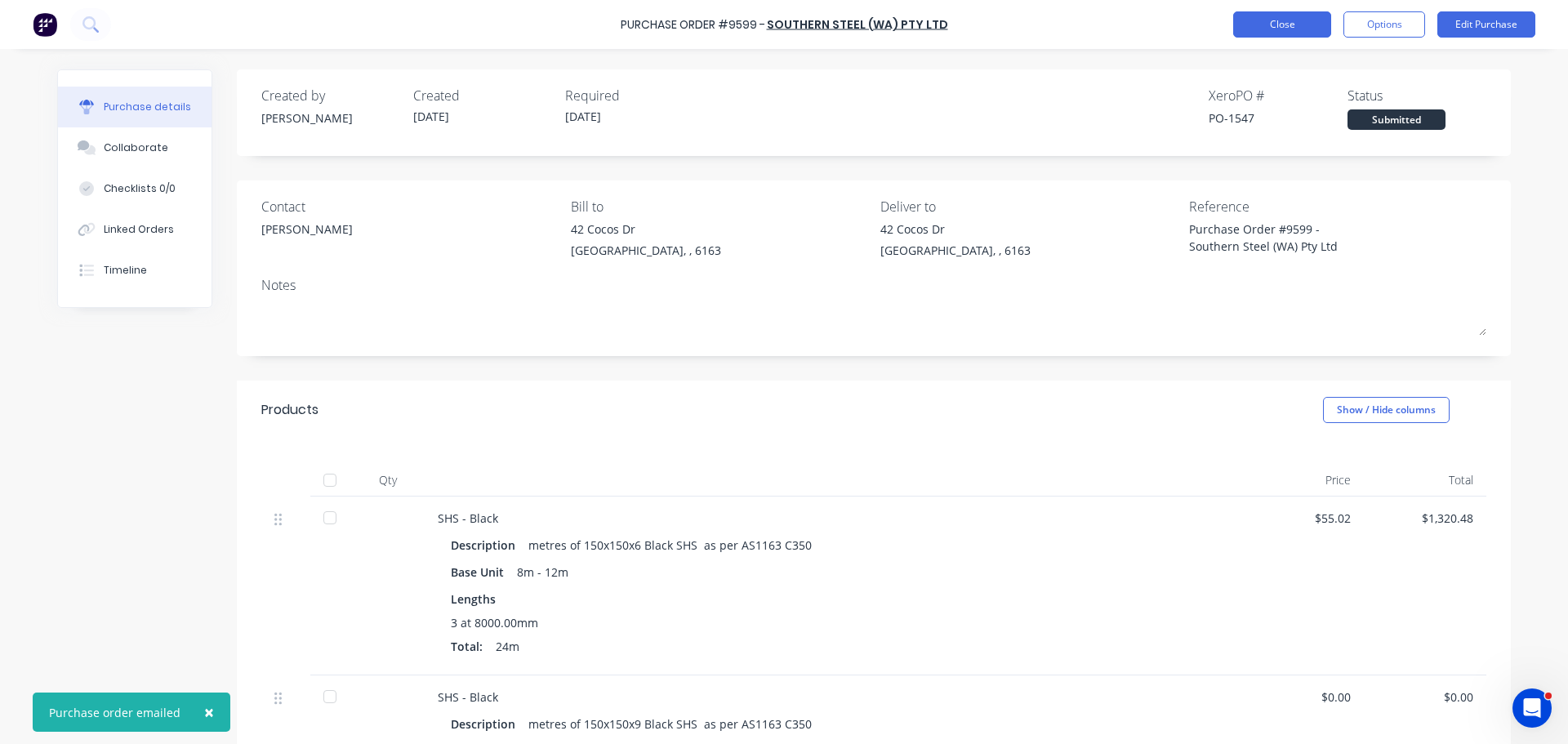
type textarea "x"
click at [1267, 29] on button "Close" at bounding box center [1281, 24] width 98 height 26
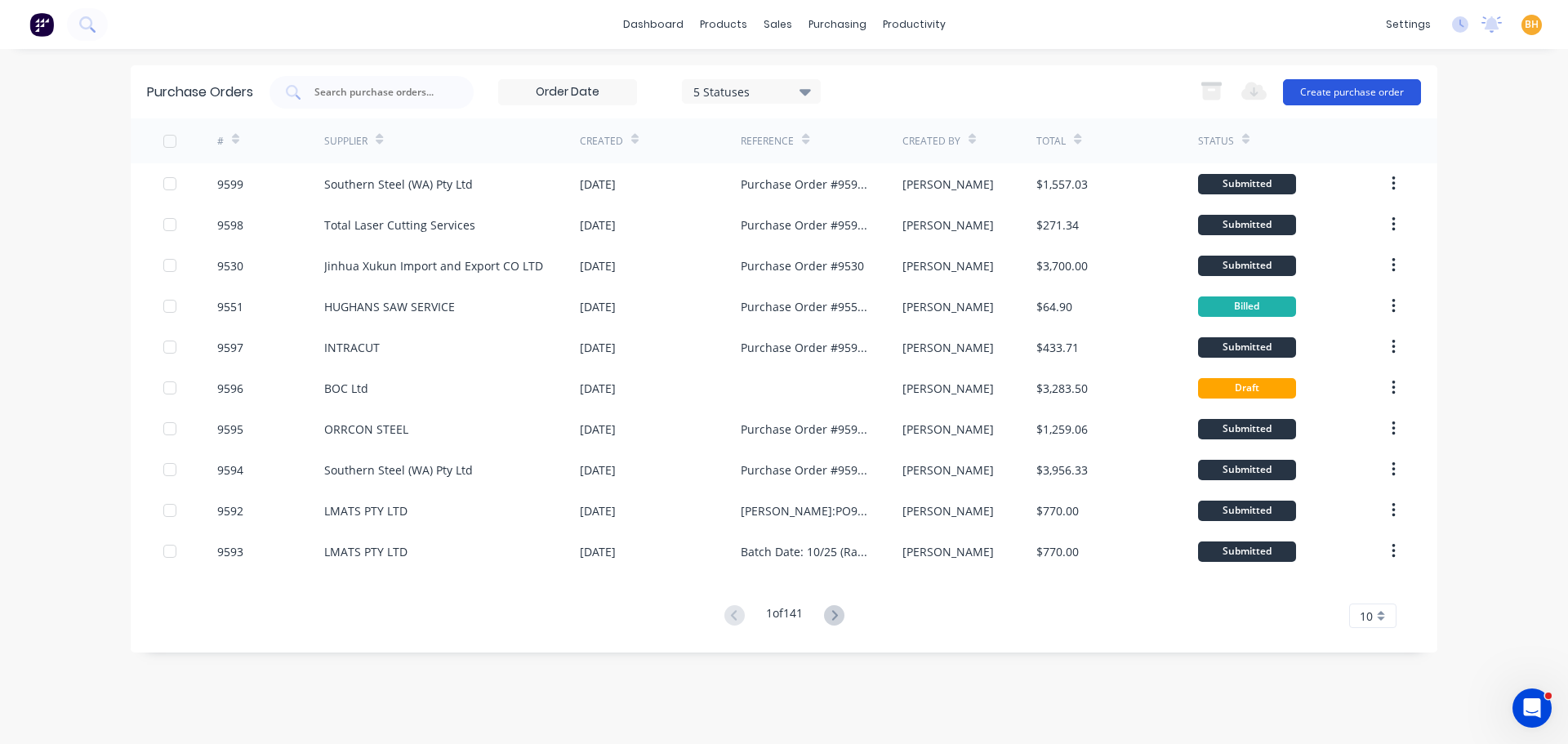
click at [1359, 85] on button "Create purchase order" at bounding box center [1352, 92] width 138 height 26
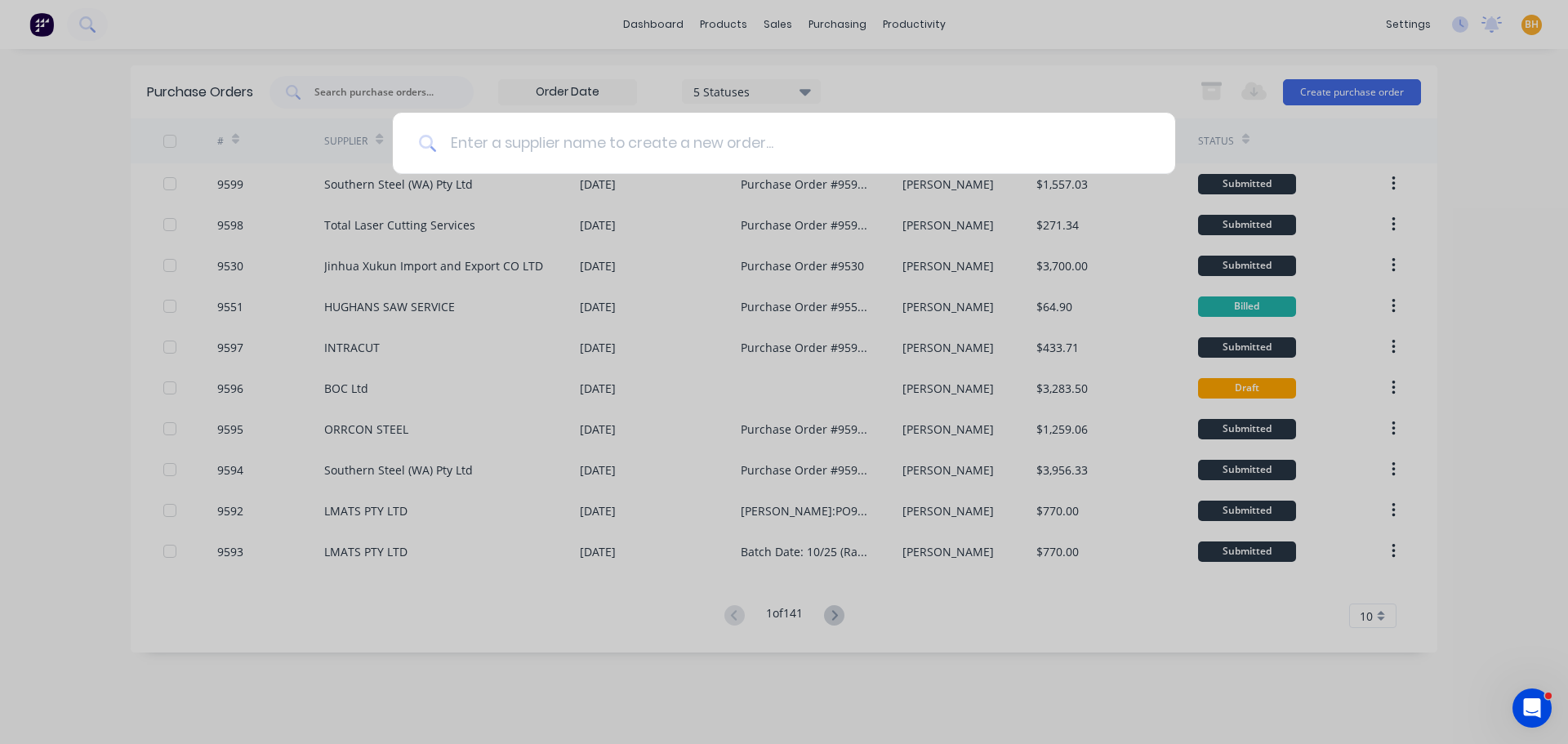
click at [601, 150] on input at bounding box center [792, 143] width 712 height 61
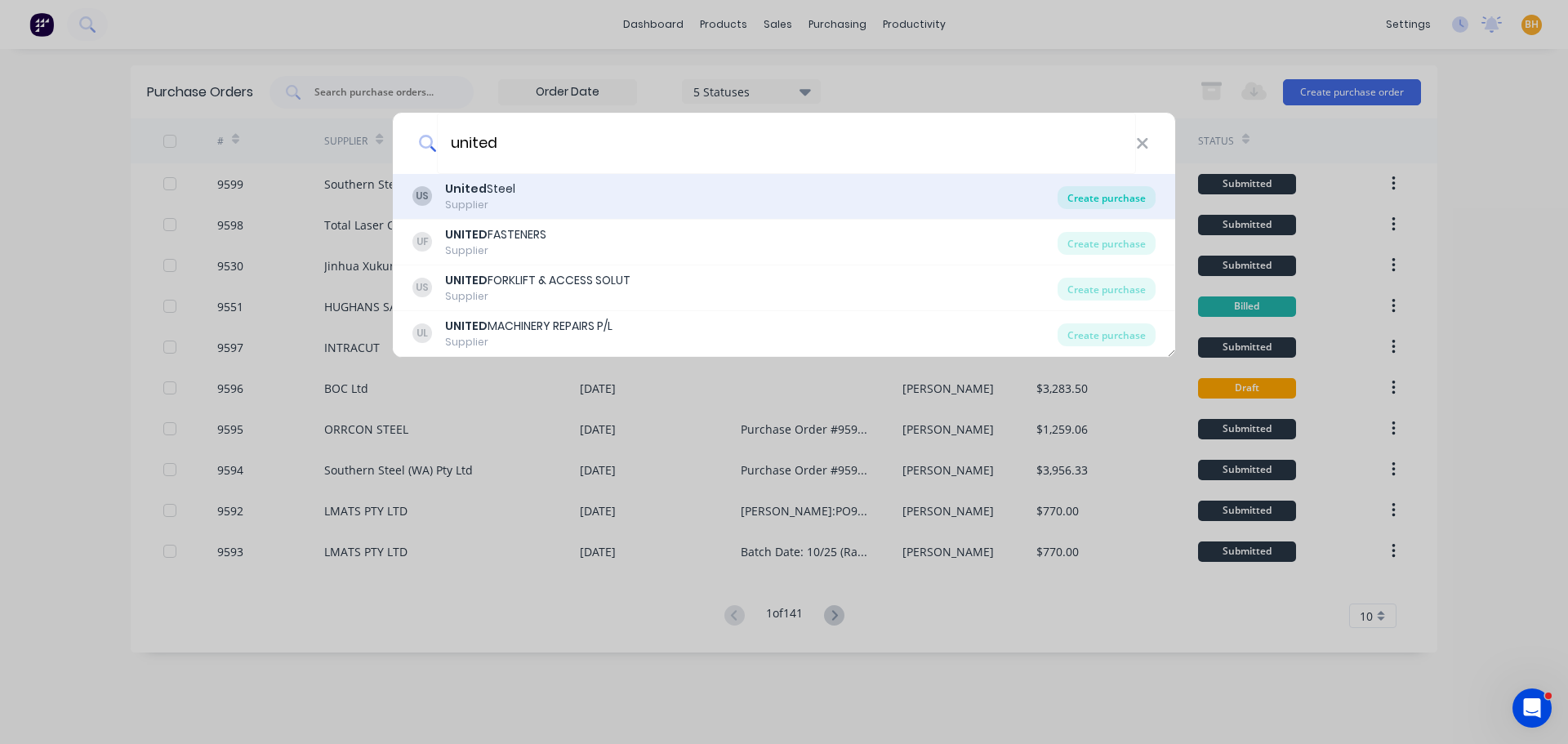
type input "united"
click at [1100, 204] on div "Create purchase" at bounding box center [1106, 198] width 98 height 23
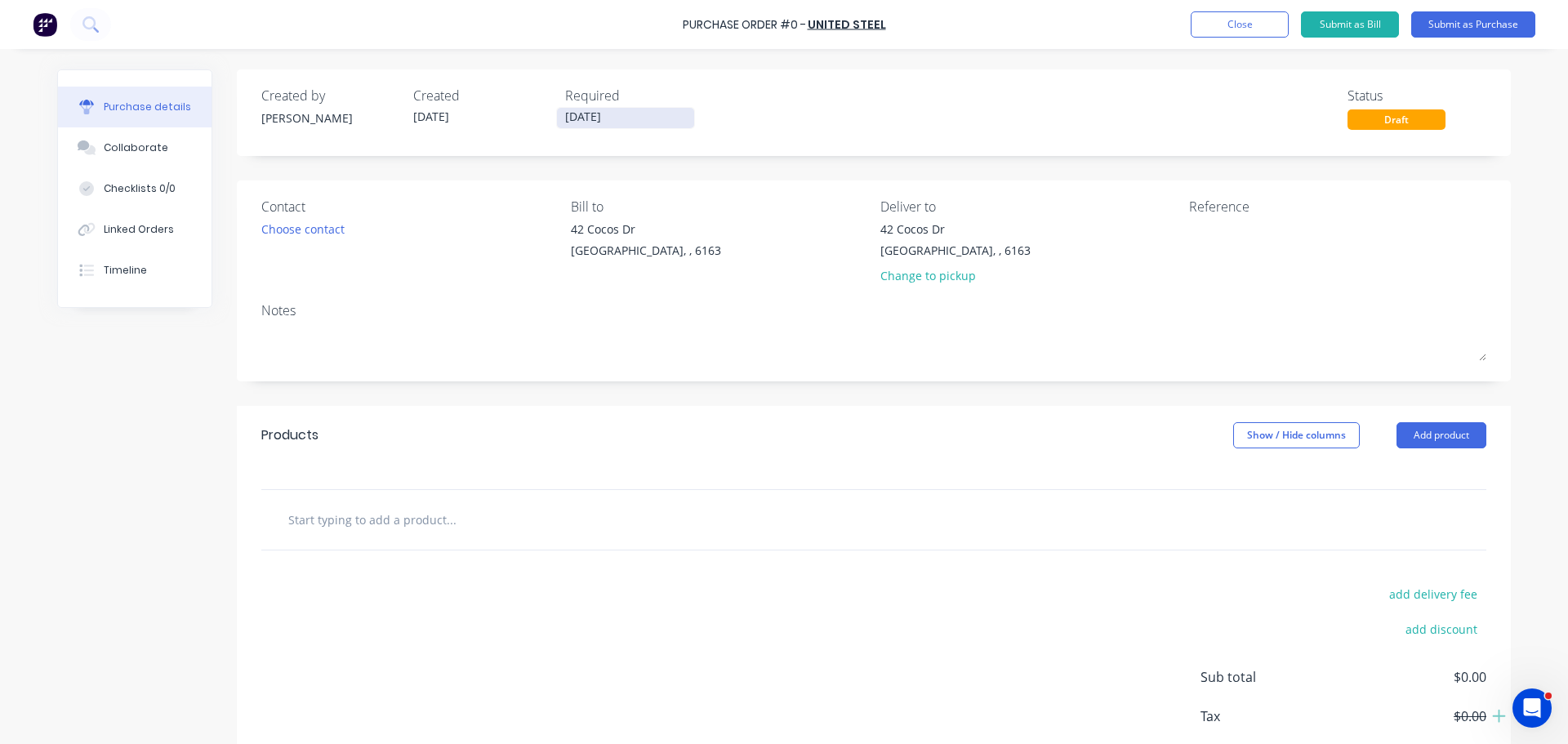
click at [582, 111] on input "27/08/25" at bounding box center [625, 118] width 137 height 20
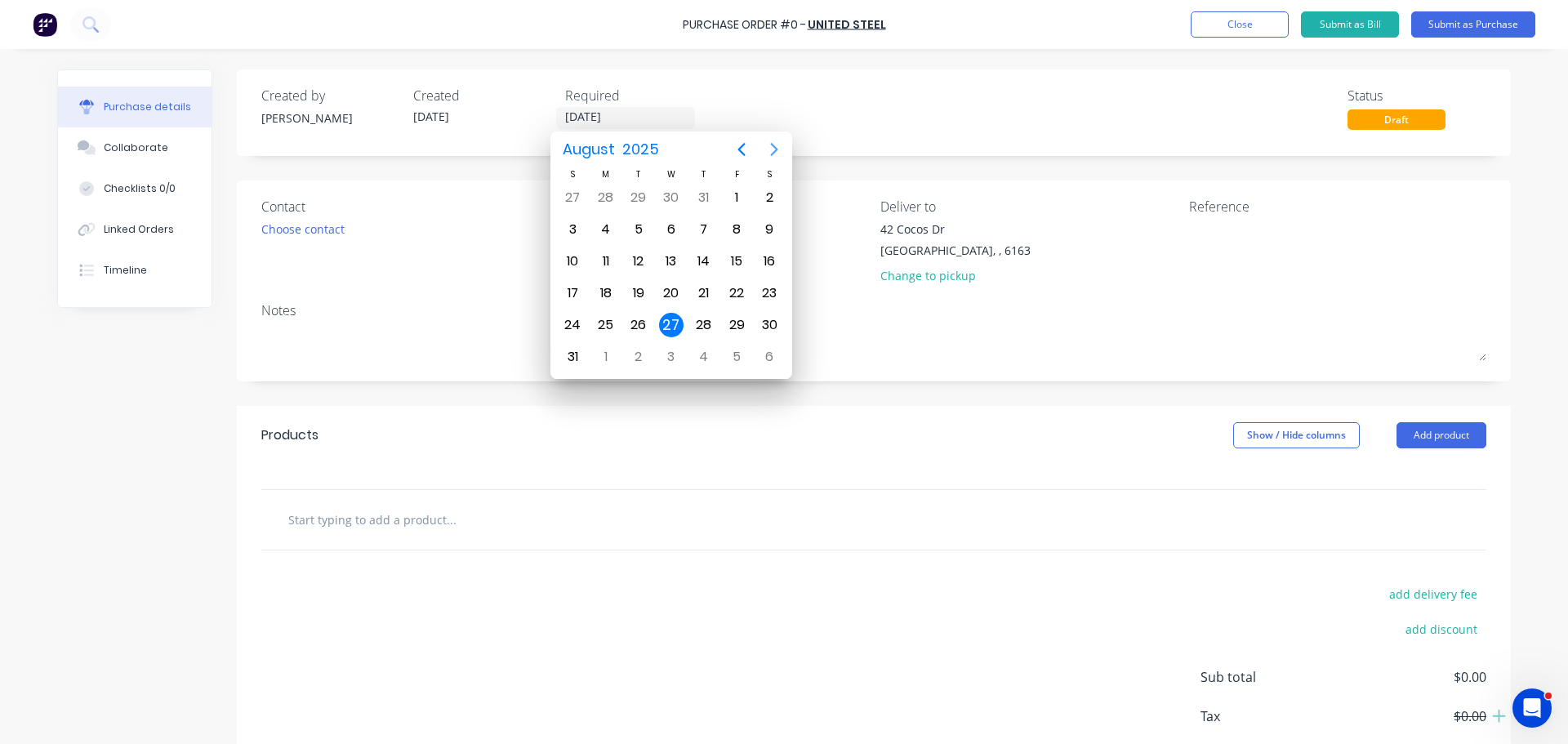
click at [773, 155] on icon "Next page" at bounding box center [774, 150] width 19 height 19
click at [613, 198] on div "1" at bounding box center [605, 197] width 24 height 24
type input "01/09/25"
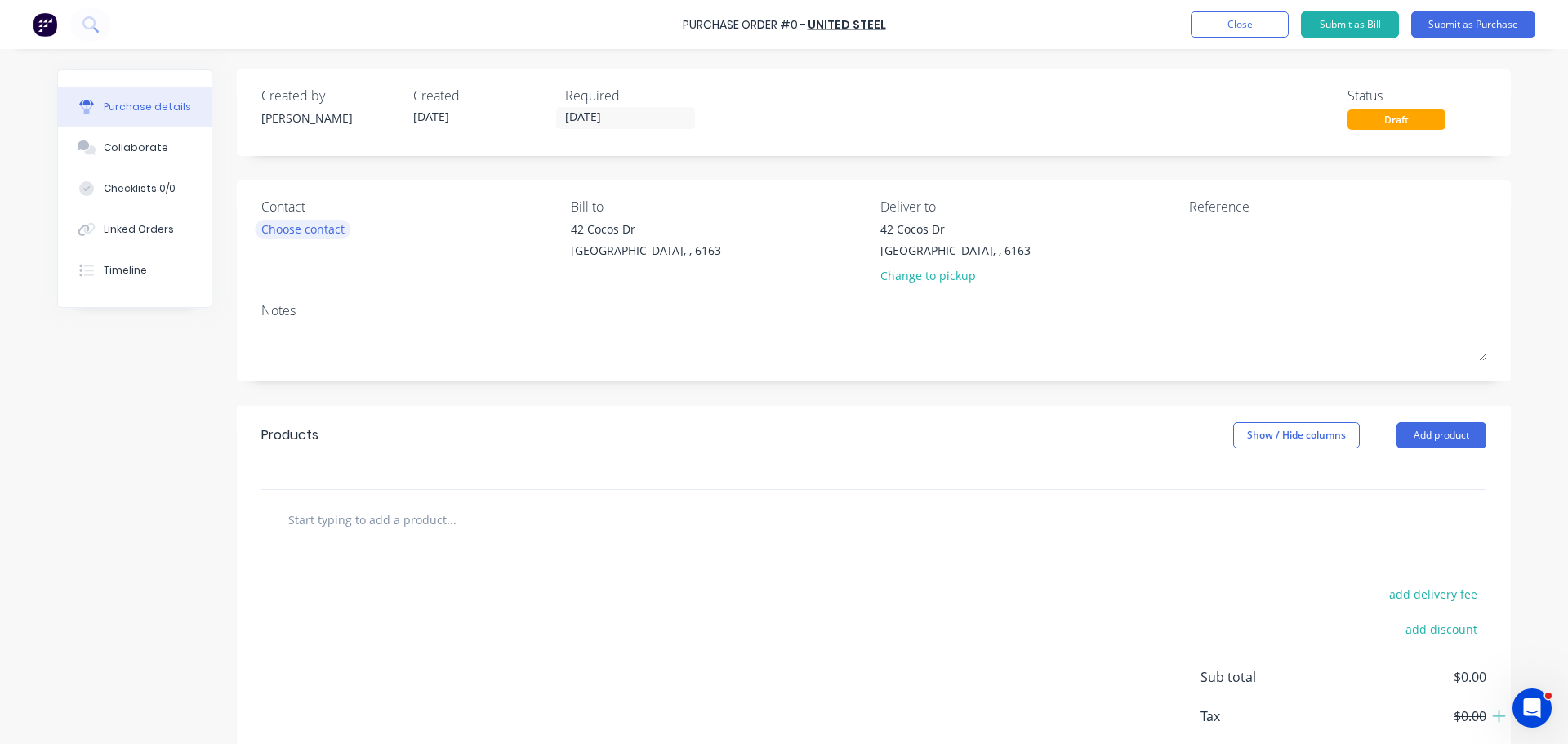
click at [302, 233] on div "Choose contact" at bounding box center [302, 229] width 83 height 17
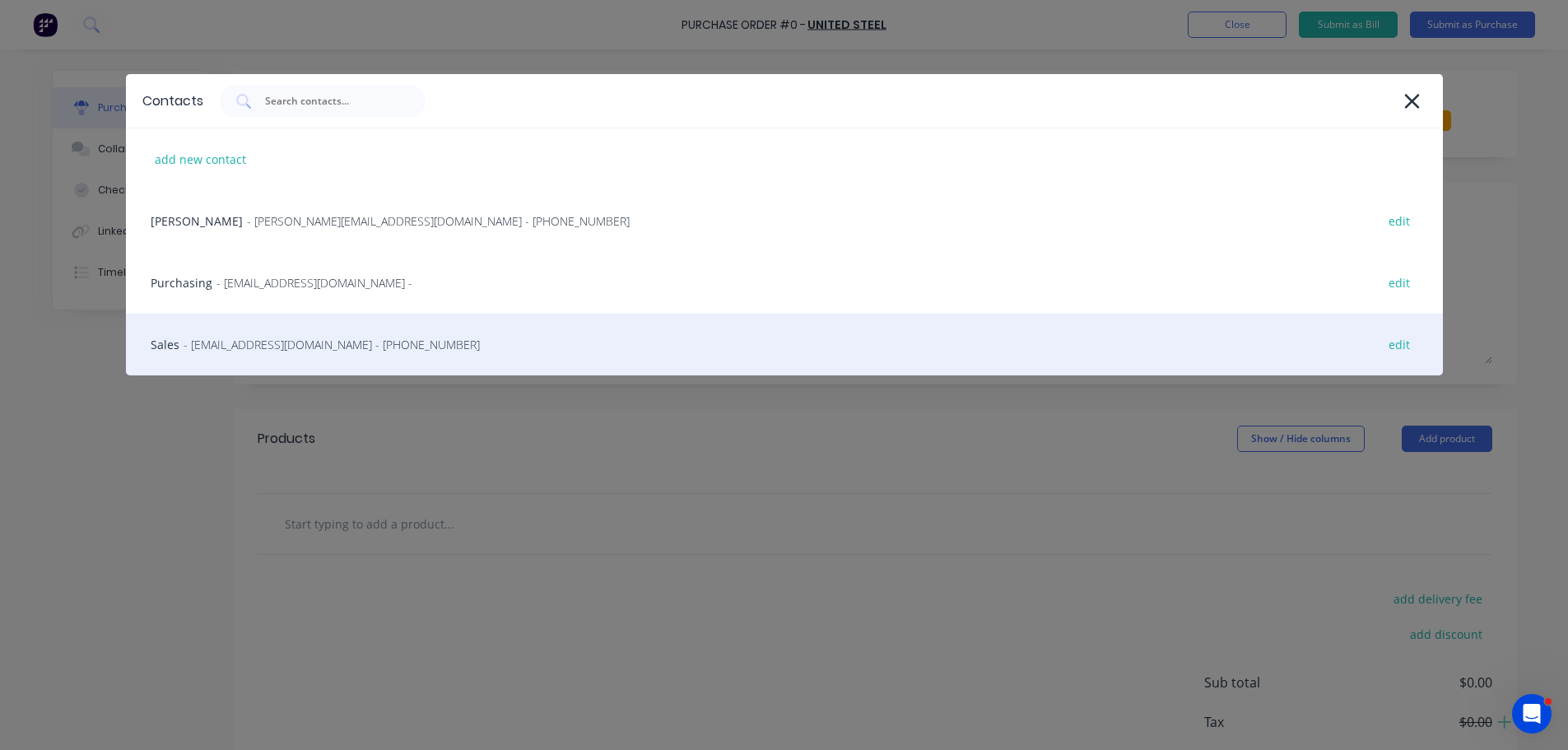
click at [304, 341] on span "- sales.perth@unitedsteel.com.au - (08) 9359 8900" at bounding box center [331, 345] width 296 height 18
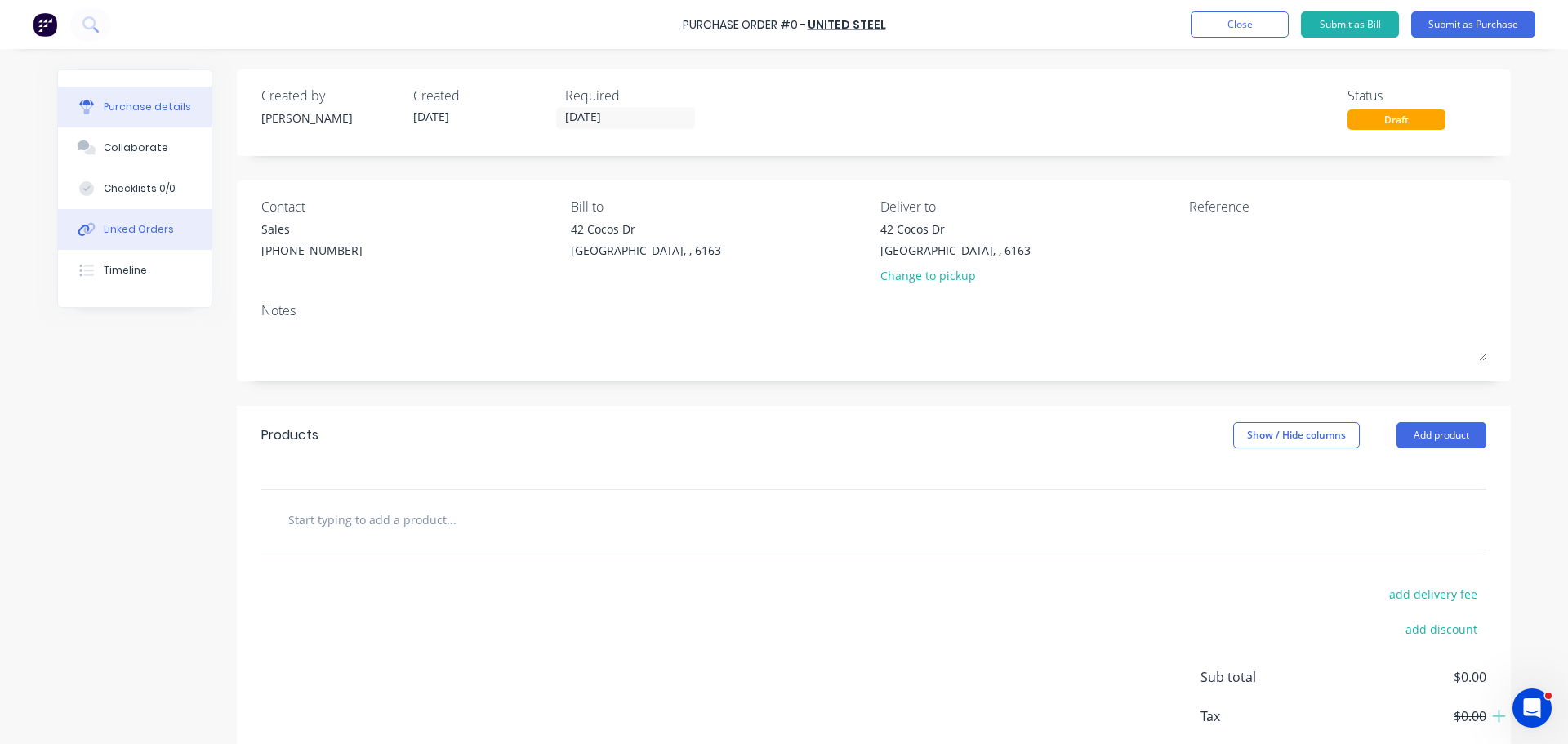
click at [106, 226] on div "Linked Orders" at bounding box center [138, 229] width 71 height 14
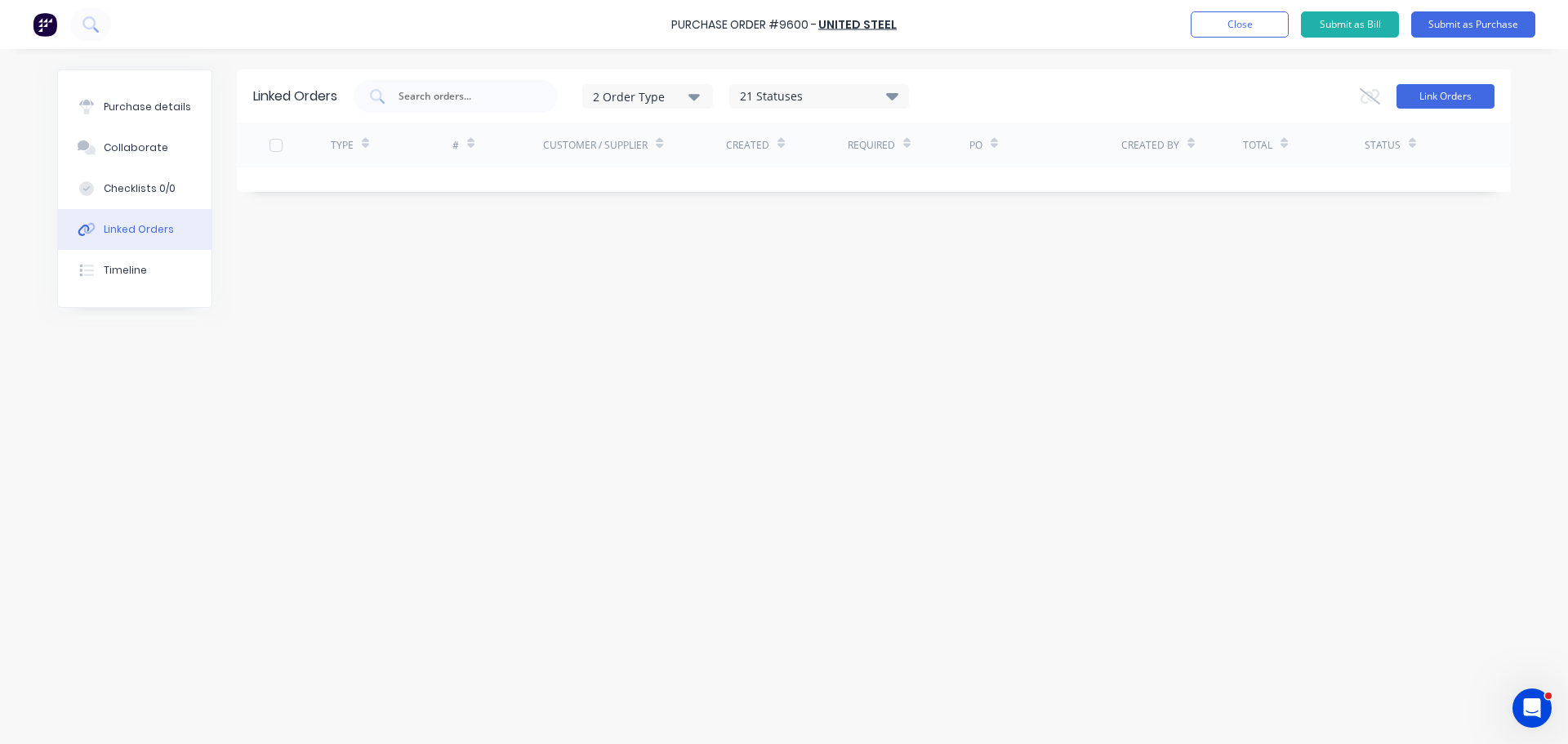
click at [1448, 93] on button "Link Orders" at bounding box center [1444, 96] width 98 height 24
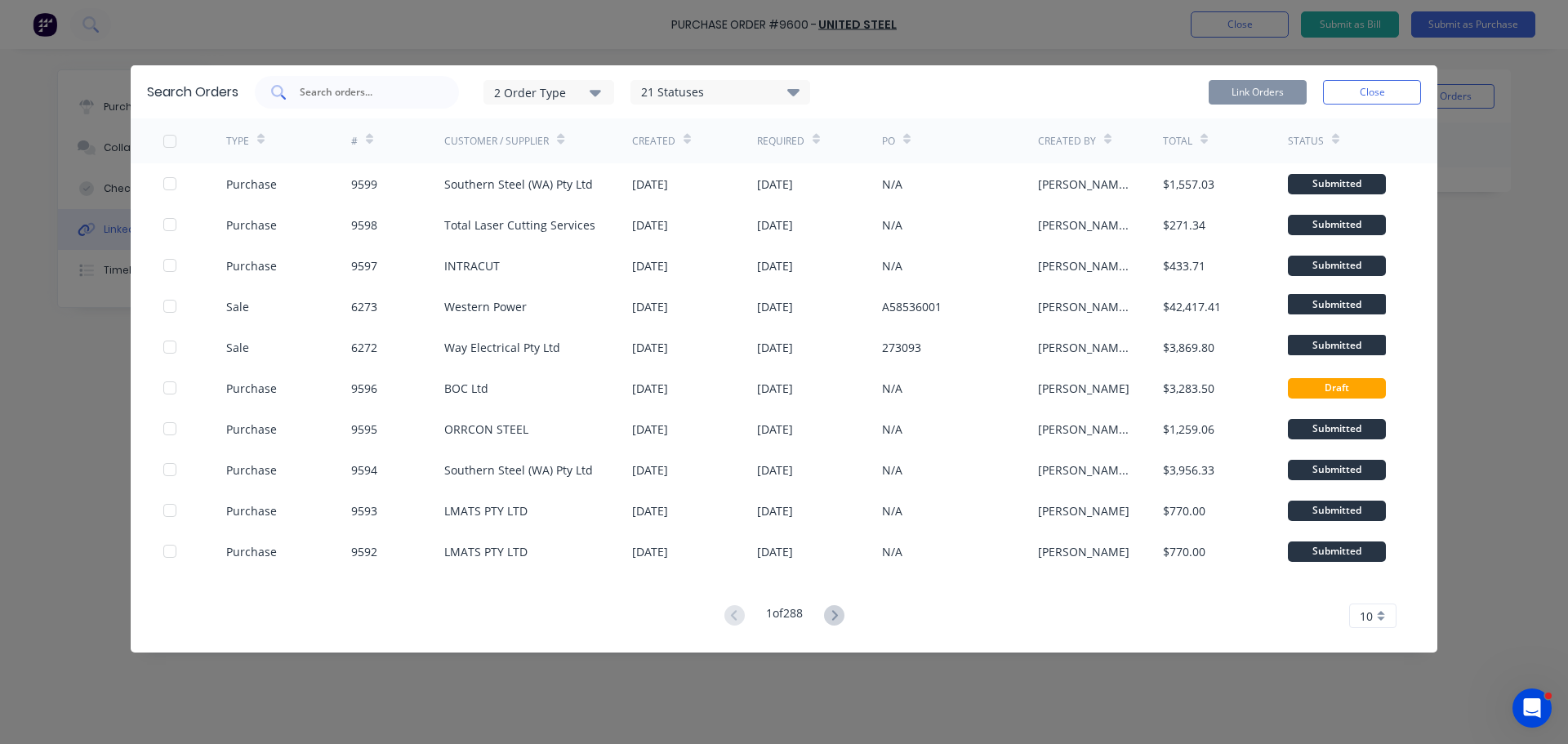
click at [352, 91] on input "text" at bounding box center [366, 92] width 135 height 16
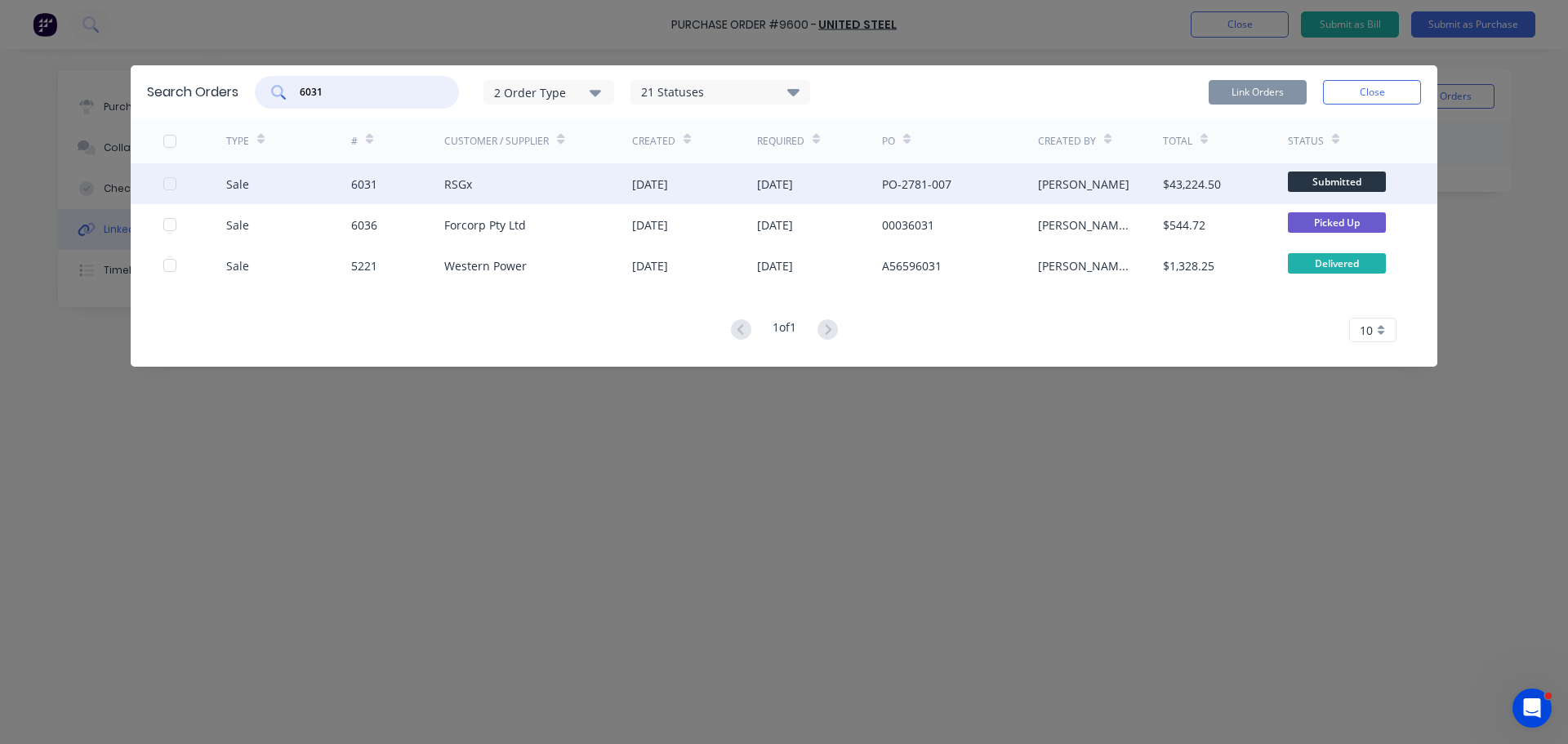
type input "6031"
click at [158, 182] on div "Sale 6031 RSGx 25 Aug 2025 10 Oct 2025 PO-2781-007 Andrew Marriott $43,224.50 S…" at bounding box center [784, 184] width 1306 height 41
click at [166, 184] on div at bounding box center [170, 184] width 33 height 33
click at [1257, 82] on button "Link Orders" at bounding box center [1257, 92] width 98 height 24
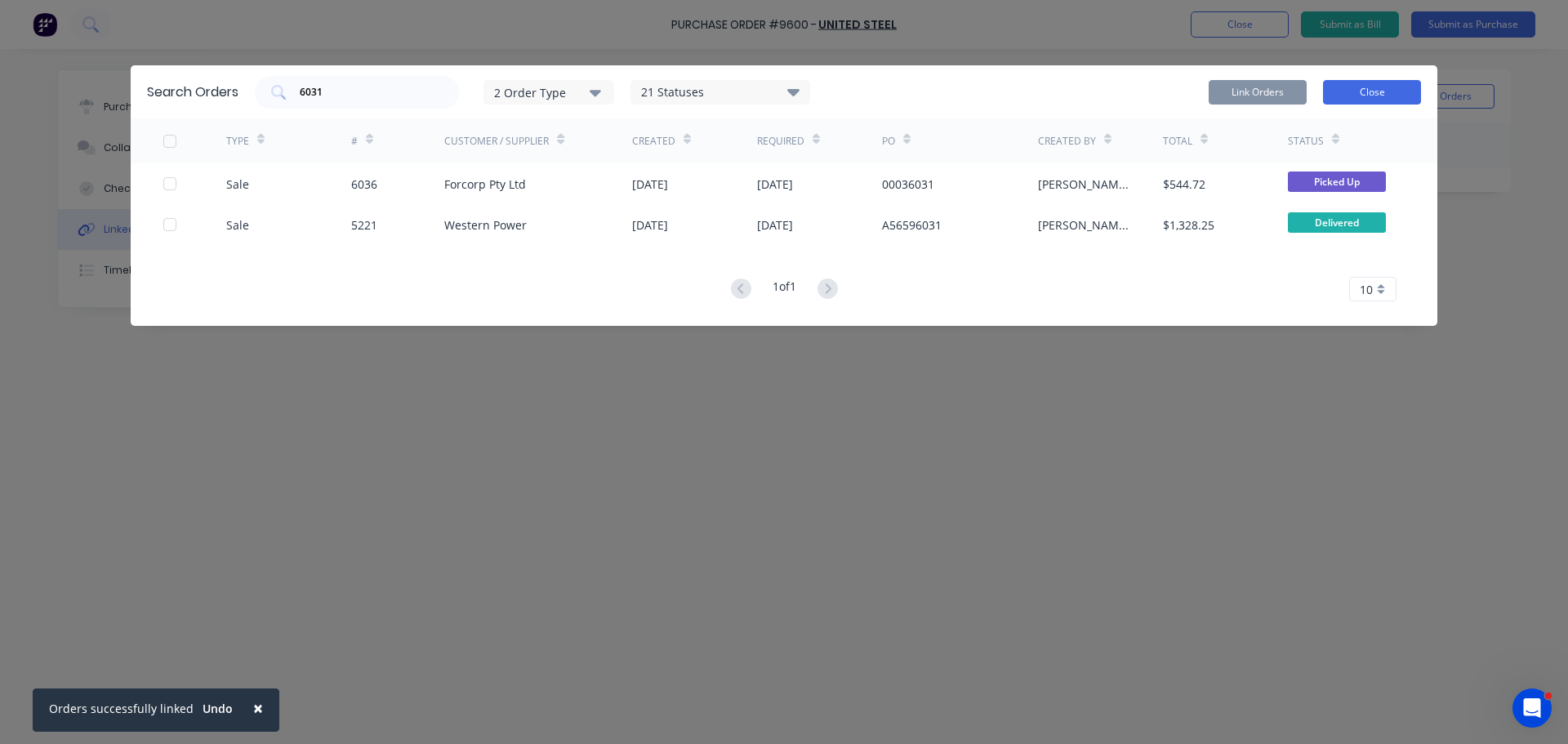
click at [1360, 87] on button "Close" at bounding box center [1371, 92] width 98 height 24
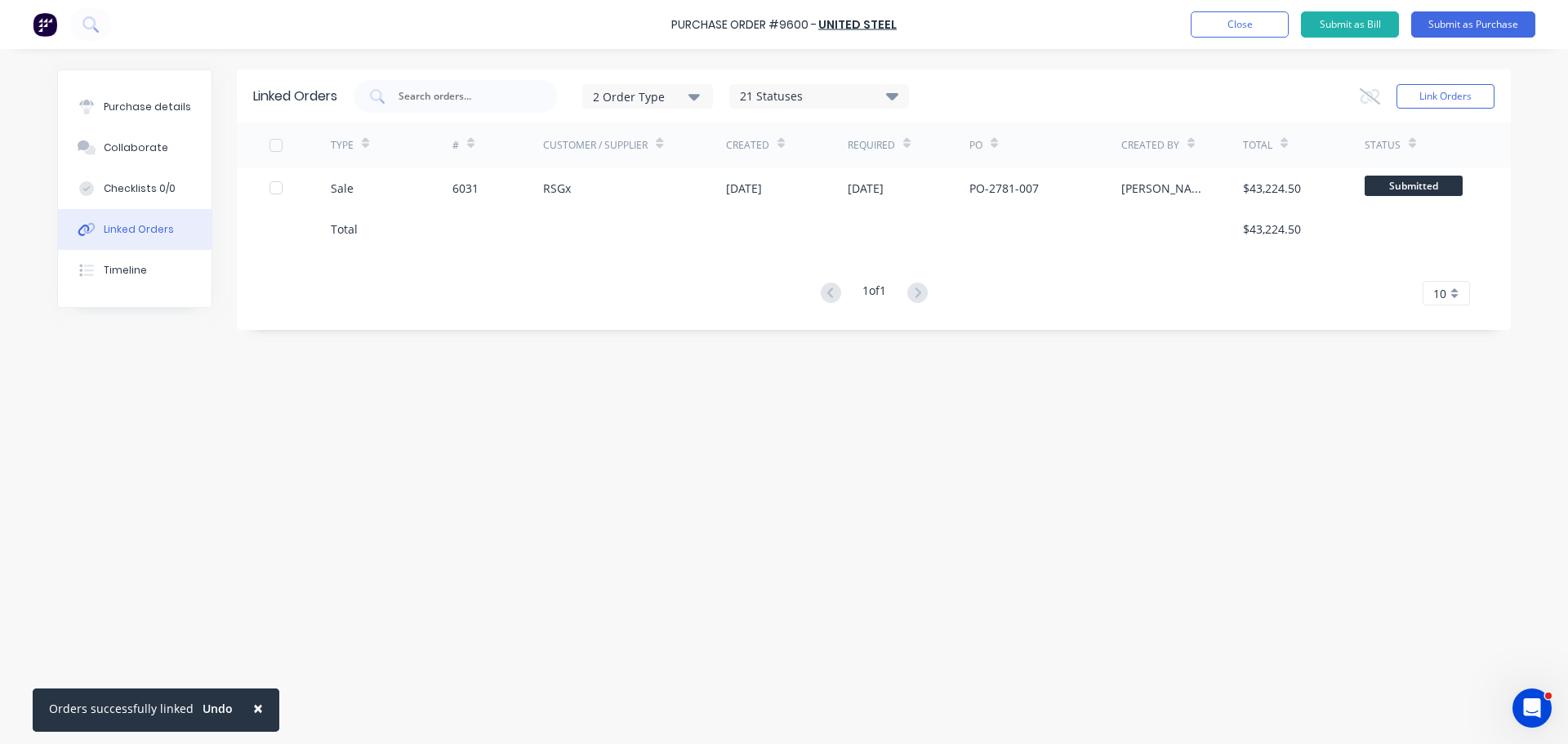
click at [443, 408] on div "Linked Orders 2 Order Type 21 Statuses Sales Order Status All Archived Draft Qu…" at bounding box center [784, 392] width 1454 height 646
click at [157, 103] on div "Purchase details" at bounding box center [147, 106] width 87 height 14
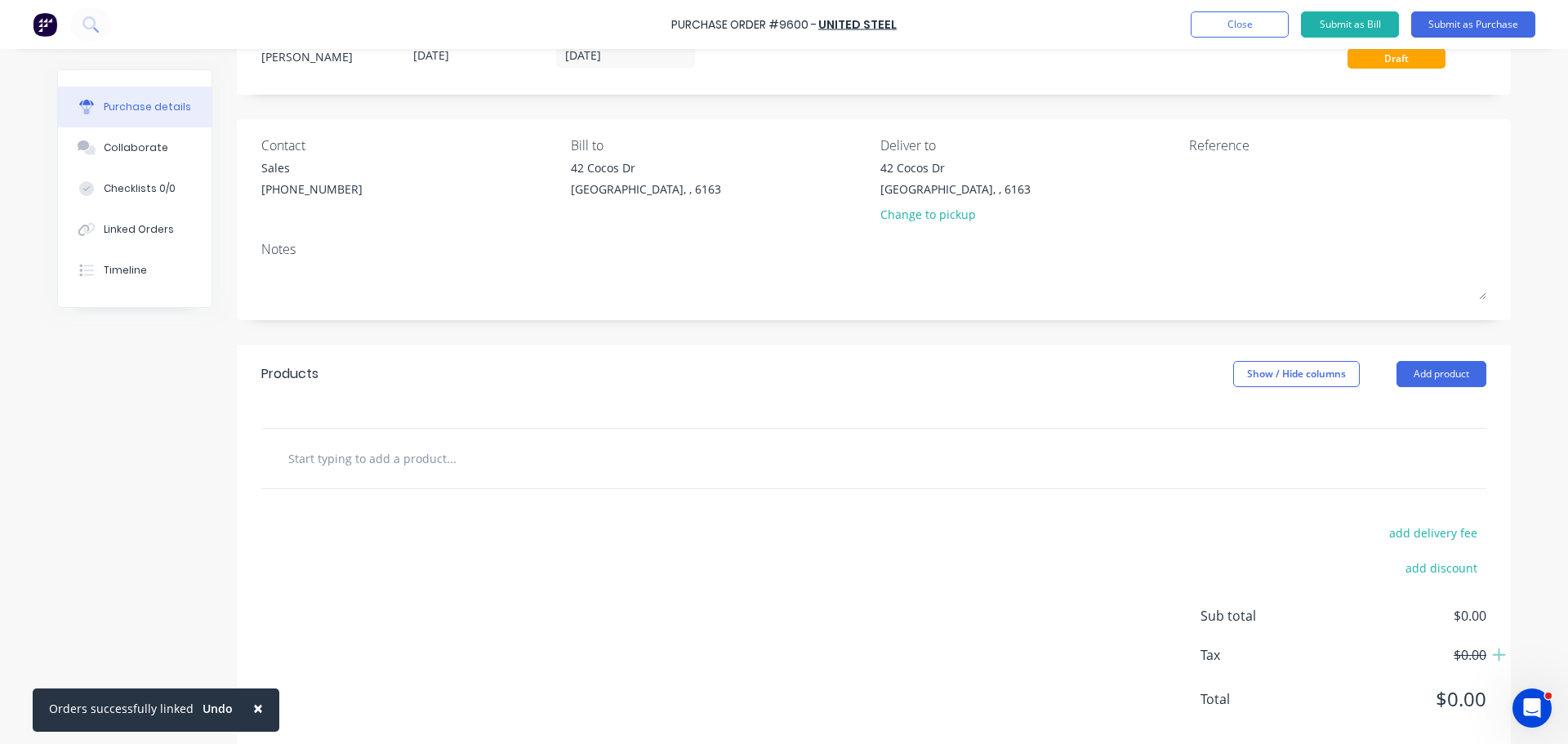
scroll to position [82, 0]
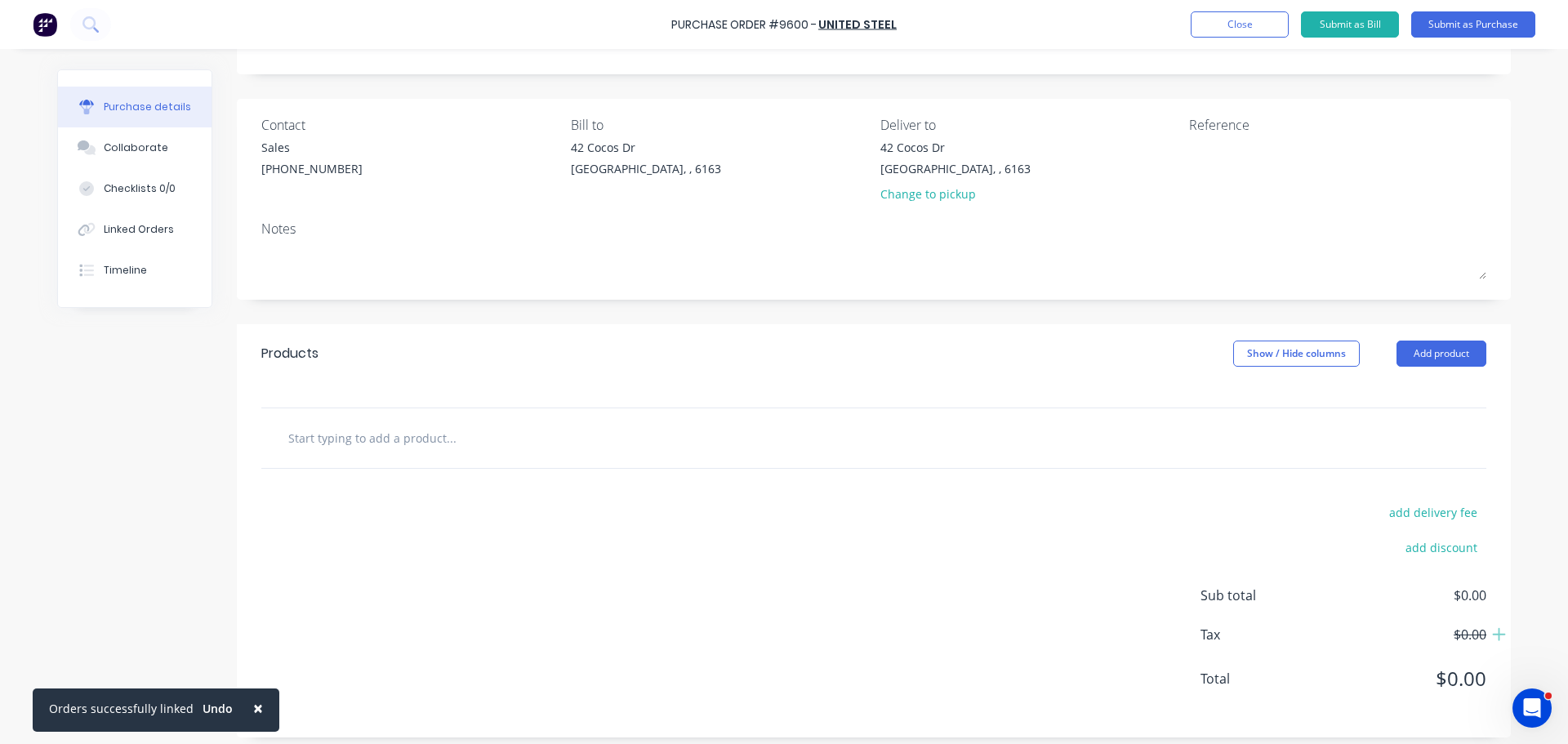
click at [429, 430] on input "text" at bounding box center [451, 438] width 327 height 33
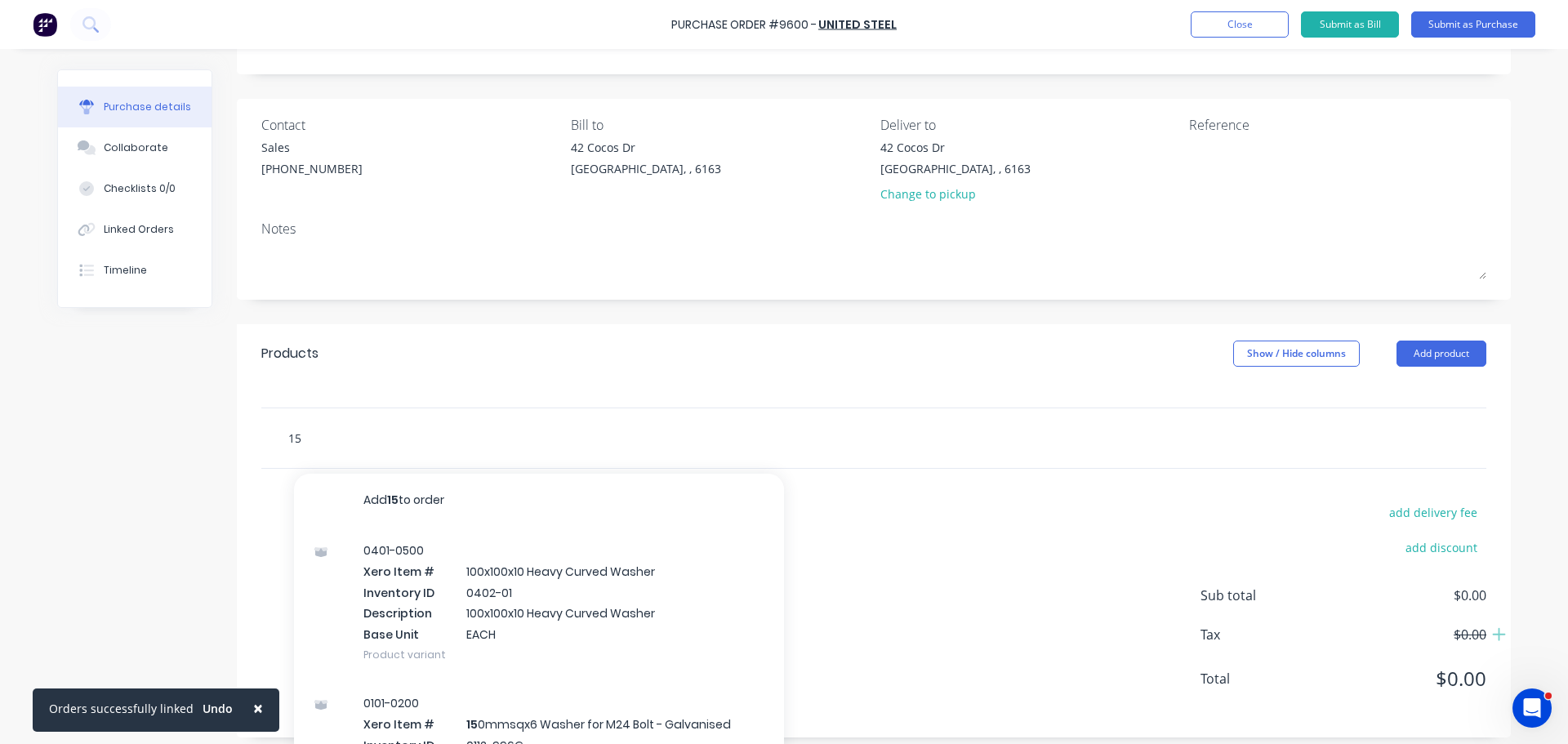
type input "1"
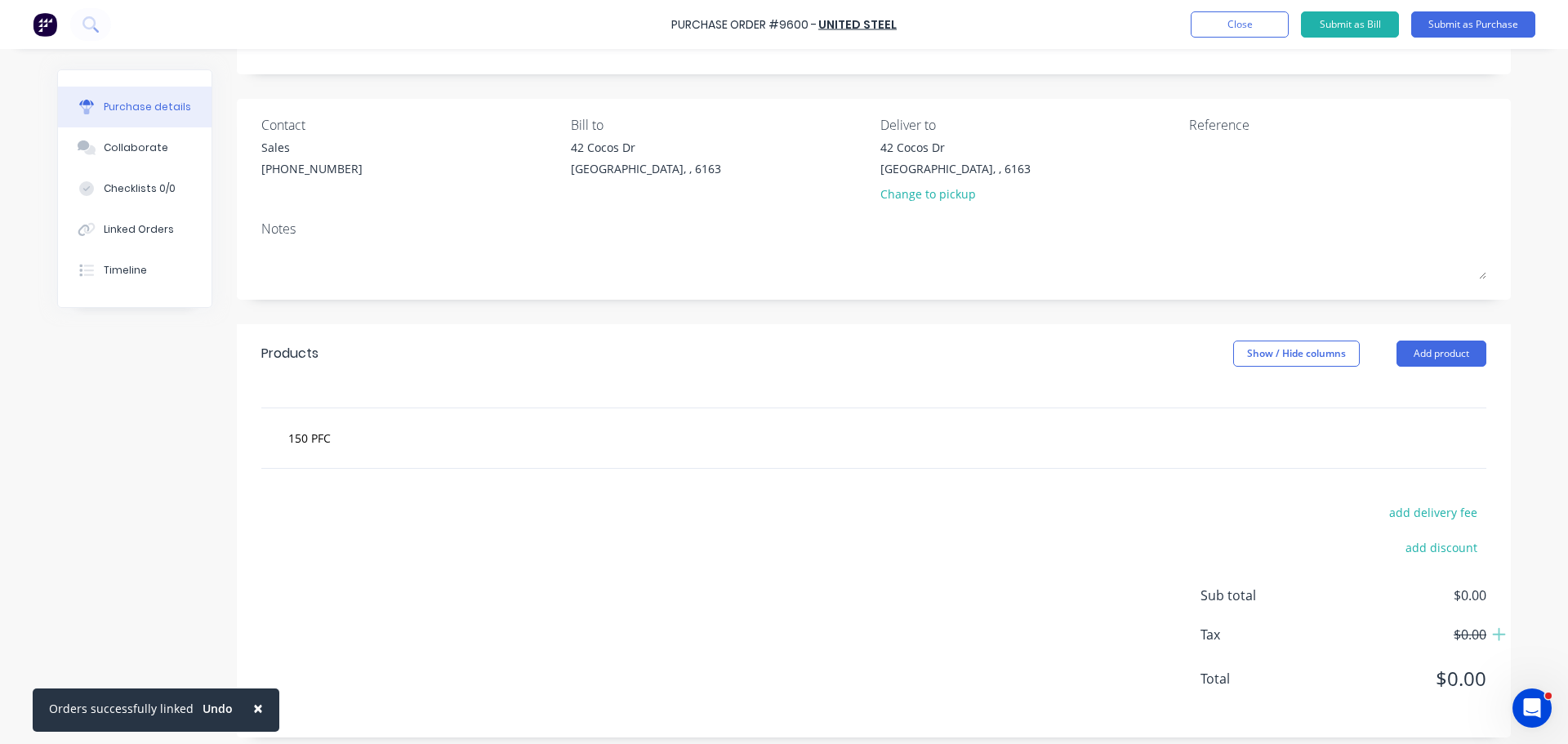
click at [258, 710] on button "×" at bounding box center [258, 708] width 43 height 40
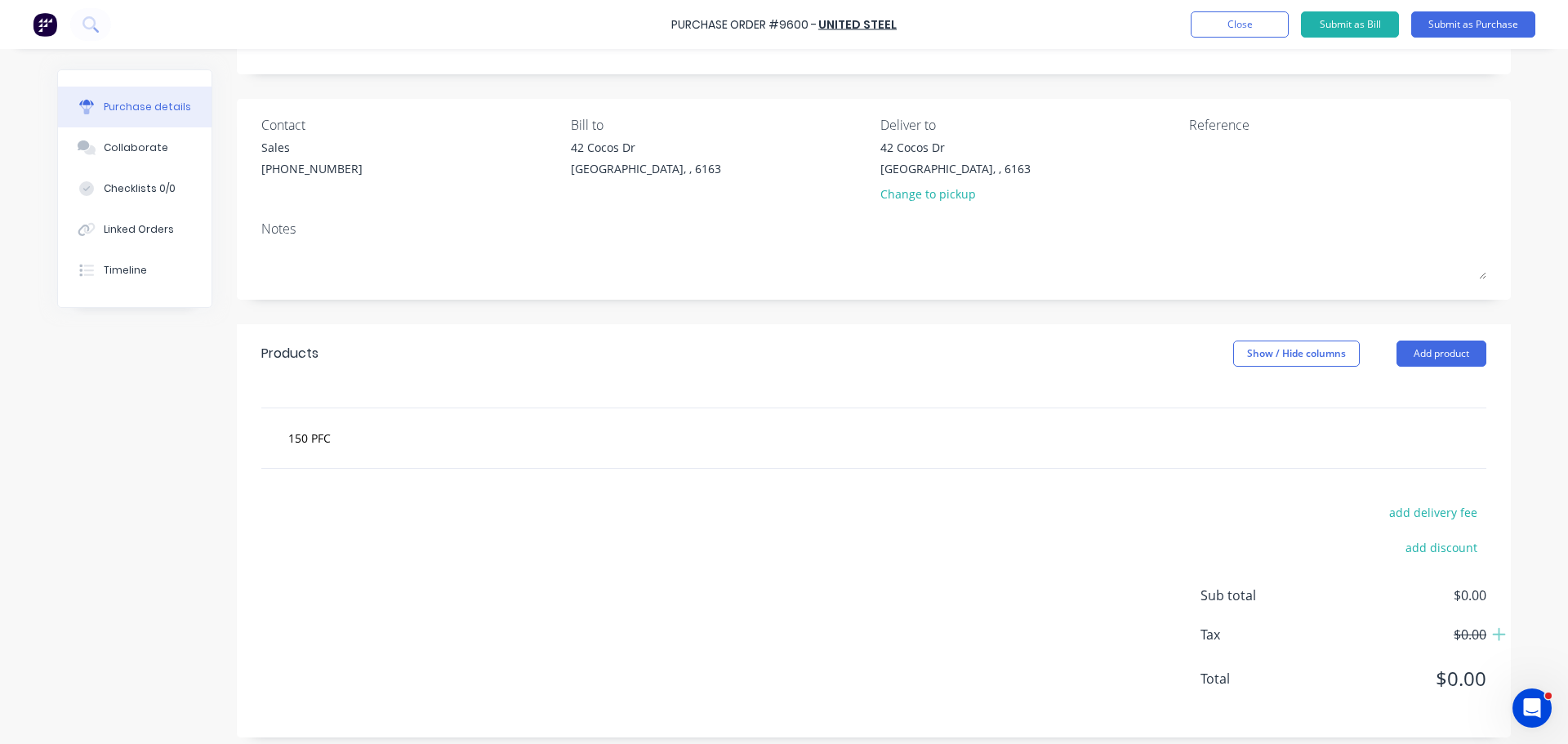
click at [299, 600] on div "add delivery fee add discount Sub total $0.00 Tax $0.00 Total $0.00" at bounding box center [873, 603] width 1274 height 269
click at [333, 443] on input "150 PFC" at bounding box center [451, 438] width 327 height 33
click at [306, 441] on input "150" at bounding box center [451, 438] width 327 height 33
type input "1"
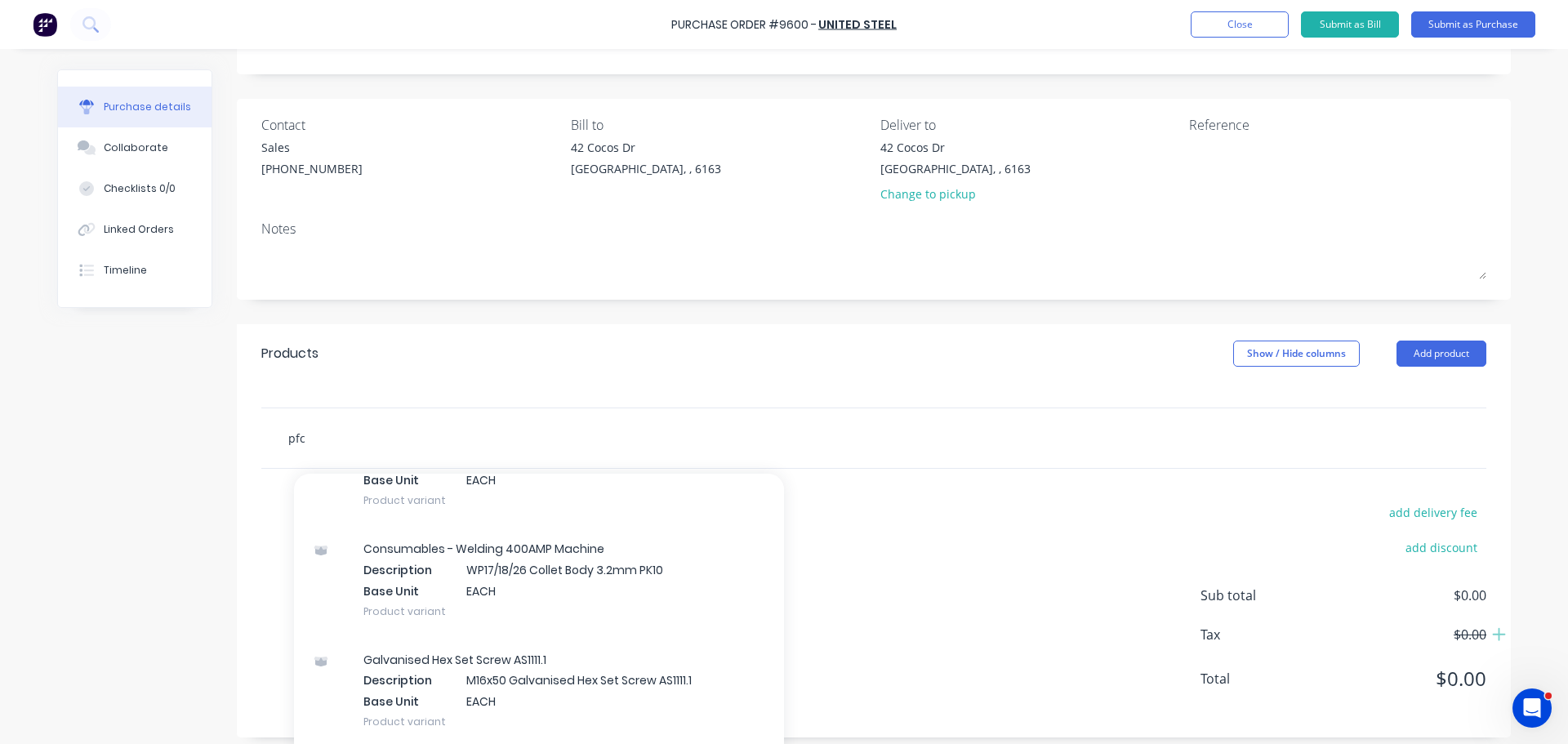
scroll to position [78131, 0]
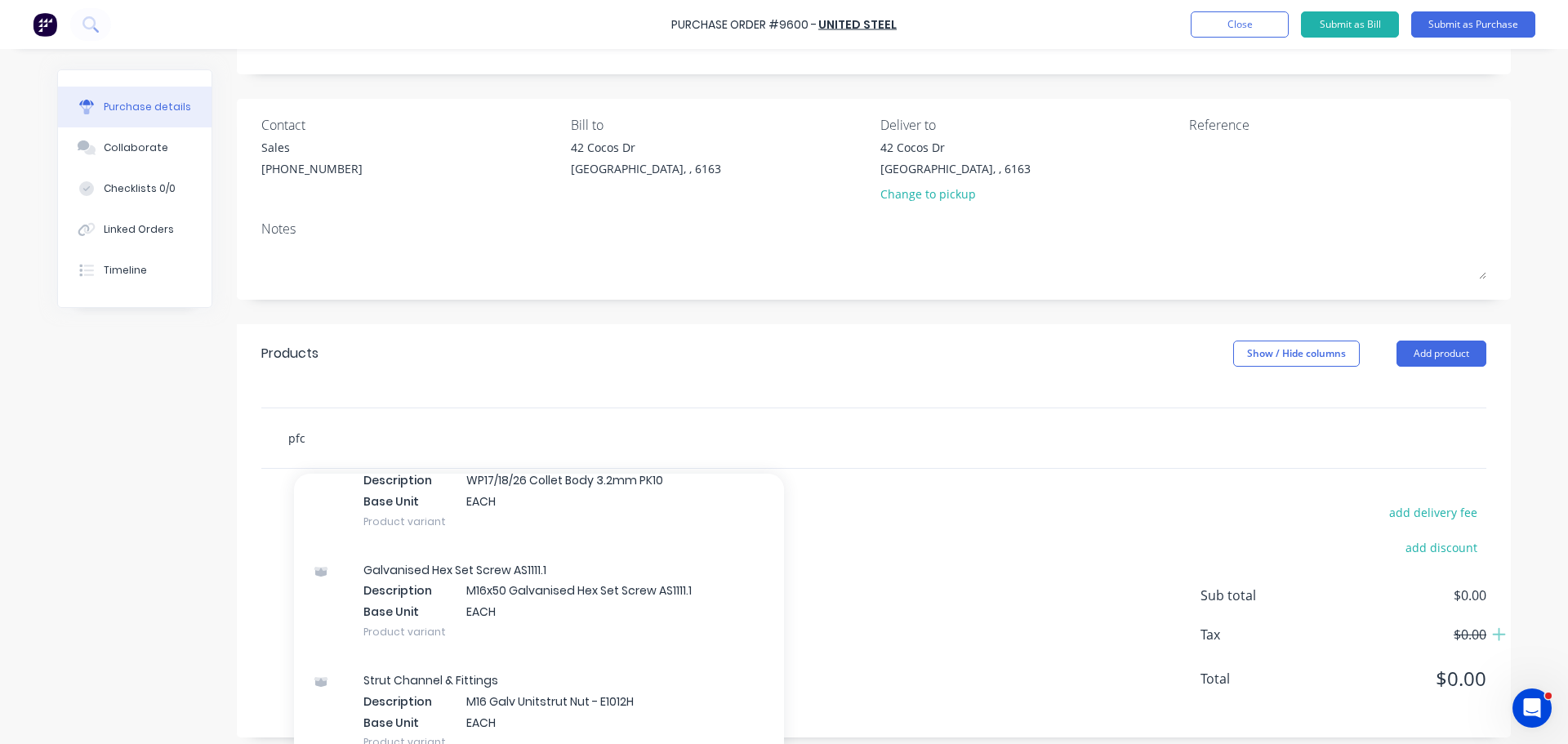
click at [306, 446] on input "pfc" at bounding box center [451, 438] width 327 height 33
type input "p"
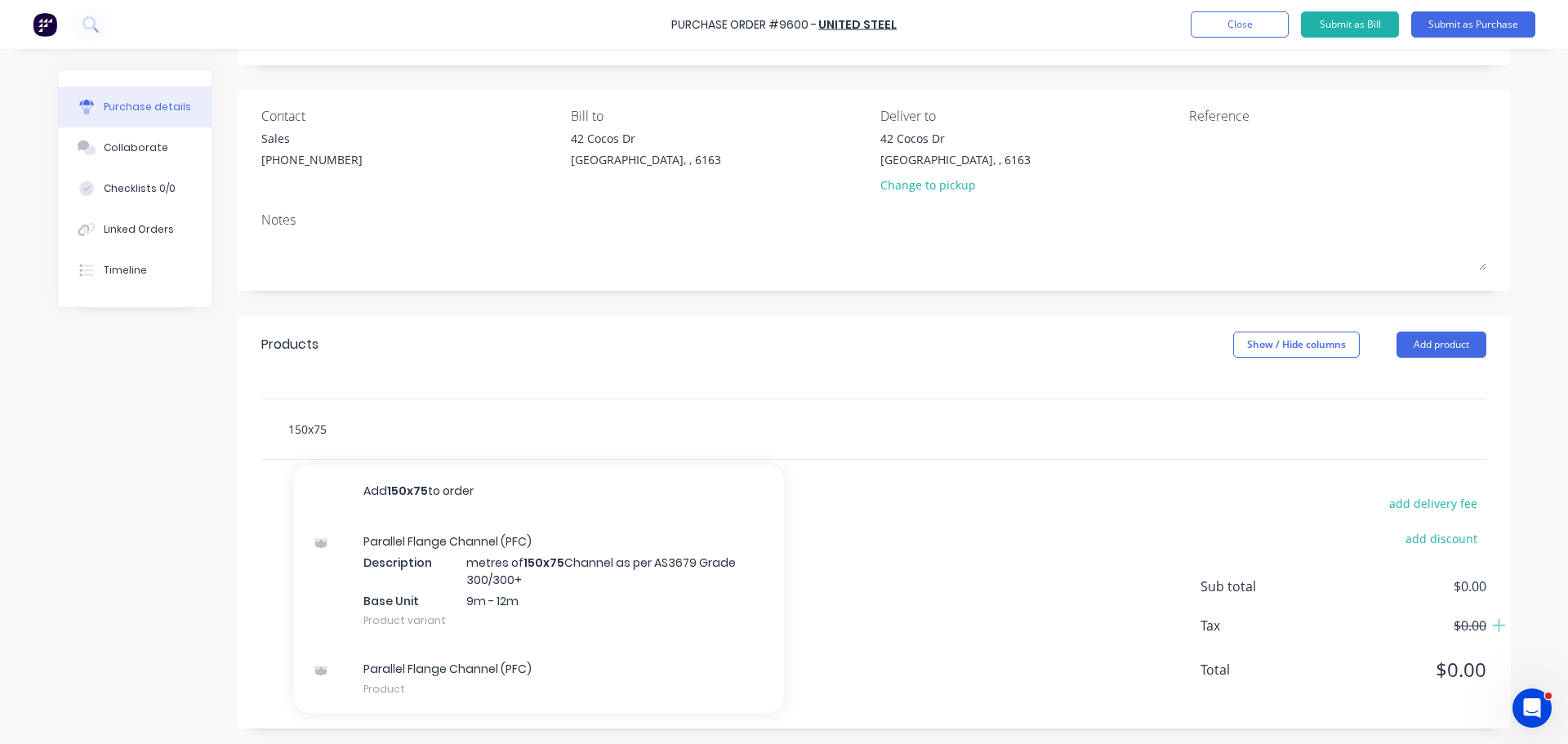
scroll to position [92, 0]
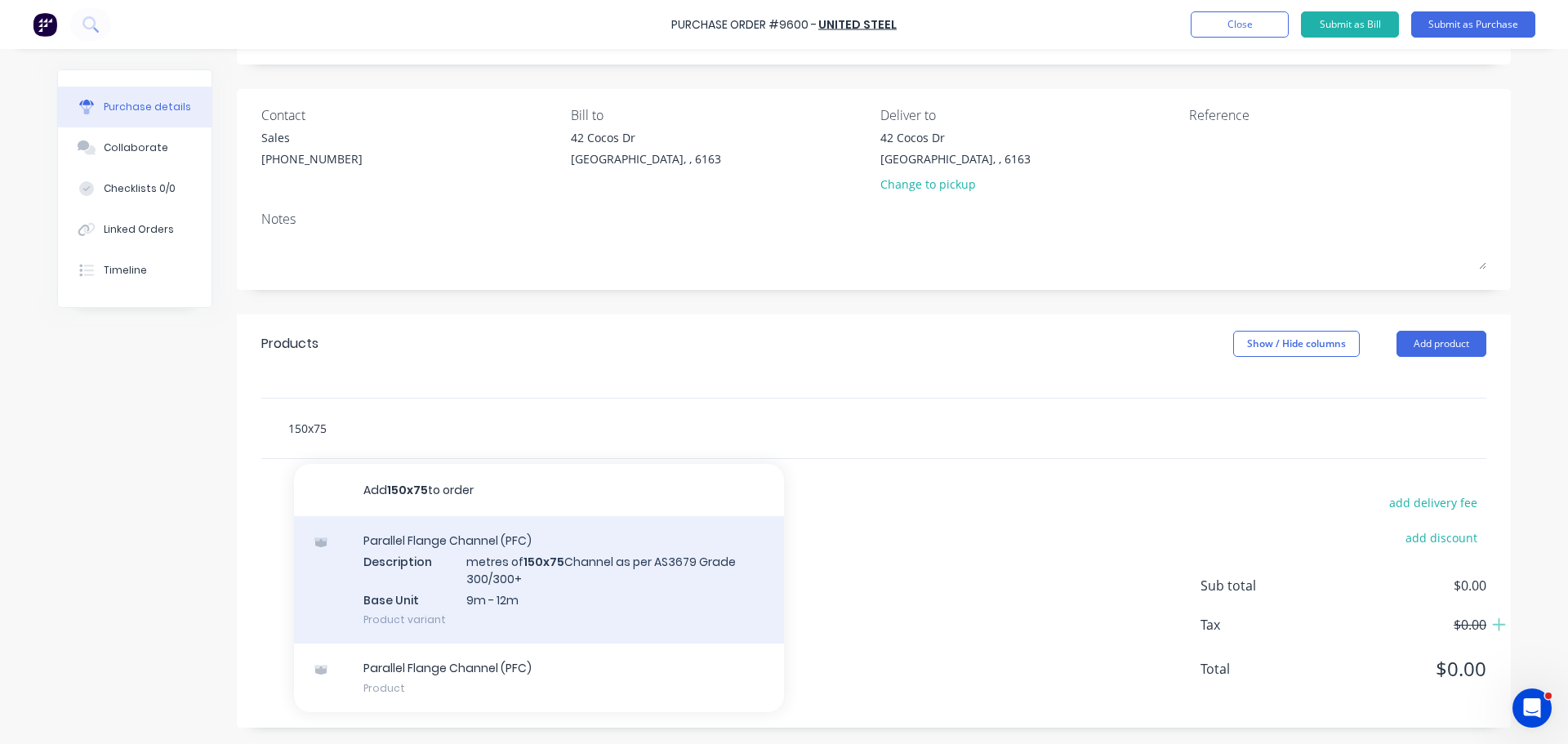
type input "150x75"
click at [518, 578] on div "Parallel Flange Channel (PFC) Description metres of 150x75 Channel as per AS367…" at bounding box center [538, 580] width 490 height 128
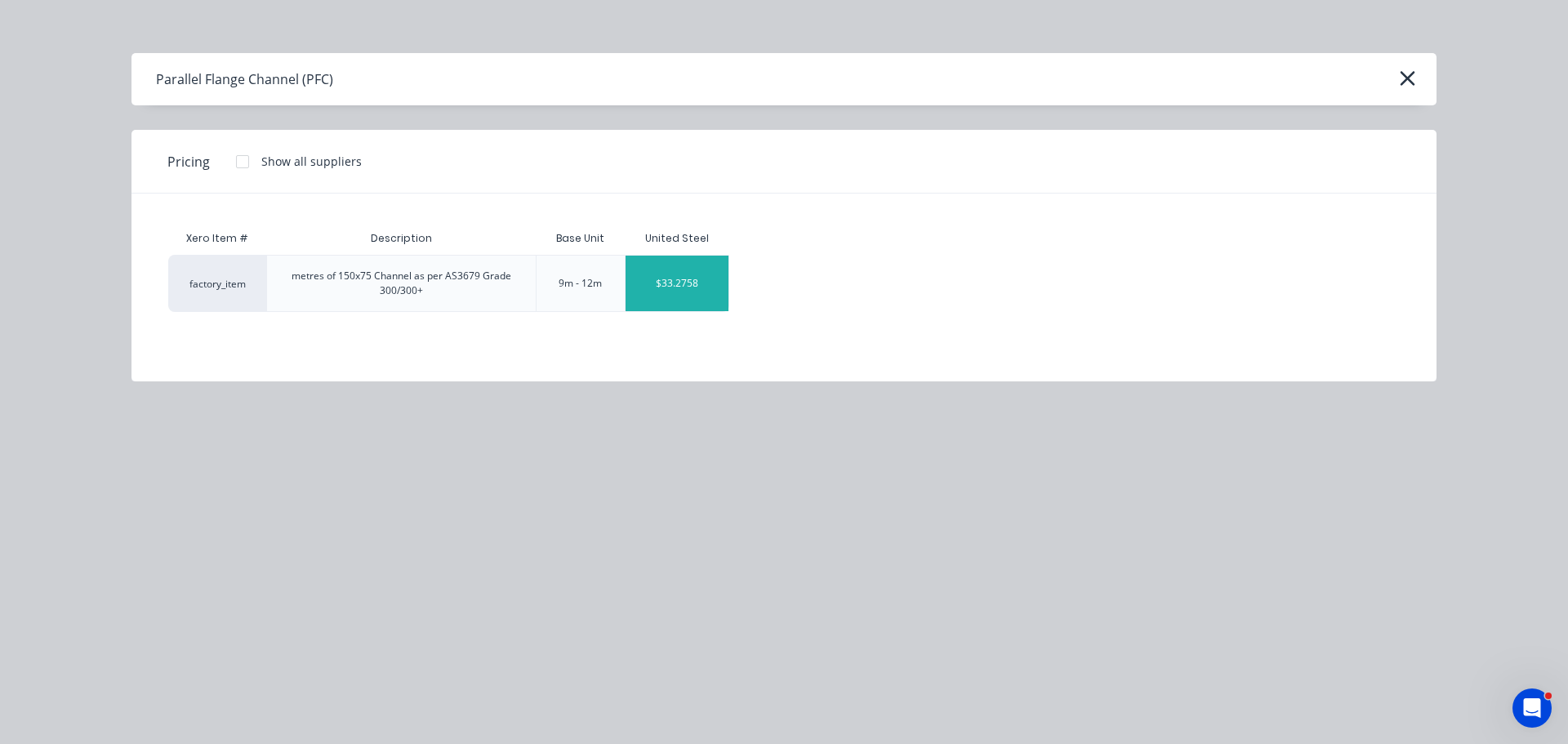
click at [684, 292] on div "$33.2758" at bounding box center [676, 283] width 103 height 55
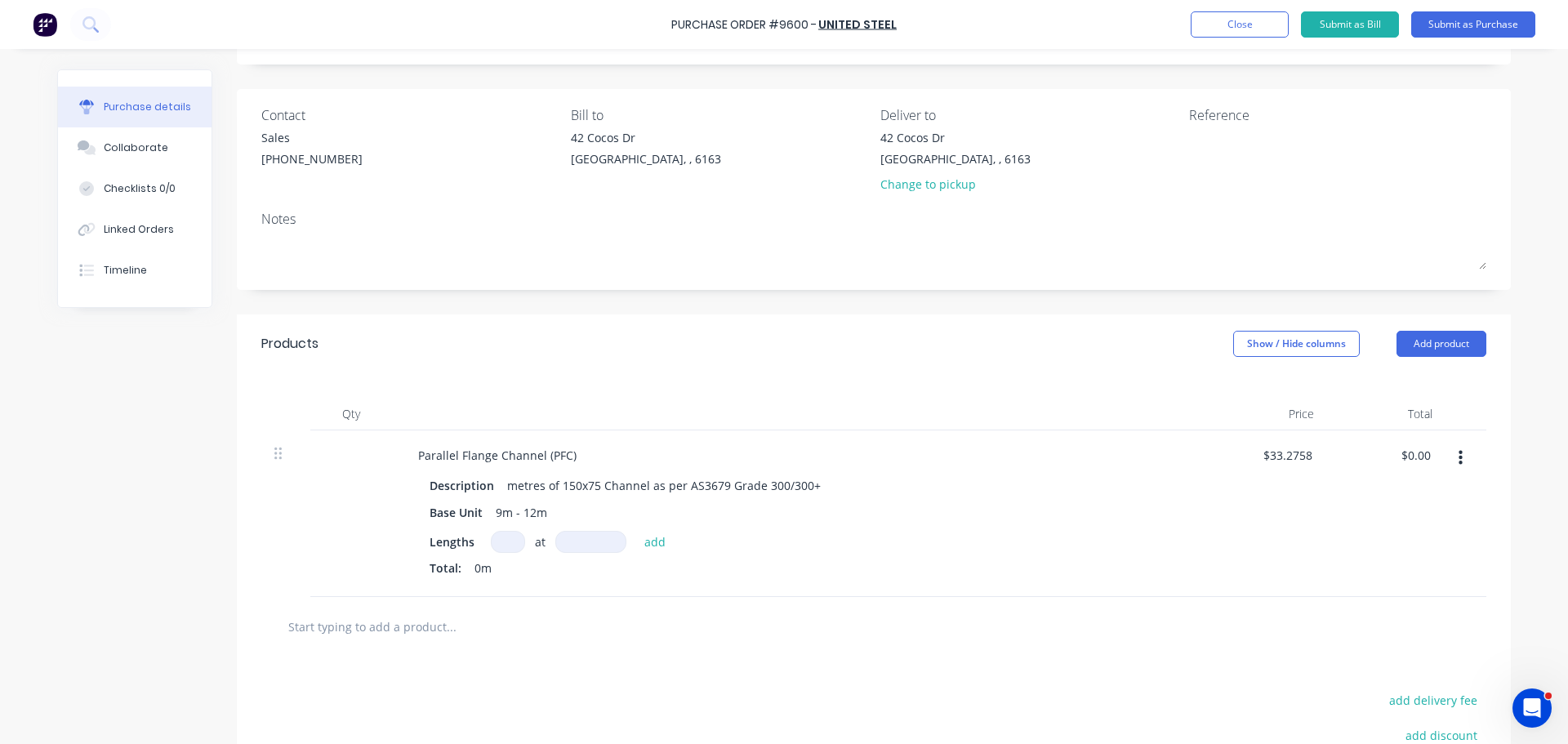
click at [504, 545] on input at bounding box center [508, 541] width 35 height 22
type input "2"
click at [567, 530] on input at bounding box center [591, 541] width 71 height 22
click at [581, 541] on input at bounding box center [591, 541] width 71 height 22
click at [581, 540] on input at bounding box center [591, 541] width 71 height 22
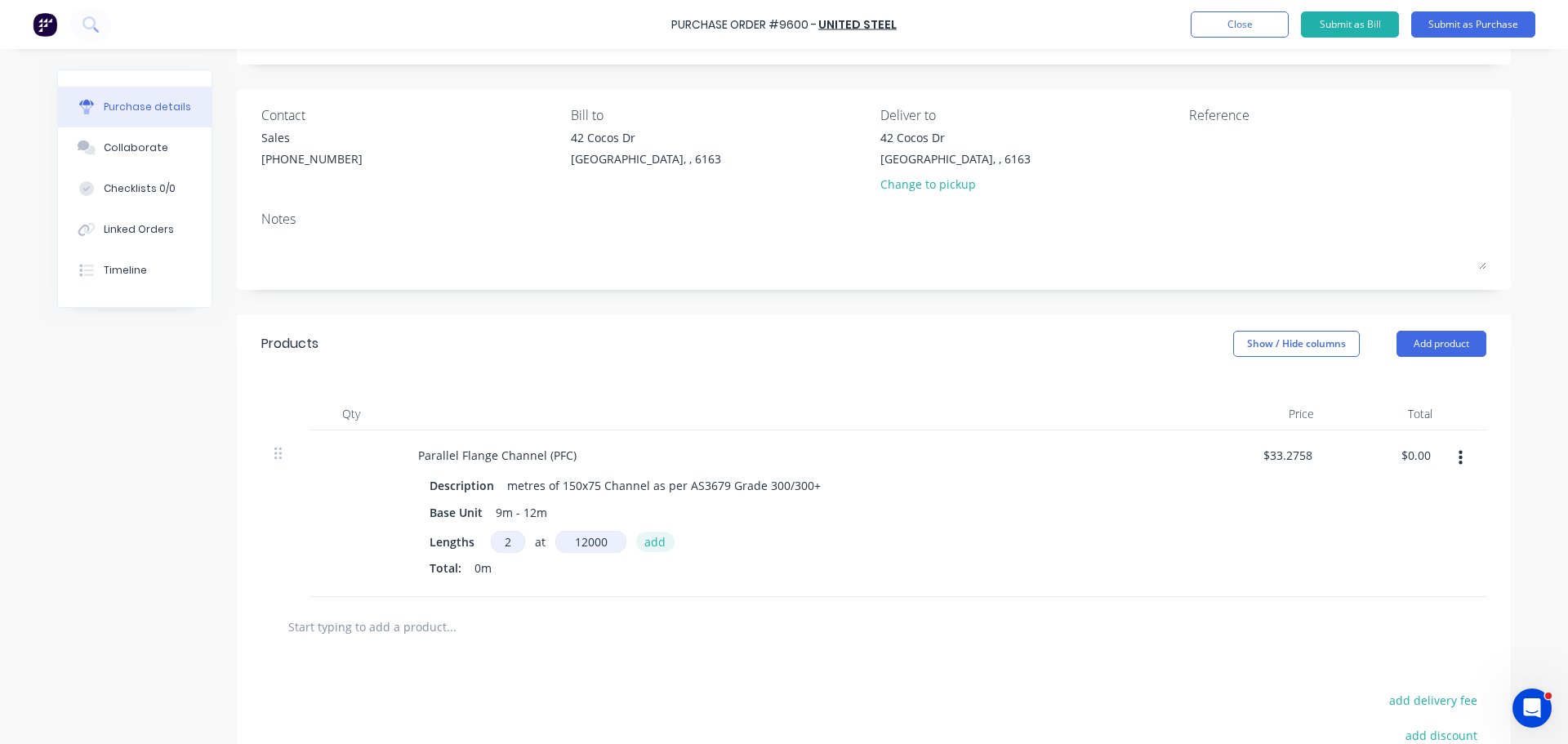
type input "12000mm"
click at [648, 546] on button "add" at bounding box center [655, 541] width 39 height 19
type input "$798.62"
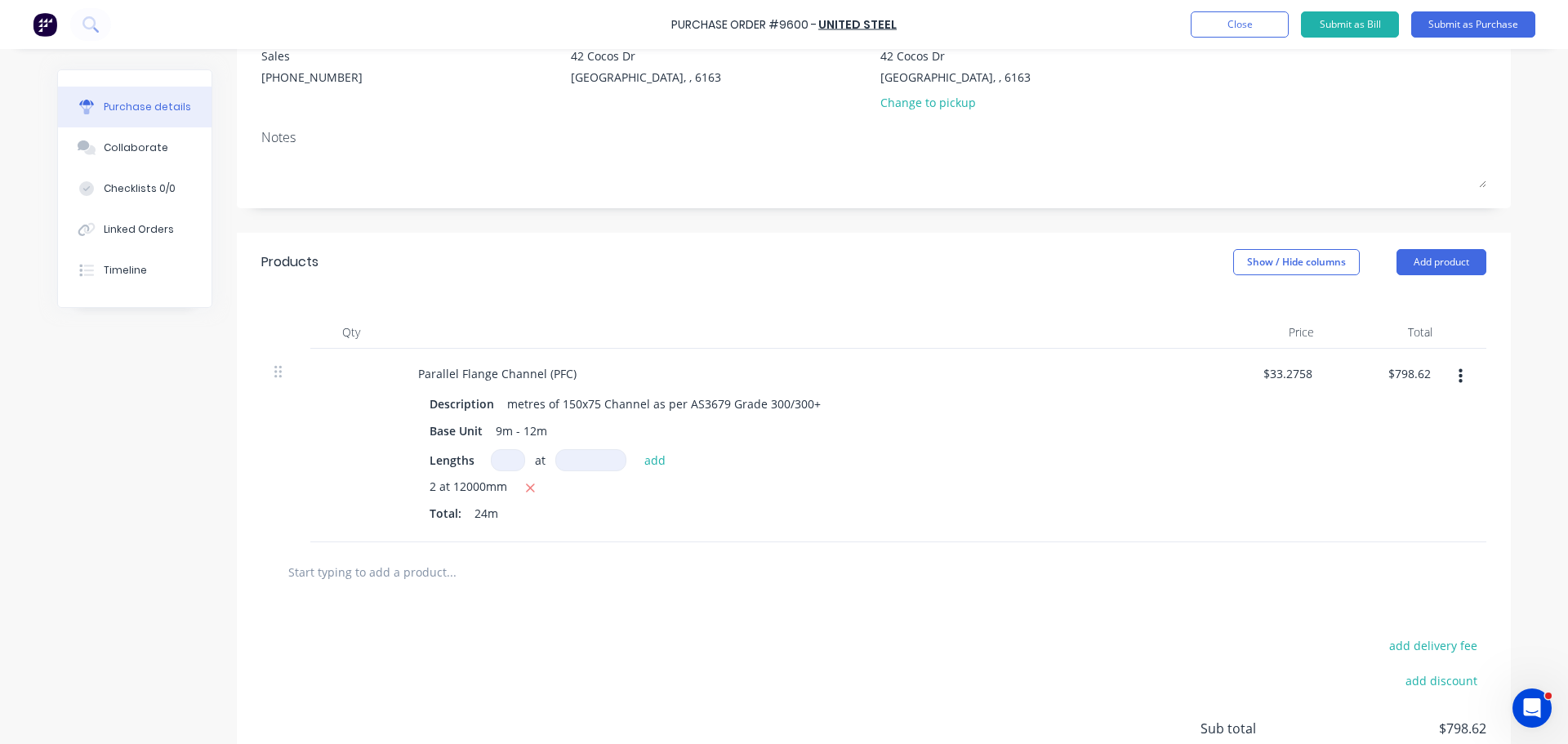
scroll to position [10, 0]
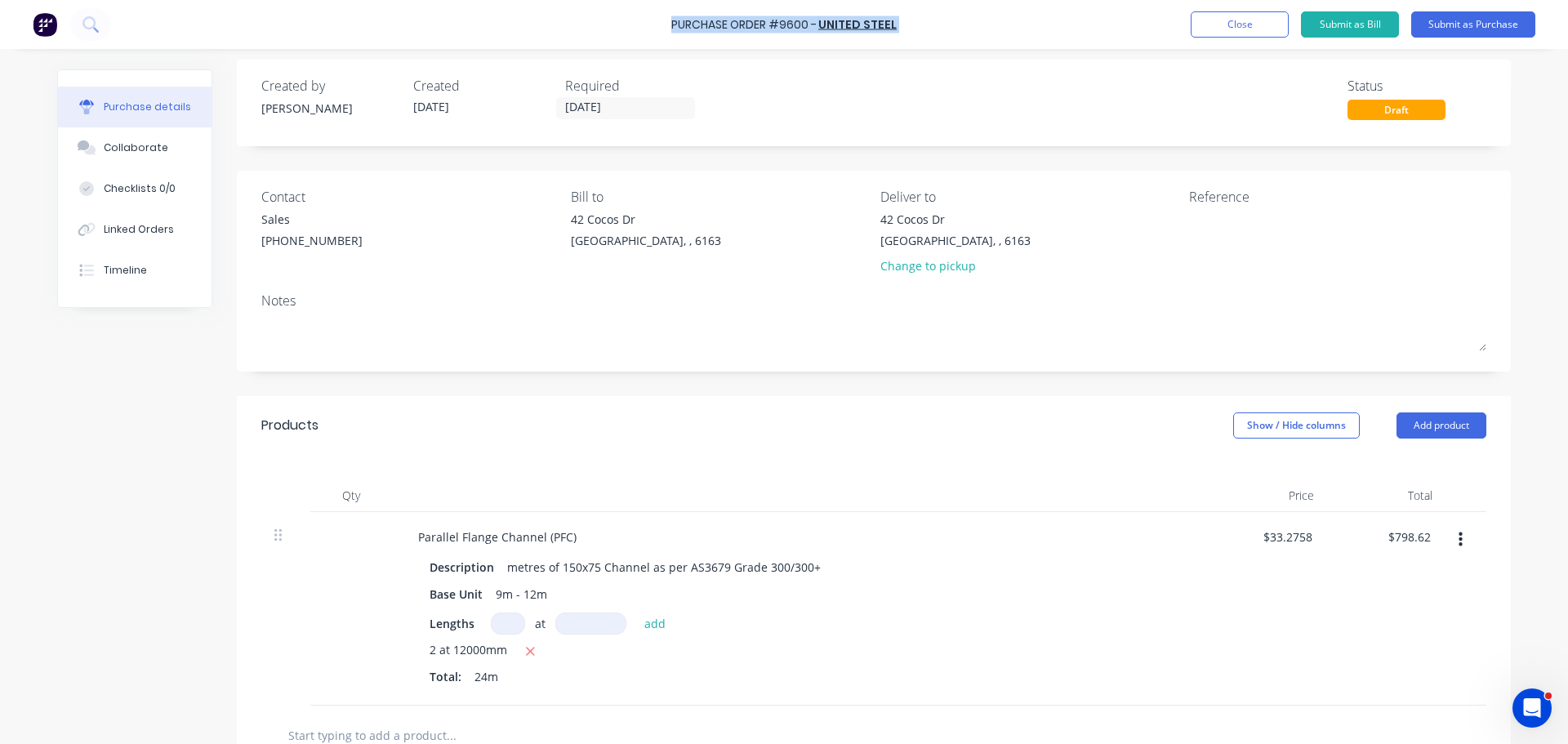
drag, startPoint x: 675, startPoint y: 24, endPoint x: 900, endPoint y: 15, distance: 225.2
click at [900, 15] on div "Purchase Order #9600 - United Steel Add product Close Submit as Bill Submit as …" at bounding box center [784, 24] width 1568 height 49
copy div "Purchase Order #9600 - United Steel Add product Close Submit as Bill Submit as …"
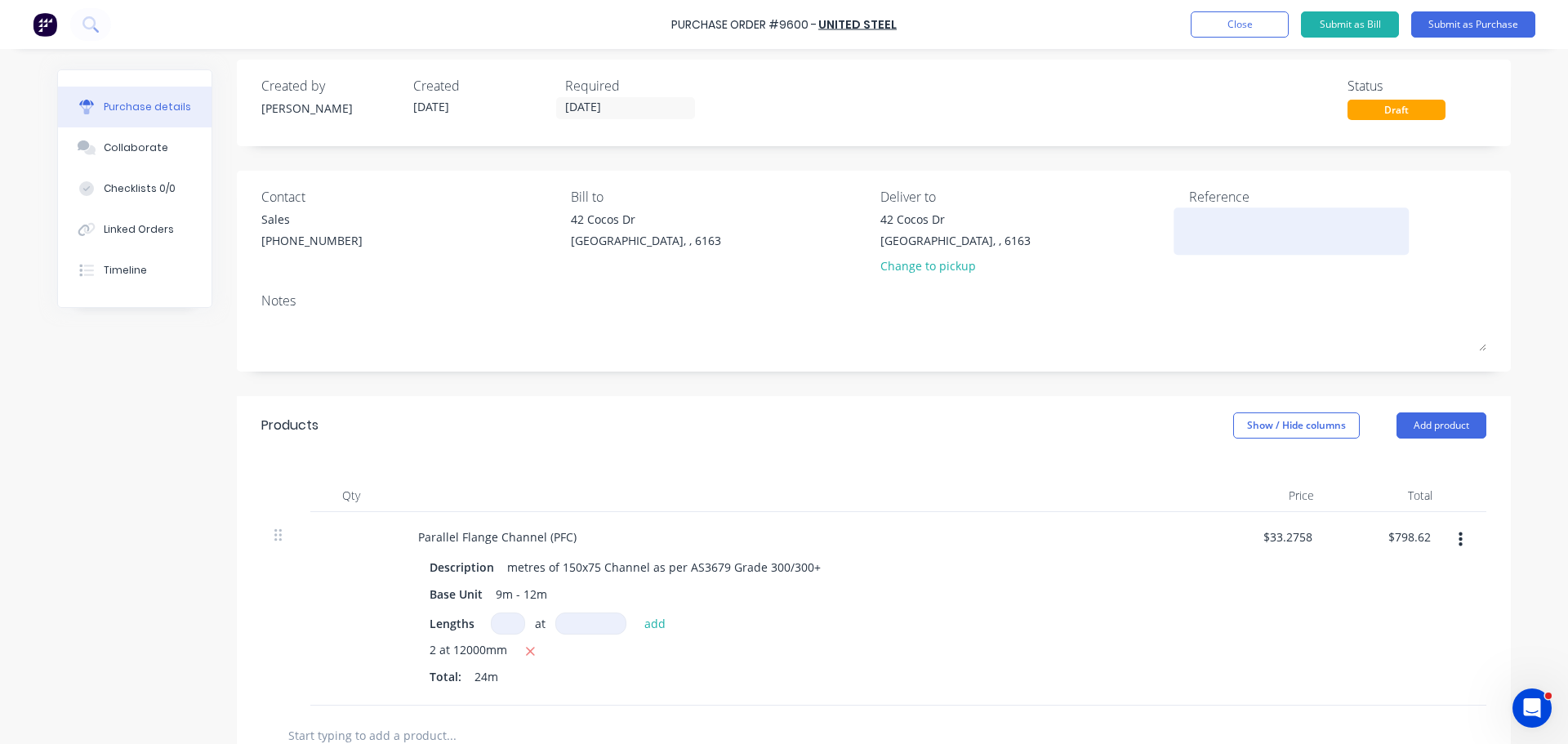
click at [1211, 218] on textarea at bounding box center [1291, 229] width 204 height 37
paste textarea "Purchase Order #9600 - United Steel"
type textarea "Purchase Order #9600 - United Steel"
type textarea "x"
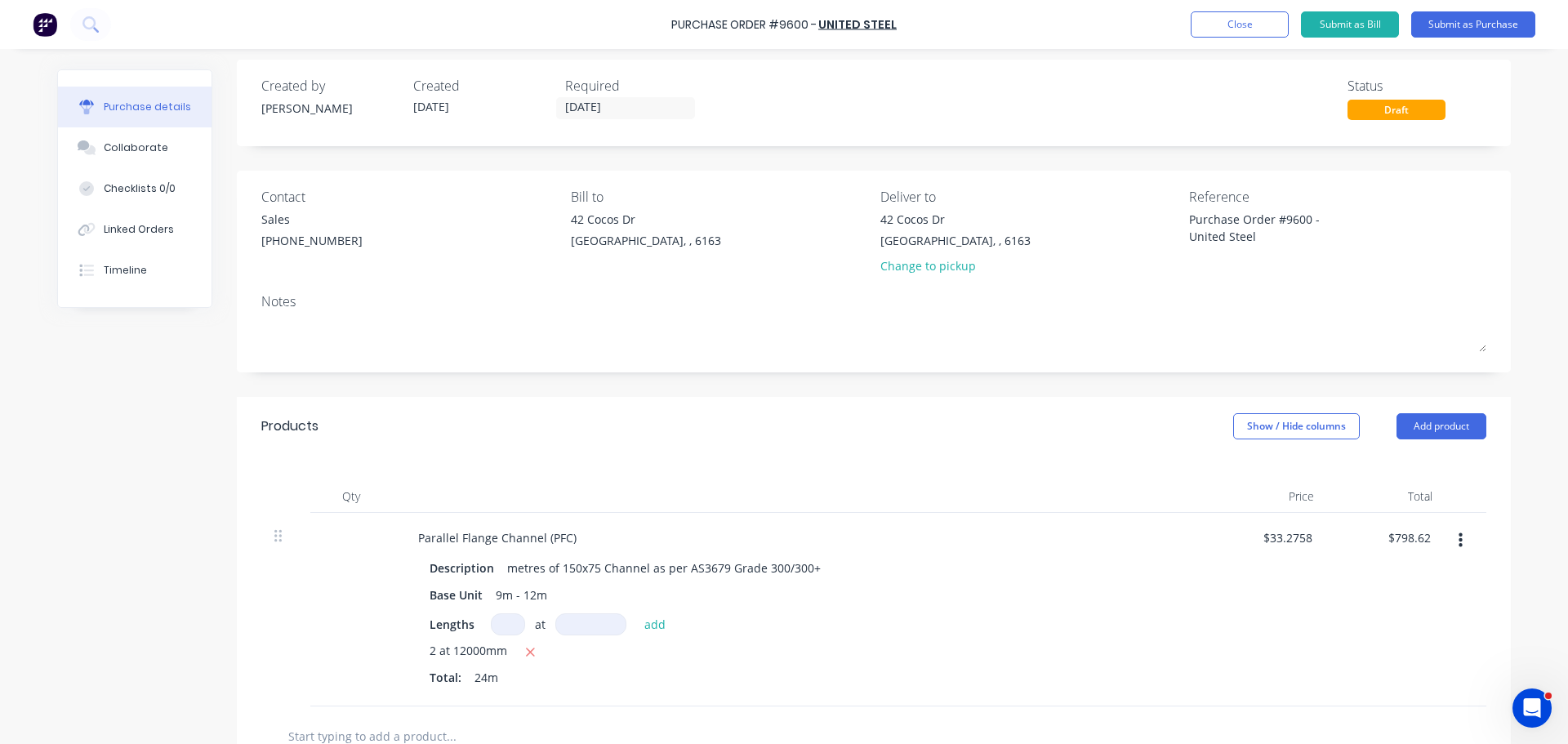
type textarea "Purchase Order #9600 - United Steel"
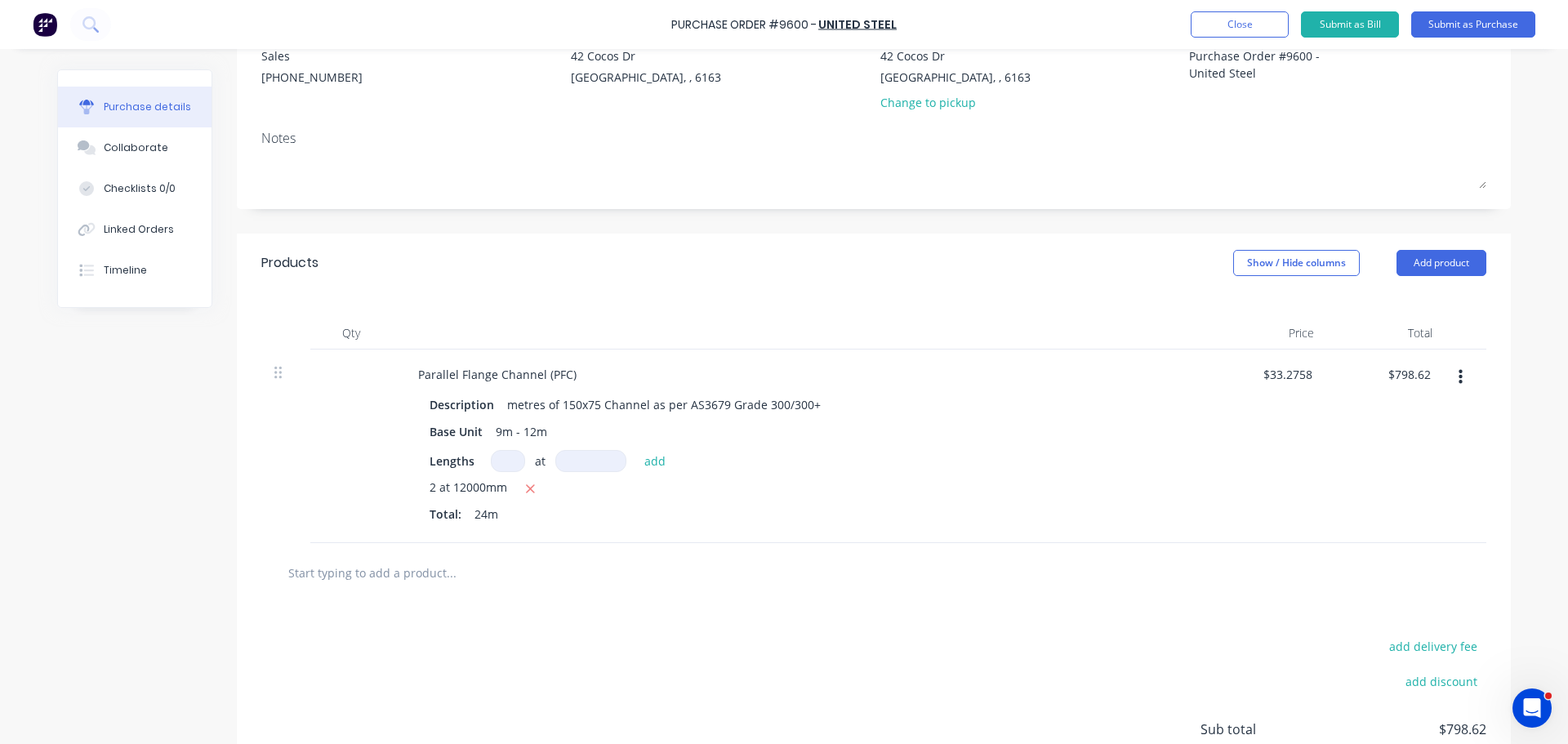
scroll to position [317, 0]
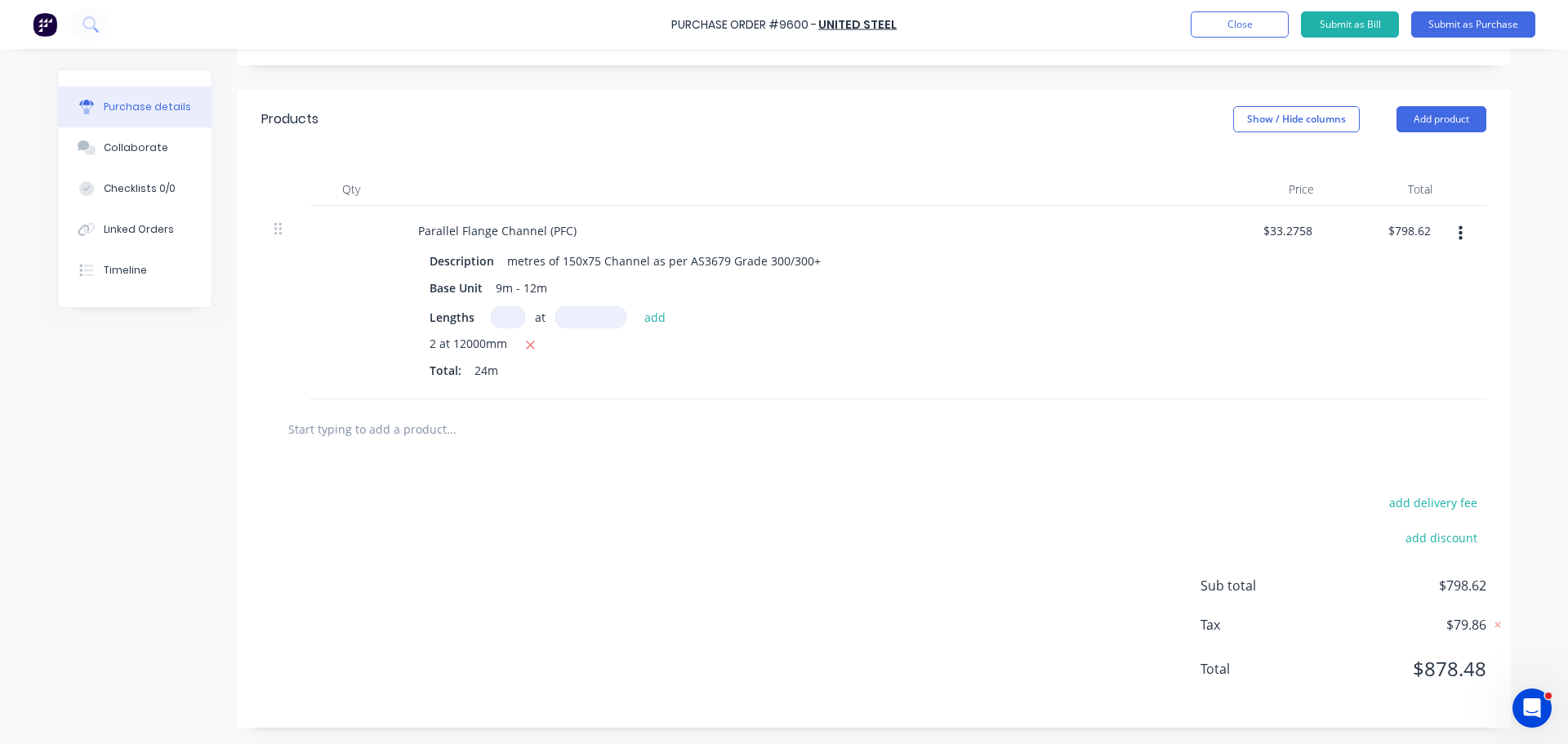
click at [384, 437] on input "text" at bounding box center [451, 429] width 327 height 33
type textarea "x"
type input "1"
type textarea "x"
type input "10"
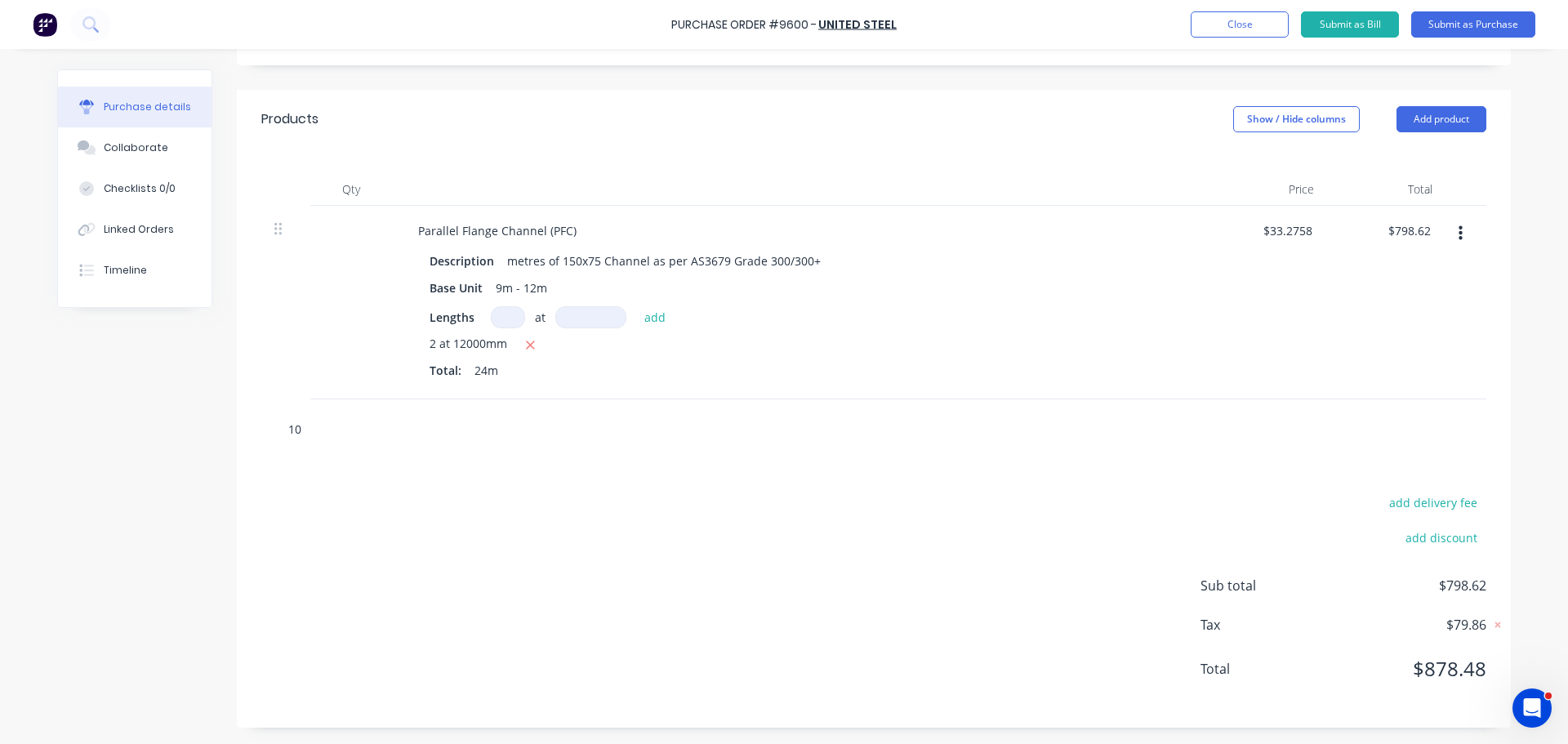
type textarea "x"
type input "100"
type textarea "x"
type input "100x"
type textarea "x"
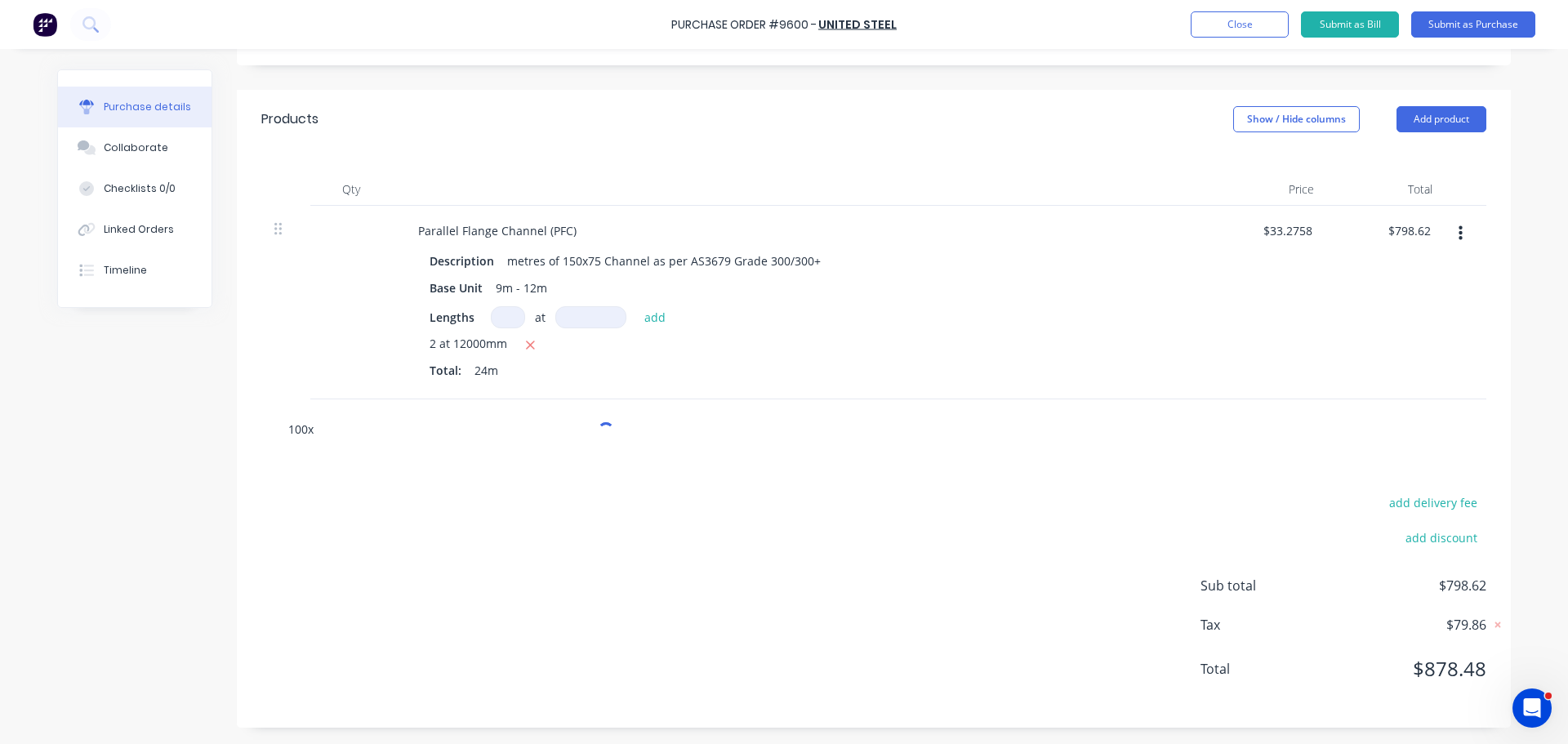
type input "100x7"
type textarea "x"
type input "100x75"
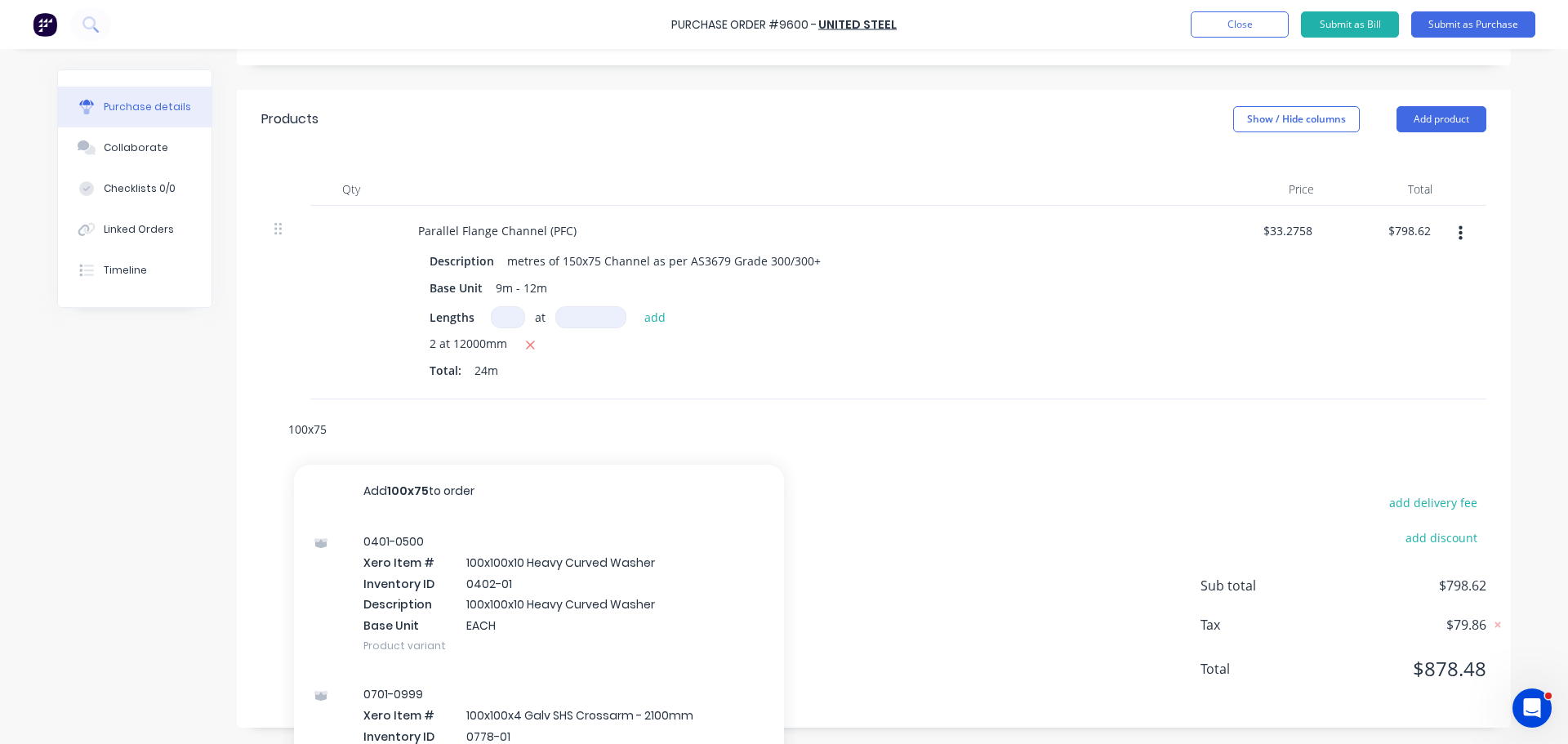
type textarea "x"
type input "100x75x"
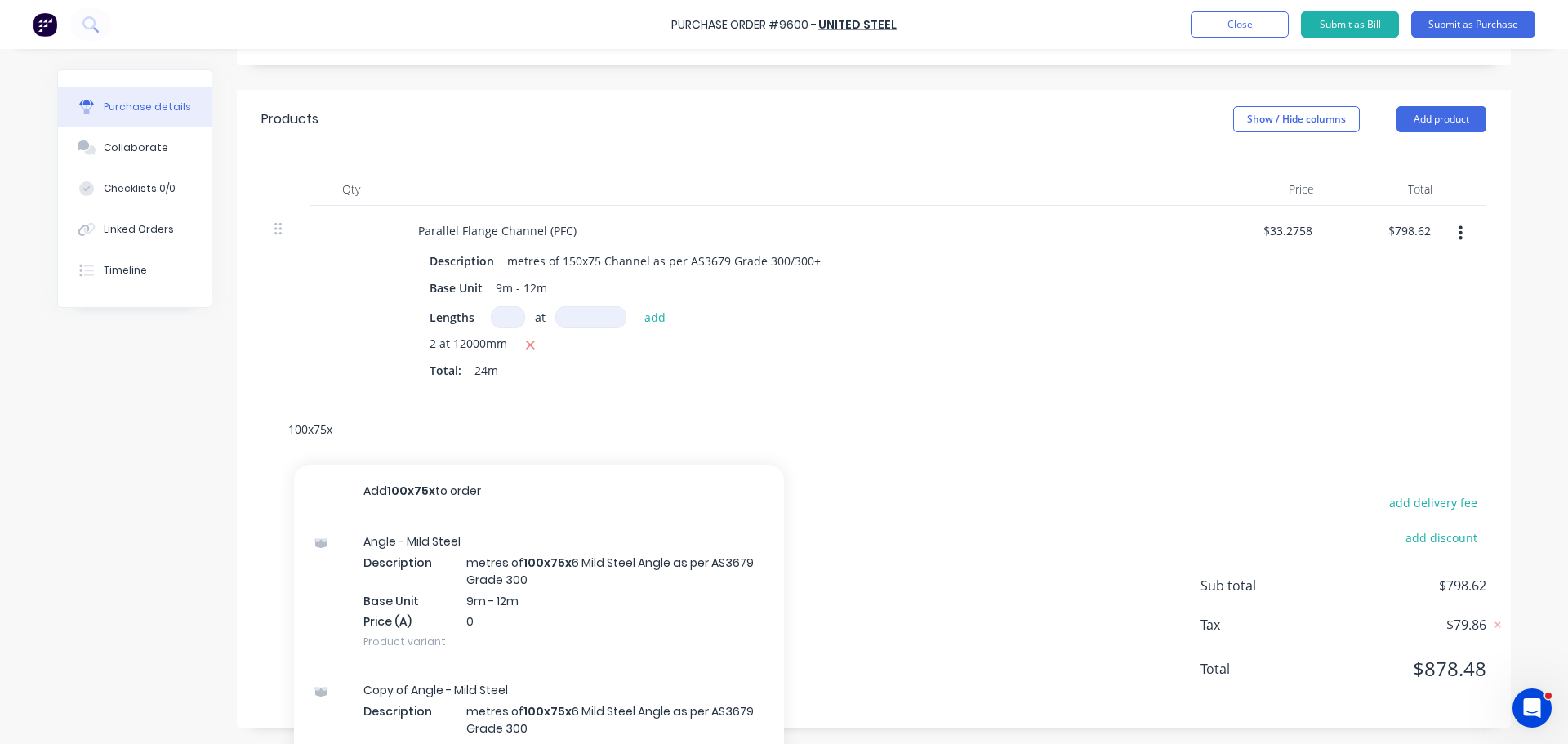
type textarea "x"
type input "100x75x8"
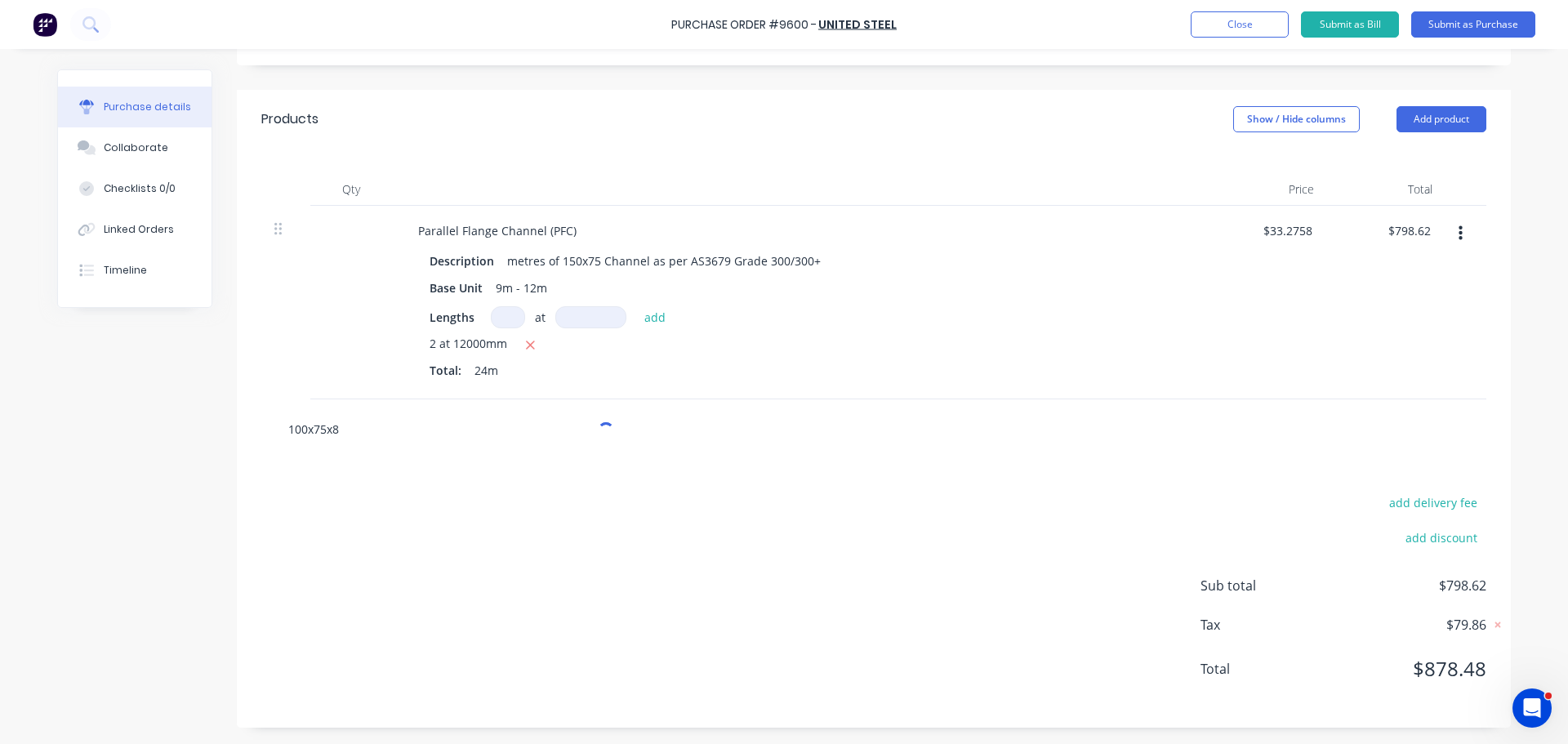
type textarea "x"
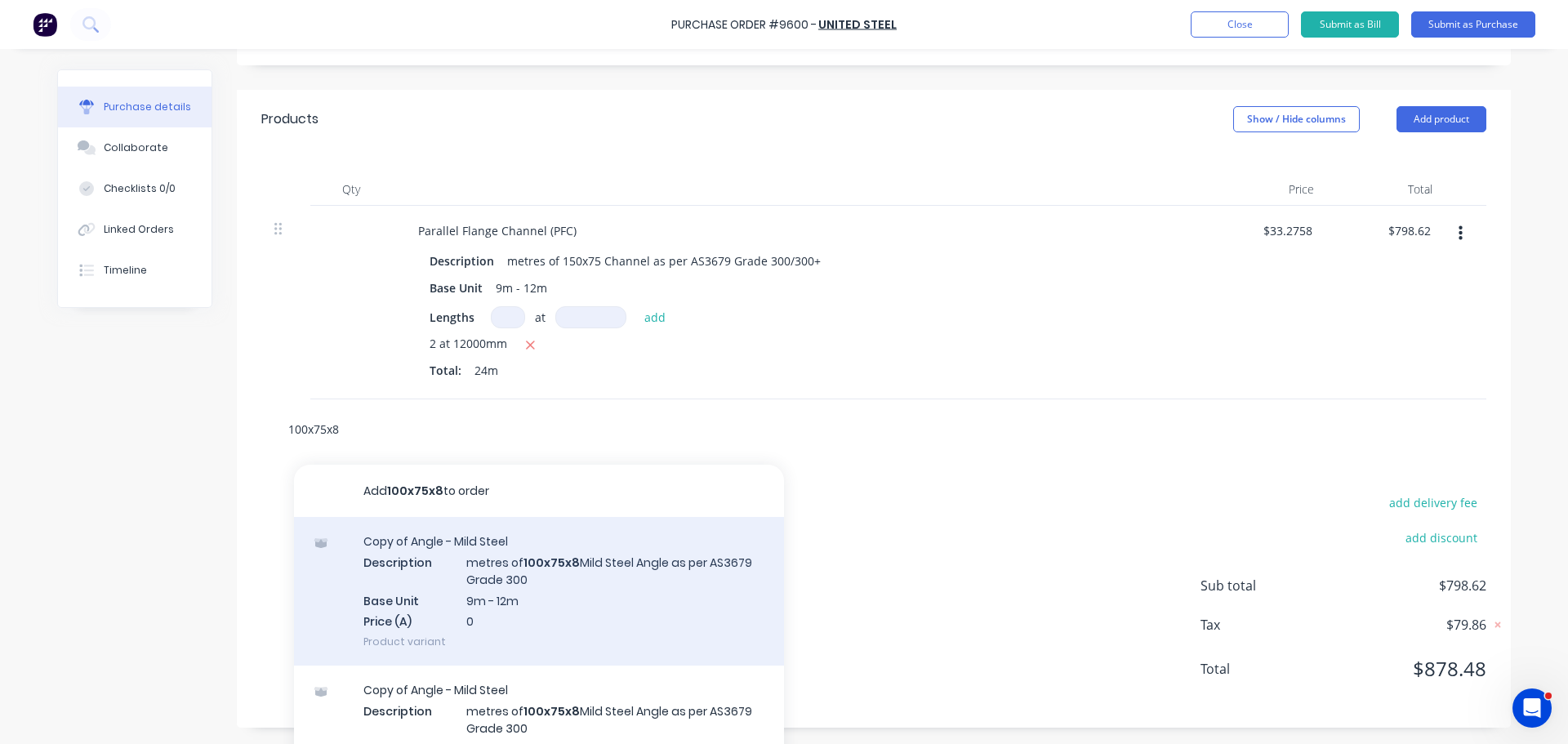
type input "100x75x8"
click at [618, 558] on div "Copy of Angle - Mild Steel Description metres of 100x75x8 Mild Steel Angle as p…" at bounding box center [538, 591] width 490 height 149
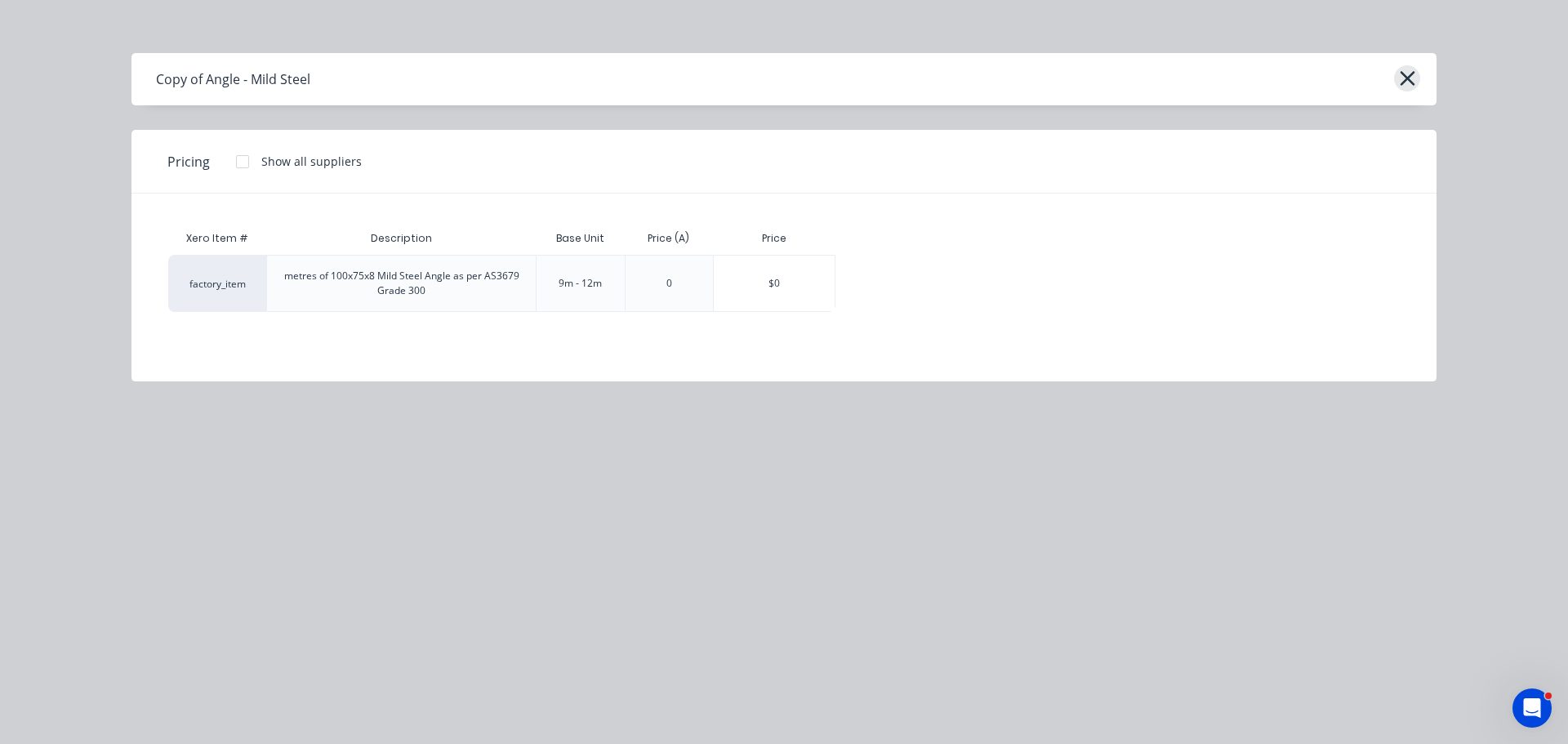
click at [1409, 73] on icon "button" at bounding box center [1408, 78] width 17 height 23
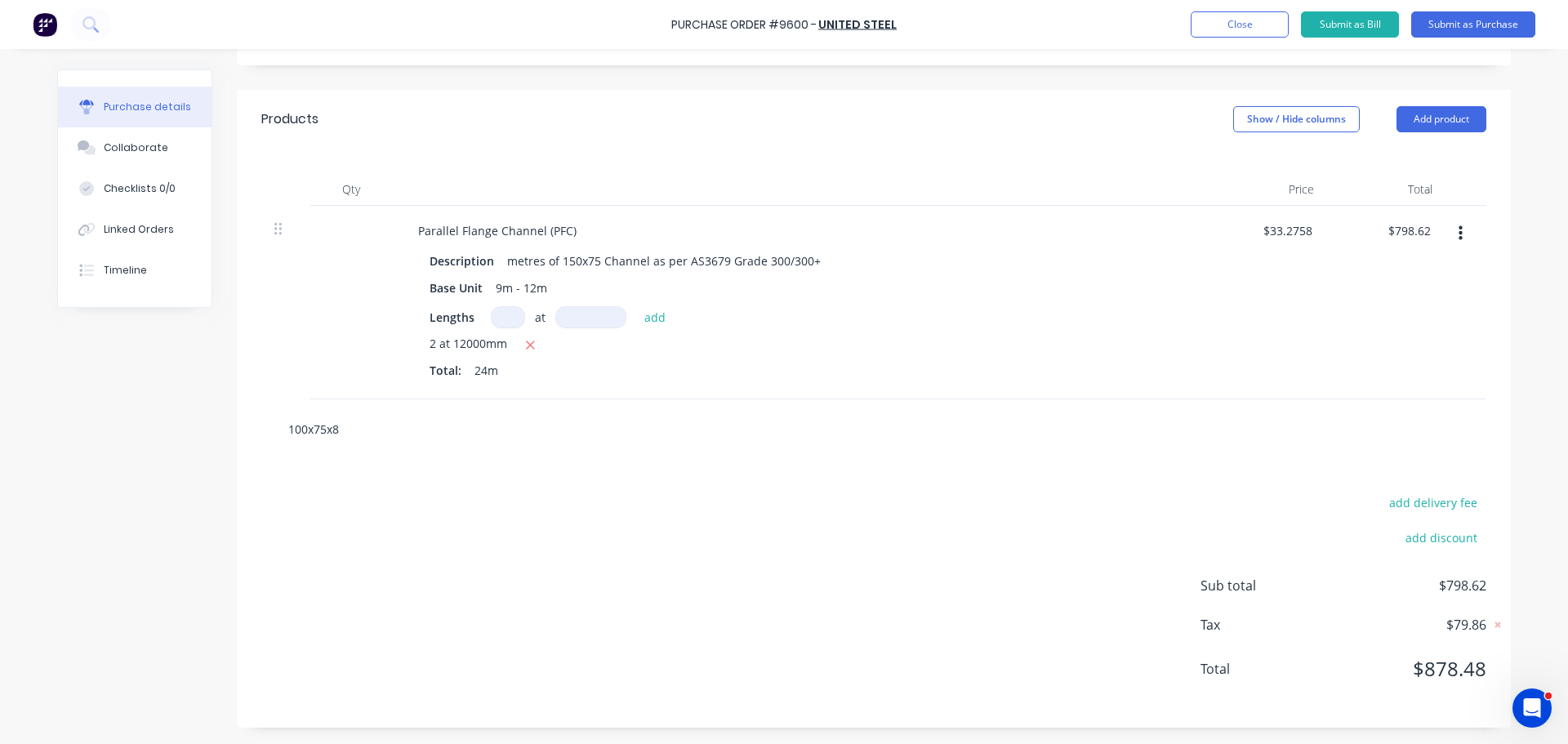
click at [350, 435] on input "100x75x8" at bounding box center [451, 429] width 327 height 33
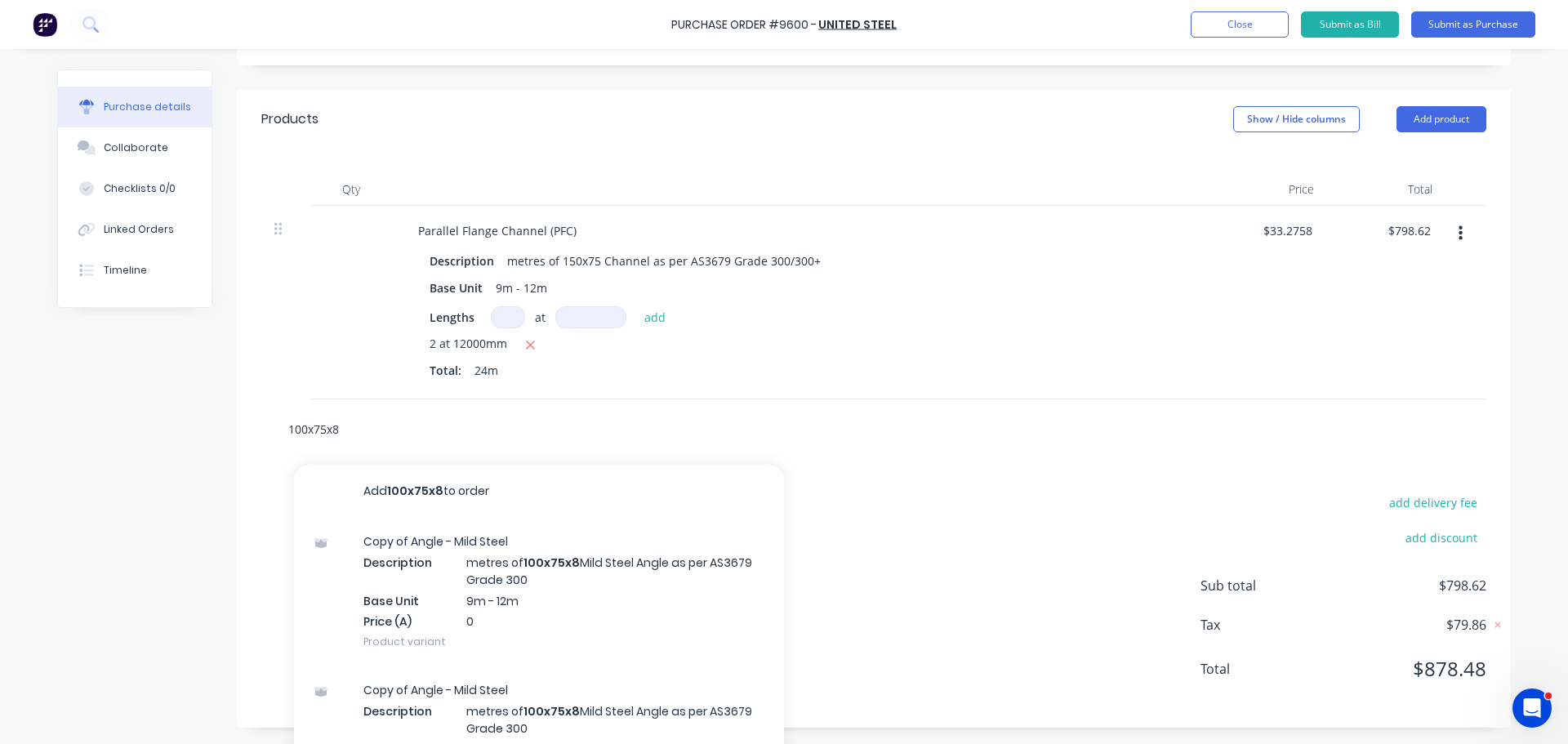
type textarea "x"
type input "100x75x"
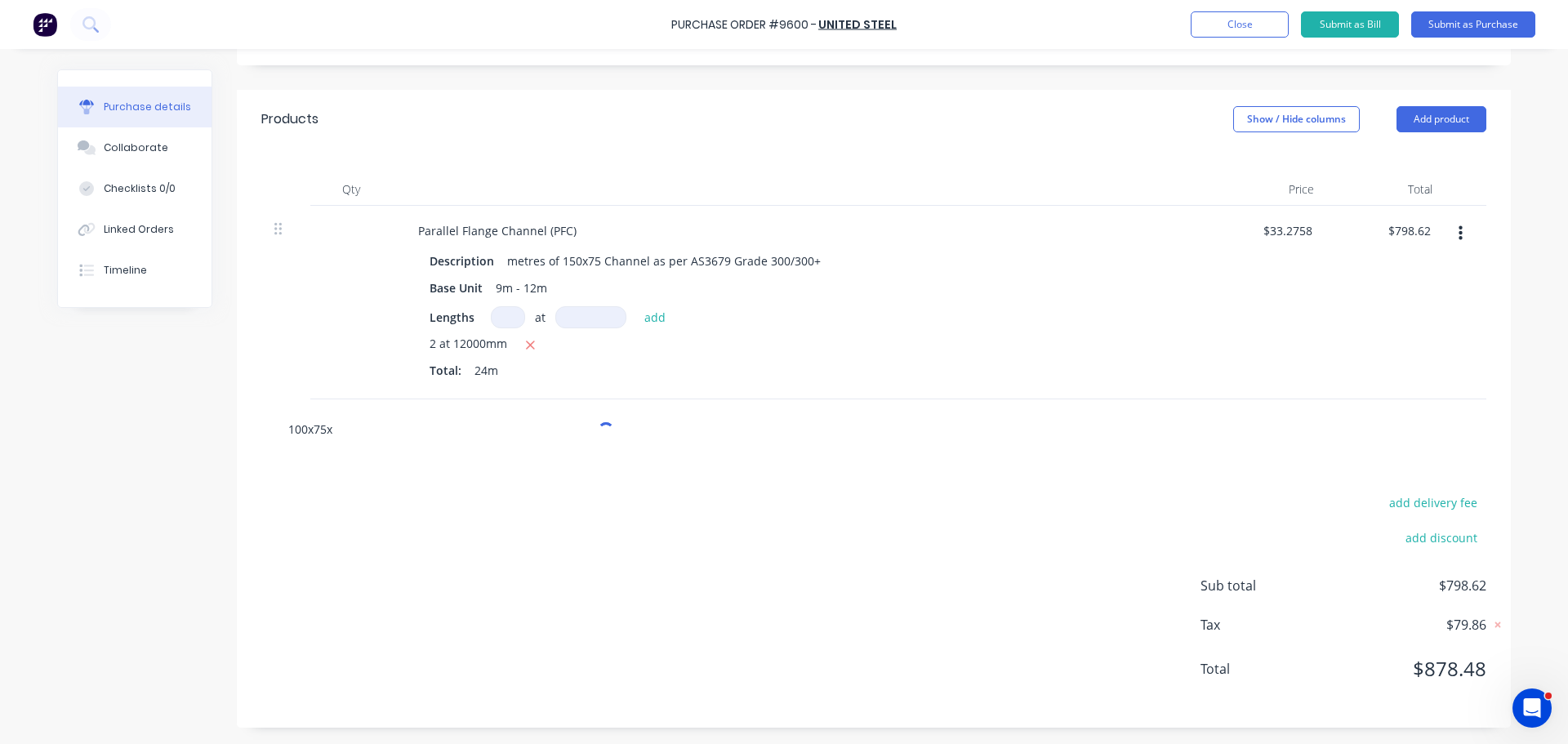
type textarea "x"
type input "100x75x8"
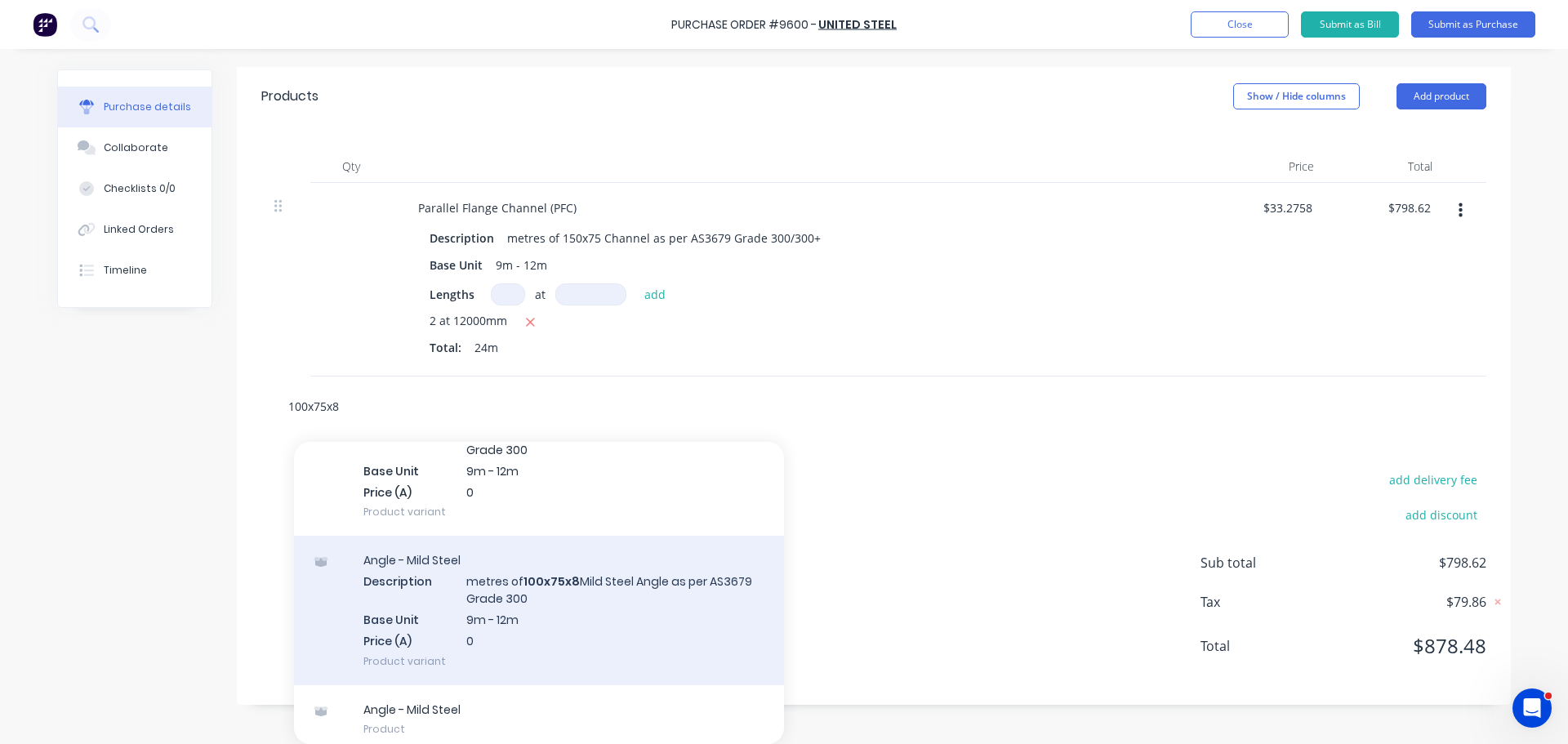
scroll to position [265, 0]
click at [457, 590] on div "Angle - Mild Steel Description metres of 100x75x8 Mild Steel Angle as per AS367…" at bounding box center [538, 601] width 490 height 149
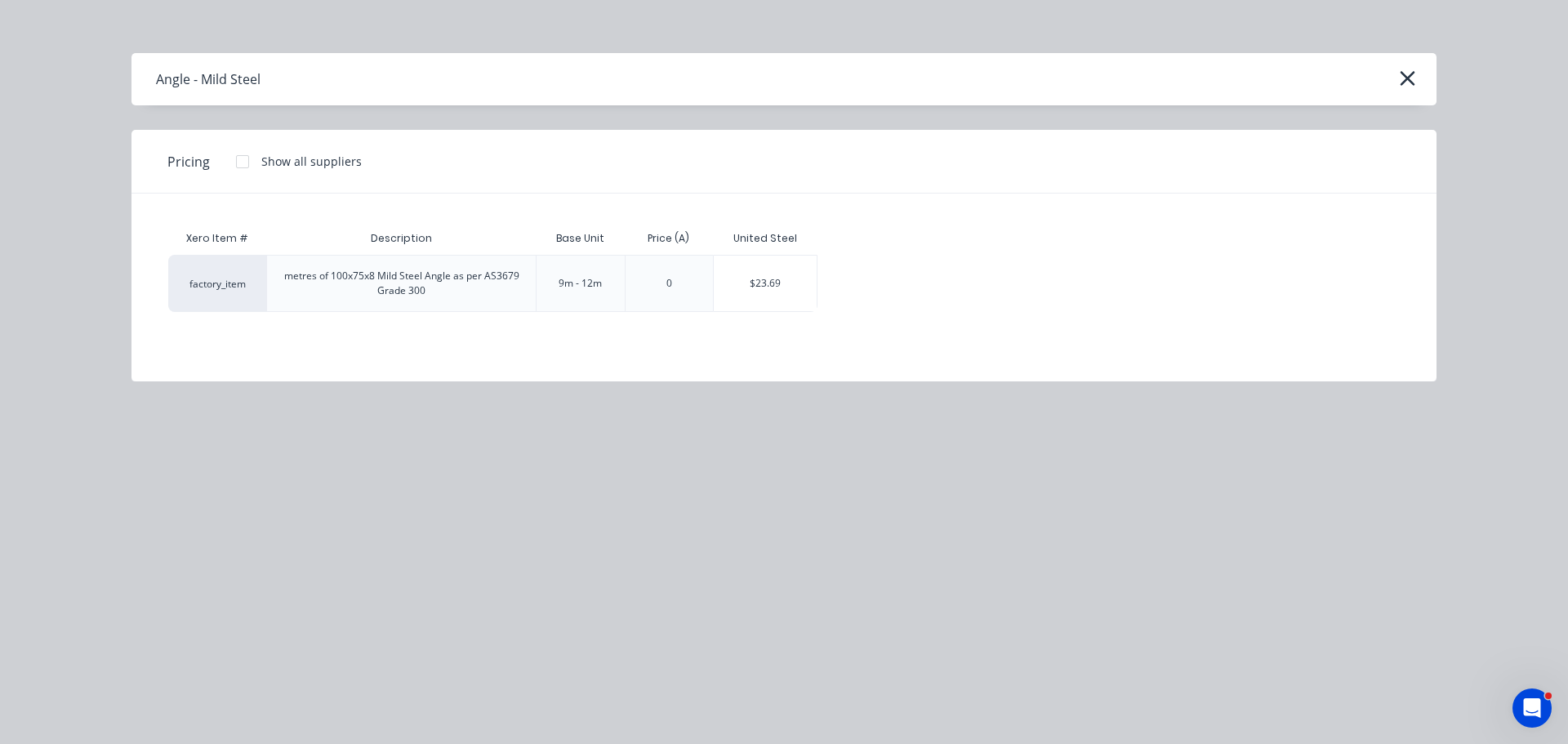
click at [772, 299] on div "$23.69" at bounding box center [765, 283] width 103 height 55
type textarea "x"
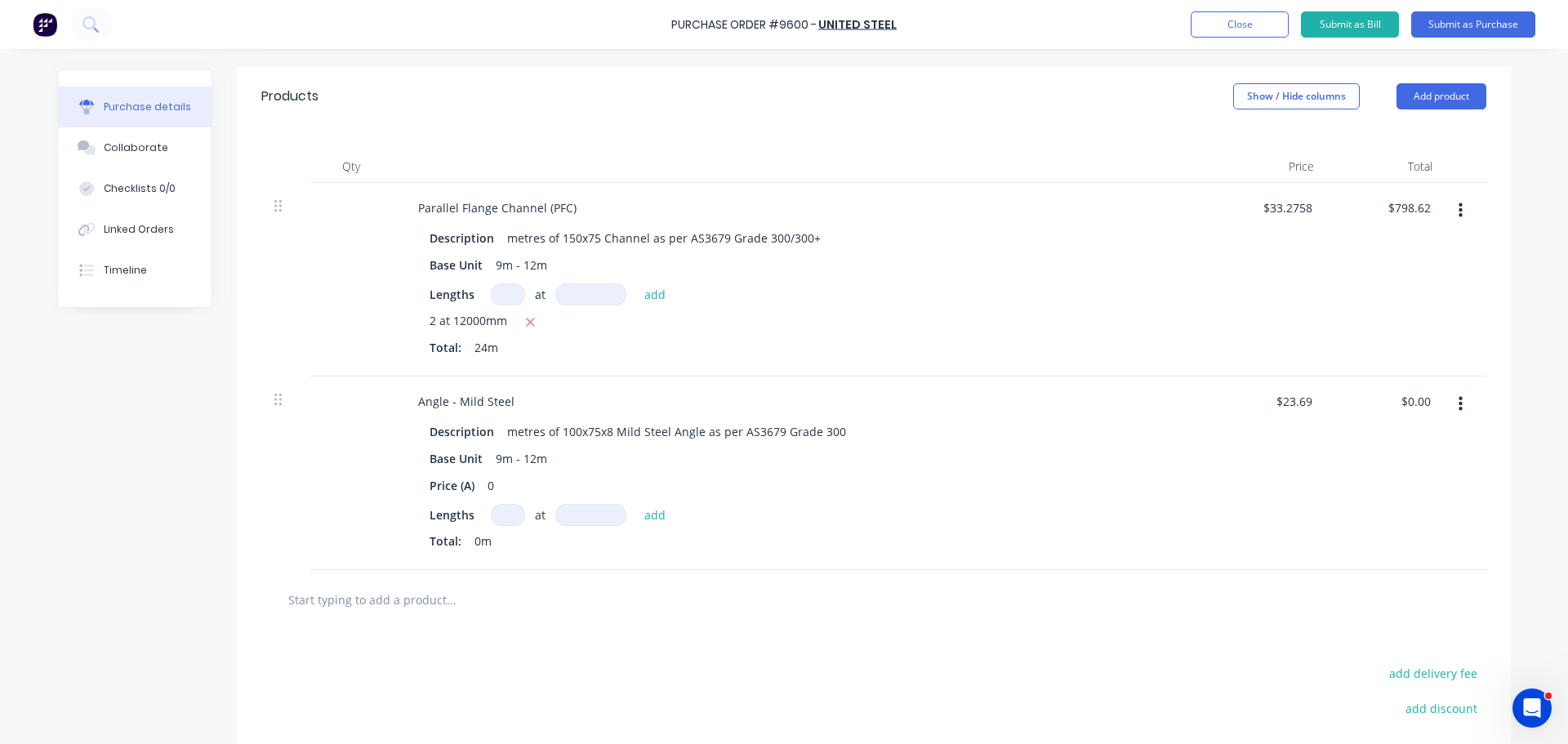
click at [499, 514] on input at bounding box center [508, 515] width 35 height 22
type textarea "x"
type input "6"
type textarea "x"
type input "6"
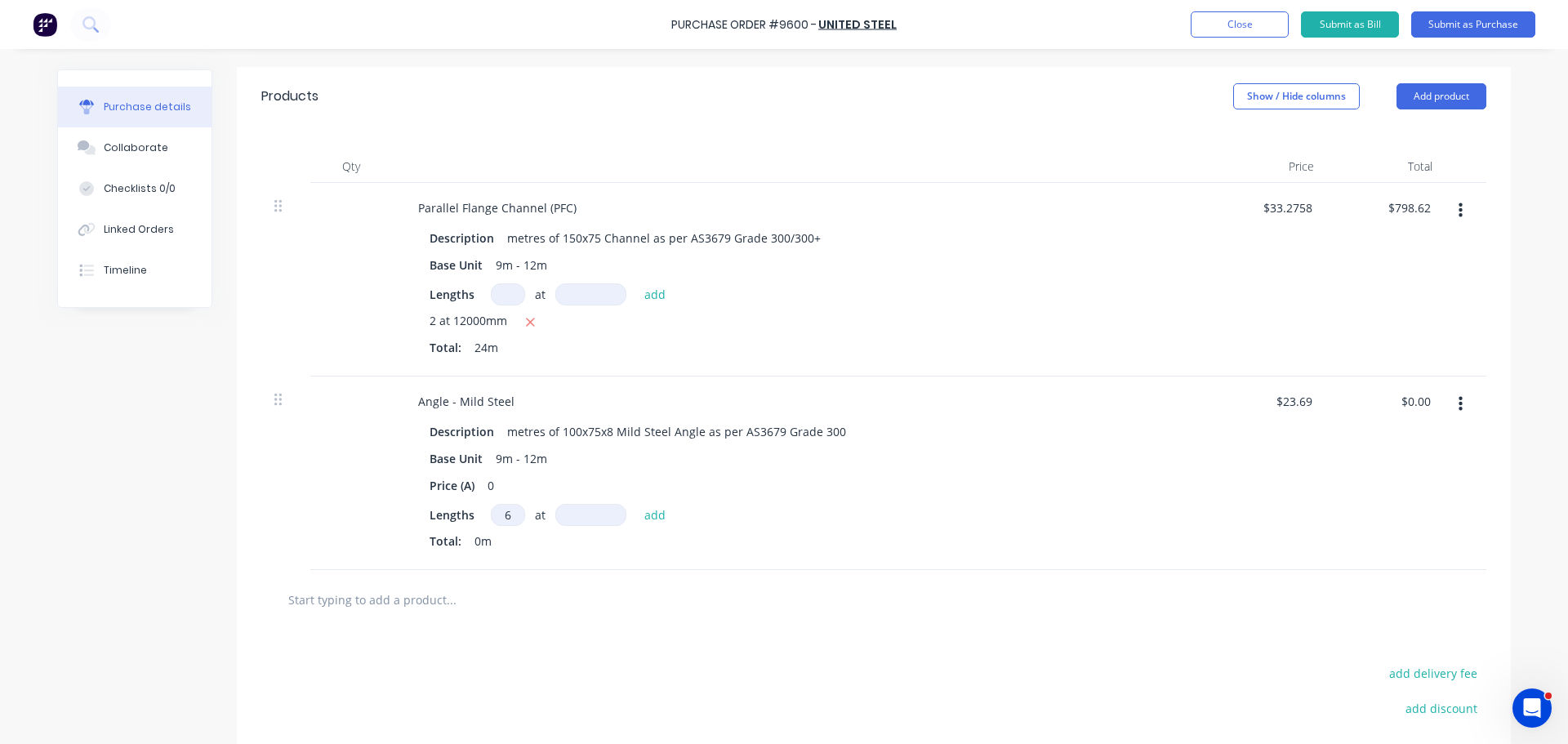
click at [576, 516] on input at bounding box center [591, 515] width 71 height 22
type textarea "x"
type input "9"
type textarea "x"
type input "90"
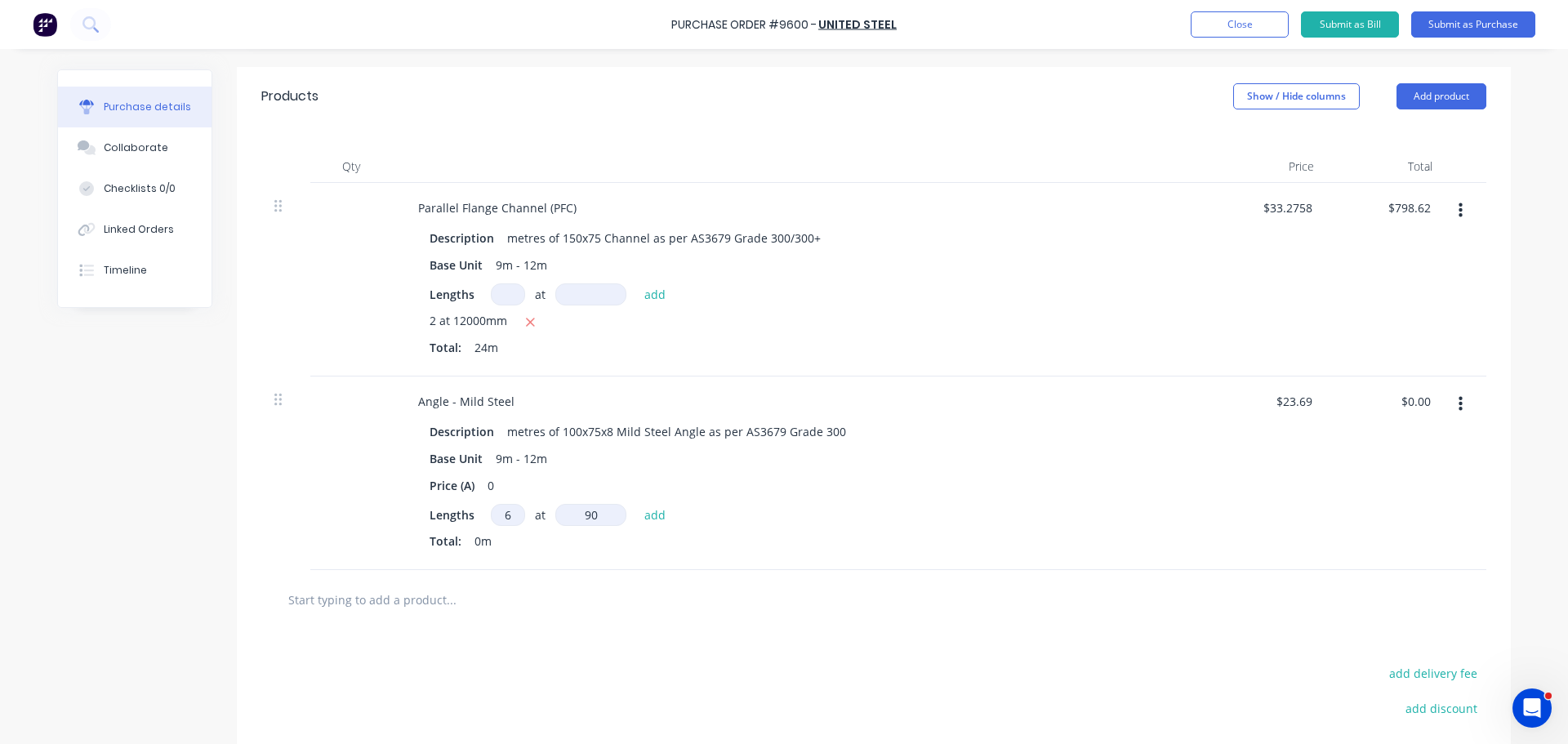
type textarea "x"
type input "900"
type textarea "x"
type input "9000"
type textarea "x"
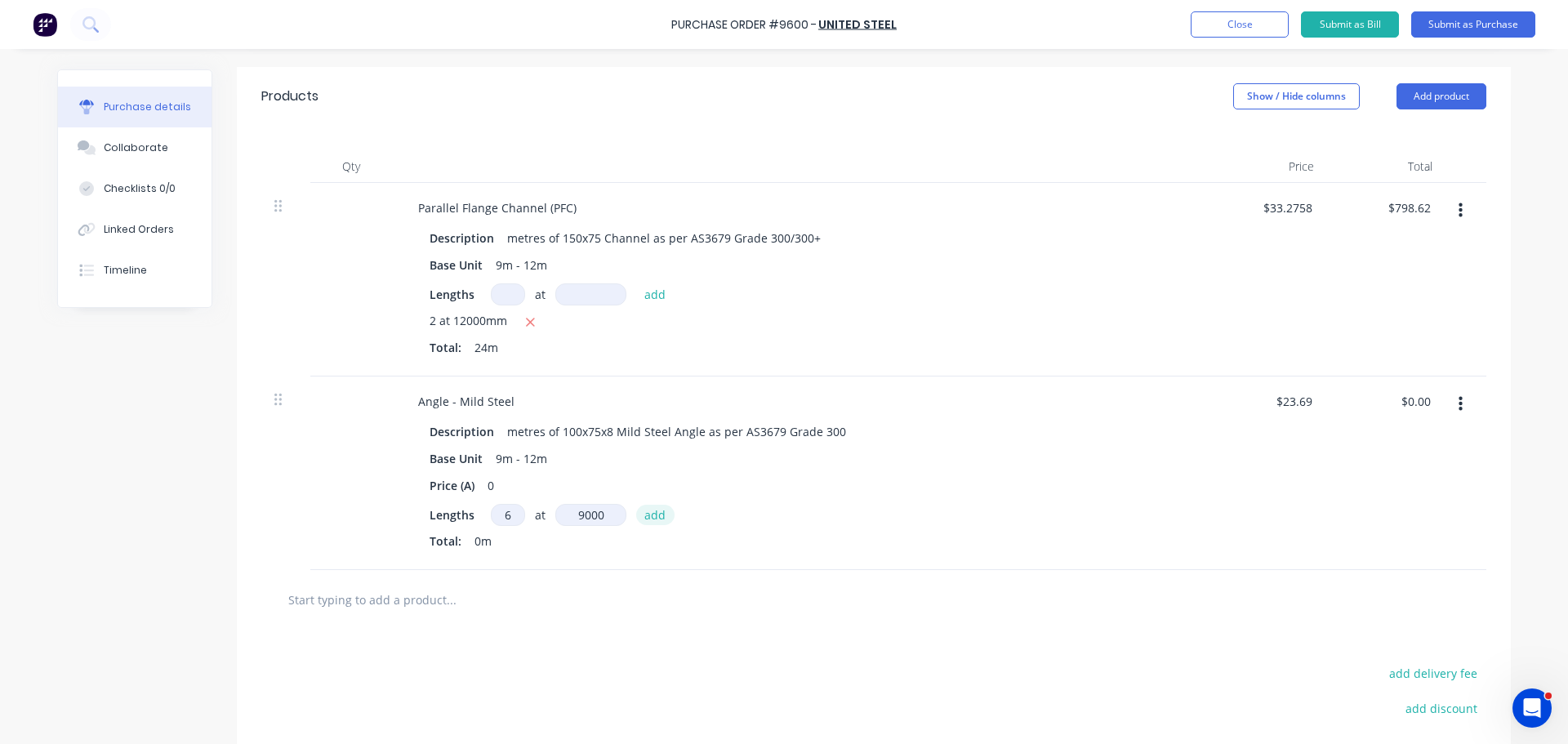
type input "9000mm"
click at [640, 517] on button "add" at bounding box center [655, 514] width 39 height 19
type textarea "x"
type input "$1,279.26"
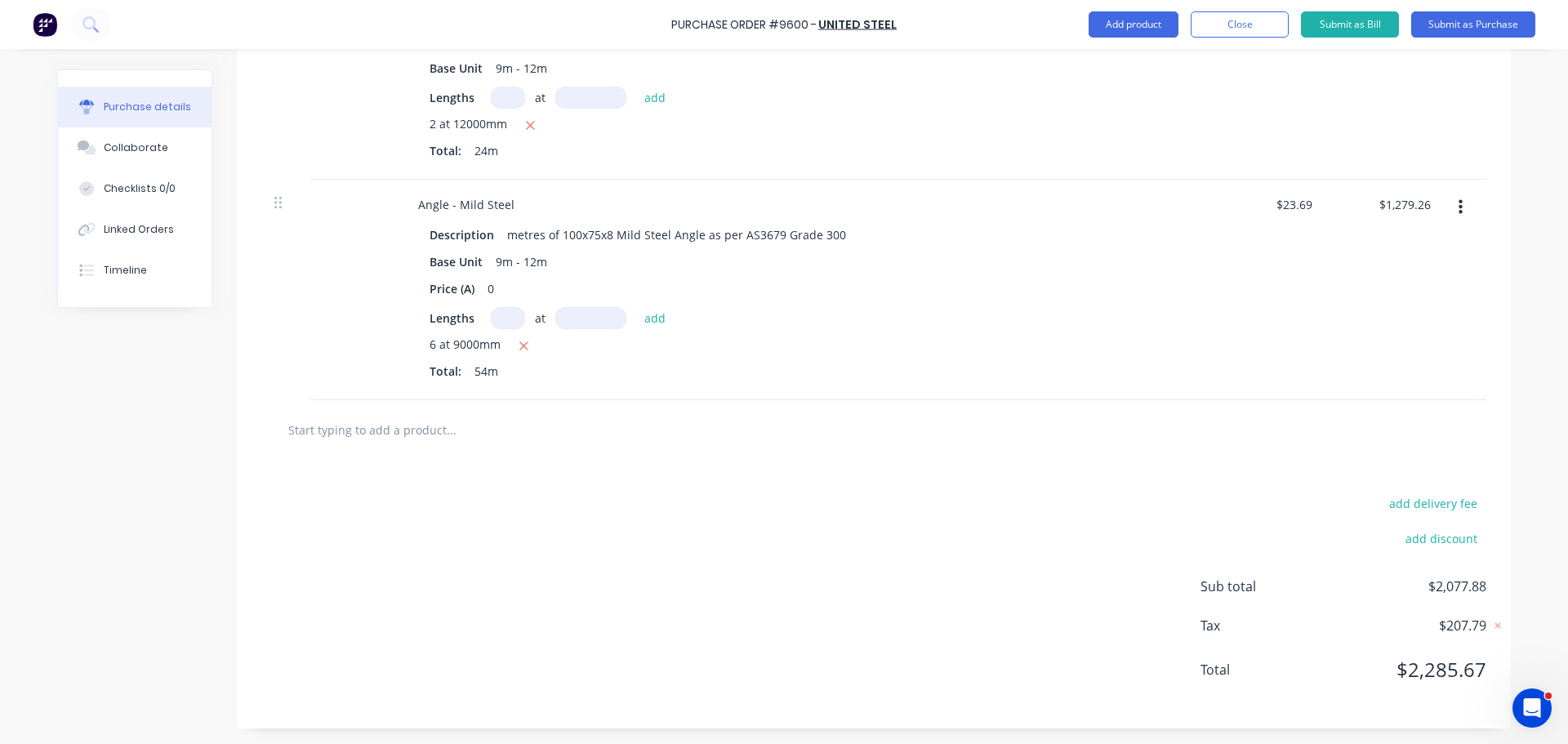
scroll to position [537, 0]
click at [441, 427] on input "text" at bounding box center [451, 429] width 327 height 33
type textarea "x"
type input "1"
type textarea "x"
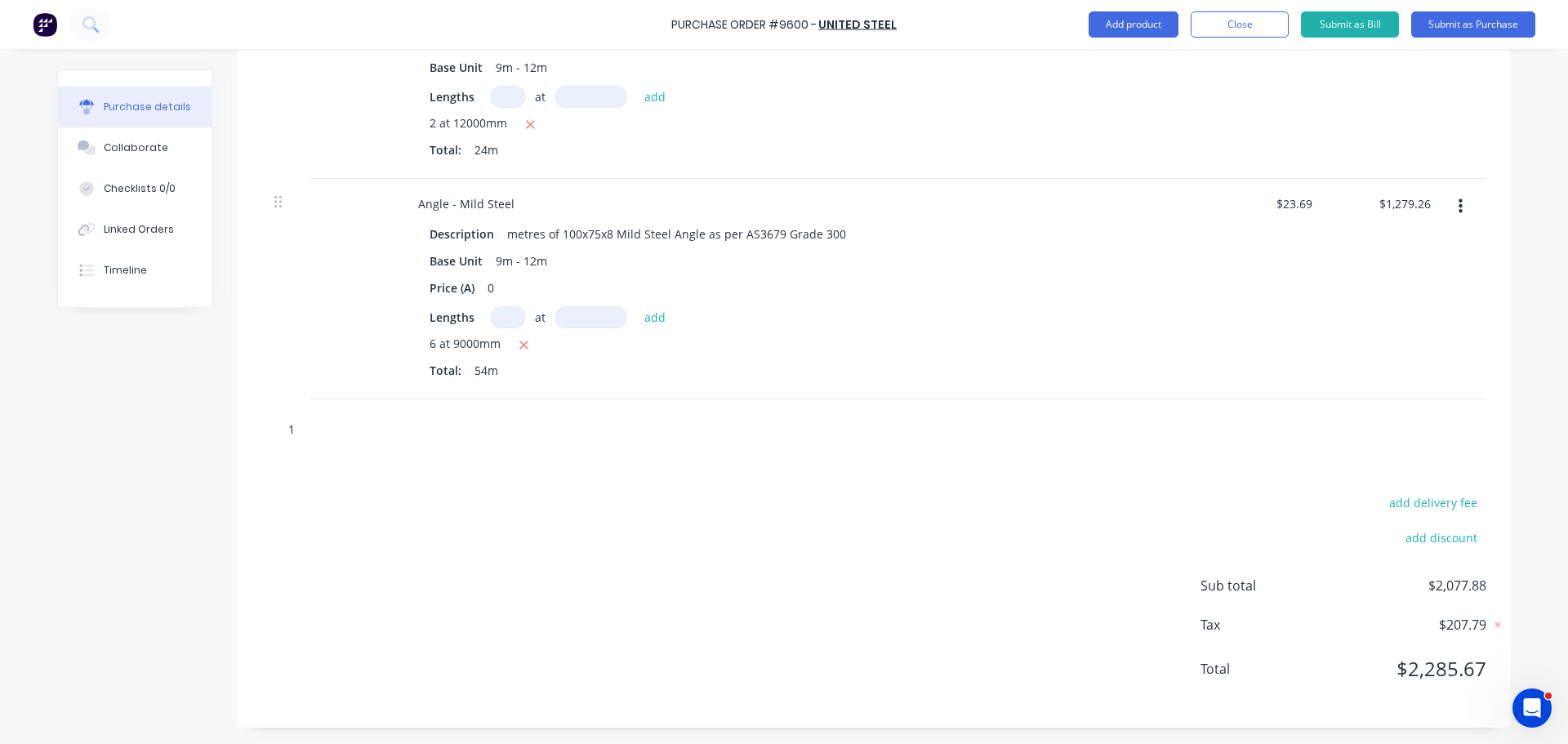
type input "12"
type textarea "x"
type input "125"
type textarea "x"
type input "125x"
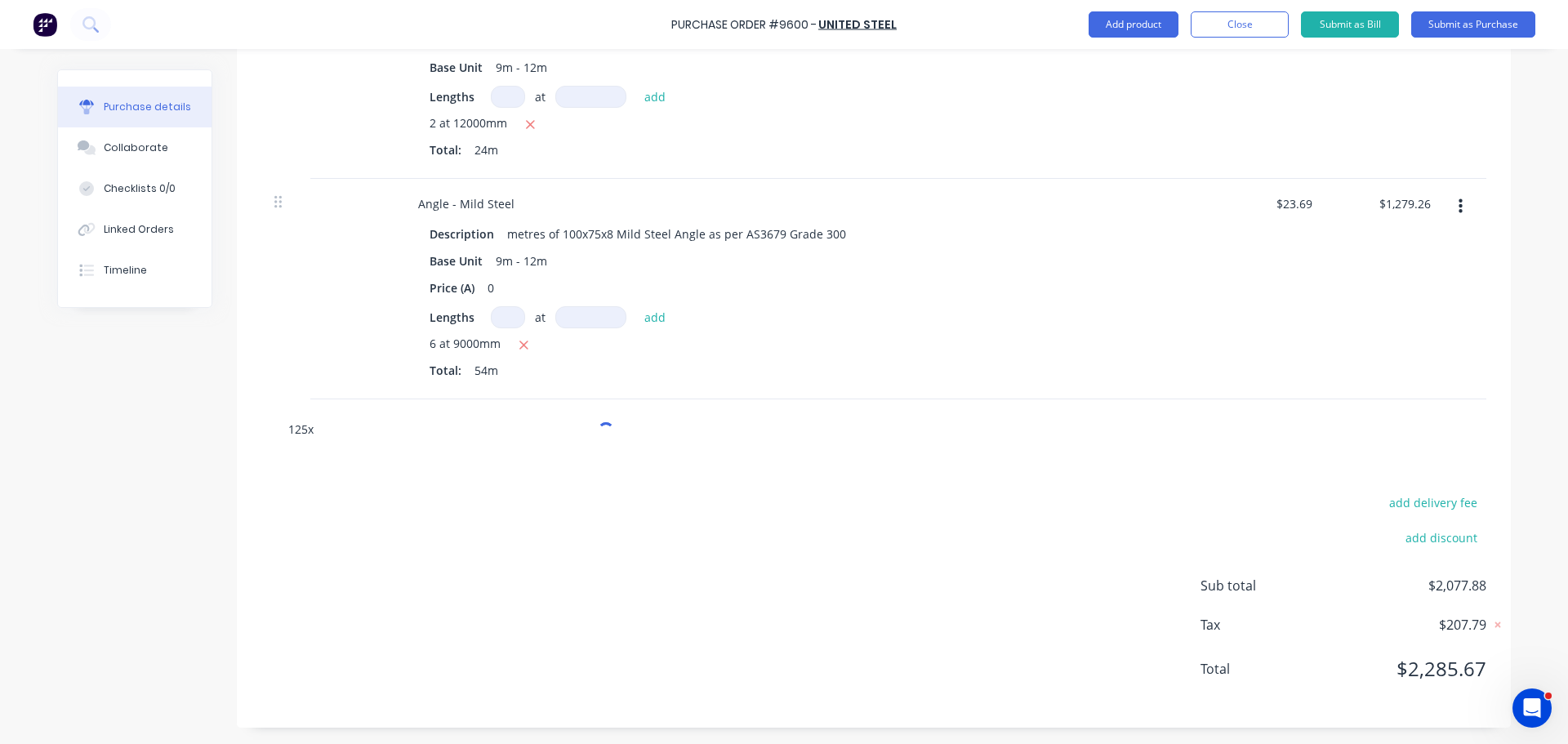
type textarea "x"
type input "125x1"
type textarea "x"
type input "125x12"
type textarea "x"
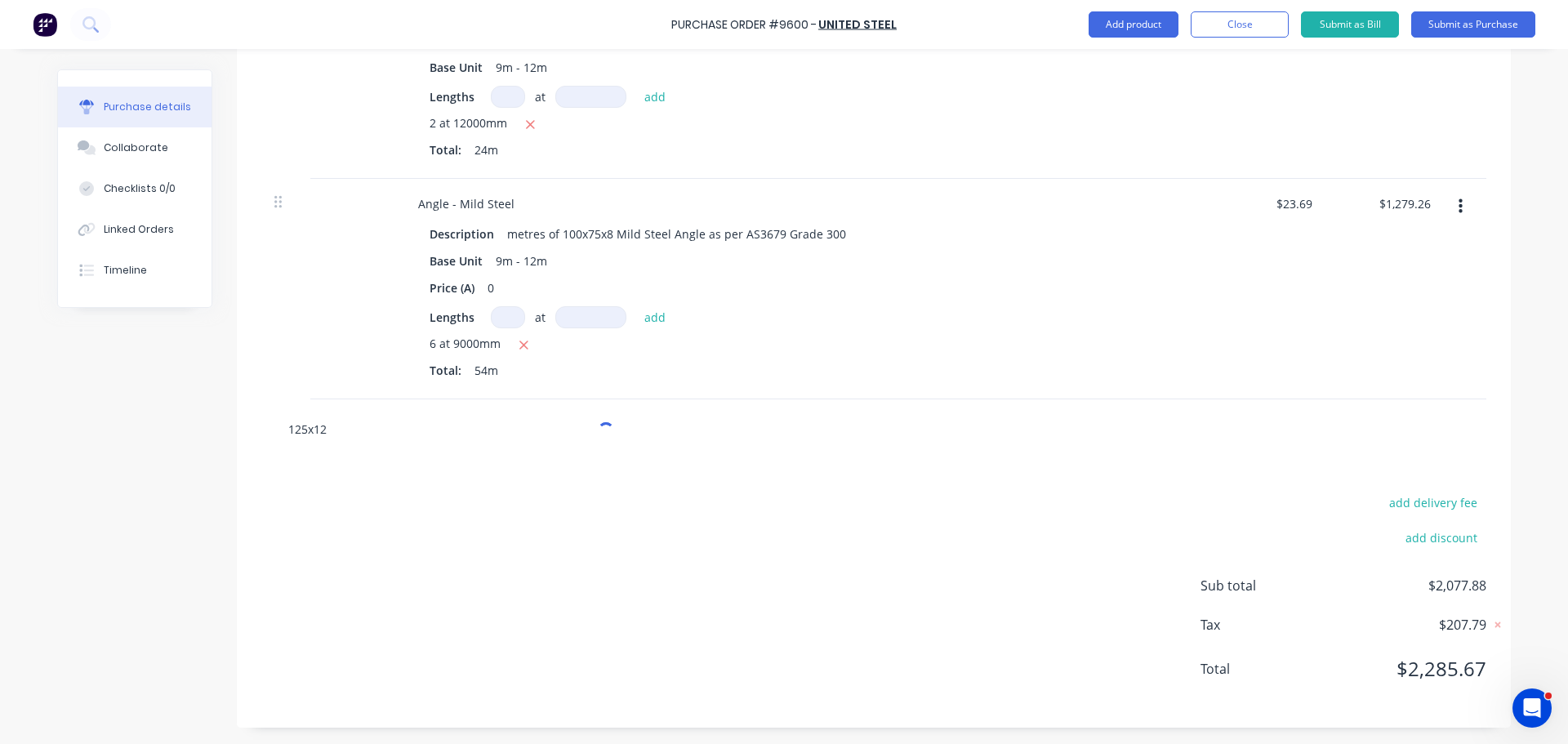
type input "125x125"
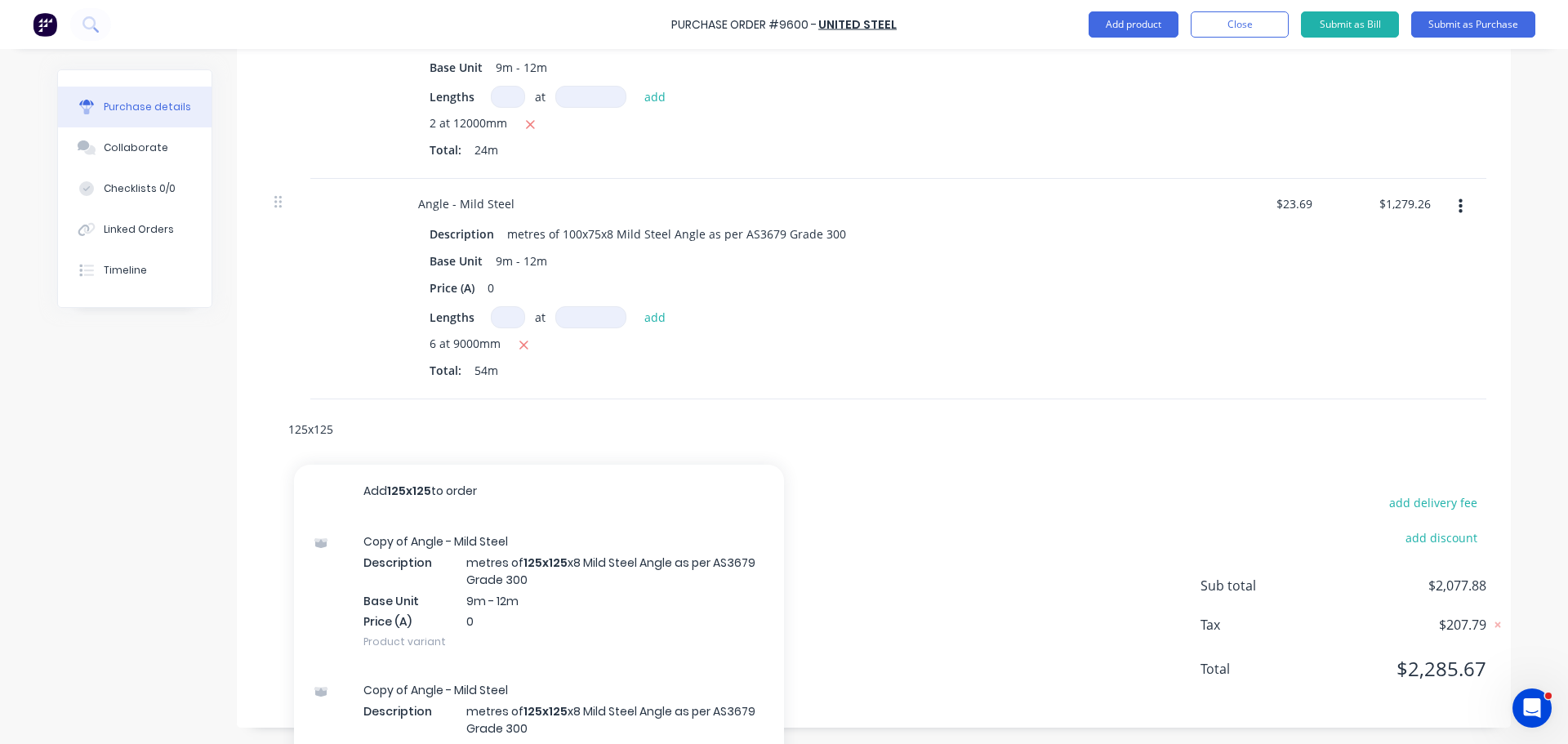
type textarea "x"
type input "125x125x"
type textarea "x"
type input "125x125x6"
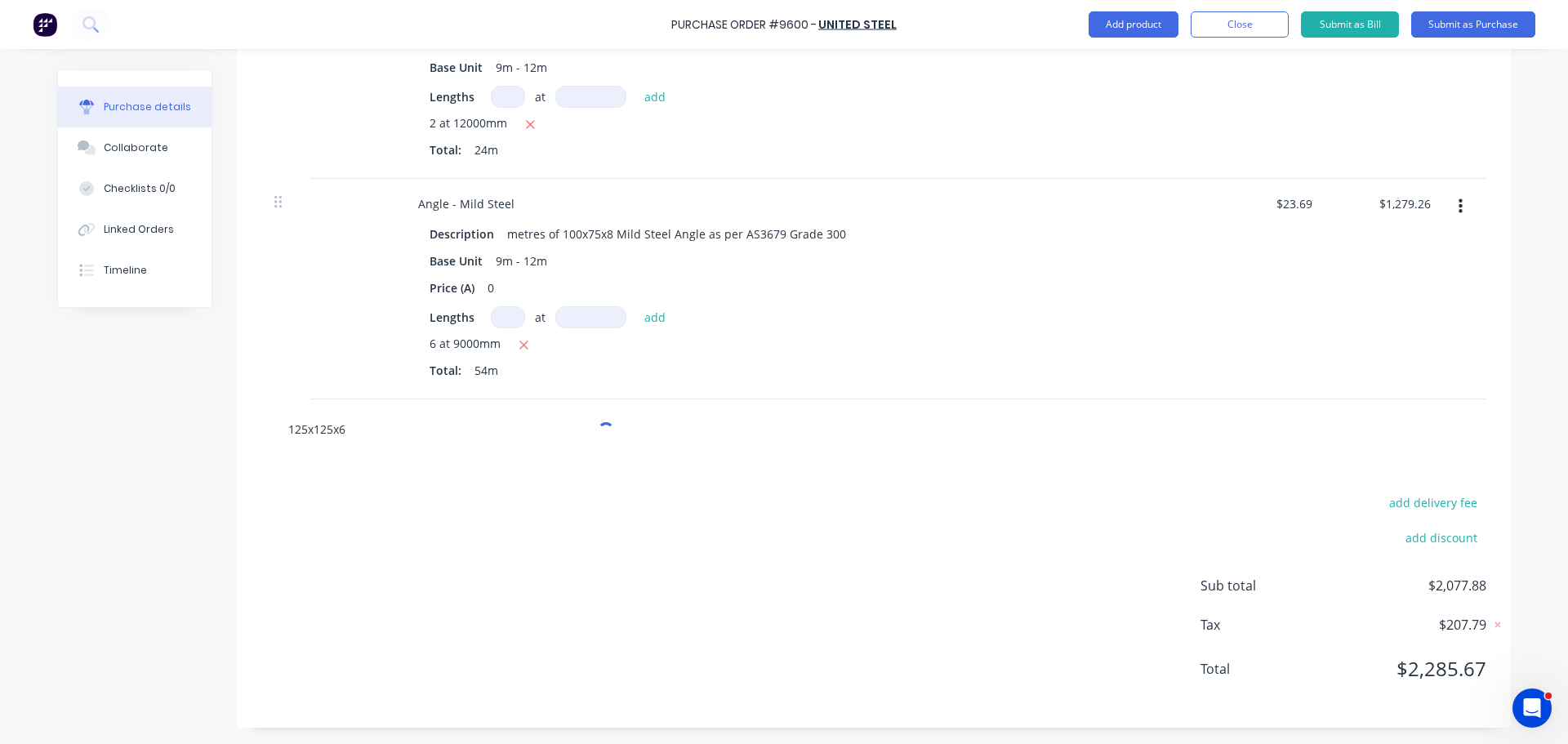
type textarea "x"
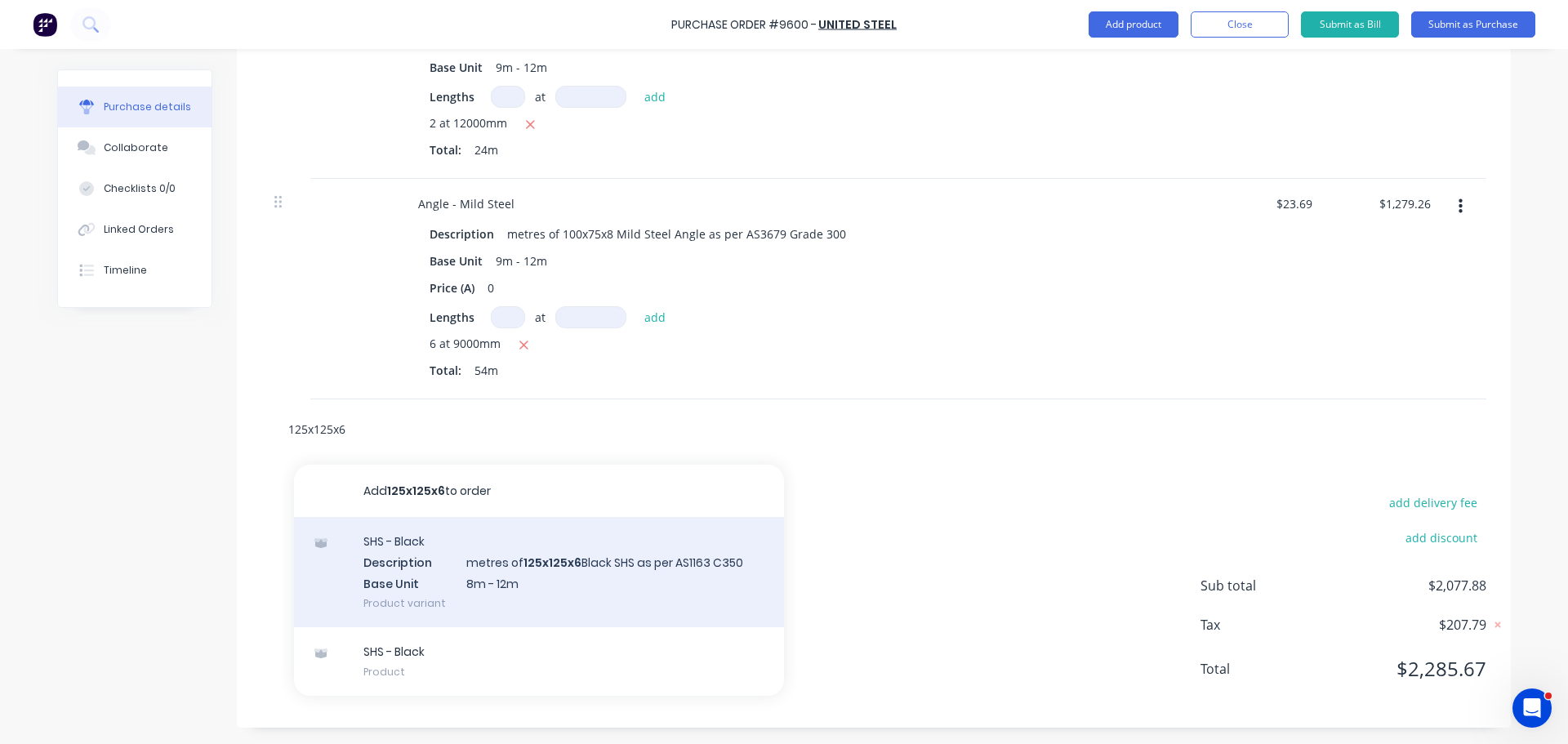
type input "125x125x6"
click at [586, 566] on div "SHS - Black Description metres of 125x125x6 Black SHS as per AS1163 C350 Base U…" at bounding box center [538, 572] width 490 height 110
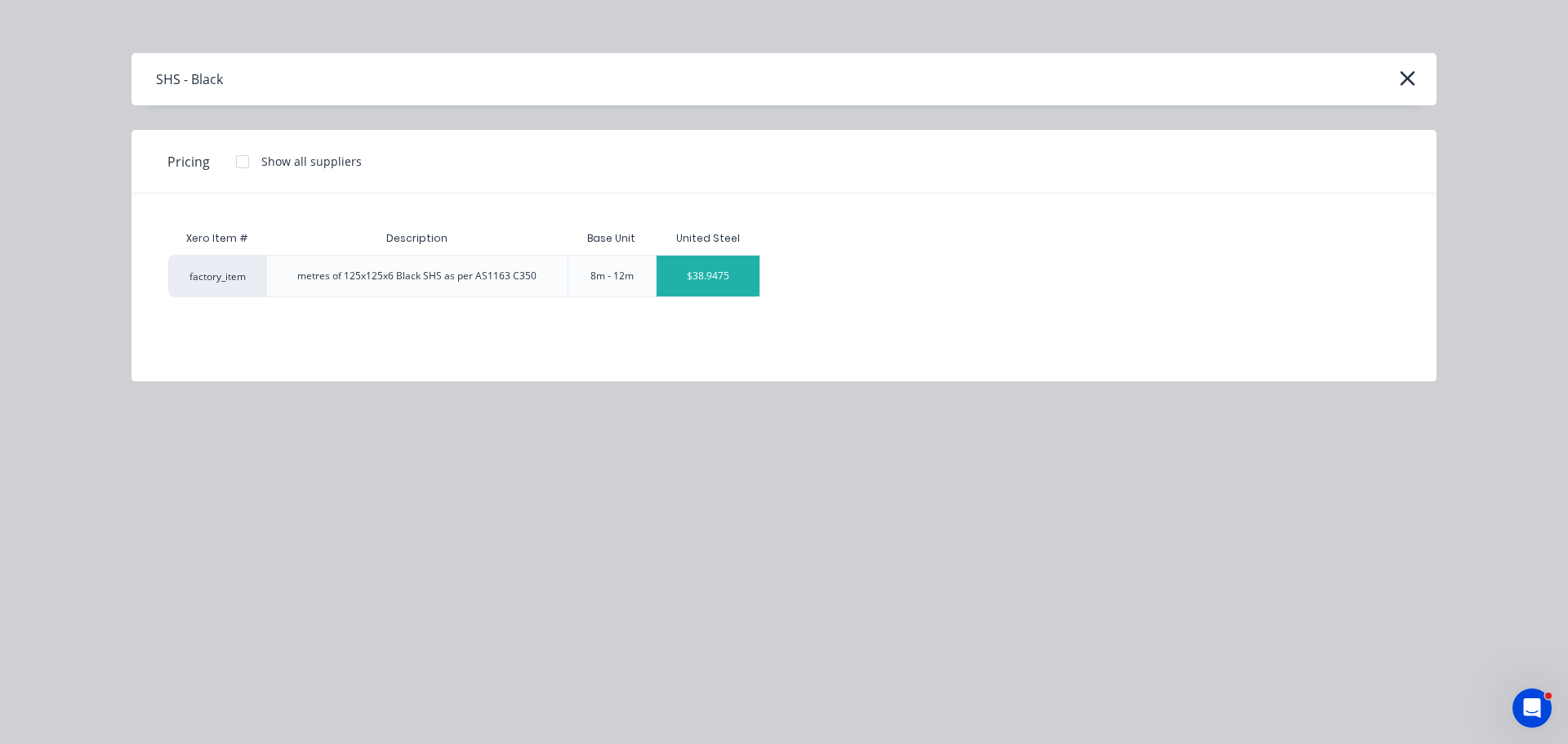
click at [704, 282] on div "$38.9475" at bounding box center [708, 276] width 103 height 41
type textarea "x"
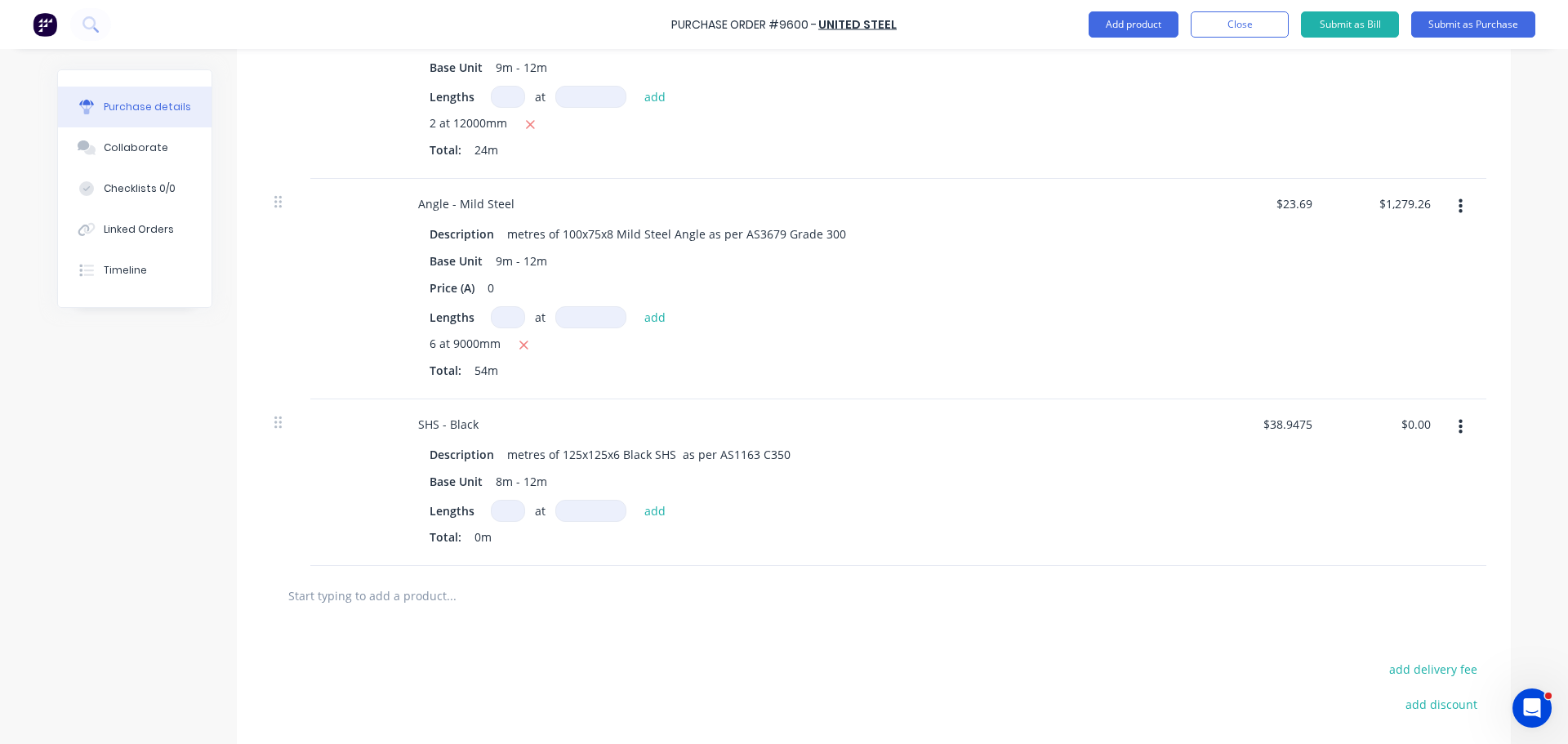
click at [492, 514] on input at bounding box center [508, 510] width 35 height 22
type textarea "x"
type input "1"
type textarea "x"
type input "1"
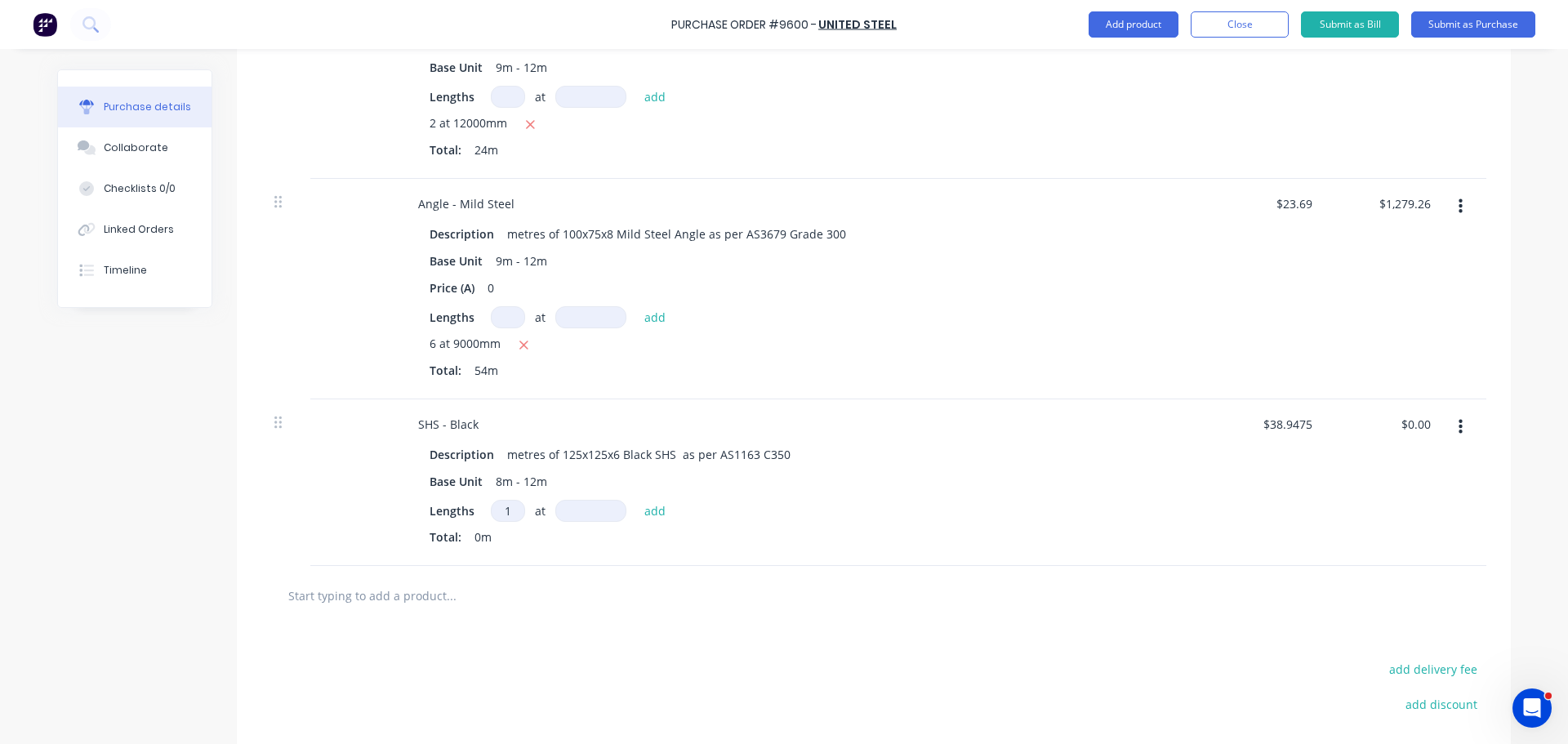
click at [592, 515] on input at bounding box center [591, 510] width 71 height 22
type textarea "x"
type input "8"
type textarea "x"
type input "80"
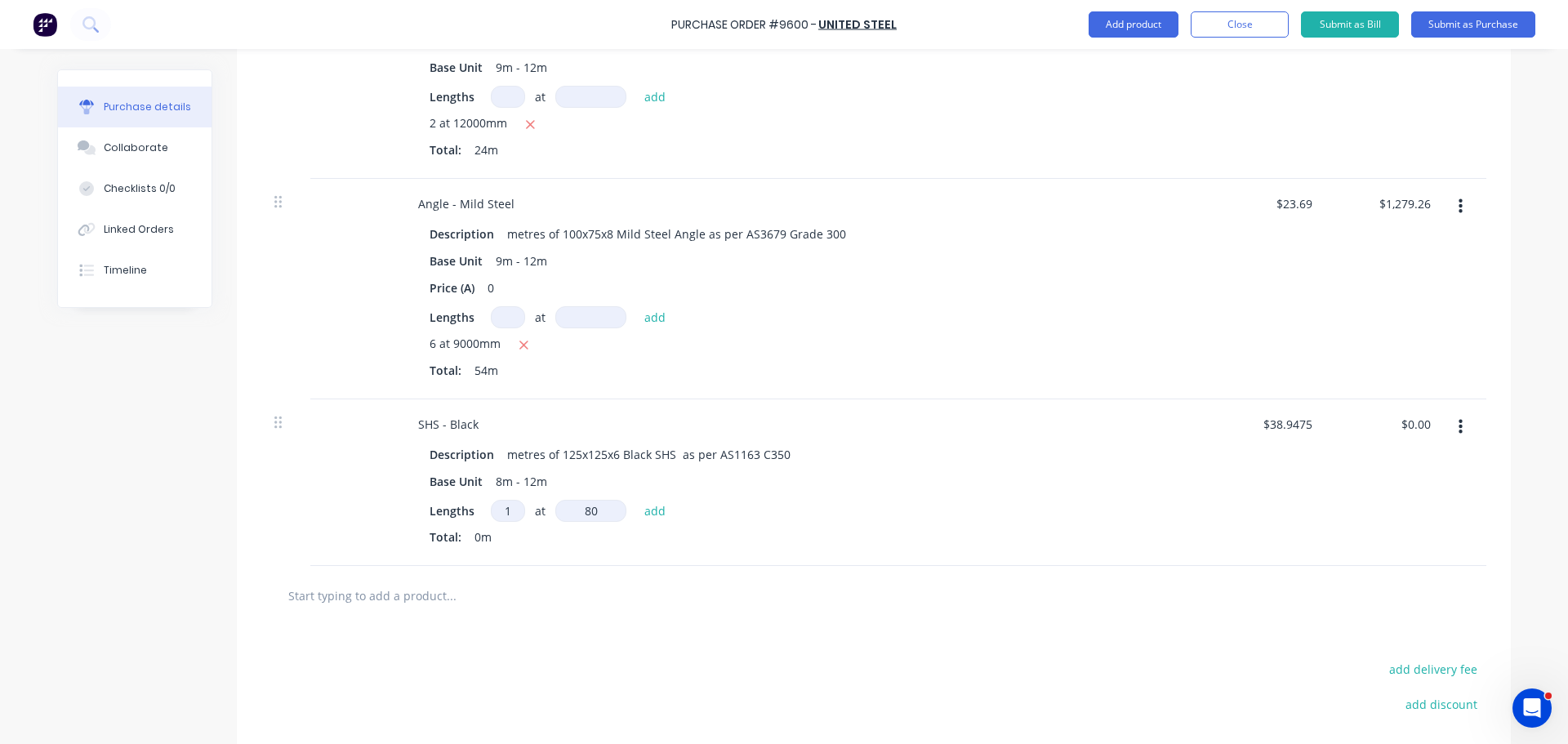
type textarea "x"
type input "800"
click at [648, 512] on button "add" at bounding box center [655, 510] width 39 height 19
click at [445, 630] on input "text" at bounding box center [451, 622] width 327 height 33
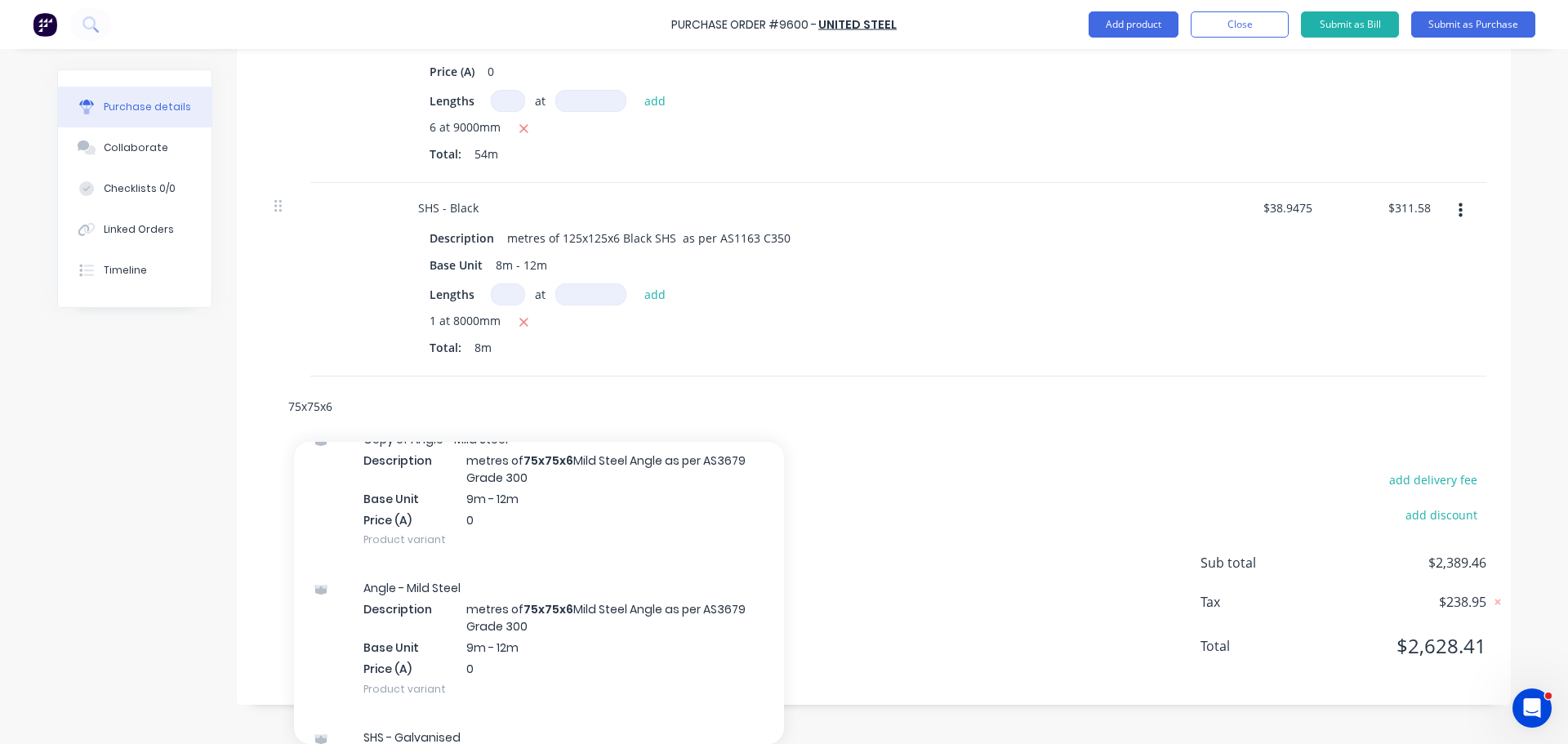
scroll to position [245, 0]
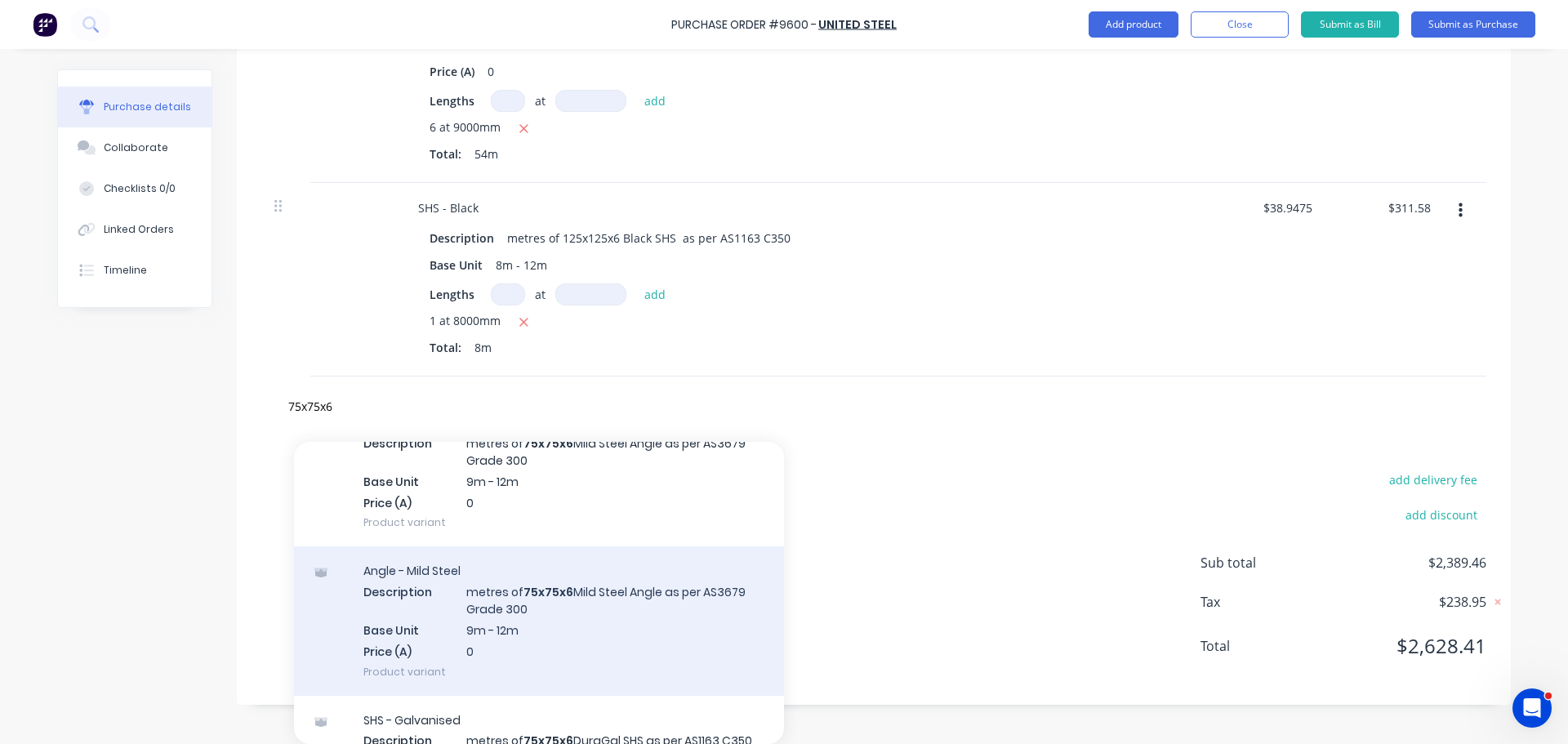
click at [562, 632] on div "Angle - Mild Steel Description metres of 75x75x6 Mild Steel Angle as per AS3679…" at bounding box center [538, 620] width 490 height 149
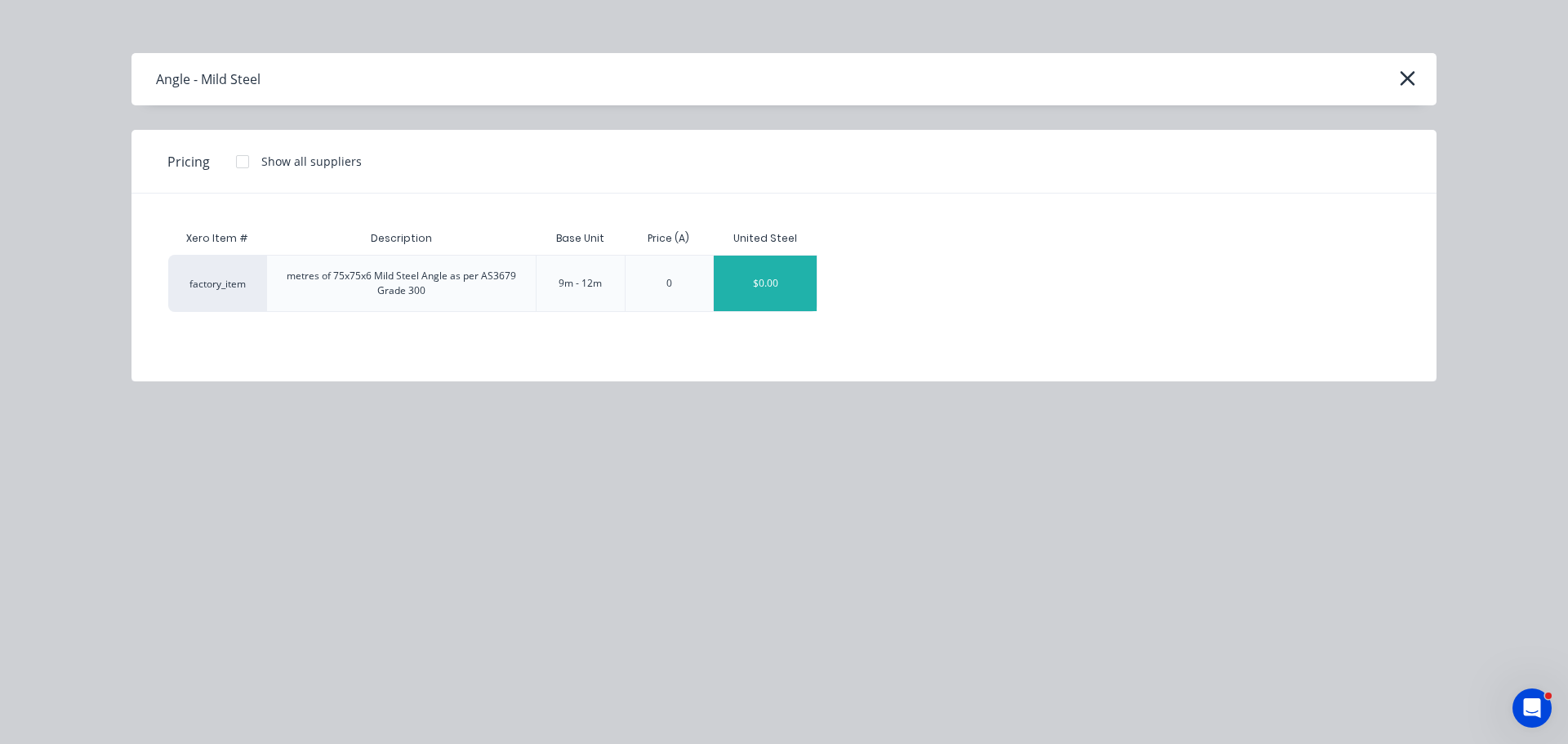
click at [775, 276] on div "$0.00" at bounding box center [765, 283] width 103 height 55
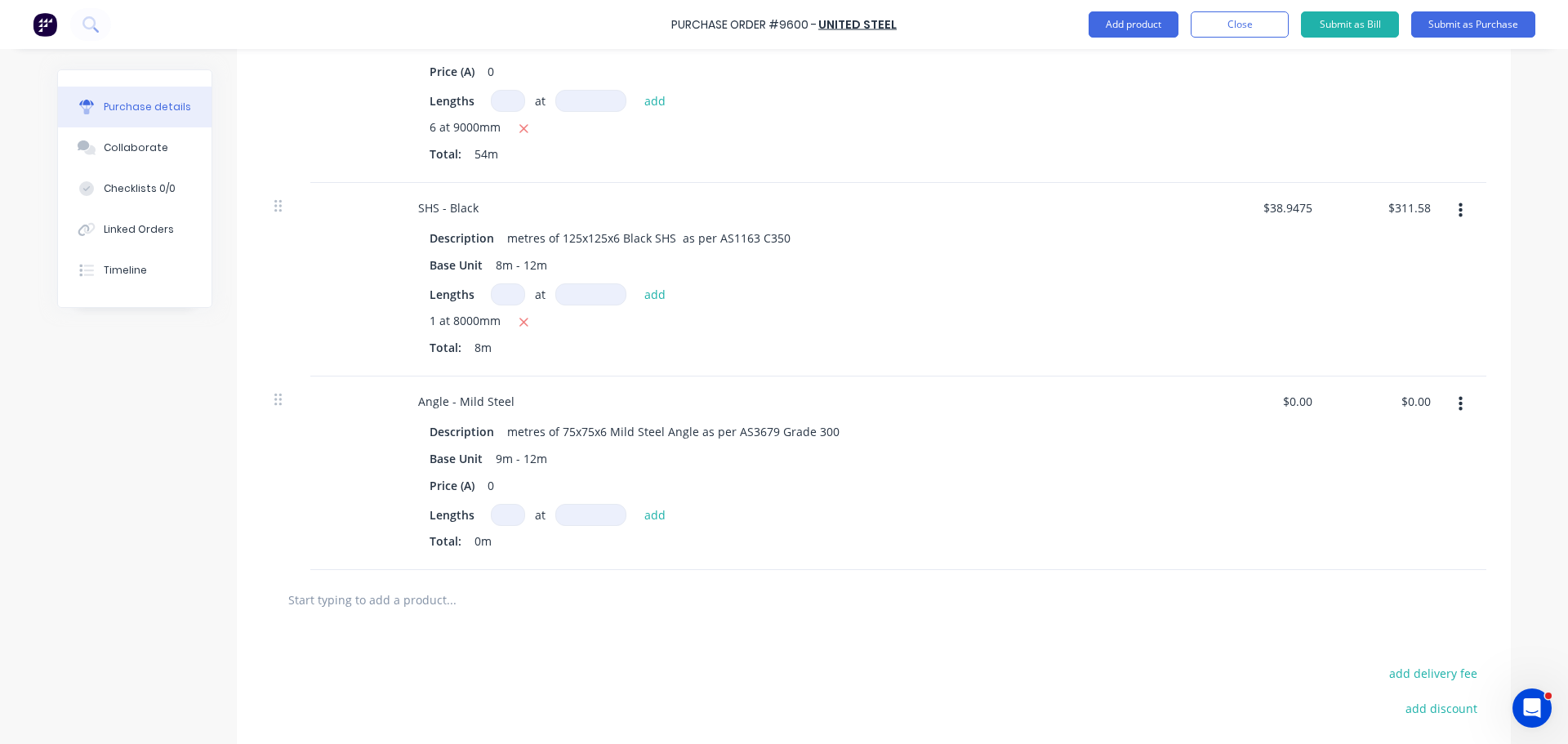
click at [499, 518] on input at bounding box center [508, 515] width 35 height 22
click at [571, 520] on input at bounding box center [591, 515] width 71 height 22
click at [644, 516] on button "add" at bounding box center [655, 514] width 39 height 19
click at [935, 552] on div "1 at 9000mm Total: 9m" at bounding box center [800, 558] width 741 height 50
click at [1057, 506] on div "Lengths at add" at bounding box center [800, 515] width 741 height 22
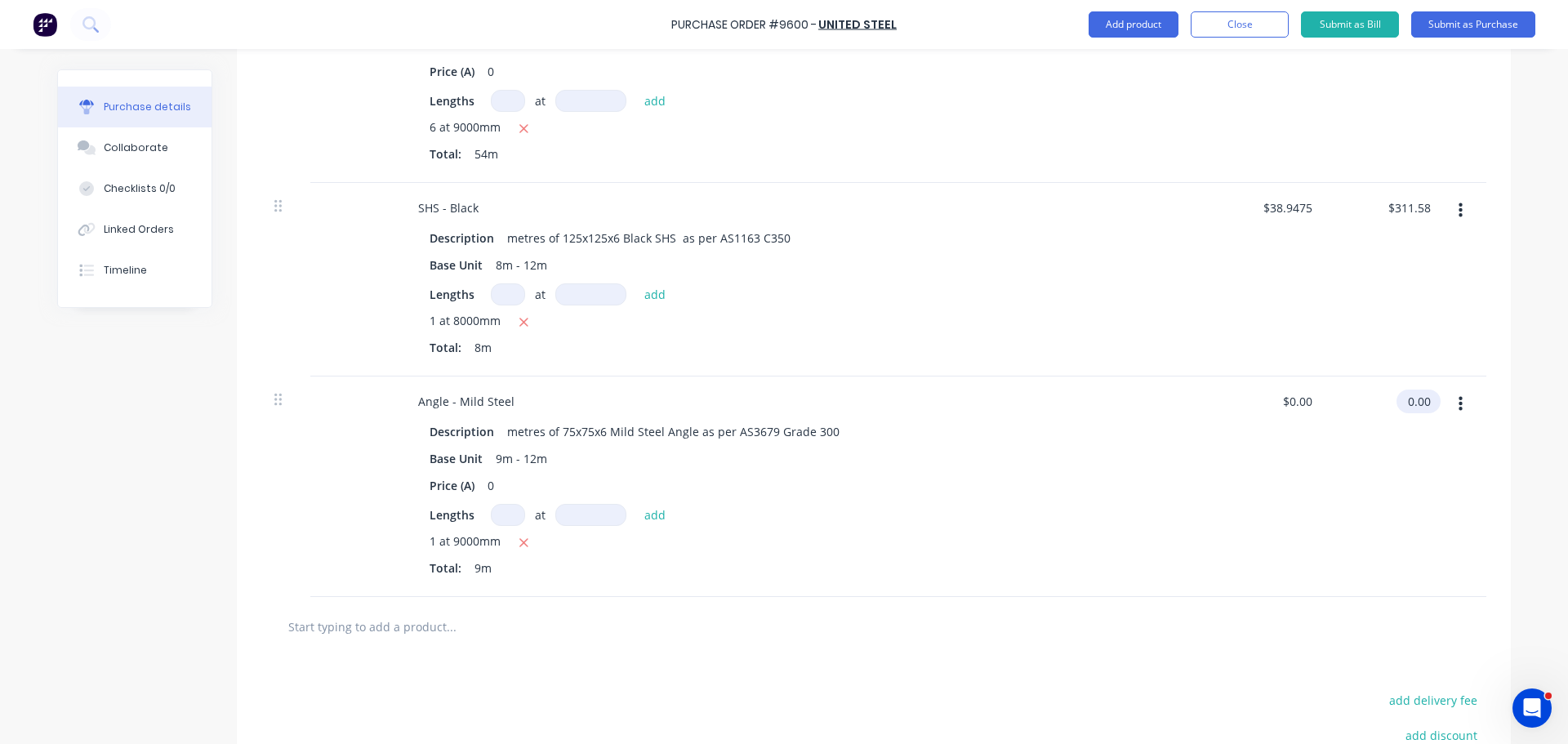
click at [1412, 402] on input "0.00" at bounding box center [1414, 401] width 38 height 24
drag, startPoint x: 1309, startPoint y: 504, endPoint x: 1469, endPoint y: 421, distance: 180.2
click at [1309, 504] on div "$0.11 $0.11" at bounding box center [1268, 487] width 119 height 220
click at [1425, 401] on input "0.99" at bounding box center [1414, 401] width 38 height 24
click at [1290, 476] on div "$11.0322 $11.0322" at bounding box center [1268, 487] width 119 height 220
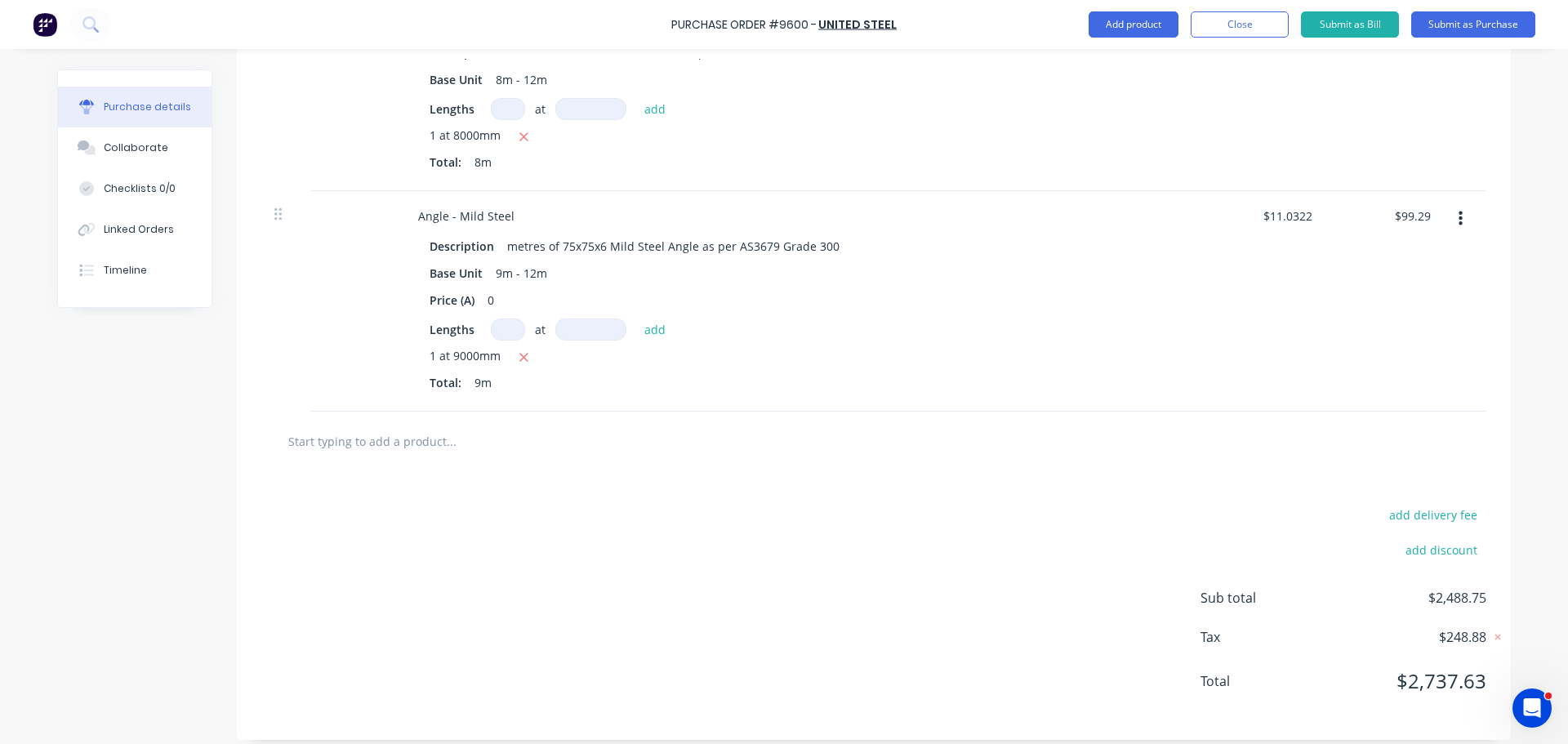
scroll to position [952, 0]
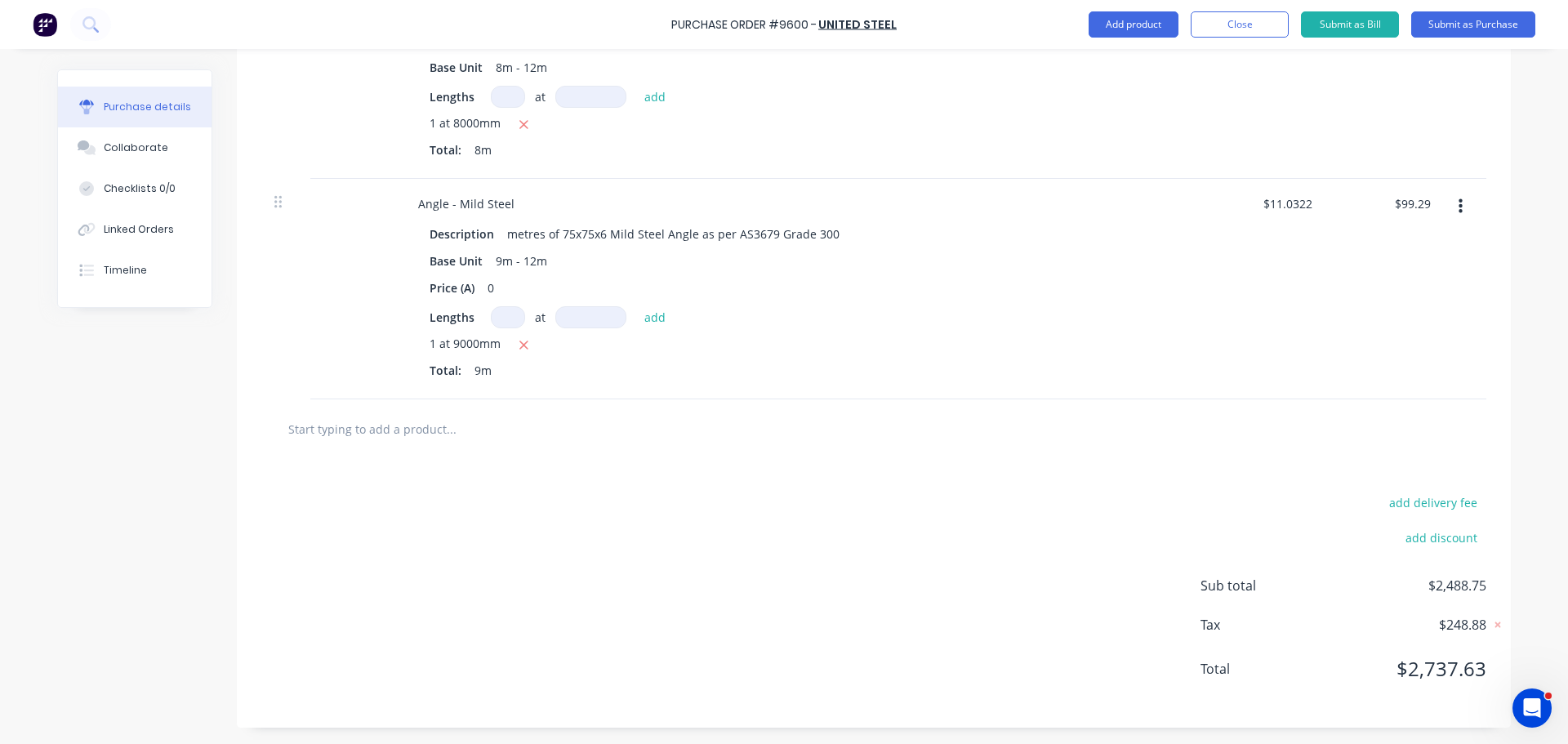
click at [393, 432] on input "text" at bounding box center [451, 429] width 327 height 33
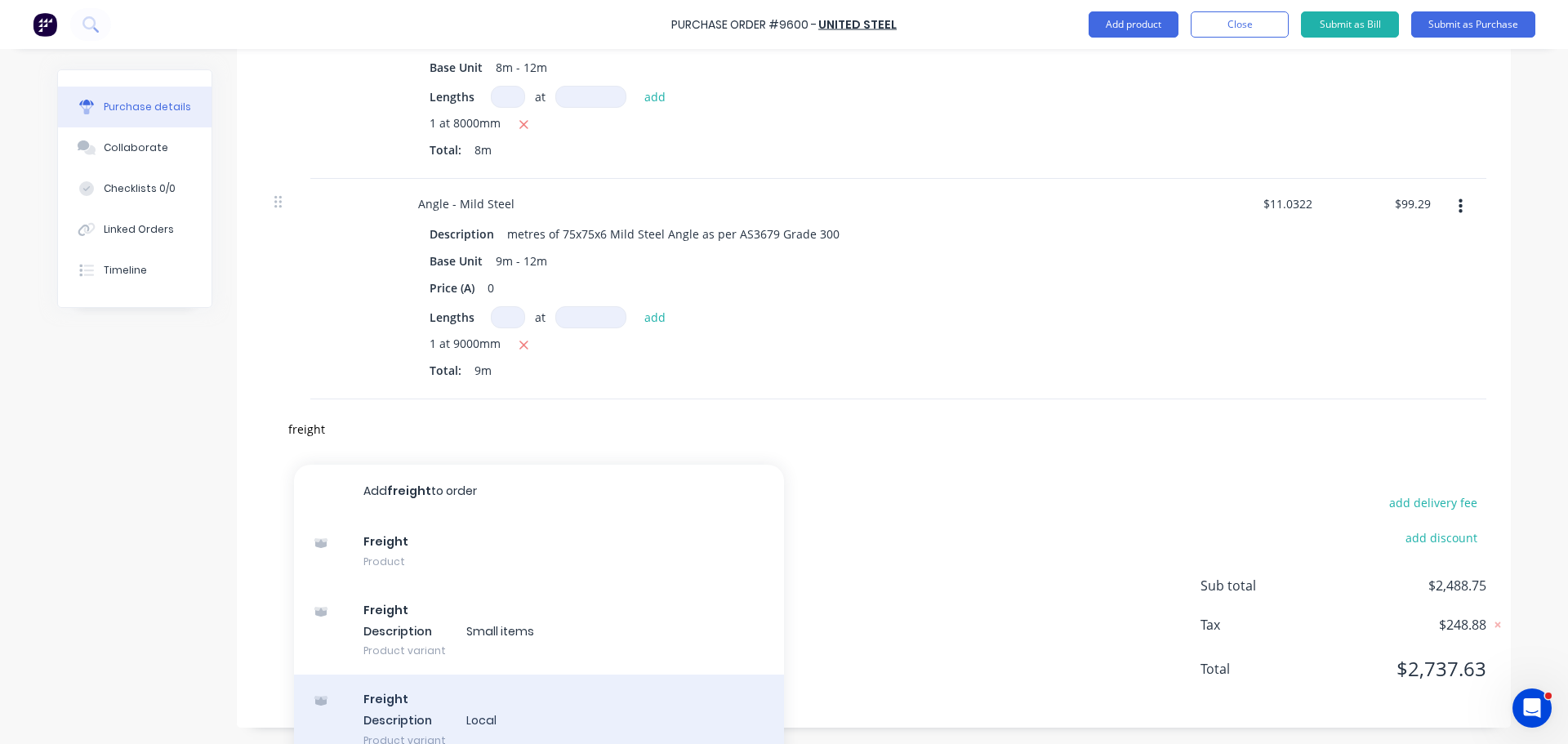
click at [408, 716] on div "Freight Description Local Product variant" at bounding box center [538, 719] width 490 height 90
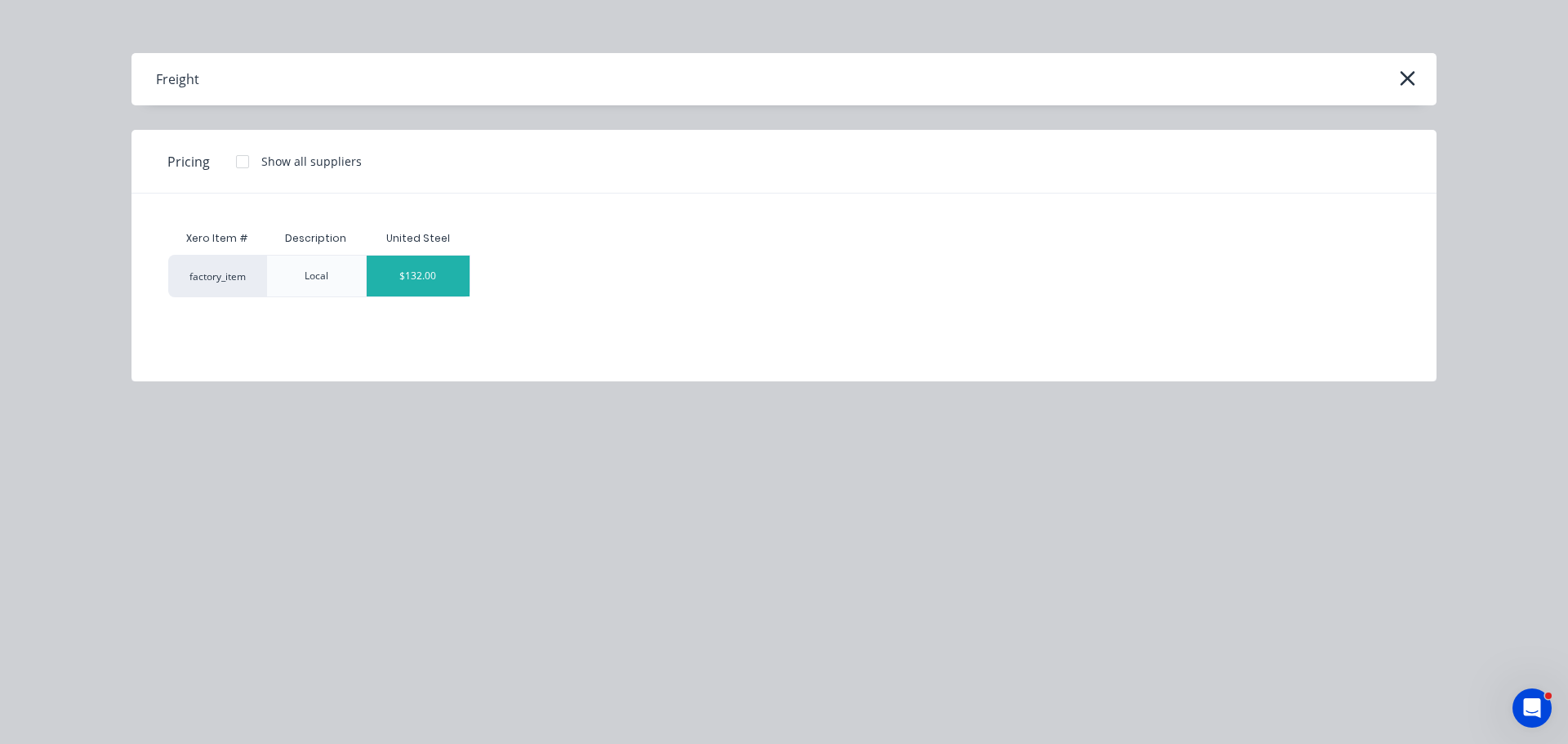
click at [427, 272] on div "$132.00" at bounding box center [418, 276] width 103 height 41
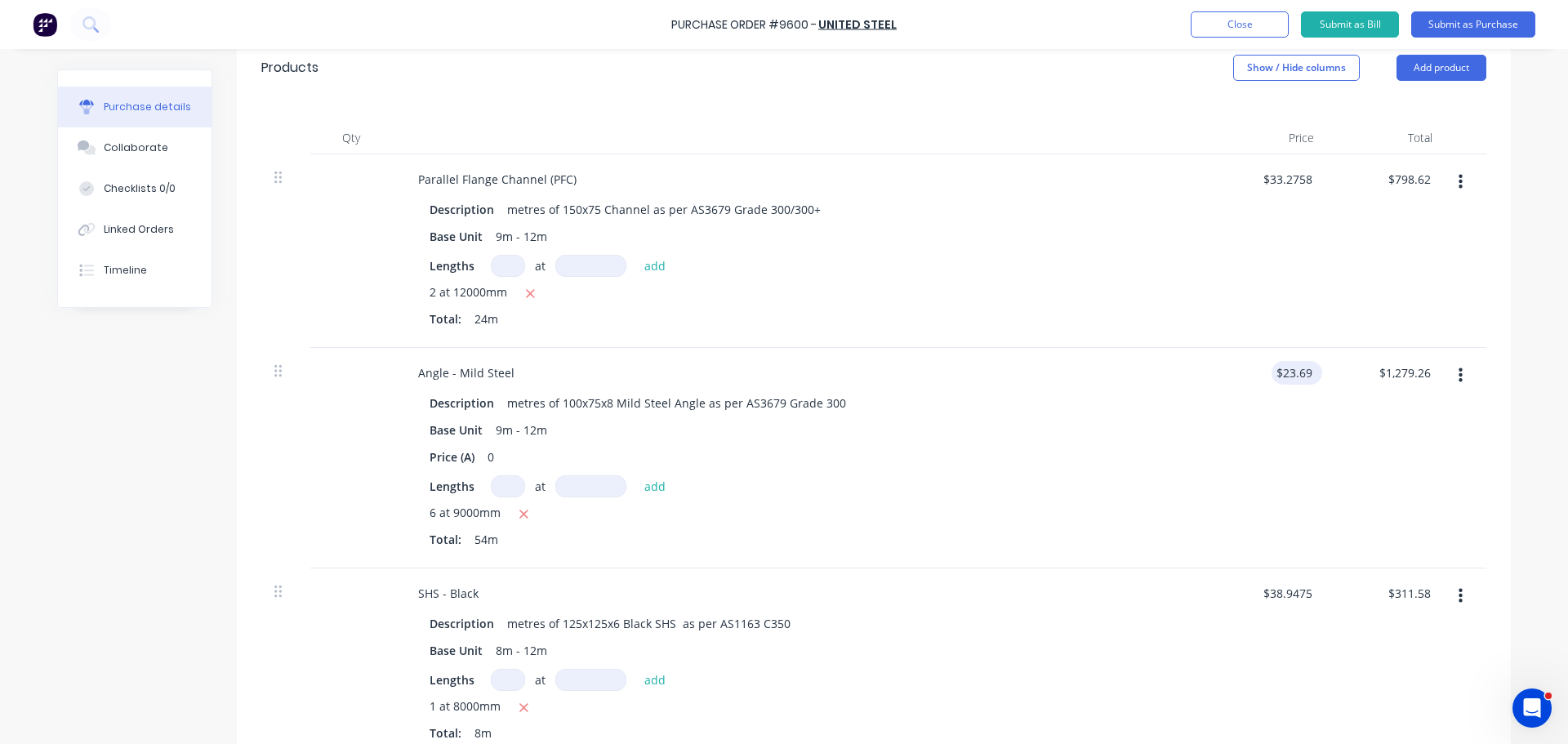
scroll to position [215, 0]
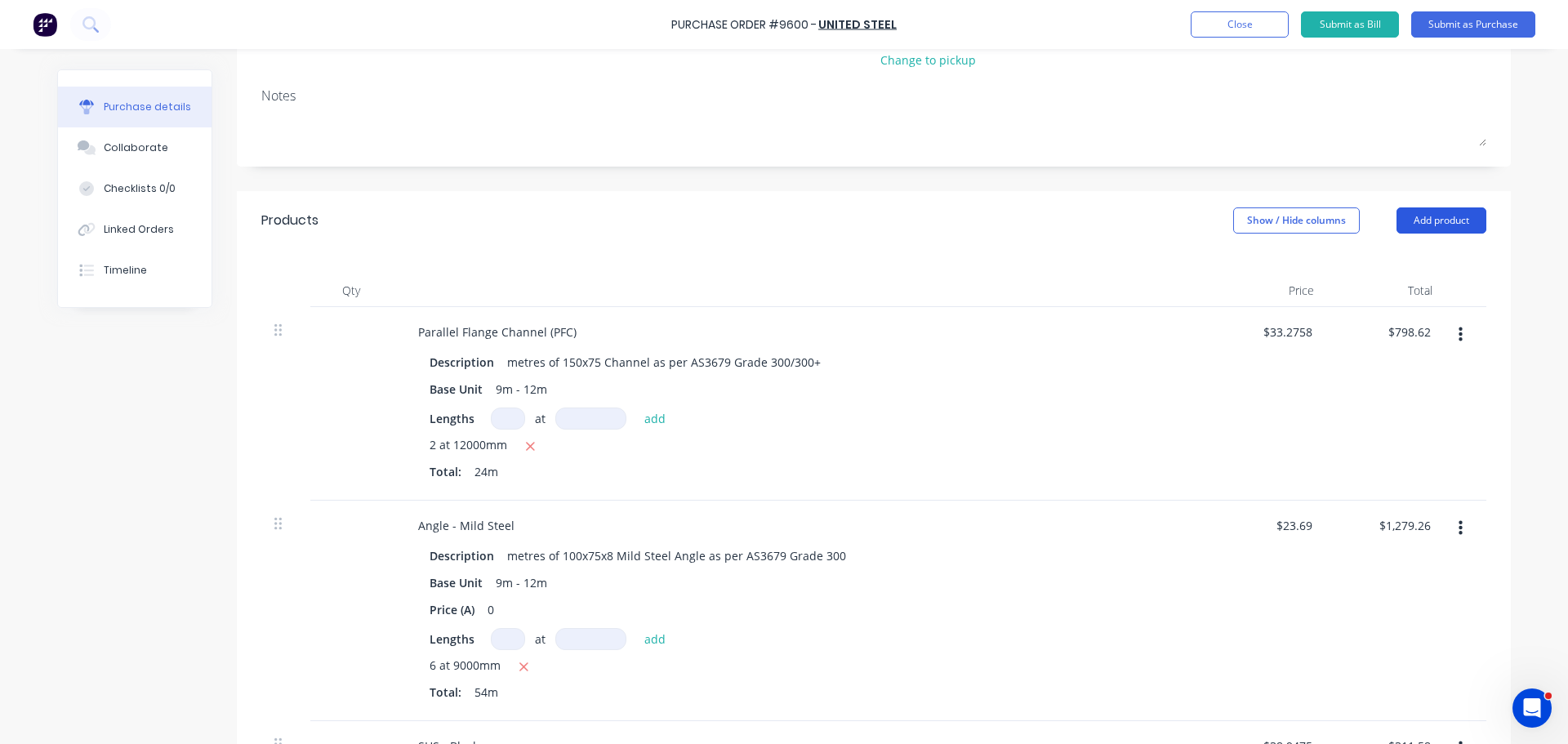
click at [1433, 215] on button "Add product" at bounding box center [1440, 220] width 90 height 26
click at [1369, 424] on div "Notes (External)" at bounding box center [1409, 426] width 126 height 24
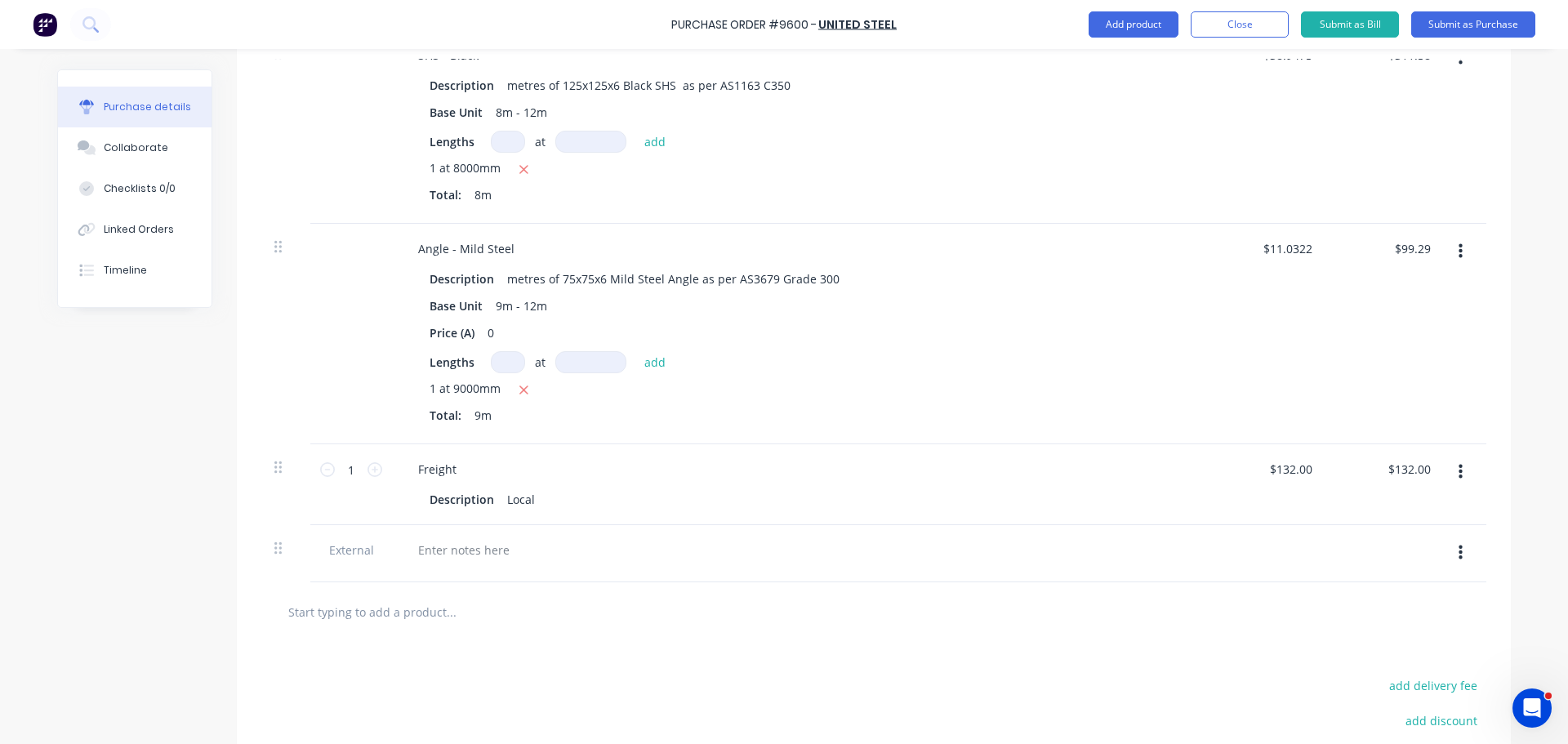
scroll to position [1090, 0]
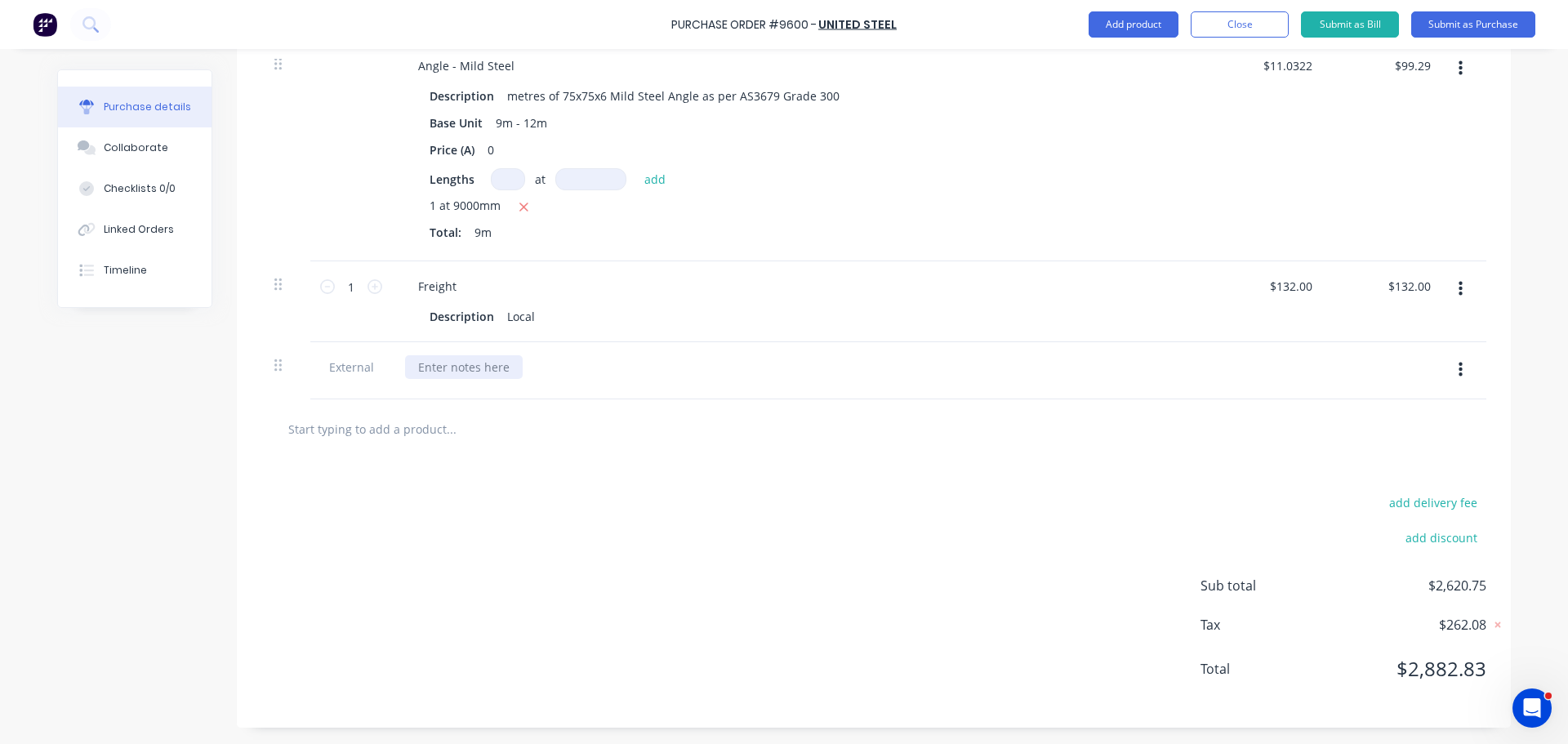
click at [437, 371] on div at bounding box center [464, 367] width 118 height 24
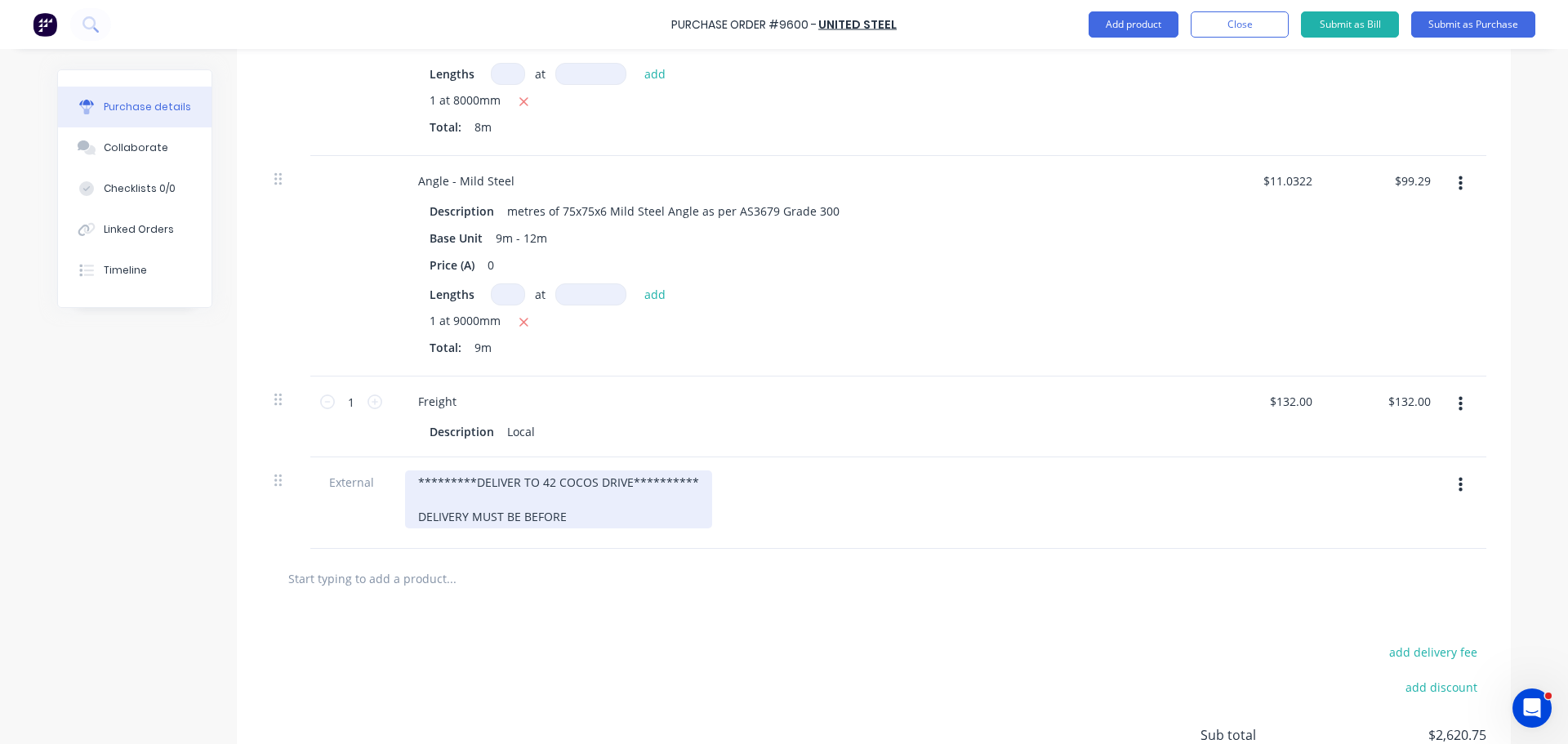
scroll to position [1062, 0]
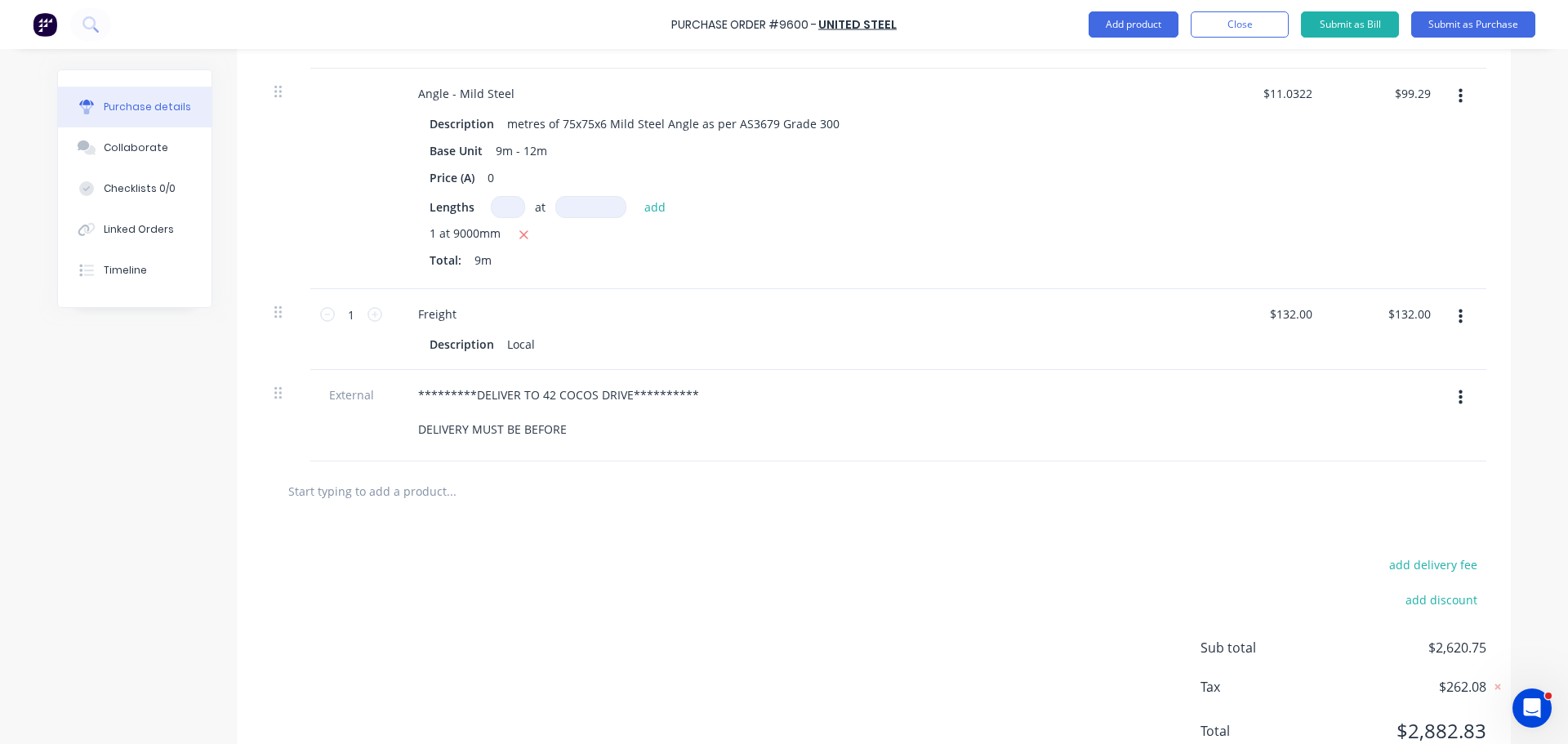
click at [1213, 543] on div "add delivery fee add discount Sub total $2,620.75 Tax $262.08 Total $2,882.83" at bounding box center [873, 655] width 1274 height 269
click at [573, 427] on div "**********" at bounding box center [558, 412] width 307 height 58
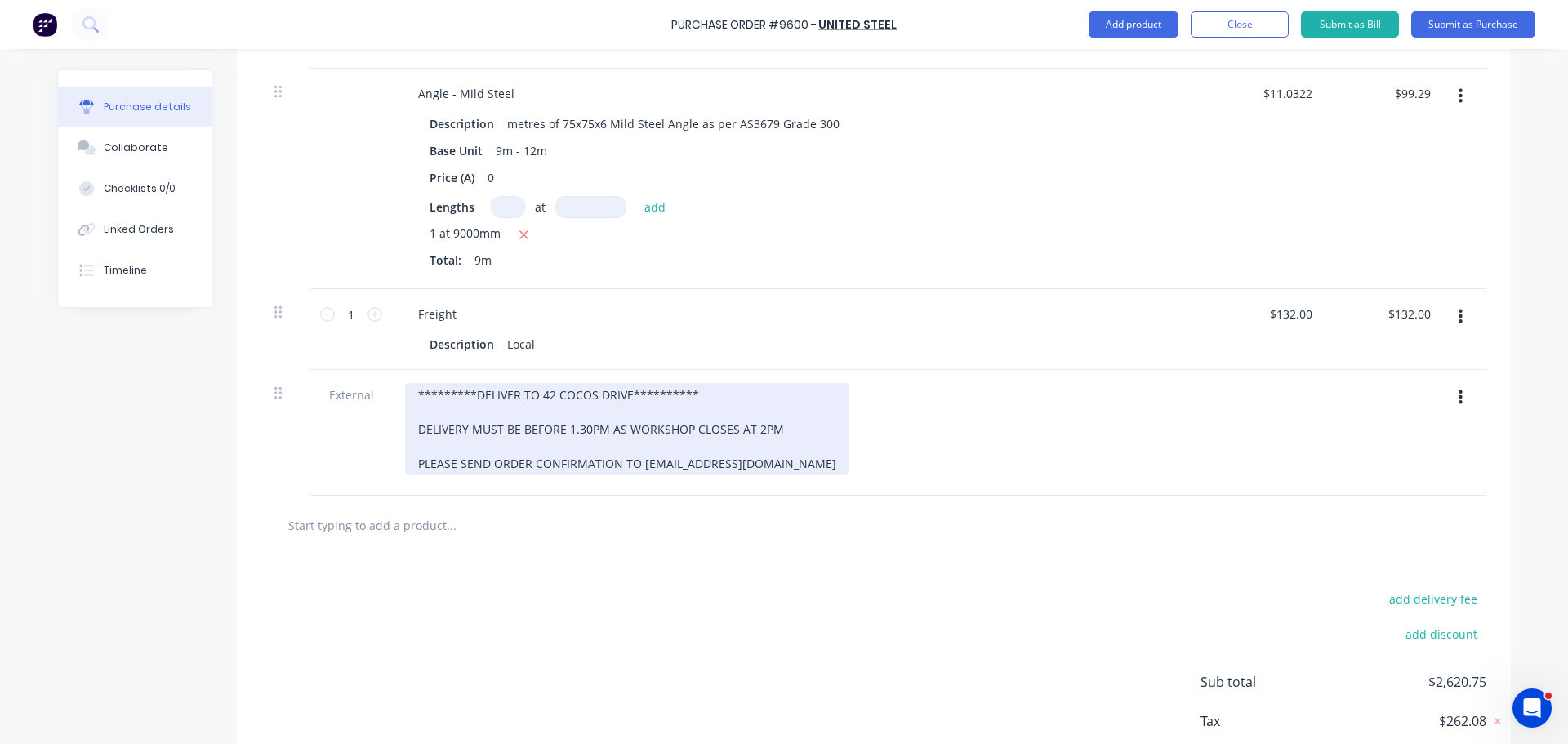
click at [409, 398] on div "**********" at bounding box center [627, 429] width 444 height 93
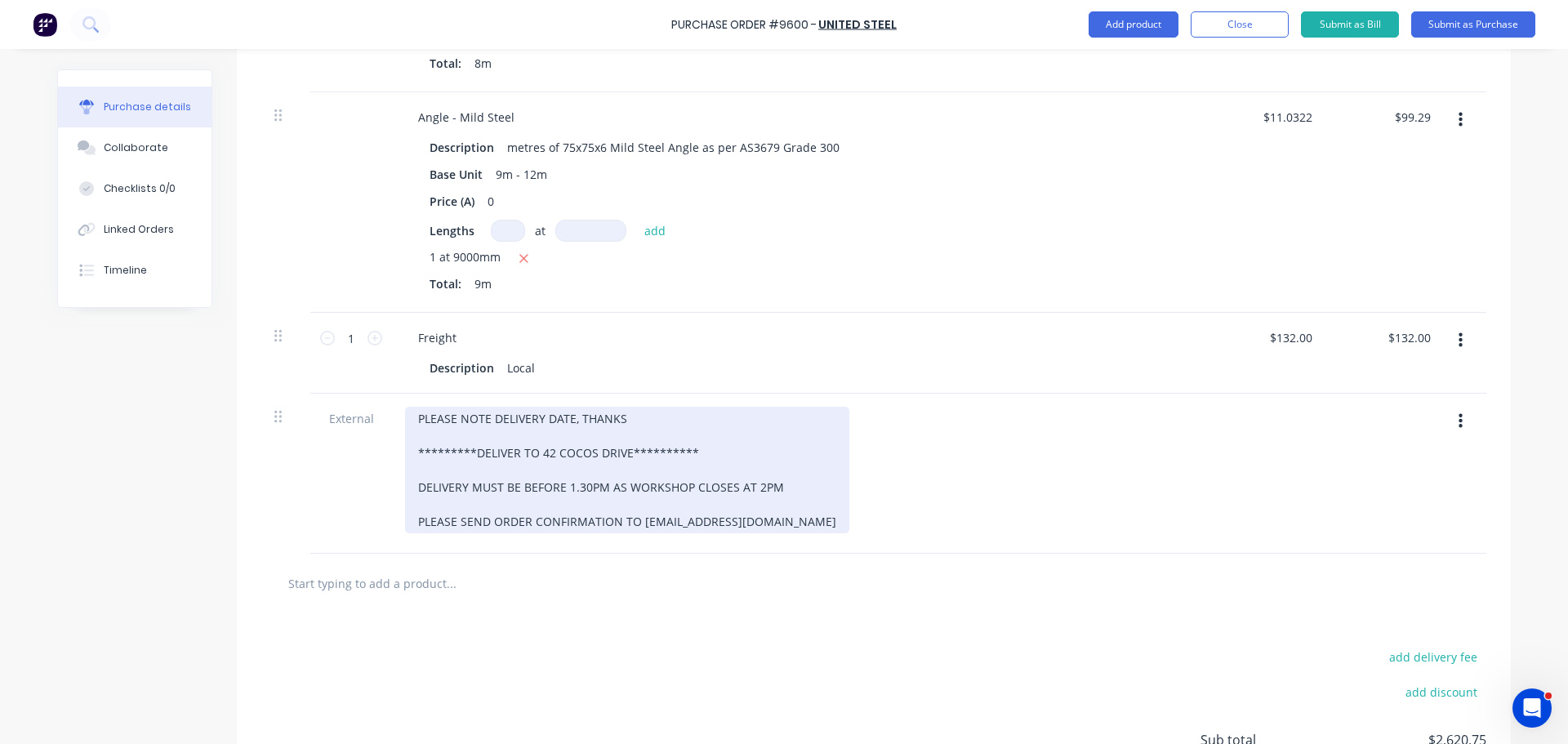
scroll to position [1192, 0]
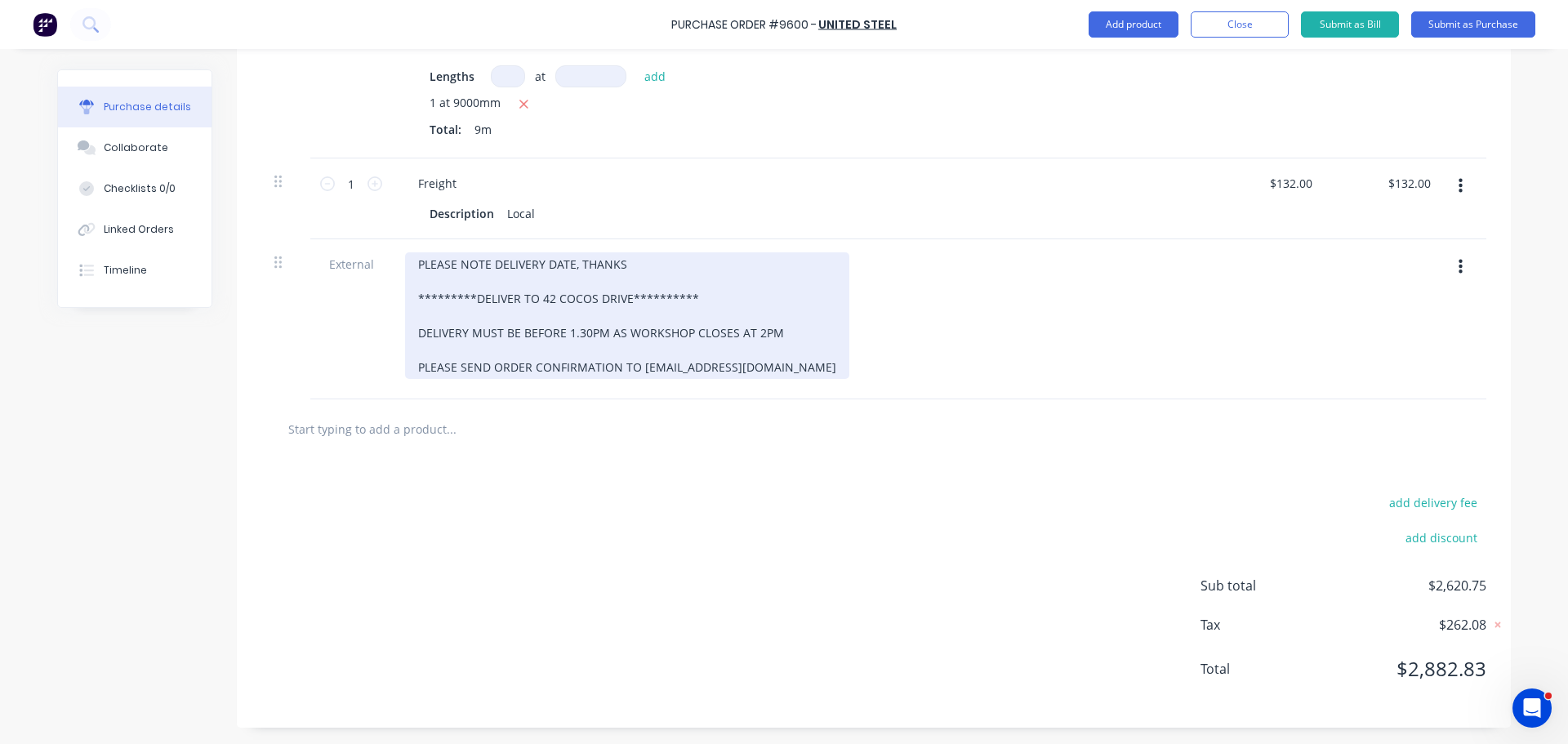
click at [411, 262] on div "**********" at bounding box center [627, 315] width 444 height 127
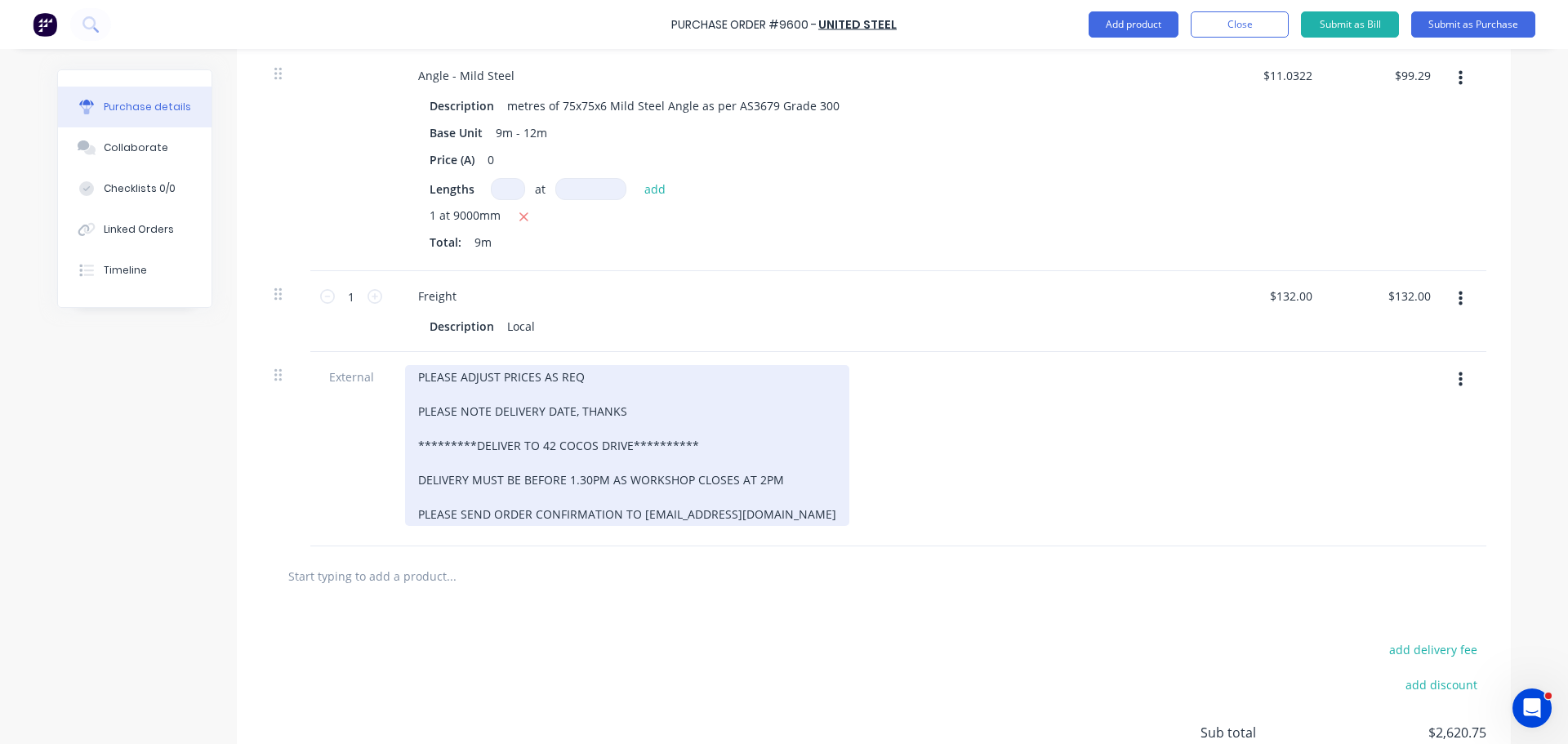
scroll to position [1143, 0]
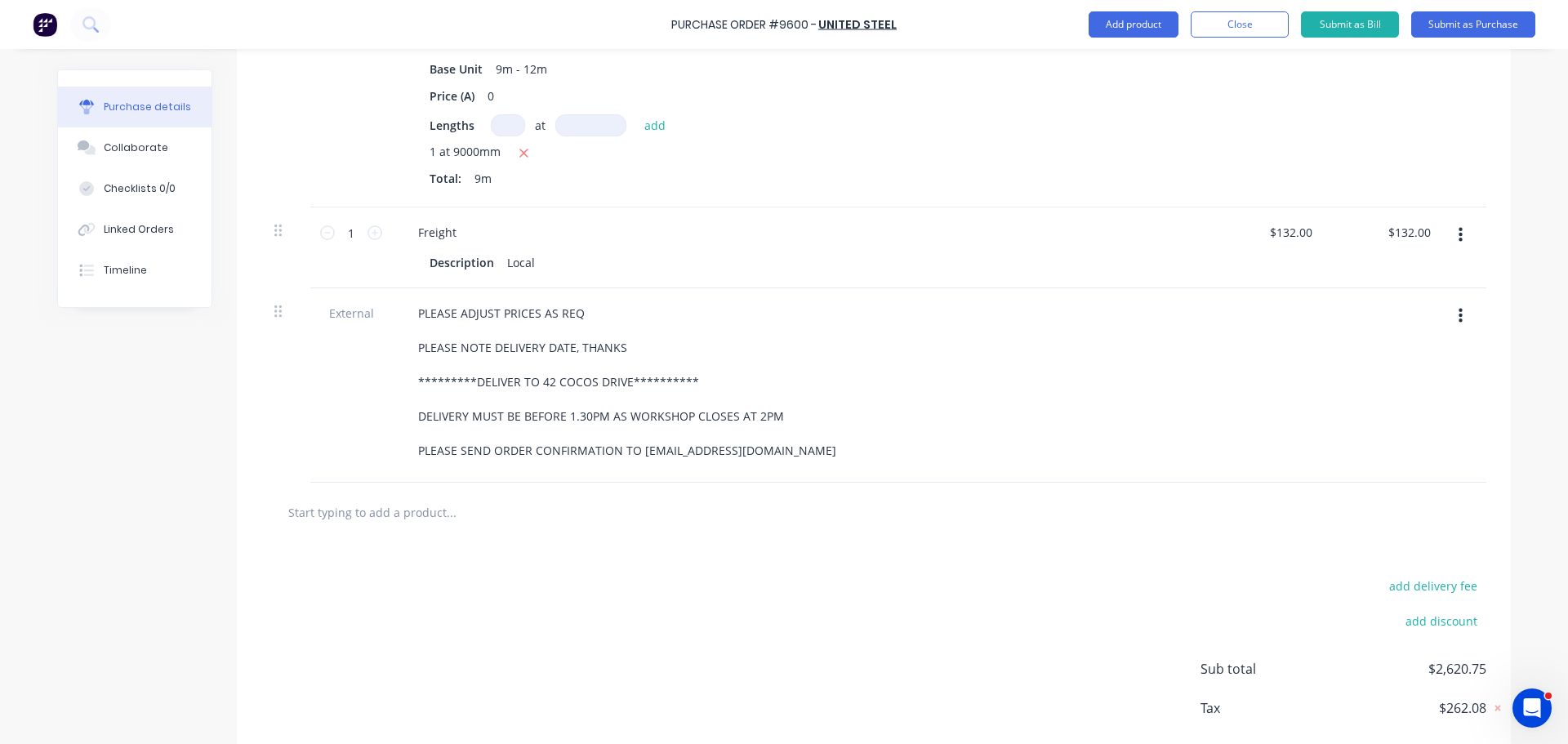
click at [797, 596] on div "add delivery fee add discount Sub total $2,620.75 Tax $262.08 Total $2,882.83" at bounding box center [873, 676] width 1274 height 269
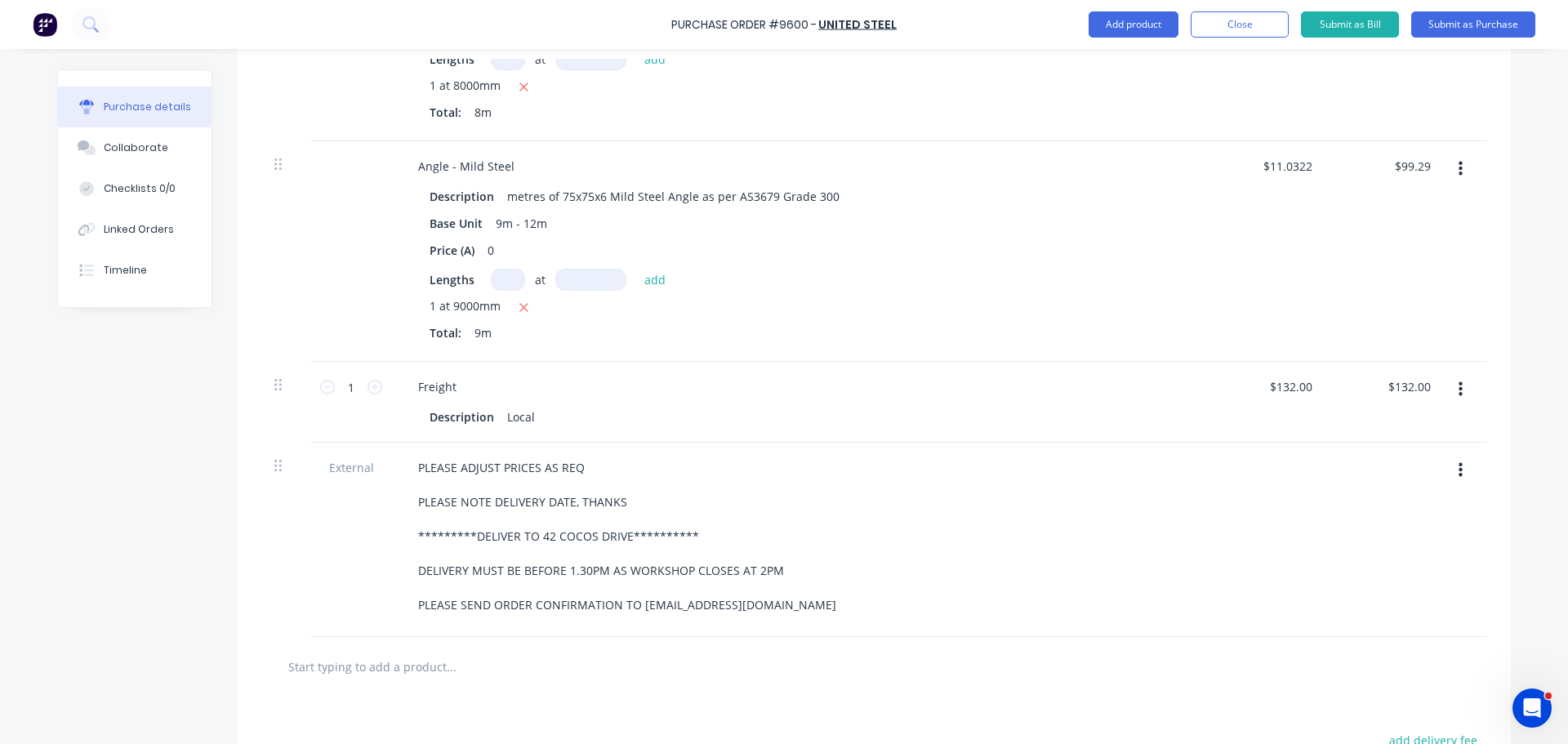
scroll to position [1062, 0]
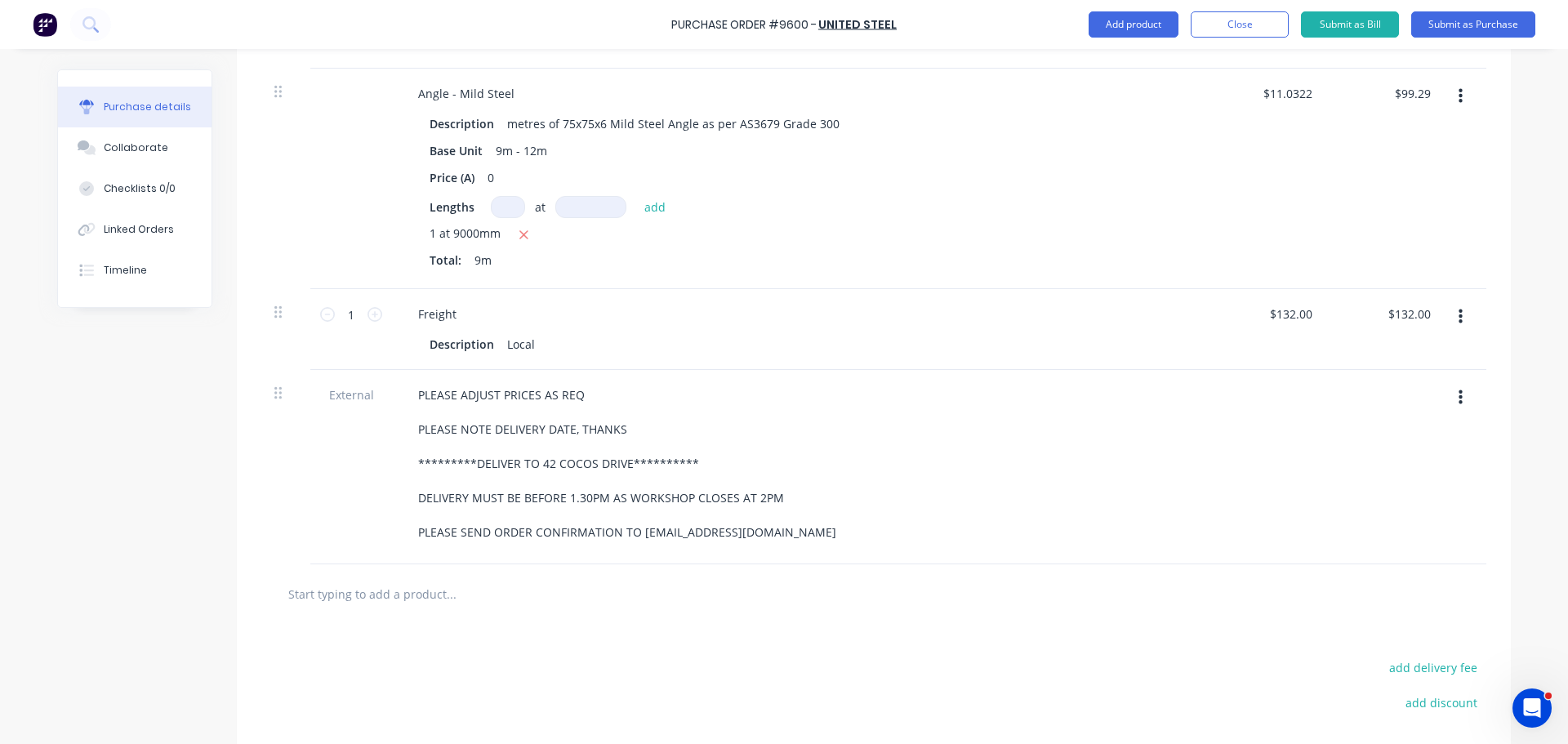
click at [369, 603] on input "text" at bounding box center [451, 594] width 327 height 33
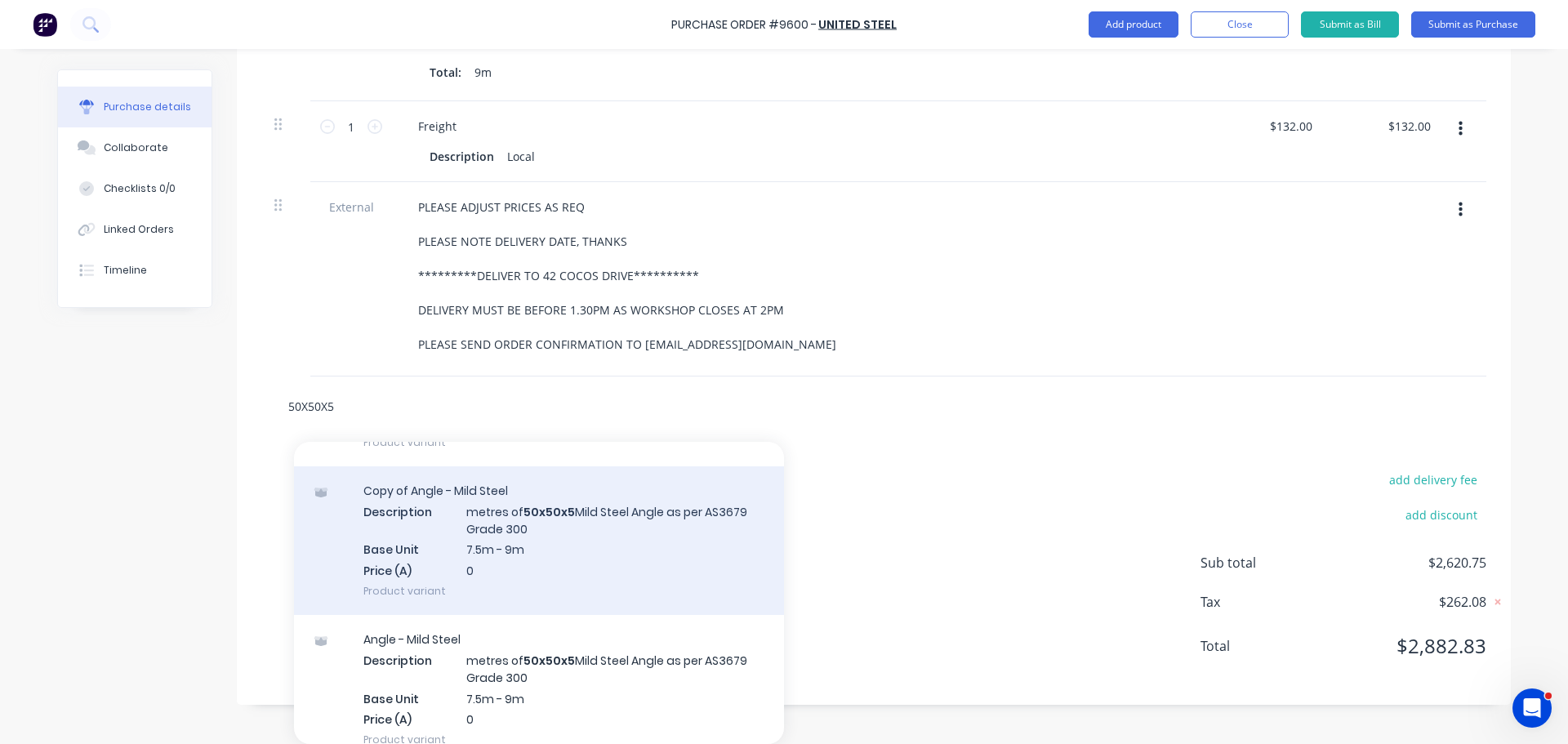
scroll to position [653, 0]
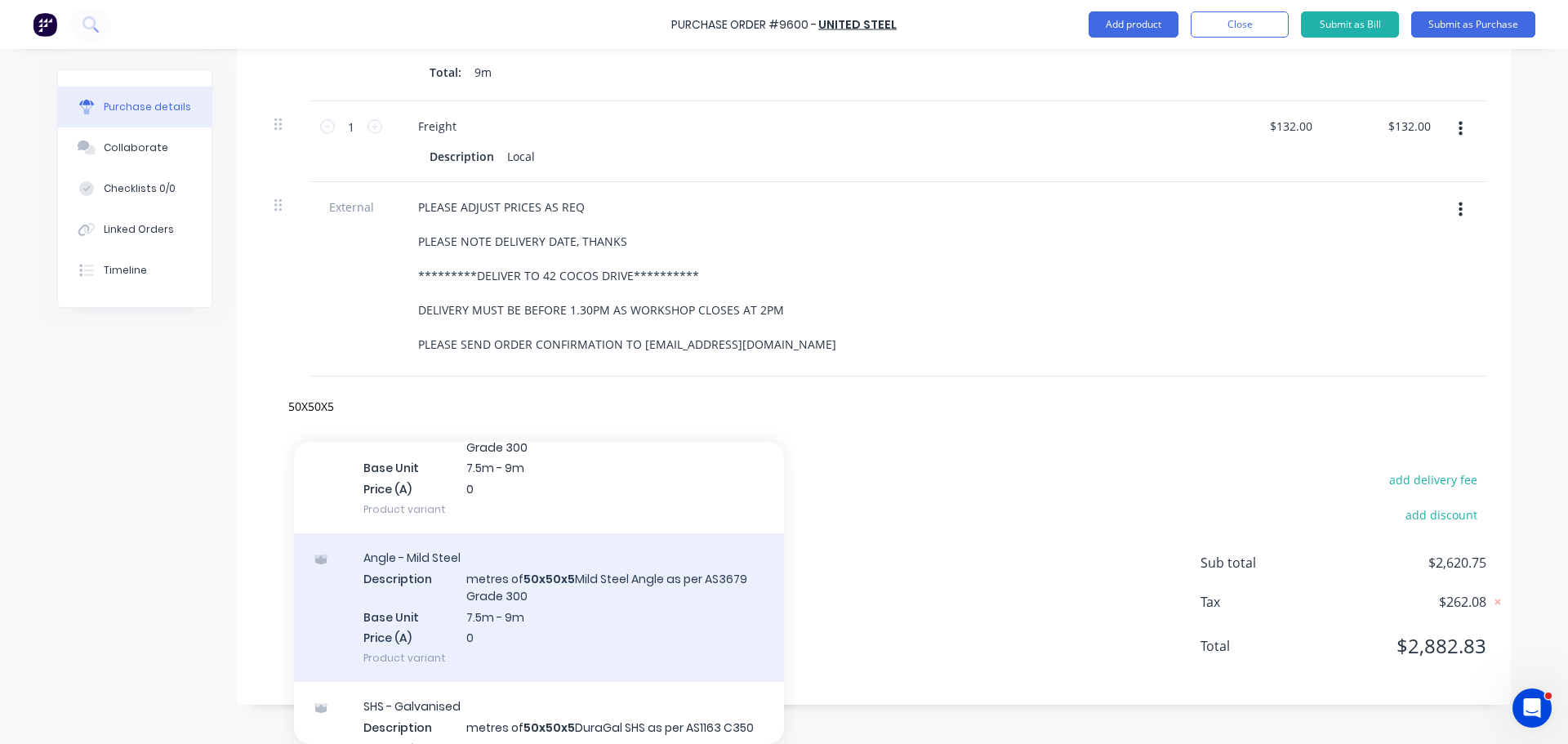
click at [715, 620] on div "Angle - Mild Steel Description metres of 50x50x5 Mild Steel Angle as per AS3679…" at bounding box center [538, 608] width 490 height 149
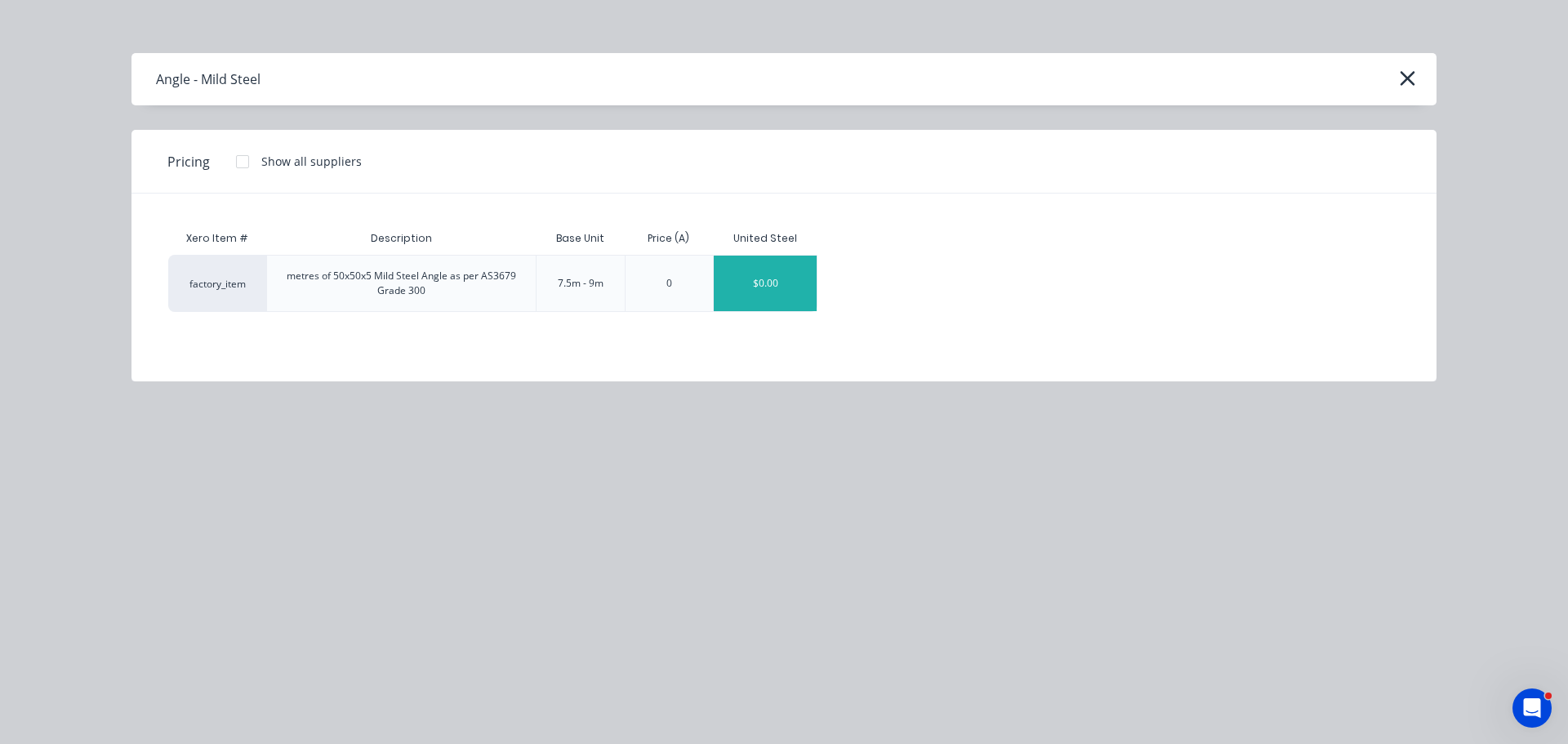
click at [795, 301] on div "$0.00" at bounding box center [765, 283] width 103 height 55
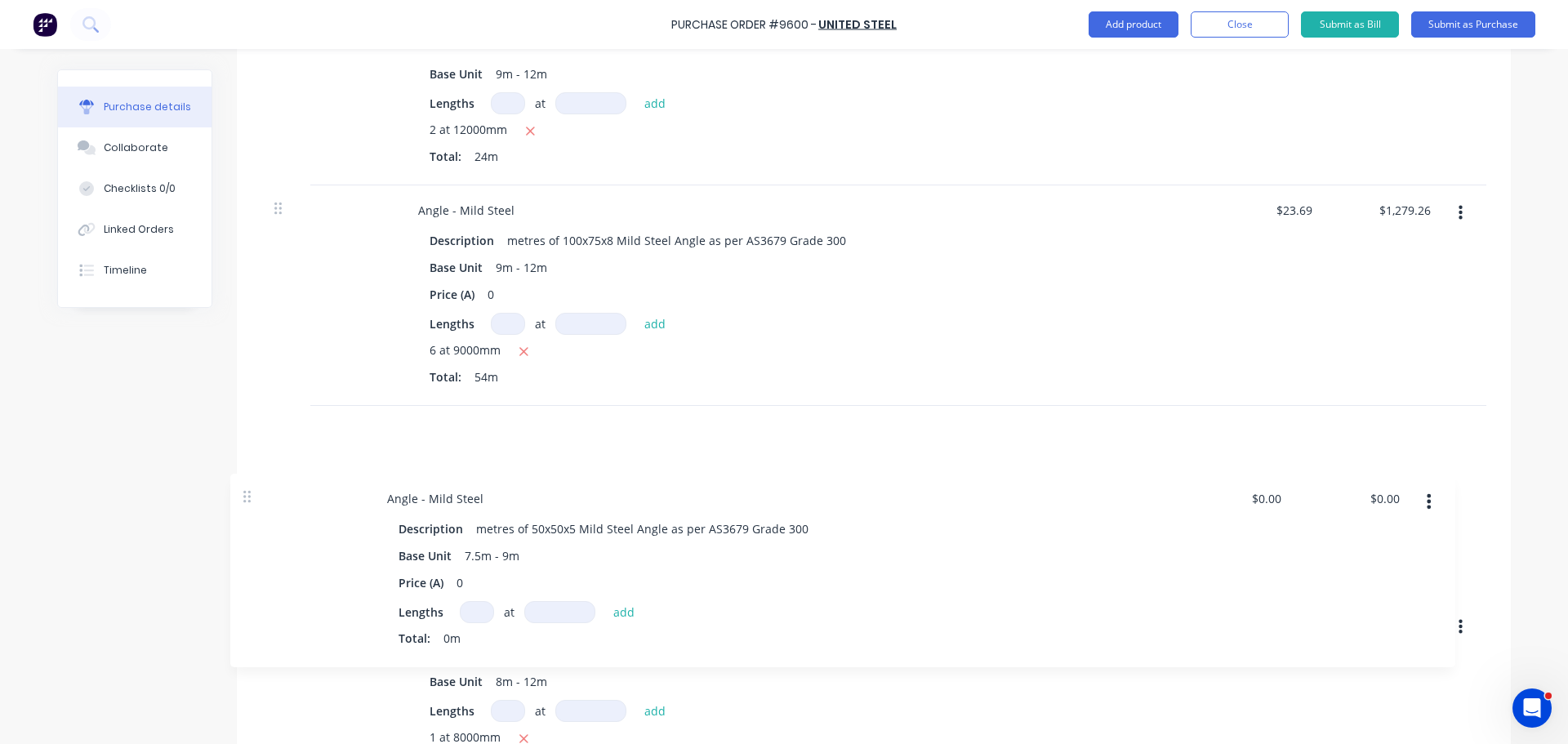
scroll to position [537, 0]
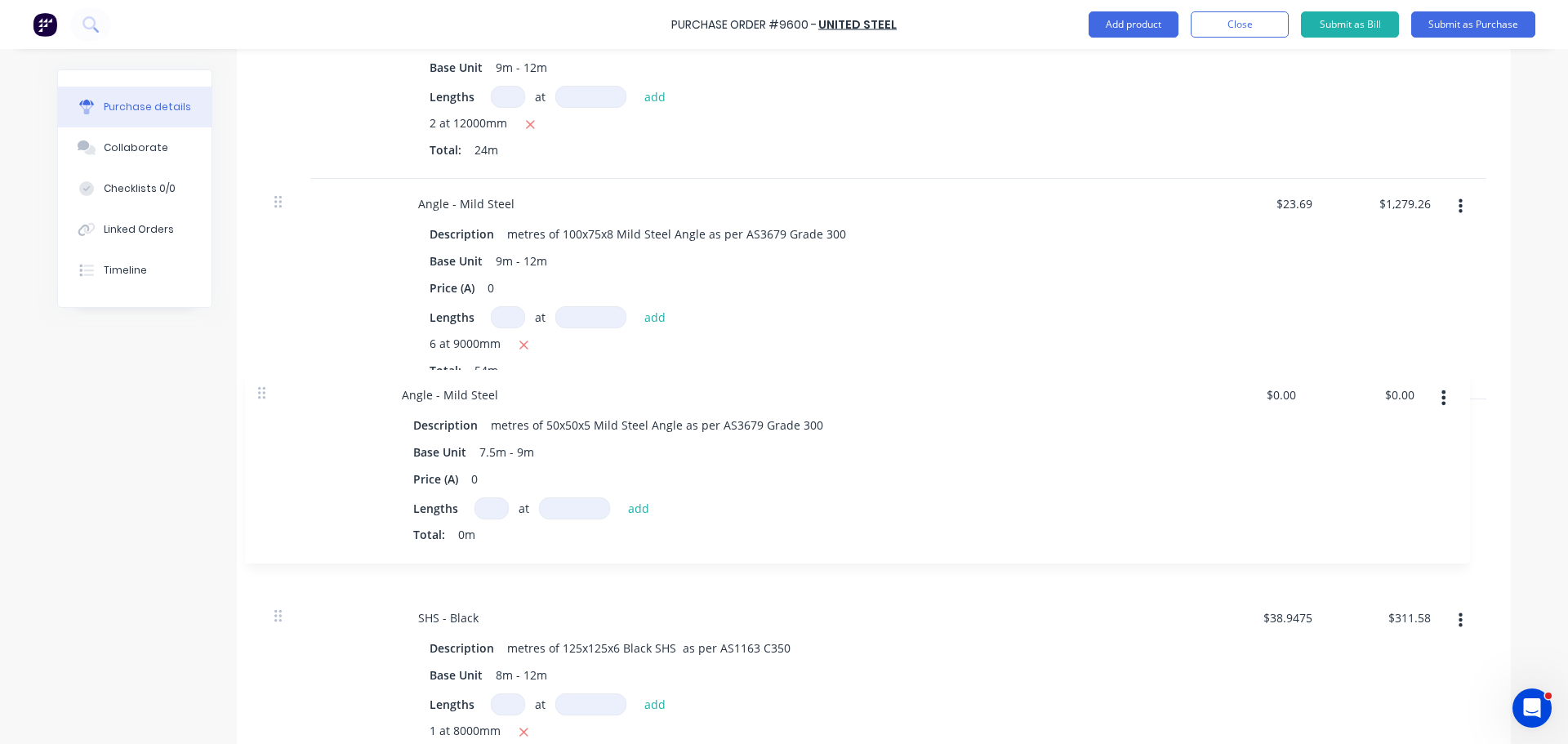
drag, startPoint x: 276, startPoint y: 397, endPoint x: 269, endPoint y: 386, distance: 13.0
click at [269, 386] on div "Parallel Flange Channel (PFC) Description metres of 150x75 Channel as per AS367…" at bounding box center [873, 537] width 1225 height 1103
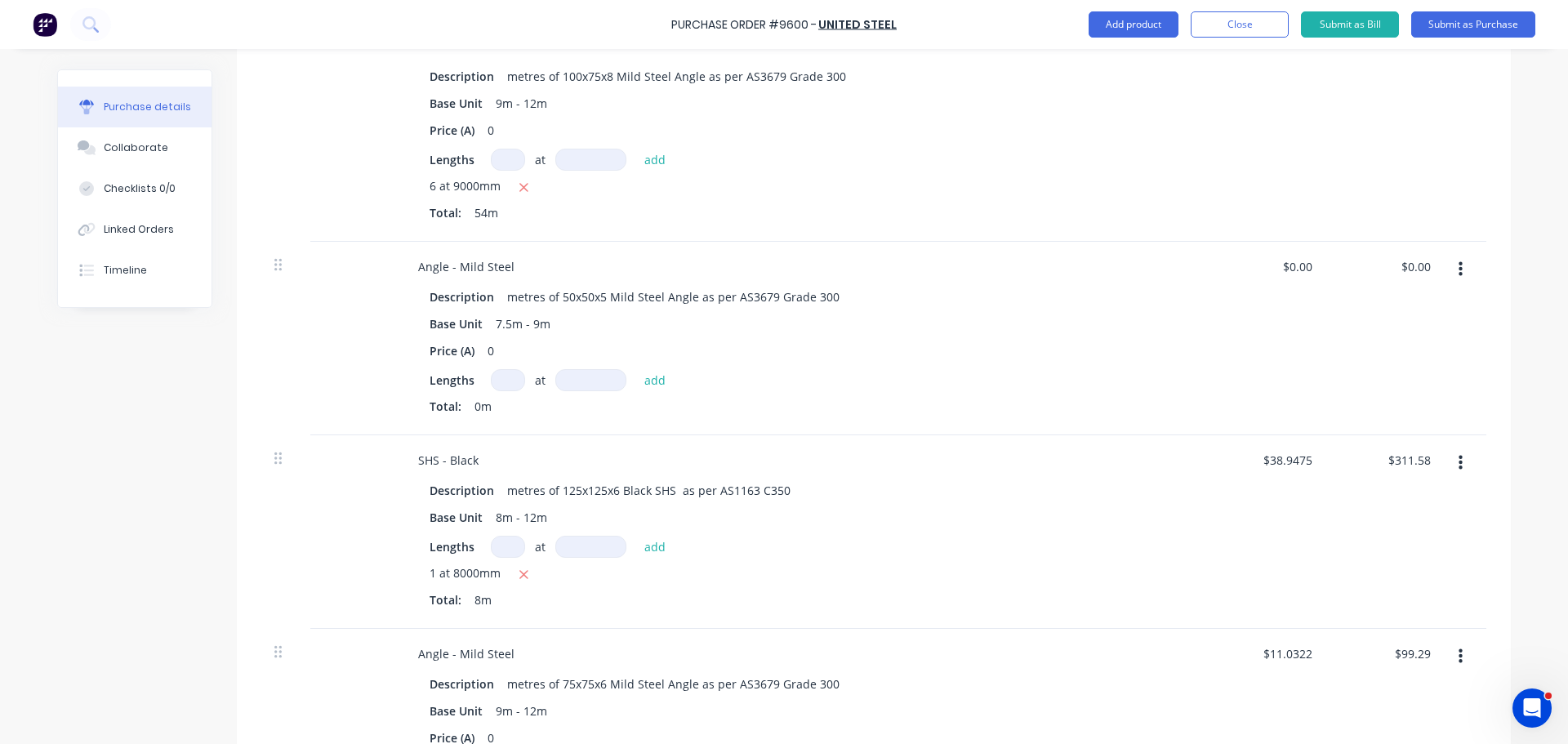
scroll to position [618, 0]
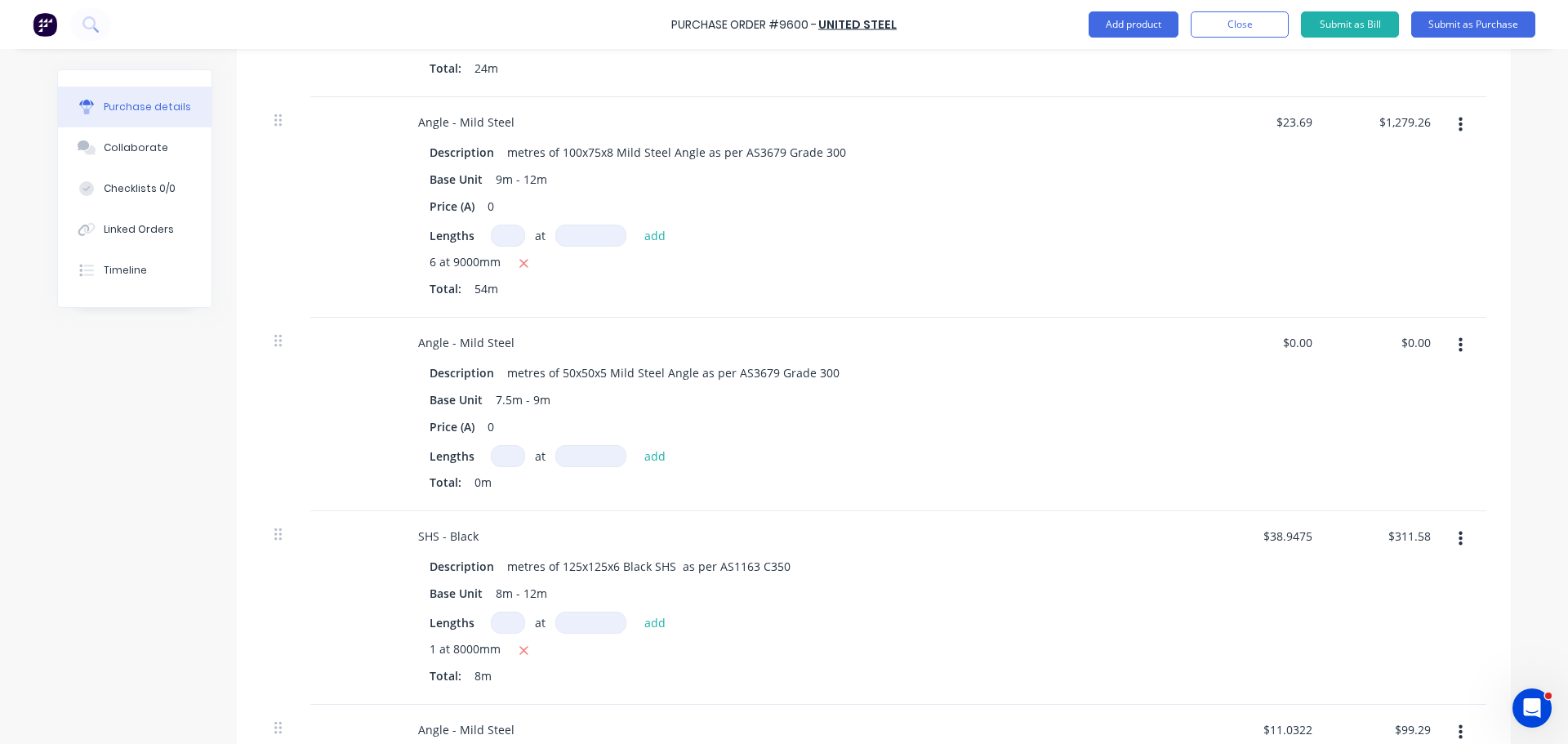
click at [504, 456] on input at bounding box center [508, 456] width 35 height 22
click at [582, 456] on input at bounding box center [591, 456] width 71 height 22
click at [647, 452] on button "add" at bounding box center [655, 456] width 39 height 19
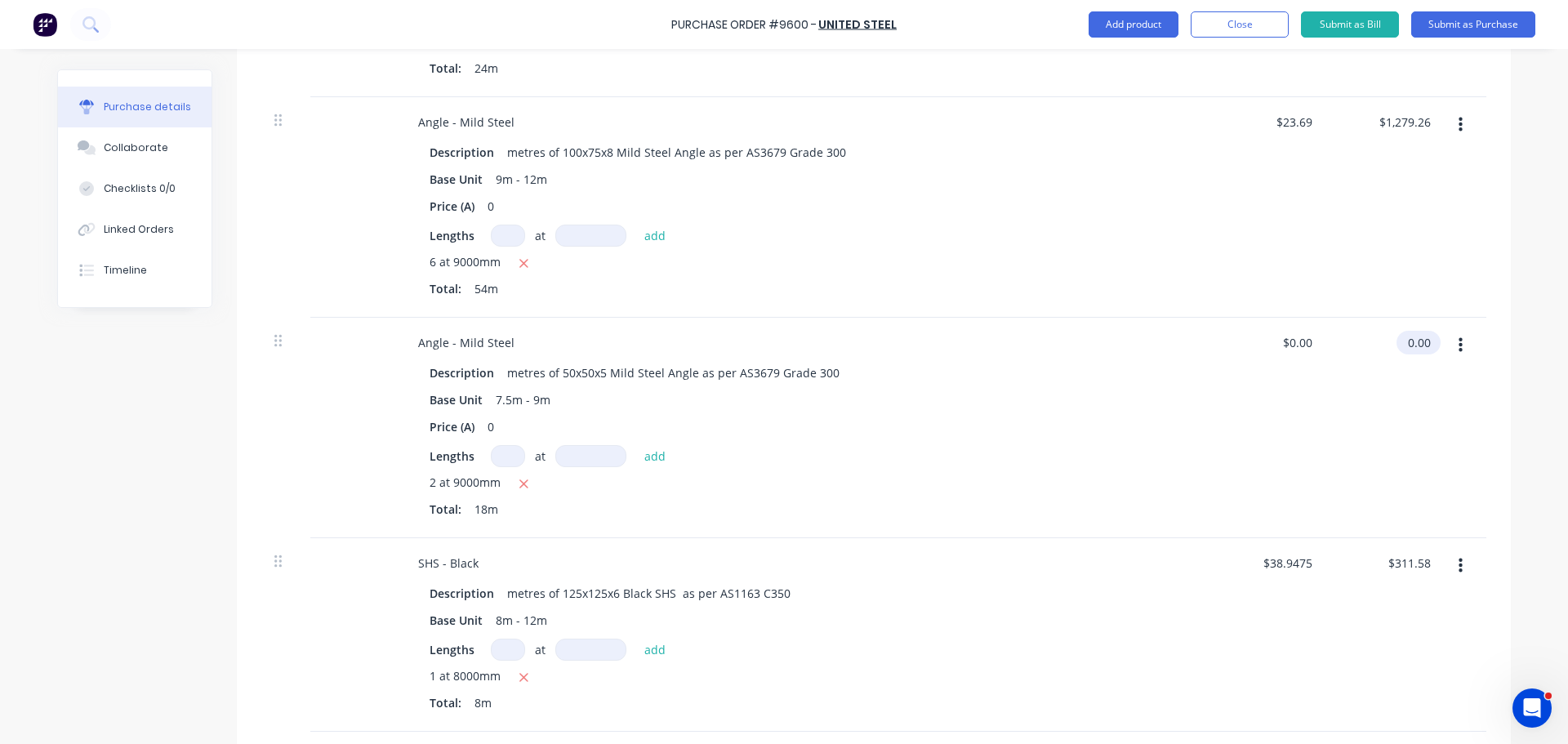
click at [1409, 347] on input "0.00" at bounding box center [1414, 342] width 38 height 24
click at [1163, 479] on div "2 at 9000mm" at bounding box center [800, 483] width 741 height 20
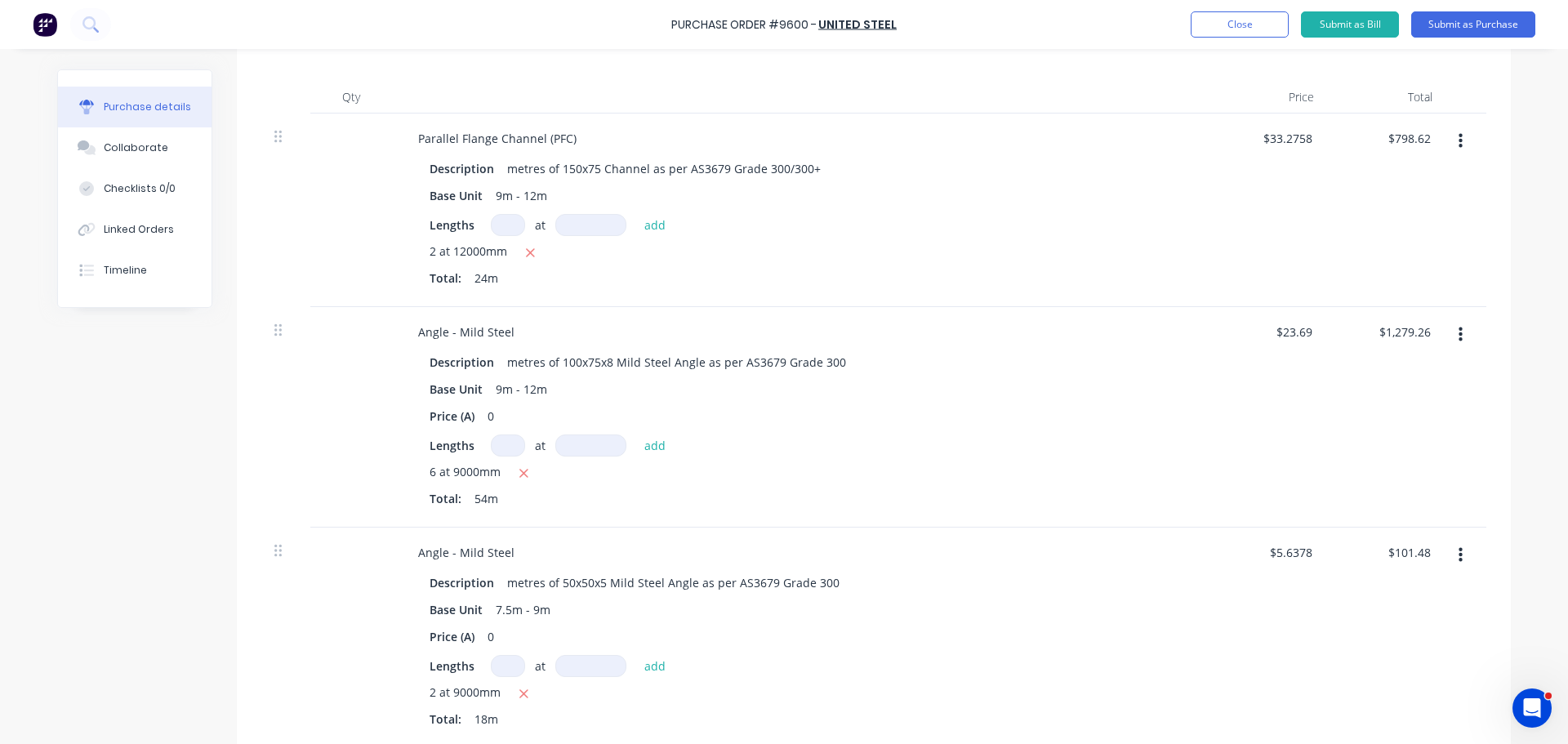
scroll to position [0, 0]
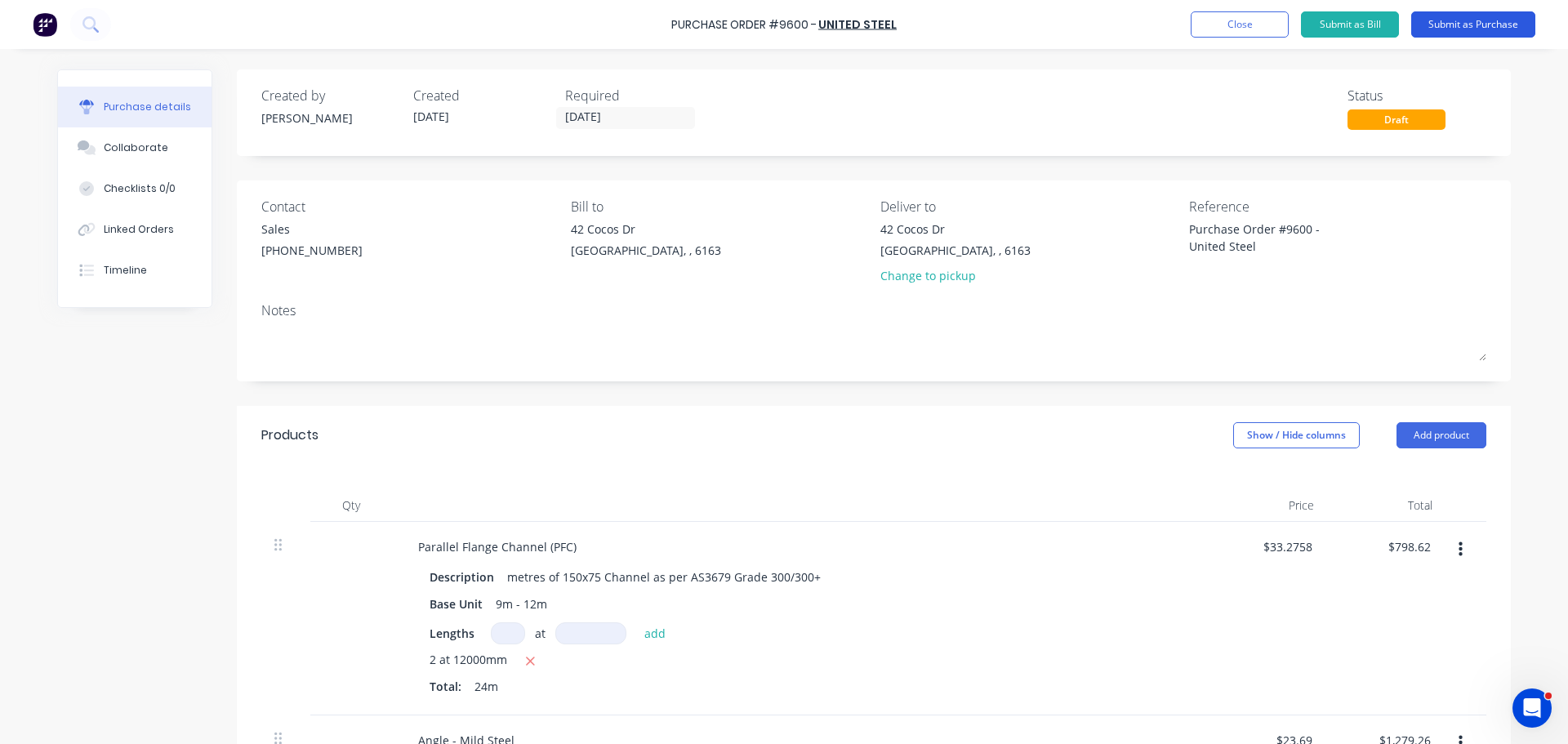
click at [1479, 24] on button "Submit as Purchase" at bounding box center [1473, 24] width 124 height 26
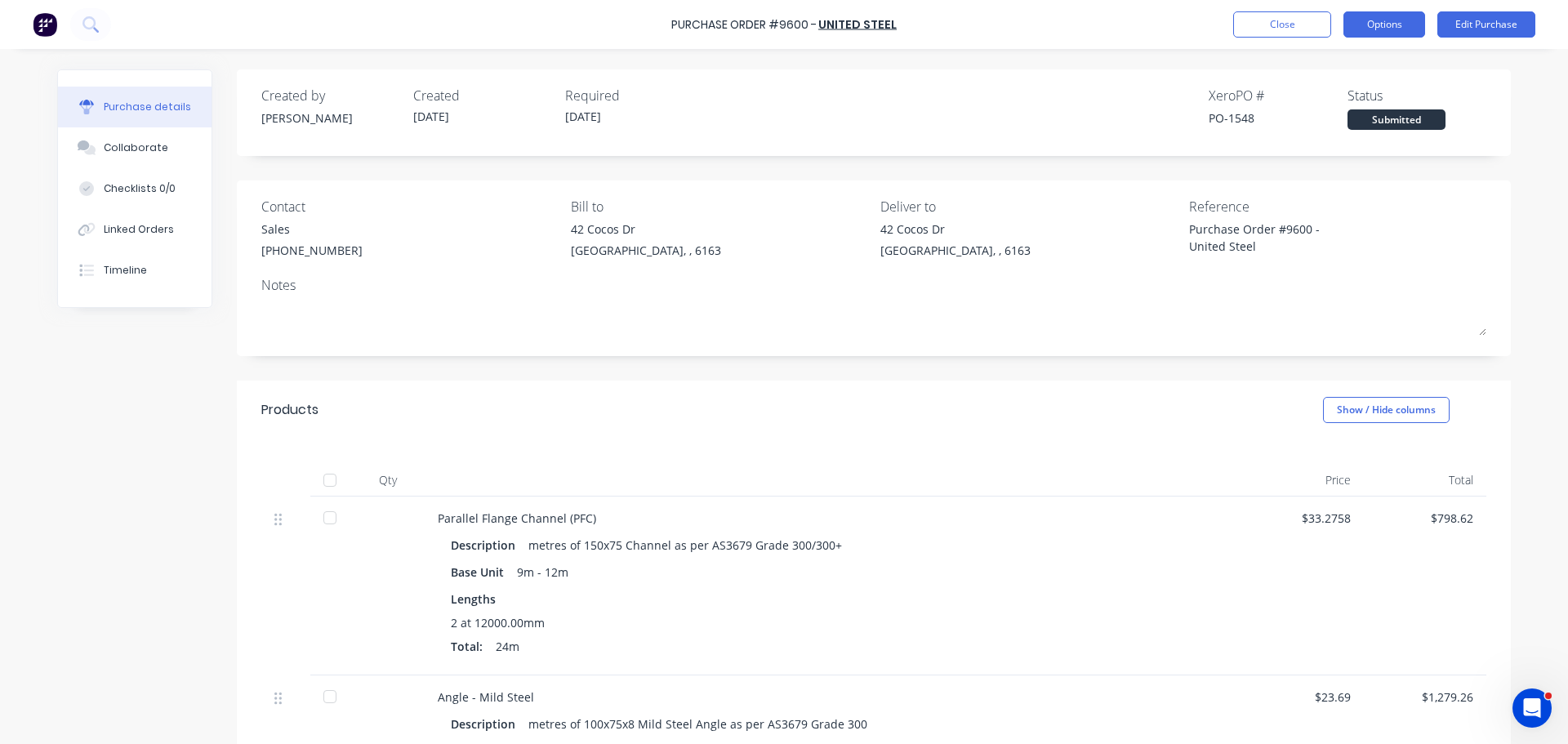
click at [1400, 26] on button "Options" at bounding box center [1383, 24] width 82 height 26
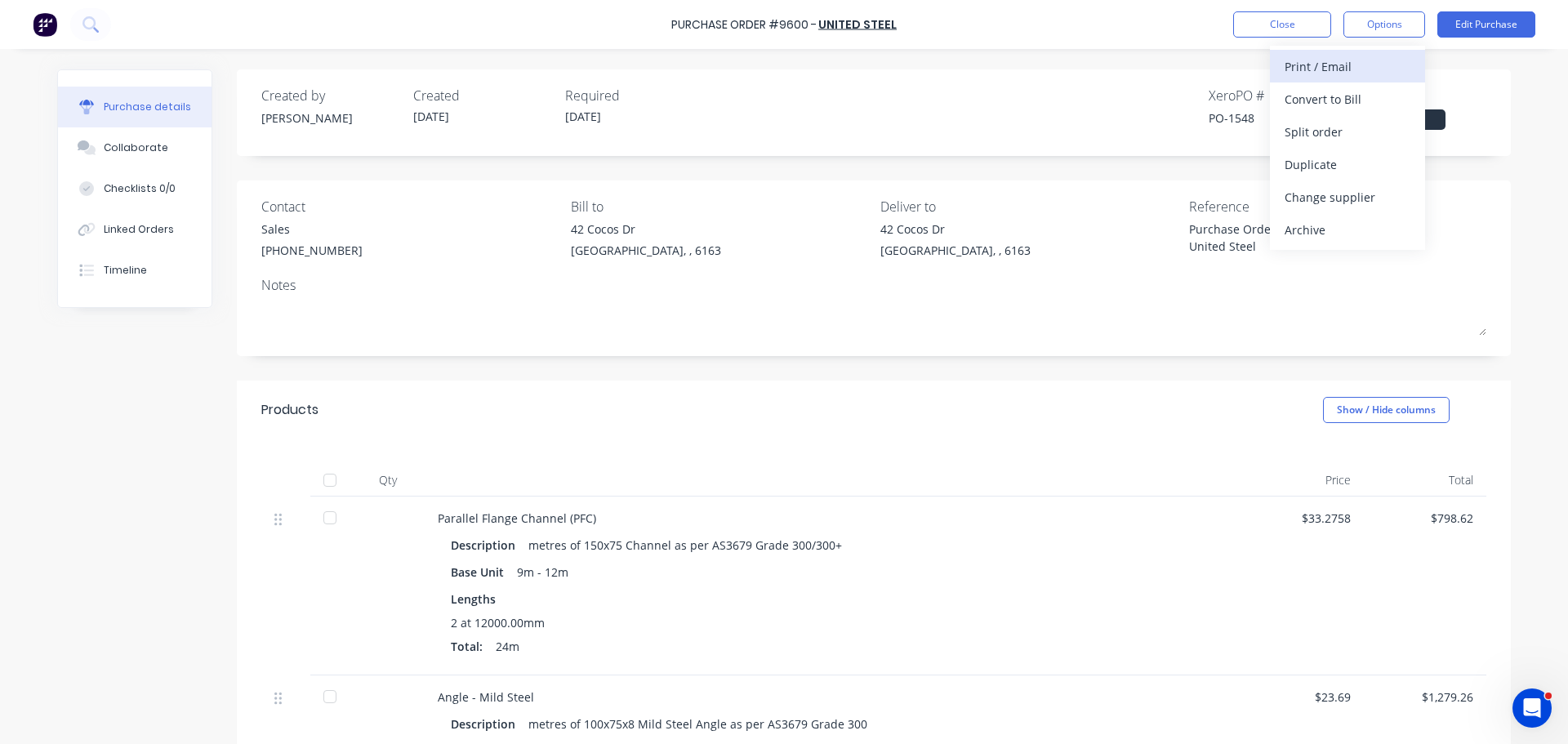
click at [1322, 71] on div "Print / Email" at bounding box center [1348, 67] width 126 height 24
click at [1309, 108] on div "With pricing" at bounding box center [1348, 99] width 126 height 24
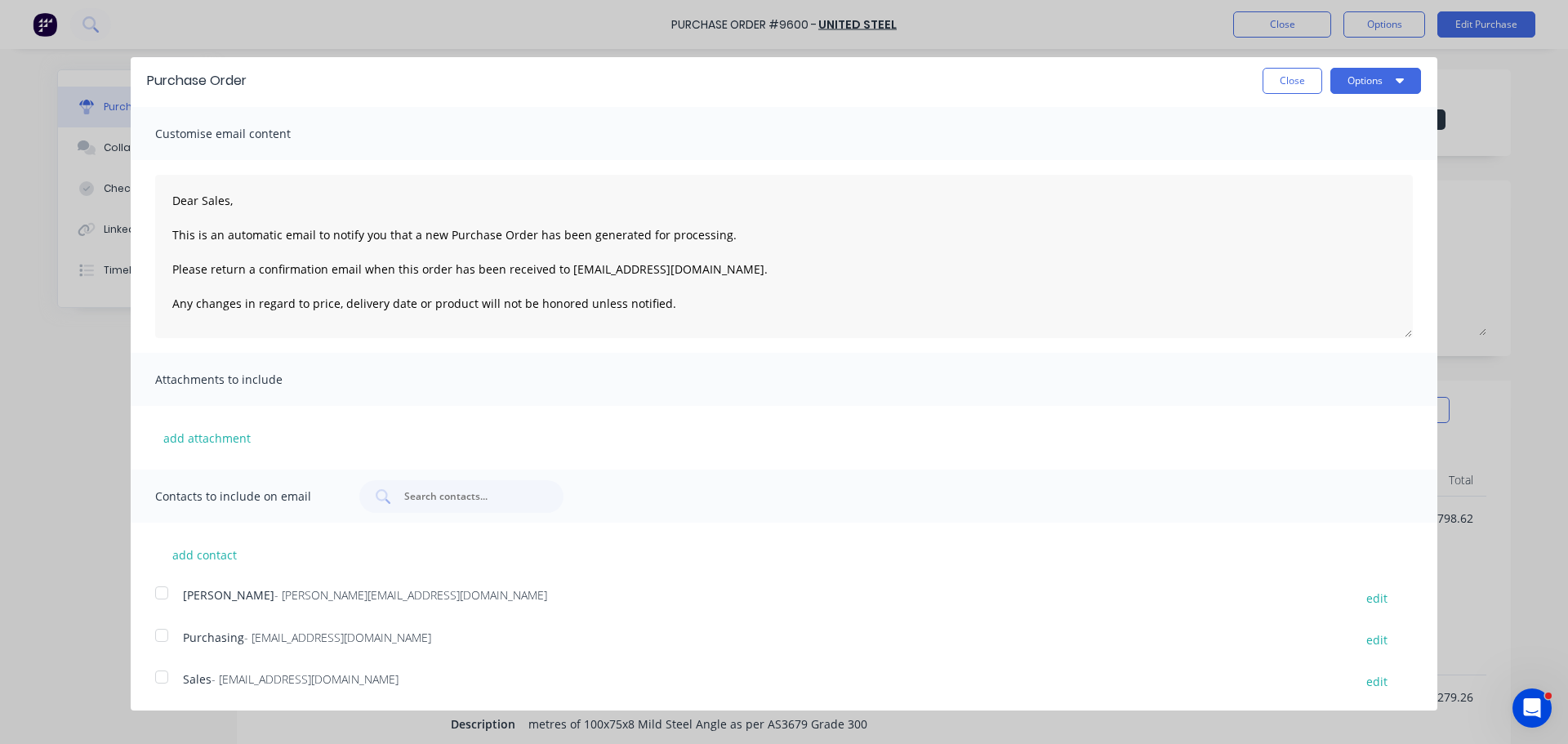
scroll to position [5, 0]
click at [158, 633] on div at bounding box center [161, 634] width 33 height 33
click at [163, 678] on div at bounding box center [161, 675] width 33 height 33
click at [1362, 86] on button "Options" at bounding box center [1376, 78] width 91 height 26
drag, startPoint x: 1274, startPoint y: 154, endPoint x: 1263, endPoint y: 150, distance: 11.7
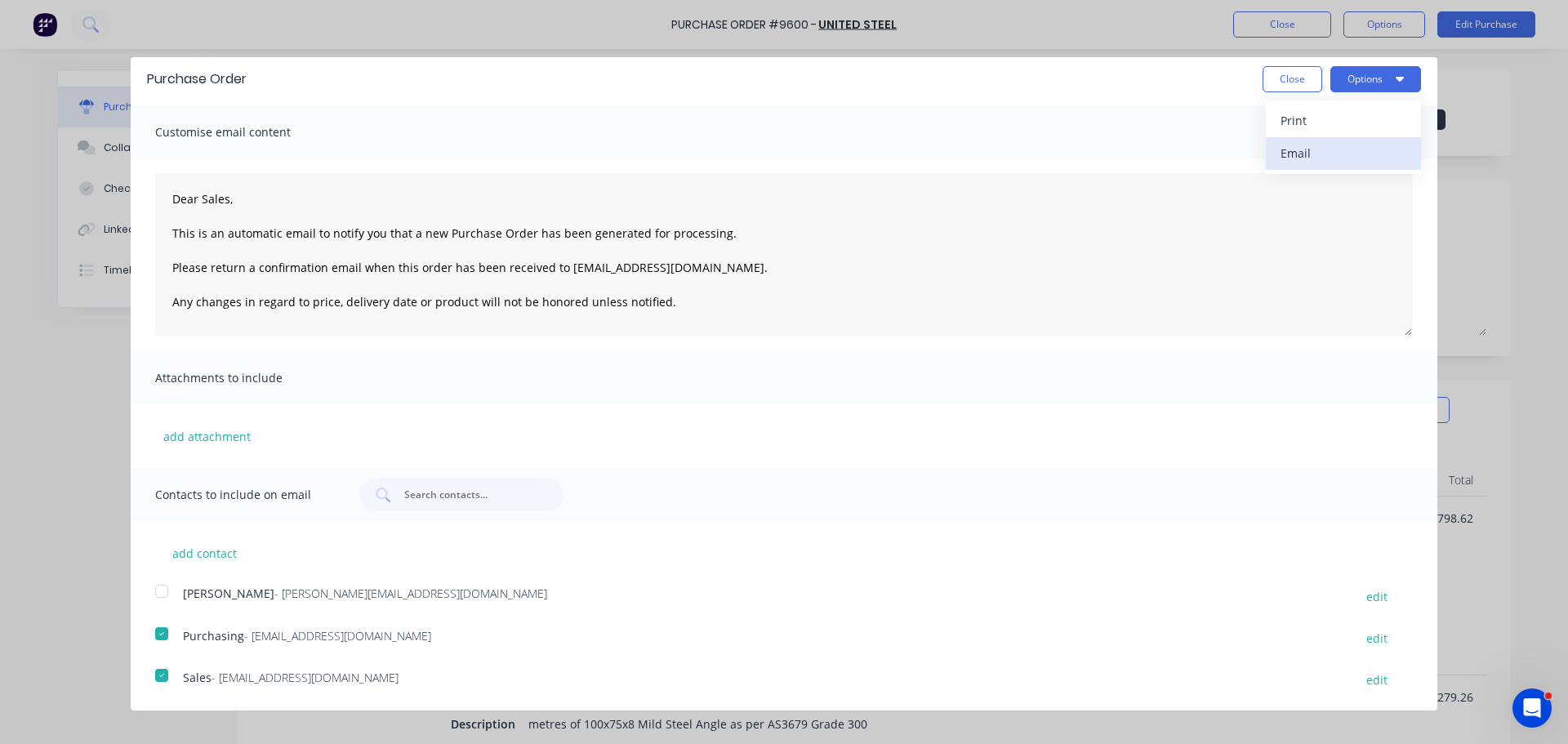
click at [1280, 154] on div "Email" at bounding box center [1343, 153] width 126 height 24
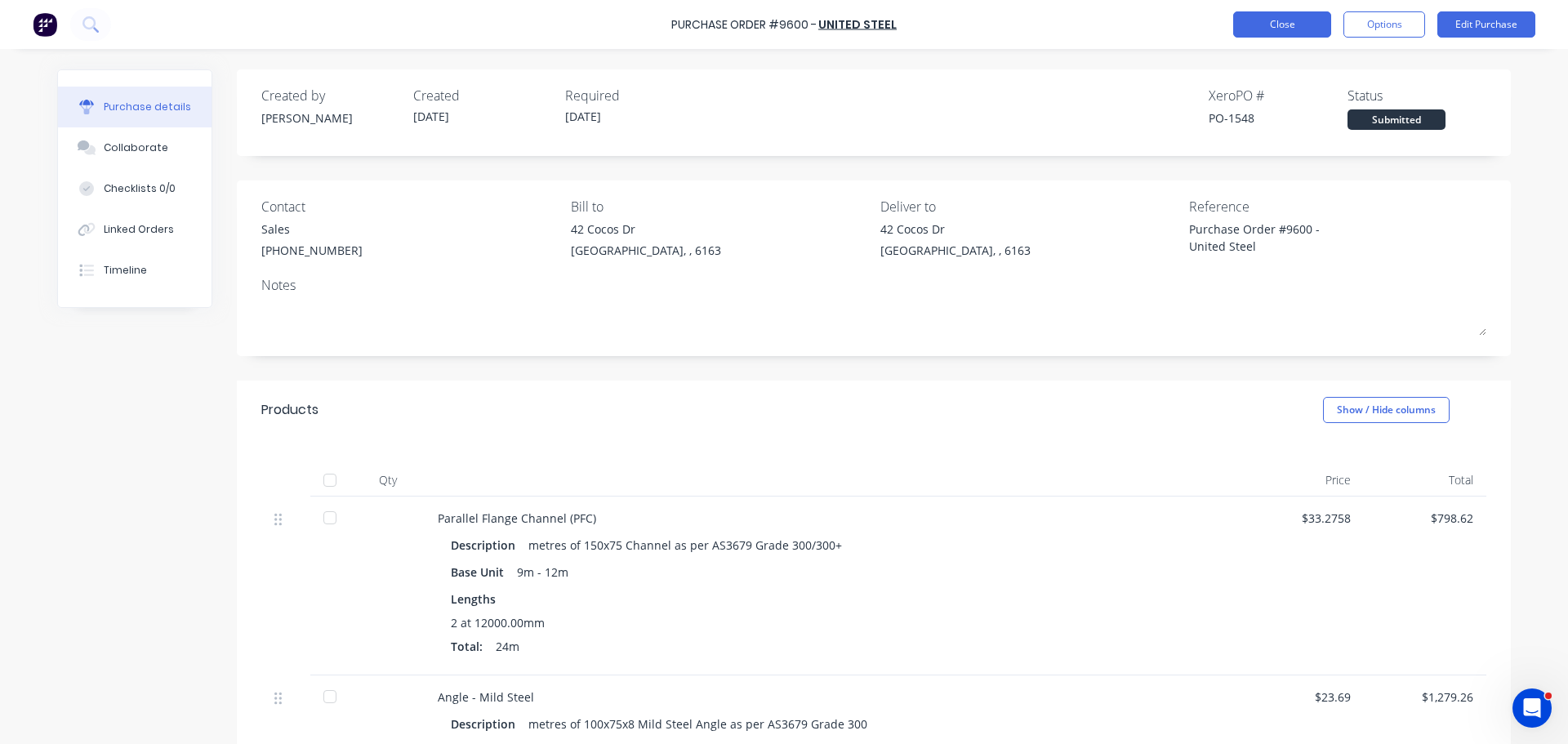
click at [1306, 19] on button "Close" at bounding box center [1281, 24] width 98 height 26
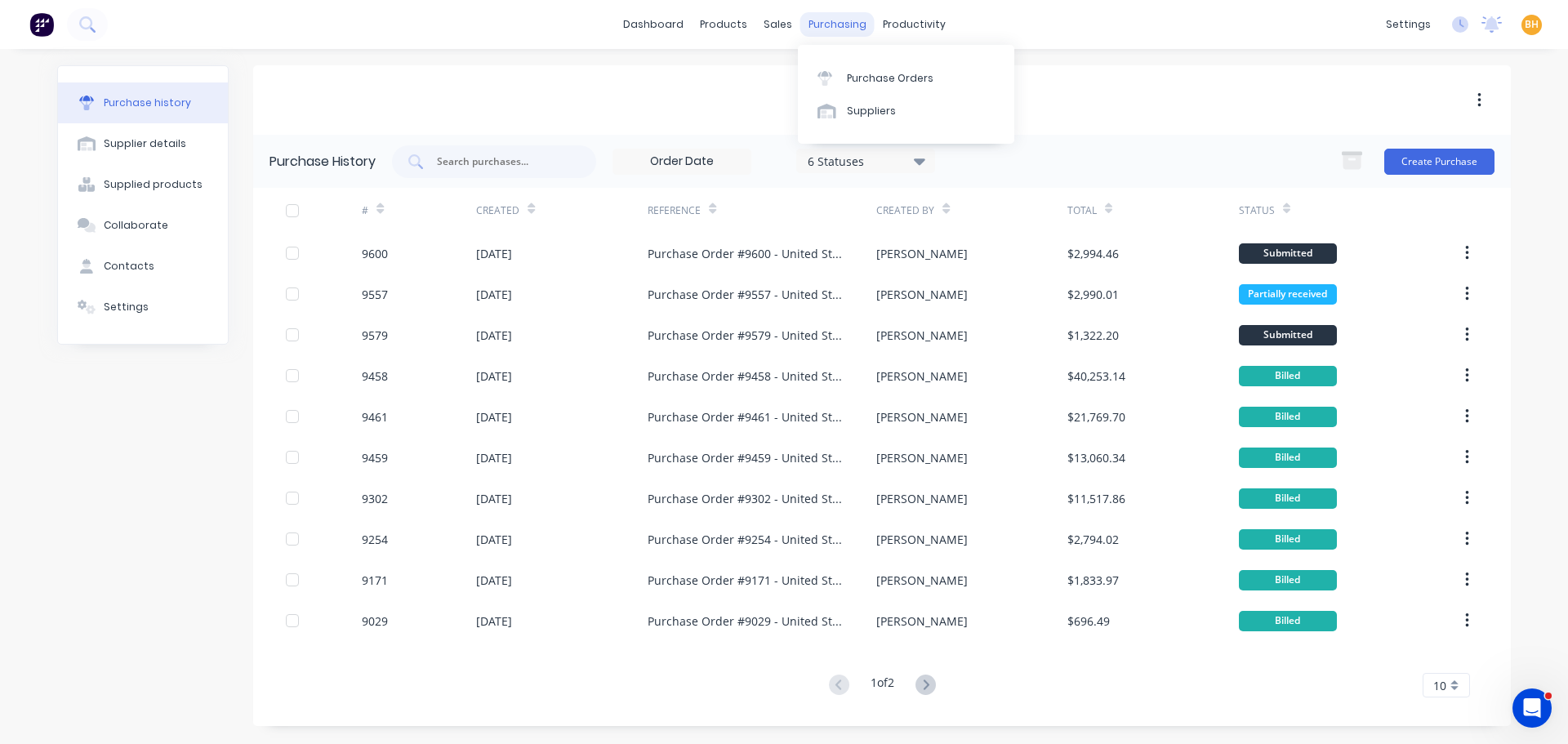
click at [829, 14] on div "purchasing" at bounding box center [837, 24] width 74 height 24
click at [862, 73] on div "Purchase Orders" at bounding box center [891, 78] width 87 height 14
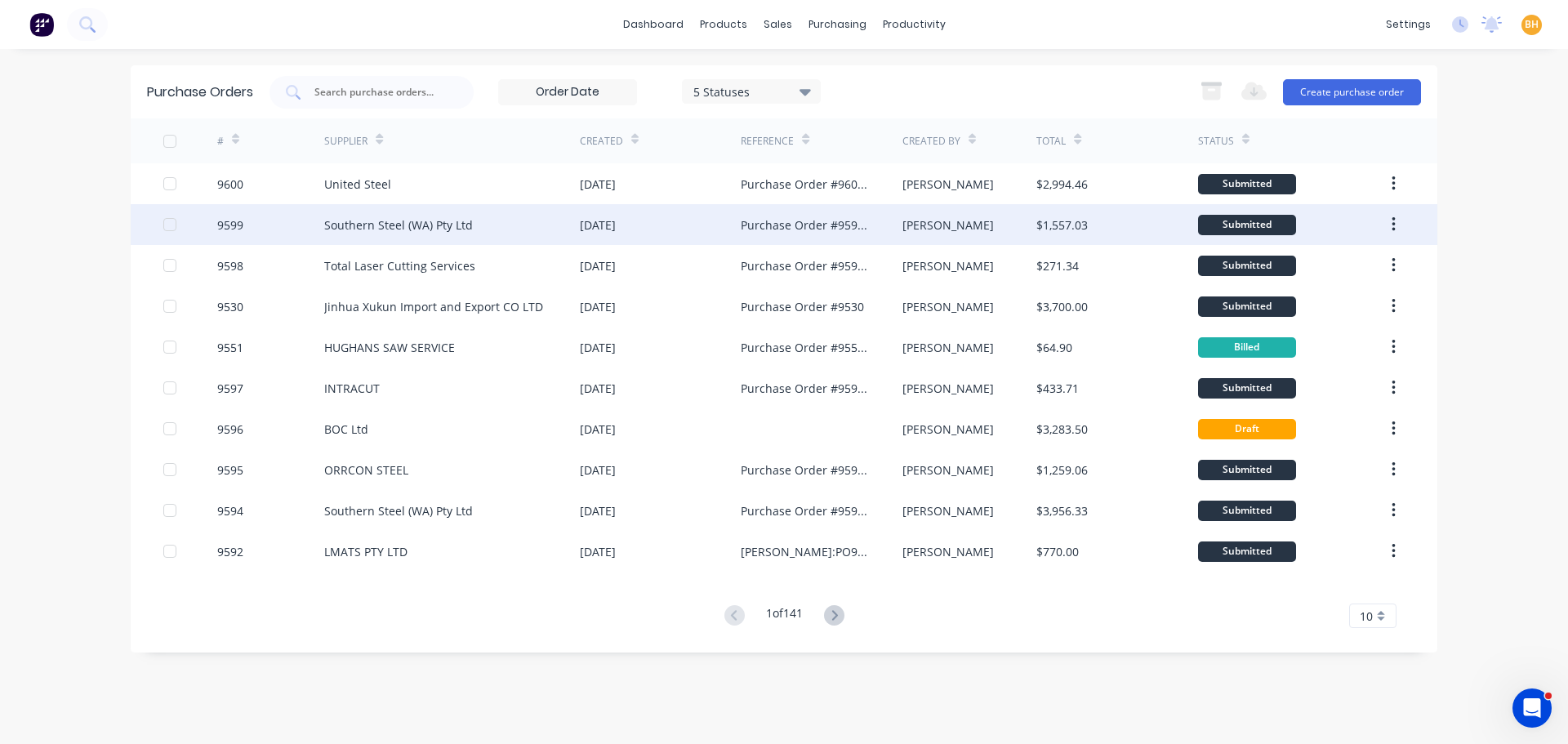
click at [397, 209] on div "Southern Steel (WA) Pty Ltd" at bounding box center [452, 224] width 256 height 41
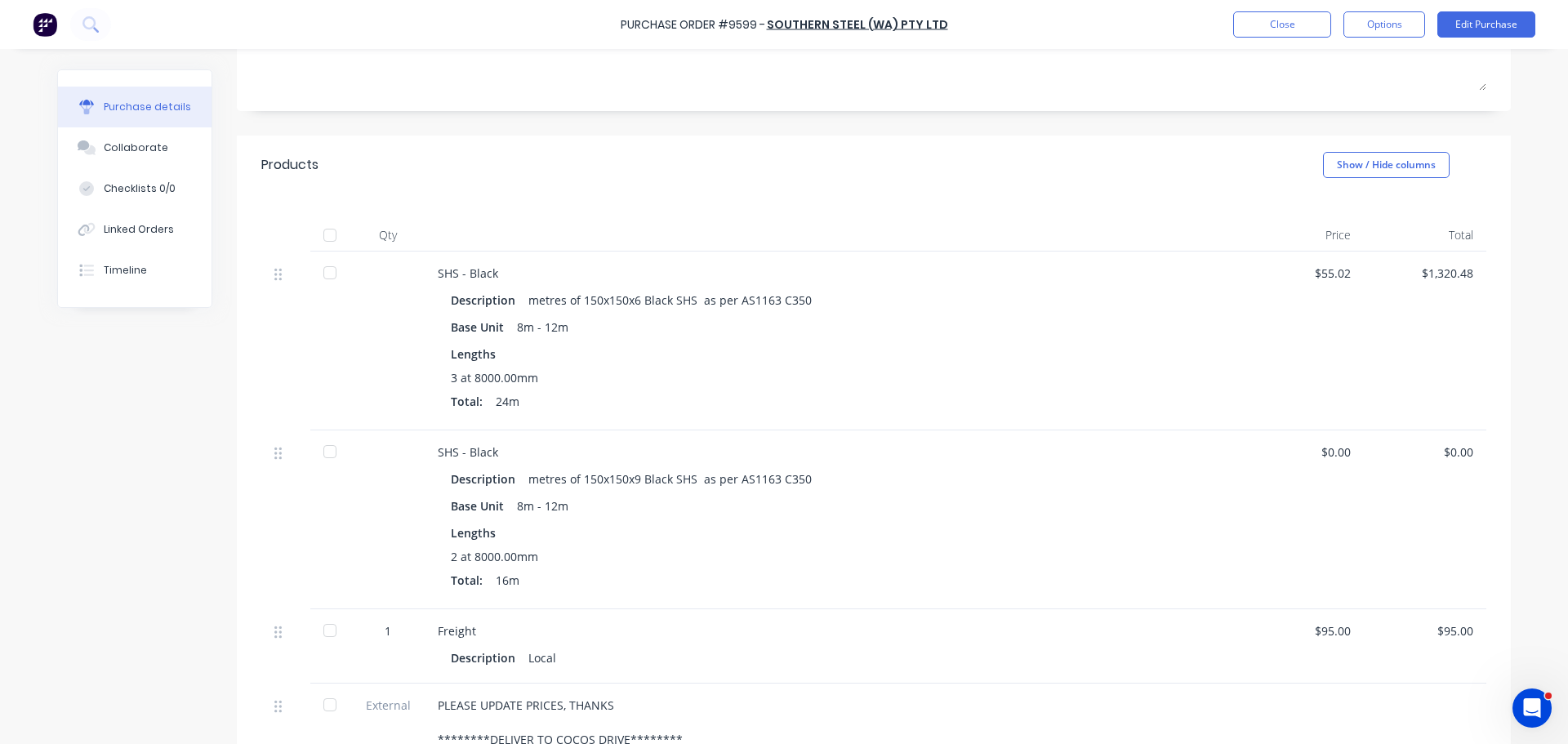
scroll to position [327, 0]
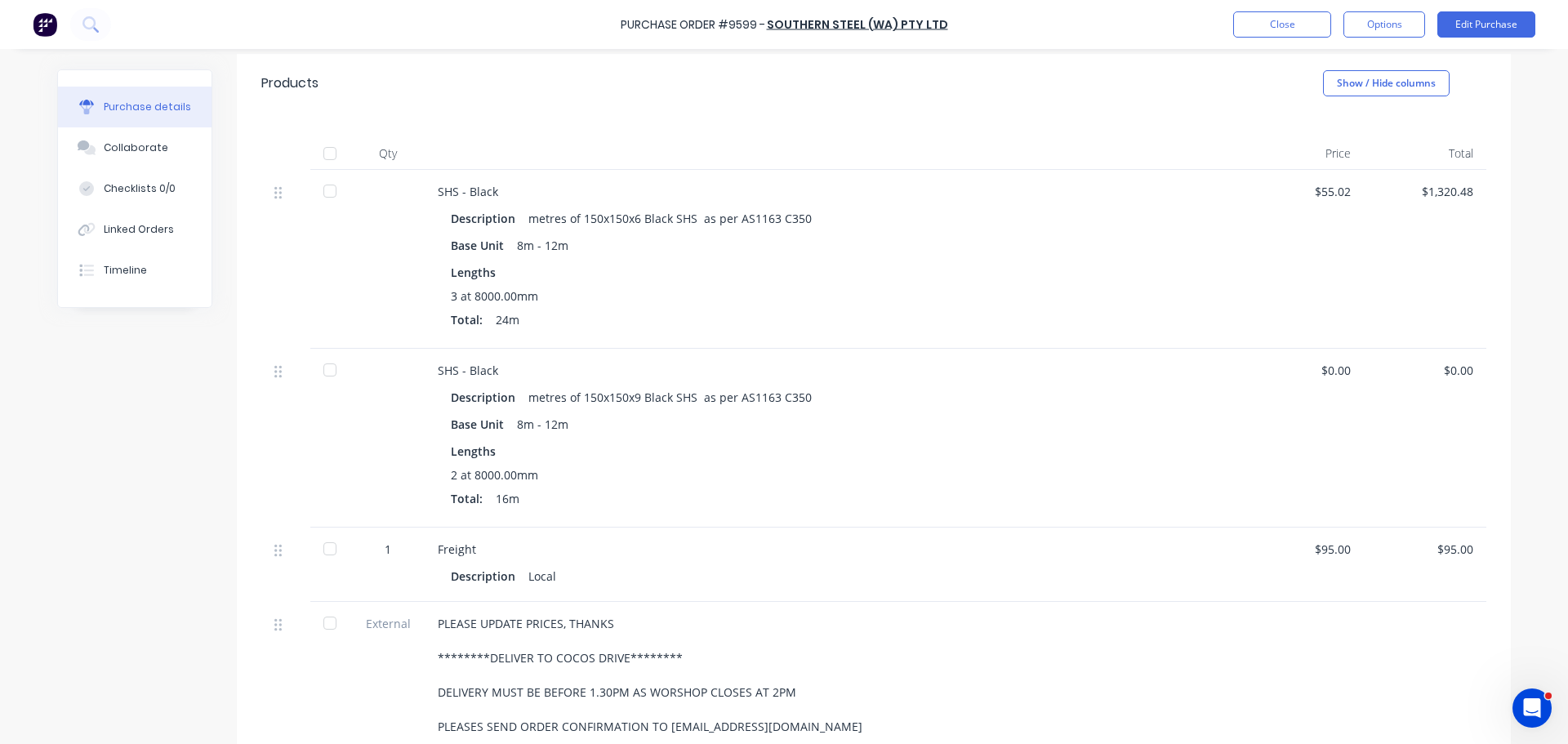
click at [1453, 370] on div "$0.00" at bounding box center [1425, 370] width 97 height 17
click at [1488, 25] on button "Edit Purchase" at bounding box center [1486, 24] width 98 height 26
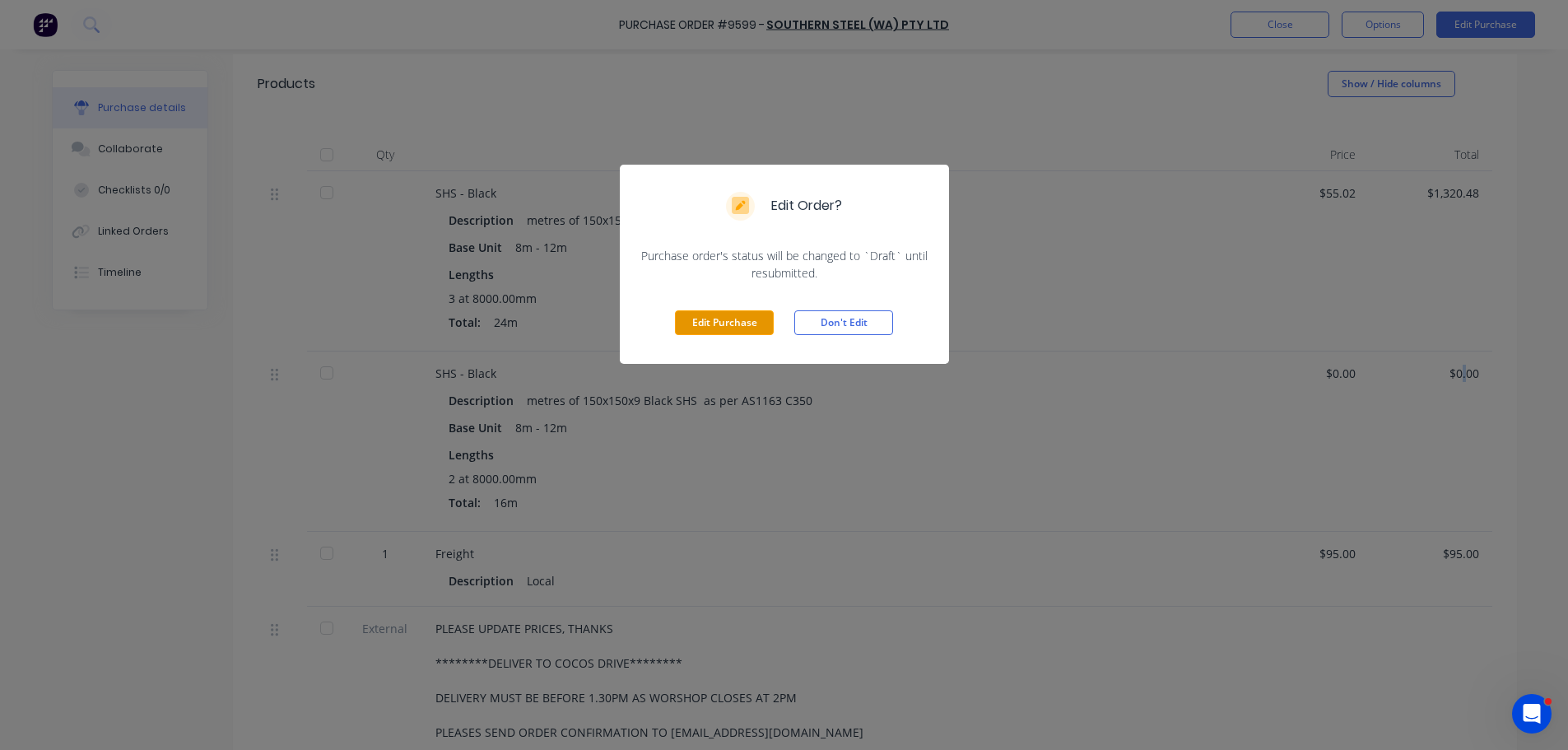
click at [717, 319] on button "Edit Purchase" at bounding box center [724, 322] width 98 height 24
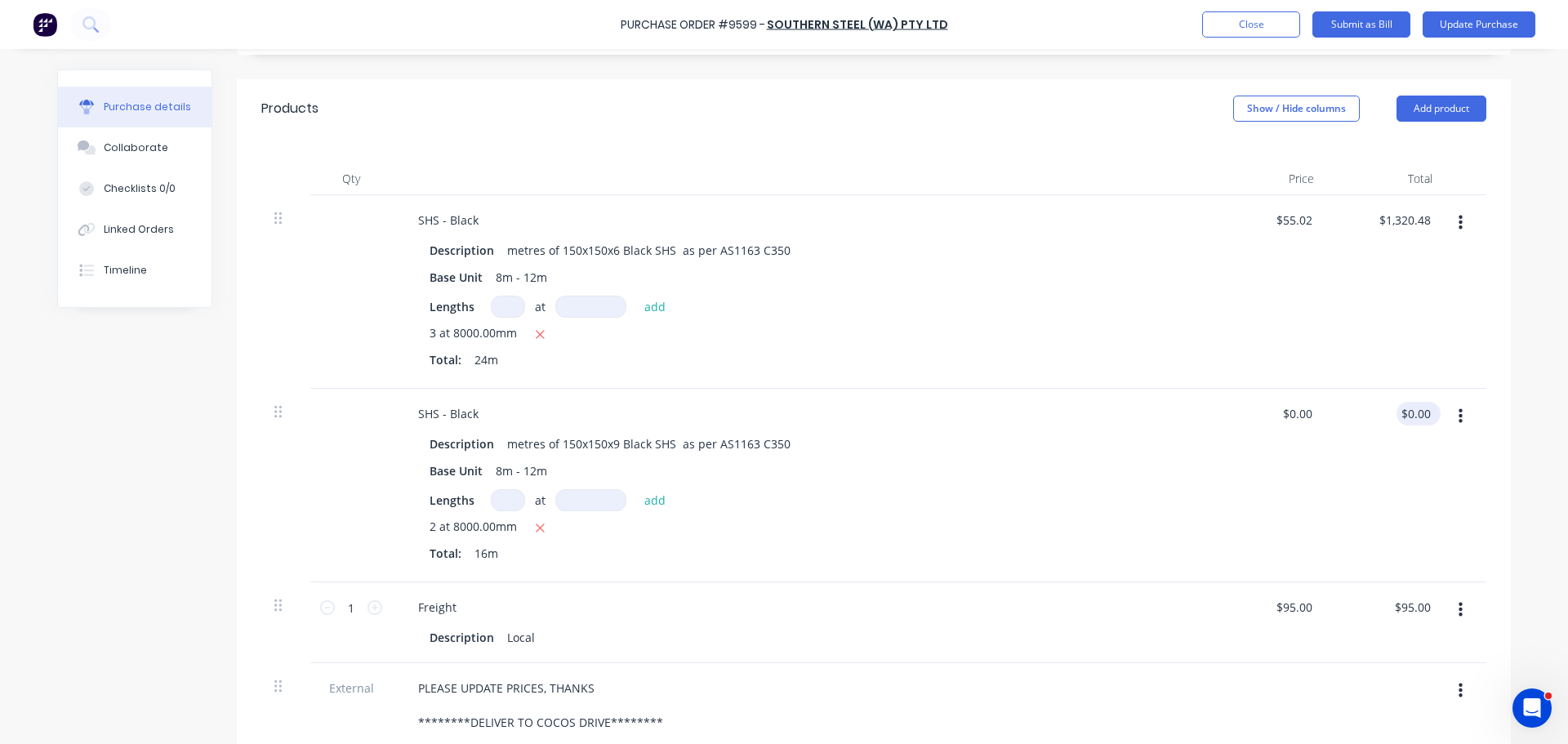
scroll to position [352, 0]
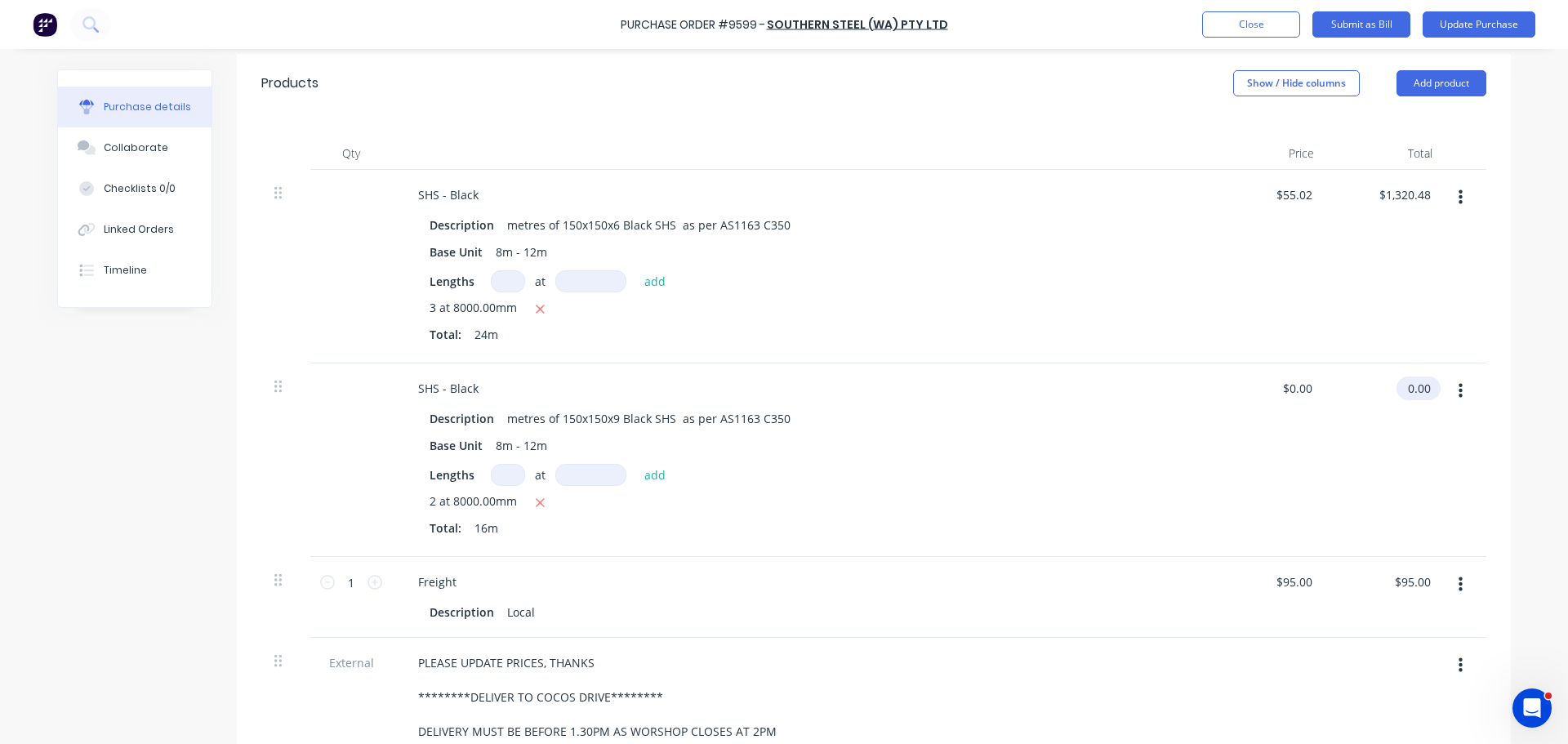
click at [1416, 394] on input "0.00" at bounding box center [1414, 388] width 38 height 24
click at [1421, 395] on input "0.00" at bounding box center [1418, 388] width 31 height 24
click at [1300, 500] on div "$81.055 $81.055" at bounding box center [1268, 460] width 119 height 193
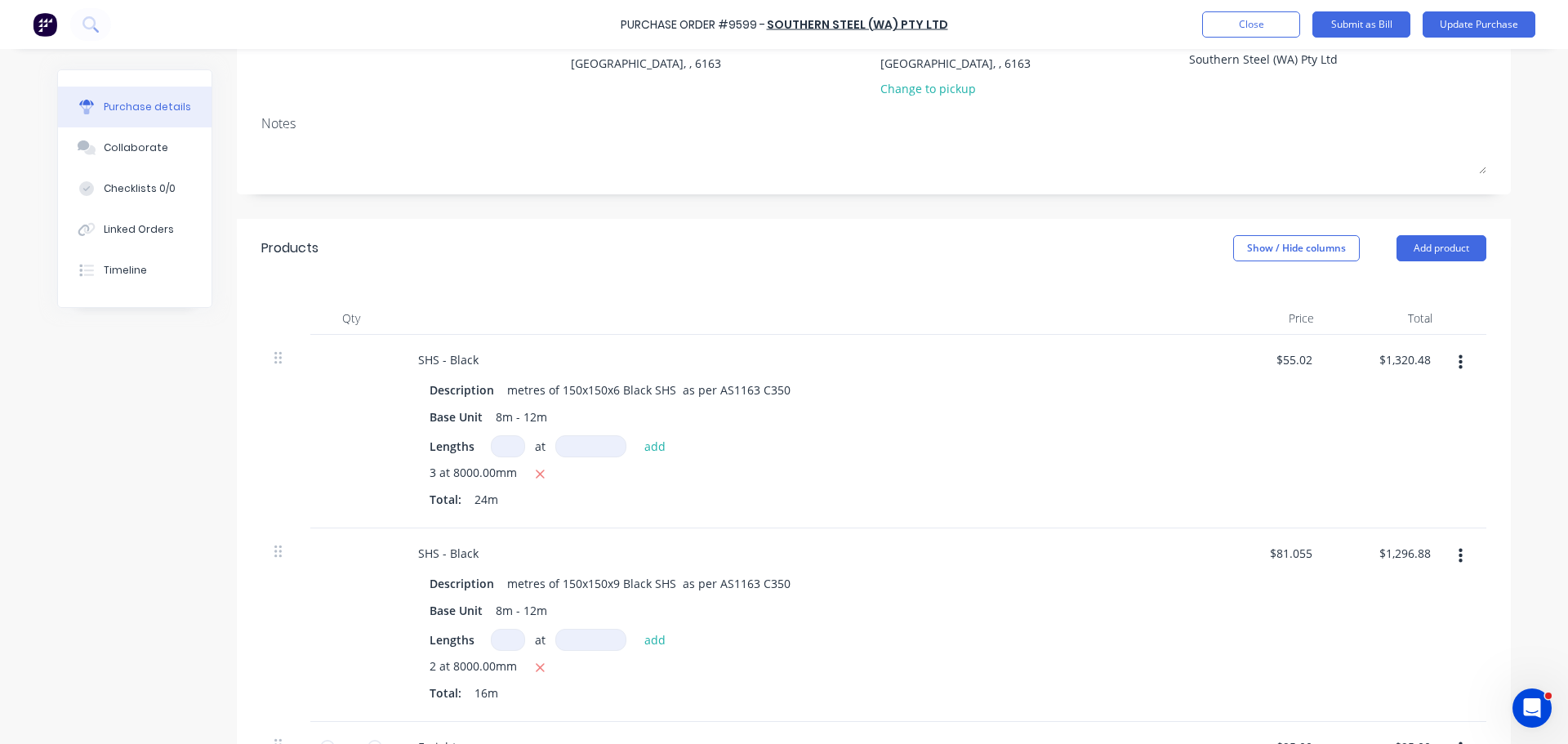
scroll to position [179, 0]
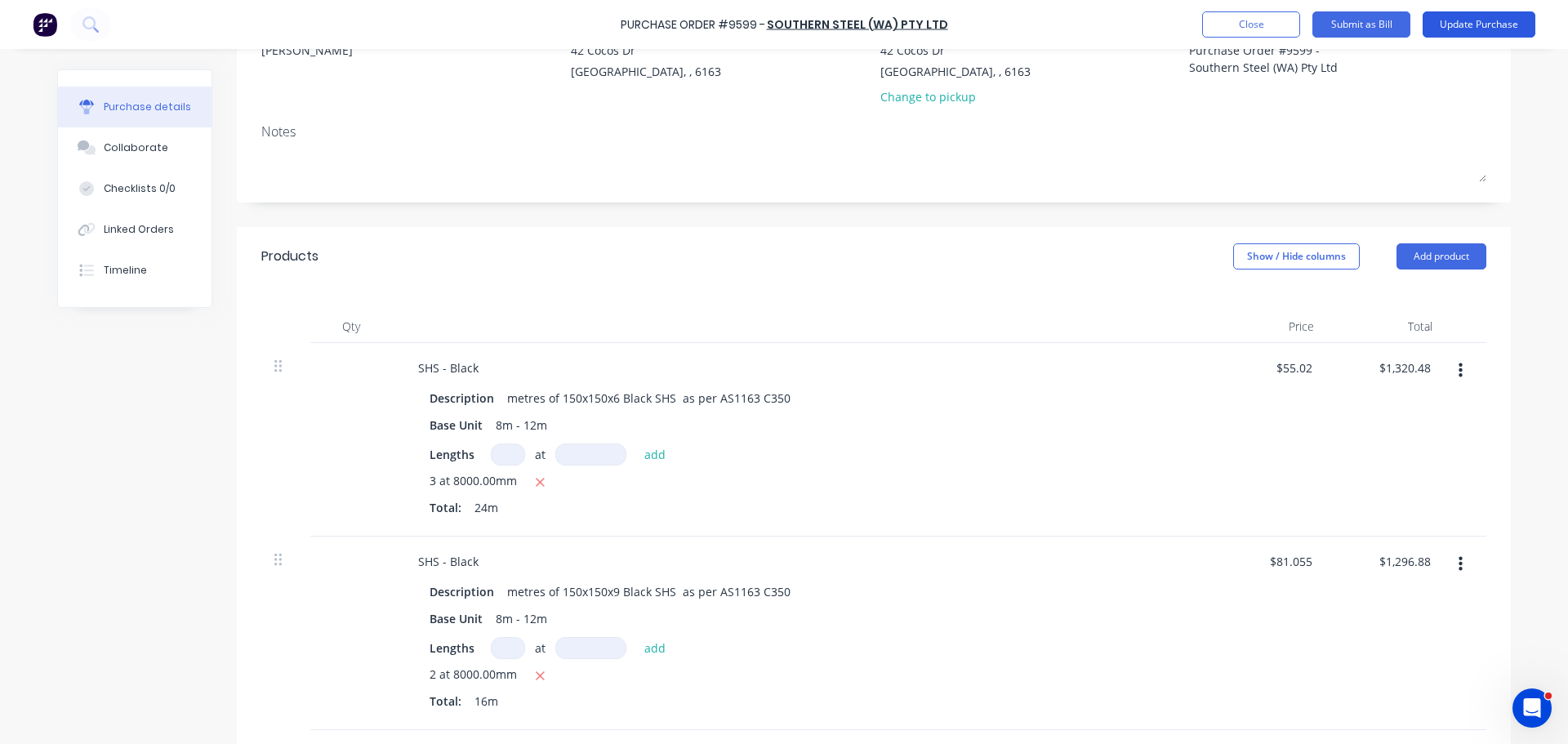
click at [1489, 24] on button "Update Purchase" at bounding box center [1478, 24] width 113 height 26
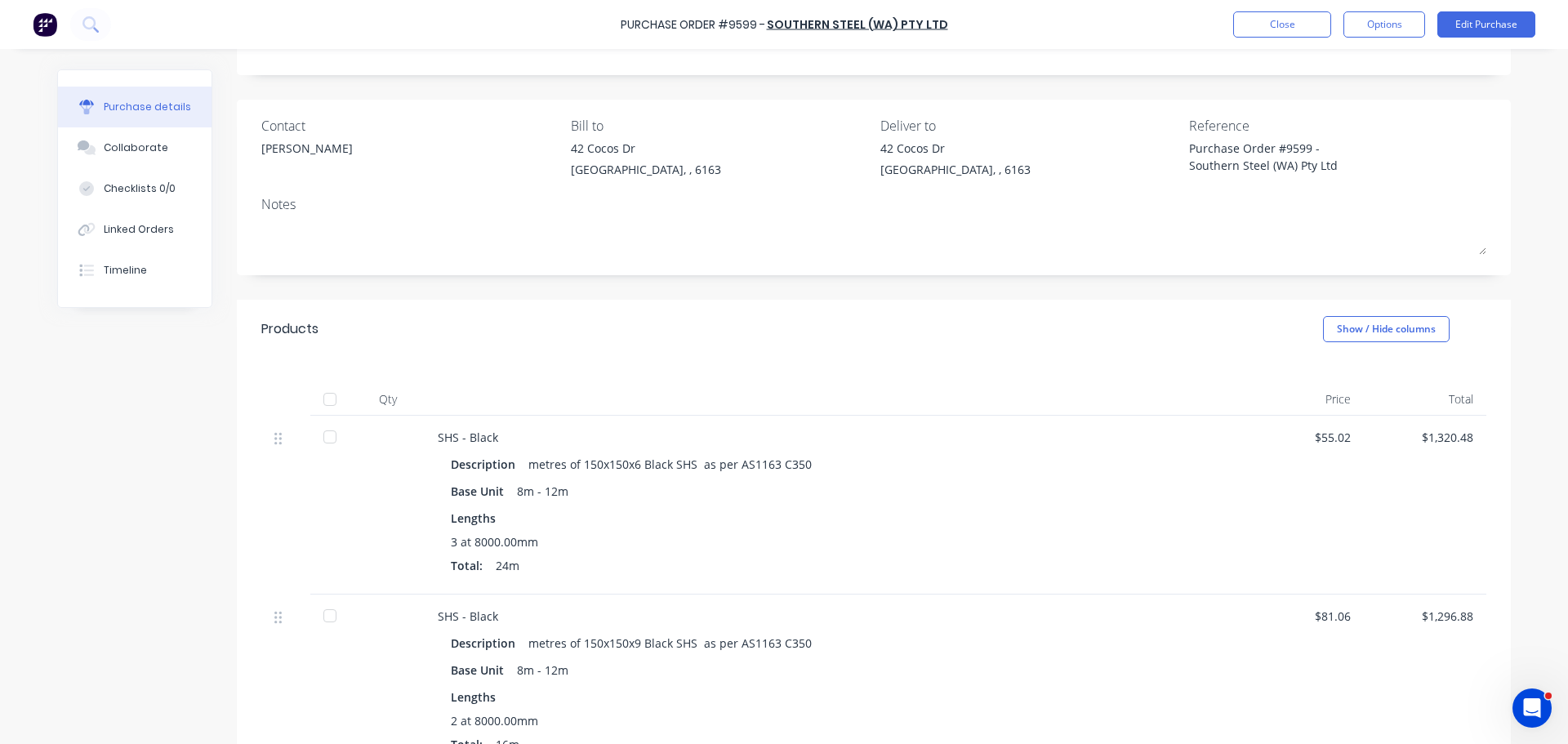
scroll to position [0, 0]
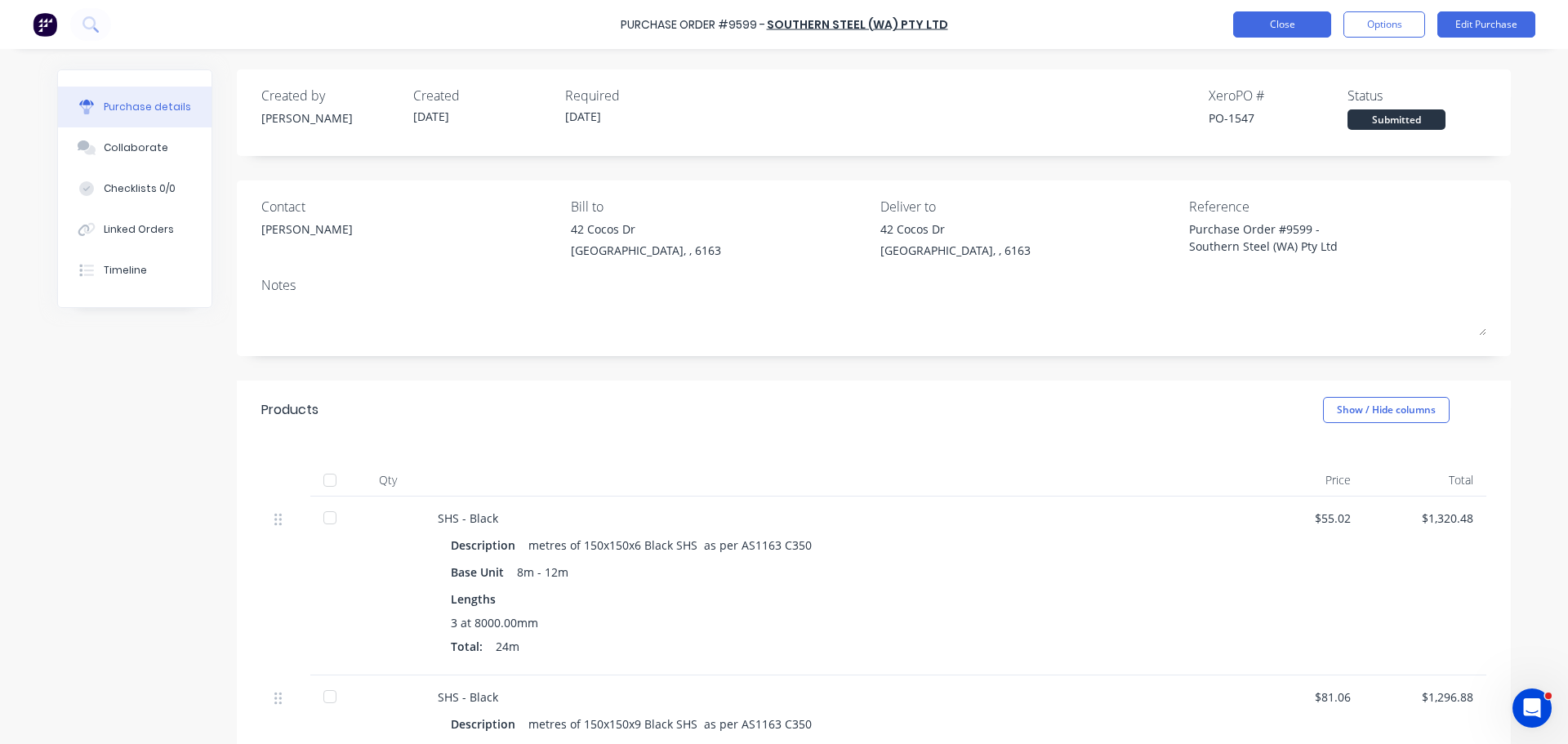
click at [1288, 24] on button "Close" at bounding box center [1281, 24] width 98 height 26
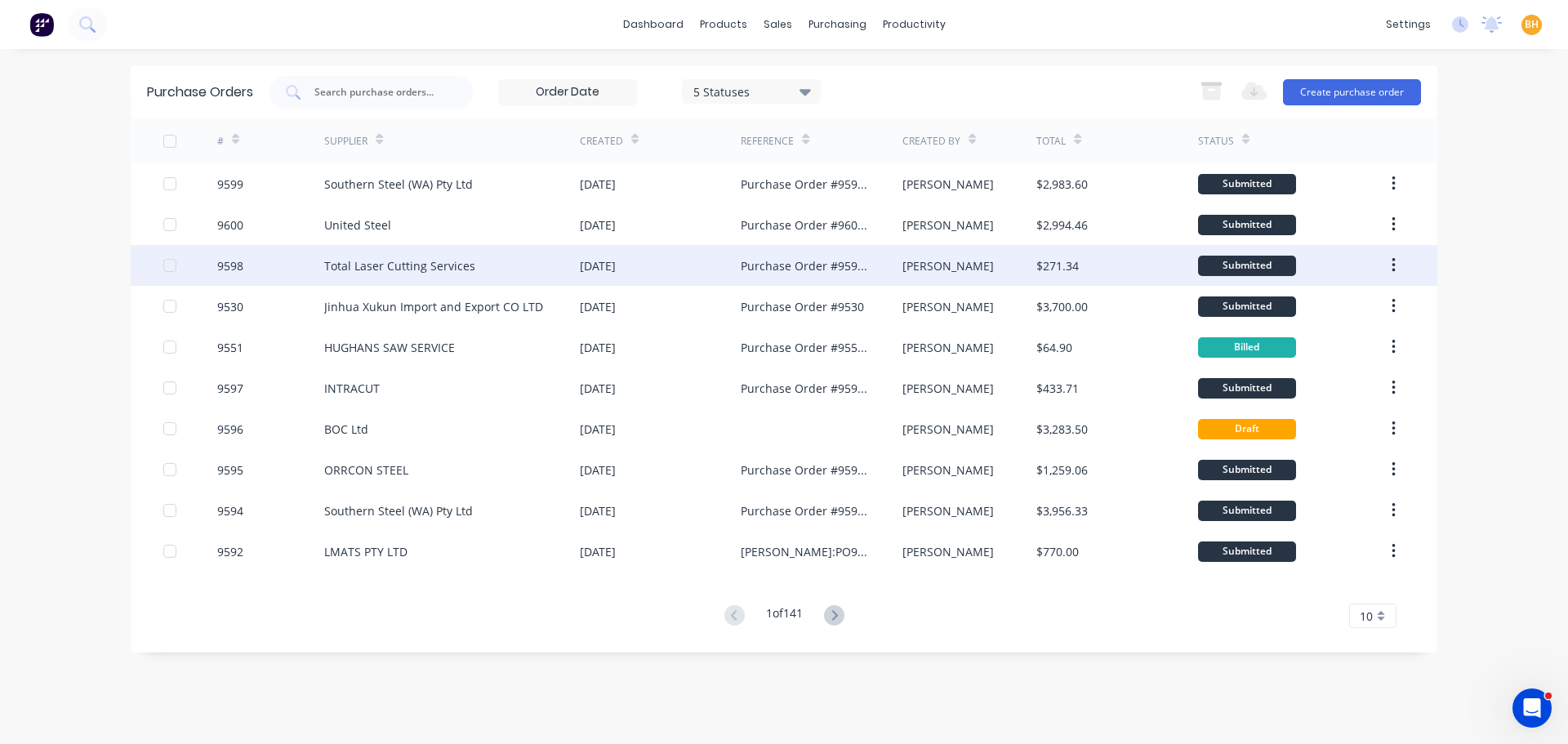
click at [398, 261] on div "Total Laser Cutting Services" at bounding box center [400, 266] width 151 height 17
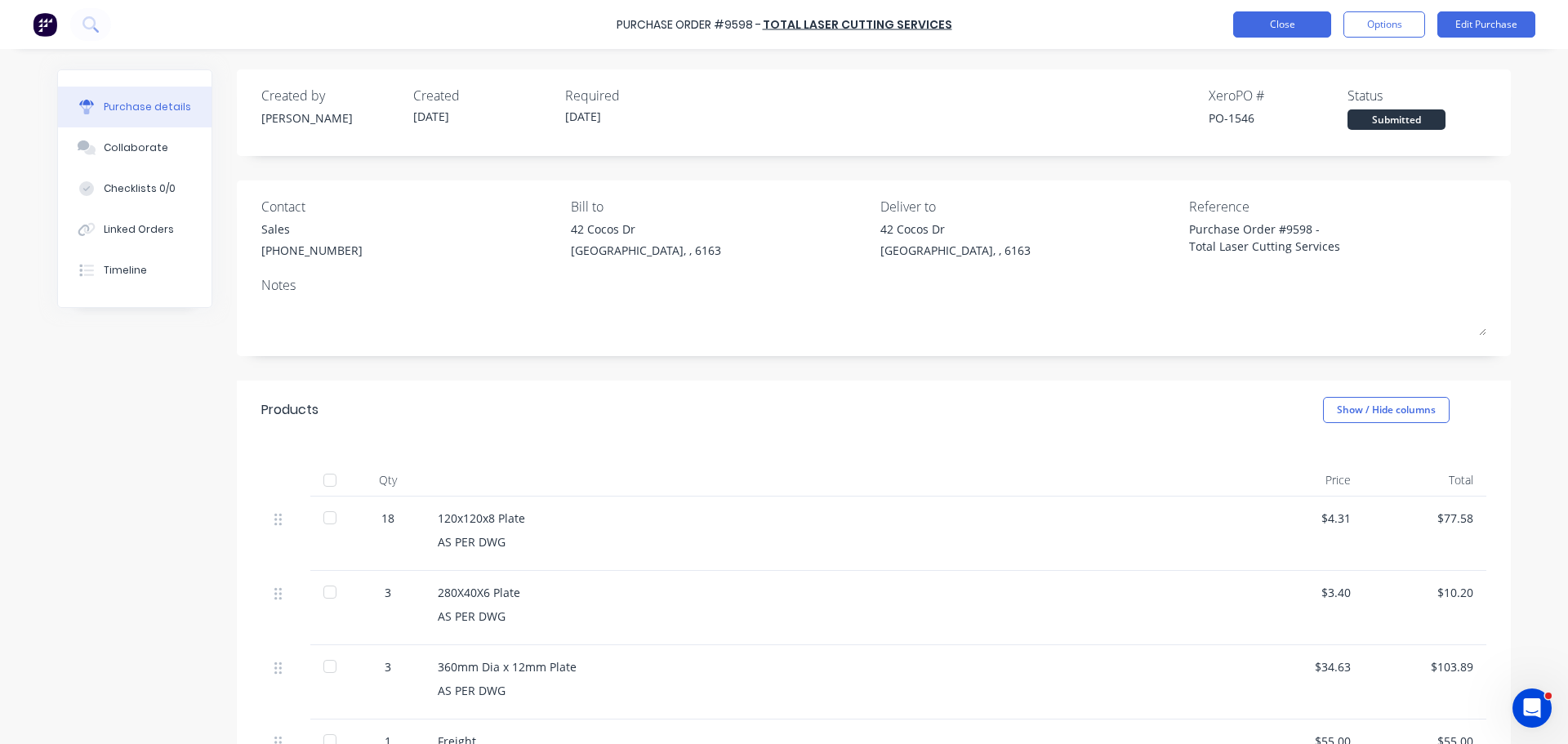
click at [1269, 27] on button "Close" at bounding box center [1281, 24] width 98 height 26
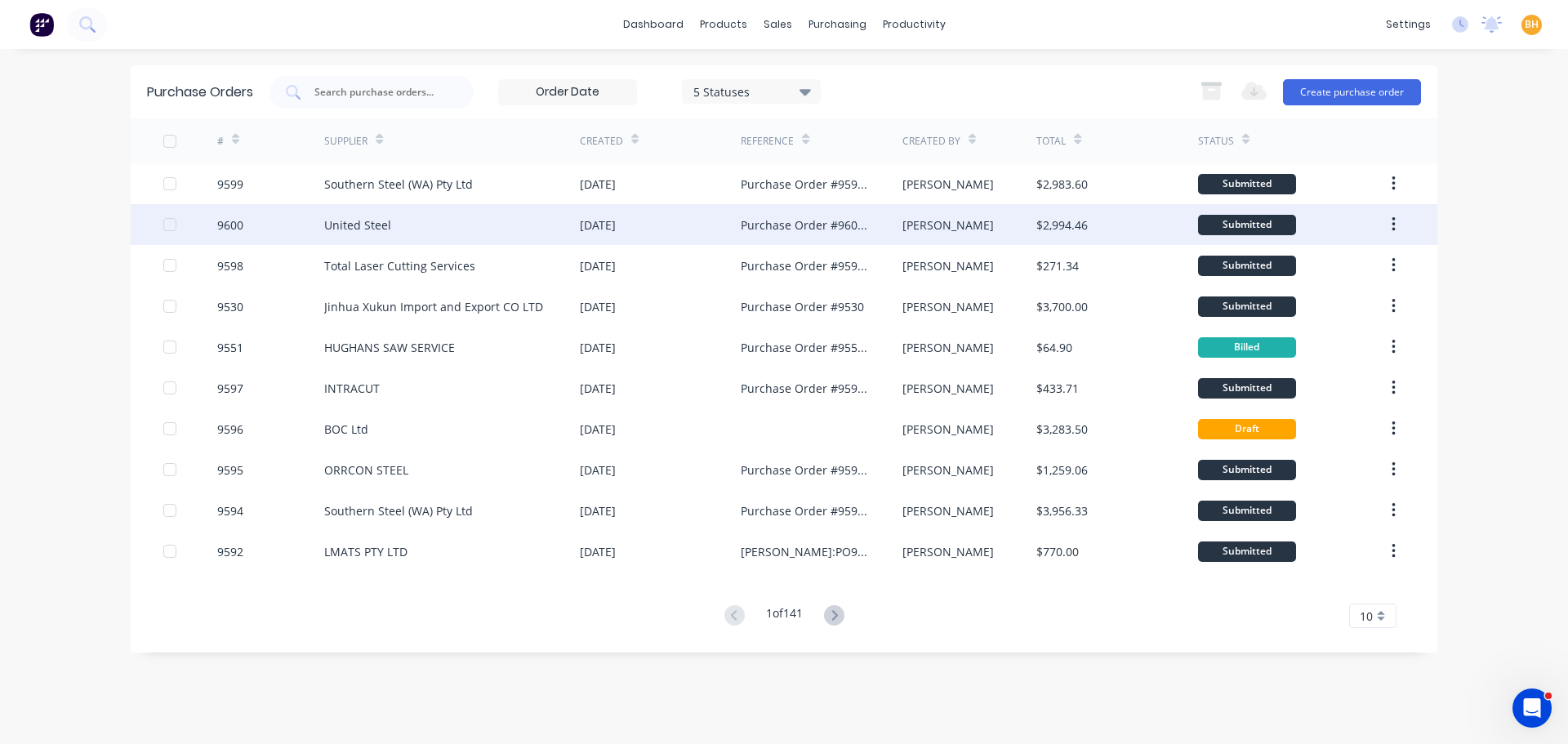
click at [615, 230] on div "[DATE]" at bounding box center [597, 225] width 36 height 17
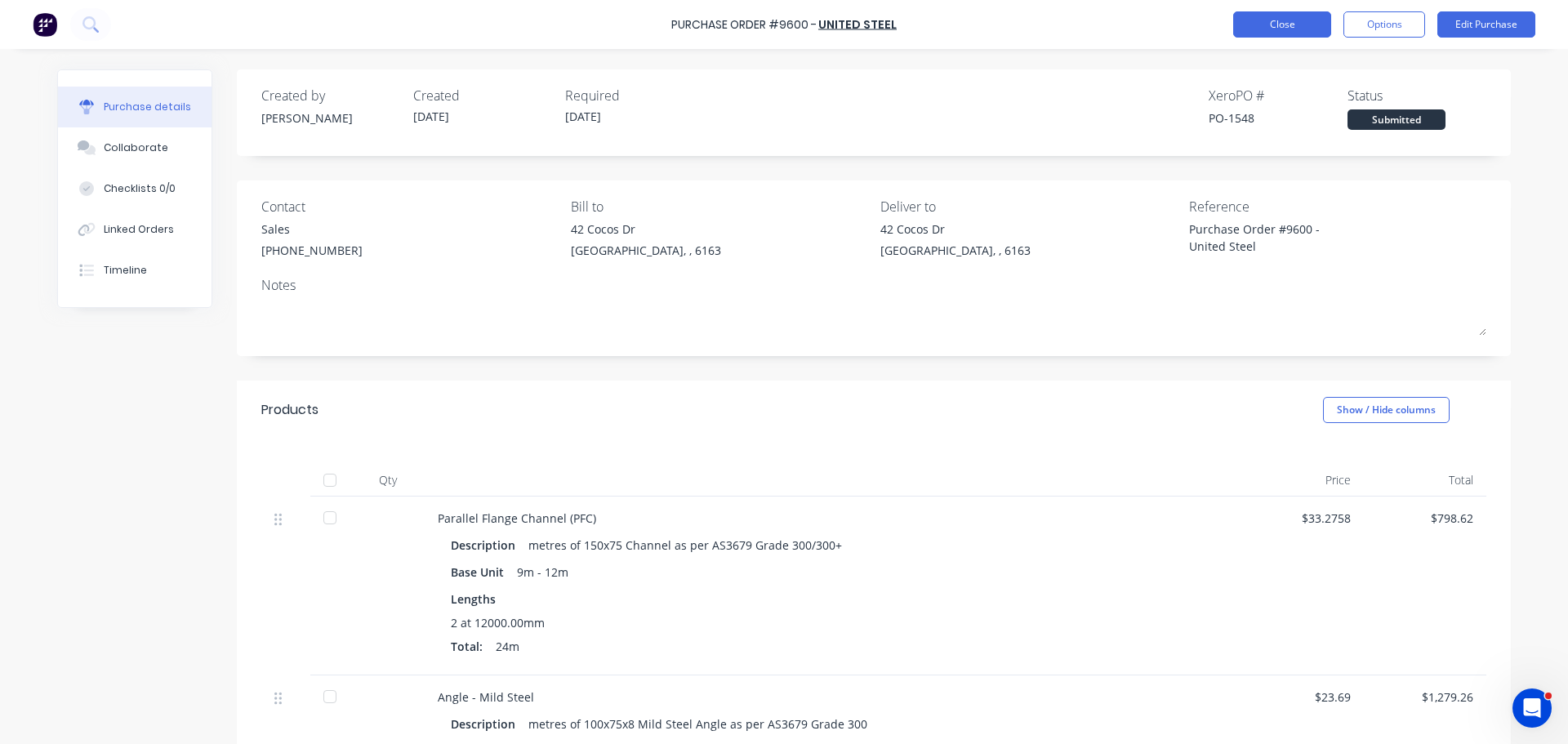
click at [1259, 24] on button "Close" at bounding box center [1281, 24] width 98 height 26
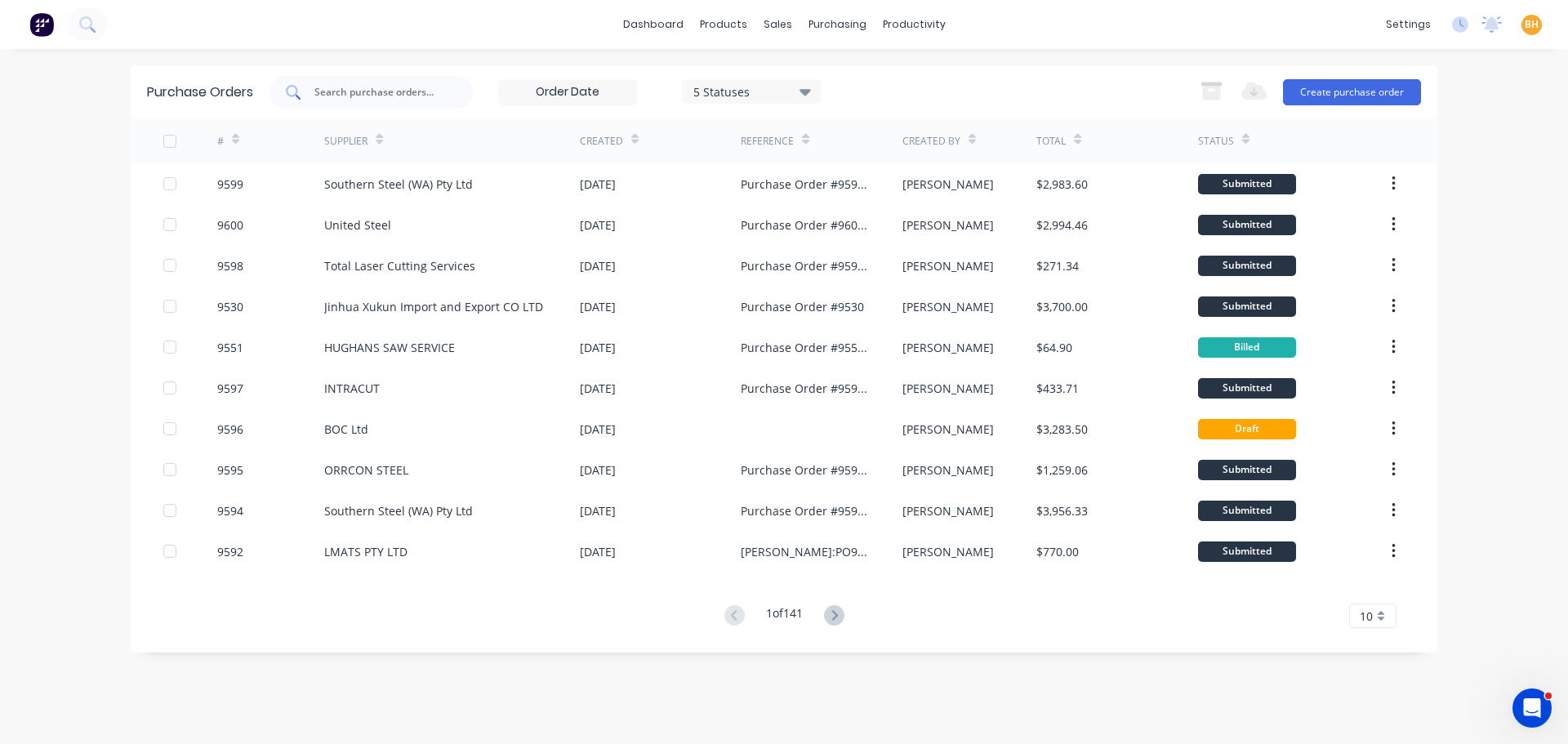
click at [375, 98] on input "text" at bounding box center [381, 92] width 135 height 16
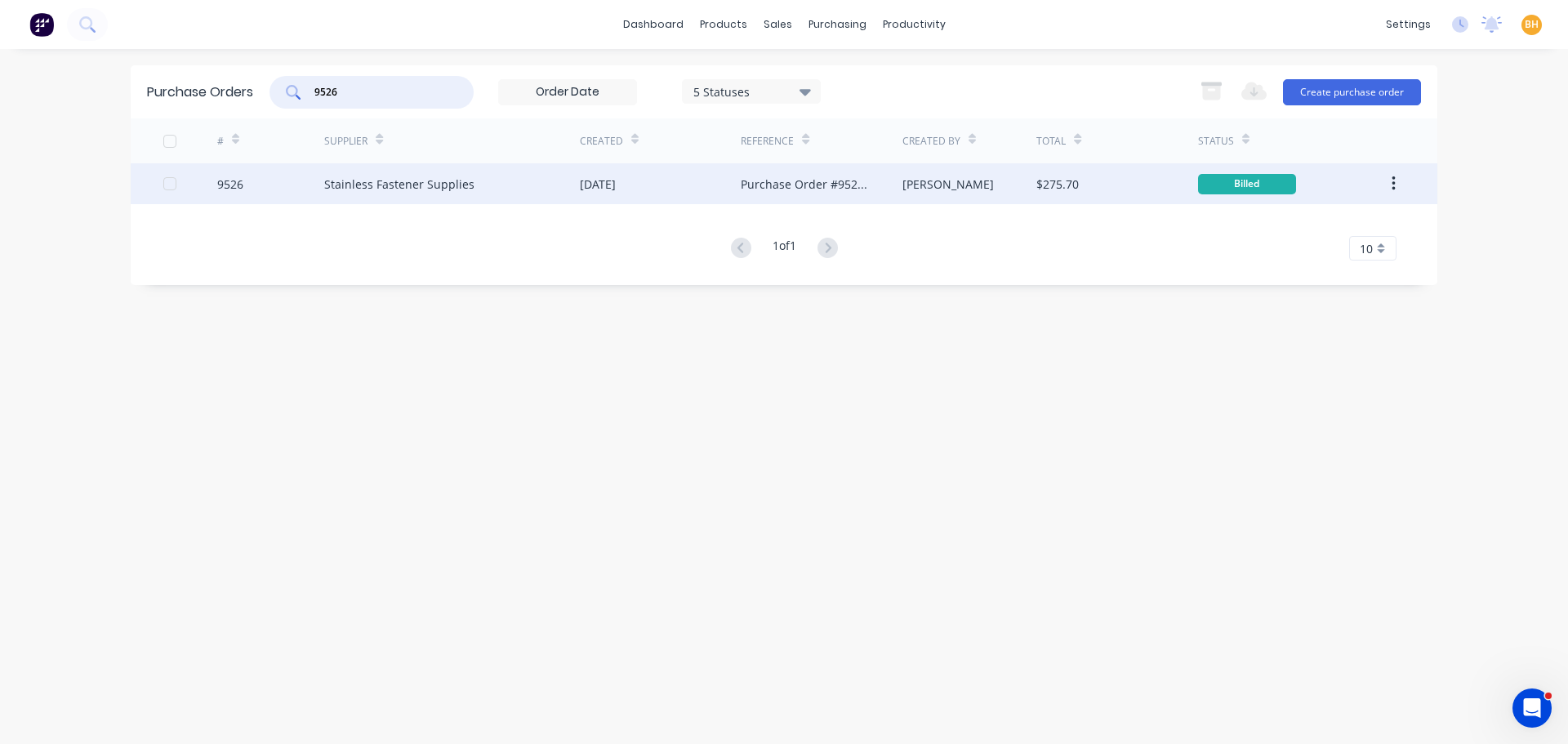
click at [370, 192] on div "Stainless Fastener Supplies" at bounding box center [452, 184] width 256 height 41
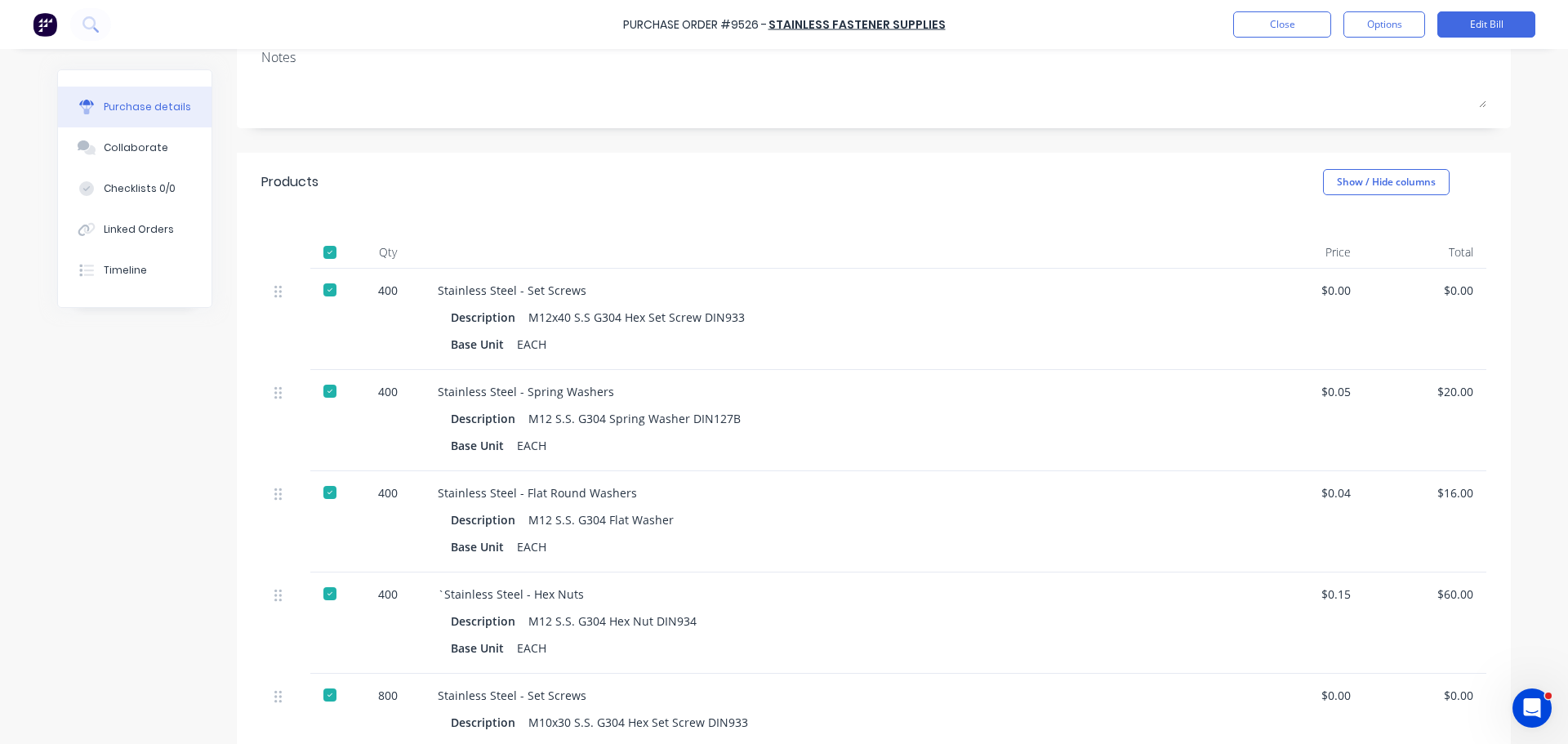
scroll to position [245, 0]
click at [1498, 27] on button "Edit Bill" at bounding box center [1486, 24] width 98 height 26
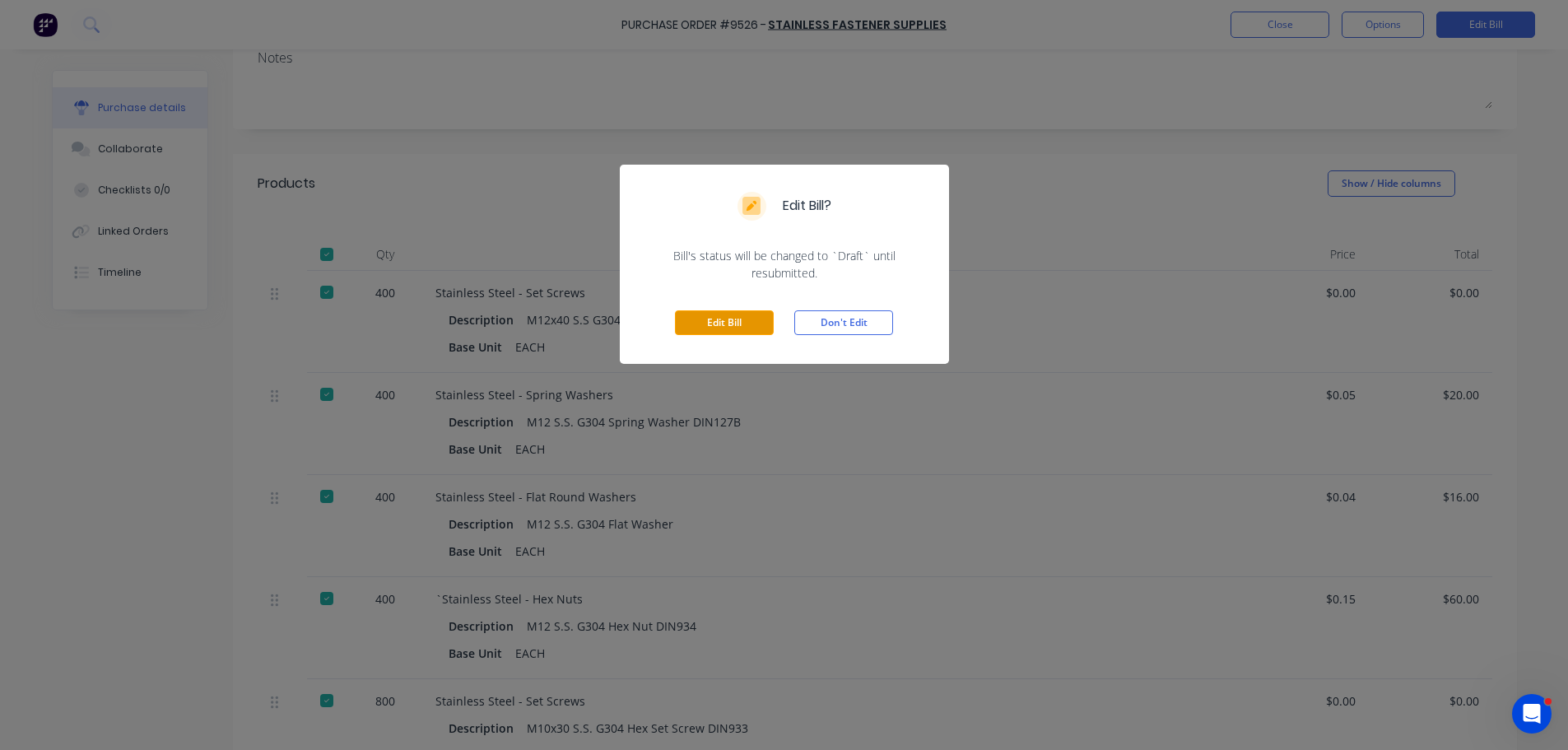
click at [712, 334] on button "Edit Bill" at bounding box center [724, 322] width 98 height 24
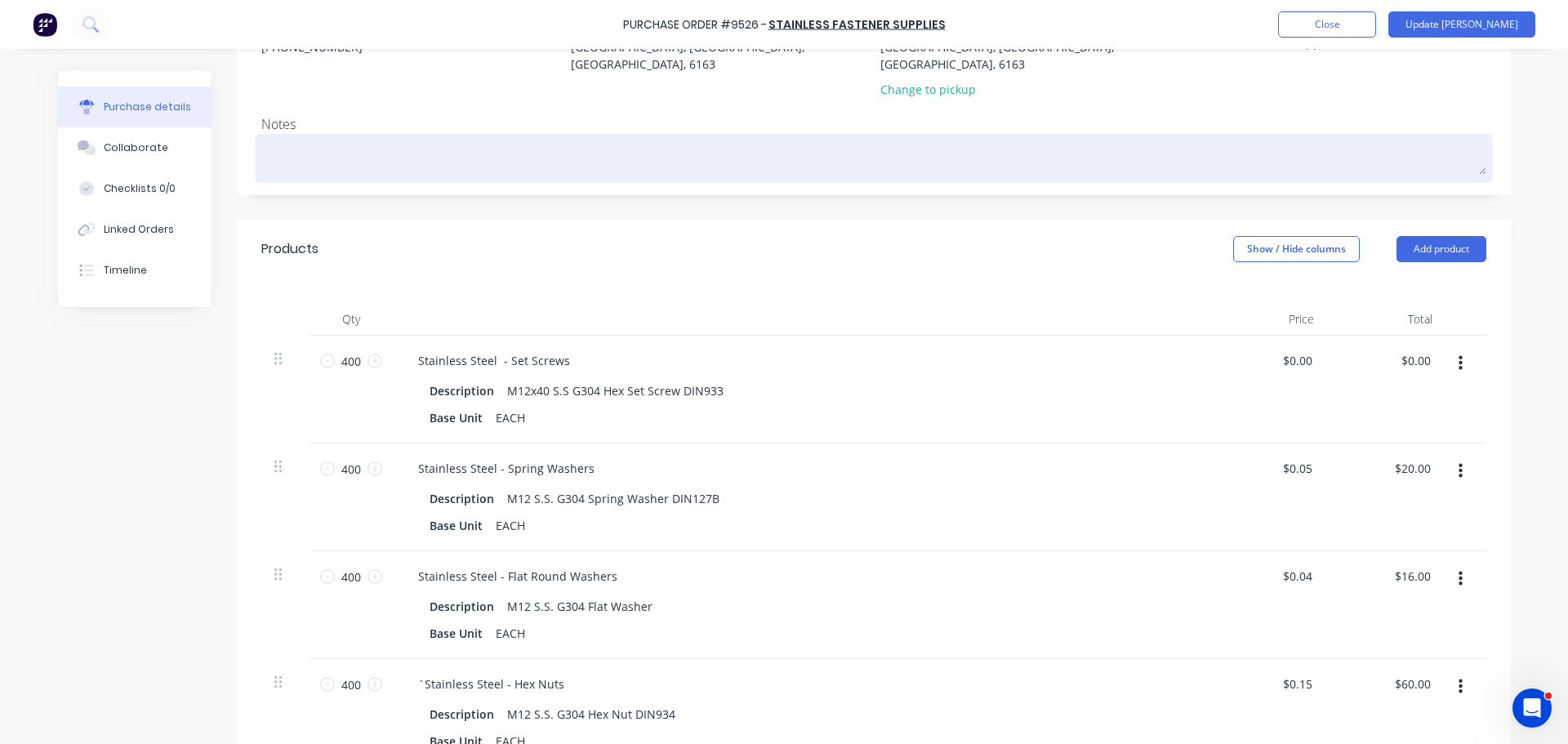
scroll to position [327, 0]
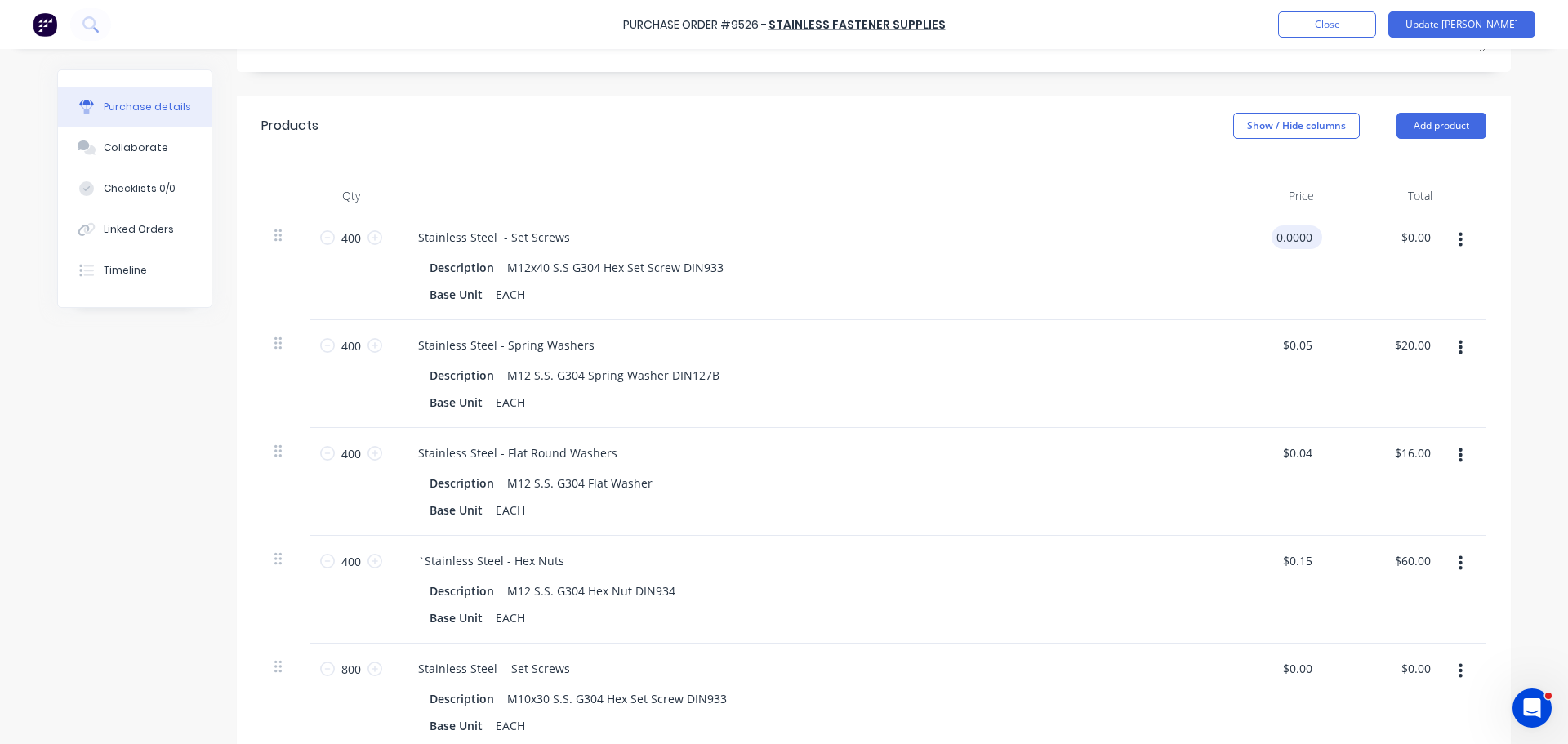
click at [1296, 225] on input "0.0000" at bounding box center [1294, 237] width 44 height 24
click at [1425, 225] on input "196.00" at bounding box center [1412, 237] width 44 height 24
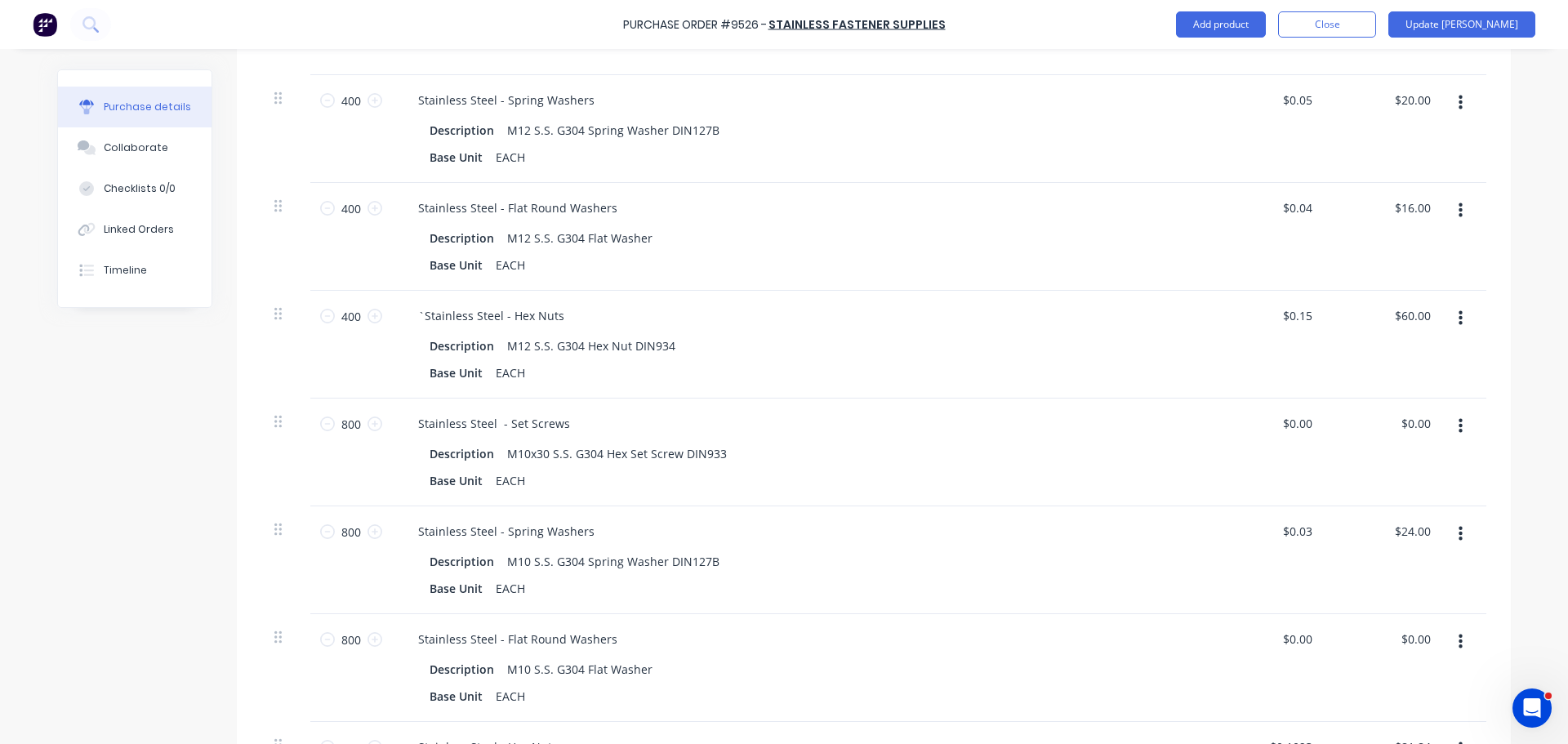
scroll to position [653, 0]
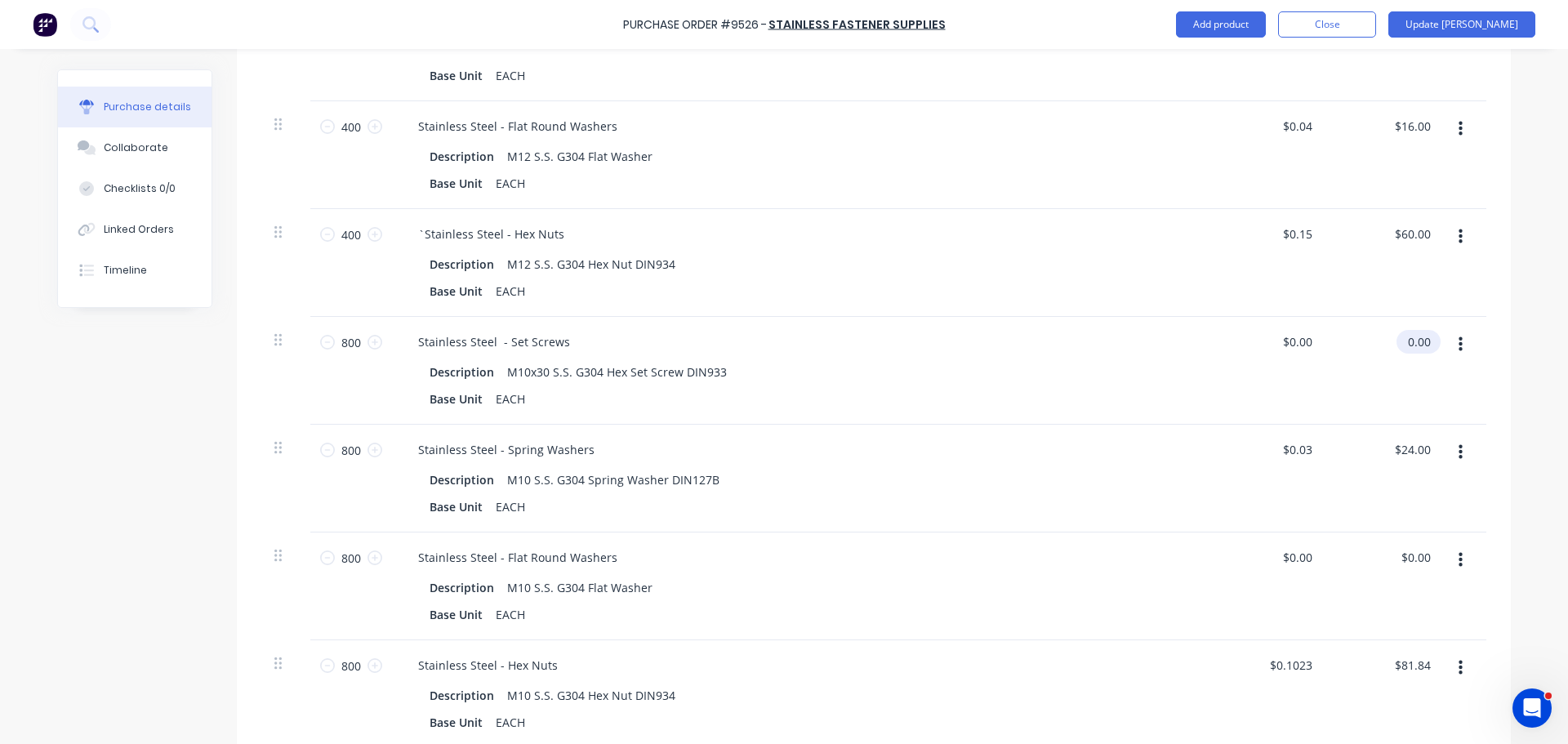
click at [1416, 330] on input "0.00" at bounding box center [1414, 341] width 38 height 24
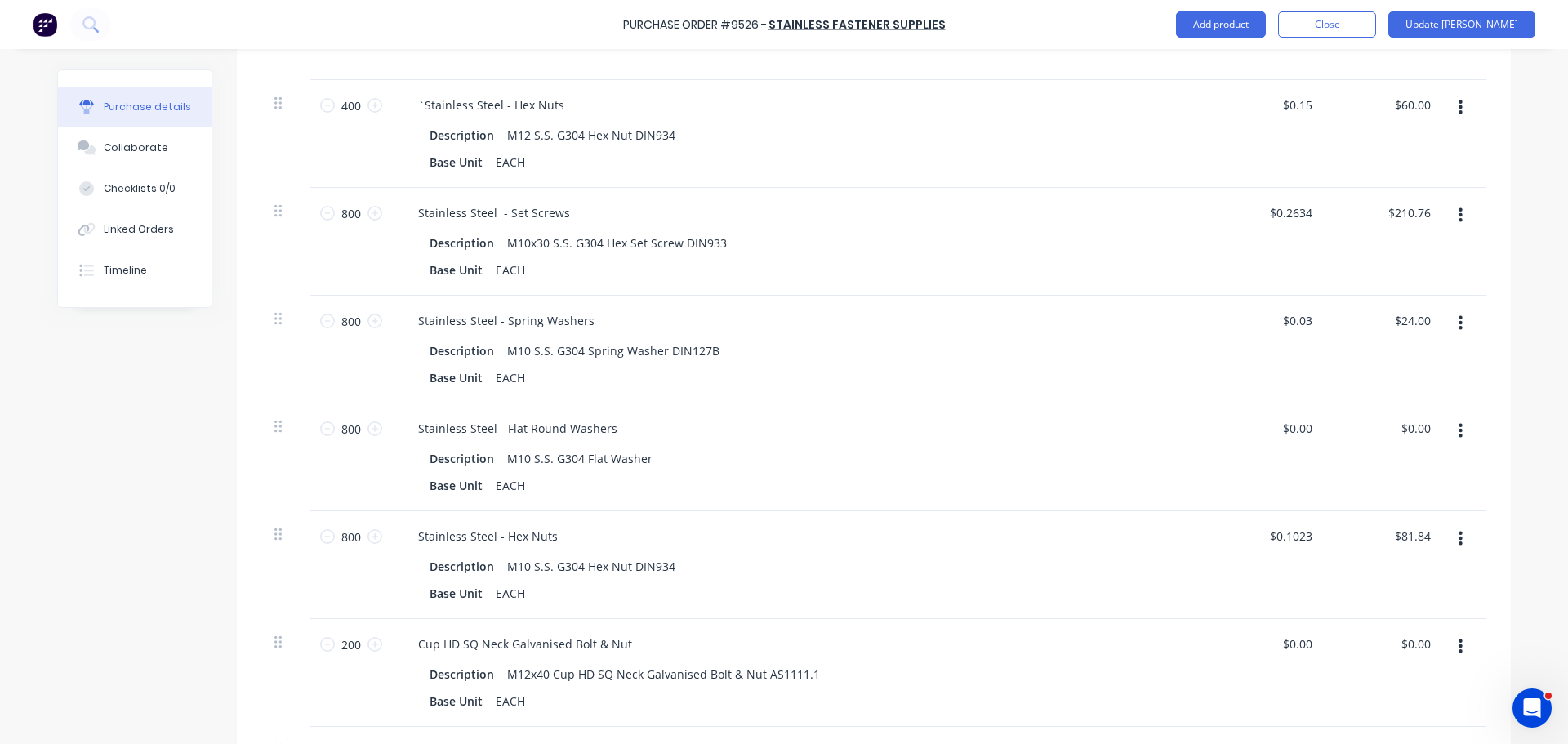
scroll to position [816, 0]
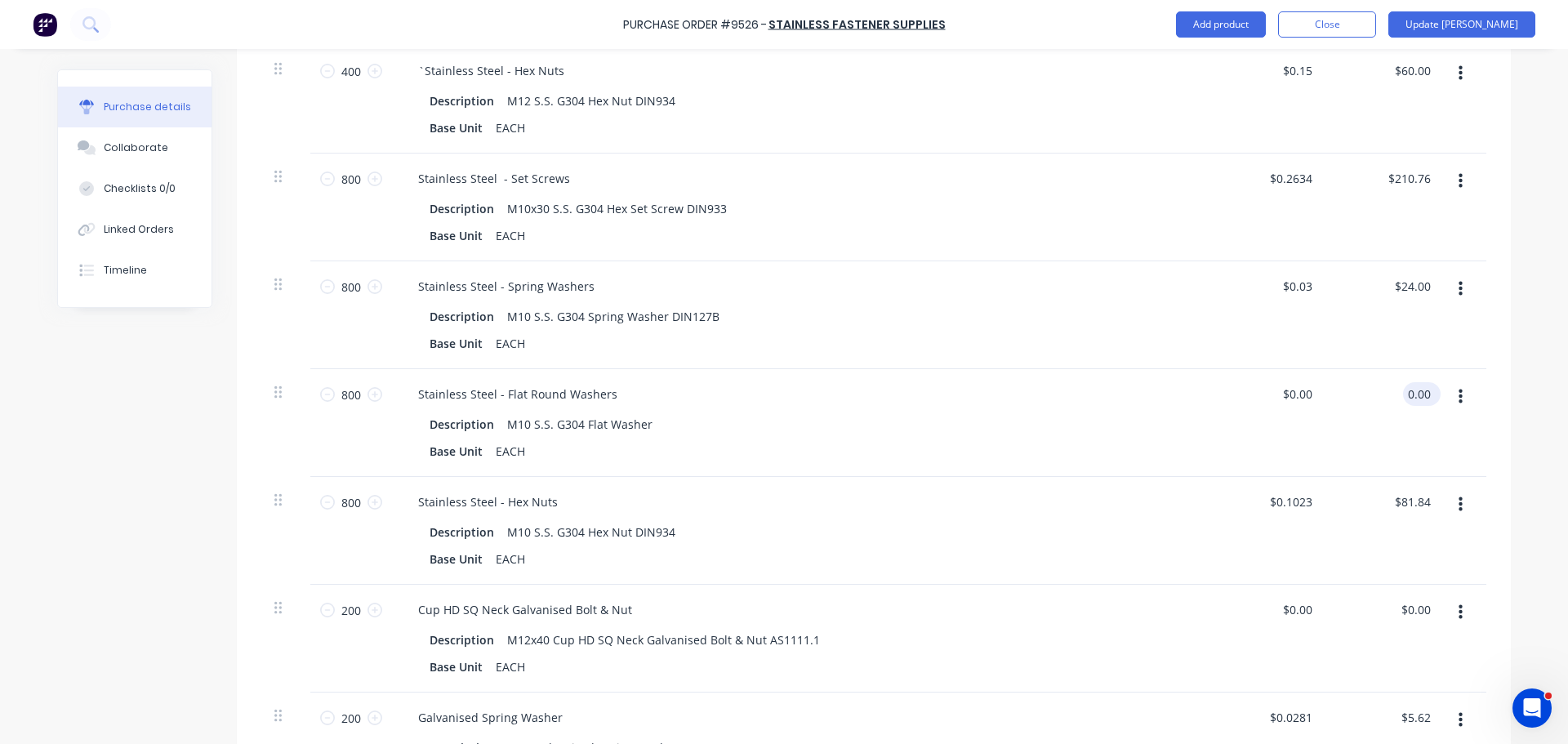
click at [1422, 383] on input "0.00" at bounding box center [1418, 394] width 31 height 24
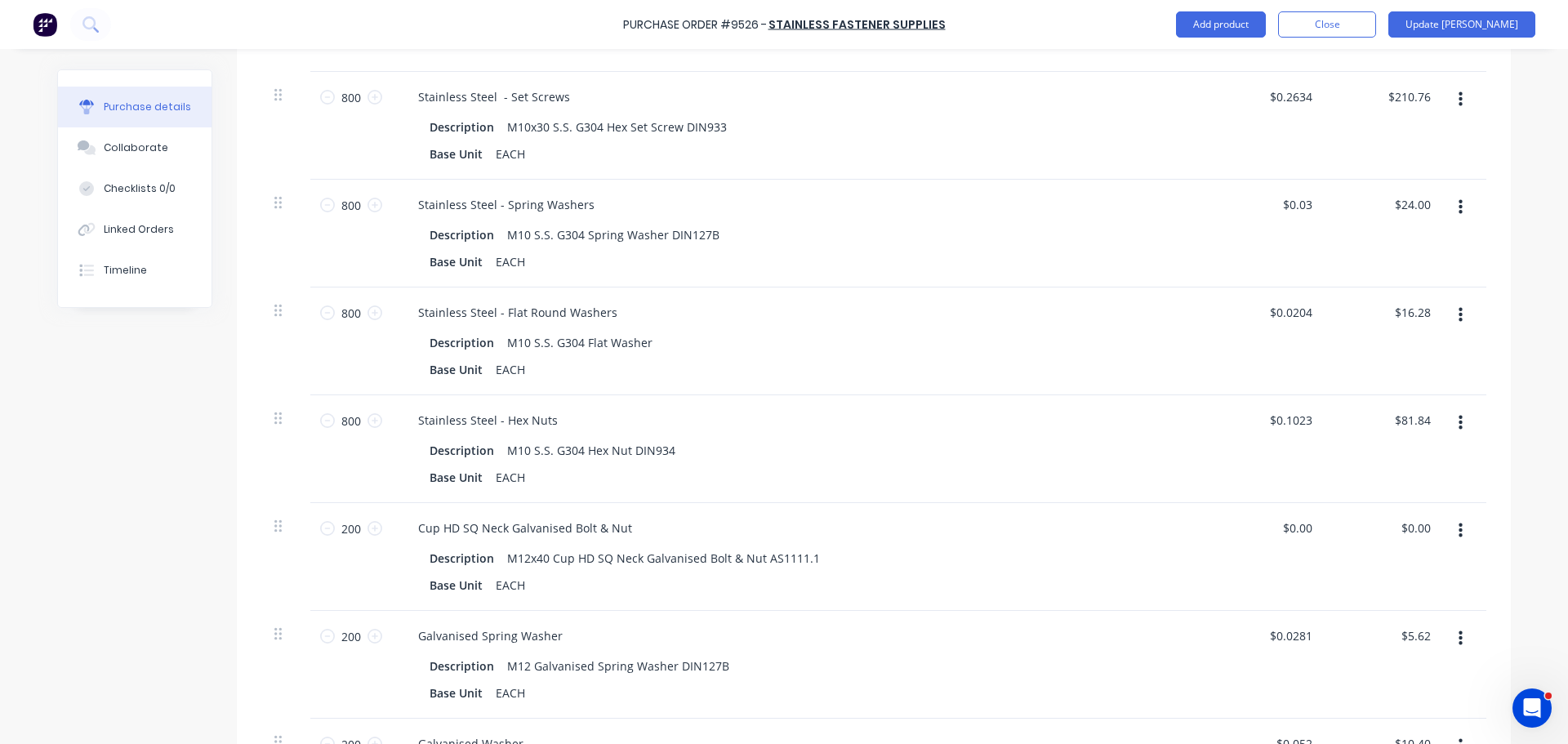
scroll to position [980, 0]
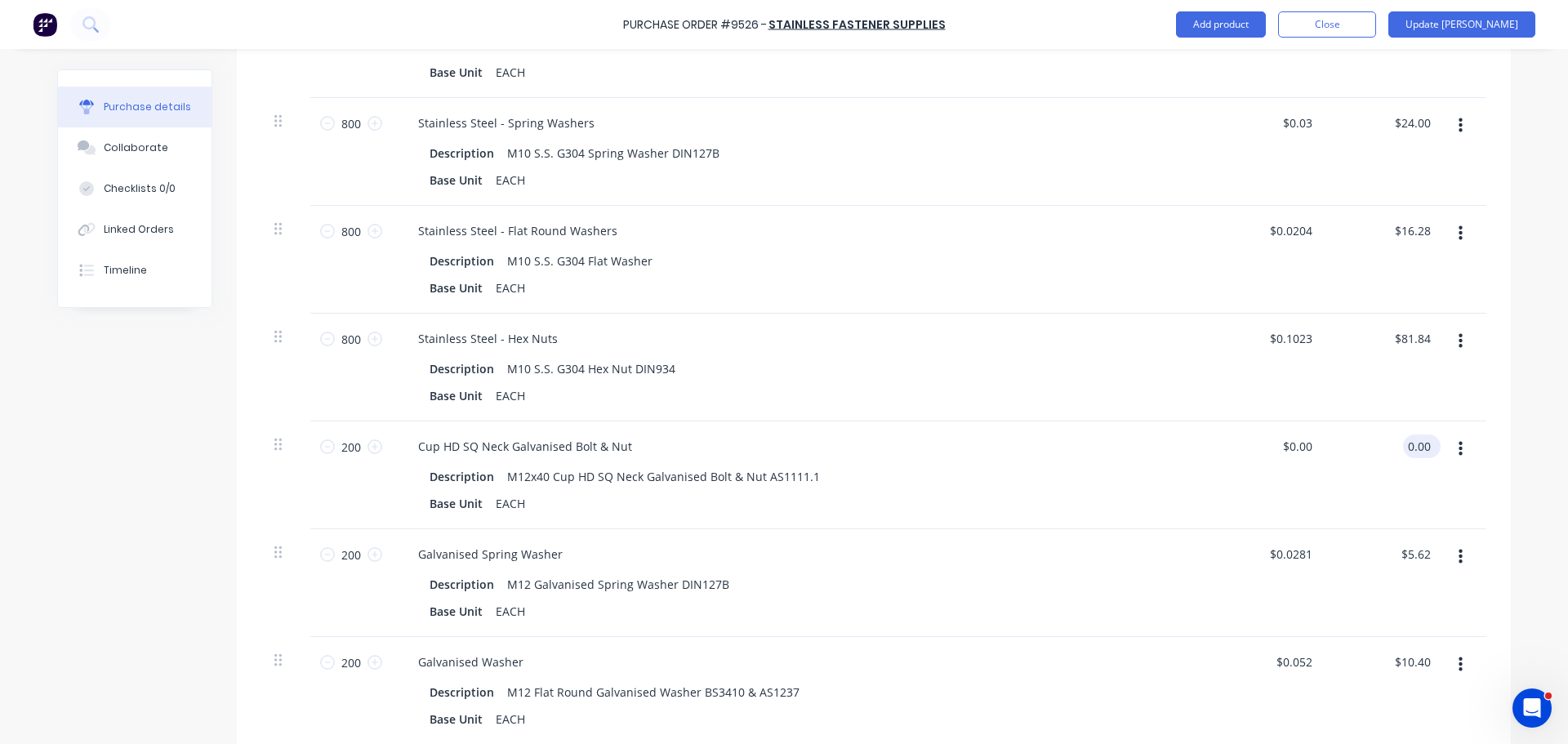
click at [1426, 435] on input "0.00" at bounding box center [1418, 446] width 31 height 24
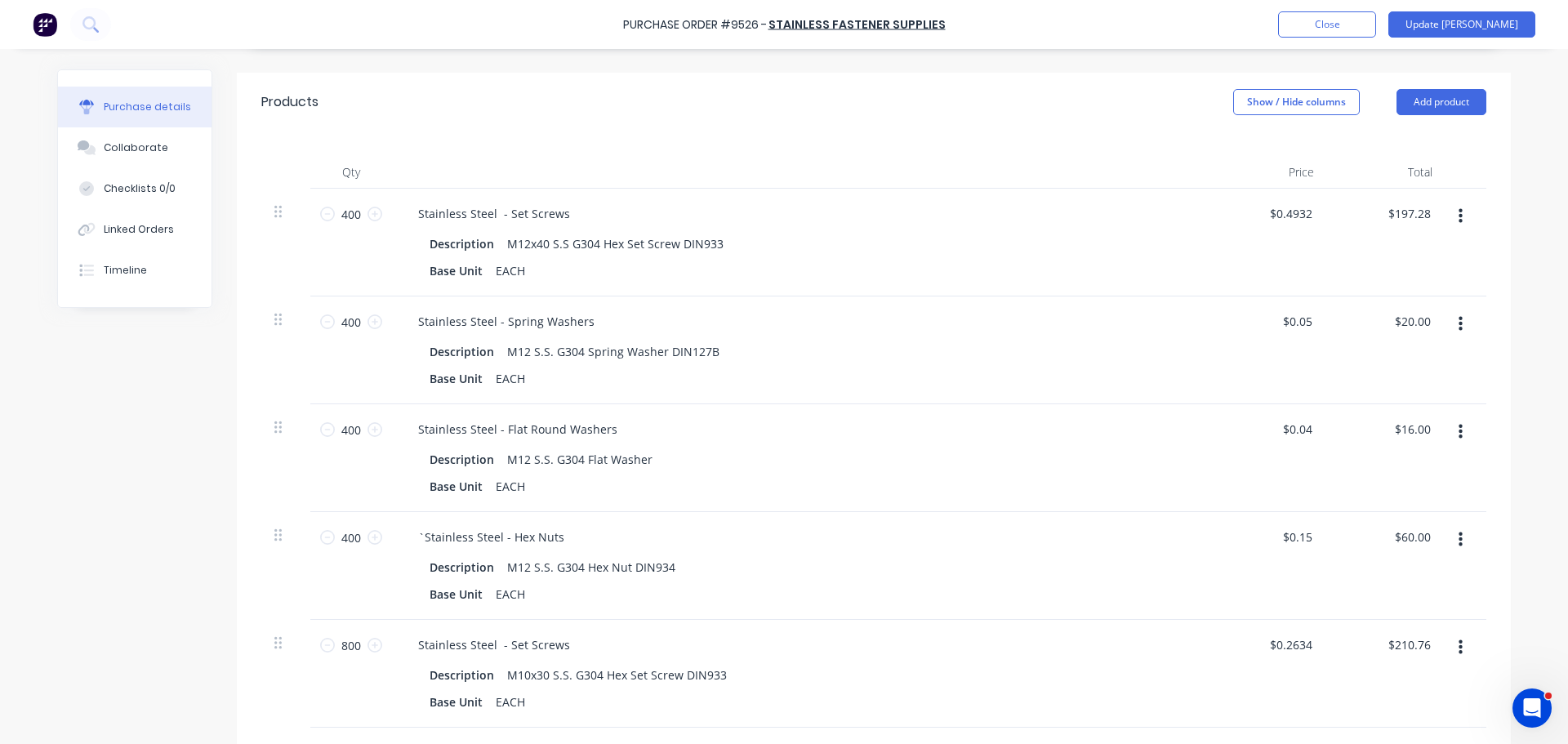
scroll to position [0, 0]
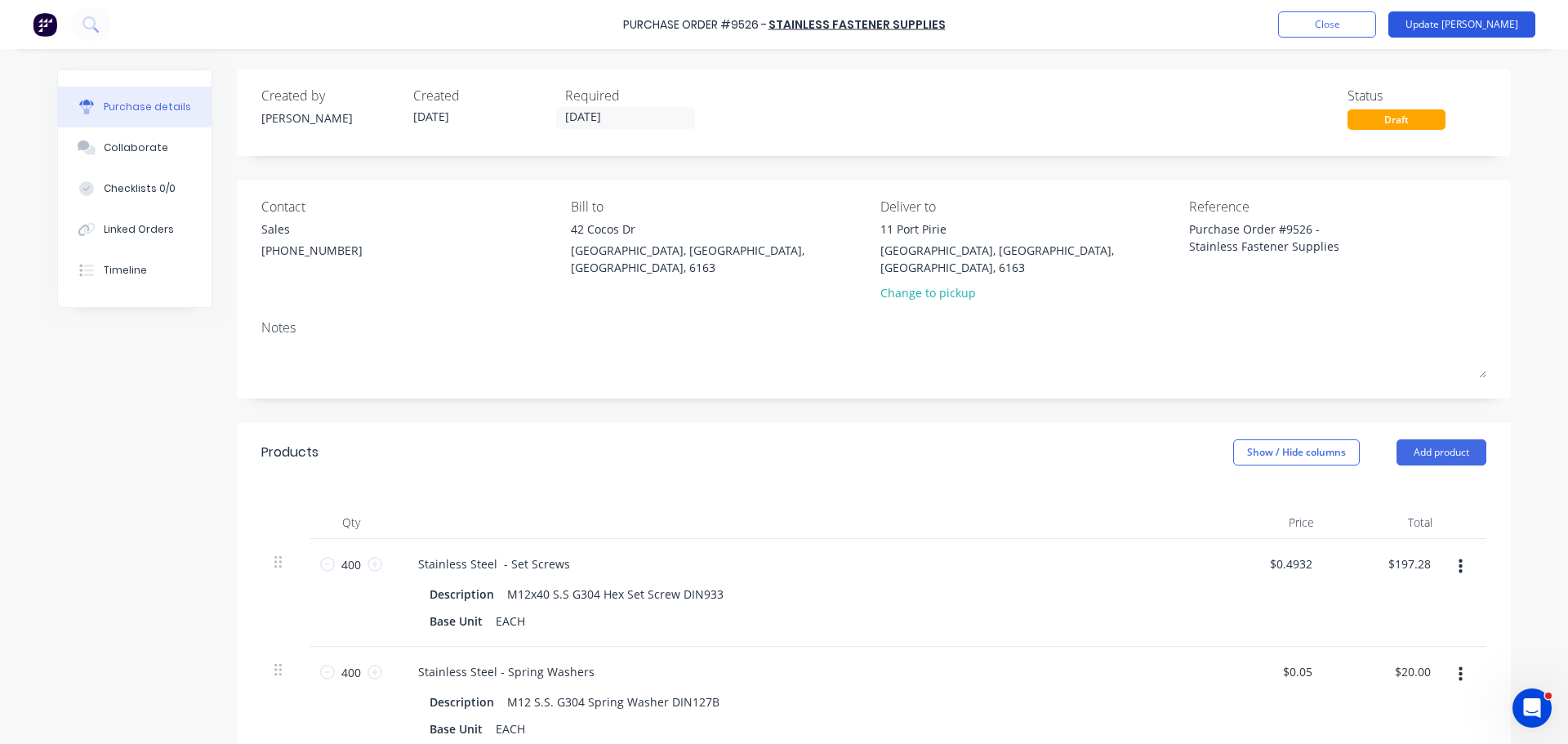
click at [1491, 23] on button "Update Bill" at bounding box center [1462, 24] width 147 height 26
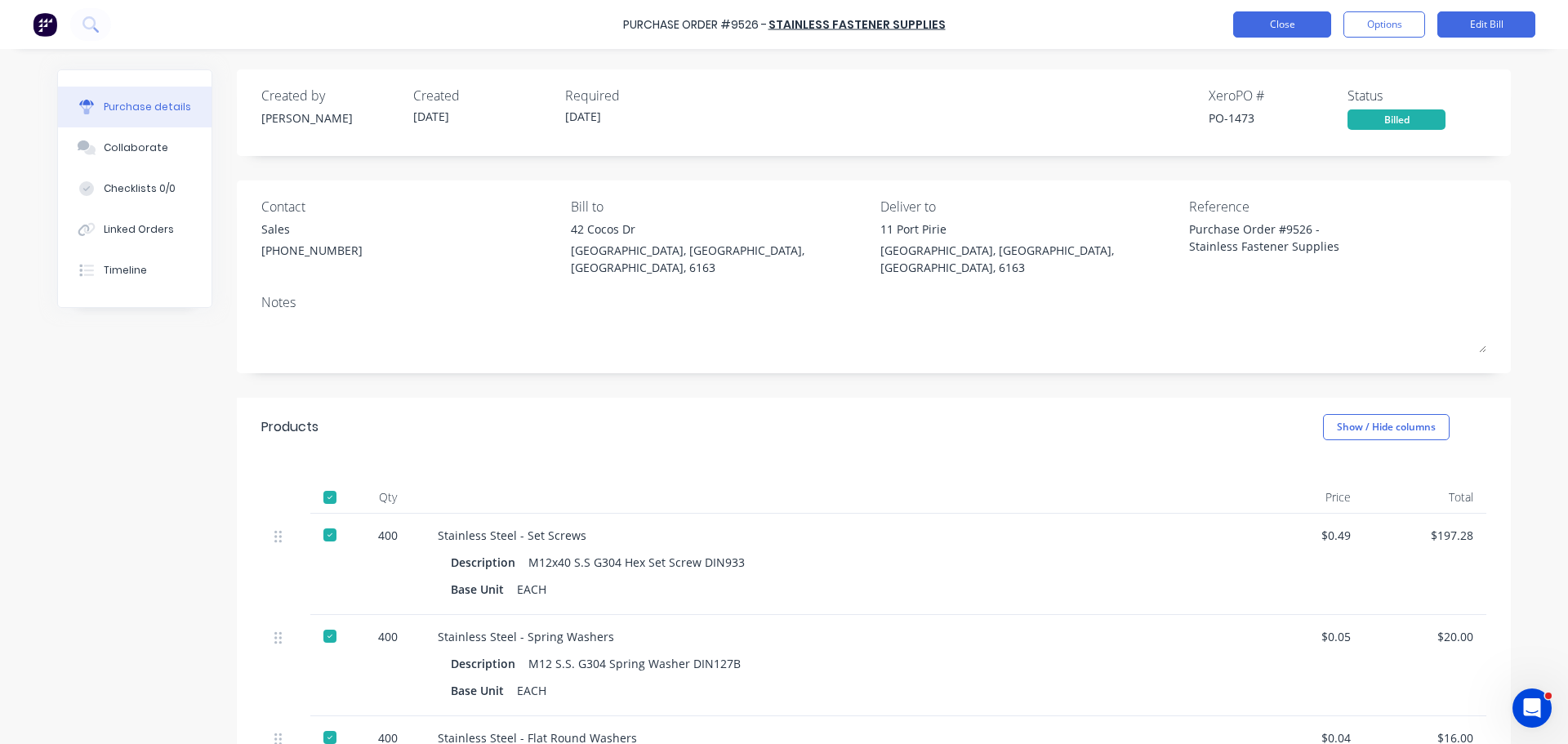
click at [1283, 24] on button "Close" at bounding box center [1281, 24] width 98 height 26
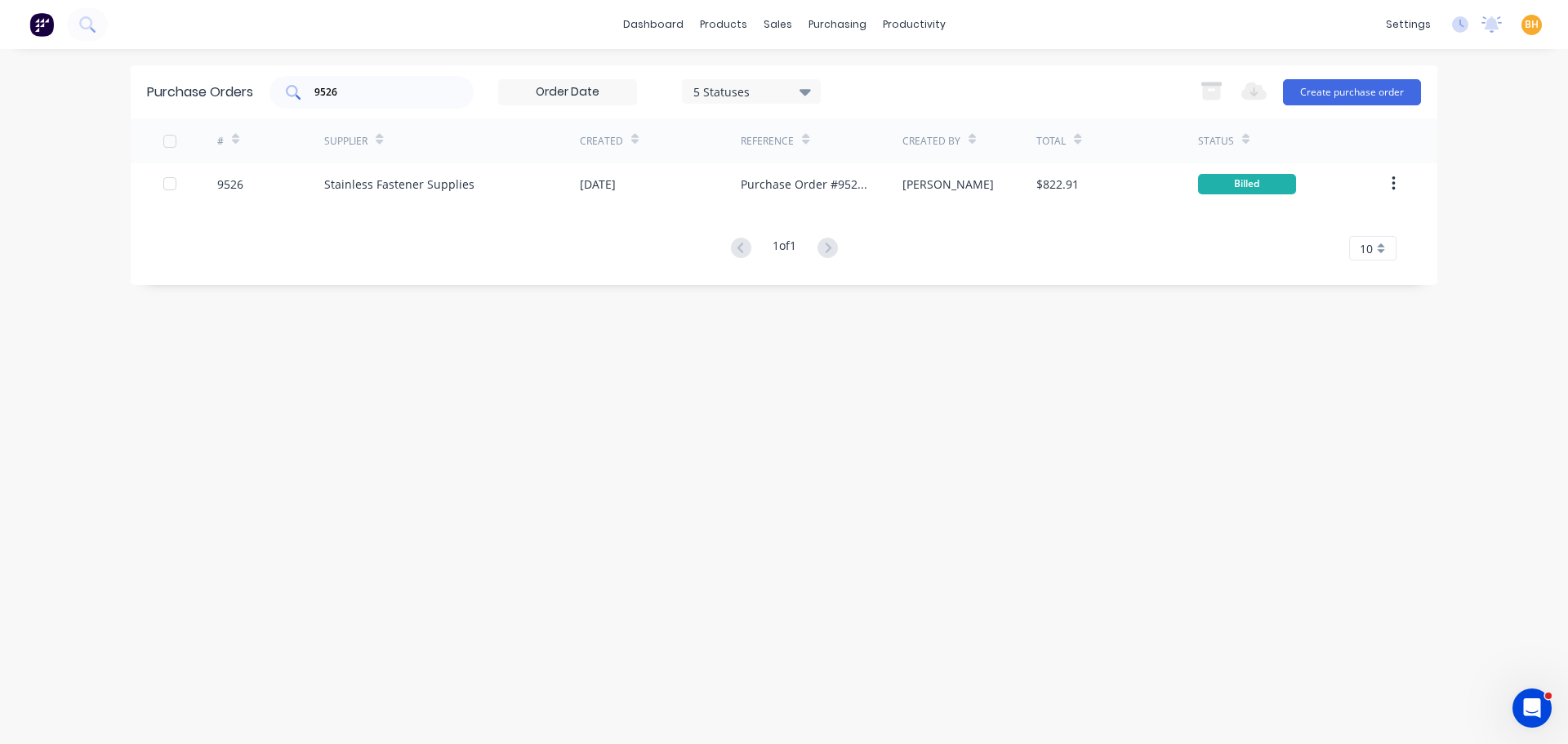
click at [359, 93] on input "9526" at bounding box center [381, 92] width 135 height 16
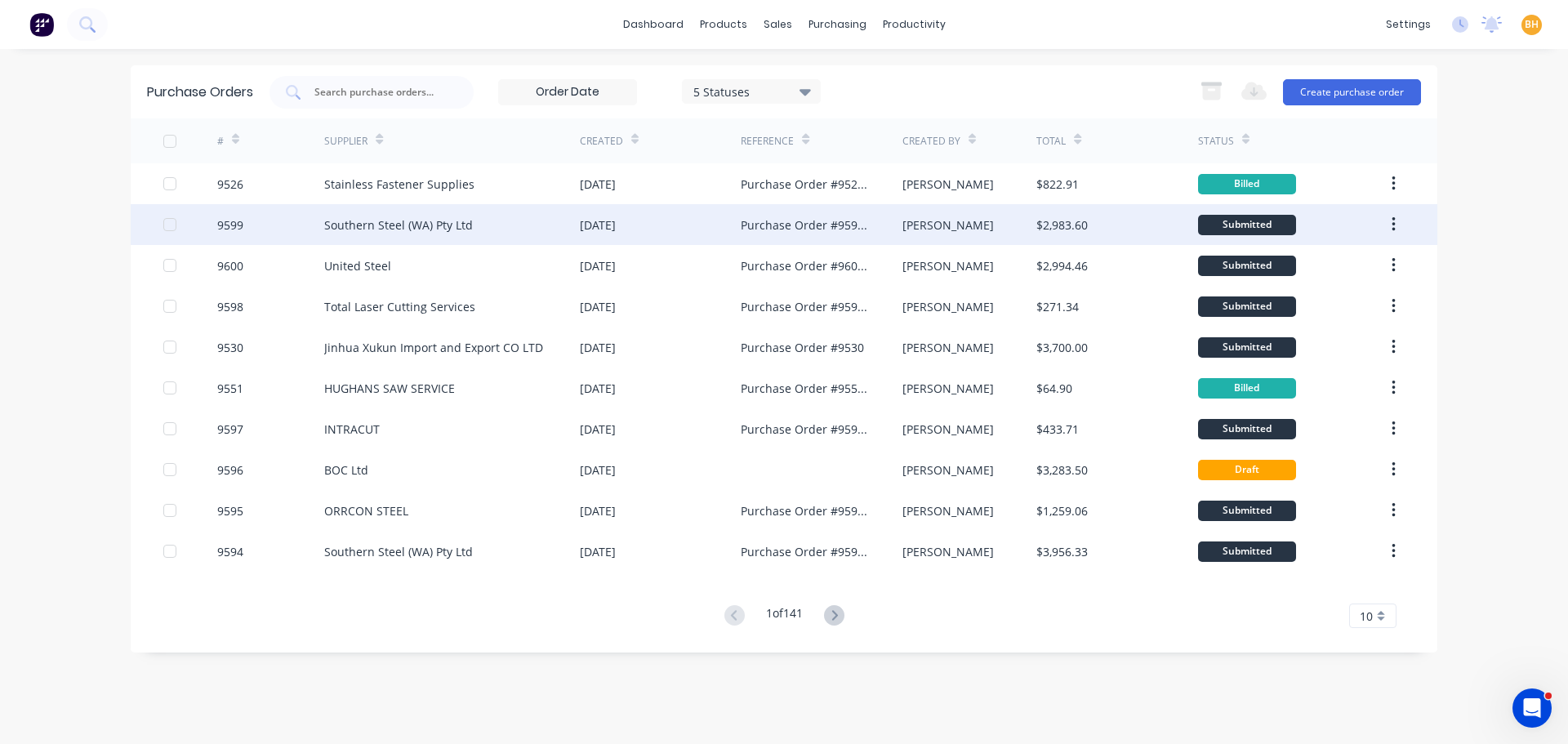
click at [450, 226] on div "Southern Steel (WA) Pty Ltd" at bounding box center [399, 225] width 149 height 17
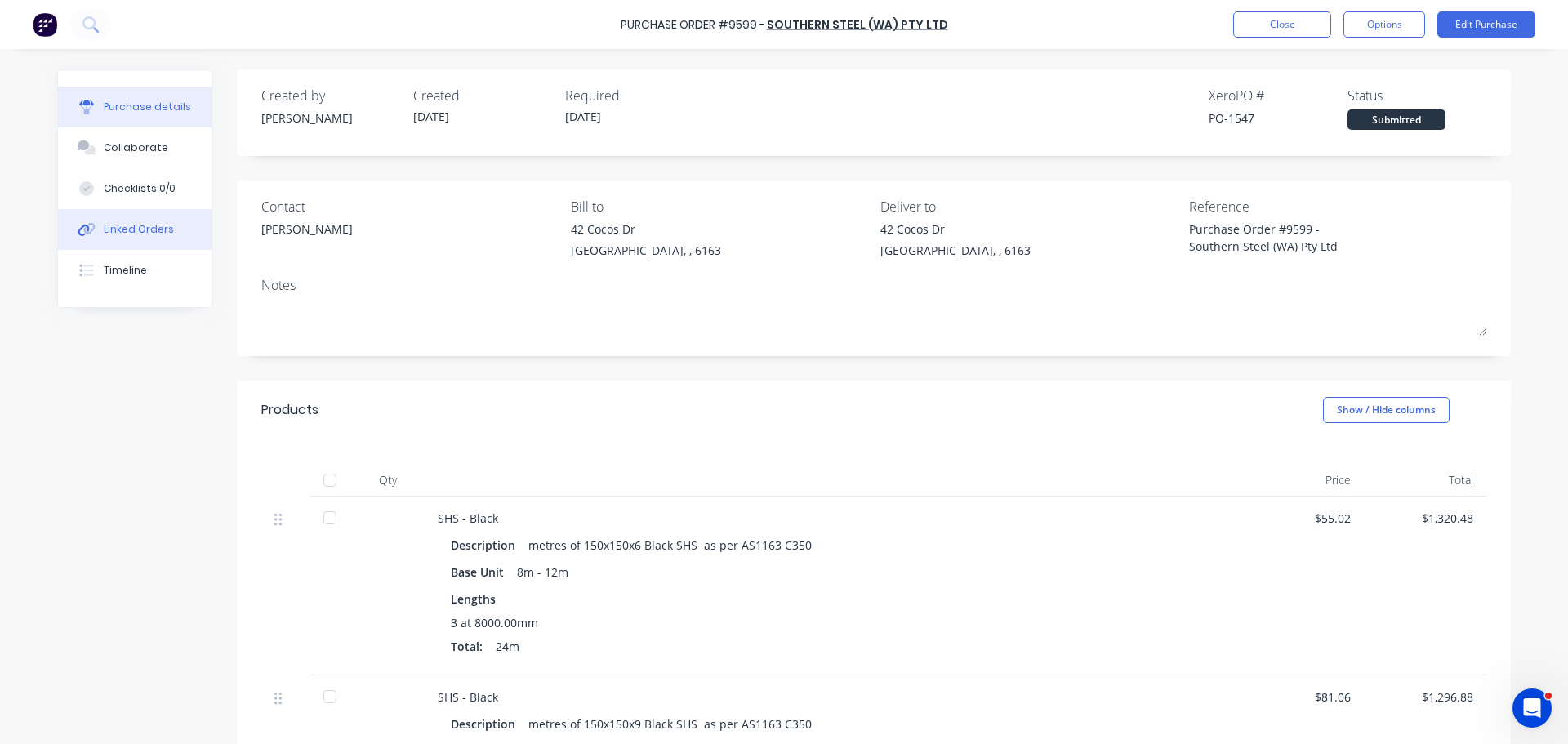
click at [90, 231] on div at bounding box center [86, 229] width 24 height 14
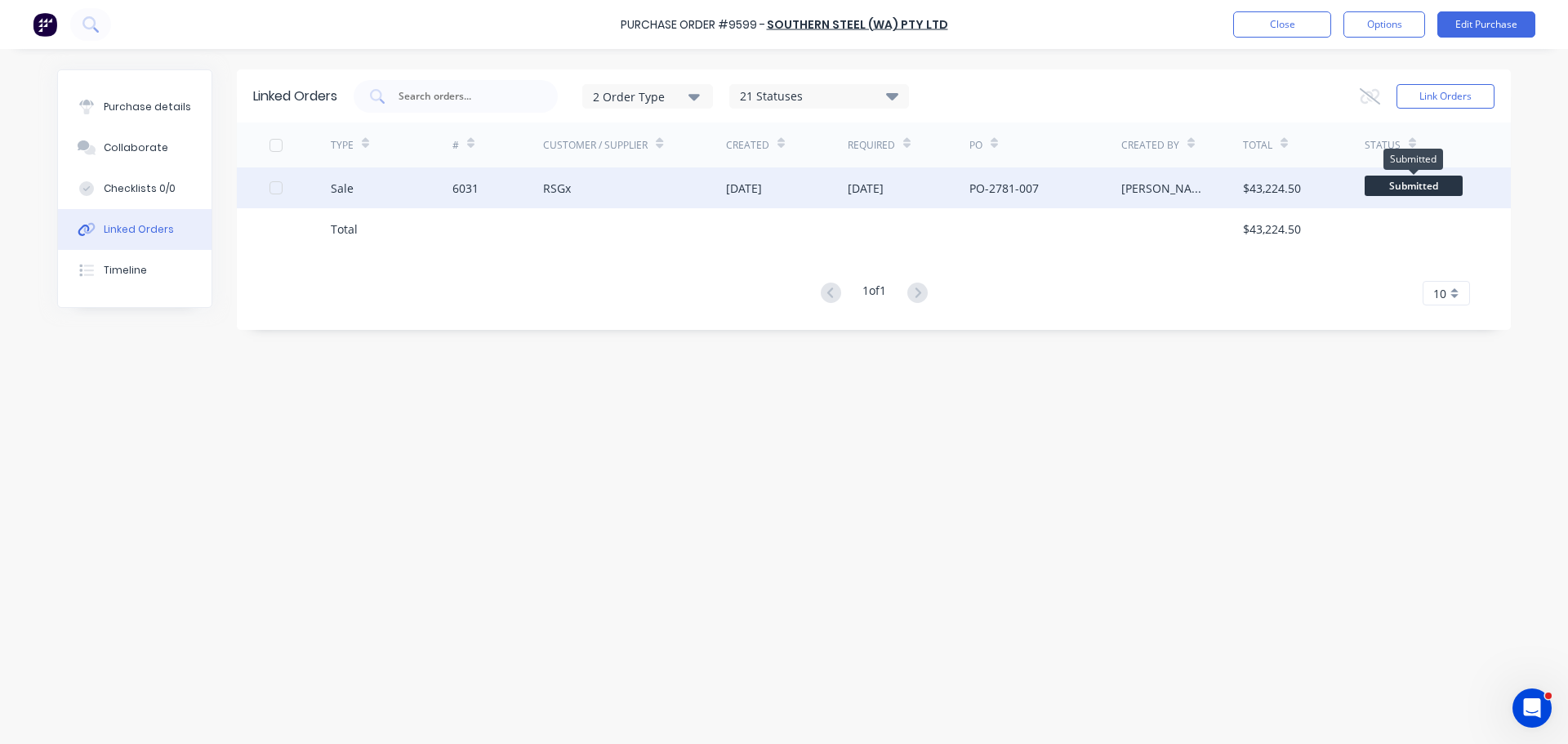
click at [1411, 187] on span "Submitted" at bounding box center [1412, 186] width 98 height 20
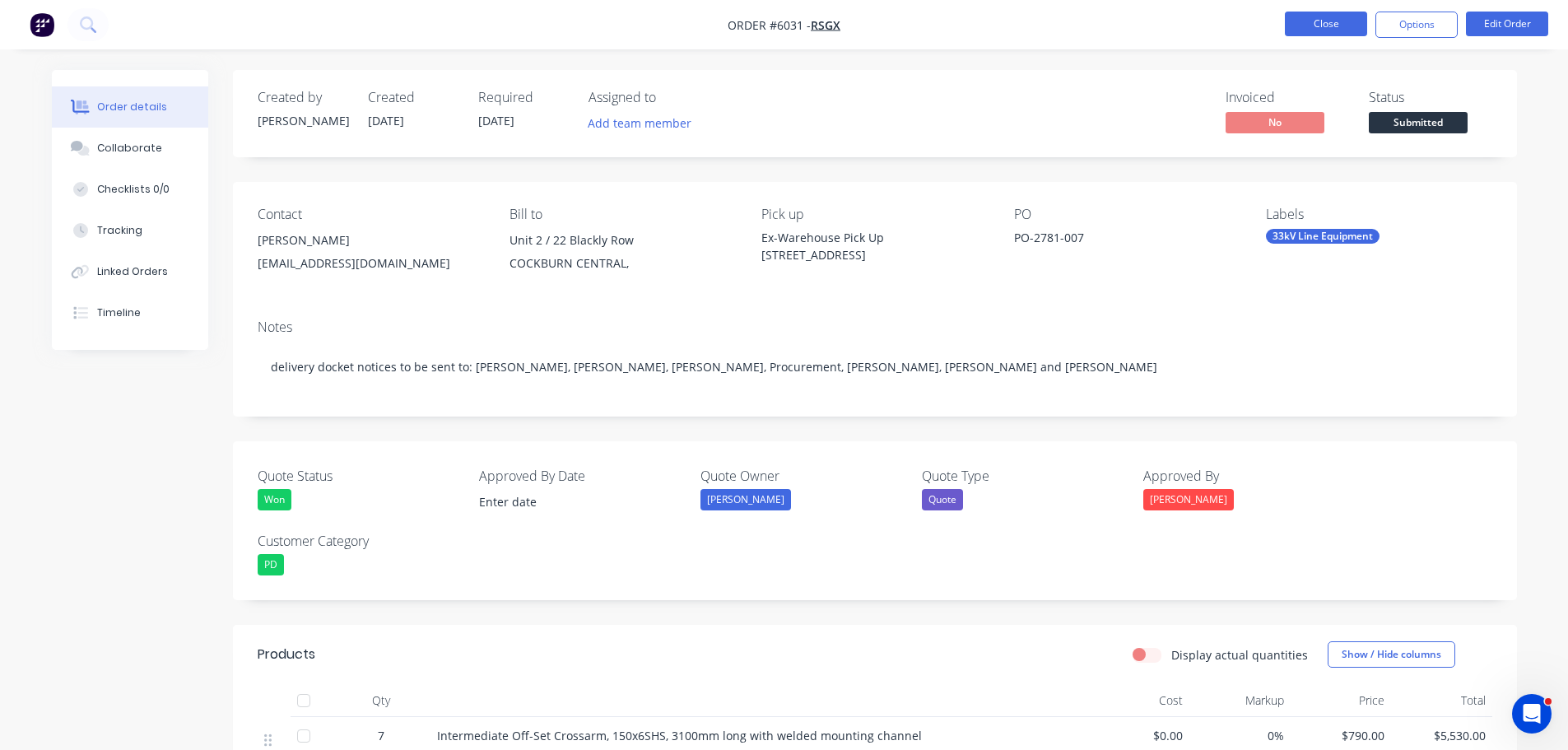
click at [1298, 30] on button "Close" at bounding box center [1325, 23] width 83 height 24
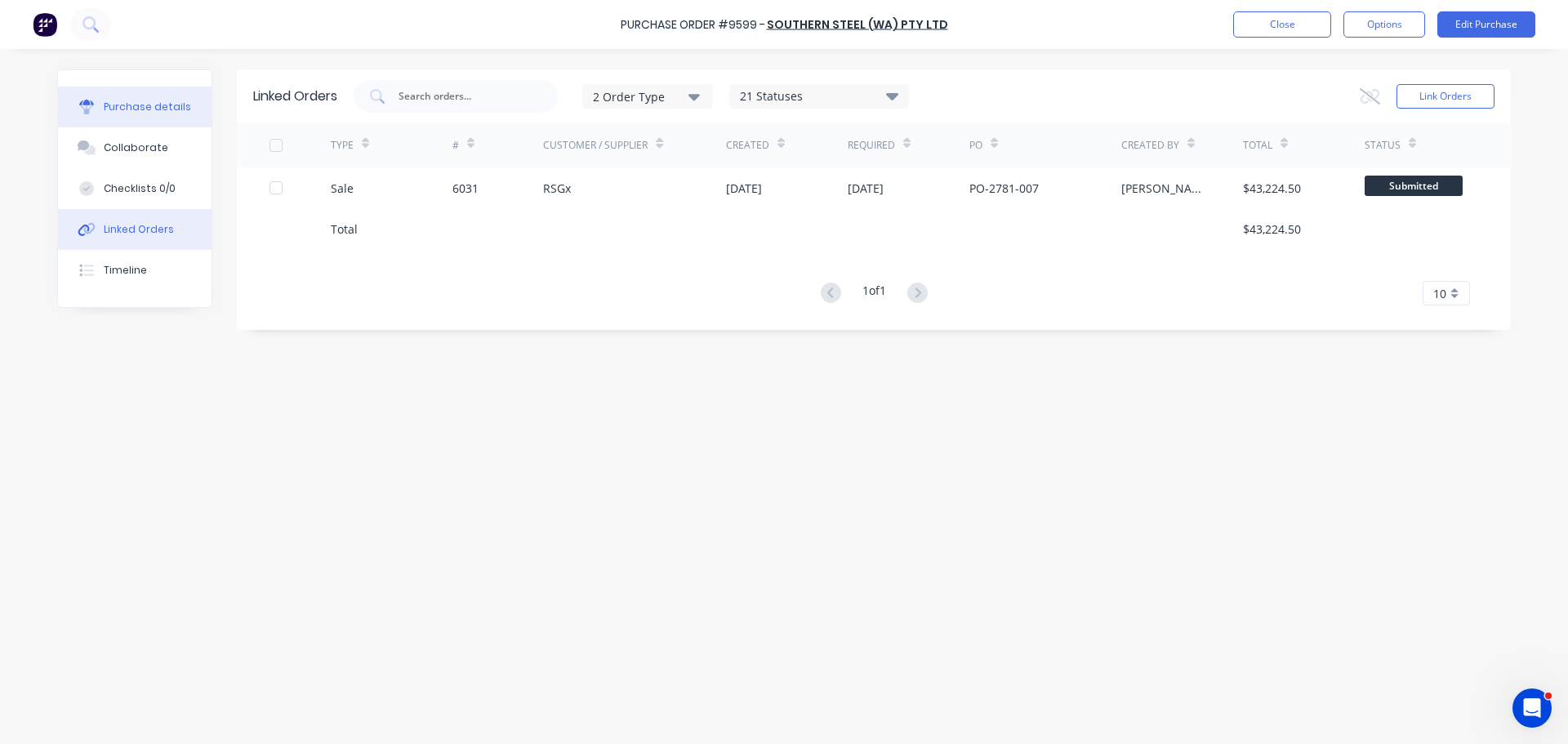
click at [139, 104] on div "Purchase details" at bounding box center [147, 106] width 87 height 14
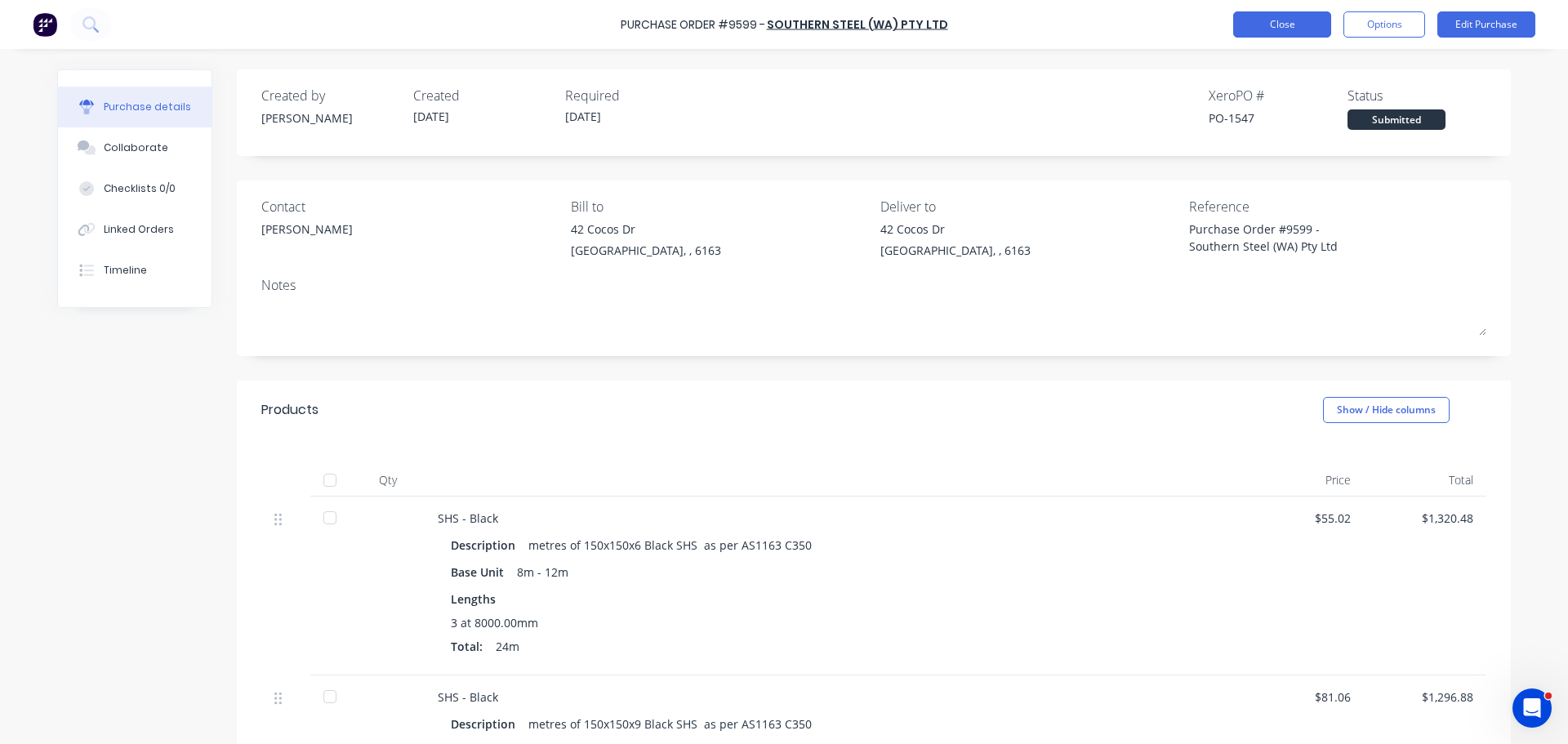
click at [1272, 19] on button "Close" at bounding box center [1281, 24] width 98 height 26
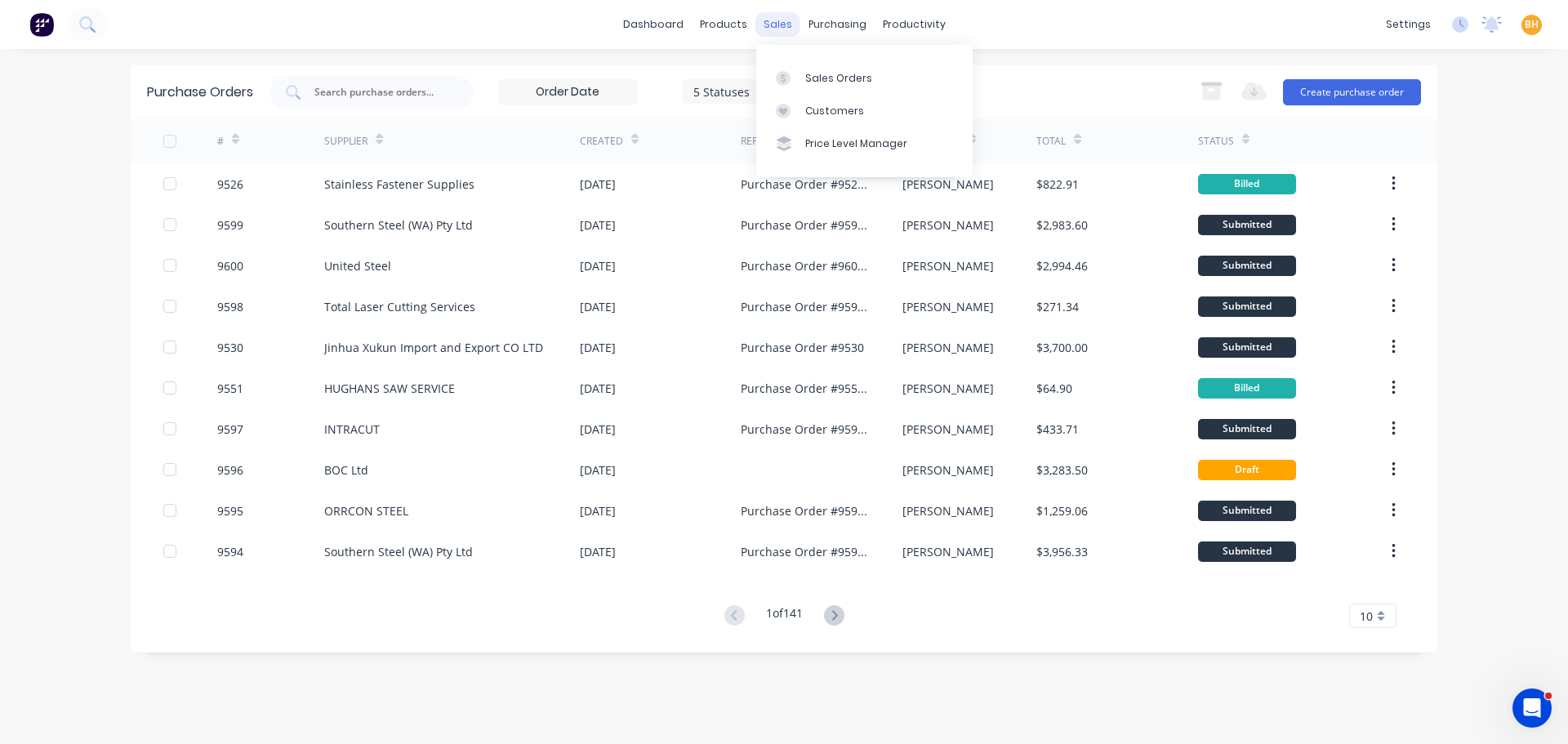
click at [772, 28] on div "sales" at bounding box center [778, 24] width 44 height 24
click at [815, 84] on div "Sales Orders" at bounding box center [838, 78] width 67 height 14
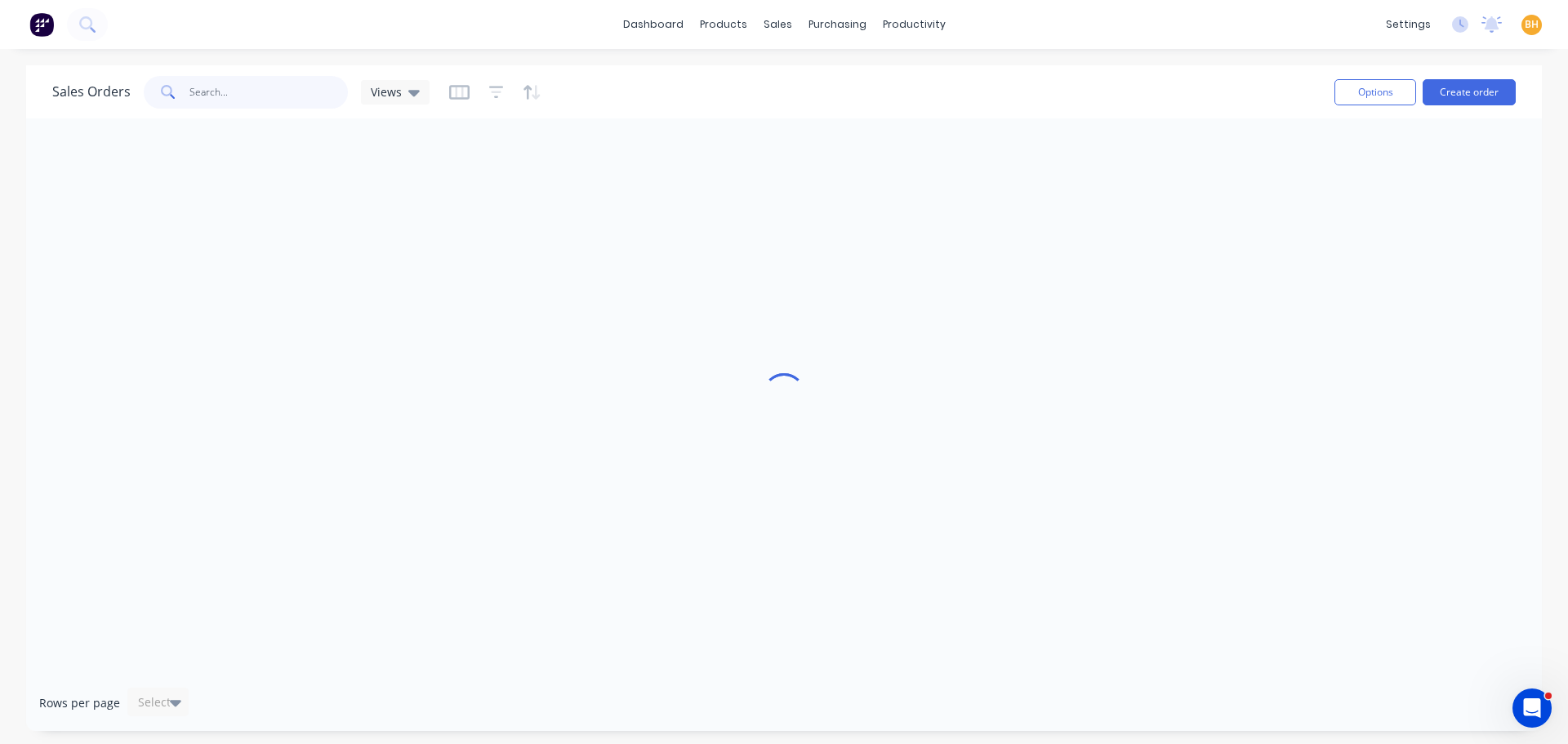
click at [241, 88] on input "text" at bounding box center [269, 93] width 159 height 33
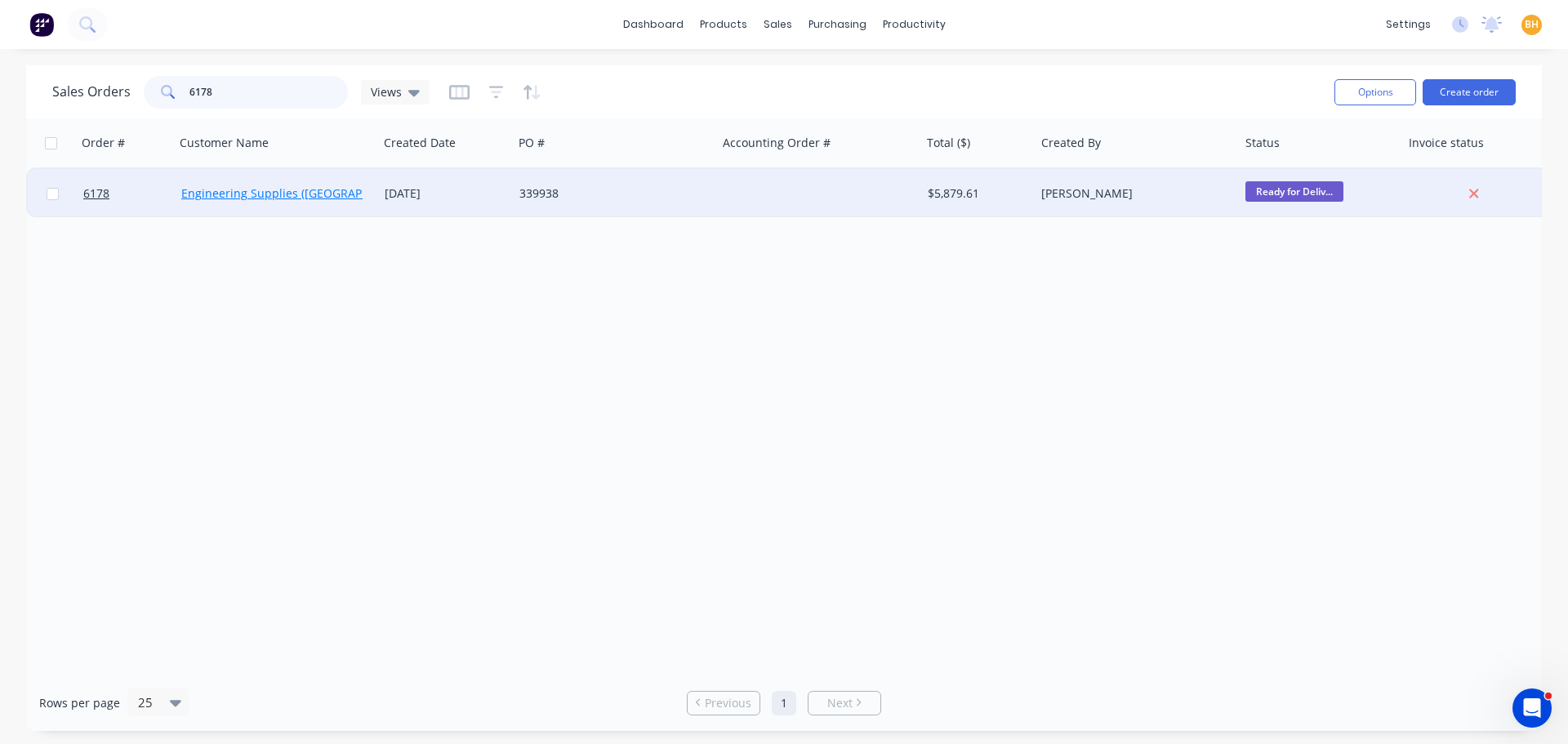
type input "6178"
click at [318, 200] on link "Engineering Supplies ([GEOGRAPHIC_DATA]) Pty Ltd" at bounding box center [321, 193] width 279 height 15
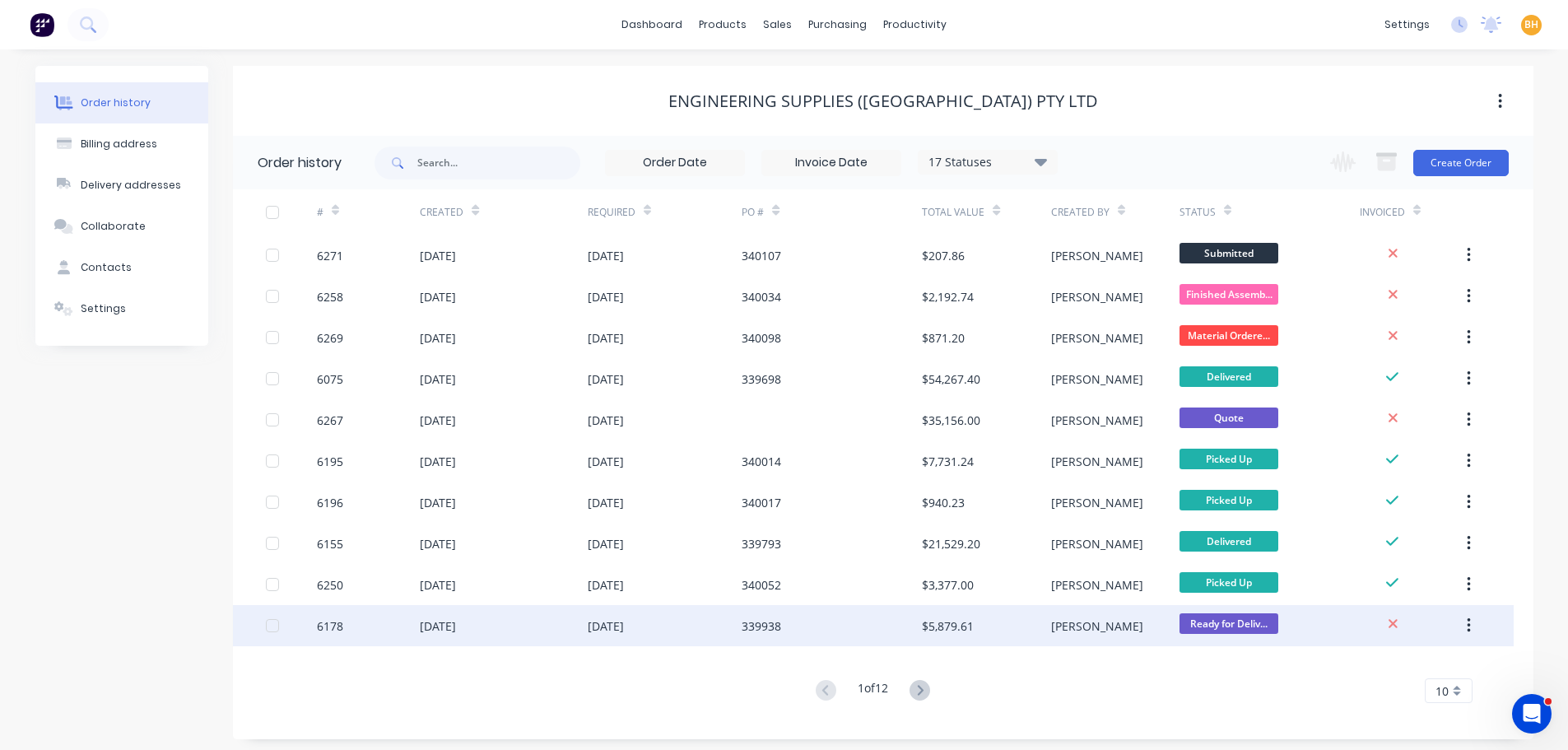
click at [467, 634] on div "[DATE]" at bounding box center [504, 625] width 168 height 41
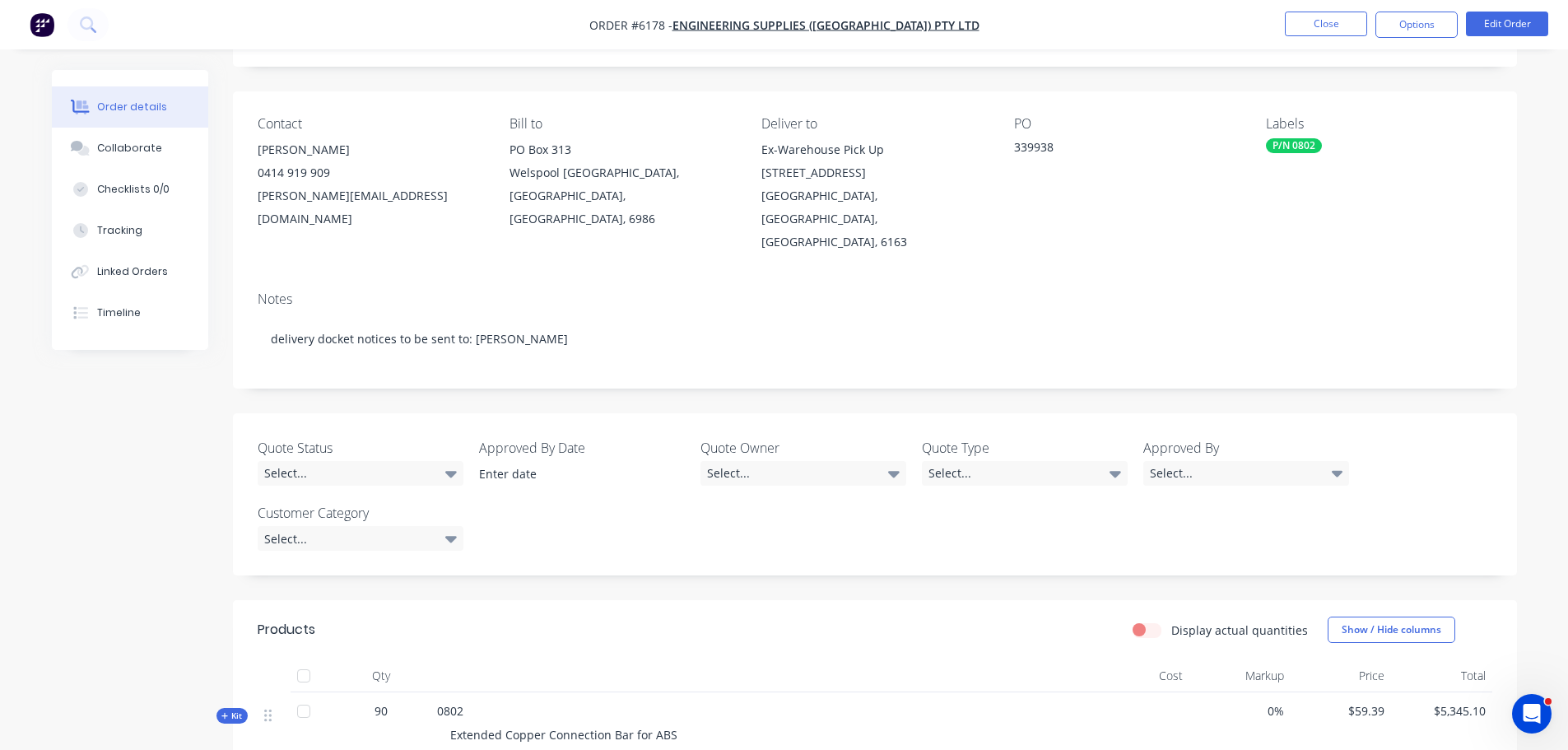
scroll to position [165, 0]
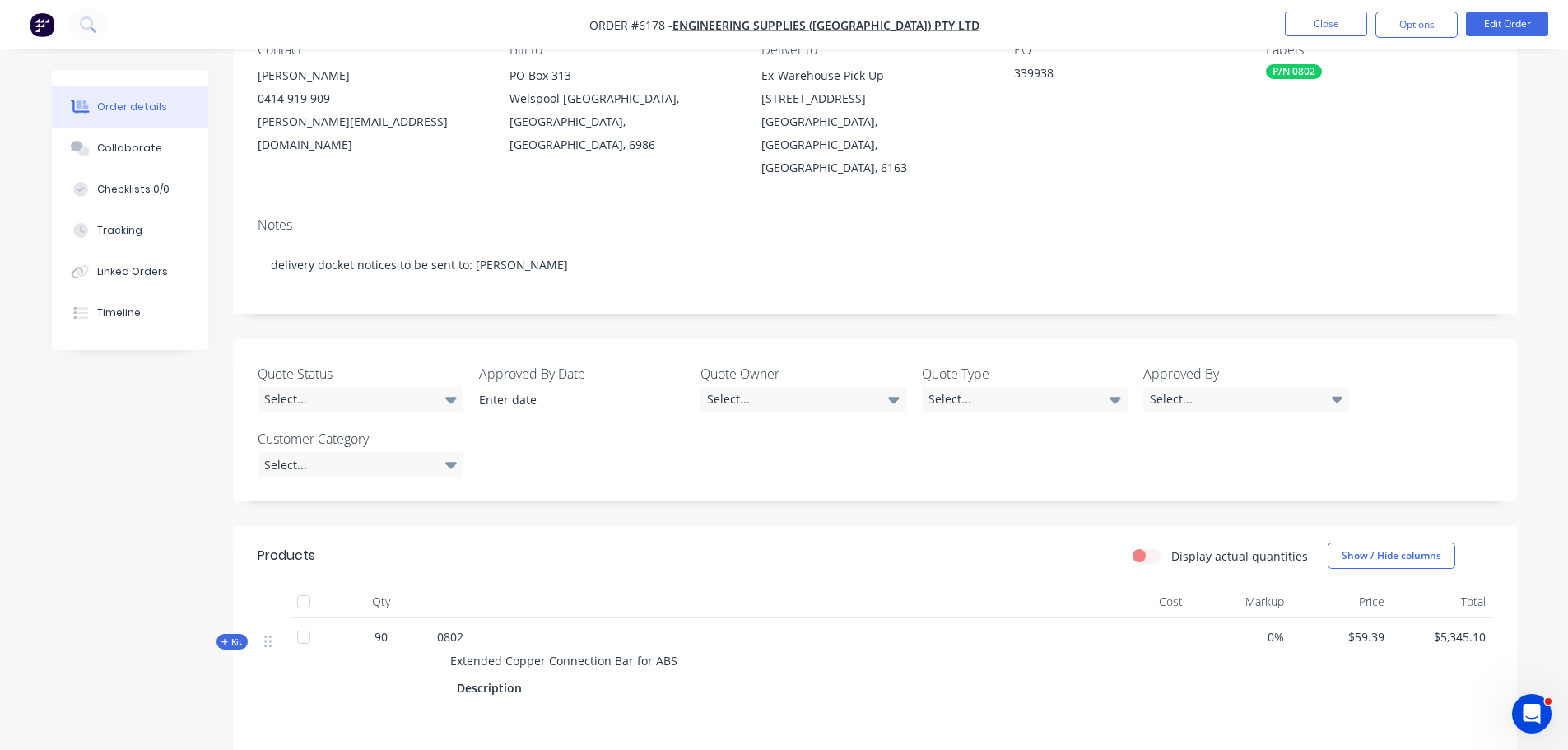
click at [304, 585] on div at bounding box center [304, 602] width 33 height 33
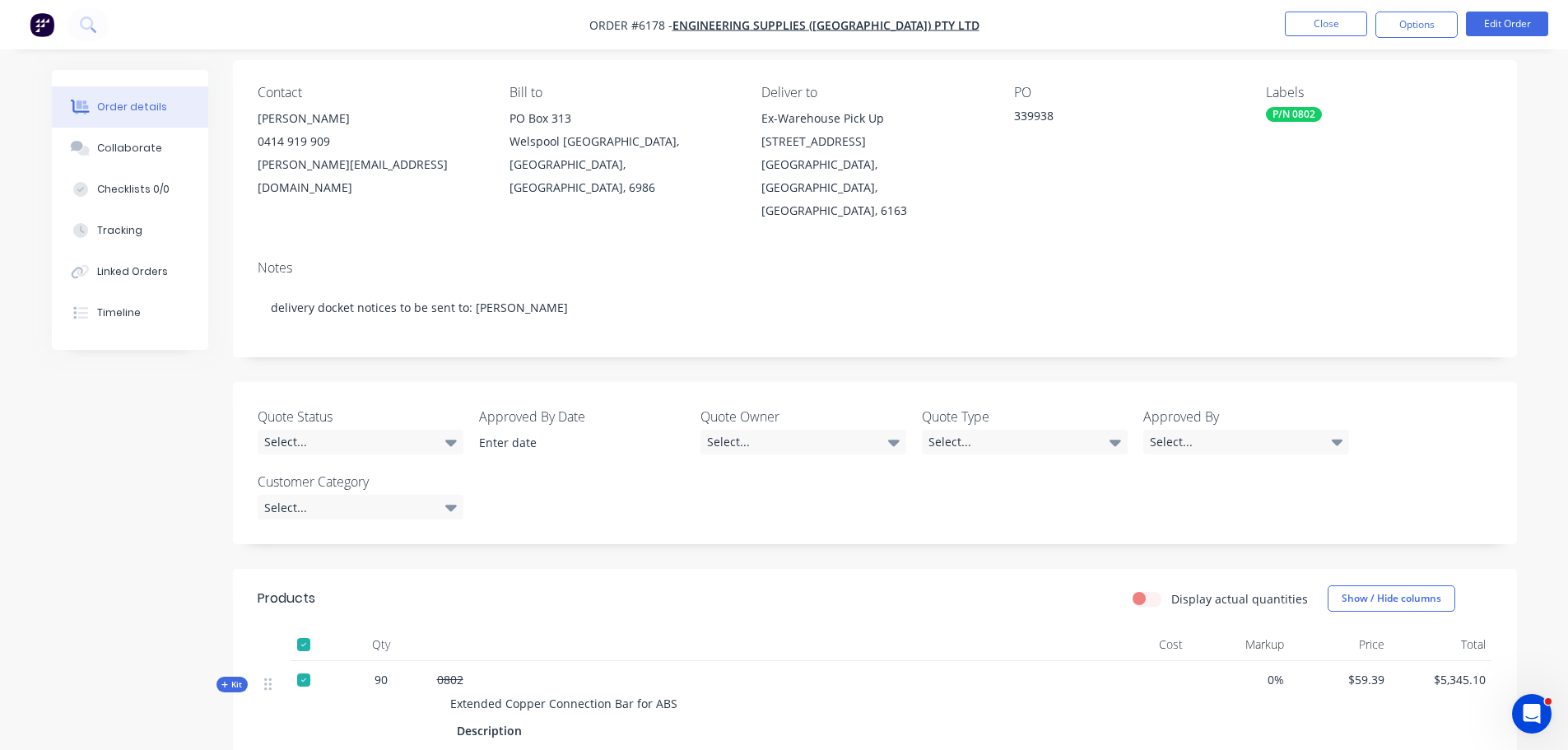
scroll to position [0, 0]
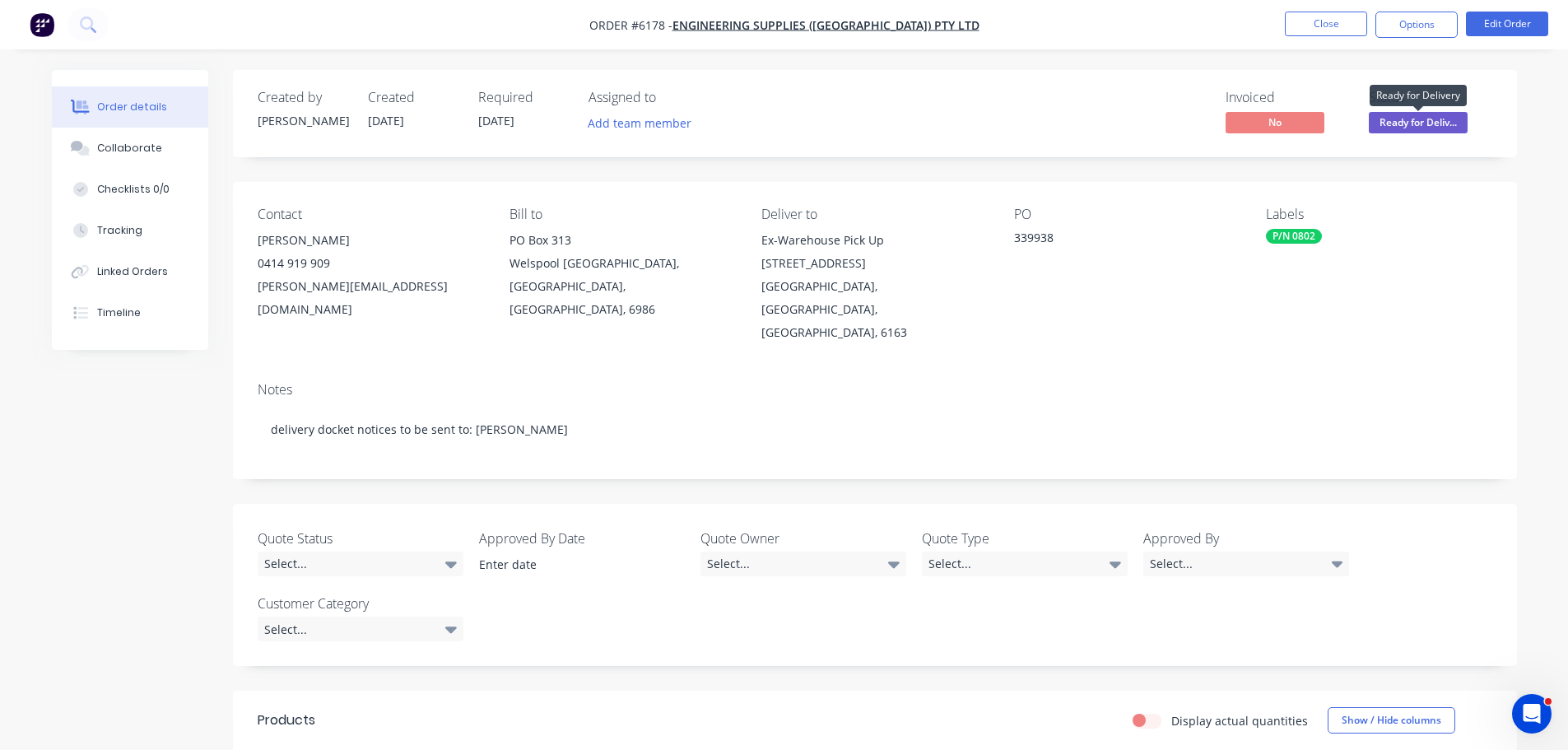
click at [1428, 127] on span "Ready for Deliv..." at bounding box center [1418, 122] width 98 height 20
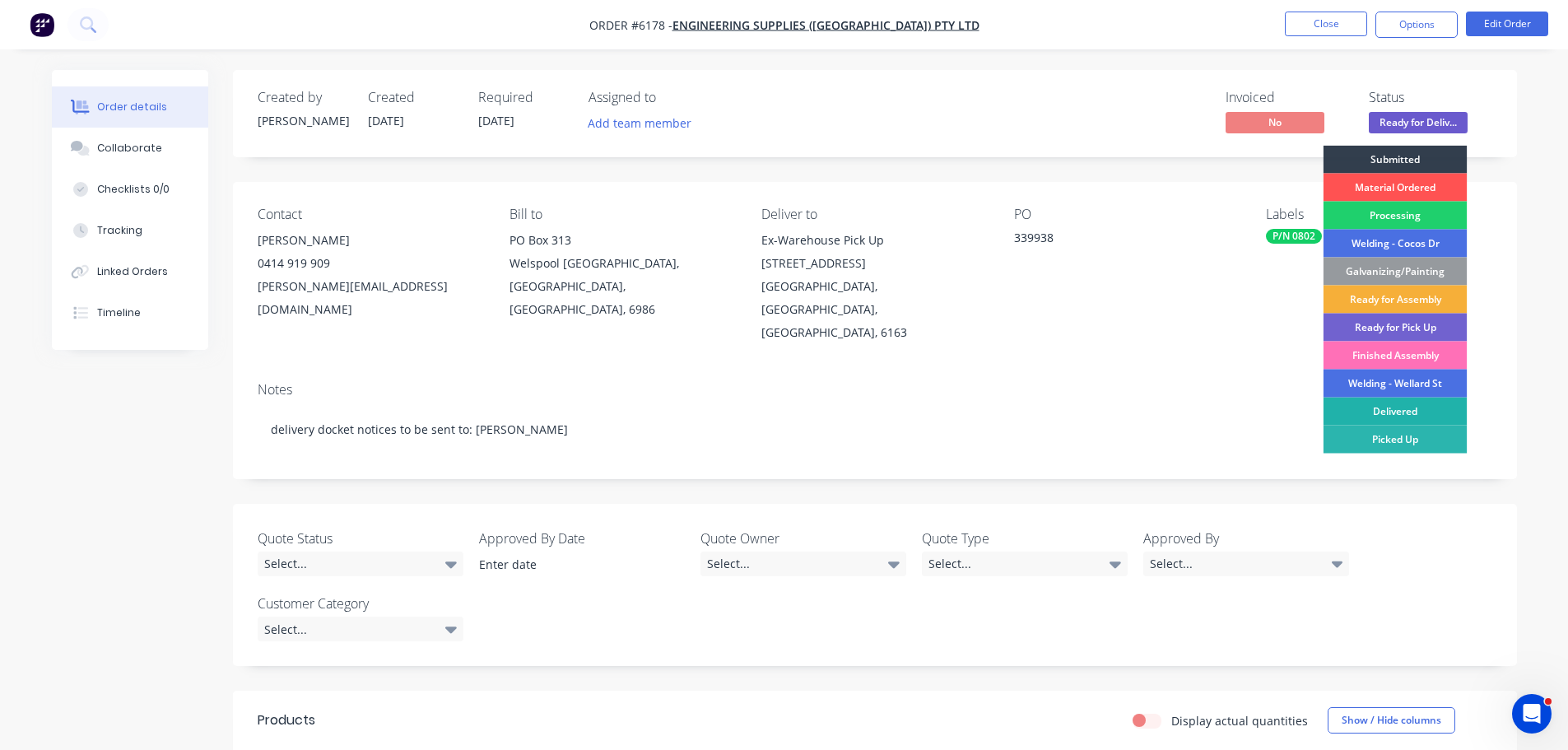
click at [1411, 404] on div "Delivered" at bounding box center [1396, 411] width 144 height 28
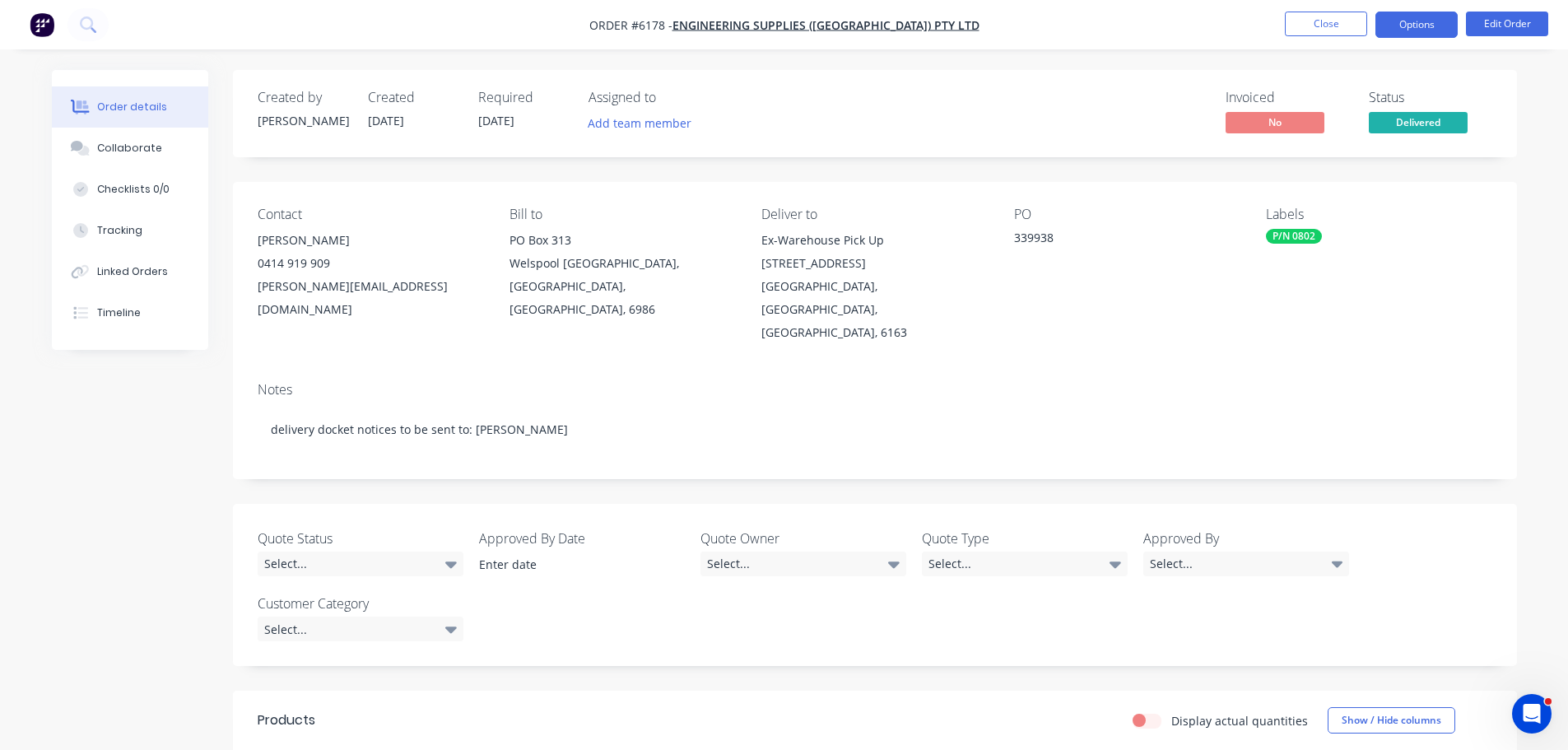
click at [1412, 24] on button "Options" at bounding box center [1416, 24] width 83 height 26
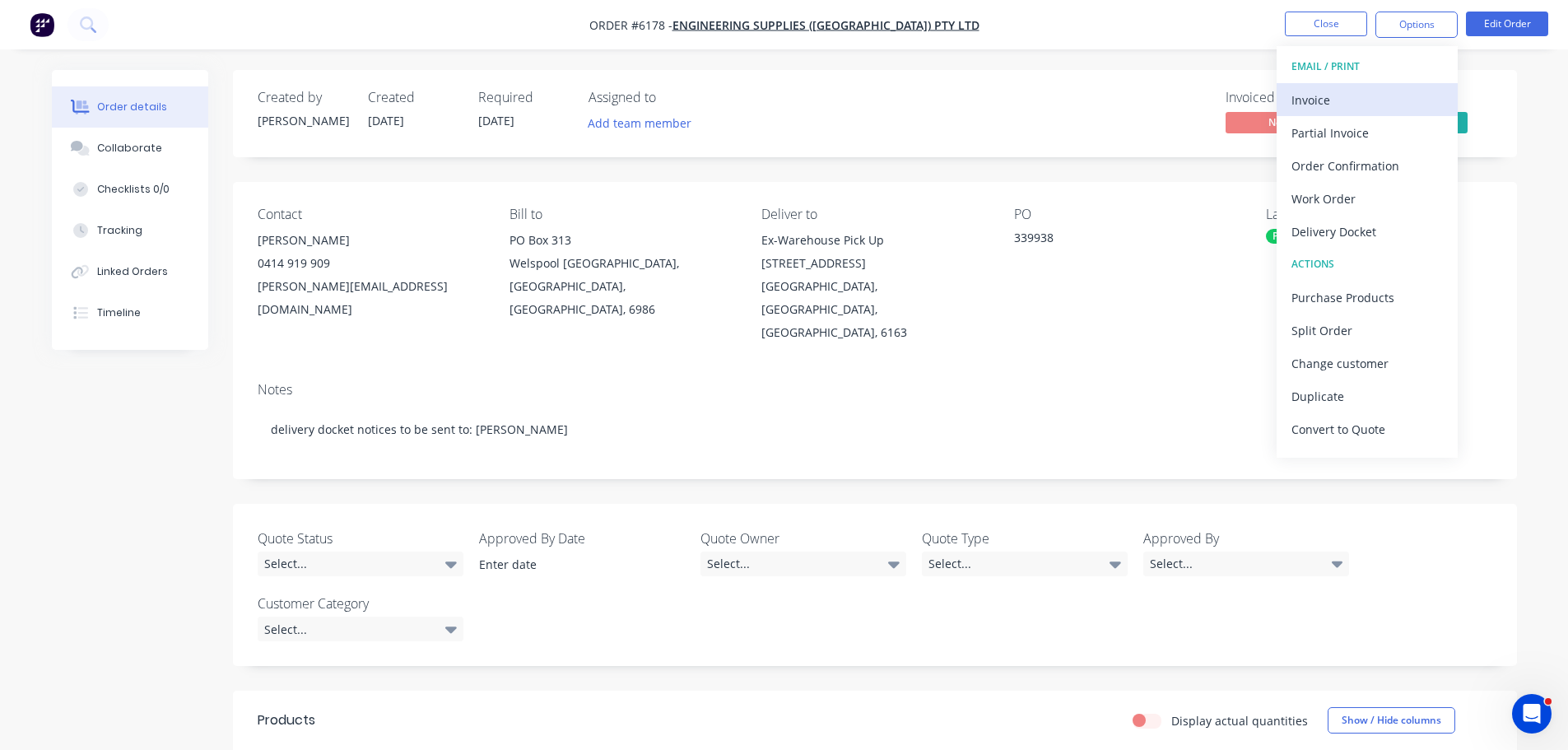
click at [1320, 104] on div "Invoice" at bounding box center [1367, 99] width 152 height 24
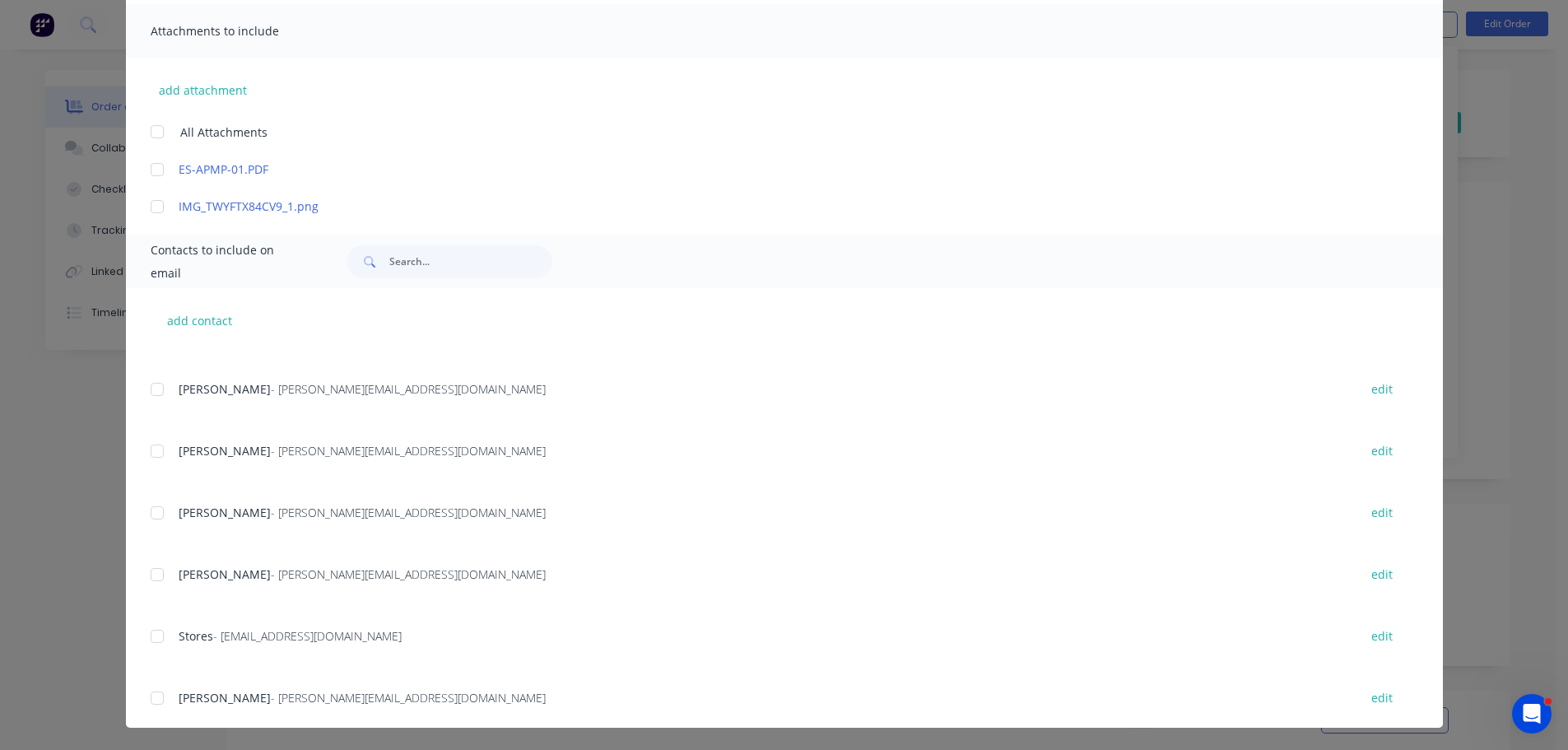
scroll to position [16, 0]
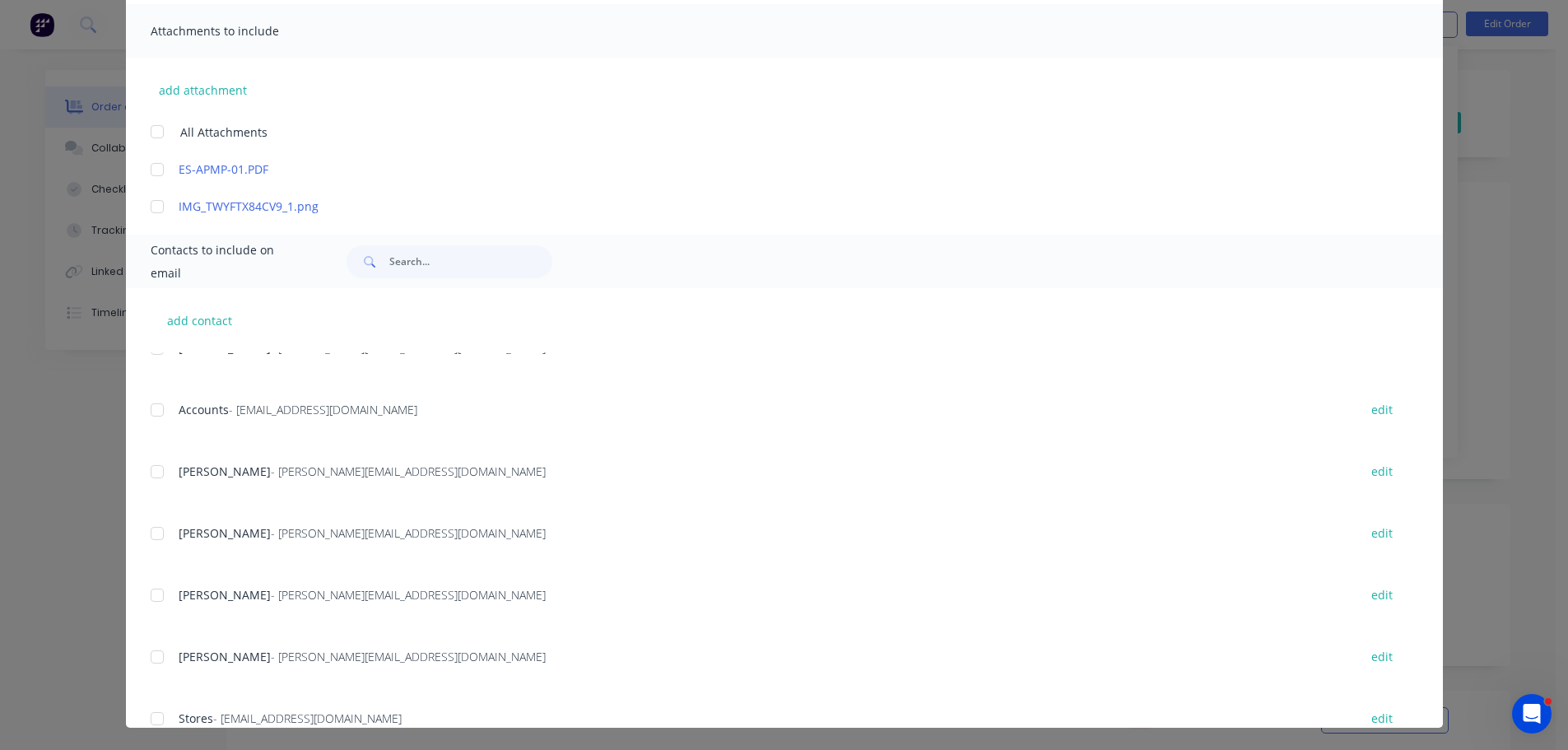
click at [142, 408] on div "add contact Gavin Dinsdale - [EMAIL_ADDRESS][DOMAIN_NAME] edit Accounts - [EMAI…" at bounding box center [784, 507] width 1317 height 439
click at [146, 410] on div at bounding box center [158, 410] width 33 height 33
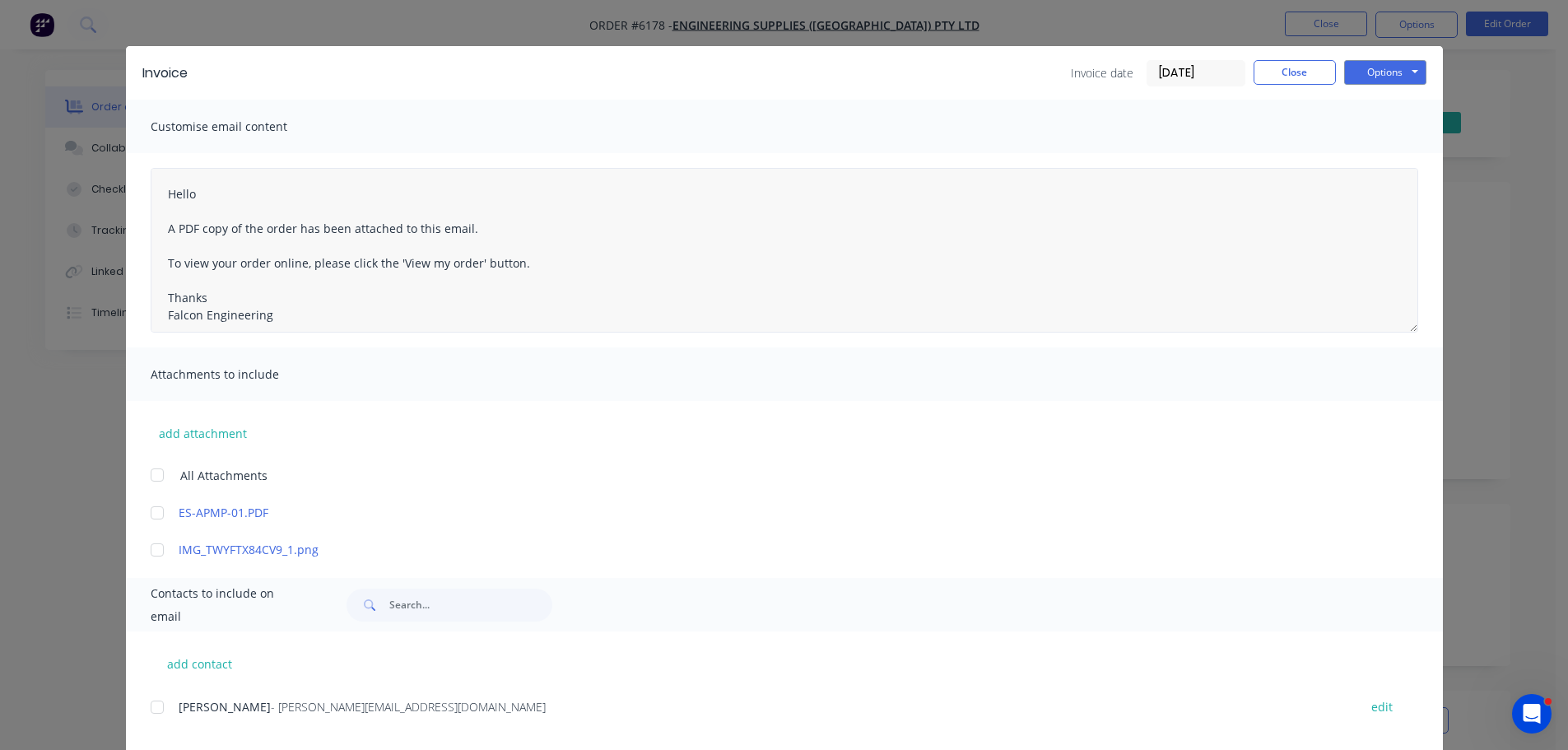
scroll to position [0, 0]
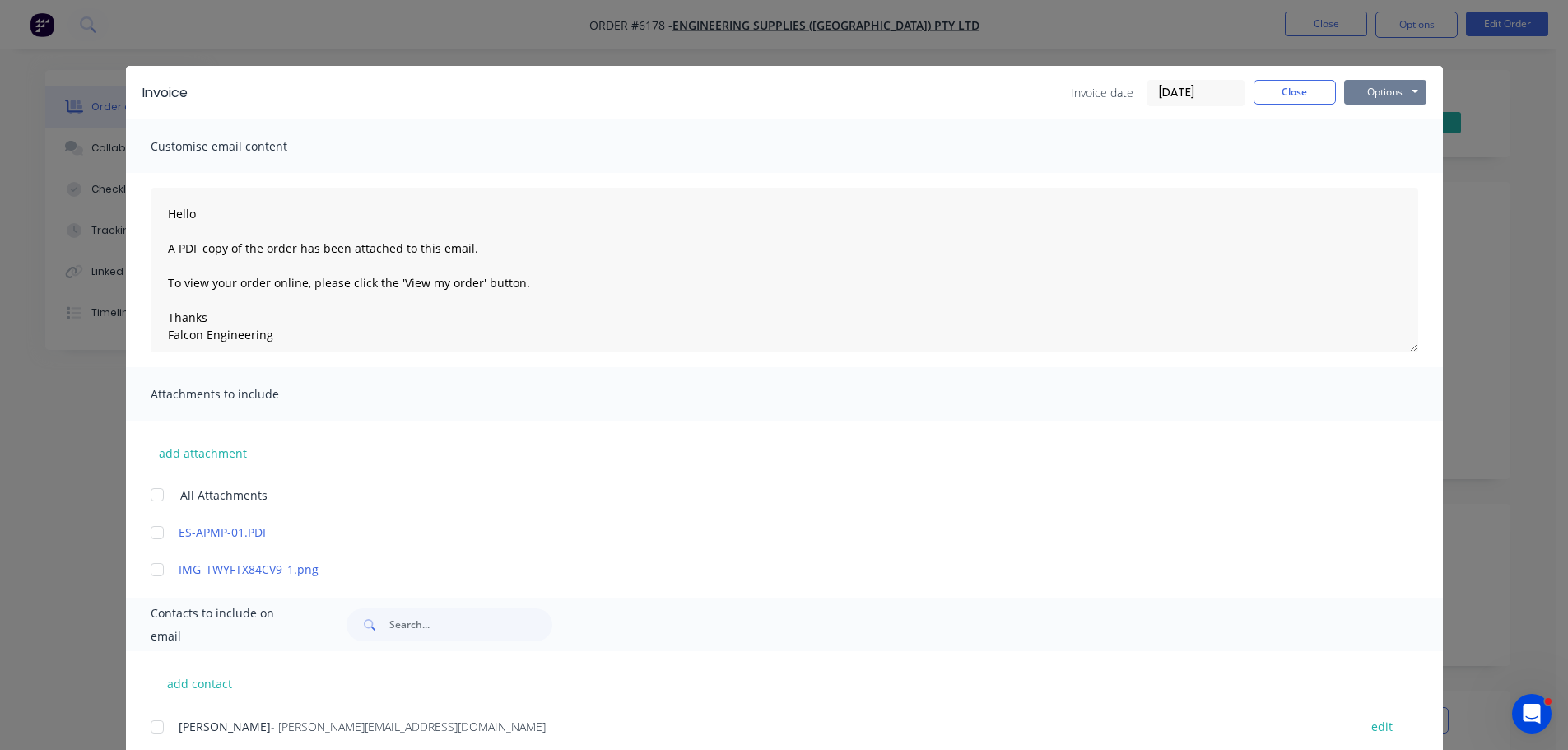
click at [1373, 86] on button "Options" at bounding box center [1385, 92] width 83 height 24
click at [1374, 173] on button "Email" at bounding box center [1397, 176] width 105 height 27
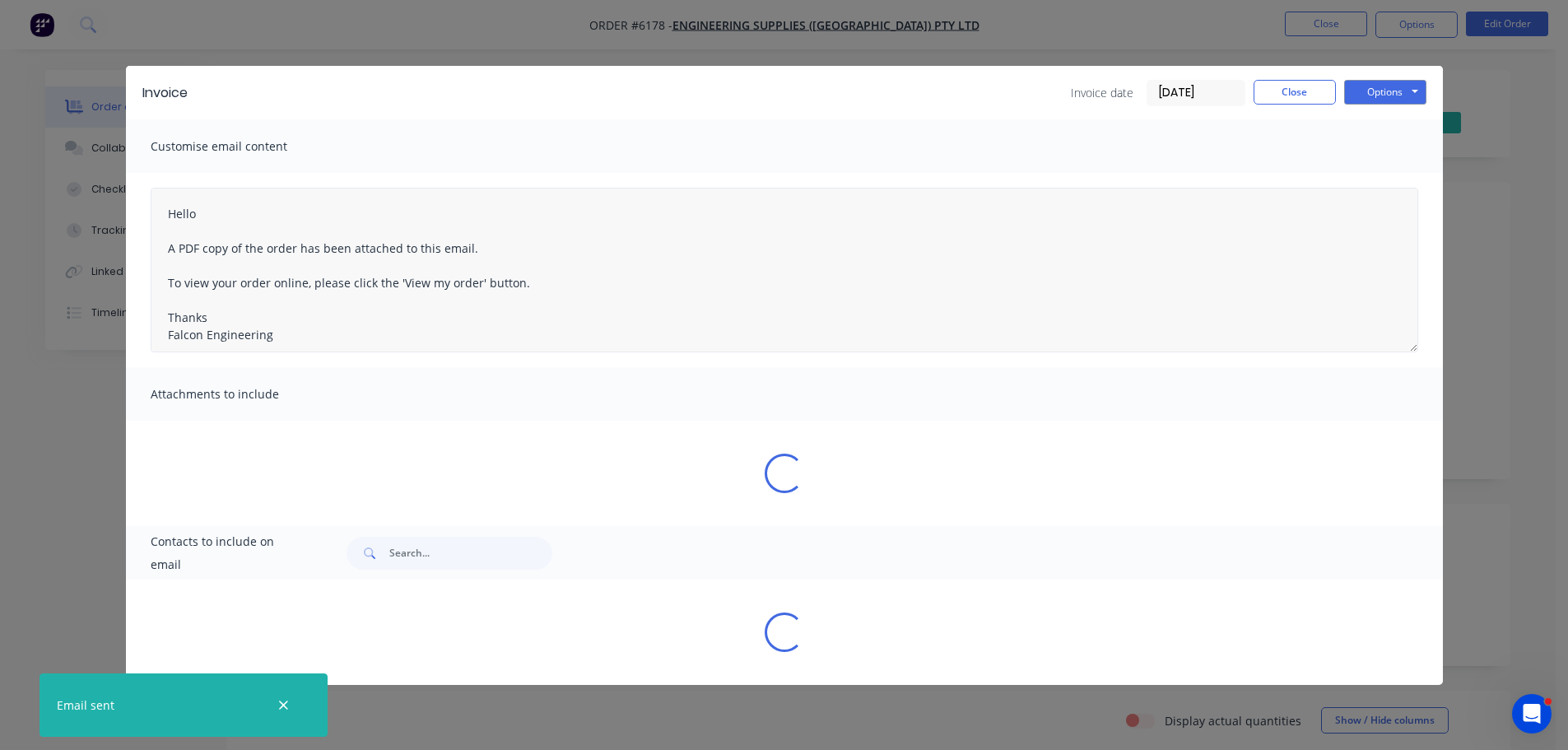
type textarea "Hello A PDF copy of the order has been attached to this email. To view your ord…"
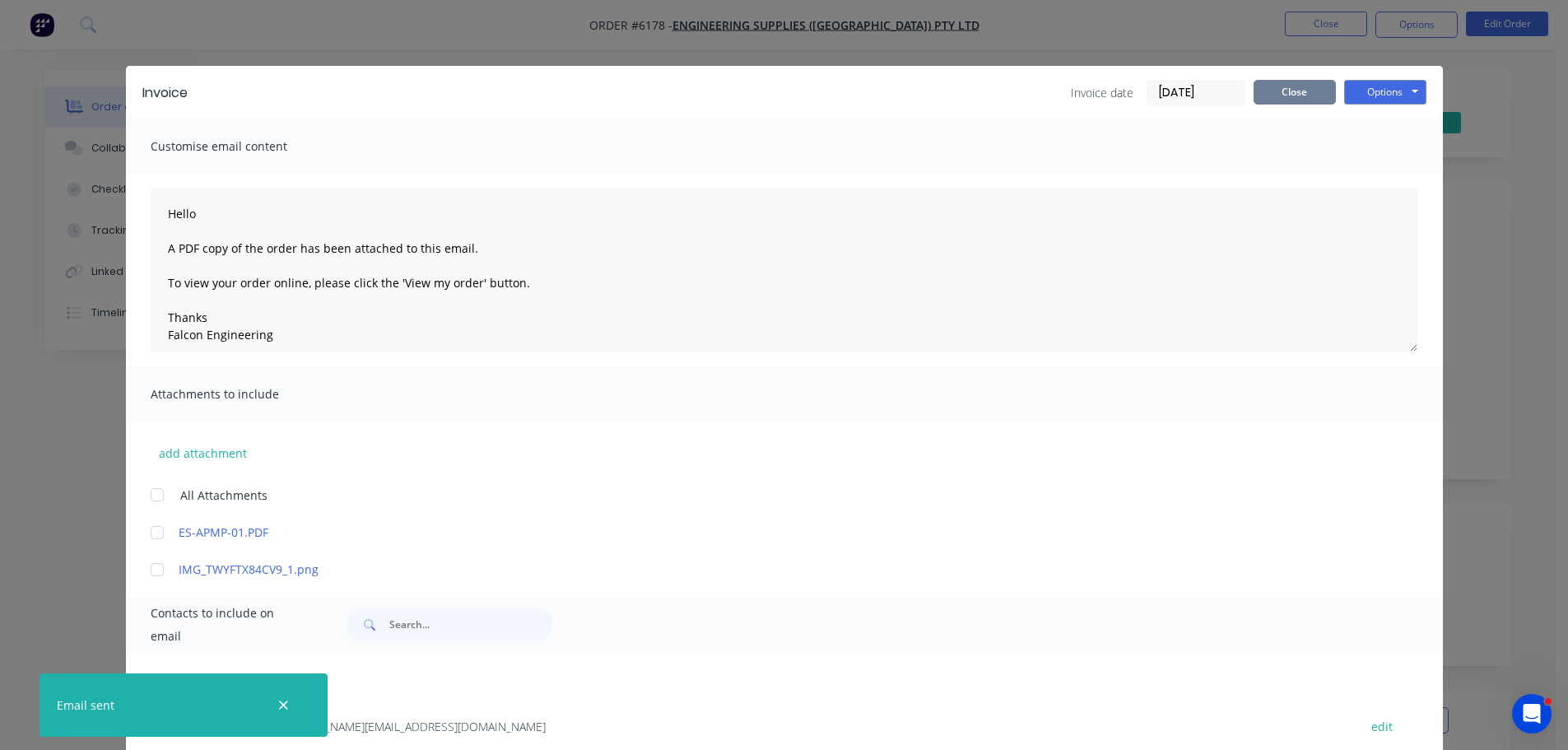
click at [1288, 88] on button "Close" at bounding box center [1294, 92] width 83 height 24
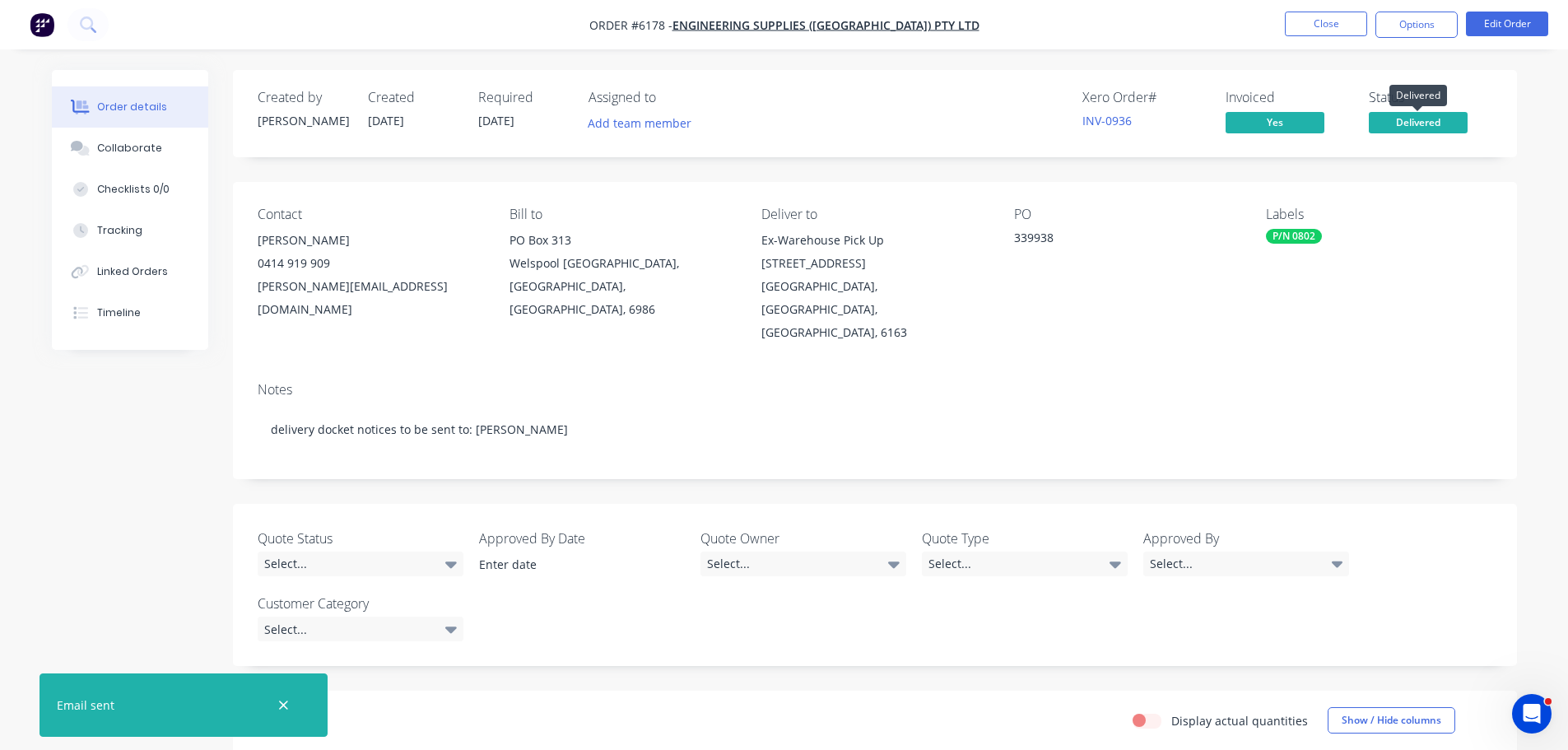
click at [1403, 114] on span "Delivered" at bounding box center [1418, 122] width 98 height 20
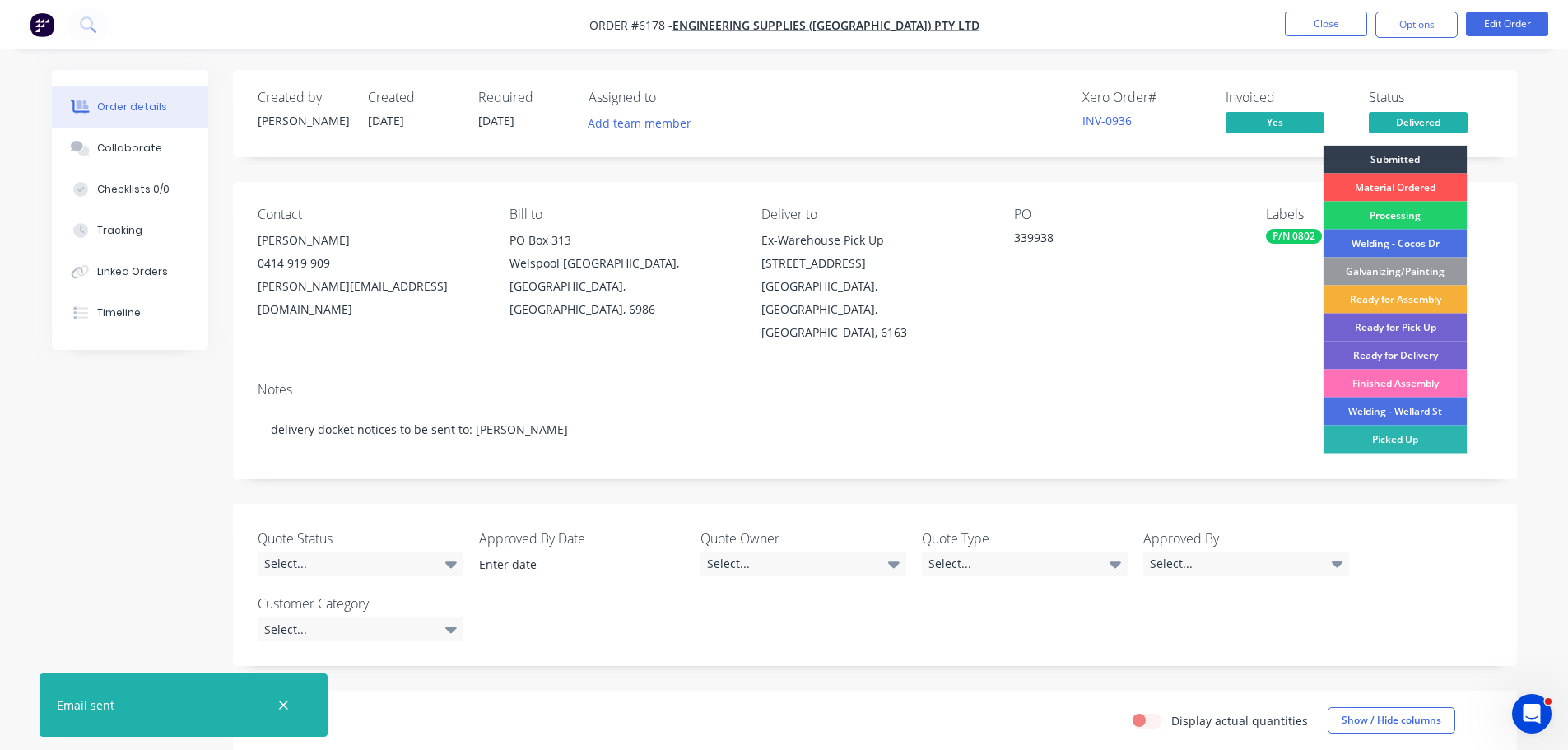
click at [1386, 432] on div "Picked Up" at bounding box center [1396, 439] width 144 height 28
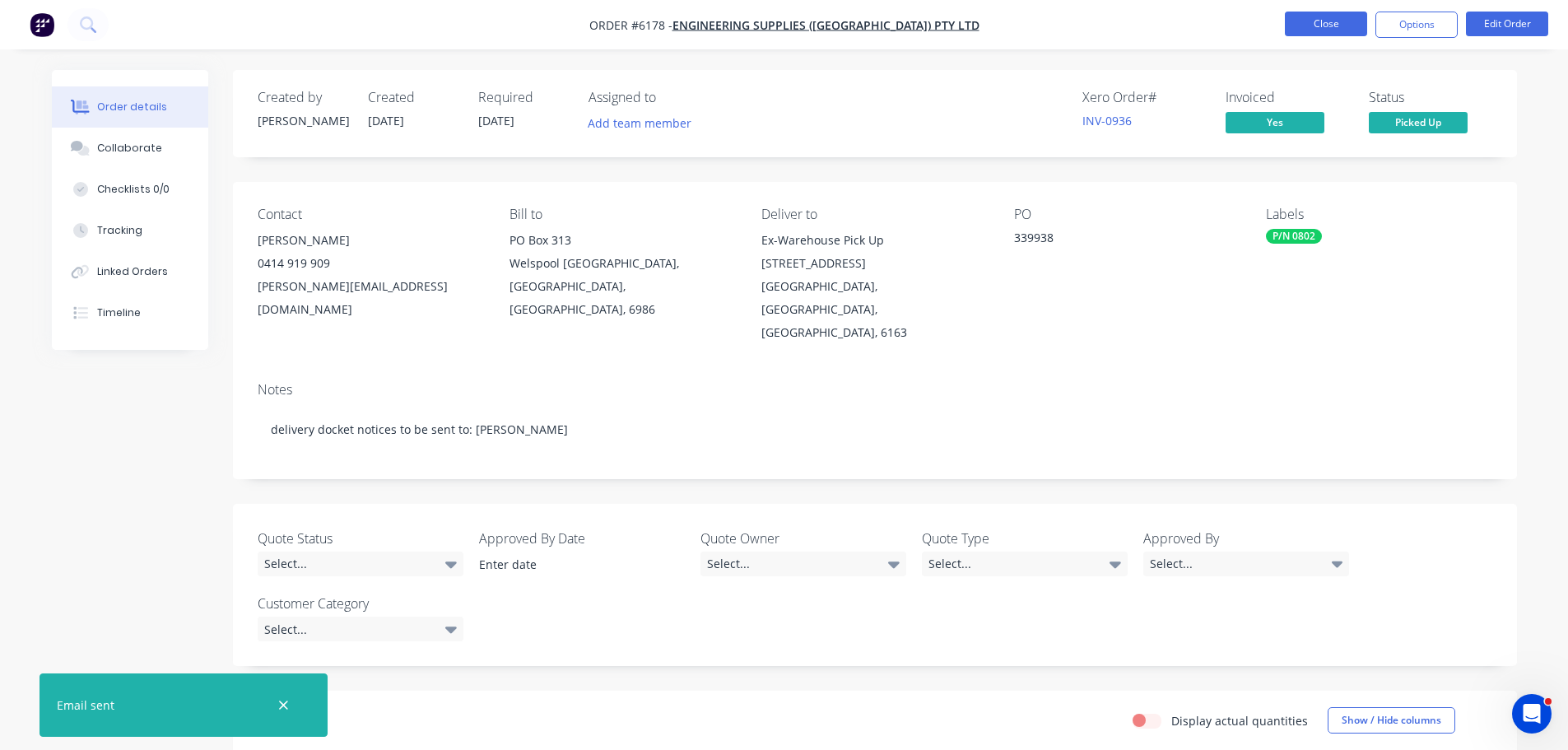
click at [1317, 24] on button "Close" at bounding box center [1325, 23] width 83 height 24
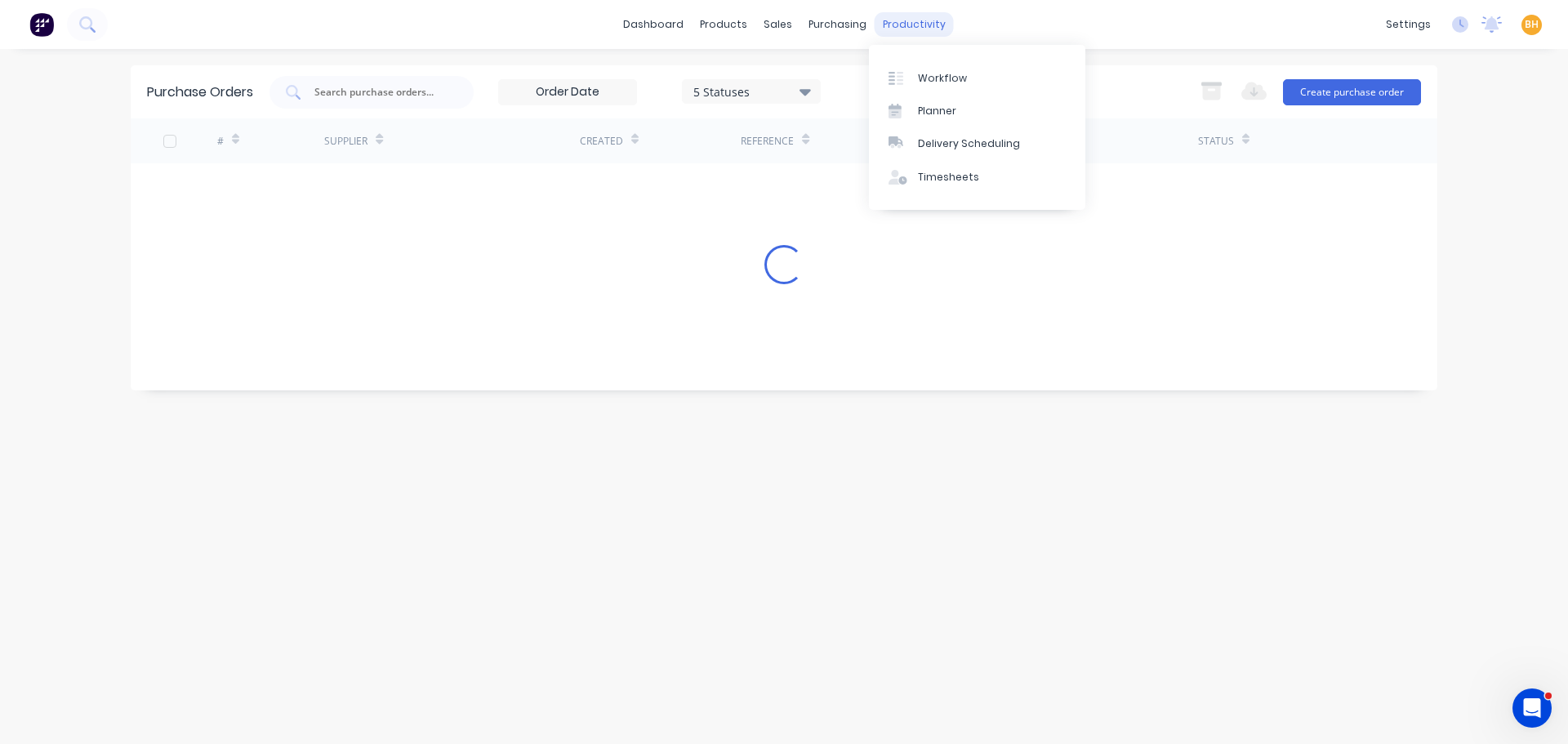
click at [920, 29] on div "productivity" at bounding box center [914, 24] width 79 height 24
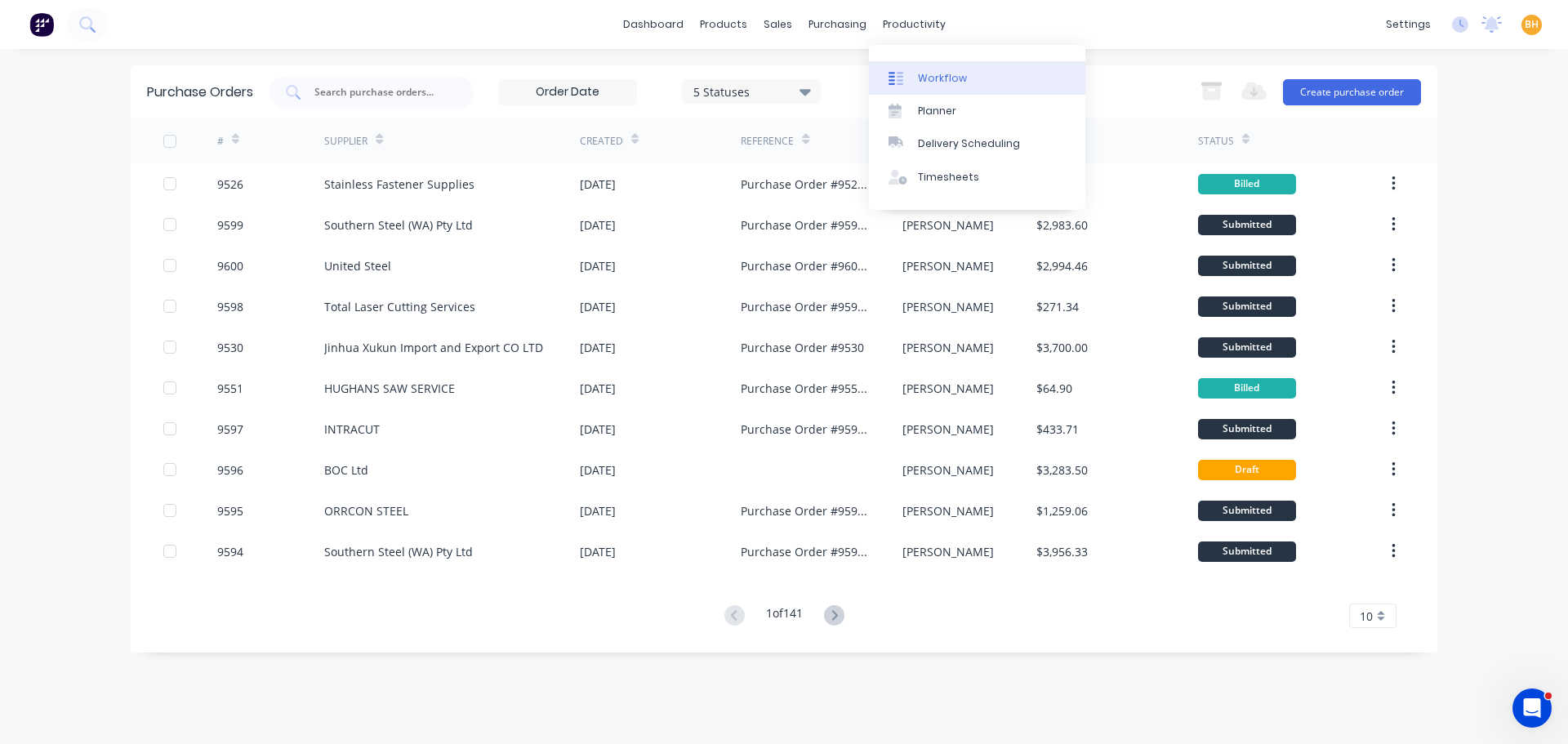
click at [933, 74] on div "Workflow" at bounding box center [942, 78] width 49 height 14
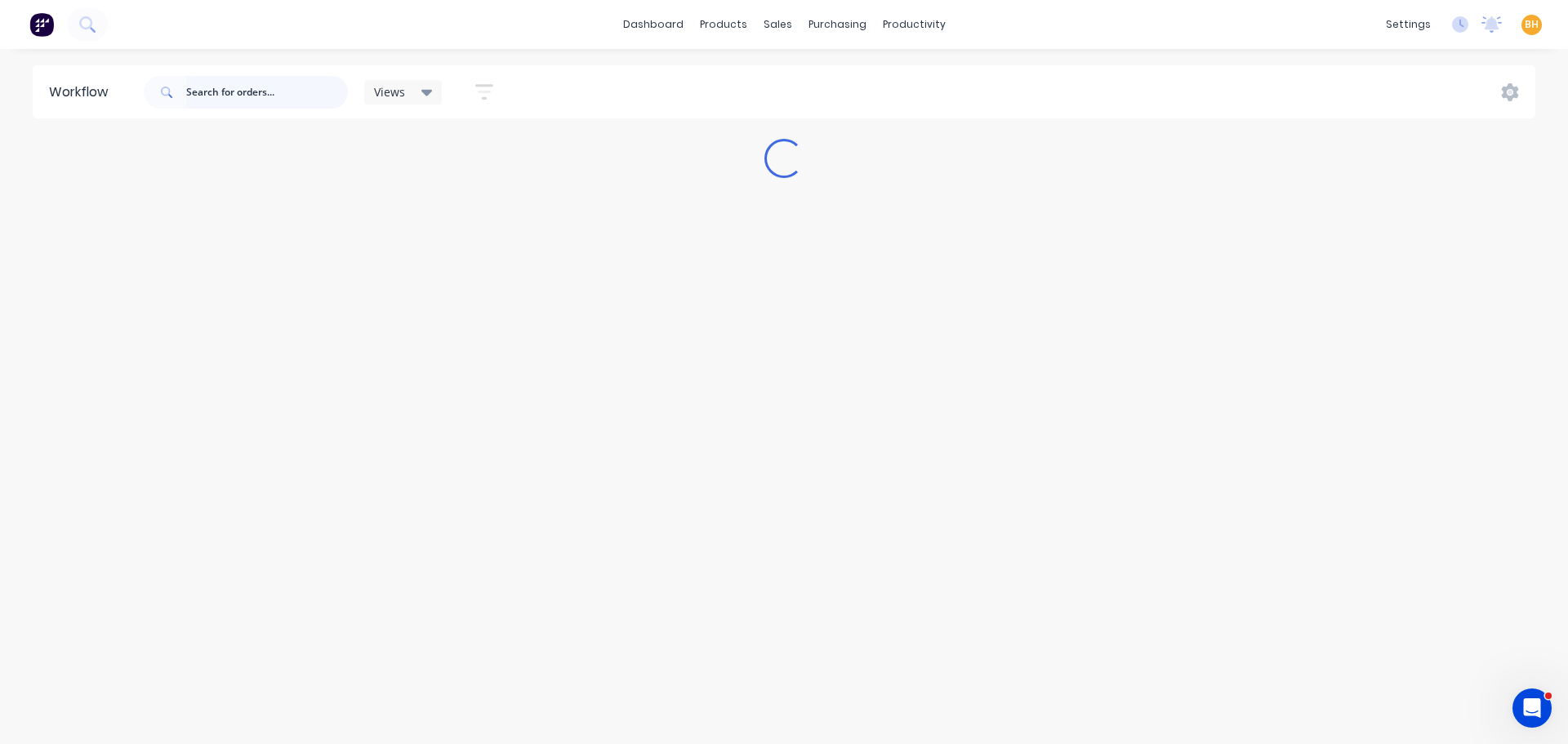
click at [272, 96] on input "text" at bounding box center [267, 93] width 161 height 33
type input "6178"
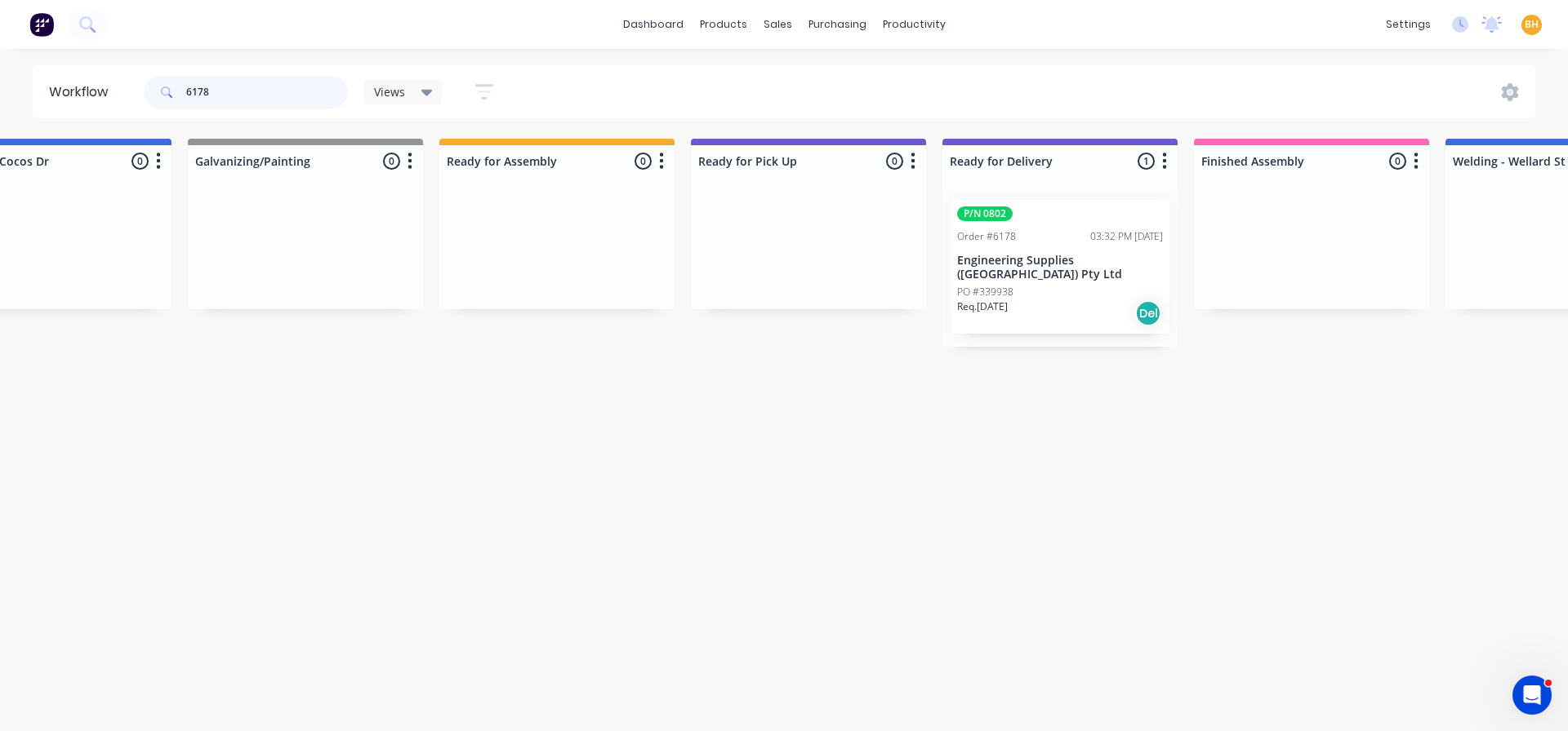
scroll to position [0, 937]
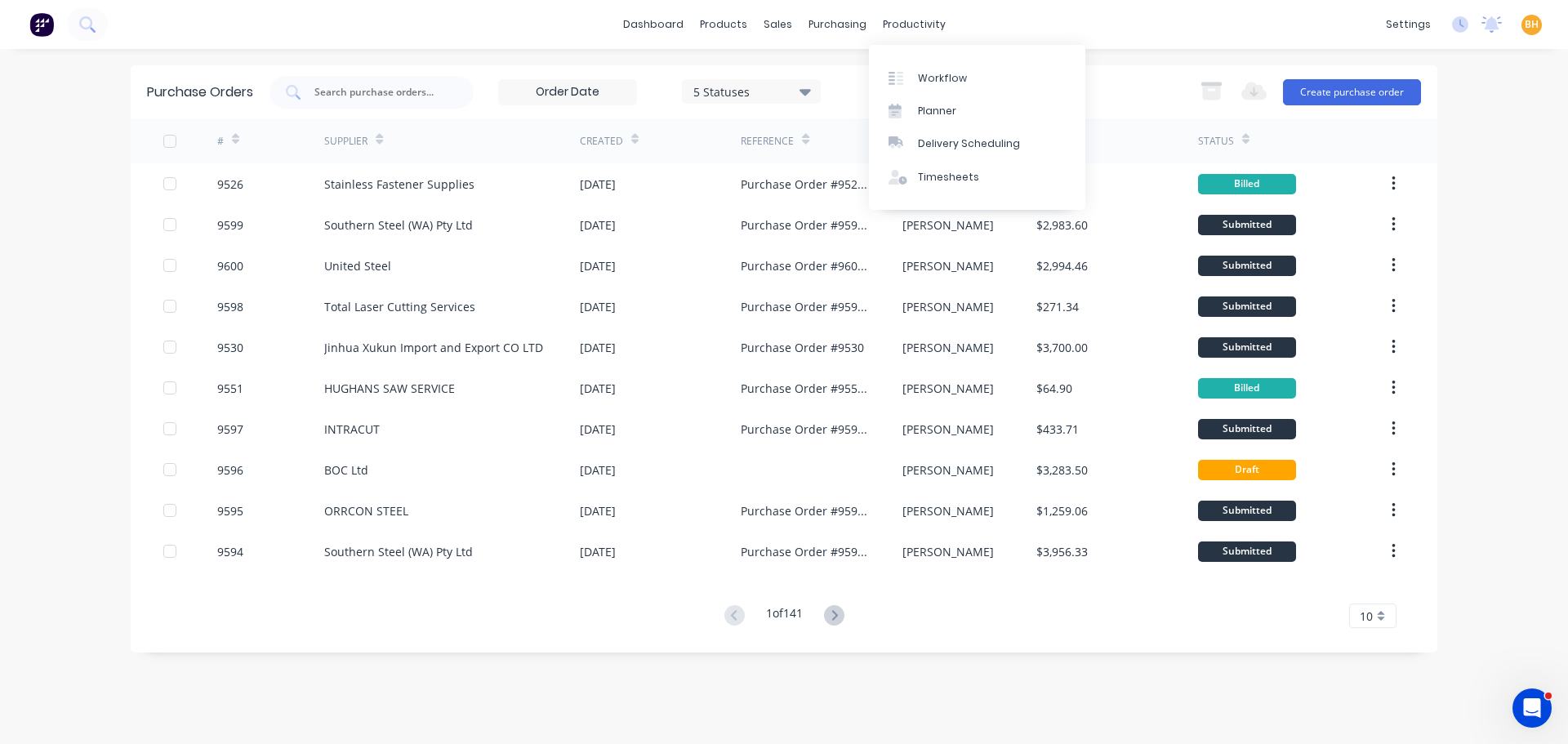
click at [903, 27] on div "productivity" at bounding box center [914, 24] width 79 height 24
click at [942, 81] on div "Workflow" at bounding box center [942, 78] width 49 height 14
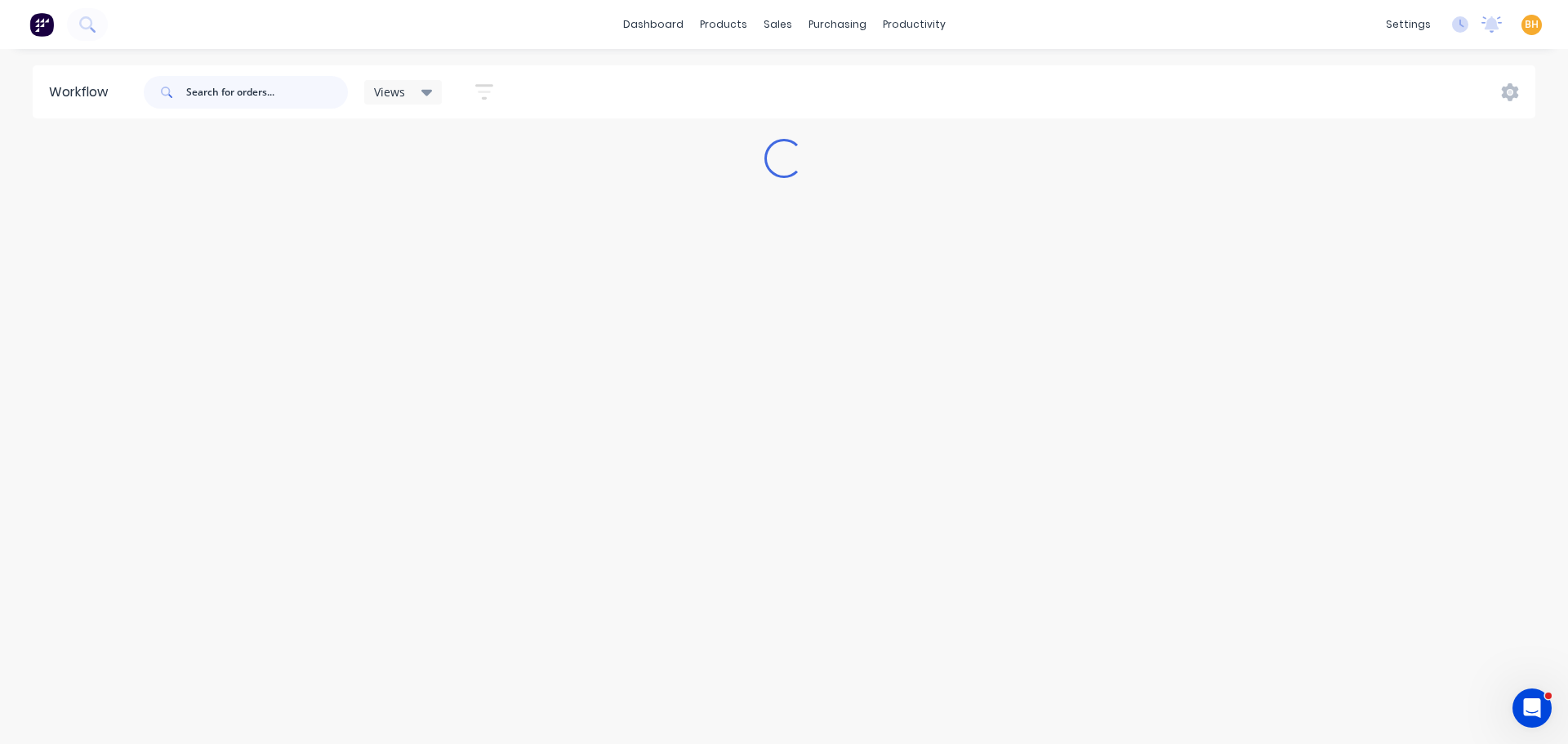
click at [297, 92] on input "text" at bounding box center [267, 93] width 161 height 33
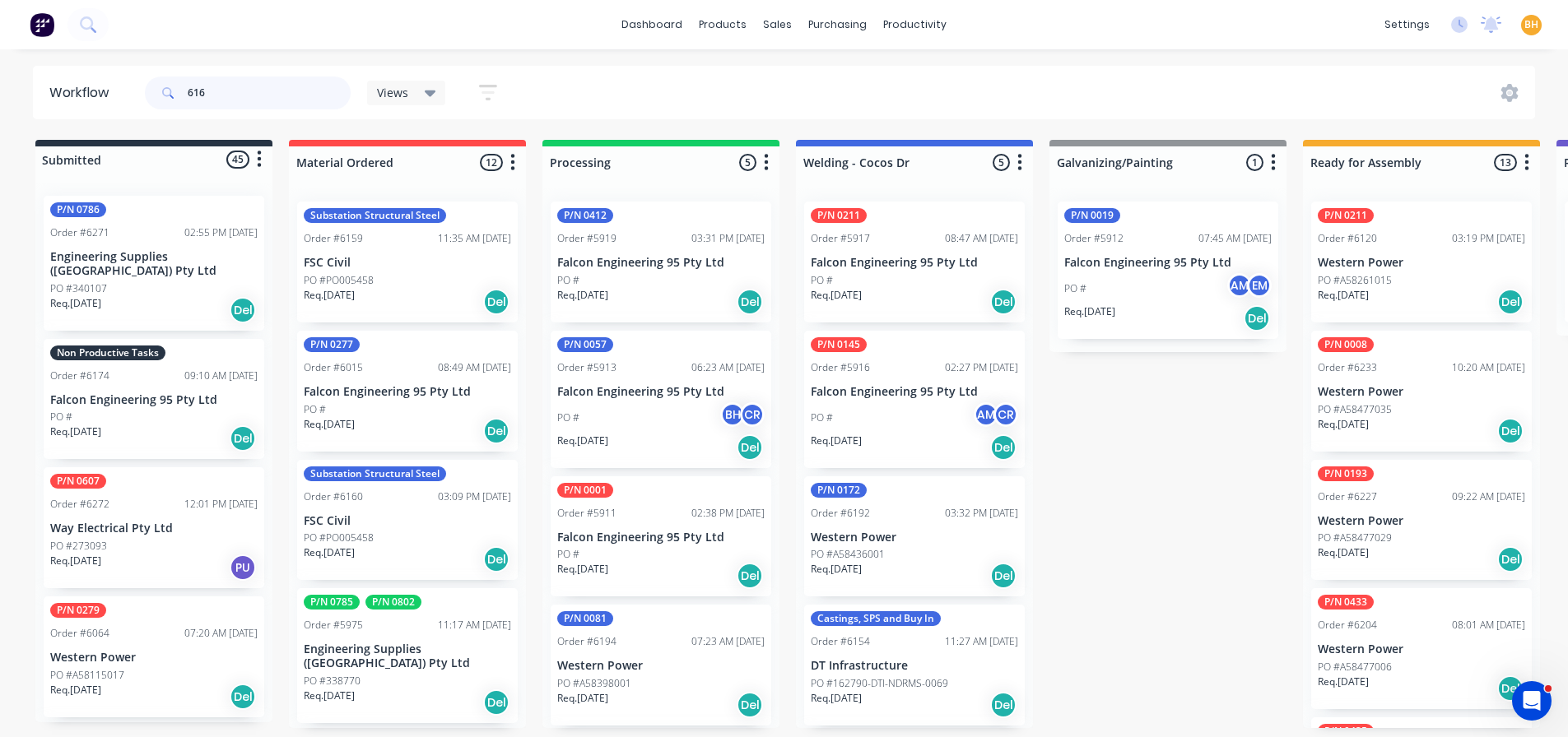
type input "6168"
